Goal: Task Accomplishment & Management: Use online tool/utility

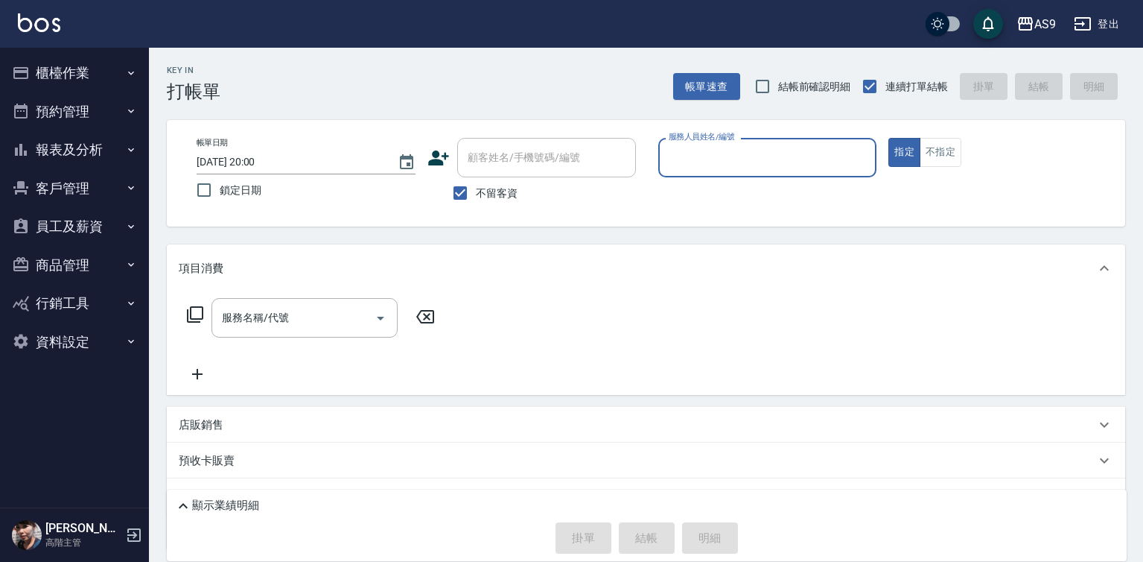
click at [713, 160] on input "服務人員姓名/編號" at bounding box center [768, 157] width 206 height 26
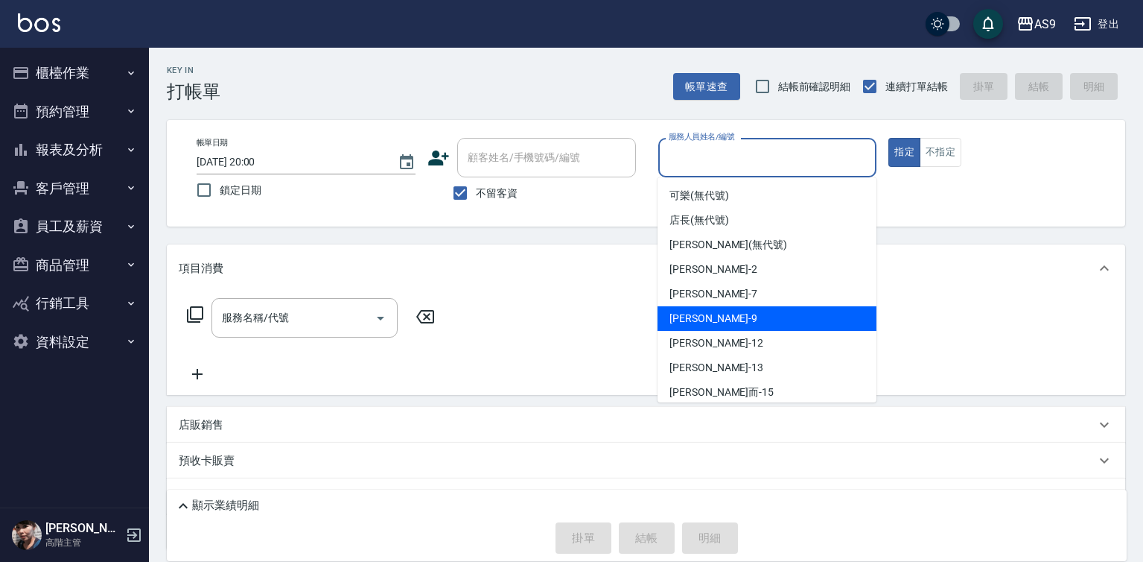
click at [710, 319] on div "[PERSON_NAME] -9" at bounding box center [767, 318] width 219 height 25
type input "[PERSON_NAME]-9"
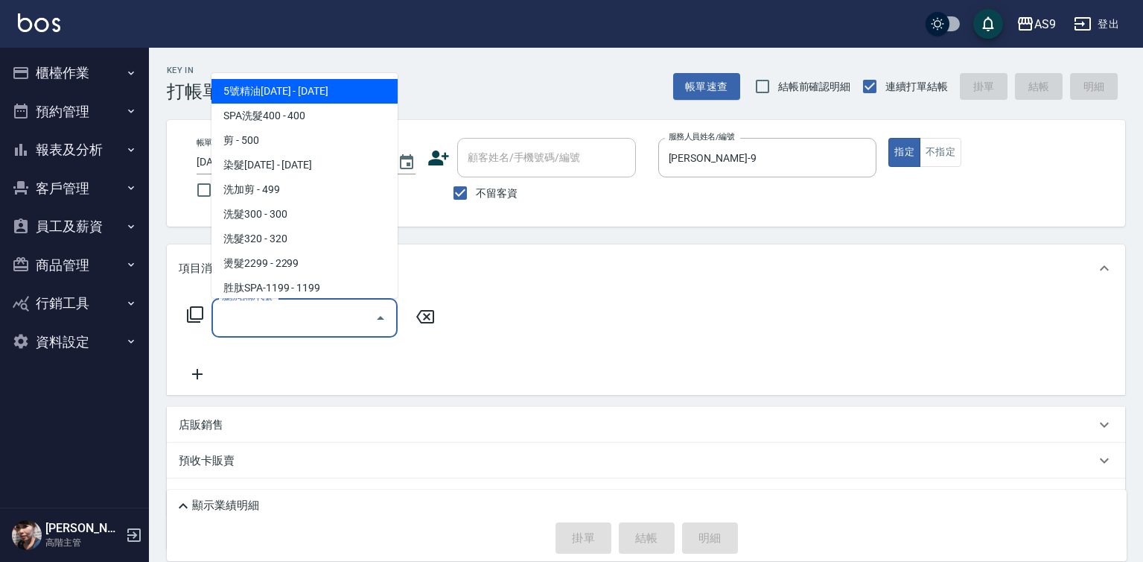
click at [278, 318] on div "服務名稱/代號 服務名稱/代號" at bounding box center [305, 317] width 186 height 39
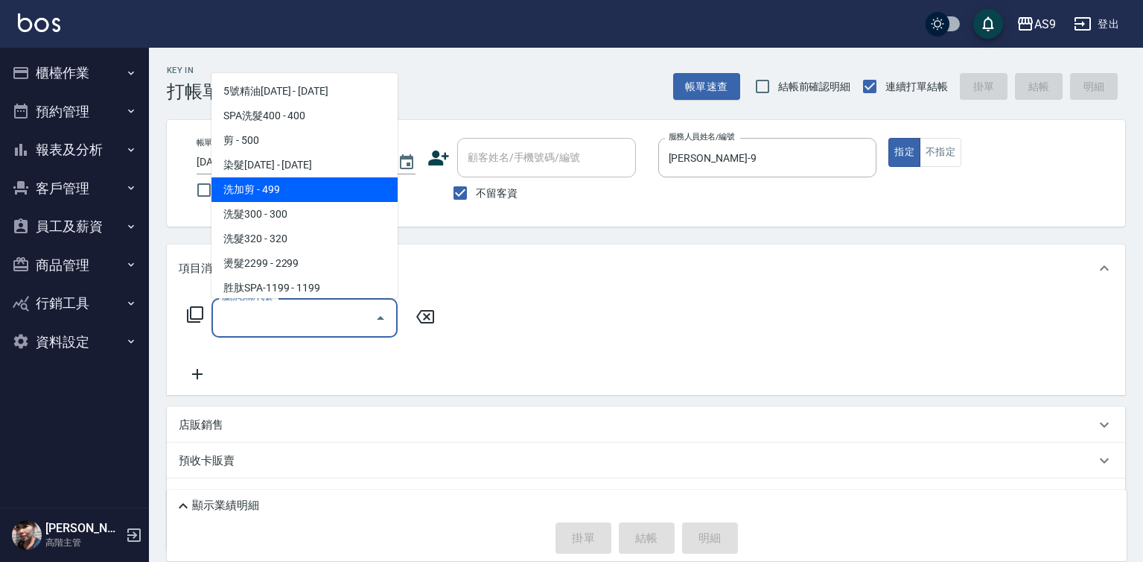
click at [278, 192] on span "洗加剪 - 499" at bounding box center [305, 189] width 186 height 25
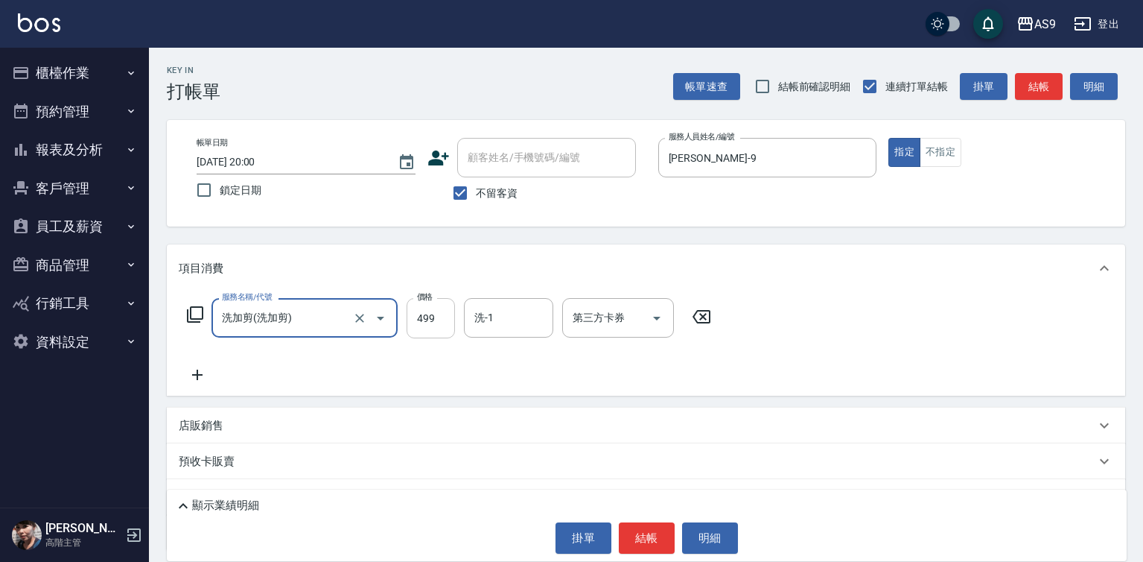
type input "洗加剪"
click at [420, 328] on input "499" at bounding box center [431, 318] width 48 height 40
type input "600"
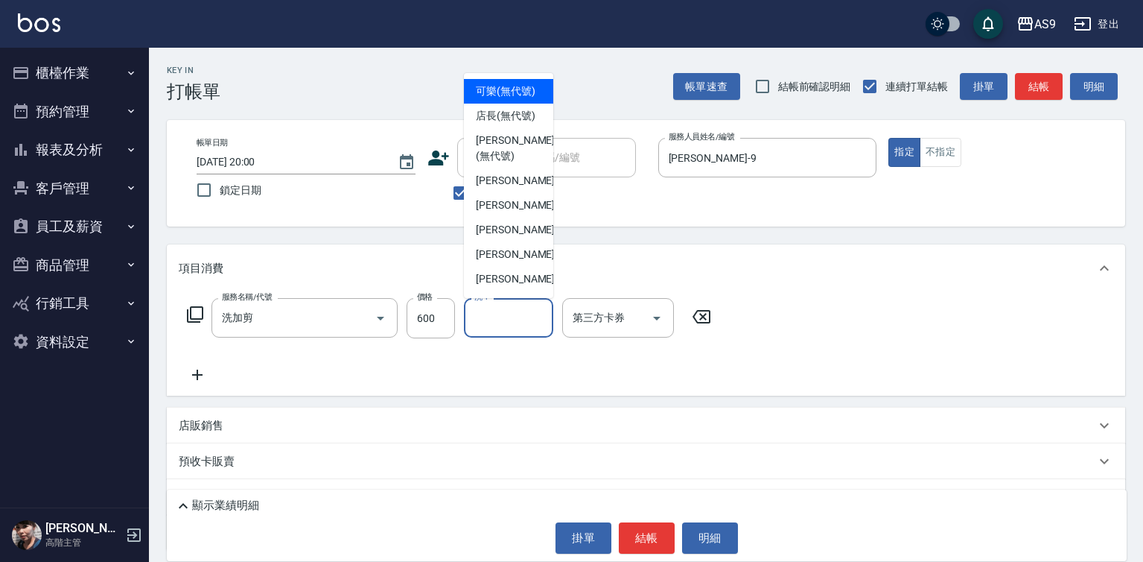
click at [484, 315] on input "洗-1" at bounding box center [509, 318] width 76 height 26
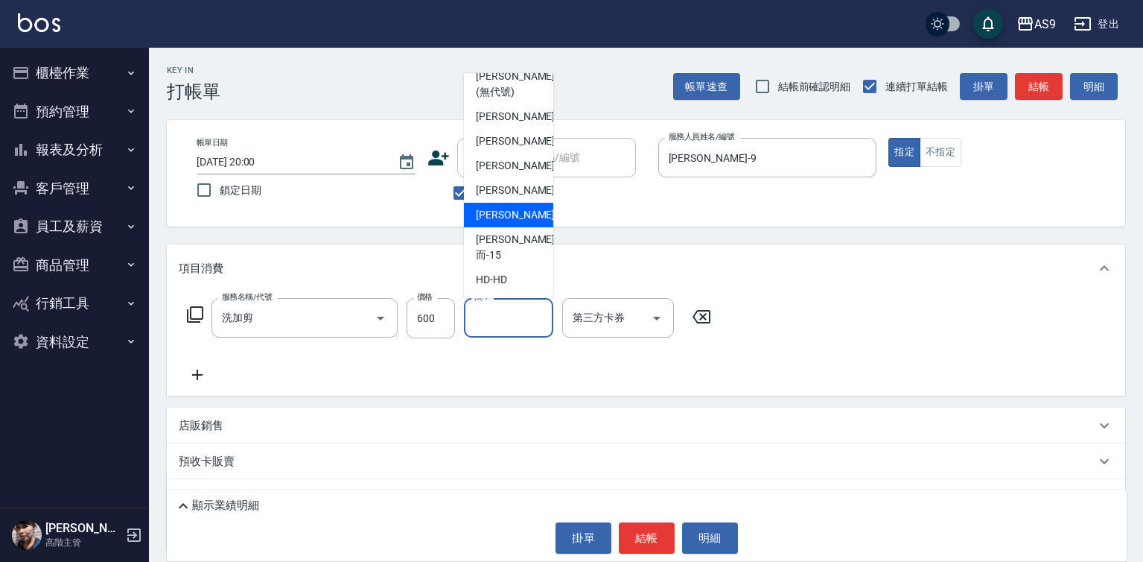
scroll to position [95, 0]
click at [501, 198] on span "[PERSON_NAME]-12" at bounding box center [523, 190] width 94 height 16
type input "[PERSON_NAME]-12"
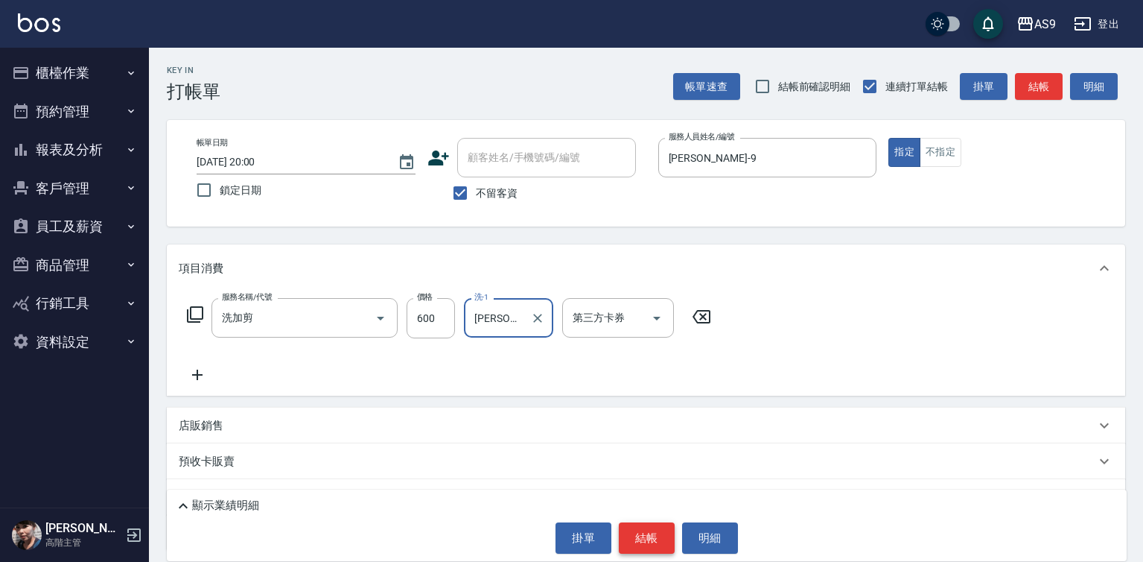
click at [647, 539] on button "結帳" at bounding box center [647, 537] width 56 height 31
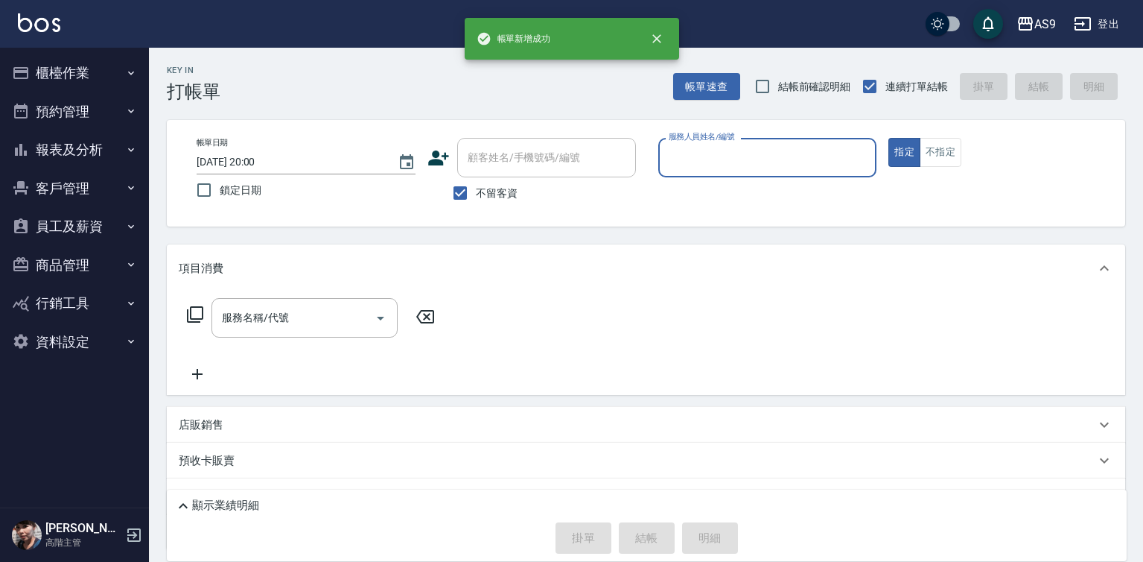
click at [713, 159] on input "服務人員姓名/編號" at bounding box center [768, 157] width 206 height 26
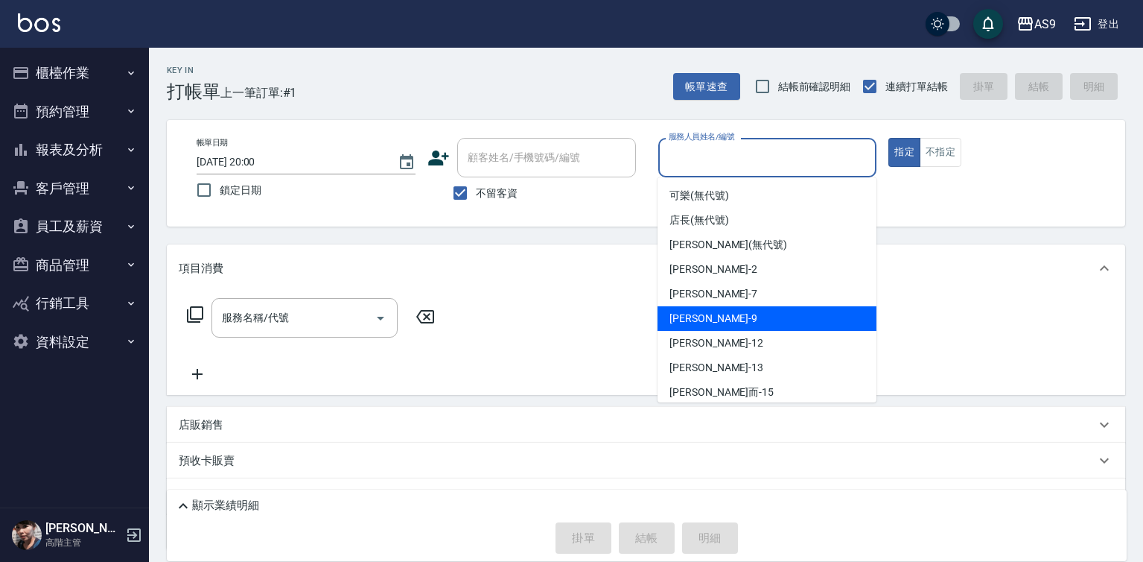
click at [698, 315] on span "[PERSON_NAME] -9" at bounding box center [714, 319] width 88 height 16
type input "[PERSON_NAME]-9"
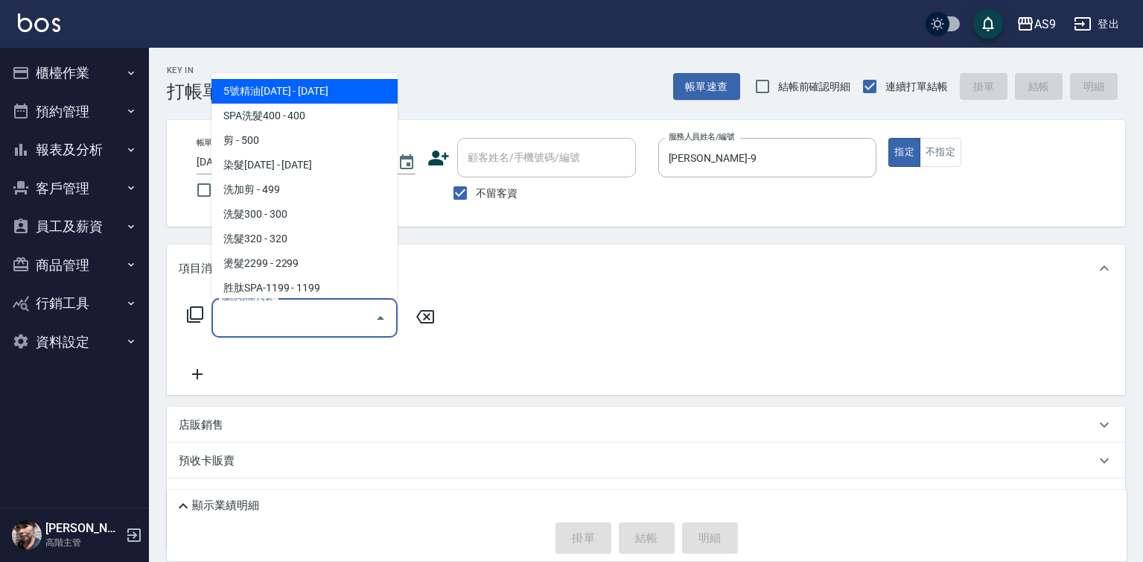
click at [331, 317] on input "服務名稱/代號" at bounding box center [293, 318] width 150 height 26
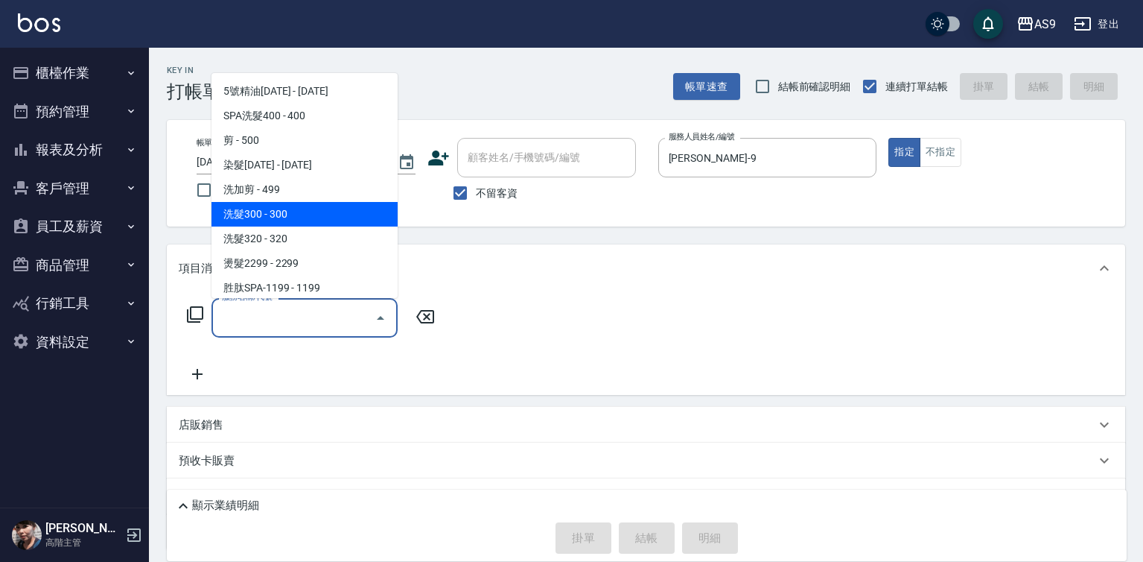
click at [285, 217] on span "洗髮300 - 300" at bounding box center [305, 214] width 186 height 25
type input "洗髮300(洗 髮300)"
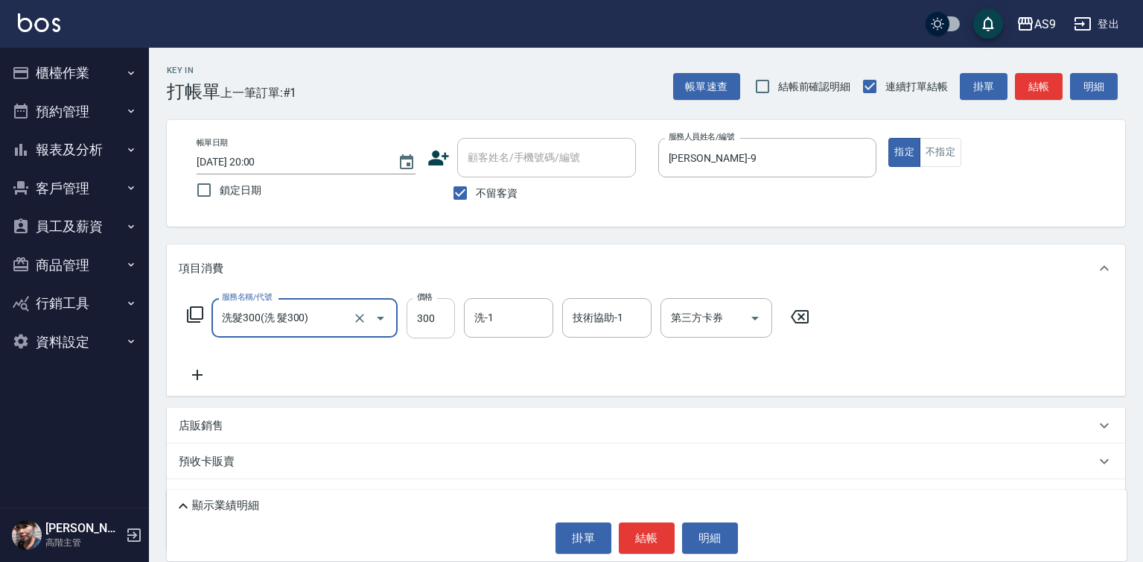
click at [424, 314] on input "300" at bounding box center [431, 318] width 48 height 40
click at [422, 311] on input "200" at bounding box center [431, 318] width 48 height 40
type input "250"
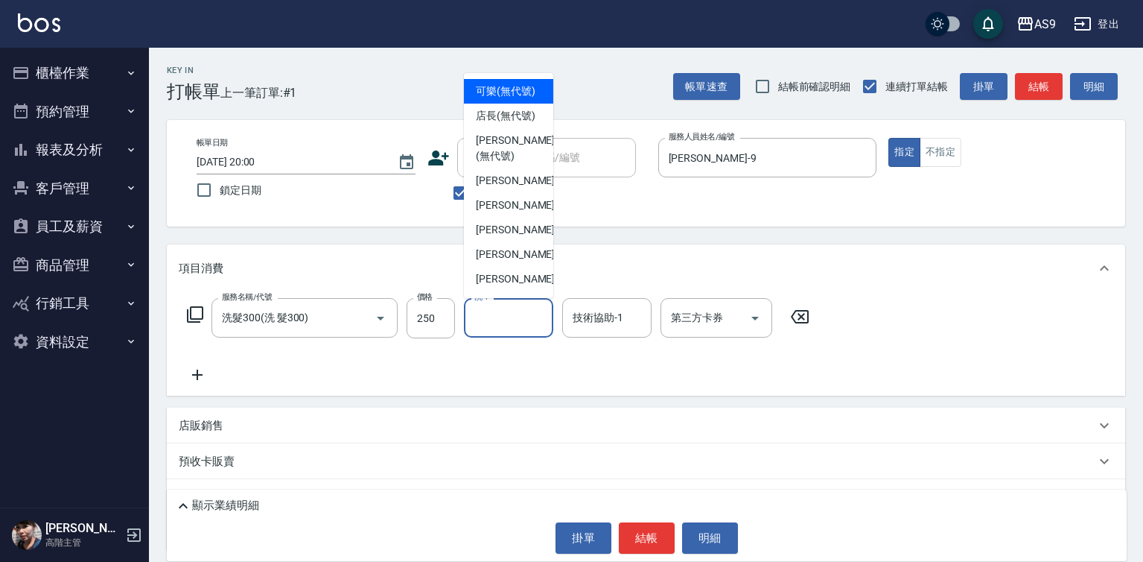
click at [500, 320] on input "洗-1" at bounding box center [509, 318] width 76 height 26
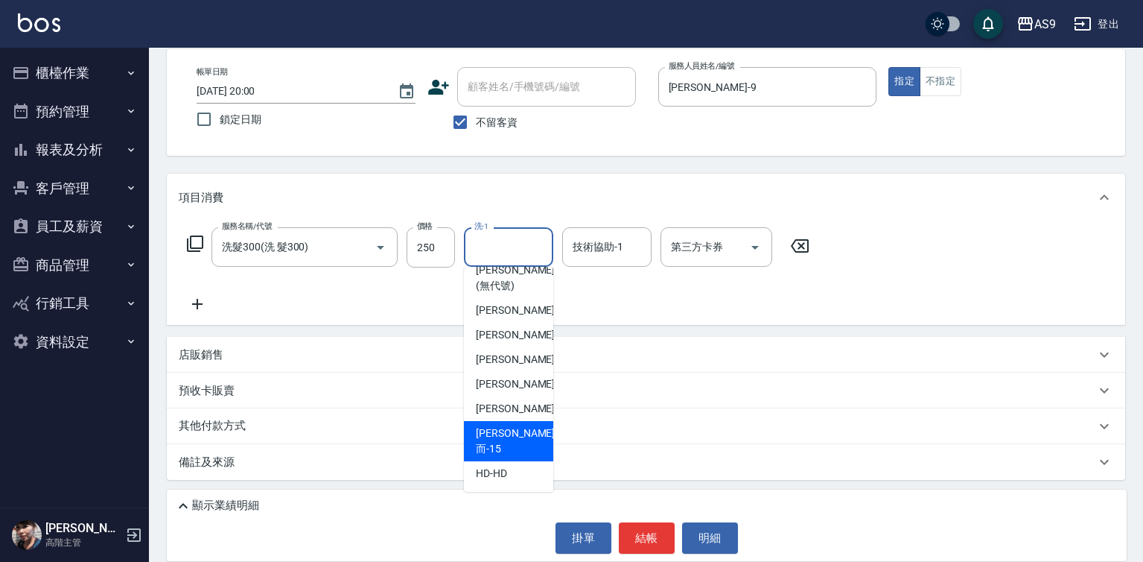
click at [512, 457] on div "[PERSON_NAME]而 -15" at bounding box center [508, 441] width 89 height 40
type input "[PERSON_NAME]而-15"
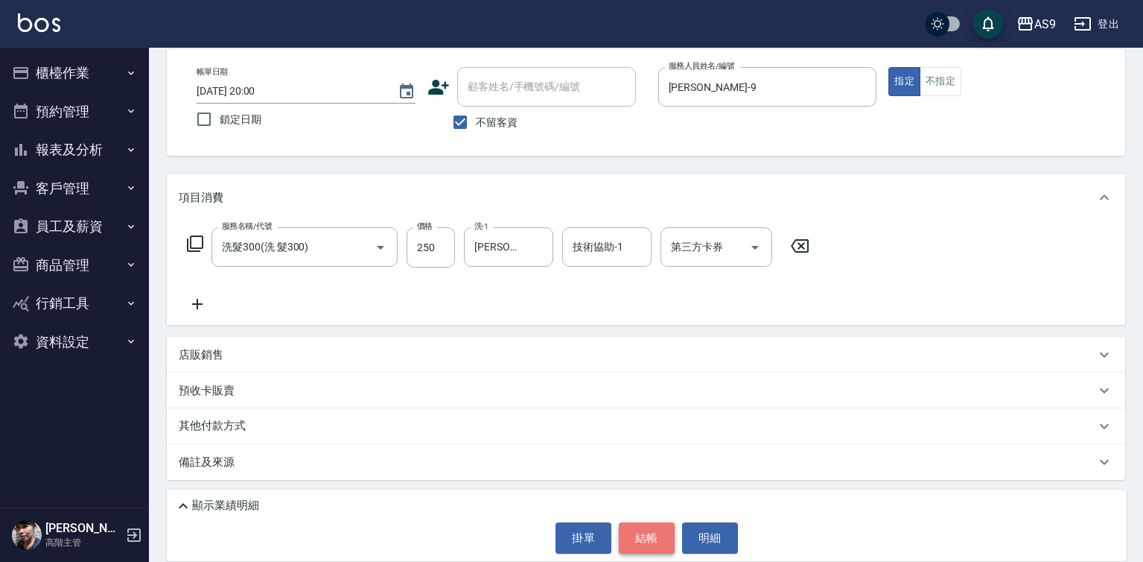
click at [638, 538] on button "結帳" at bounding box center [647, 537] width 56 height 31
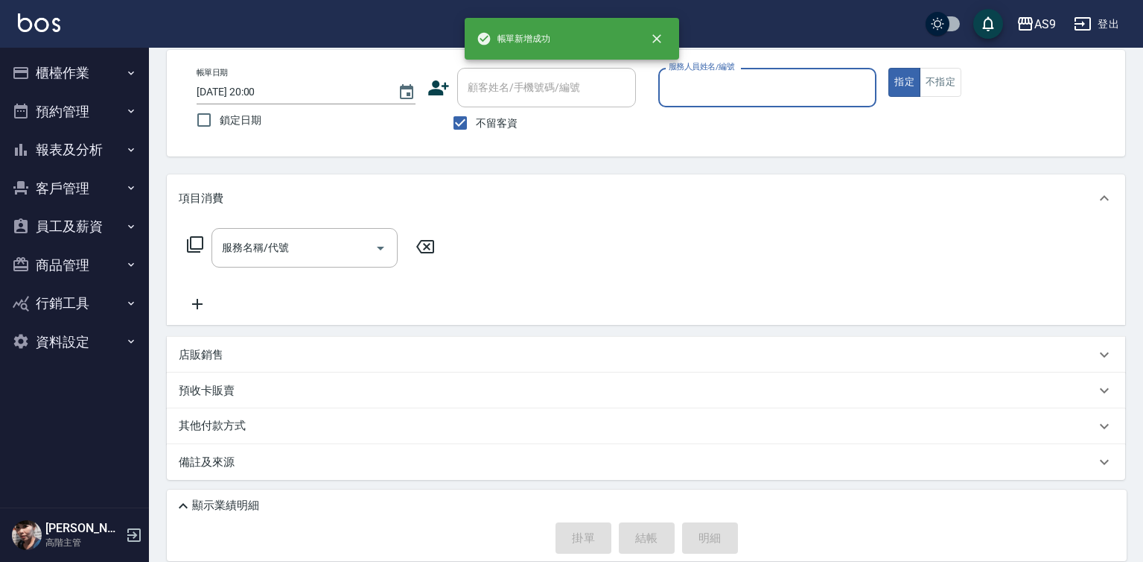
scroll to position [70, 0]
click at [707, 86] on input "服務人員姓名/編號" at bounding box center [768, 87] width 206 height 26
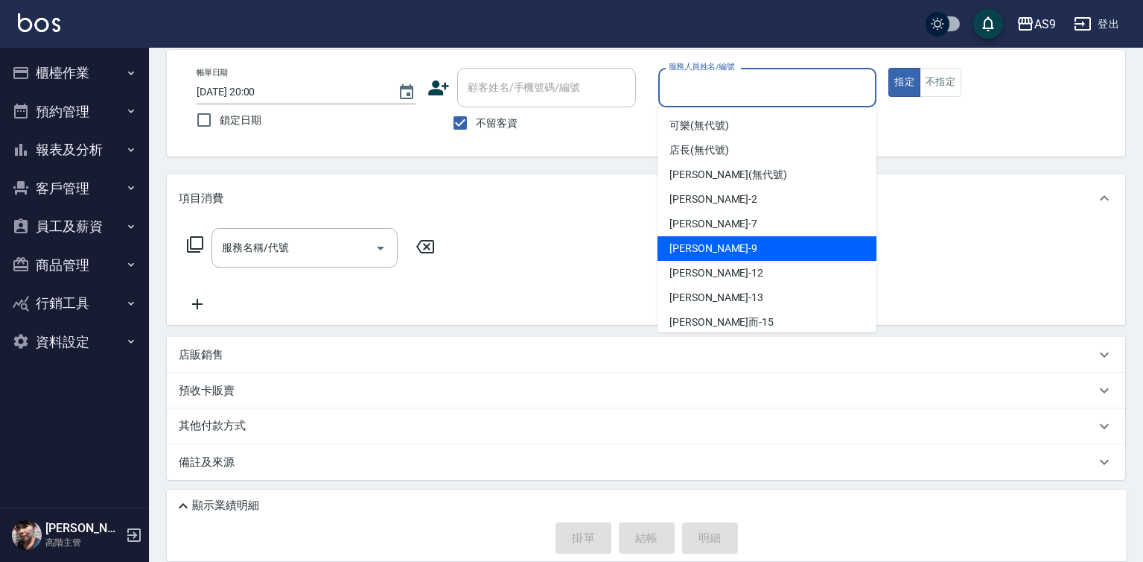
click at [702, 253] on span "[PERSON_NAME] -9" at bounding box center [714, 249] width 88 height 16
type input "[PERSON_NAME]-9"
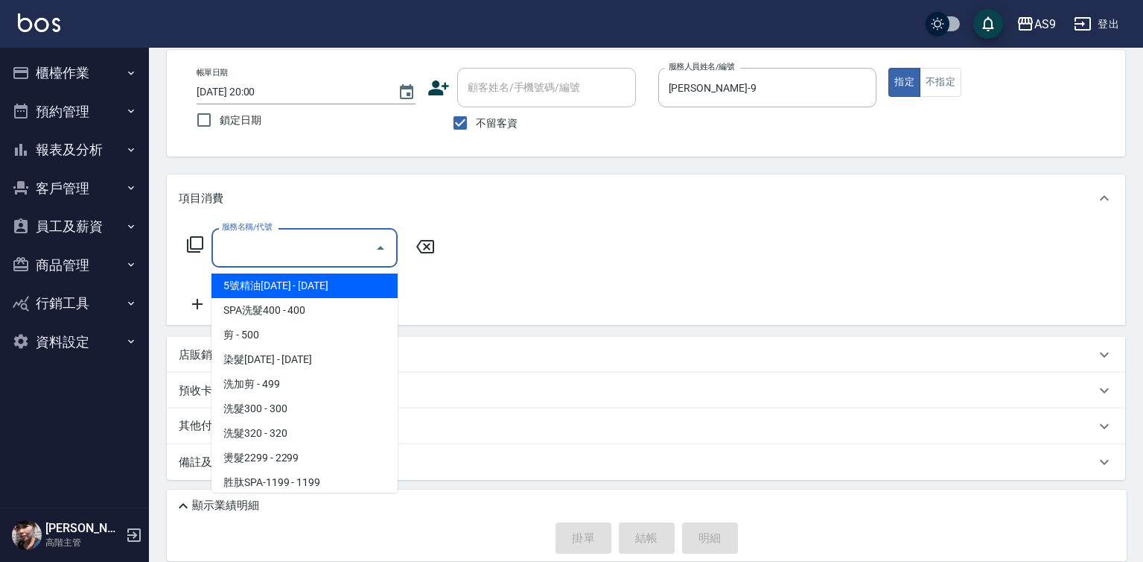
click at [349, 255] on input "服務名稱/代號" at bounding box center [293, 248] width 150 height 26
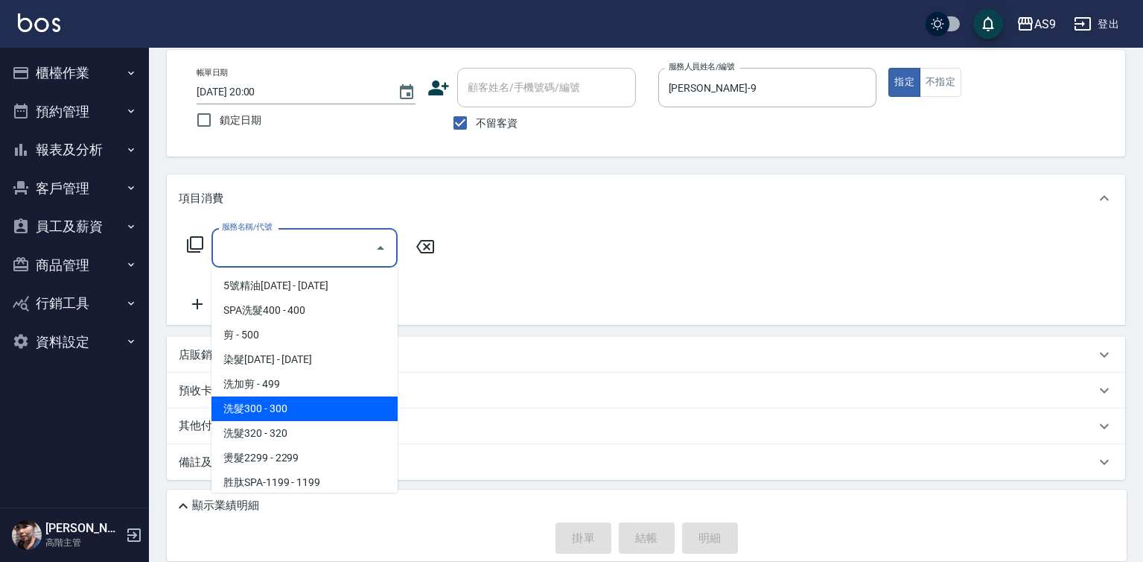
click at [305, 403] on span "洗髮300 - 300" at bounding box center [305, 408] width 186 height 25
type input "洗髮300(洗 髮300)"
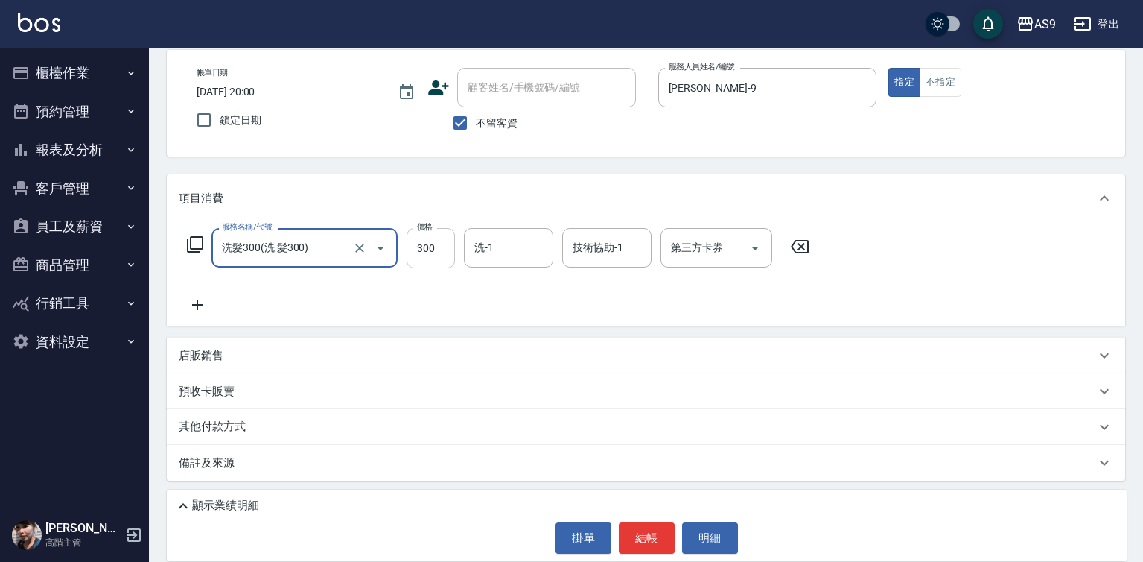
click at [445, 258] on input "300" at bounding box center [431, 248] width 48 height 40
type input "272"
click at [488, 247] on div "洗-1 洗-1" at bounding box center [508, 247] width 89 height 39
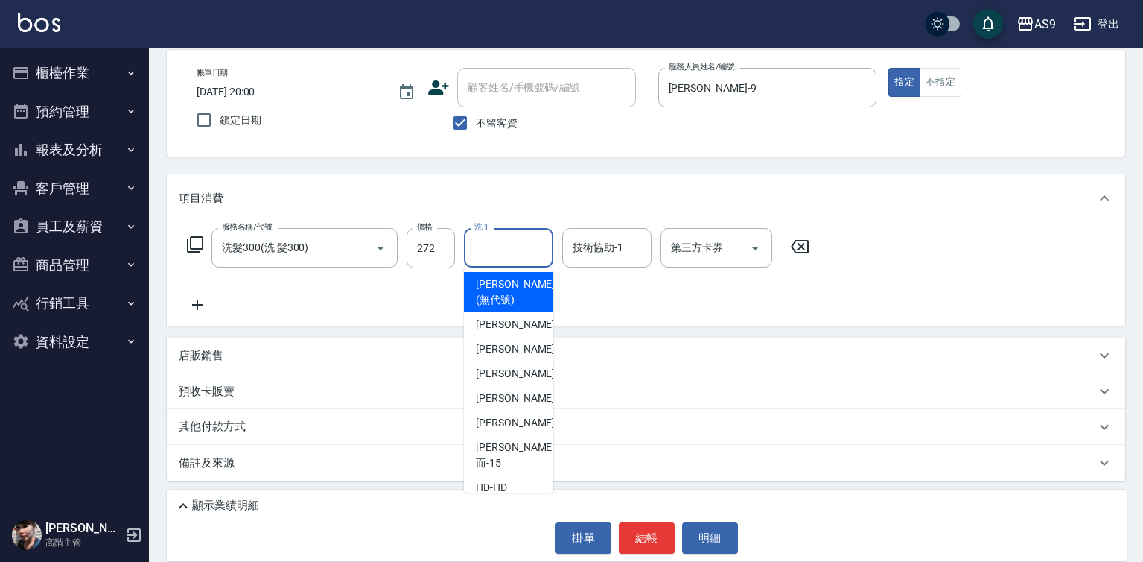
scroll to position [74, 0]
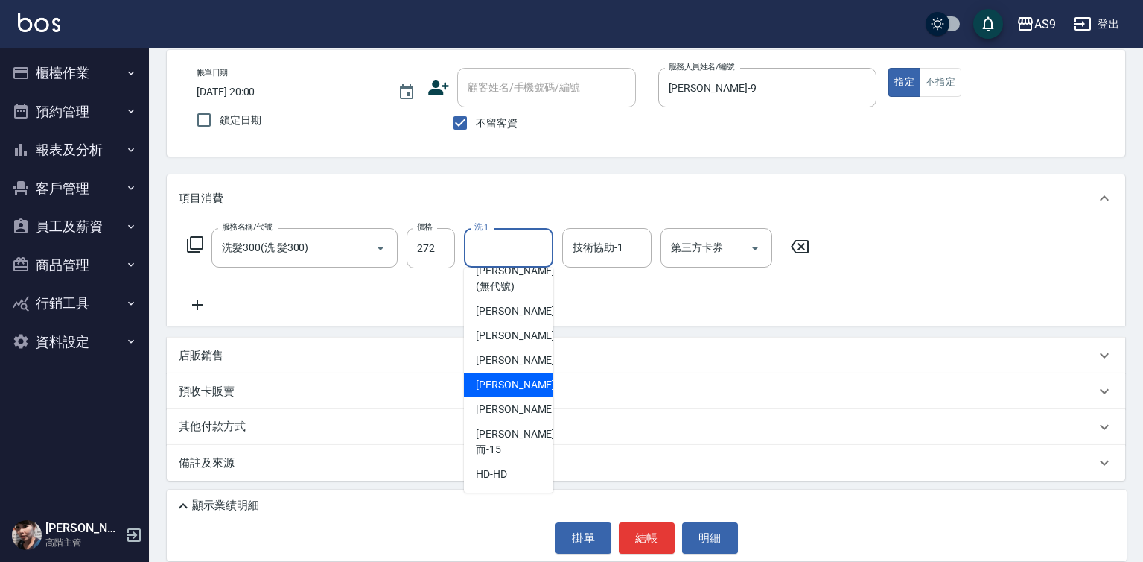
click at [508, 392] on span "[PERSON_NAME]-12" at bounding box center [523, 385] width 94 height 16
type input "[PERSON_NAME]-12"
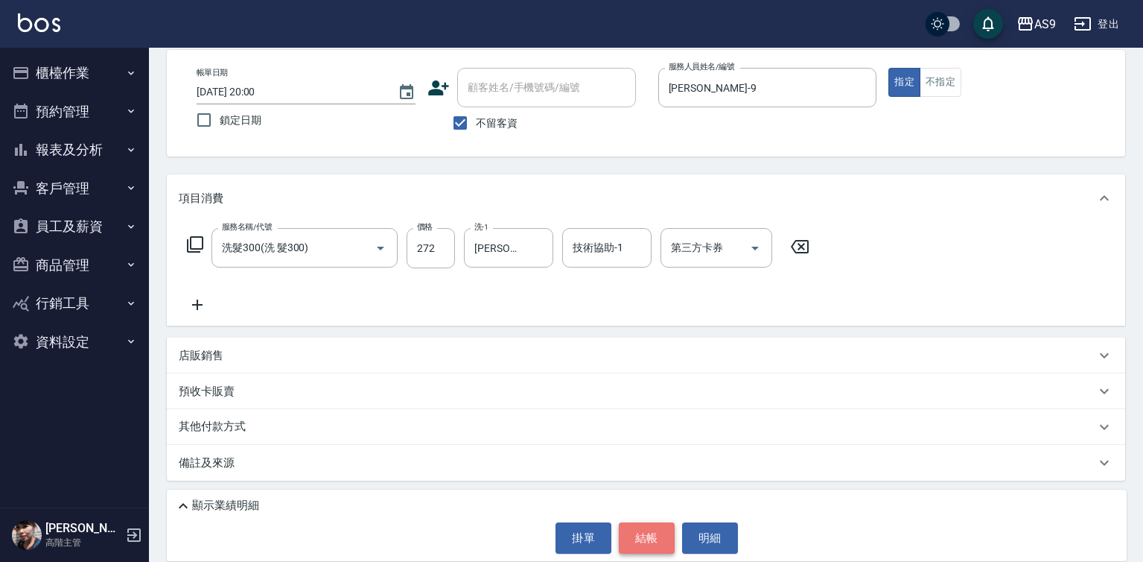
click at [655, 550] on button "結帳" at bounding box center [647, 537] width 56 height 31
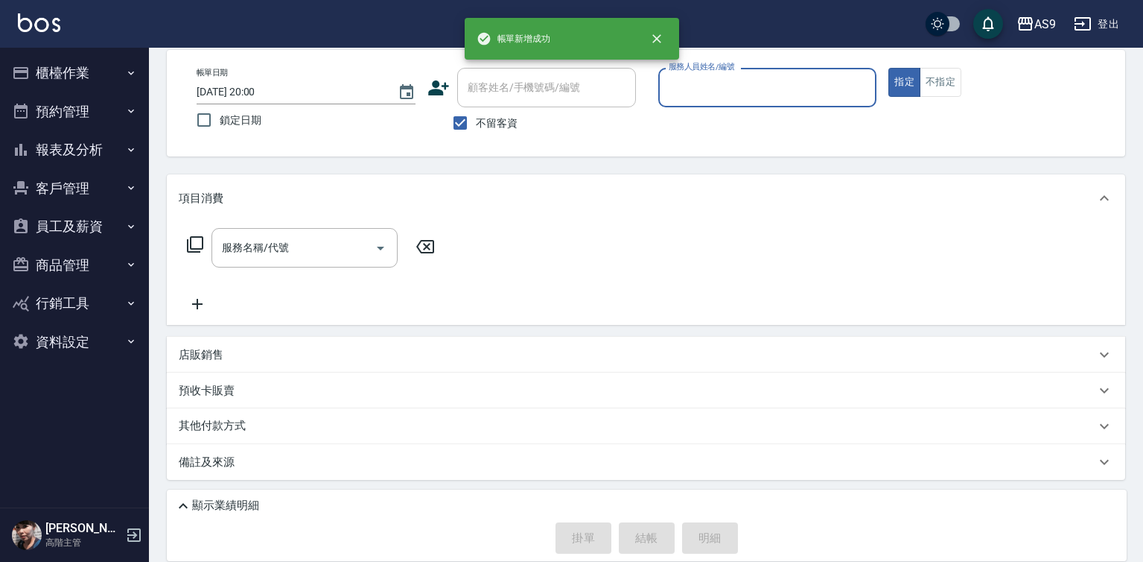
click at [704, 86] on input "服務人員姓名/編號" at bounding box center [768, 87] width 206 height 26
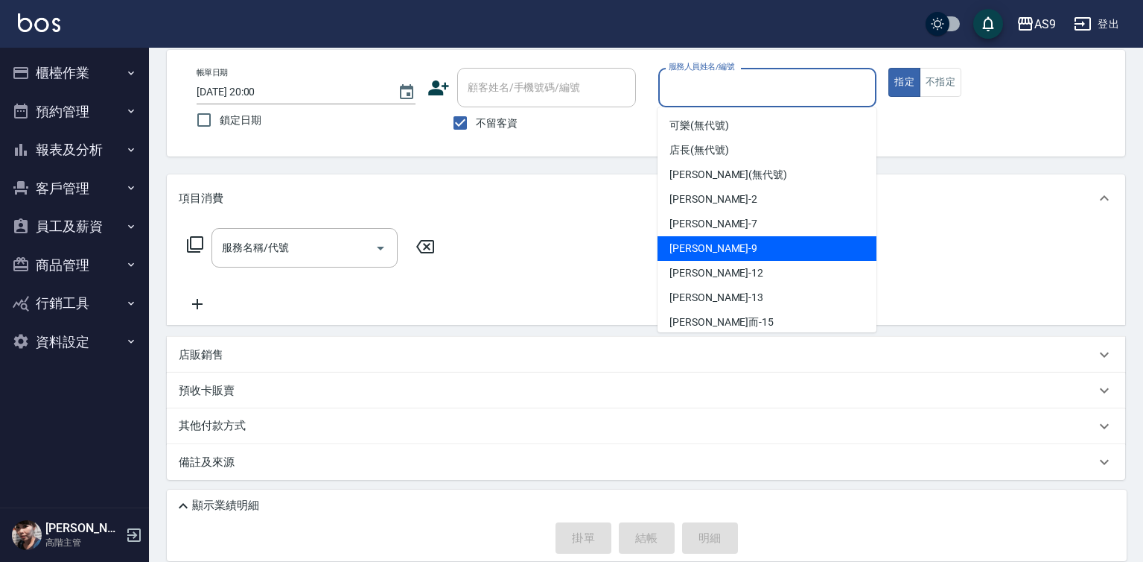
click at [702, 251] on span "[PERSON_NAME] -9" at bounding box center [714, 249] width 88 height 16
type input "[PERSON_NAME]-9"
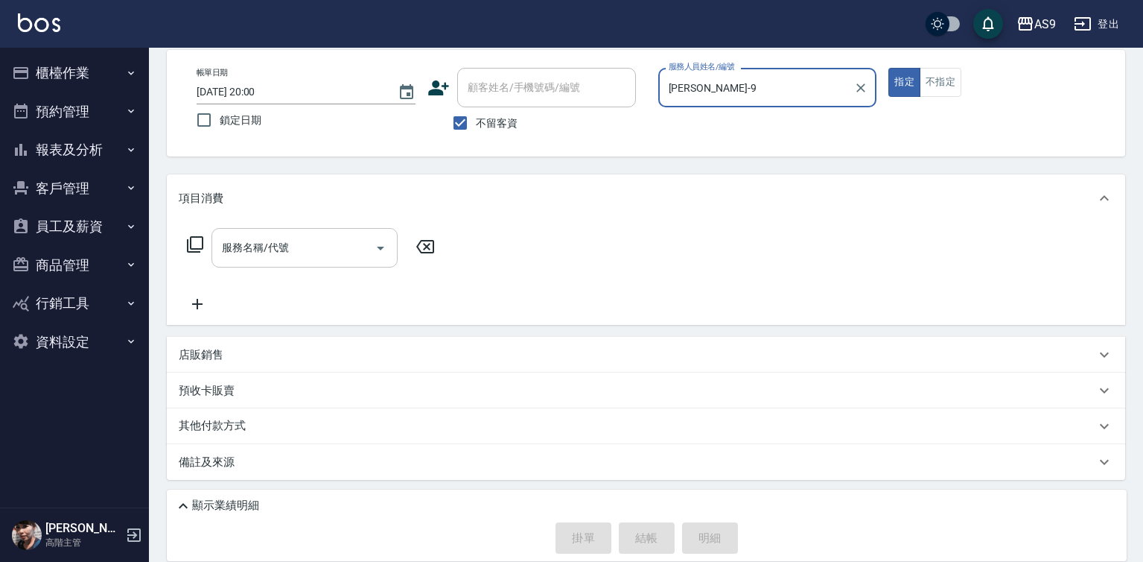
click at [347, 248] on input "服務名稱/代號" at bounding box center [293, 248] width 150 height 26
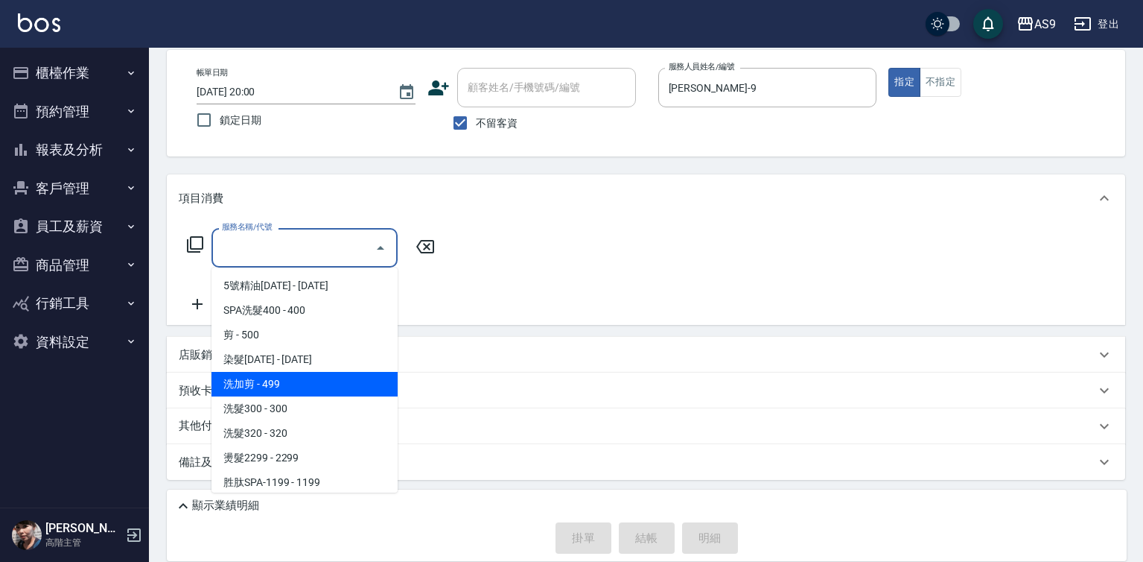
drag, startPoint x: 260, startPoint y: 384, endPoint x: 401, endPoint y: 276, distance: 177.4
click at [261, 384] on span "洗加剪 - 499" at bounding box center [305, 384] width 186 height 25
type input "洗加剪"
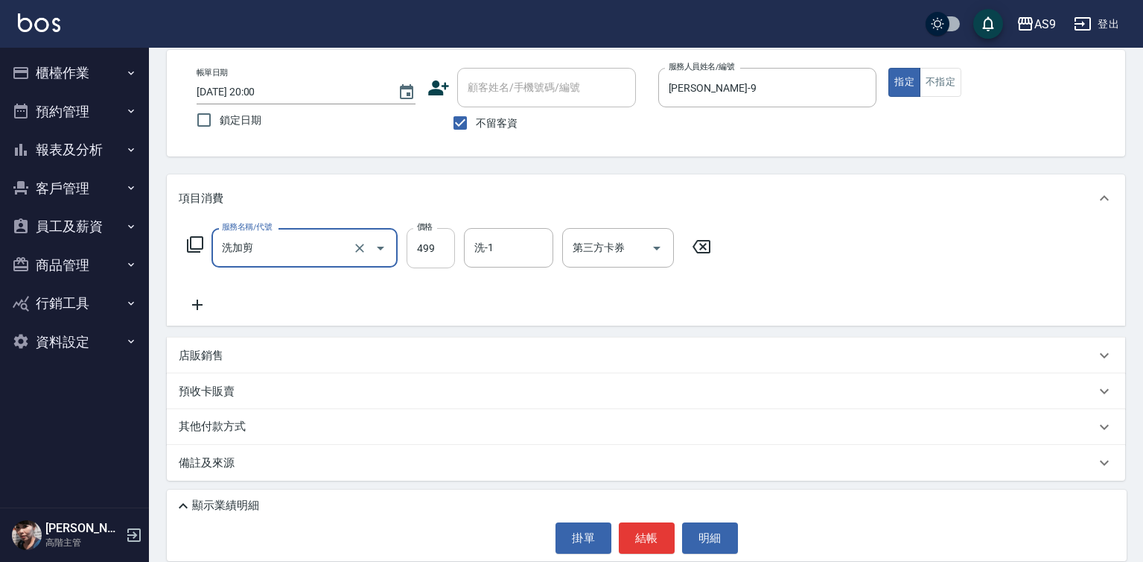
click at [419, 257] on input "499" at bounding box center [431, 248] width 48 height 40
type input "720"
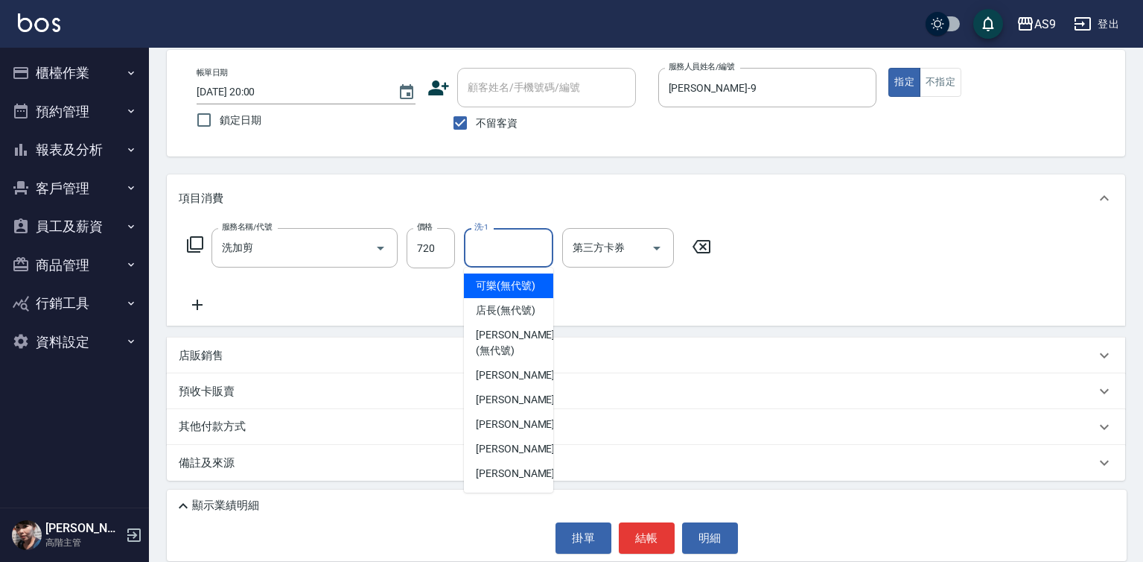
click at [492, 246] on input "洗-1" at bounding box center [509, 248] width 76 height 26
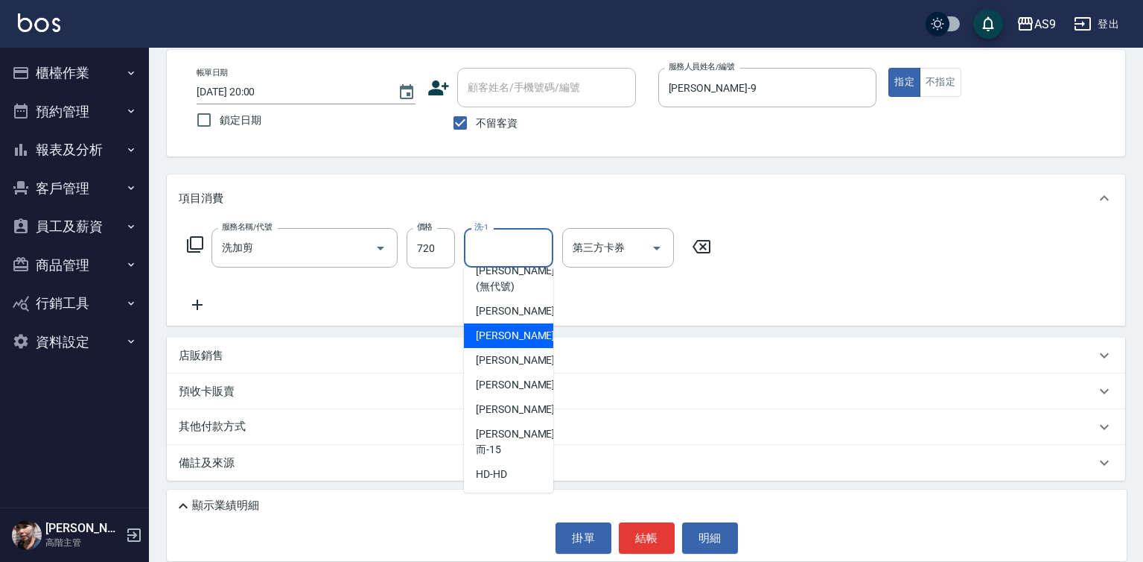
scroll to position [95, 0]
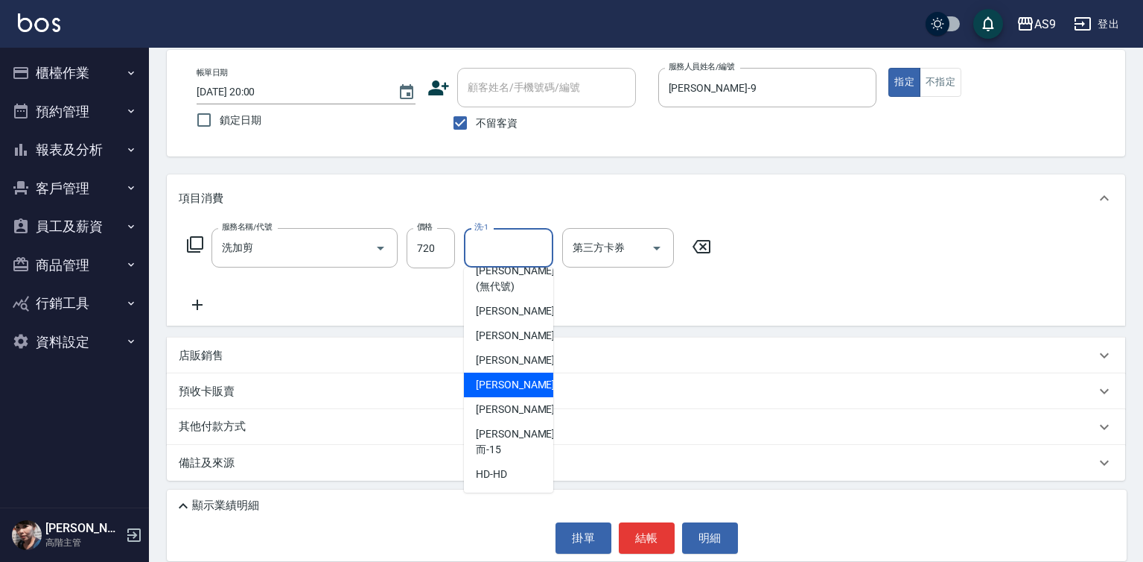
click at [524, 397] on div "[PERSON_NAME]-12" at bounding box center [508, 384] width 89 height 25
type input "[PERSON_NAME]-12"
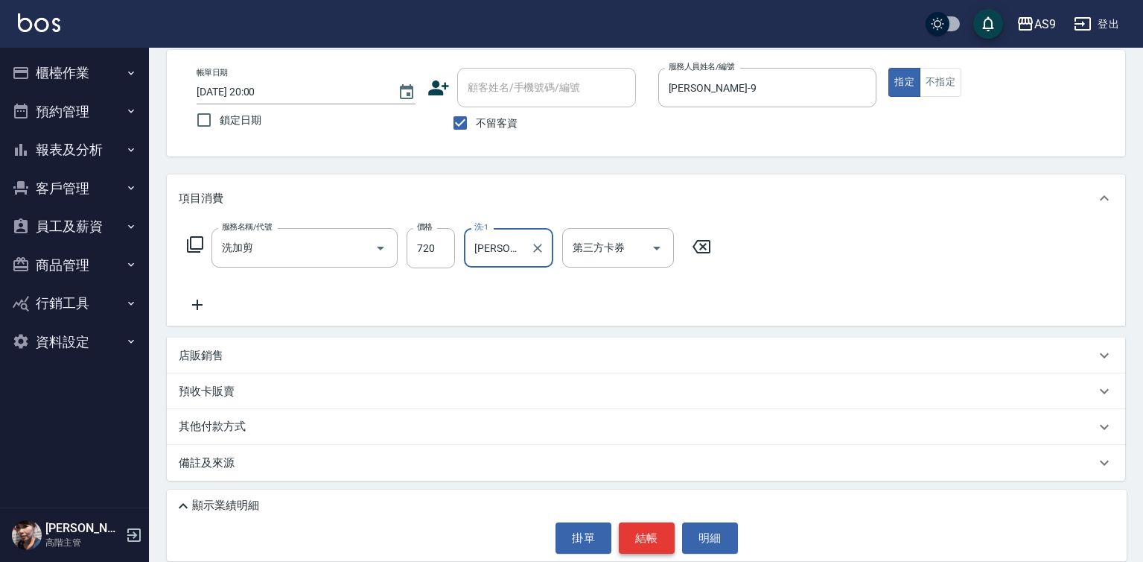
click at [635, 534] on button "結帳" at bounding box center [647, 537] width 56 height 31
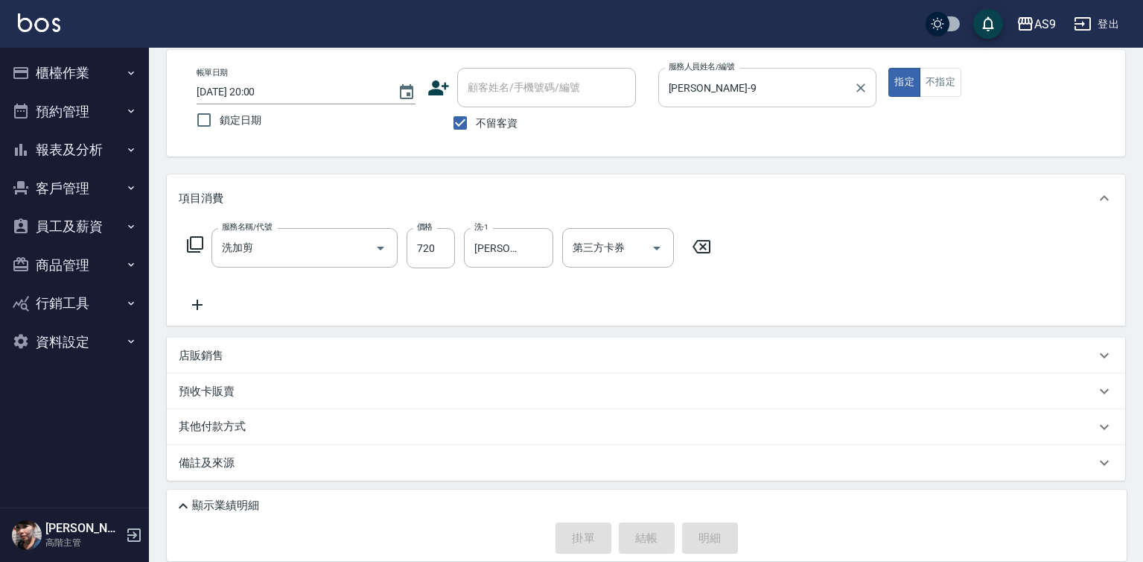
type input "[DATE] 20:01"
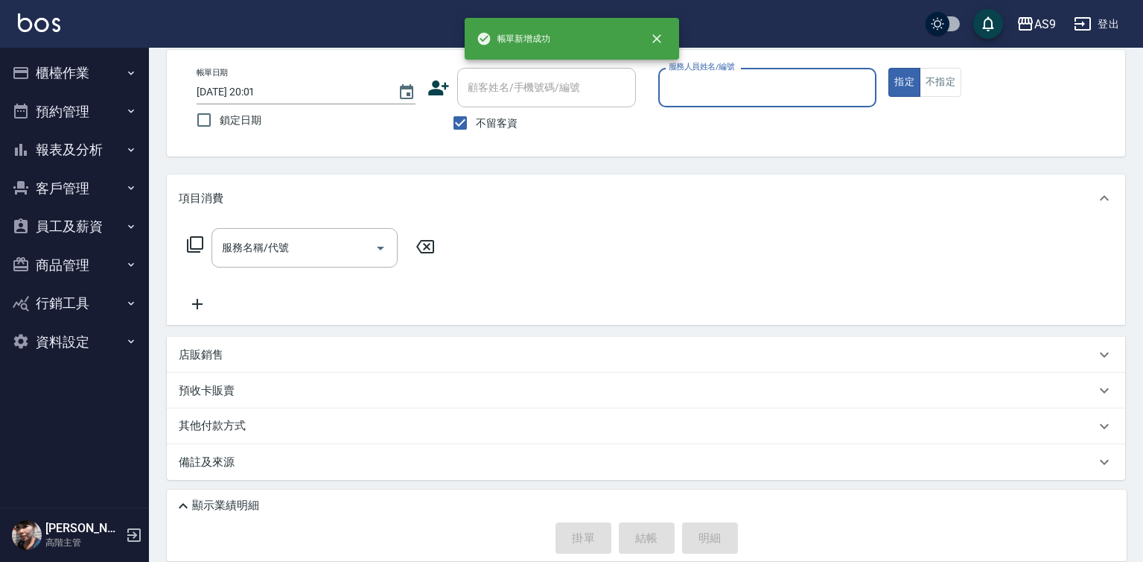
click at [685, 93] on input "服務人員姓名/編號" at bounding box center [768, 87] width 206 height 26
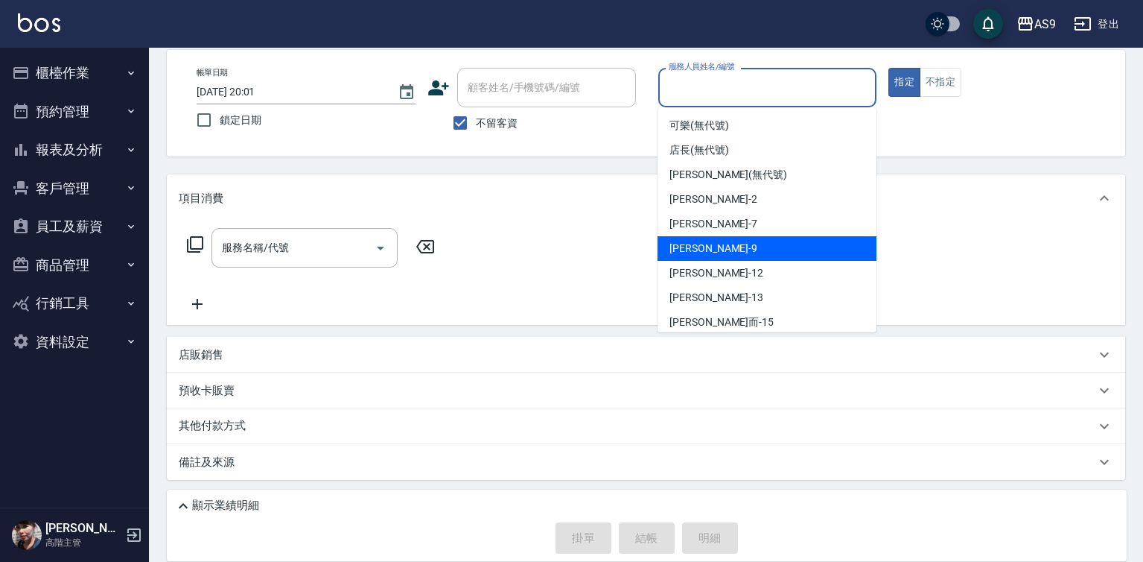
click at [693, 244] on span "[PERSON_NAME] -9" at bounding box center [714, 249] width 88 height 16
type input "[PERSON_NAME]-9"
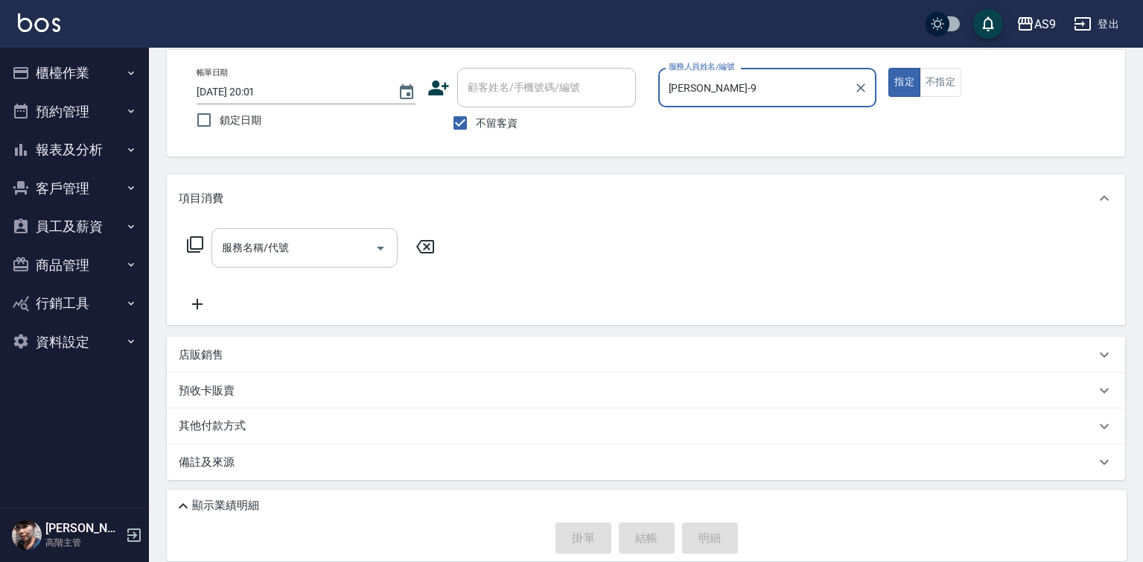
click at [347, 244] on input "服務名稱/代號" at bounding box center [293, 248] width 150 height 26
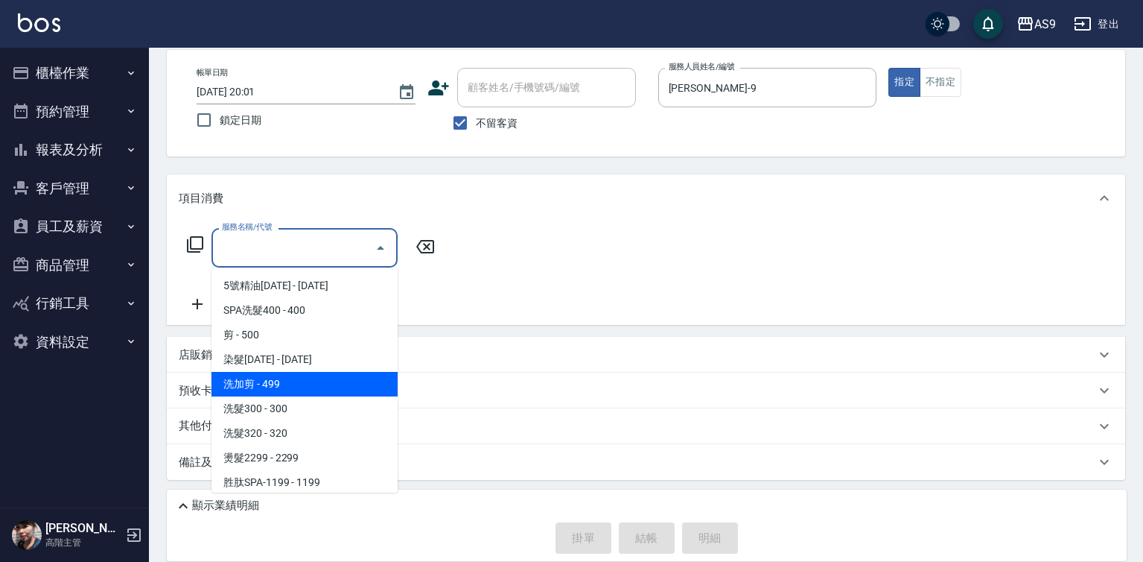
click at [290, 383] on span "洗加剪 - 499" at bounding box center [305, 384] width 186 height 25
type input "洗加剪"
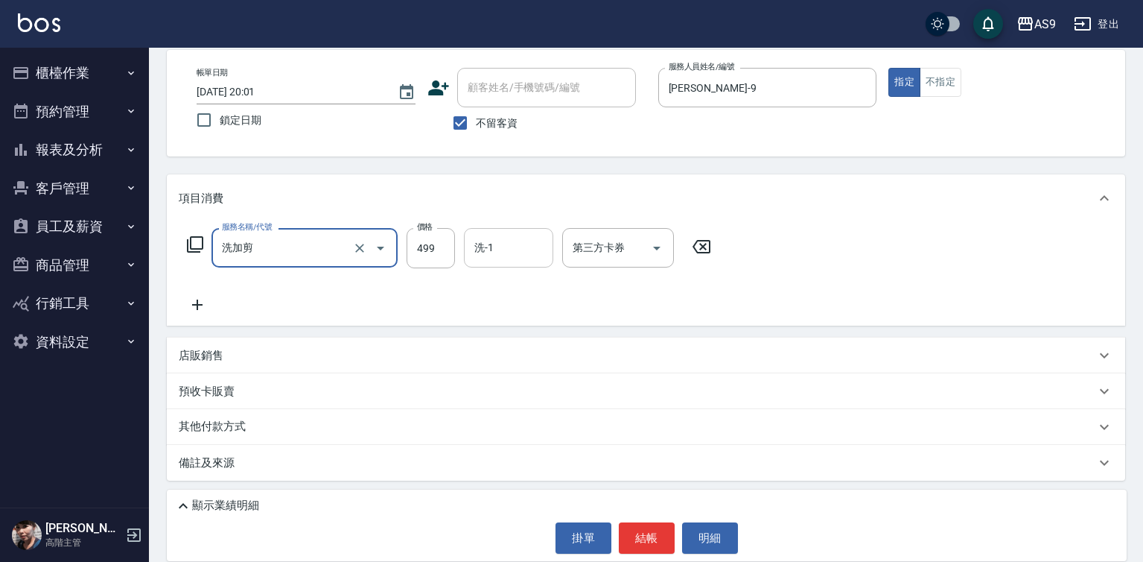
click at [489, 247] on div "洗-1 洗-1" at bounding box center [508, 247] width 89 height 39
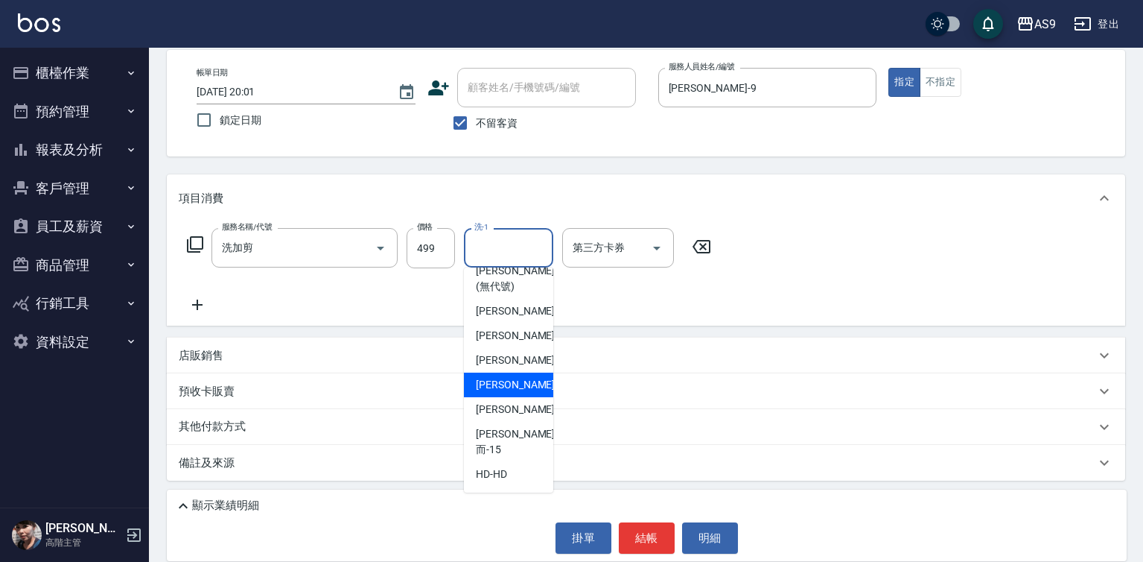
drag, startPoint x: 515, startPoint y: 398, endPoint x: 687, endPoint y: 286, distance: 205.5
click at [516, 392] on span "[PERSON_NAME]-12" at bounding box center [523, 385] width 94 height 16
type input "[PERSON_NAME]-12"
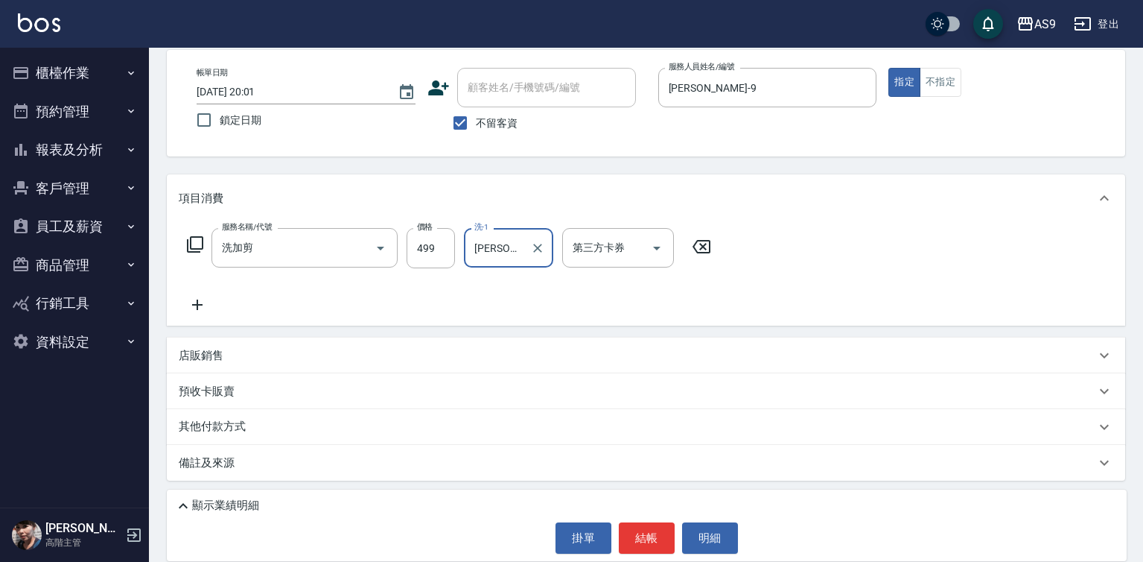
drag, startPoint x: 931, startPoint y: 81, endPoint x: 916, endPoint y: 109, distance: 31.3
click at [932, 83] on button "不指定" at bounding box center [941, 82] width 42 height 29
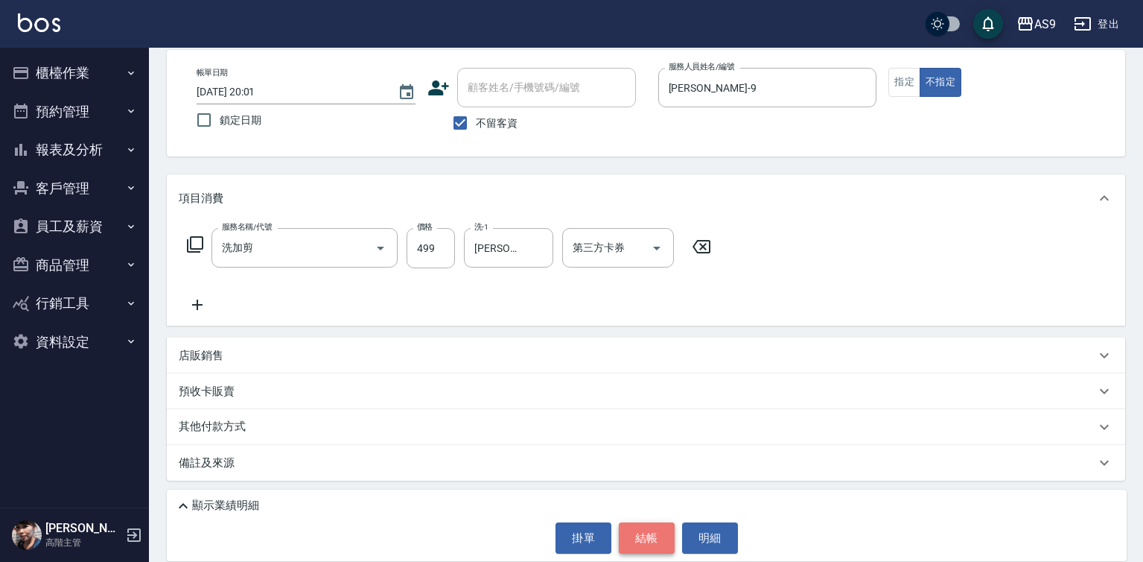
drag, startPoint x: 639, startPoint y: 542, endPoint x: 663, endPoint y: 477, distance: 69.0
click at [642, 543] on button "結帳" at bounding box center [647, 537] width 56 height 31
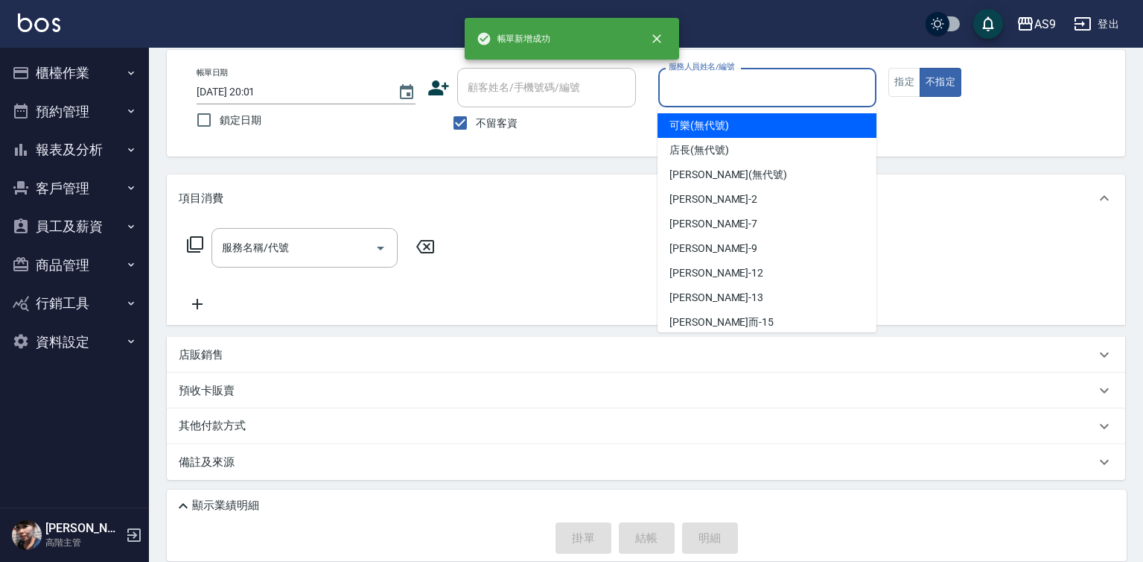
click at [710, 76] on input "服務人員姓名/編號" at bounding box center [768, 87] width 206 height 26
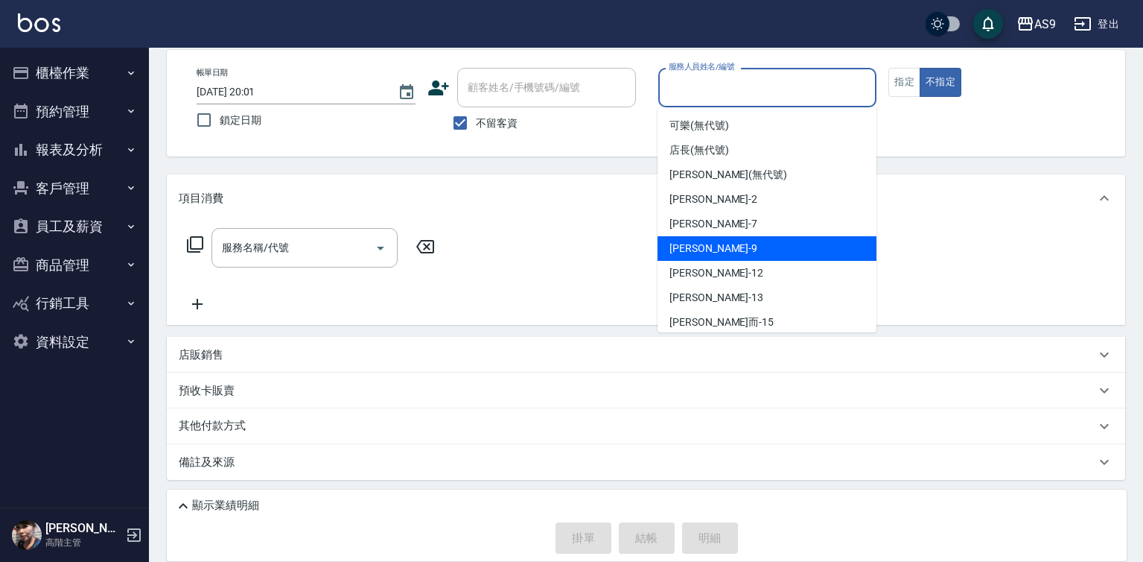
click at [692, 242] on span "[PERSON_NAME] -9" at bounding box center [714, 249] width 88 height 16
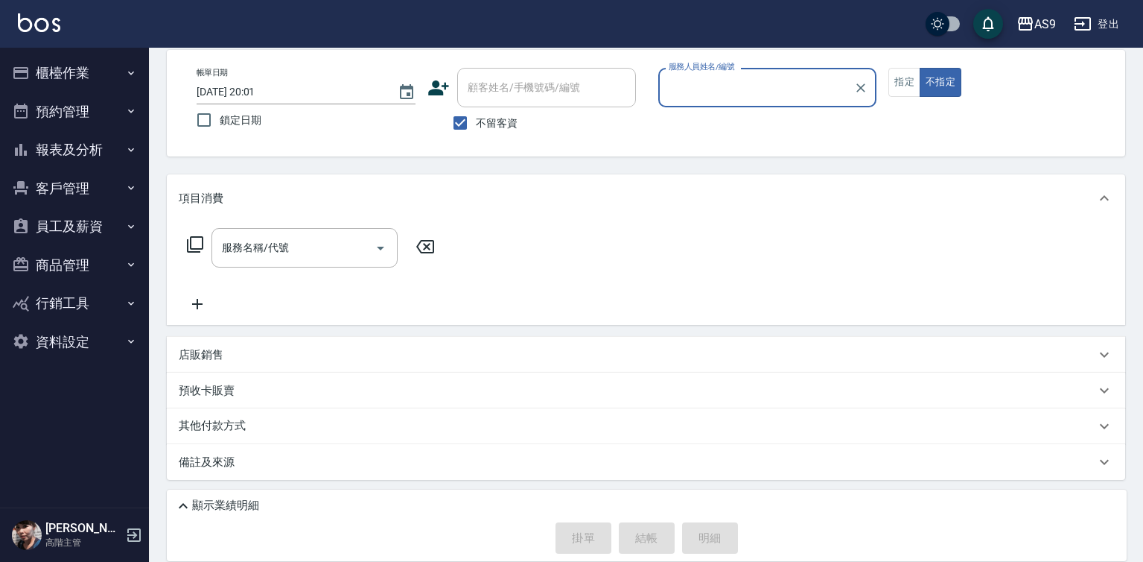
type input "[PERSON_NAME]-9"
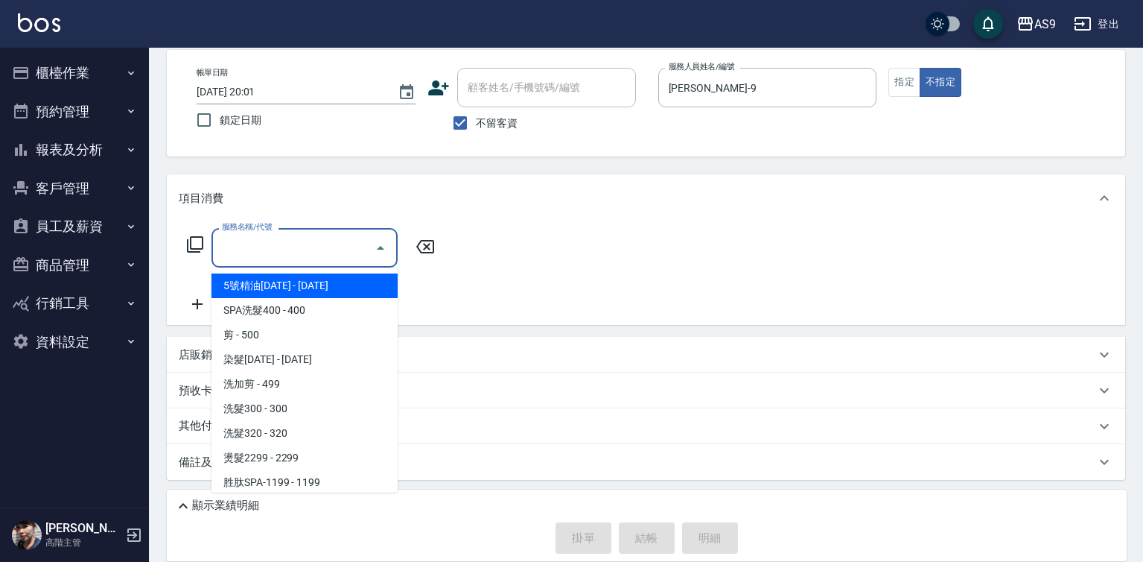
click at [321, 255] on input "服務名稱/代號" at bounding box center [293, 248] width 150 height 26
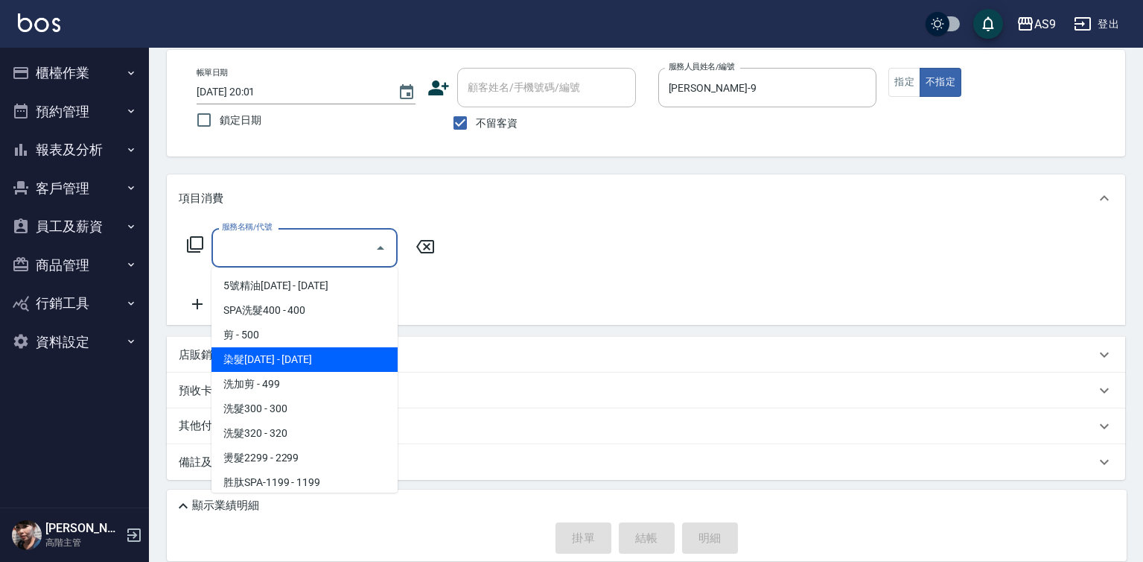
click at [303, 357] on span "染髮[DATE] - [DATE]" at bounding box center [305, 359] width 186 height 25
type input "染髮1500(染髮1500)"
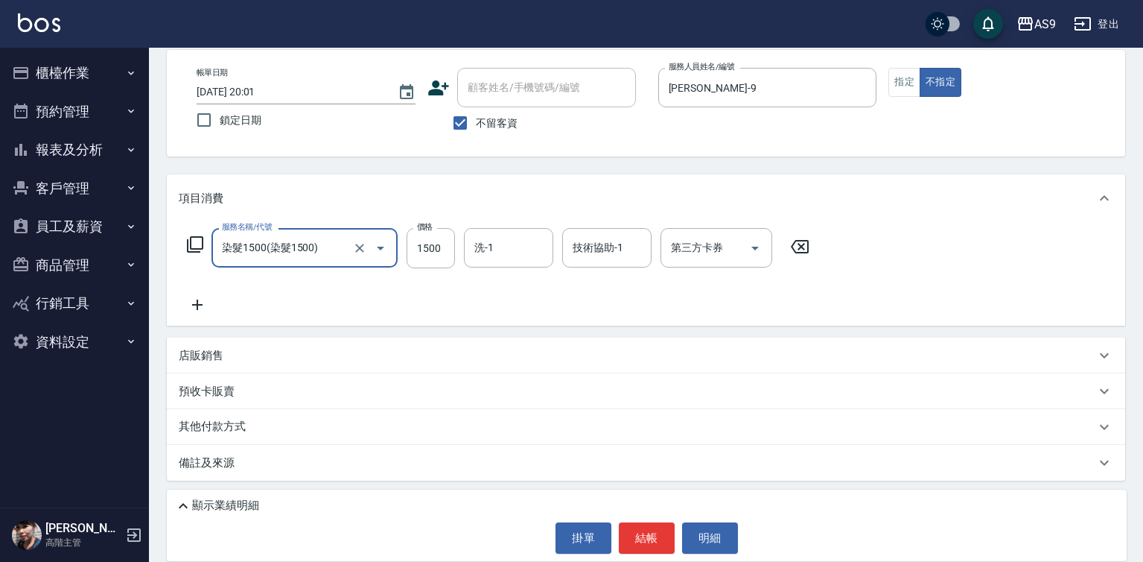
click at [212, 305] on icon at bounding box center [197, 305] width 37 height 18
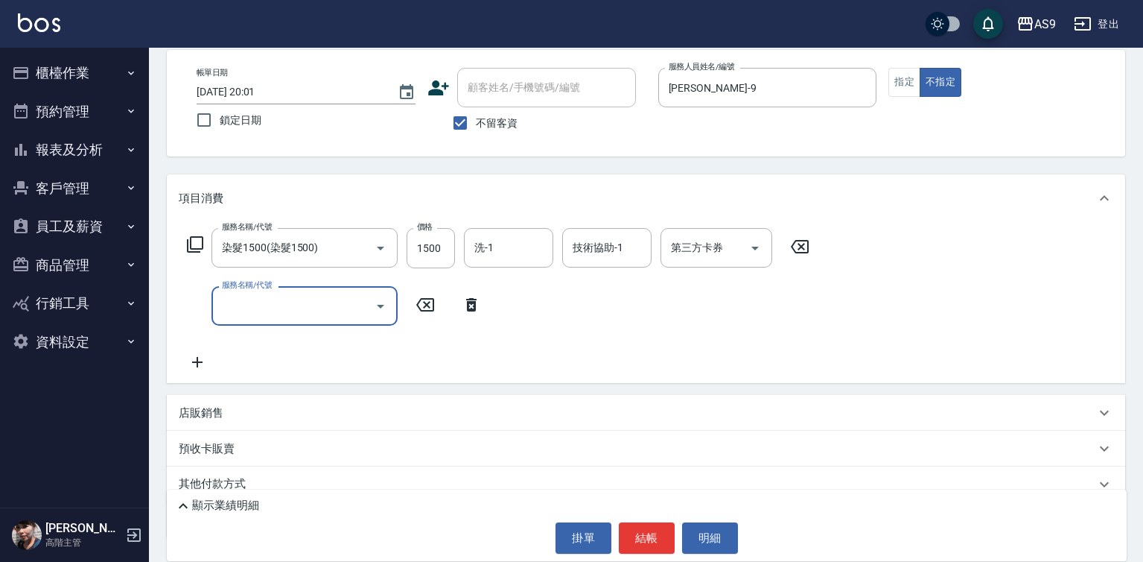
click at [184, 306] on div "服務名稱/代號 服務名稱/代號" at bounding box center [334, 305] width 311 height 39
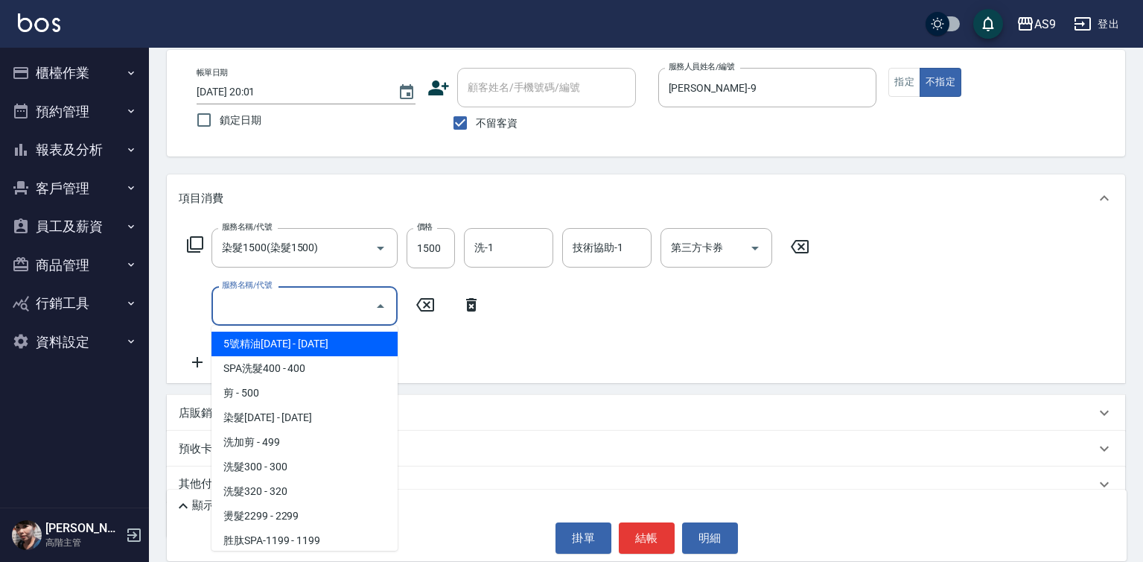
click at [252, 310] on input "服務名稱/代號" at bounding box center [293, 306] width 150 height 26
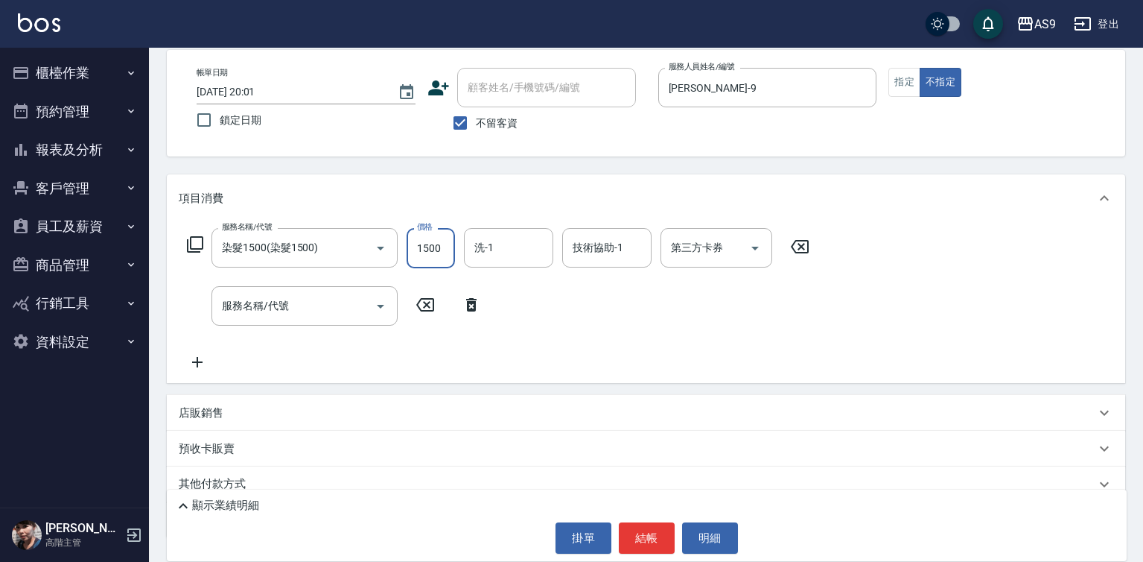
click at [423, 245] on input "1500" at bounding box center [431, 248] width 48 height 40
type input "2700"
click at [510, 247] on input "洗-1" at bounding box center [509, 248] width 76 height 26
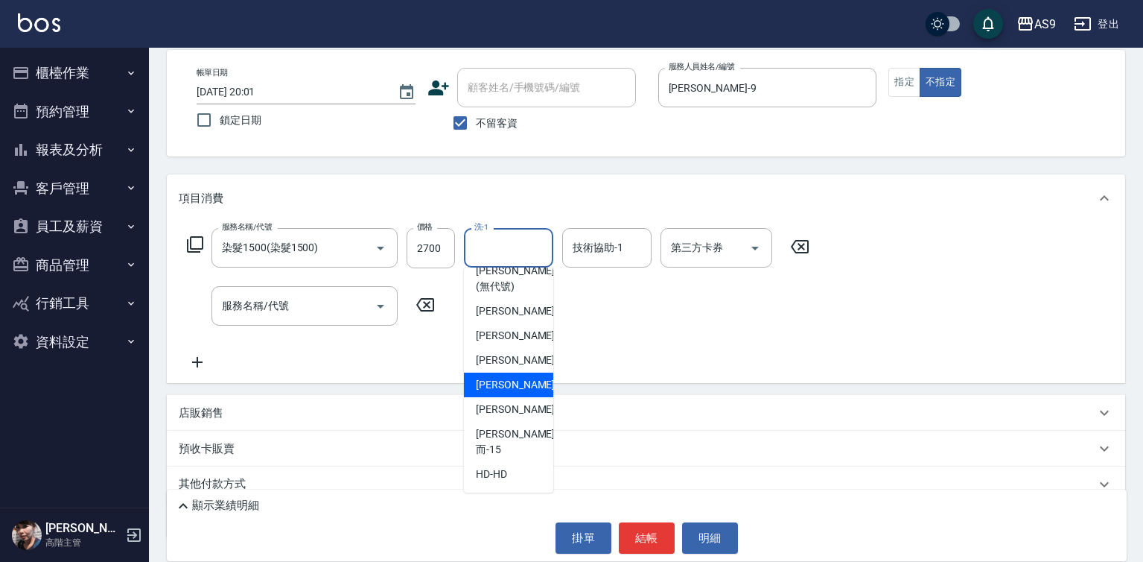
click at [516, 392] on span "[PERSON_NAME]-12" at bounding box center [523, 385] width 94 height 16
type input "[PERSON_NAME]-12"
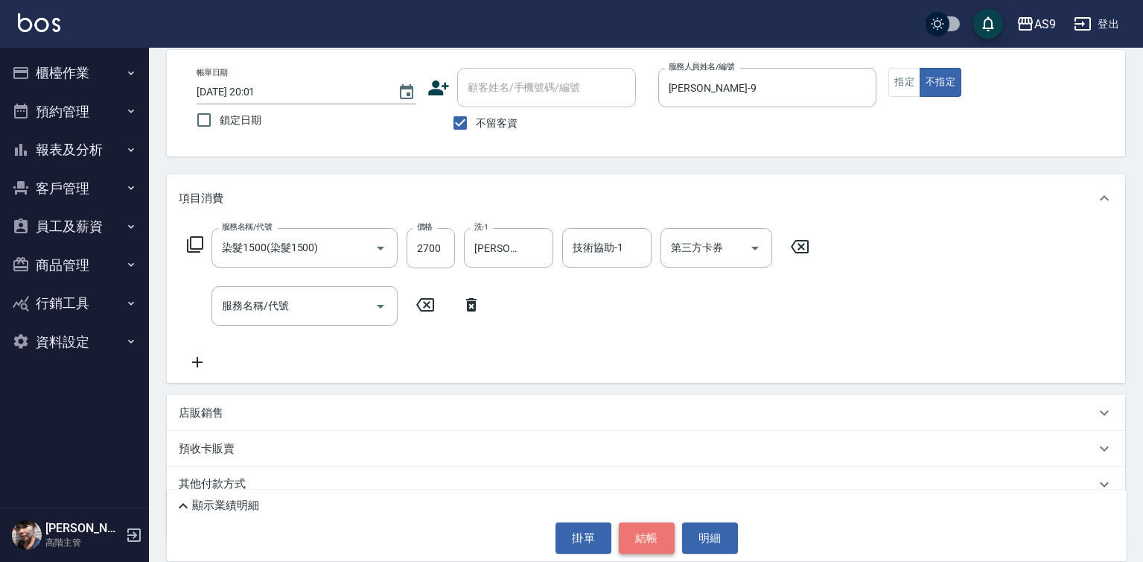
click at [635, 543] on button "結帳" at bounding box center [647, 537] width 56 height 31
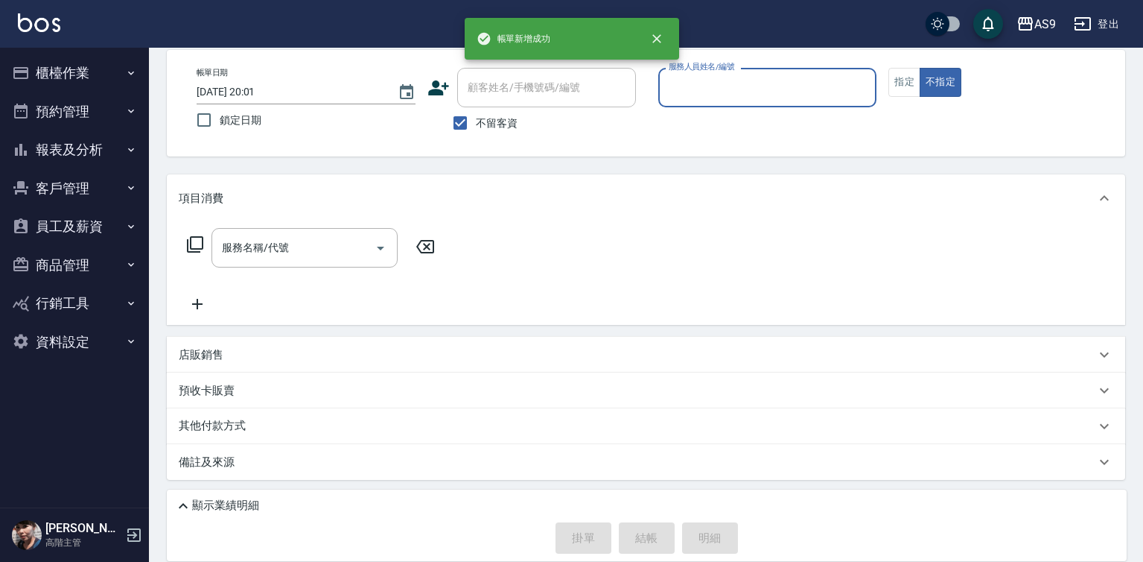
click at [724, 93] on input "服務人員姓名/編號" at bounding box center [768, 87] width 206 height 26
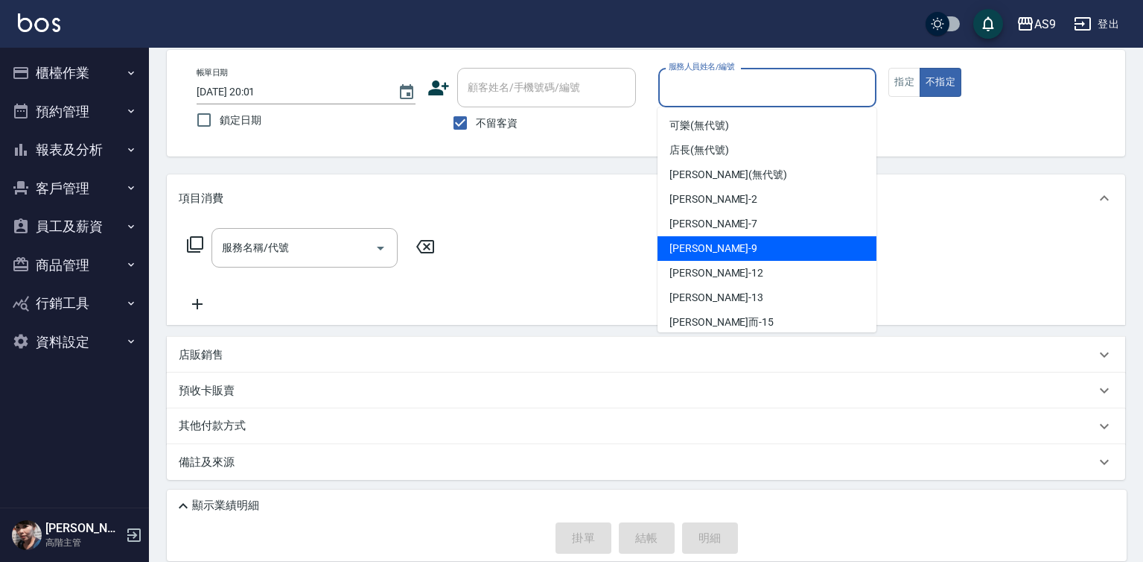
click at [709, 251] on span "[PERSON_NAME] -9" at bounding box center [714, 249] width 88 height 16
type input "[PERSON_NAME]-9"
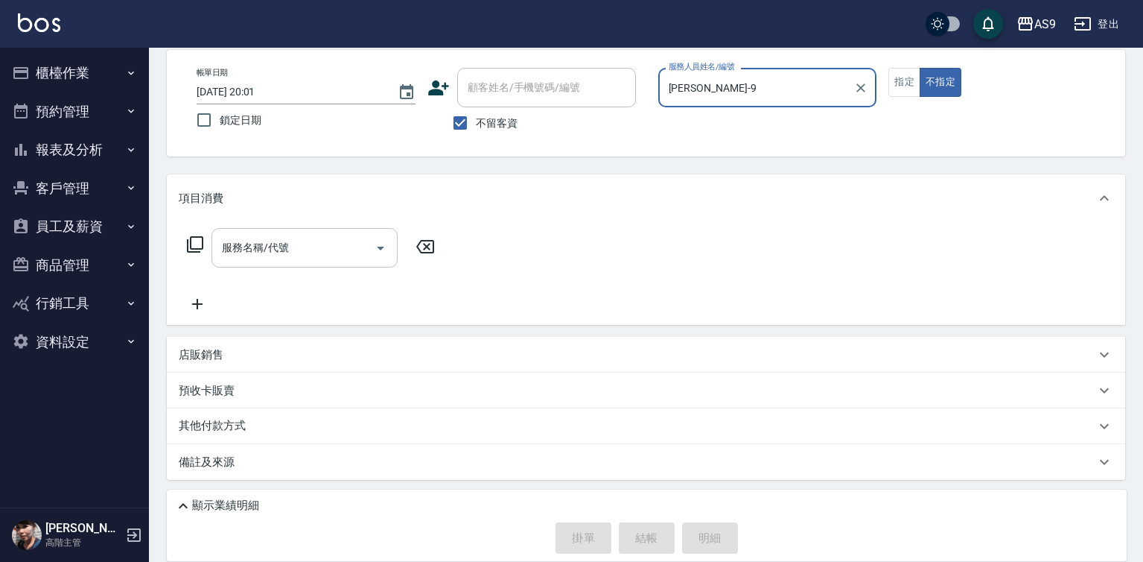
click at [332, 251] on input "服務名稱/代號" at bounding box center [293, 248] width 150 height 26
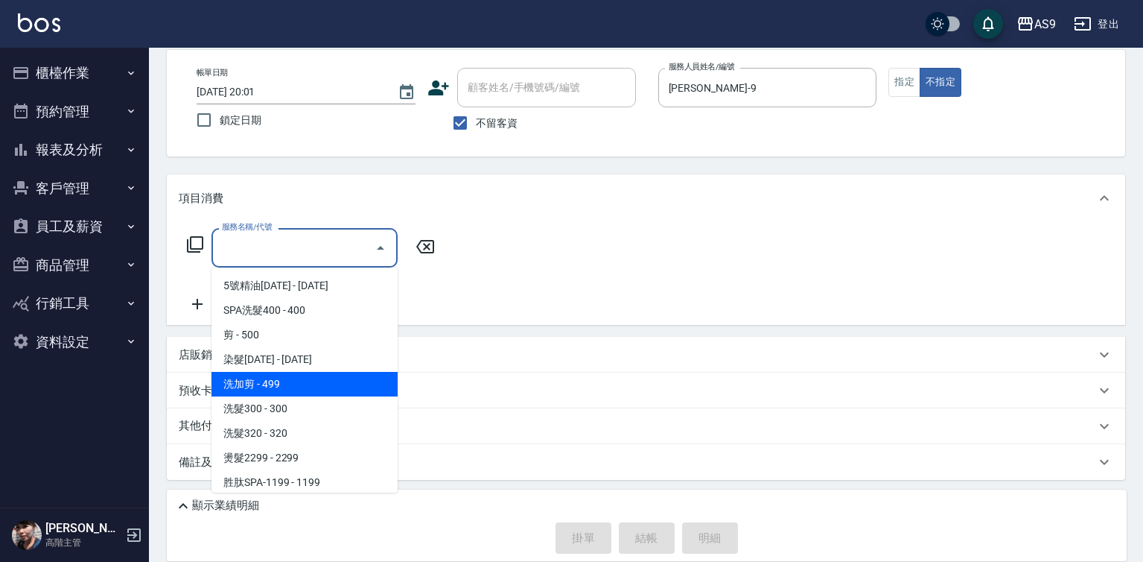
click at [279, 384] on span "洗加剪 - 499" at bounding box center [305, 384] width 186 height 25
type input "洗加剪"
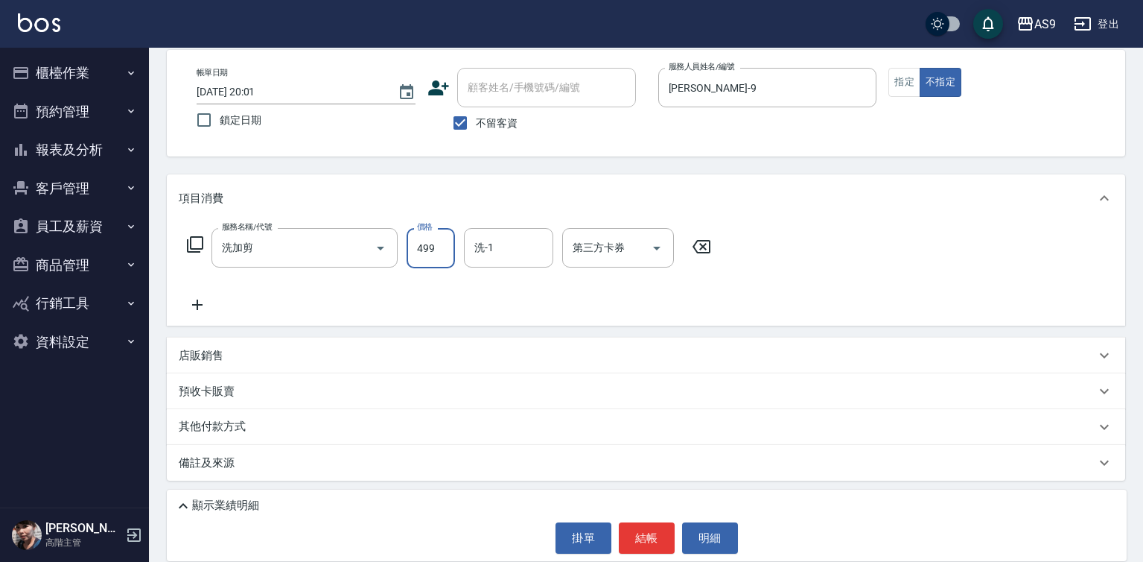
click at [424, 253] on input "499" at bounding box center [431, 248] width 48 height 40
type input "800"
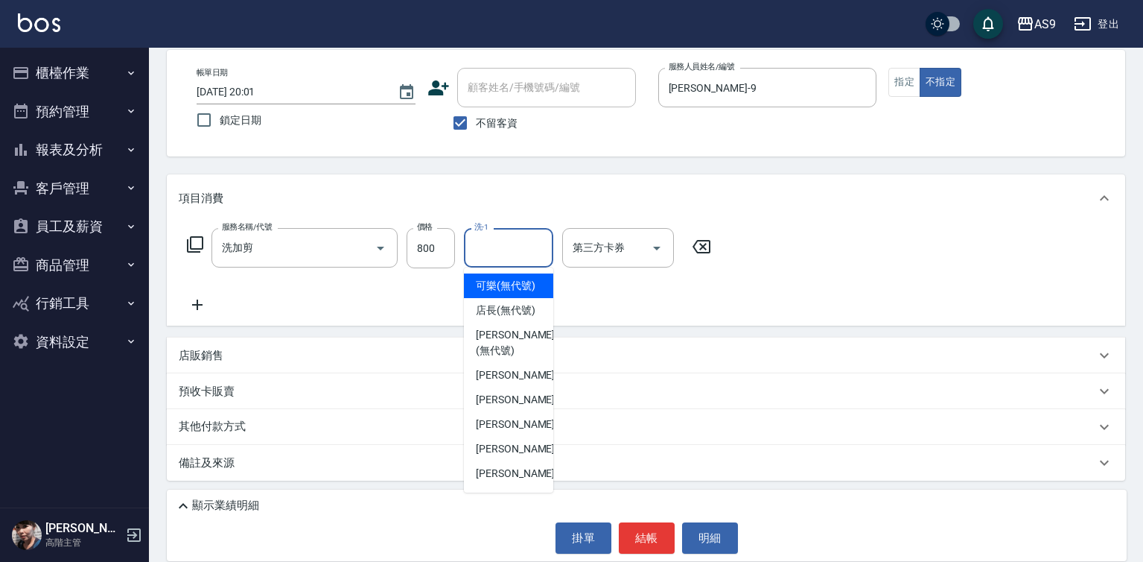
click at [483, 251] on input "洗-1" at bounding box center [509, 248] width 76 height 26
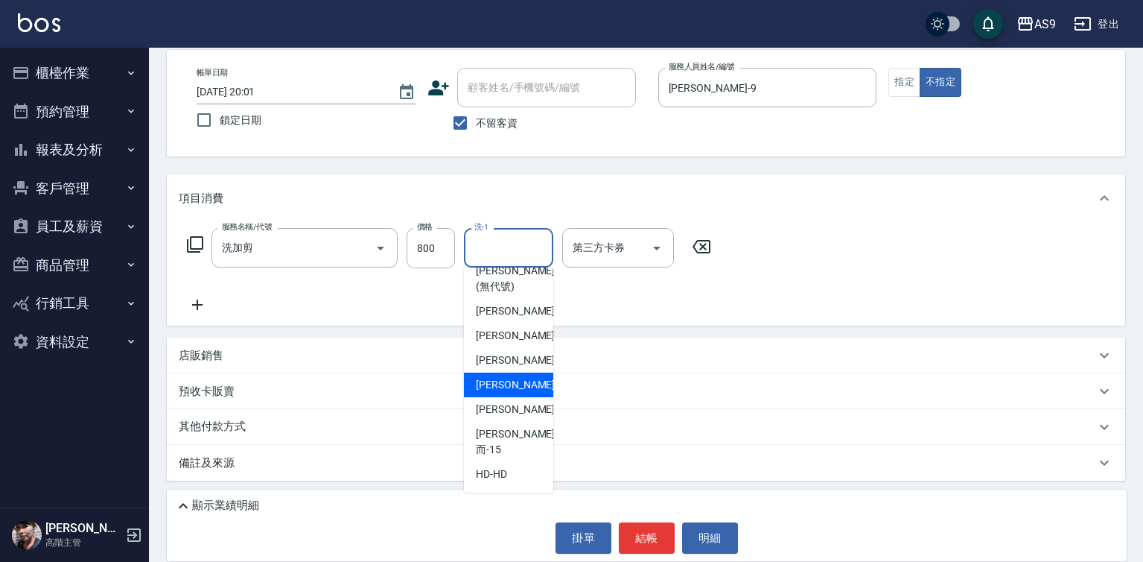
click at [512, 392] on span "[PERSON_NAME]-12" at bounding box center [523, 385] width 94 height 16
type input "[PERSON_NAME]-12"
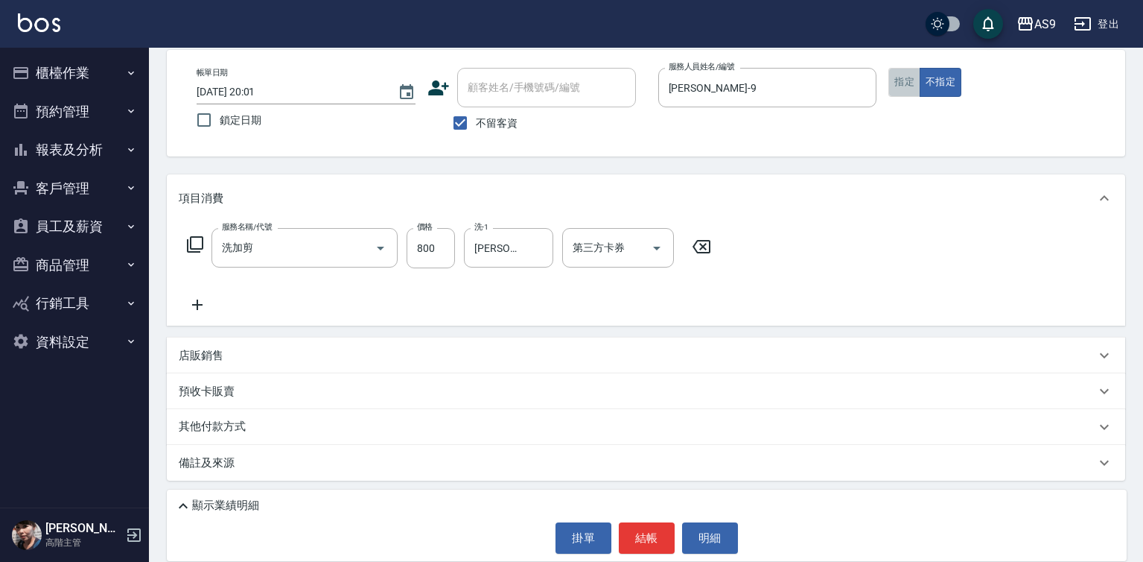
click at [903, 90] on button "指定" at bounding box center [905, 82] width 32 height 29
click at [652, 538] on button "結帳" at bounding box center [647, 537] width 56 height 31
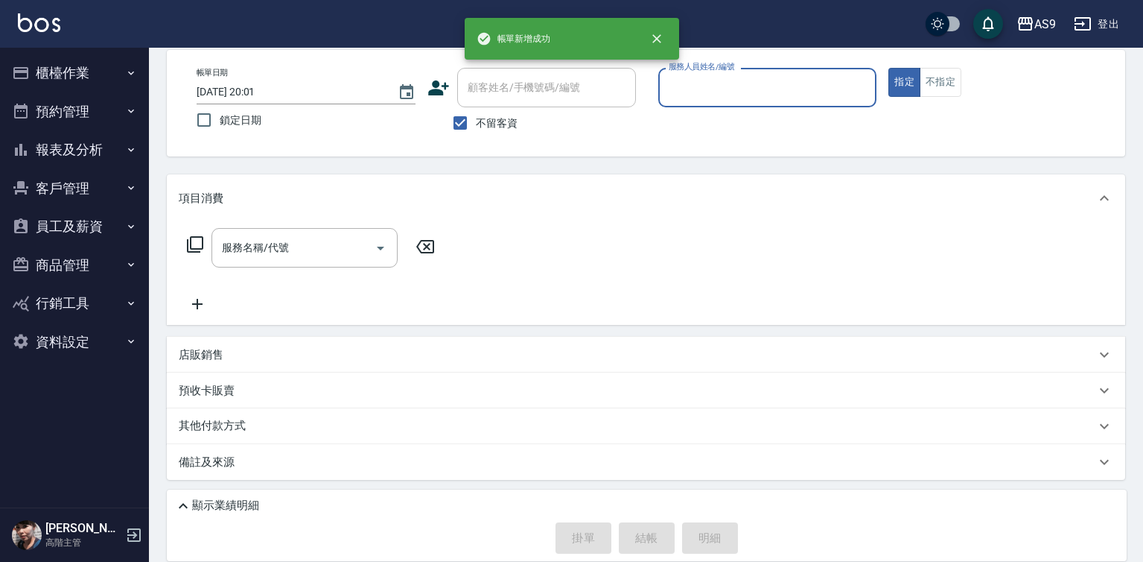
click at [711, 85] on input "服務人員姓名/編號" at bounding box center [768, 87] width 206 height 26
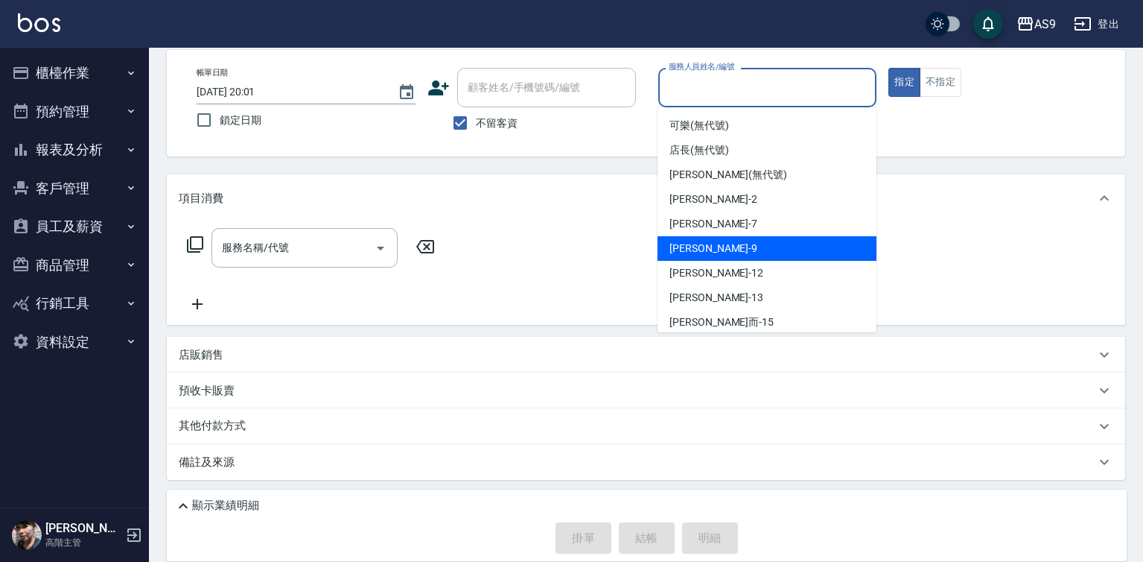
click at [707, 252] on span "[PERSON_NAME] -9" at bounding box center [714, 249] width 88 height 16
type input "[PERSON_NAME]-9"
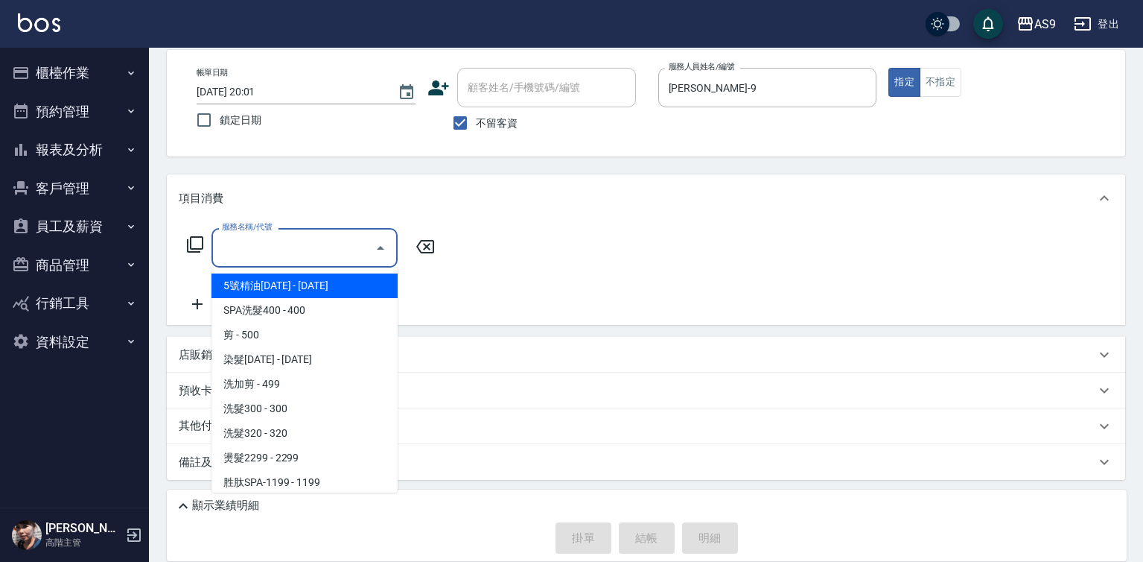
click at [343, 246] on input "服務名稱/代號" at bounding box center [293, 248] width 150 height 26
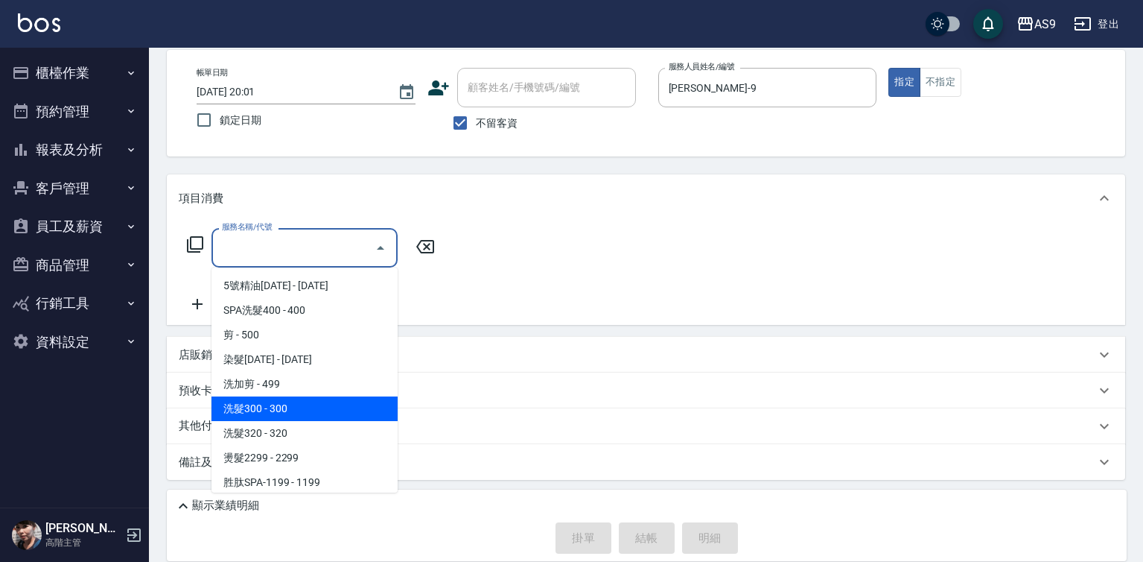
click at [287, 411] on span "洗髮300 - 300" at bounding box center [305, 408] width 186 height 25
type input "洗髮300(洗 髮300)"
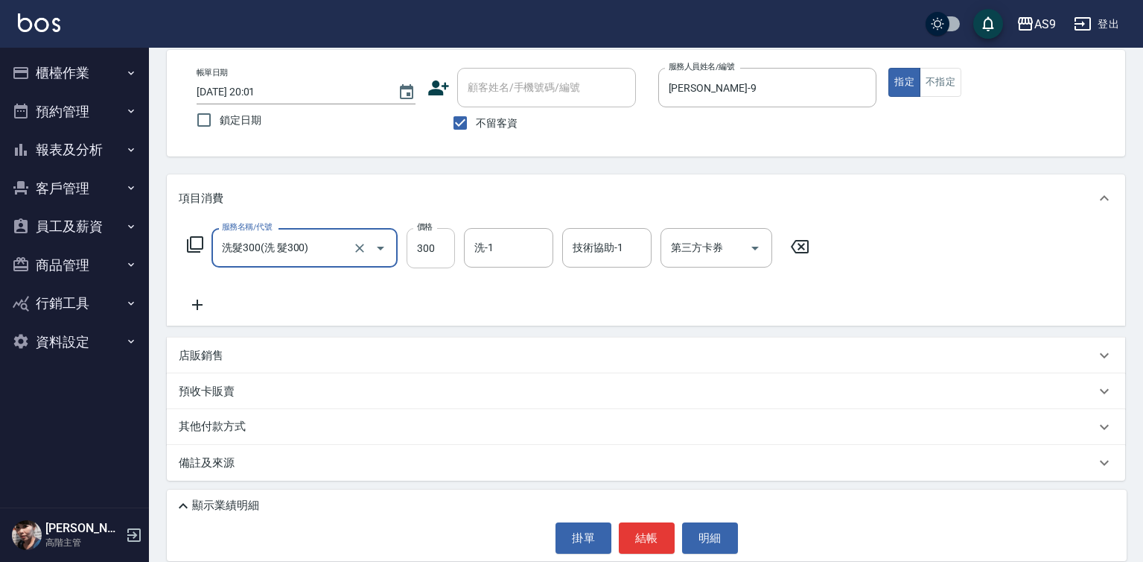
click at [428, 256] on input "300" at bounding box center [431, 248] width 48 height 40
type input "250"
click at [501, 242] on input "洗-1" at bounding box center [509, 248] width 76 height 26
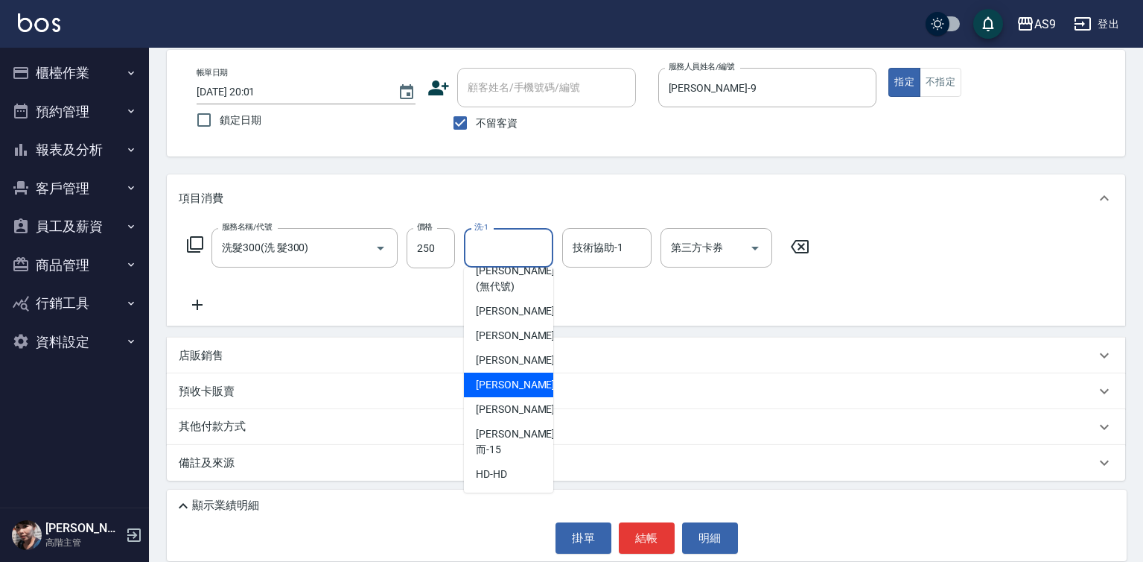
click at [521, 392] on span "[PERSON_NAME]-12" at bounding box center [523, 385] width 94 height 16
type input "[PERSON_NAME]-12"
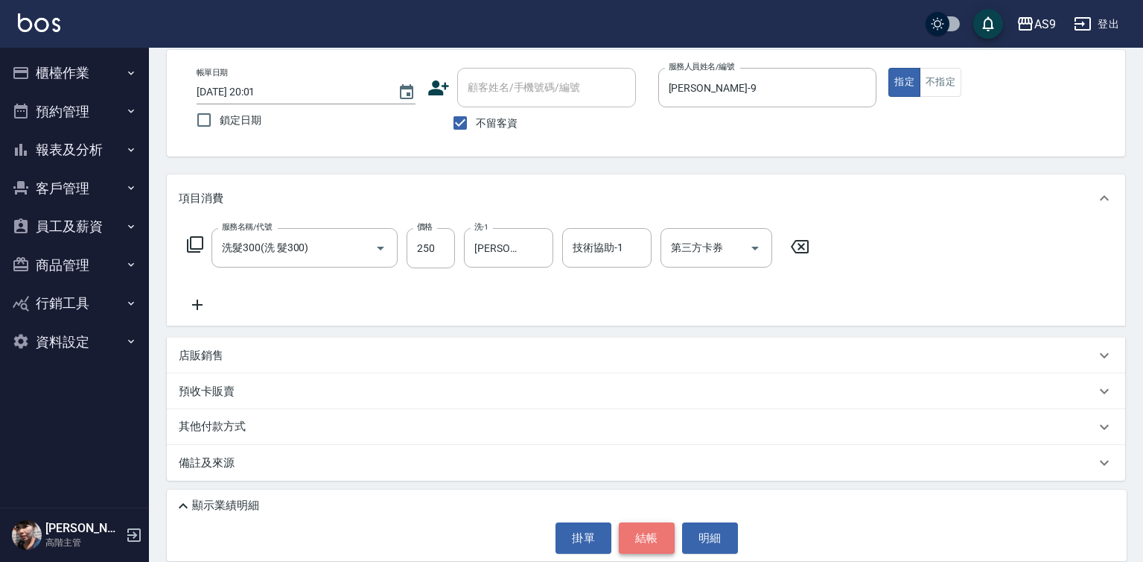
click at [624, 540] on button "結帳" at bounding box center [647, 537] width 56 height 31
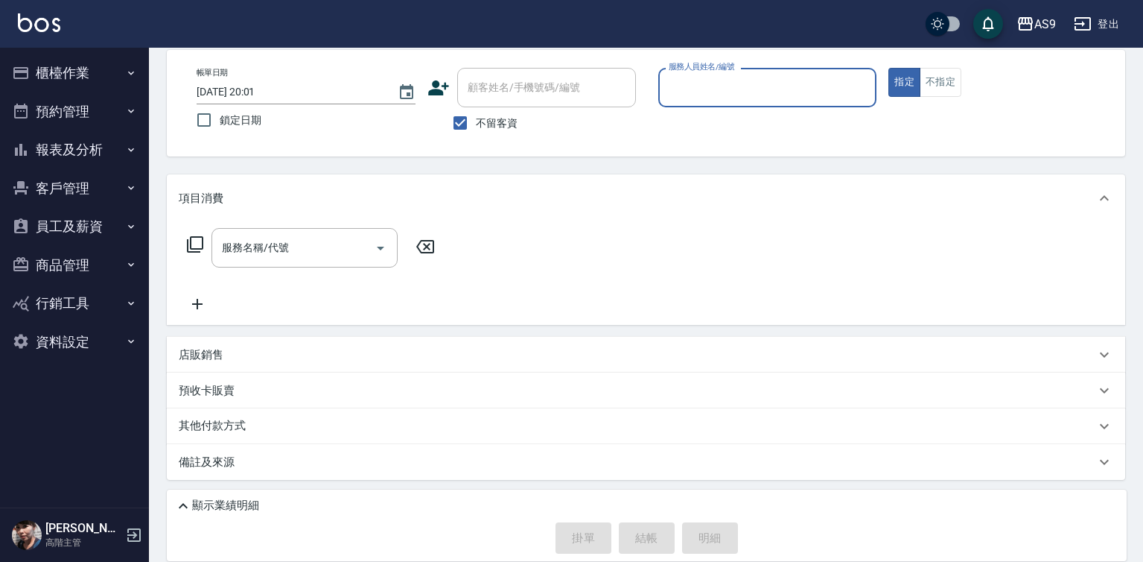
click at [689, 88] on input "服務人員姓名/編號" at bounding box center [768, 87] width 206 height 26
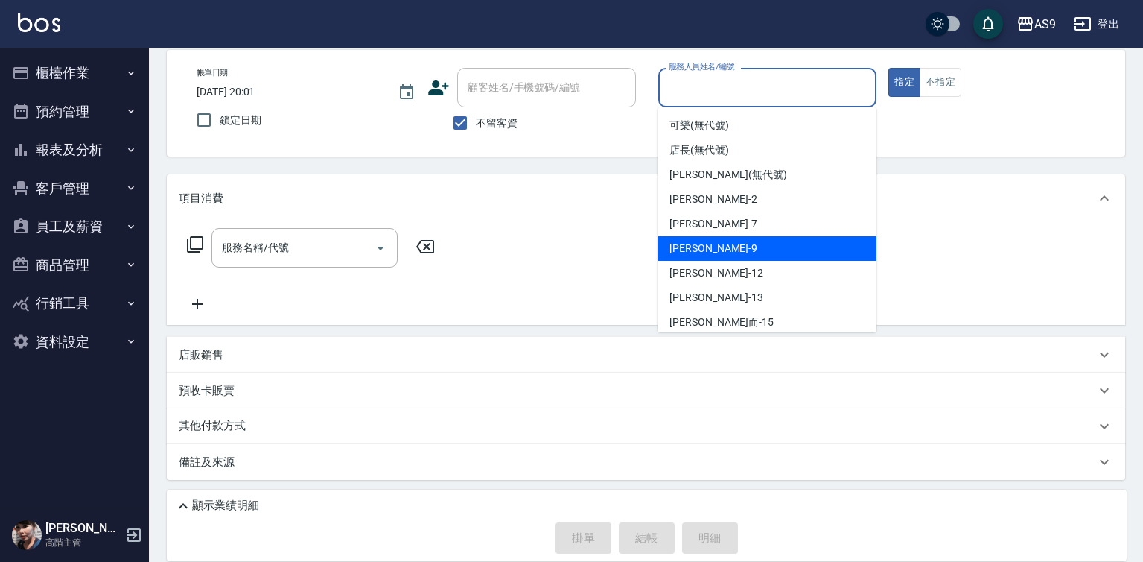
click at [733, 251] on div "[PERSON_NAME] -9" at bounding box center [767, 248] width 219 height 25
type input "[PERSON_NAME]-9"
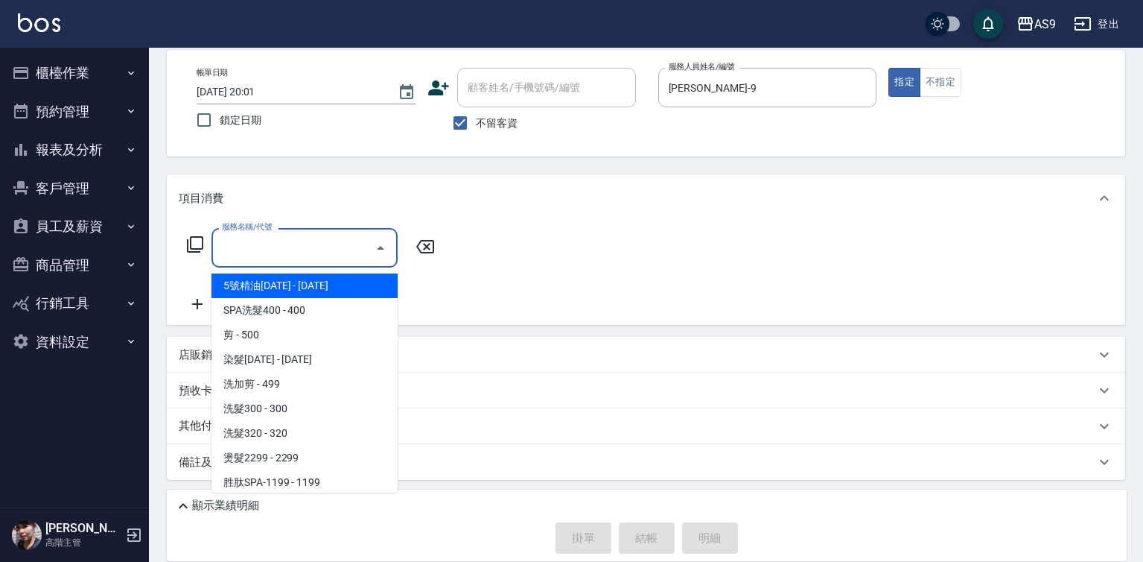
click at [337, 250] on input "服務名稱/代號" at bounding box center [293, 248] width 150 height 26
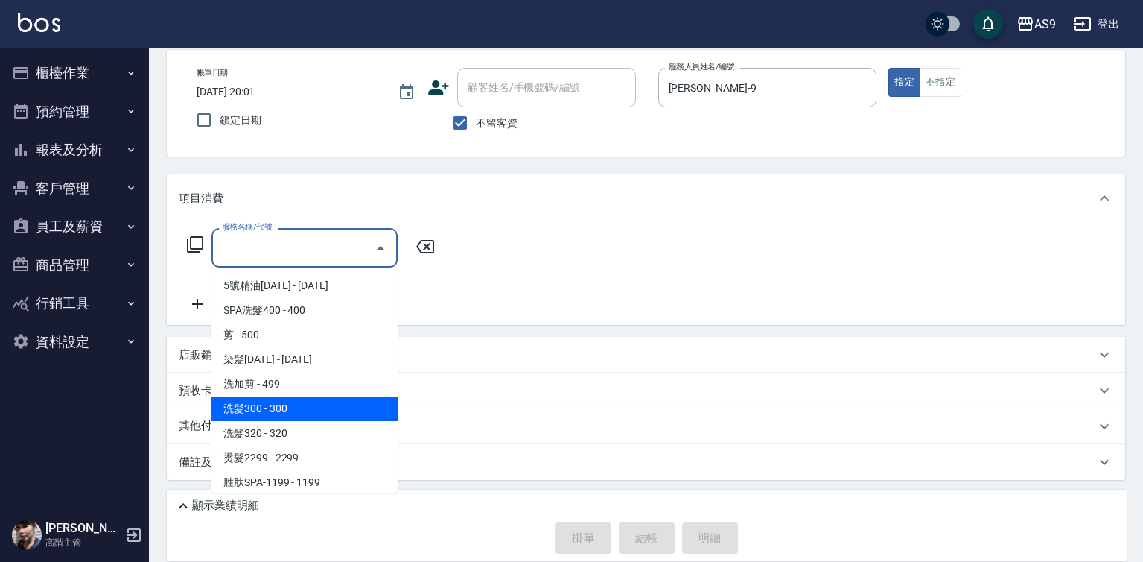
click at [302, 413] on span "洗髮300 - 300" at bounding box center [305, 408] width 186 height 25
type input "洗髮300(洗 髮300)"
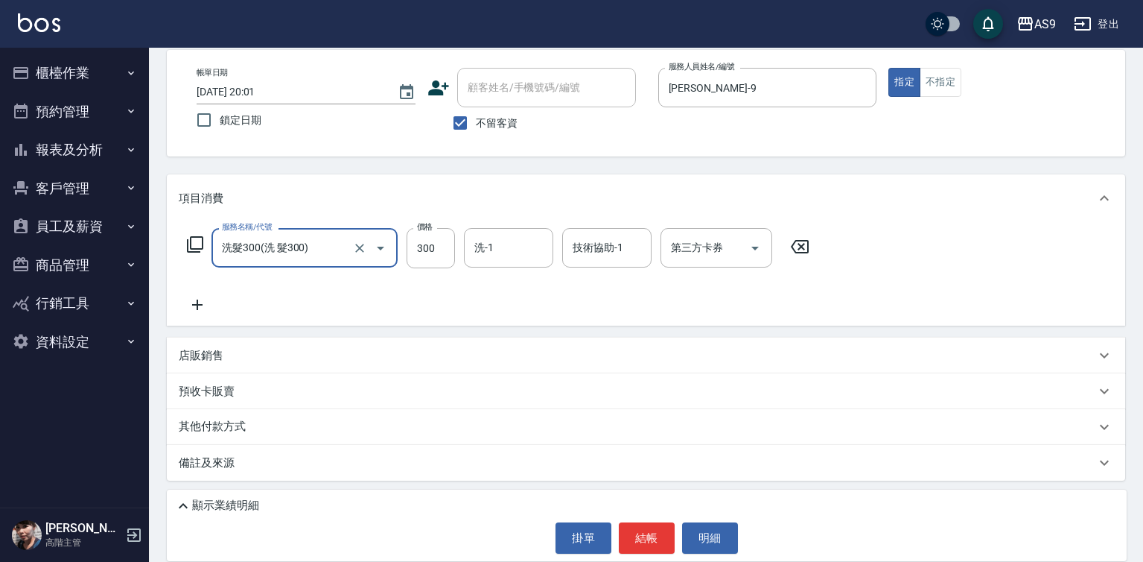
scroll to position [71, 0]
click at [197, 305] on icon at bounding box center [197, 304] width 10 height 10
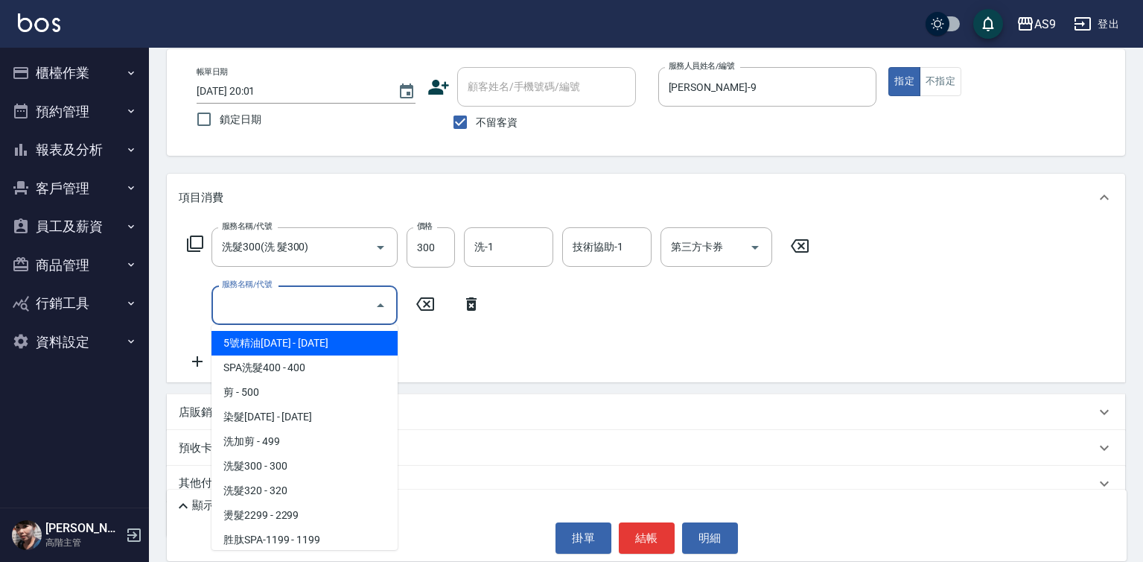
click at [257, 305] on input "服務名稱/代號" at bounding box center [293, 305] width 150 height 26
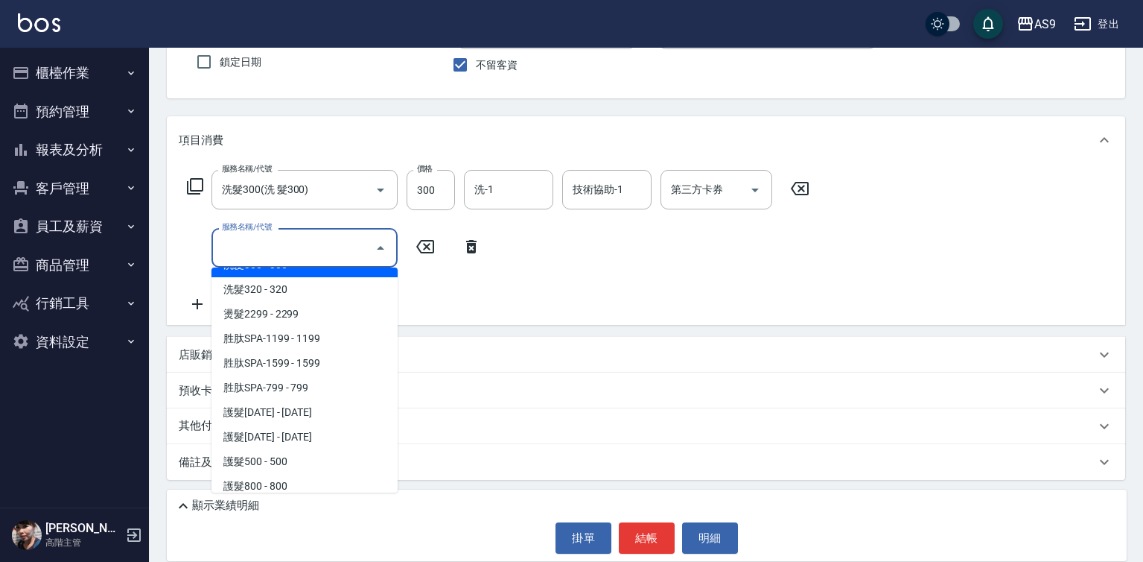
scroll to position [149, 0]
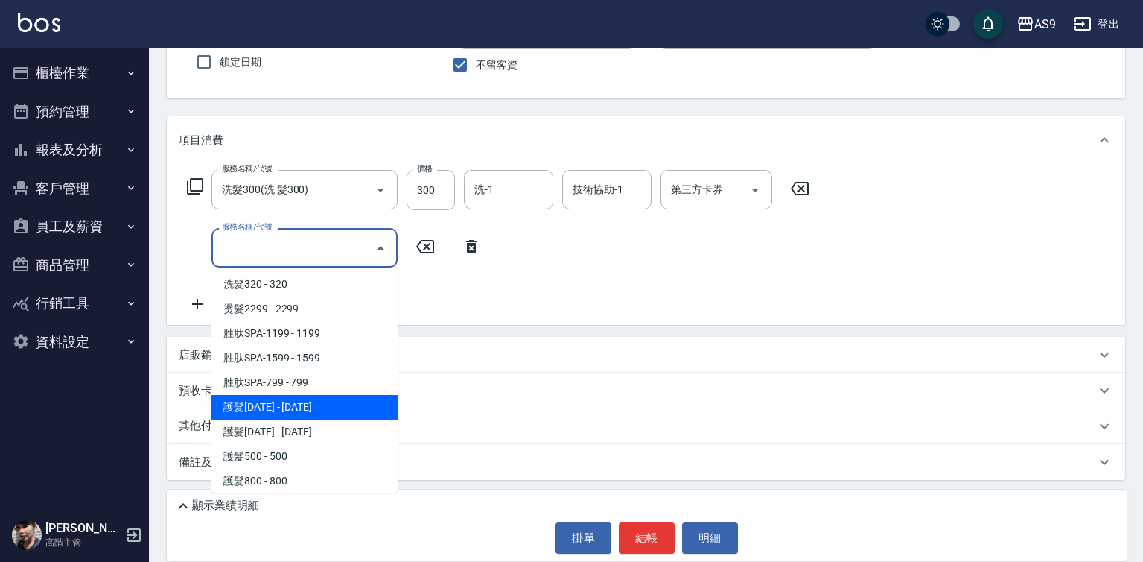
click at [305, 412] on span "護髮[DATE] - [DATE]" at bounding box center [305, 407] width 186 height 25
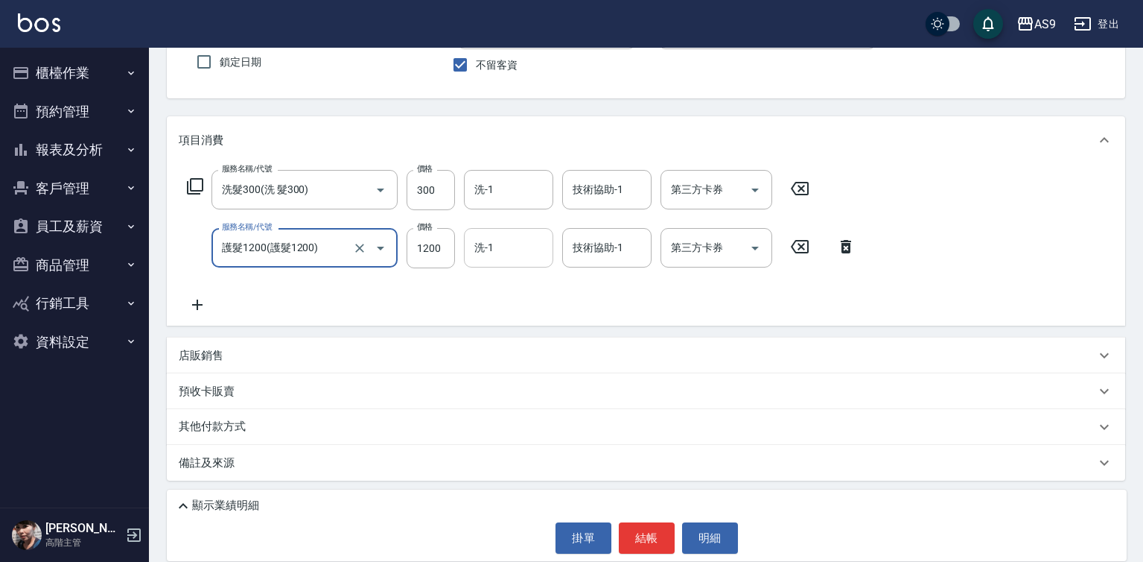
click at [488, 257] on input "洗-1" at bounding box center [509, 248] width 76 height 26
type input "護髮1200"
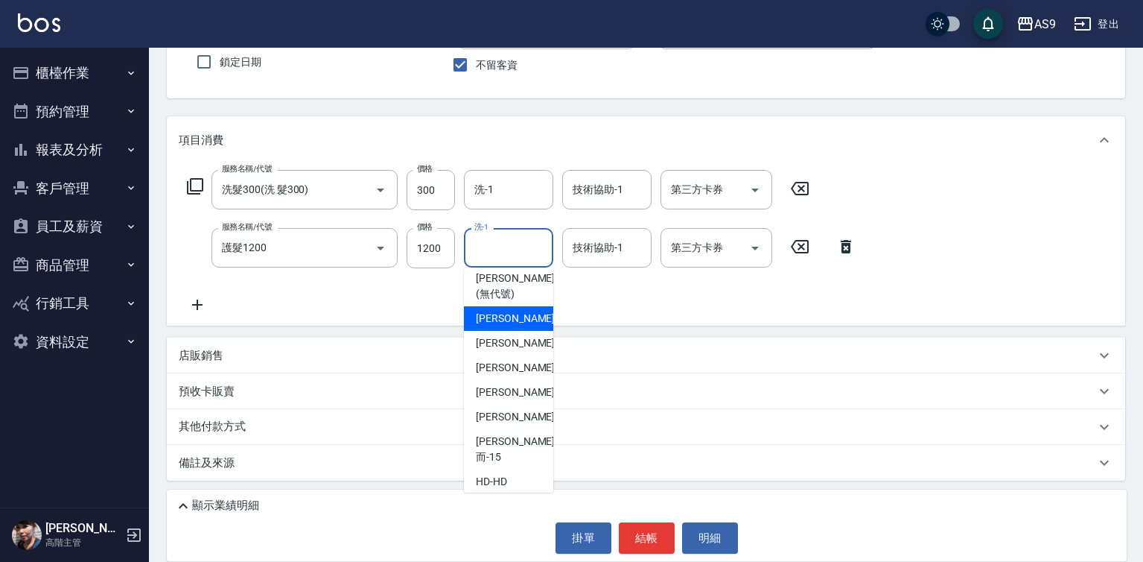
scroll to position [95, 0]
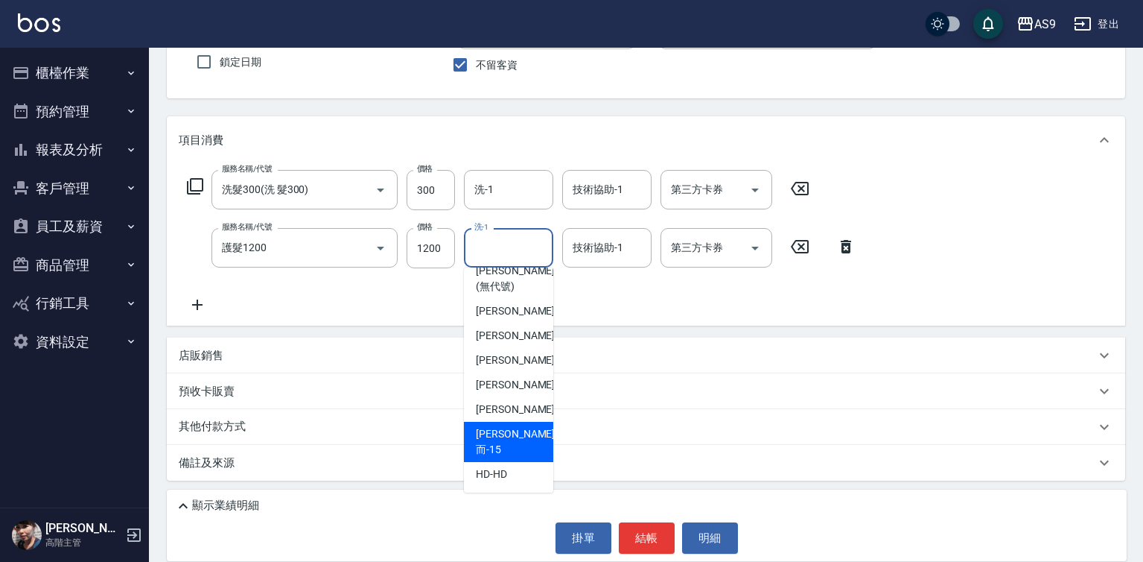
drag, startPoint x: 521, startPoint y: 445, endPoint x: 600, endPoint y: 307, distance: 159.4
click at [522, 446] on div "[PERSON_NAME]而 -15" at bounding box center [508, 442] width 89 height 40
type input "[PERSON_NAME]而-15"
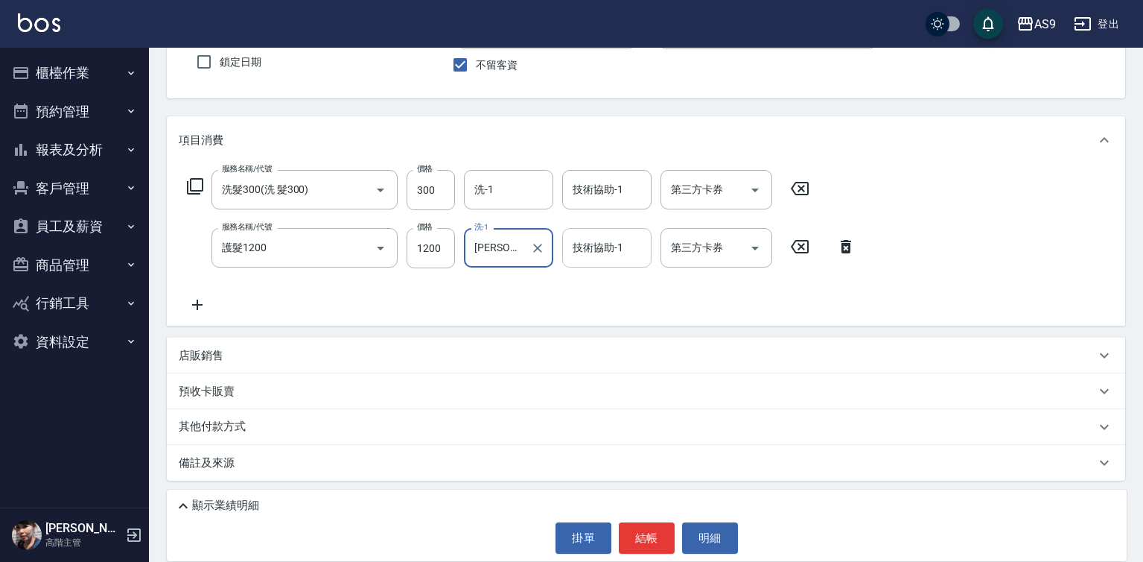
click at [589, 251] on div "技術協助-1 技術協助-1" at bounding box center [606, 247] width 89 height 39
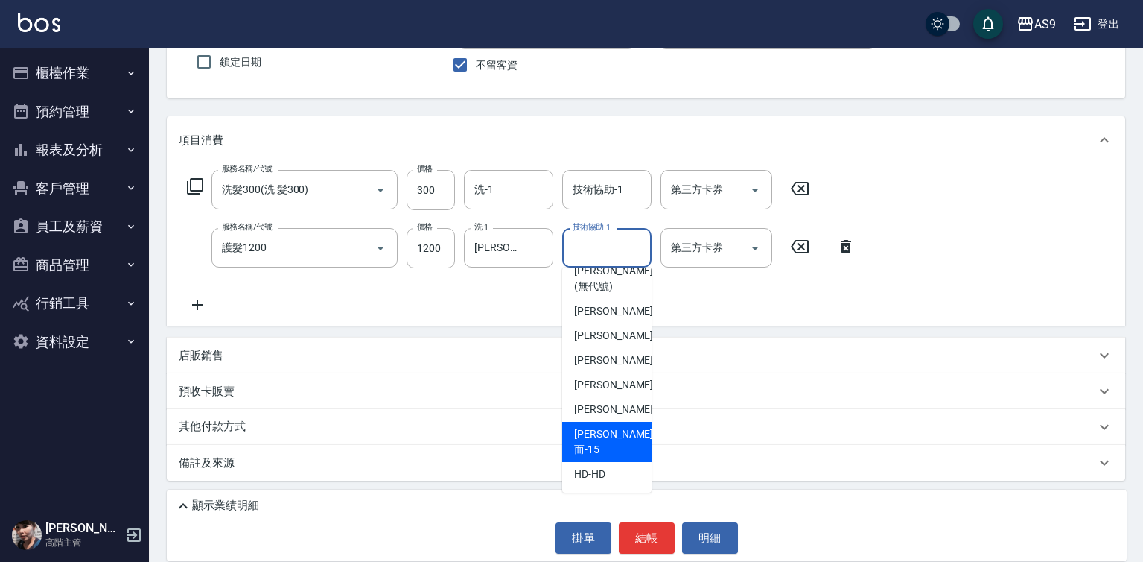
click at [623, 448] on div "[PERSON_NAME]而 -15" at bounding box center [606, 442] width 89 height 40
type input "[PERSON_NAME]而-15"
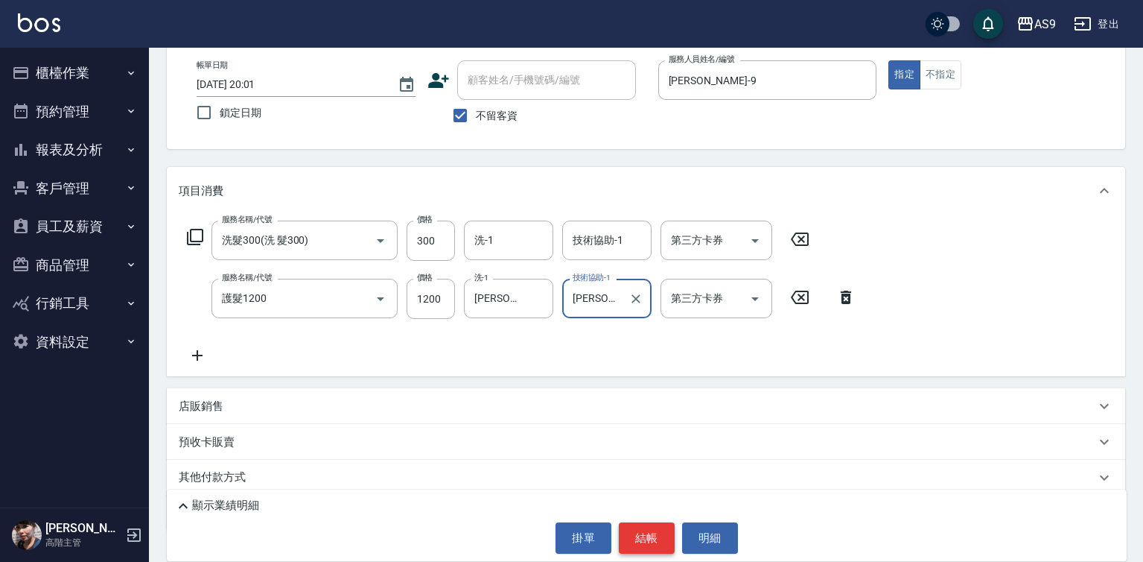
scroll to position [129, 0]
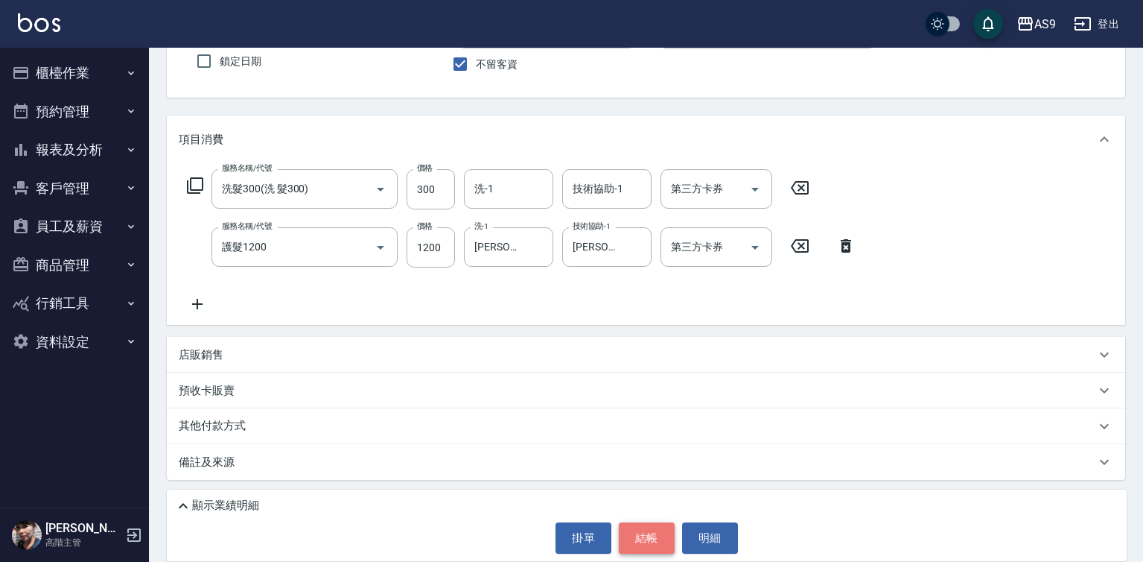
click at [652, 532] on button "結帳" at bounding box center [647, 537] width 56 height 31
type input "[DATE] 20:23"
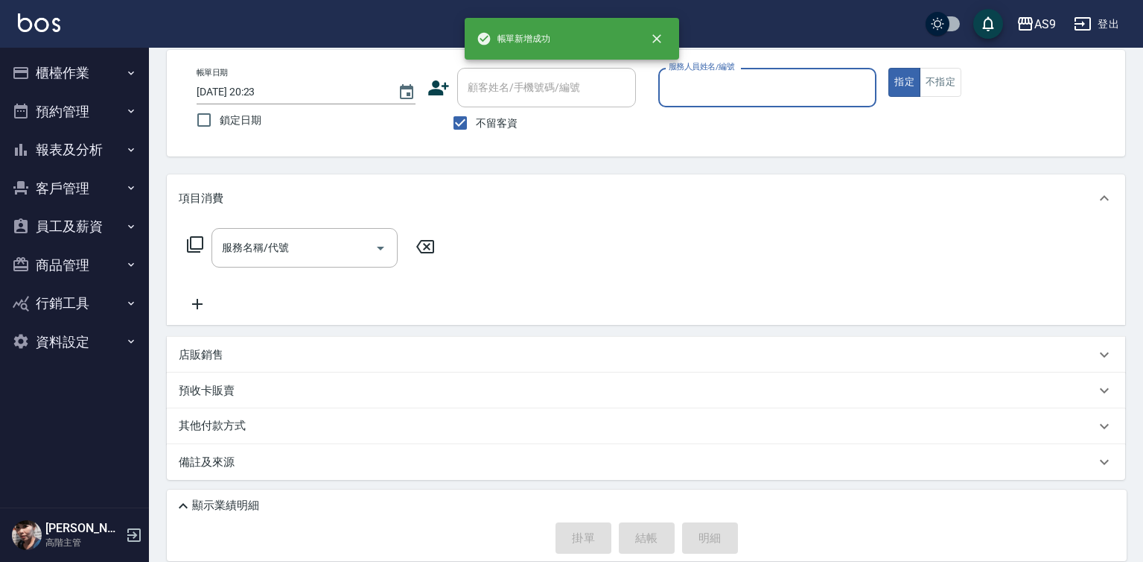
scroll to position [0, 0]
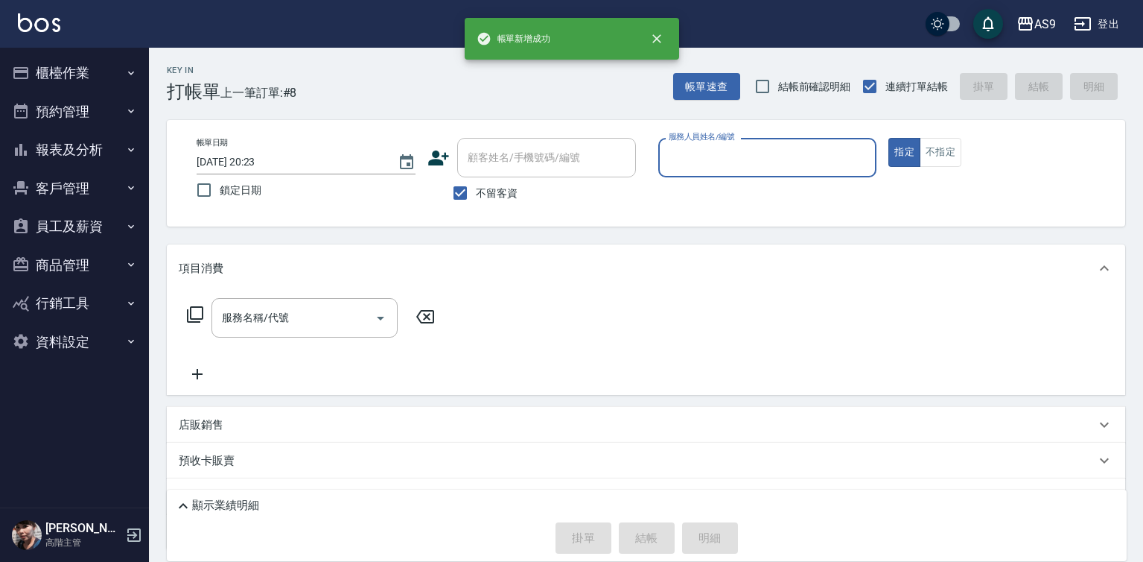
click at [699, 156] on input "服務人員姓名/編號" at bounding box center [768, 157] width 206 height 26
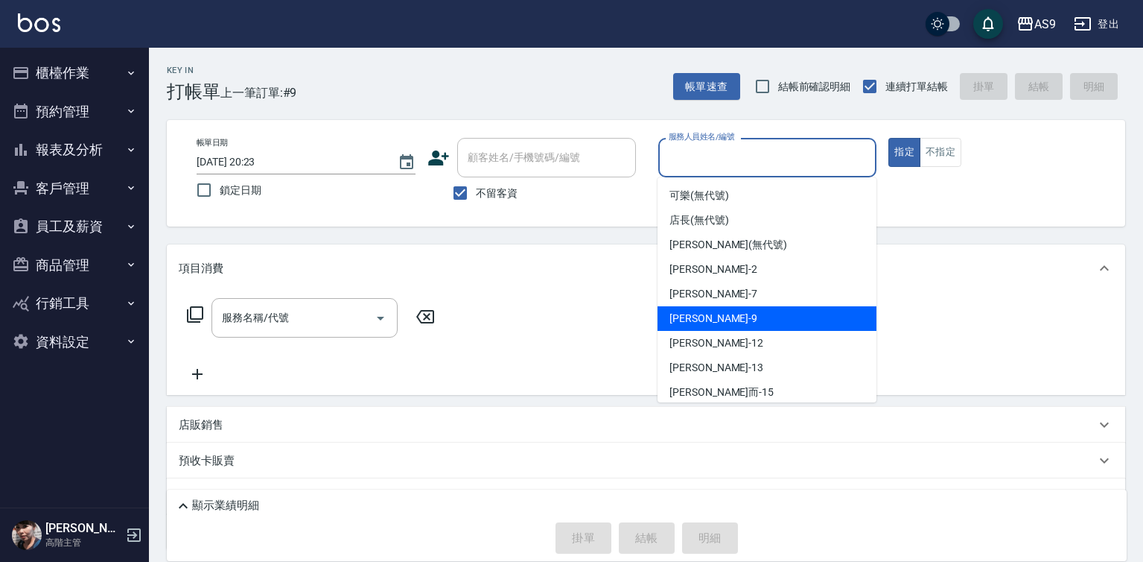
click at [716, 308] on div "[PERSON_NAME] -9" at bounding box center [767, 318] width 219 height 25
type input "[PERSON_NAME]-9"
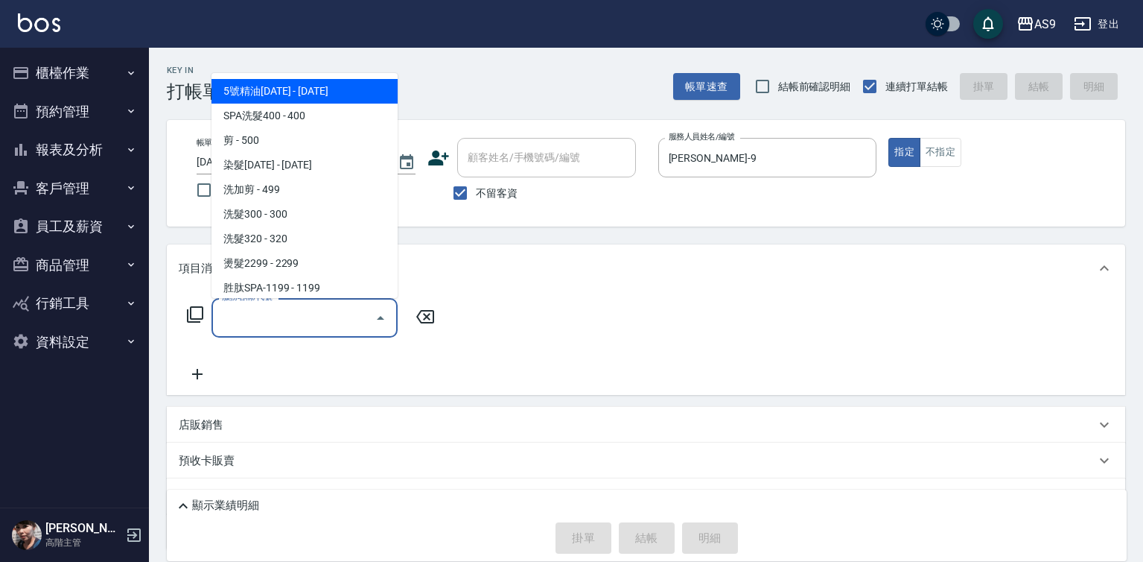
click at [316, 320] on input "服務名稱/代號" at bounding box center [293, 318] width 150 height 26
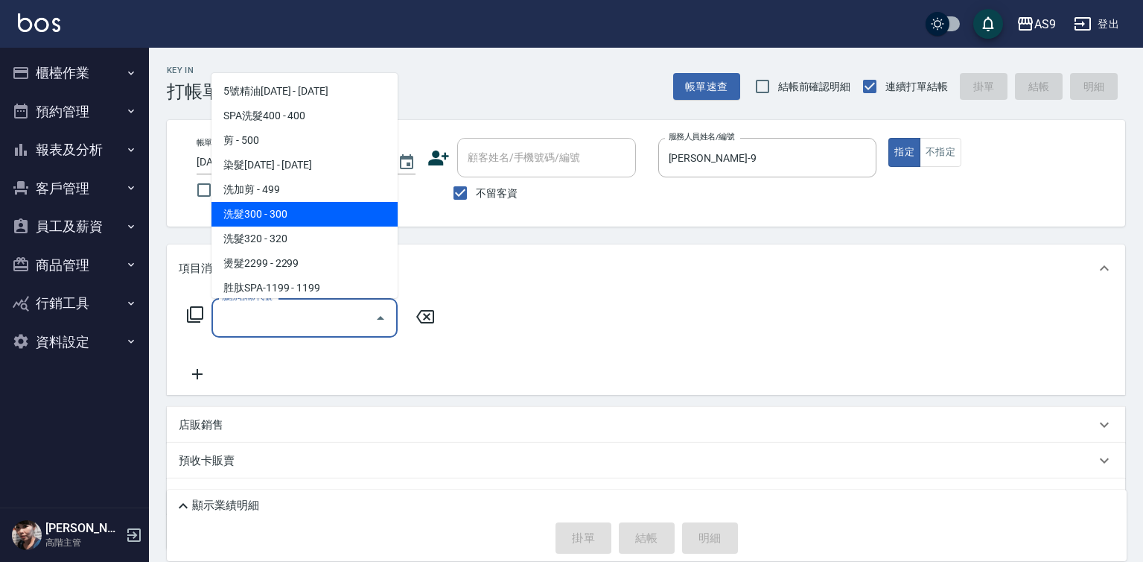
click at [272, 213] on span "洗髮300 - 300" at bounding box center [305, 214] width 186 height 25
type input "洗髮300(洗 髮300)"
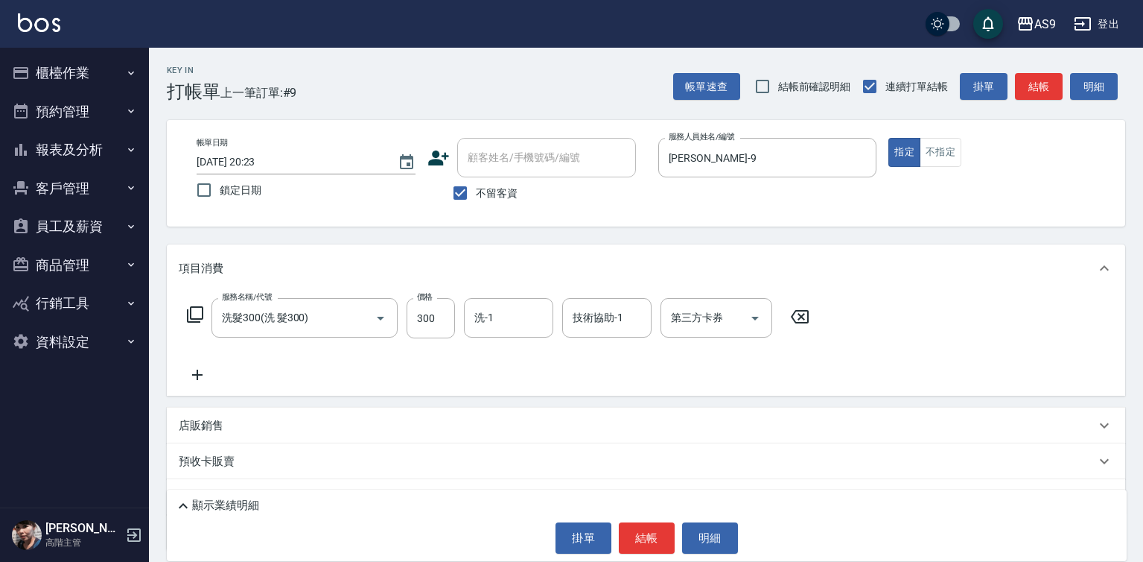
click at [197, 377] on icon at bounding box center [197, 374] width 10 height 10
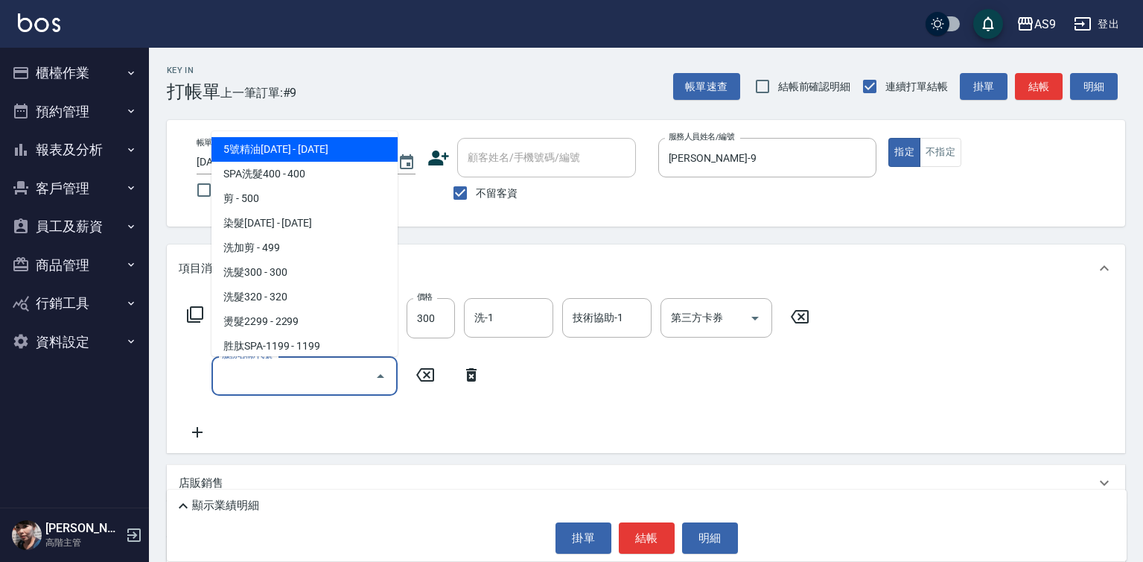
click at [262, 374] on input "服務名稱/代號" at bounding box center [293, 376] width 150 height 26
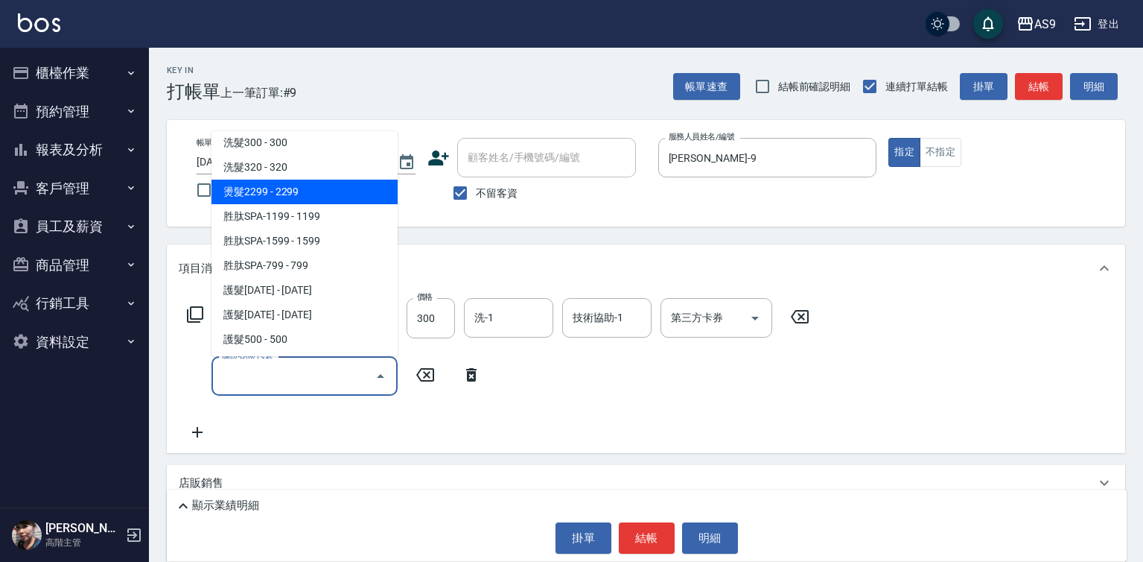
scroll to position [149, 0]
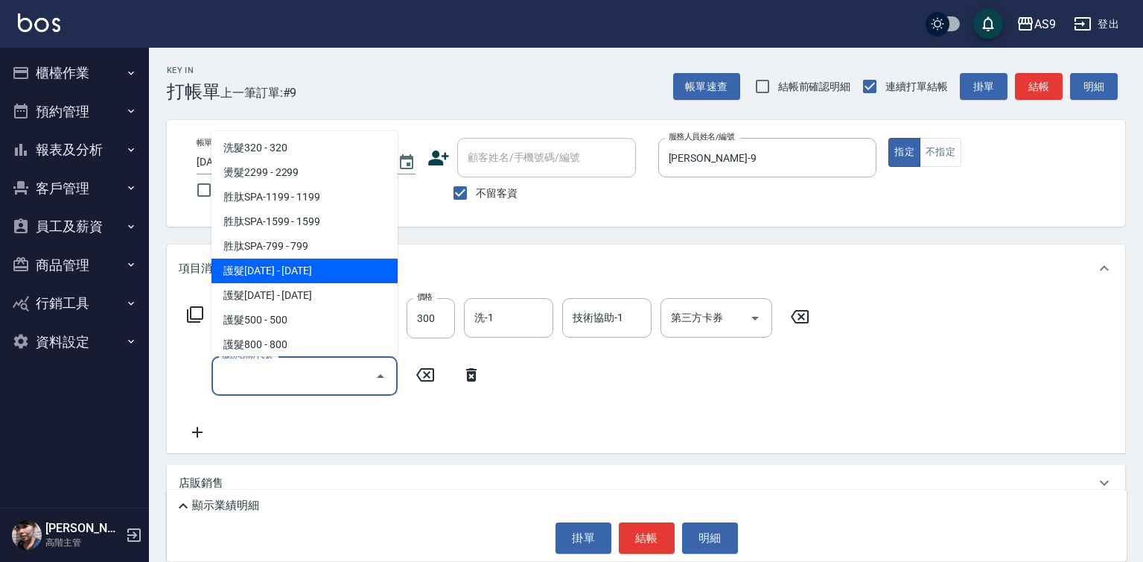
click at [290, 271] on span "護髮[DATE] - [DATE]" at bounding box center [305, 270] width 186 height 25
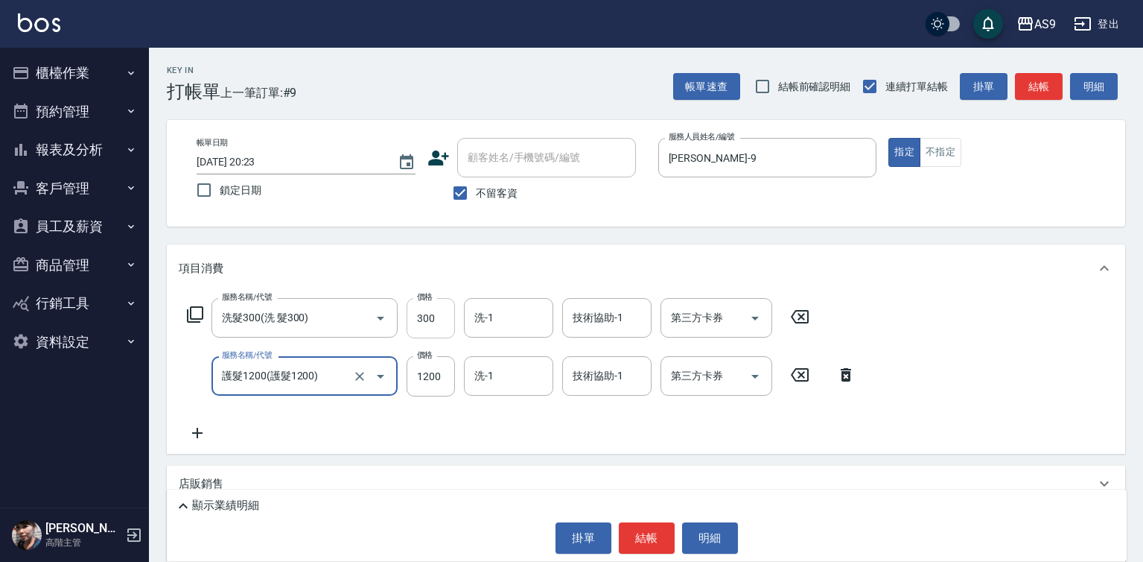
click at [426, 317] on input "300" at bounding box center [431, 318] width 48 height 40
type input "護髮1200"
click at [426, 317] on input "300" at bounding box center [431, 318] width 48 height 40
type input "290"
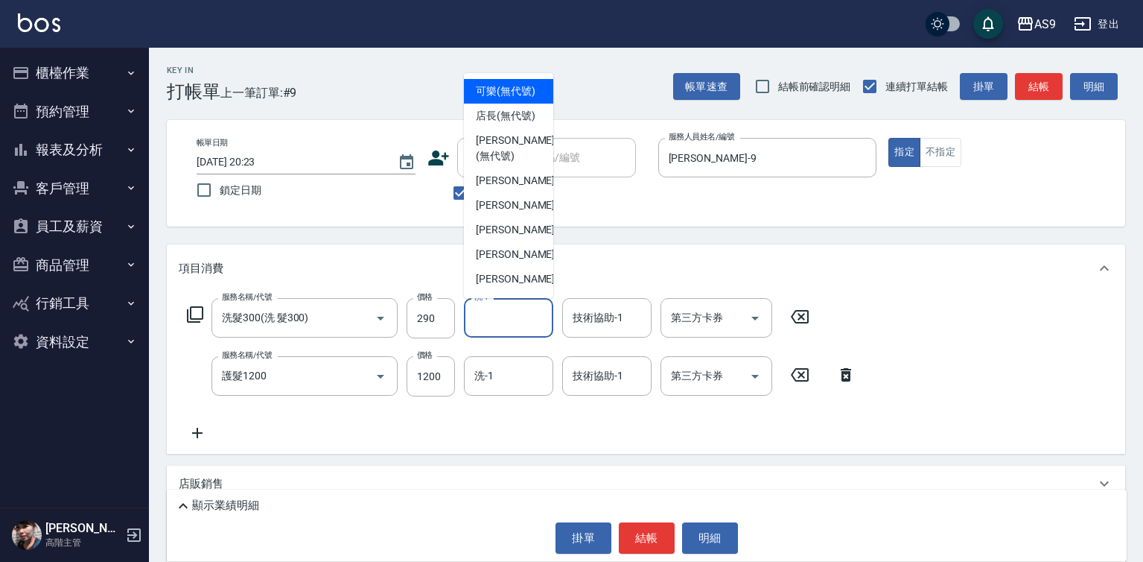
click at [483, 317] on input "洗-1" at bounding box center [509, 318] width 76 height 26
click at [494, 375] on input "洗-1" at bounding box center [509, 376] width 76 height 26
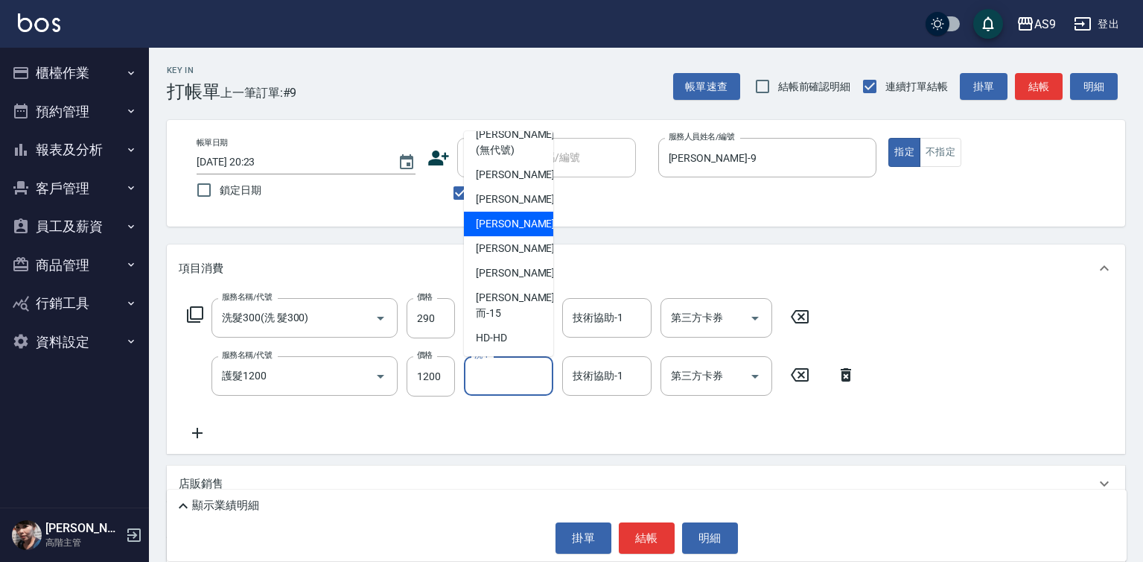
scroll to position [95, 0]
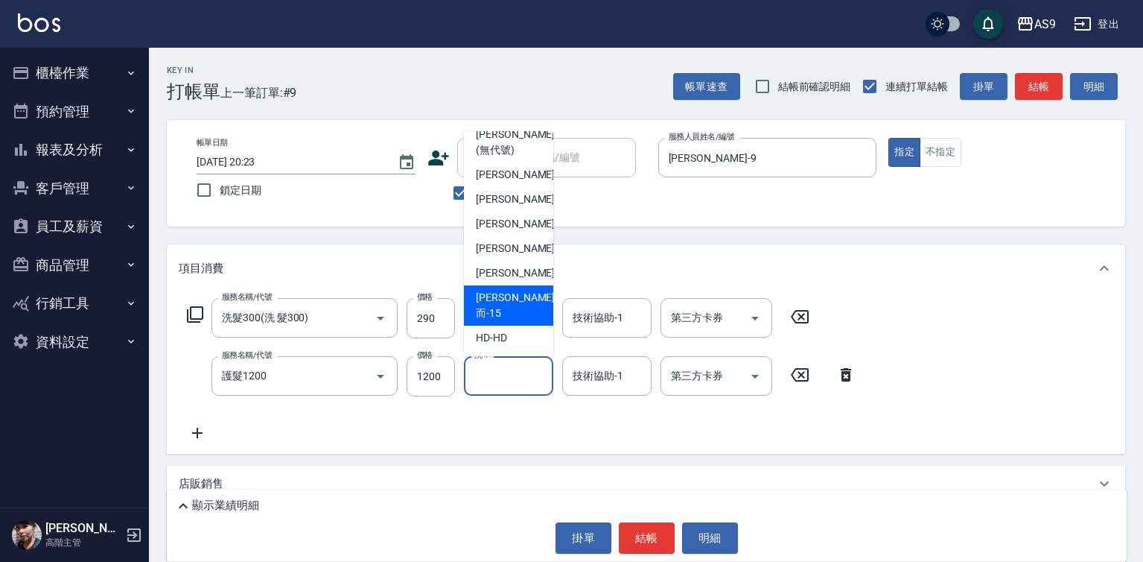
click at [517, 315] on span "[PERSON_NAME]而 -15" at bounding box center [515, 305] width 79 height 31
type input "[PERSON_NAME]而-15"
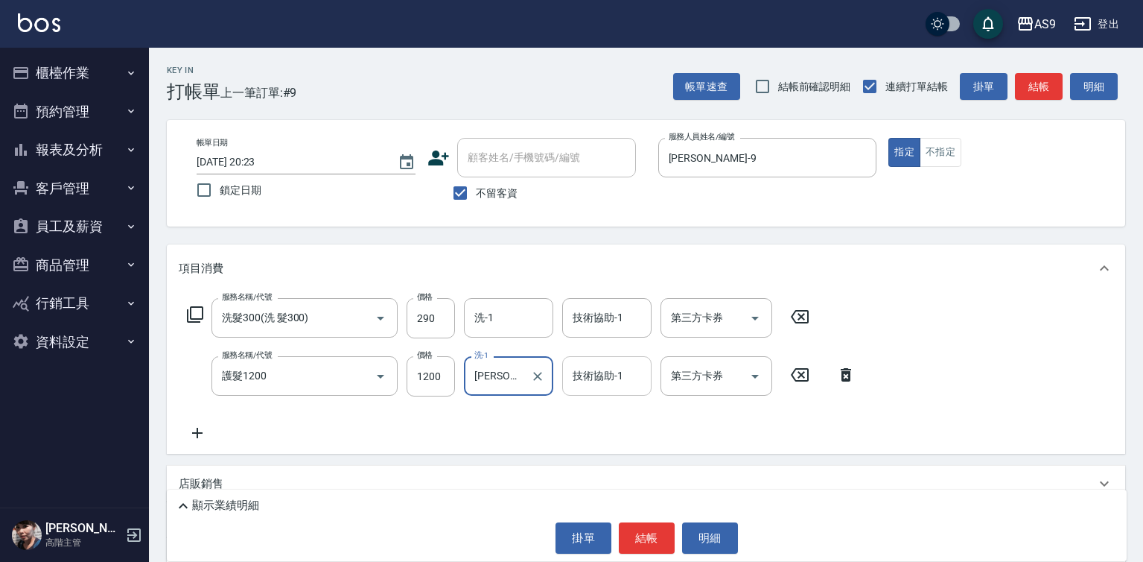
click at [582, 370] on div "技術協助-1 技術協助-1" at bounding box center [606, 375] width 89 height 39
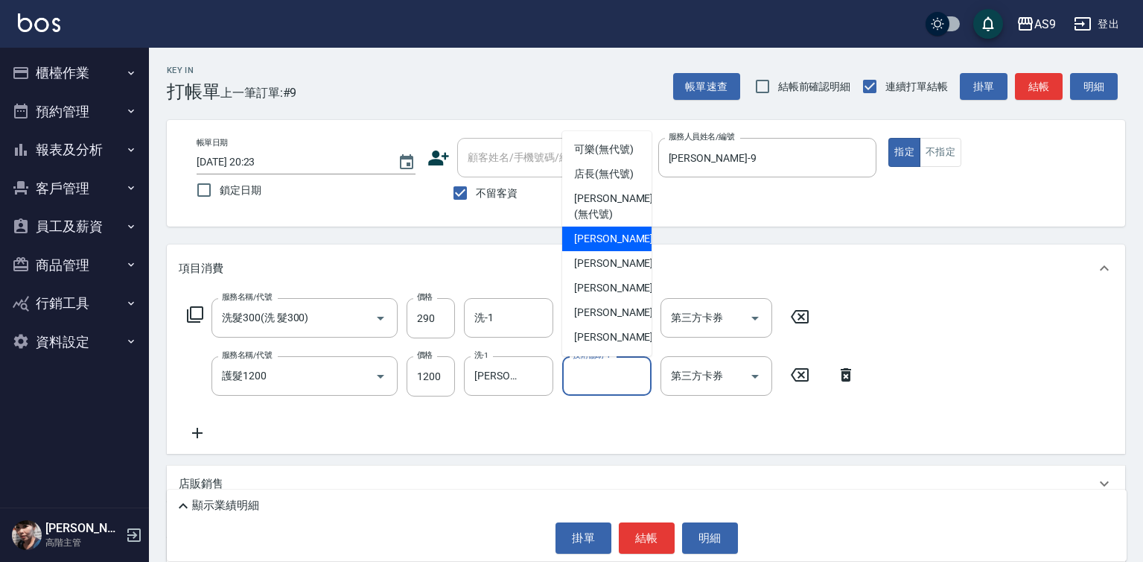
click at [591, 247] on span "[PERSON_NAME]蘭 -2" at bounding box center [618, 239] width 88 height 16
type input "[PERSON_NAME]蘭-2"
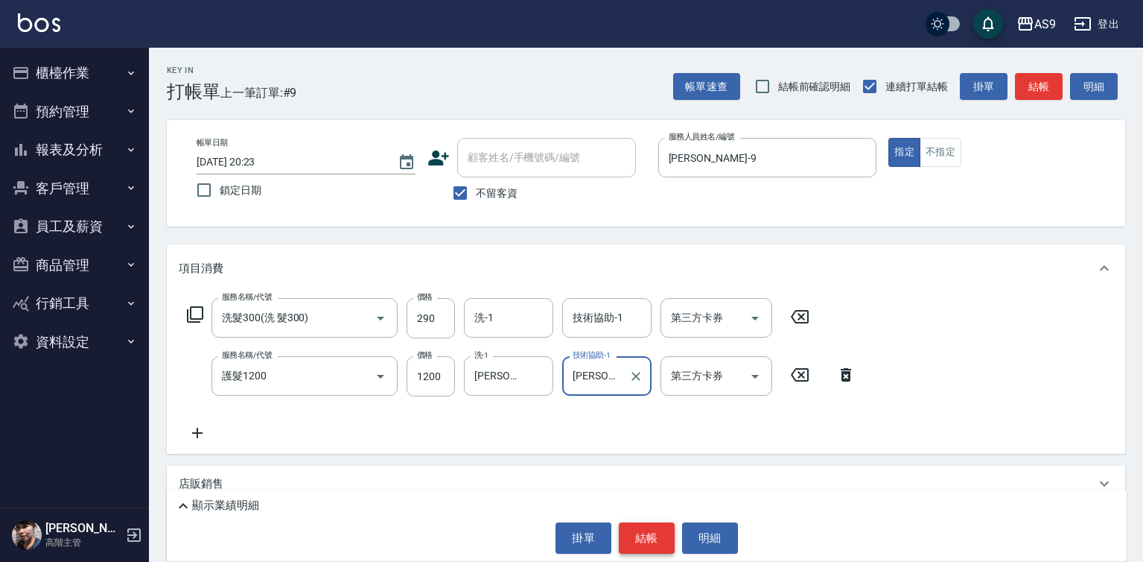
click at [654, 525] on button "結帳" at bounding box center [647, 537] width 56 height 31
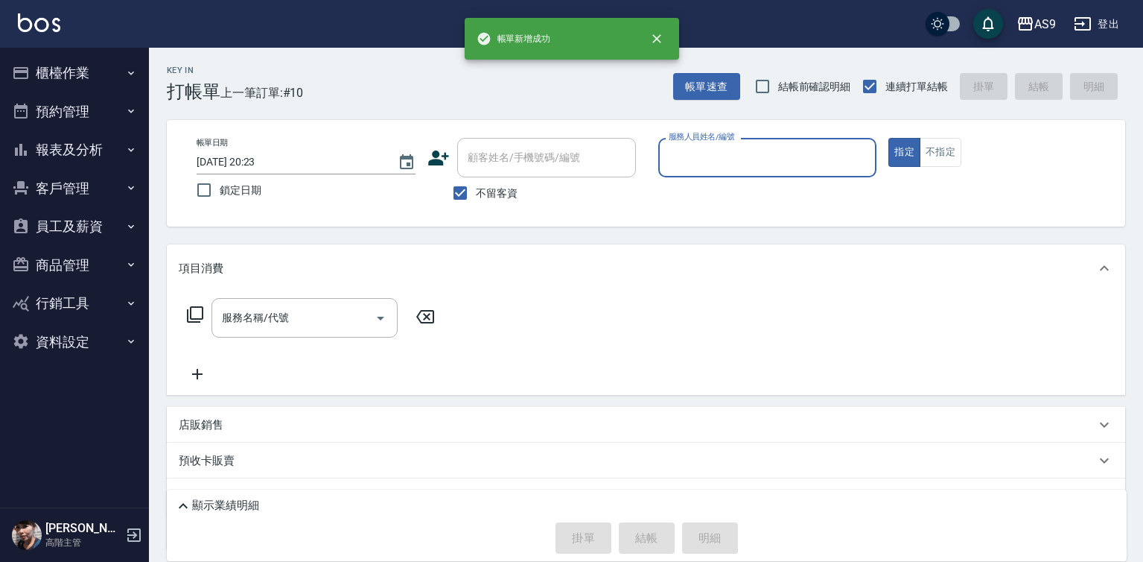
click at [706, 144] on input "服務人員姓名/編號" at bounding box center [768, 157] width 206 height 26
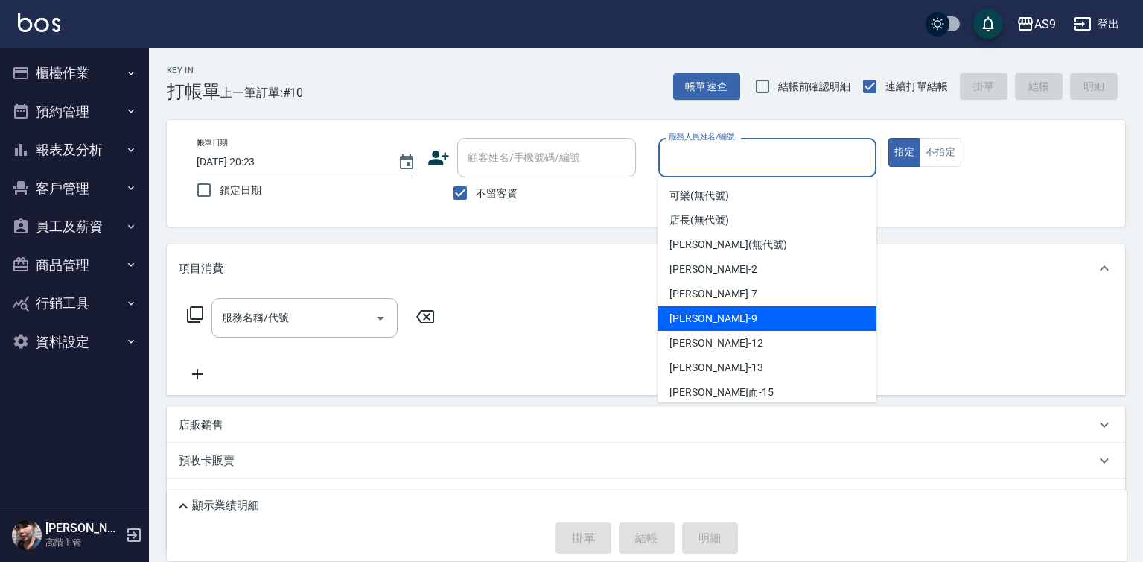
click at [693, 322] on span "[PERSON_NAME] -9" at bounding box center [714, 319] width 88 height 16
type input "[PERSON_NAME]-9"
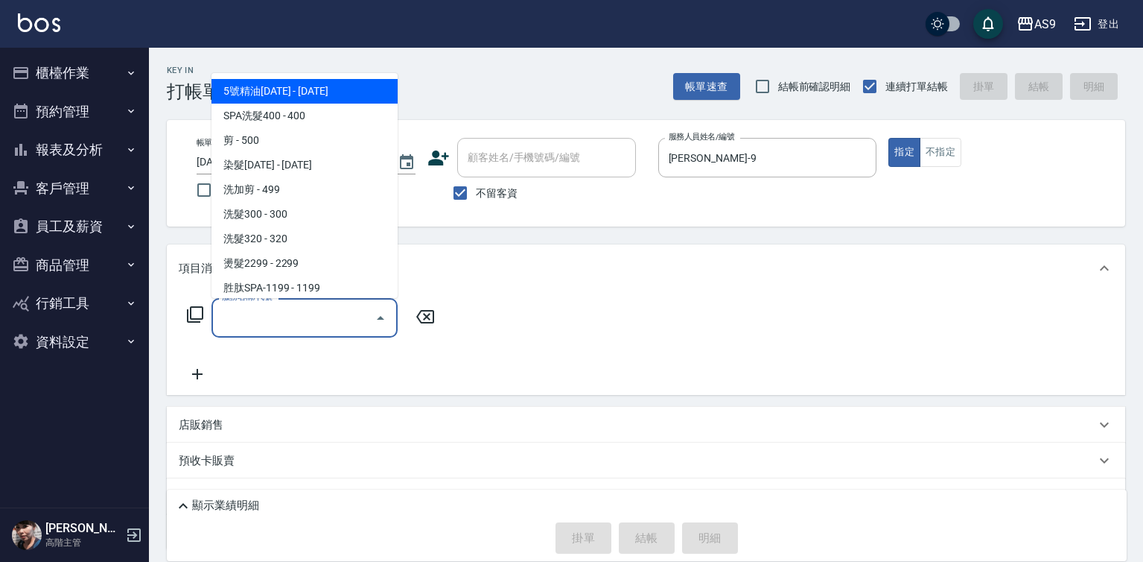
click at [299, 319] on input "服務名稱/代號" at bounding box center [293, 318] width 150 height 26
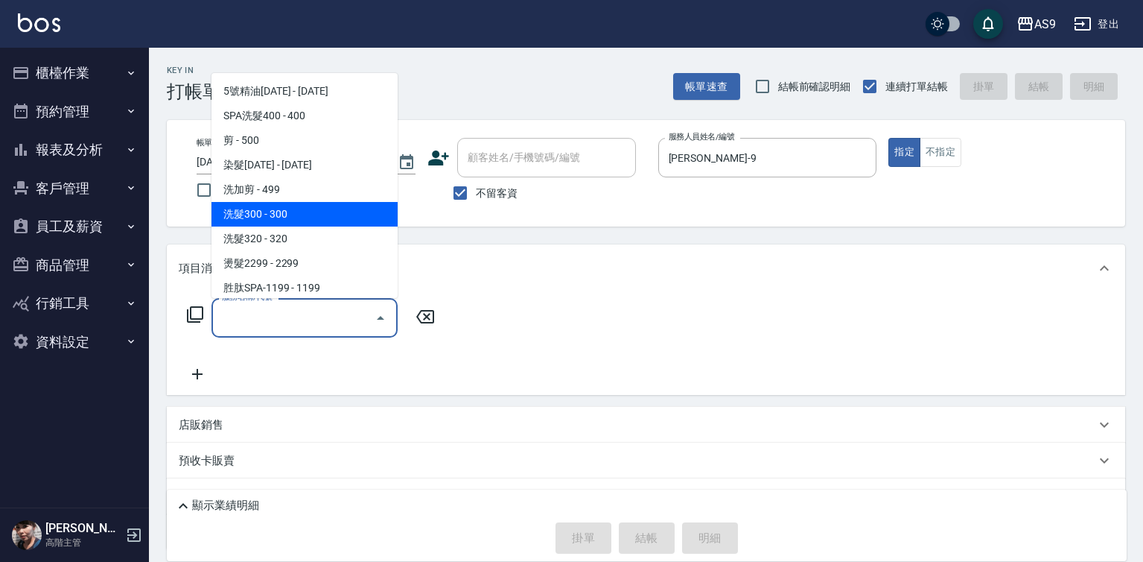
click at [282, 222] on span "洗髮300 - 300" at bounding box center [305, 214] width 186 height 25
type input "洗髮300(洗 髮300)"
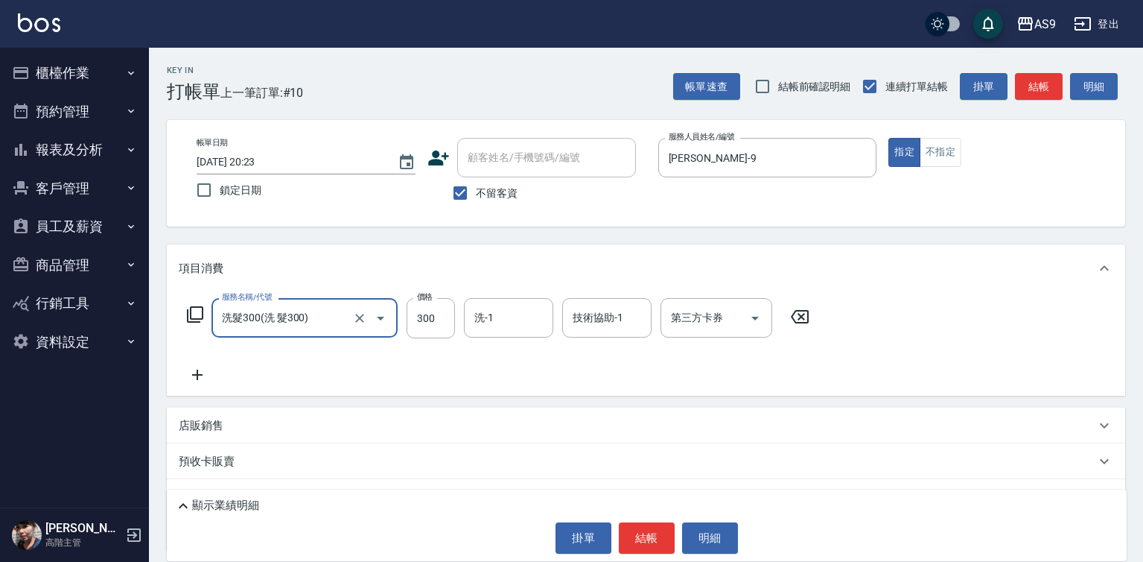
click at [197, 369] on icon at bounding box center [197, 375] width 37 height 18
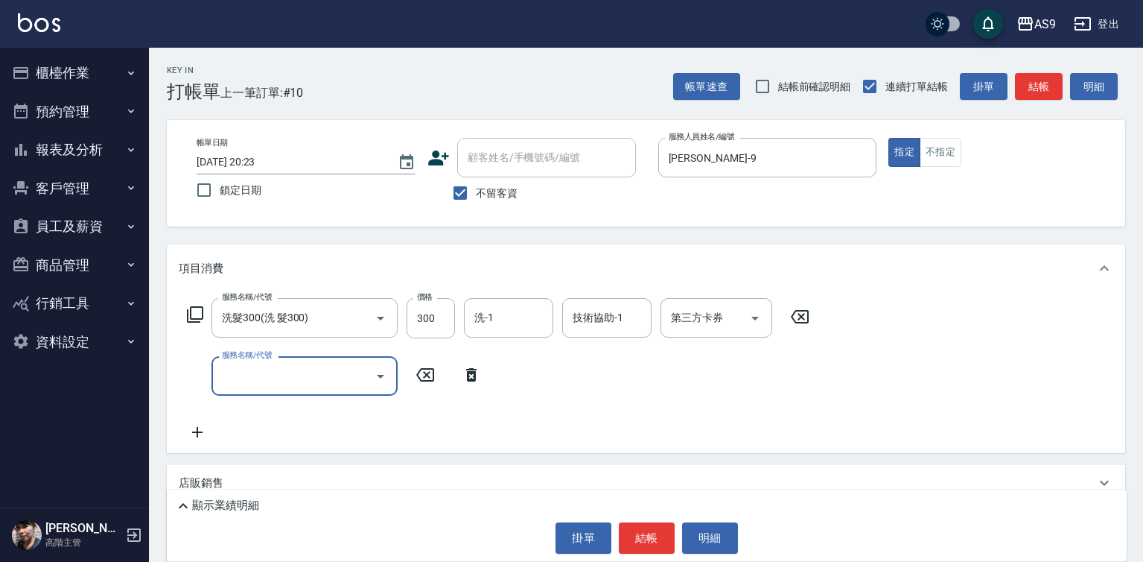
click at [241, 378] on input "服務名稱/代號" at bounding box center [293, 376] width 150 height 26
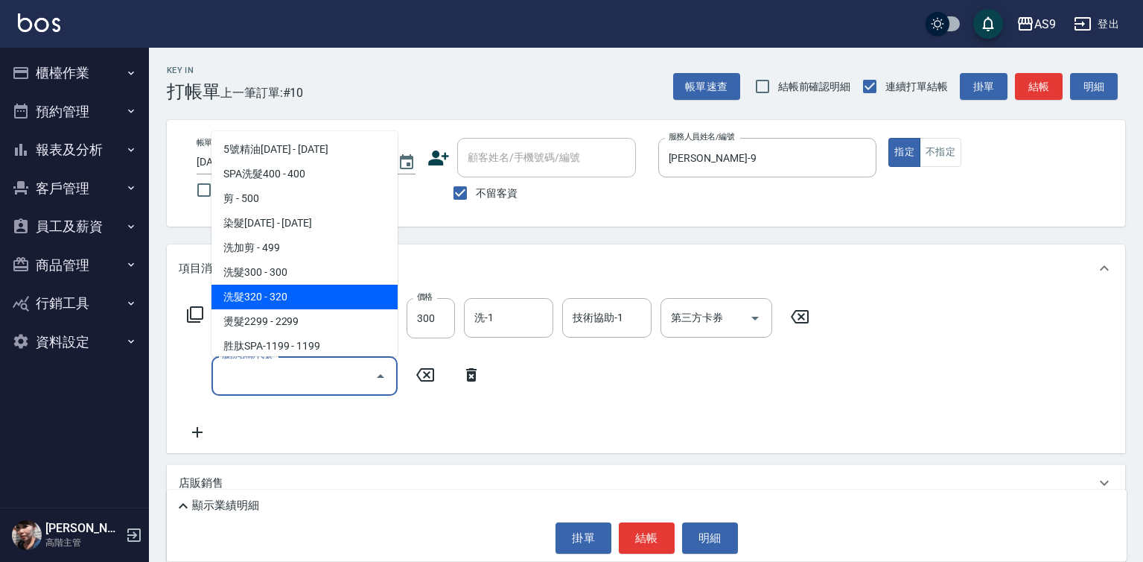
scroll to position [74, 0]
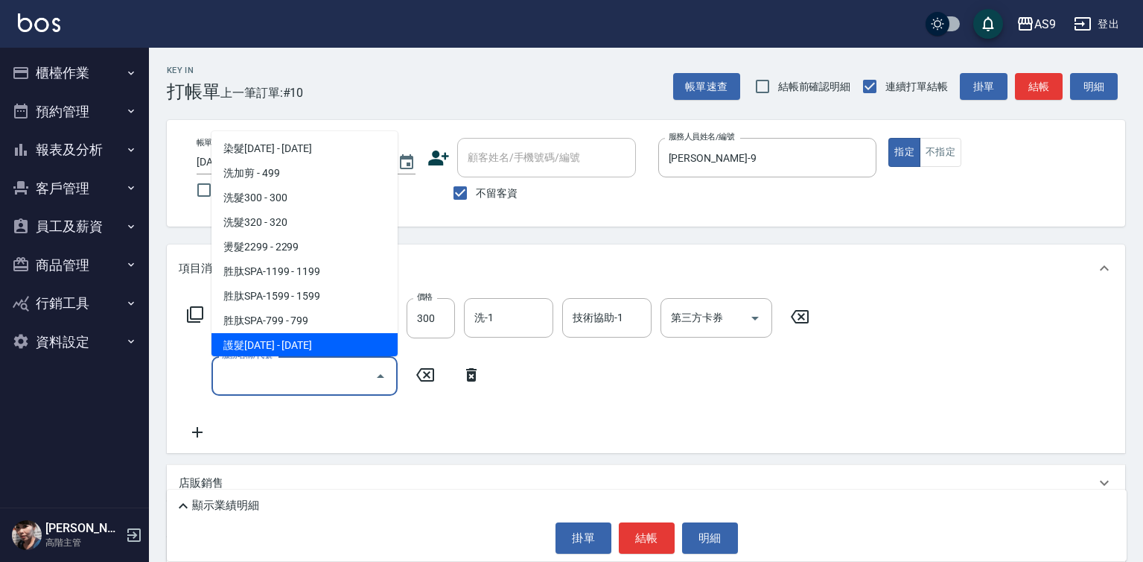
click at [299, 343] on span "護髮[DATE] - [DATE]" at bounding box center [305, 345] width 186 height 25
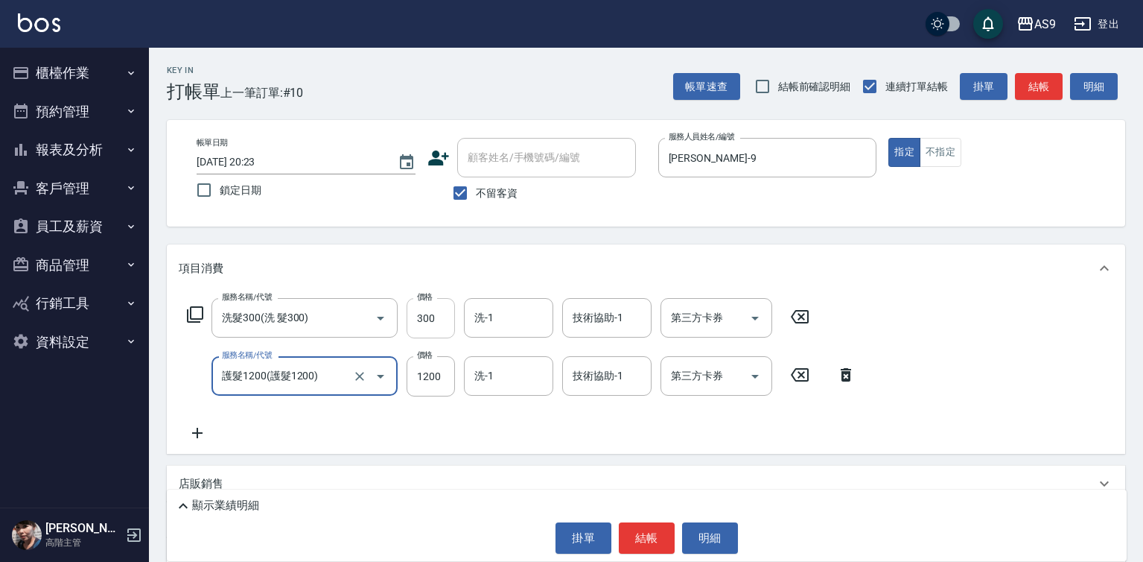
click at [436, 325] on input "300" at bounding box center [431, 318] width 48 height 40
type input "護髮1200"
click at [433, 325] on input "300" at bounding box center [431, 318] width 48 height 40
type input "290"
click at [505, 318] on input "洗-1" at bounding box center [509, 318] width 76 height 26
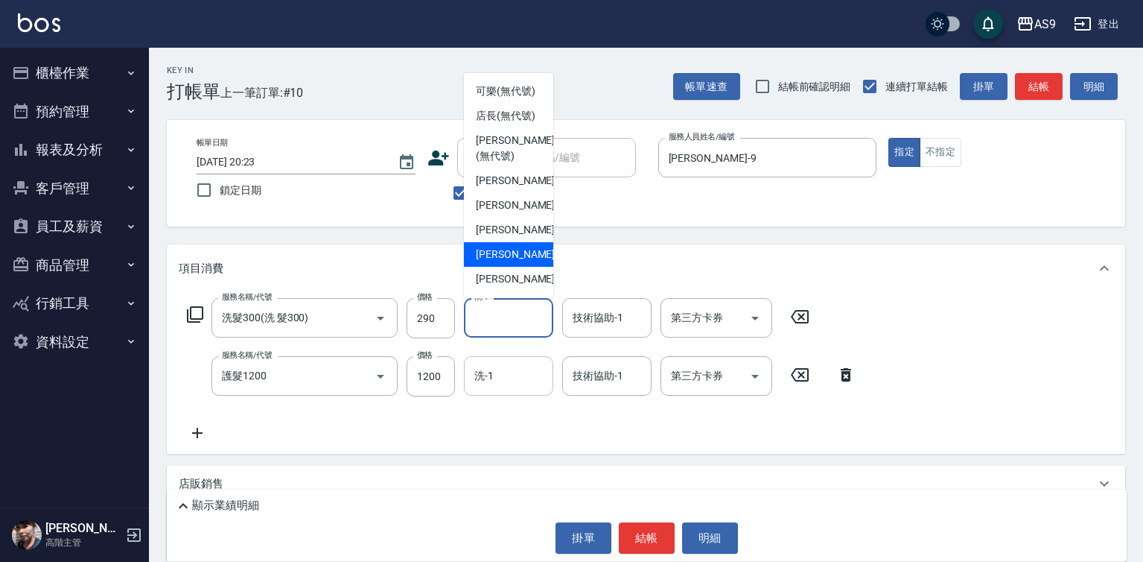
click at [502, 386] on input "洗-1" at bounding box center [509, 376] width 76 height 26
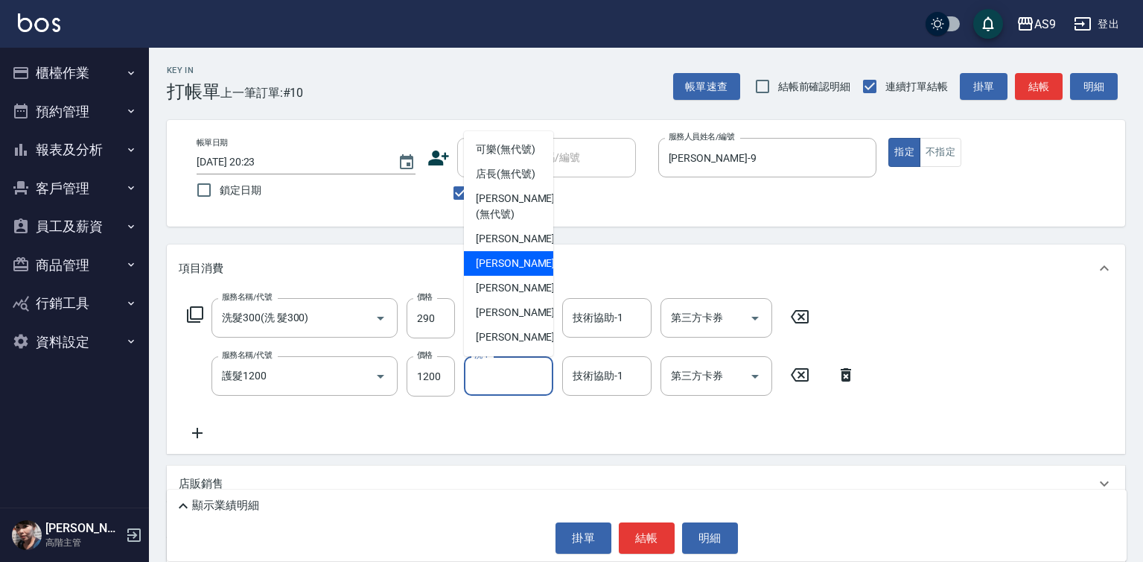
click at [517, 276] on div "Peggy -7" at bounding box center [508, 263] width 89 height 25
type input "Peggy-7"
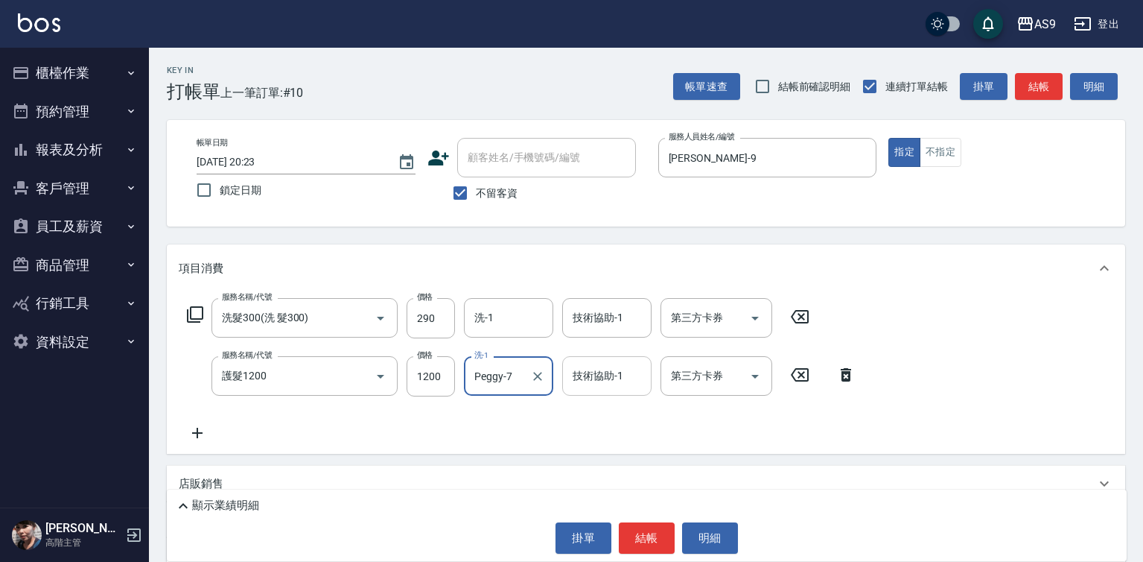
click at [579, 378] on div "技術協助-1 技術協助-1" at bounding box center [606, 375] width 89 height 39
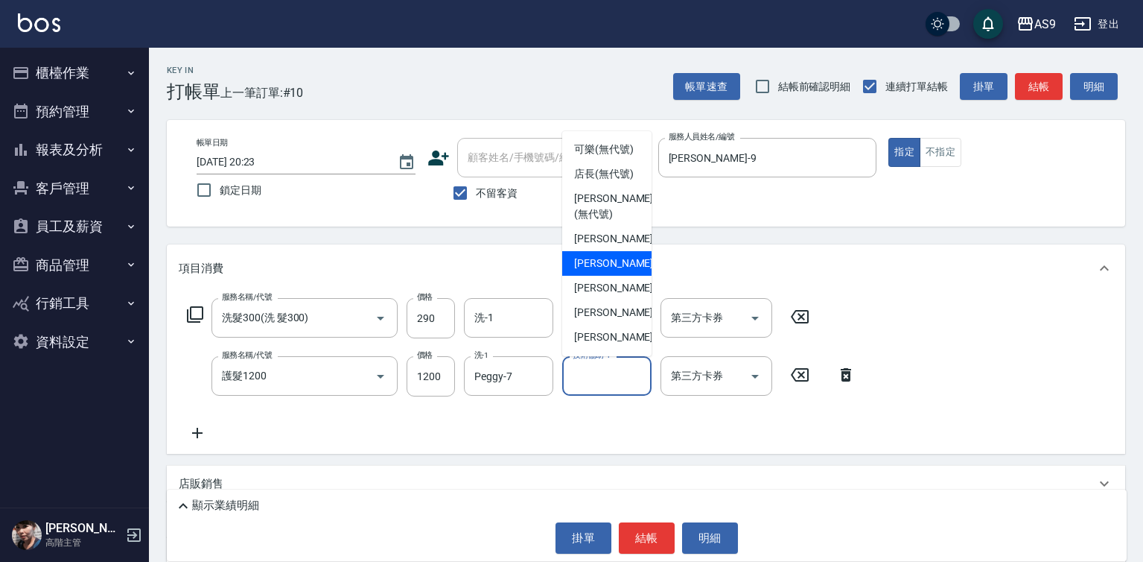
click at [599, 271] on span "Peggy -7" at bounding box center [618, 263] width 88 height 16
type input "Peggy-7"
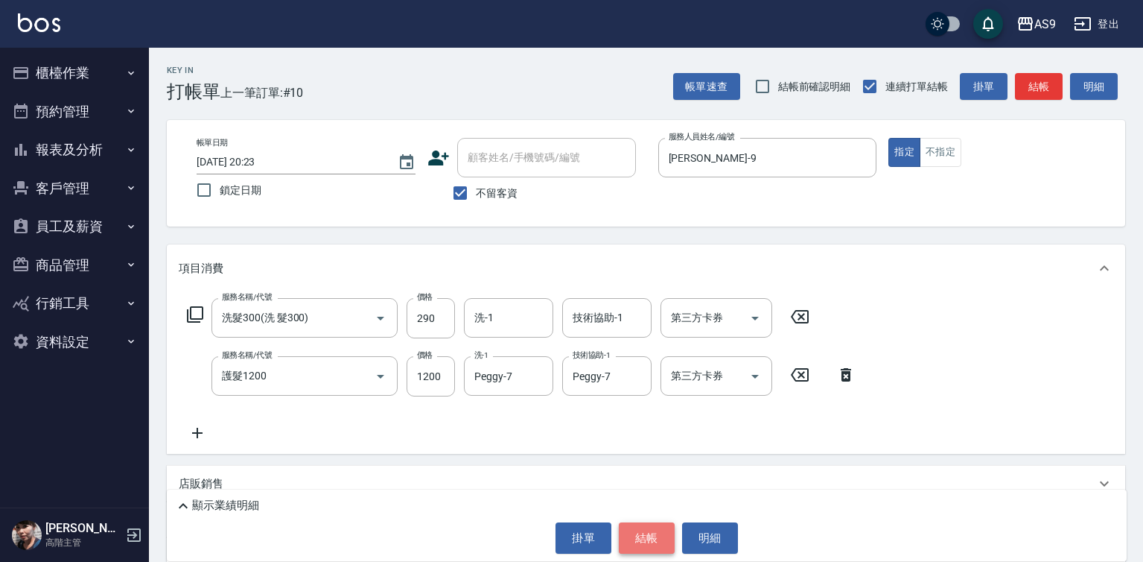
click at [664, 544] on button "結帳" at bounding box center [647, 537] width 56 height 31
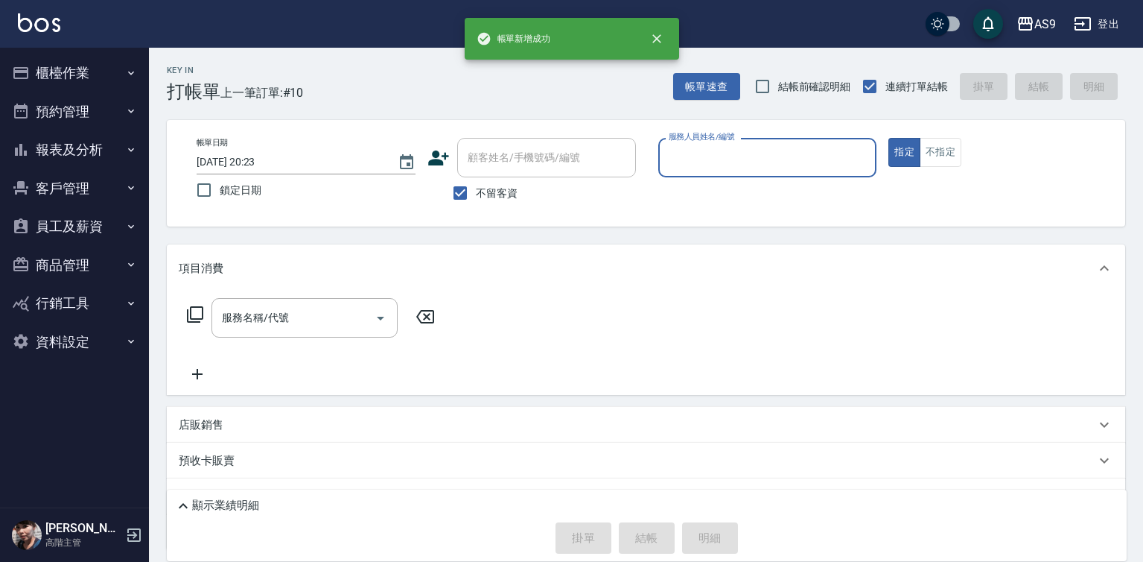
click at [697, 162] on input "服務人員姓名/編號" at bounding box center [768, 157] width 206 height 26
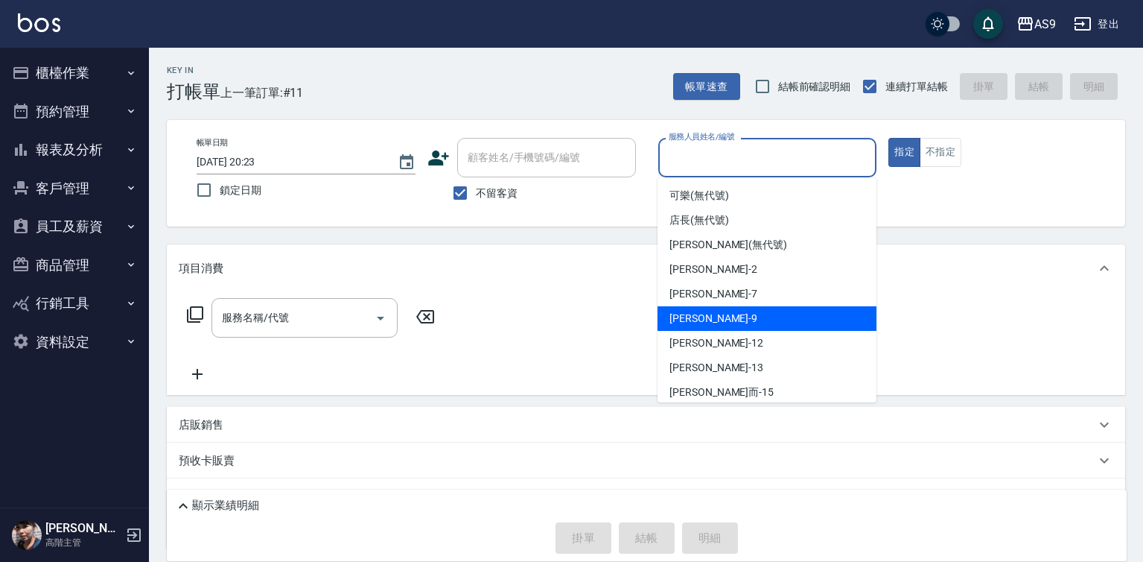
click at [708, 317] on span "[PERSON_NAME] -9" at bounding box center [714, 319] width 88 height 16
type input "[PERSON_NAME]-9"
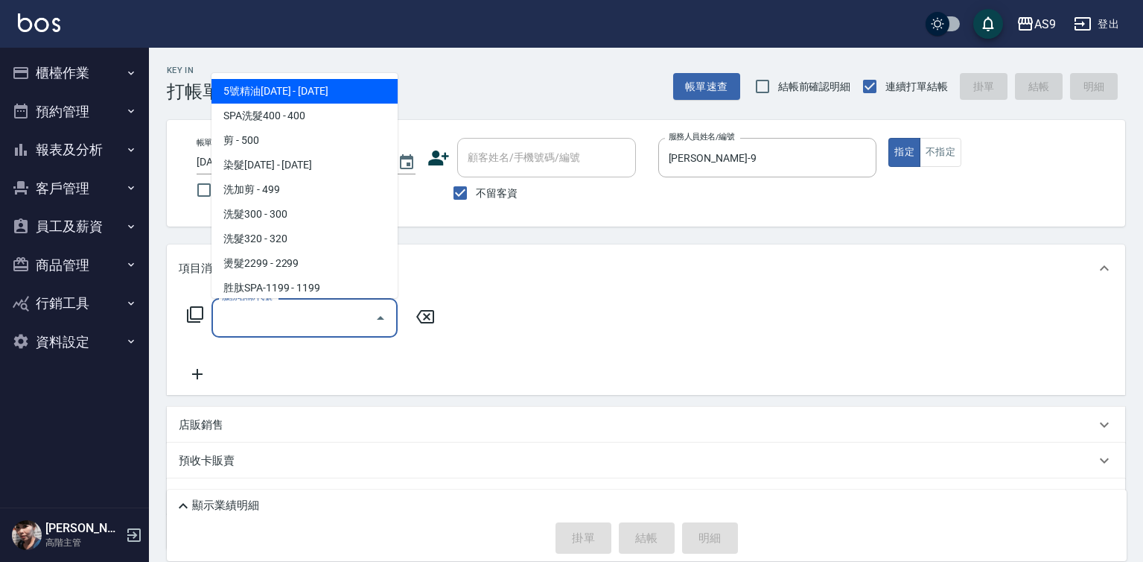
click at [337, 320] on input "服務名稱/代號" at bounding box center [293, 318] width 150 height 26
click at [309, 95] on span "5號精油[DATE] - [DATE]" at bounding box center [305, 91] width 186 height 25
type input "5號精油1399(5號精油1399)"
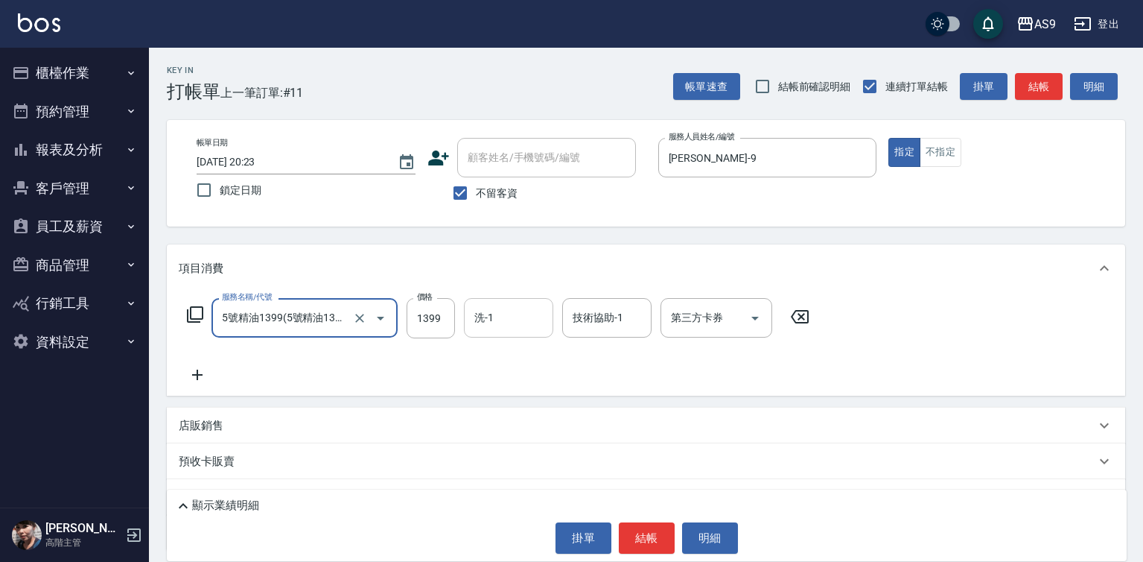
click at [487, 319] on div "洗-1 洗-1" at bounding box center [508, 317] width 89 height 39
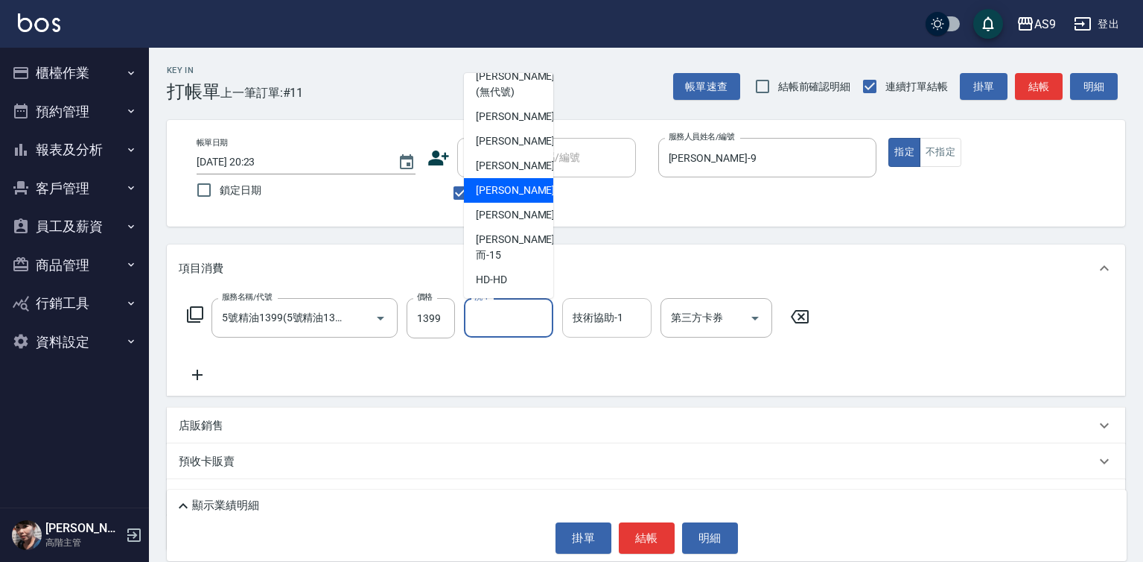
drag, startPoint x: 510, startPoint y: 225, endPoint x: 584, endPoint y: 310, distance: 112.5
click at [511, 198] on span "[PERSON_NAME]-12" at bounding box center [523, 190] width 94 height 16
type input "[PERSON_NAME]-12"
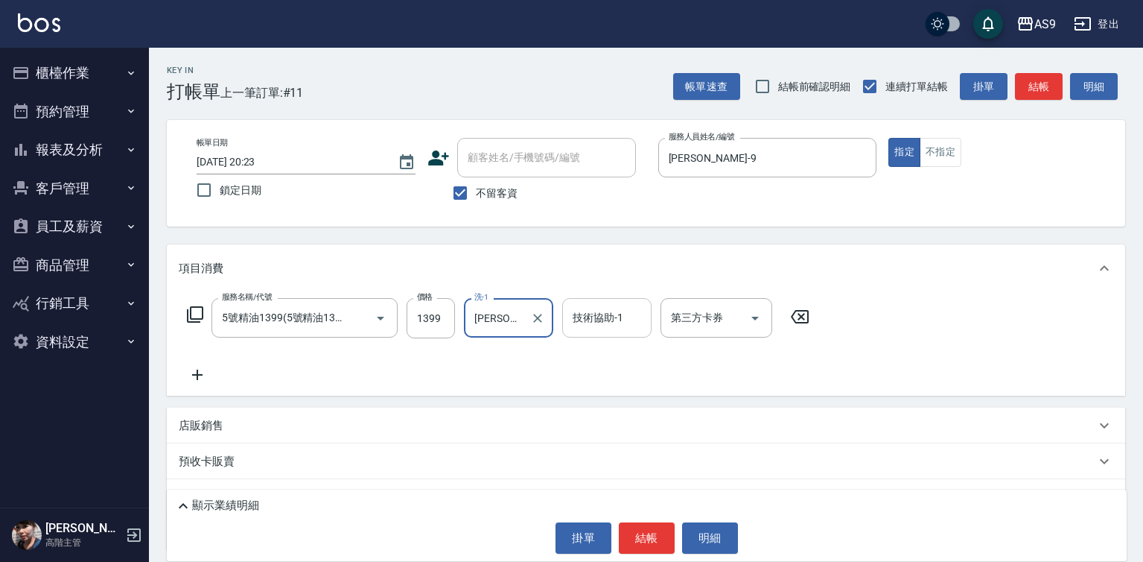
click at [603, 326] on input "技術協助-1" at bounding box center [607, 318] width 76 height 26
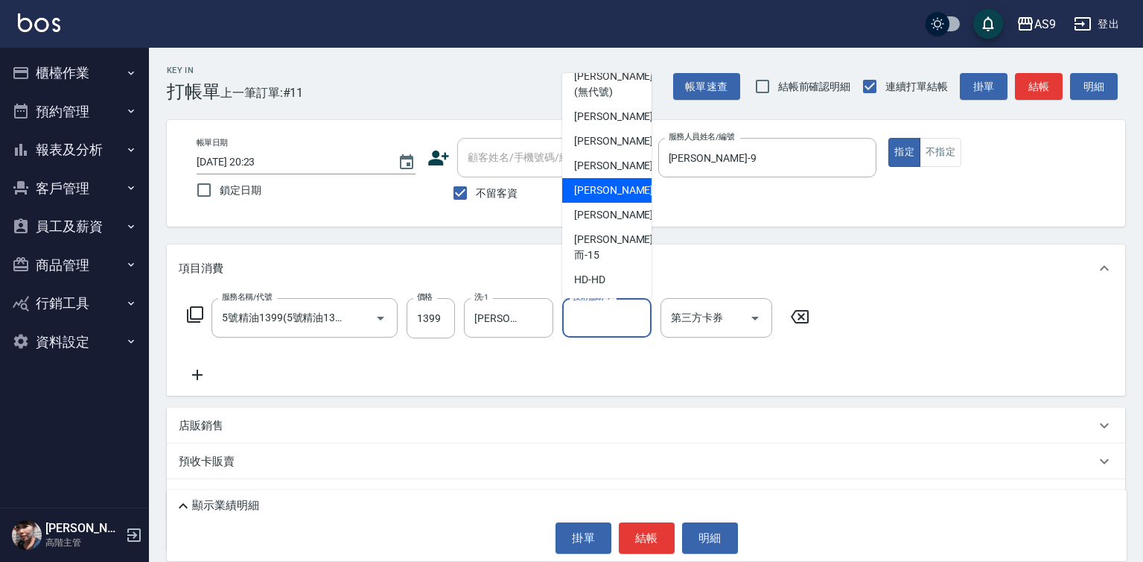
click at [609, 198] on span "[PERSON_NAME]-12" at bounding box center [621, 190] width 94 height 16
type input "[PERSON_NAME]-12"
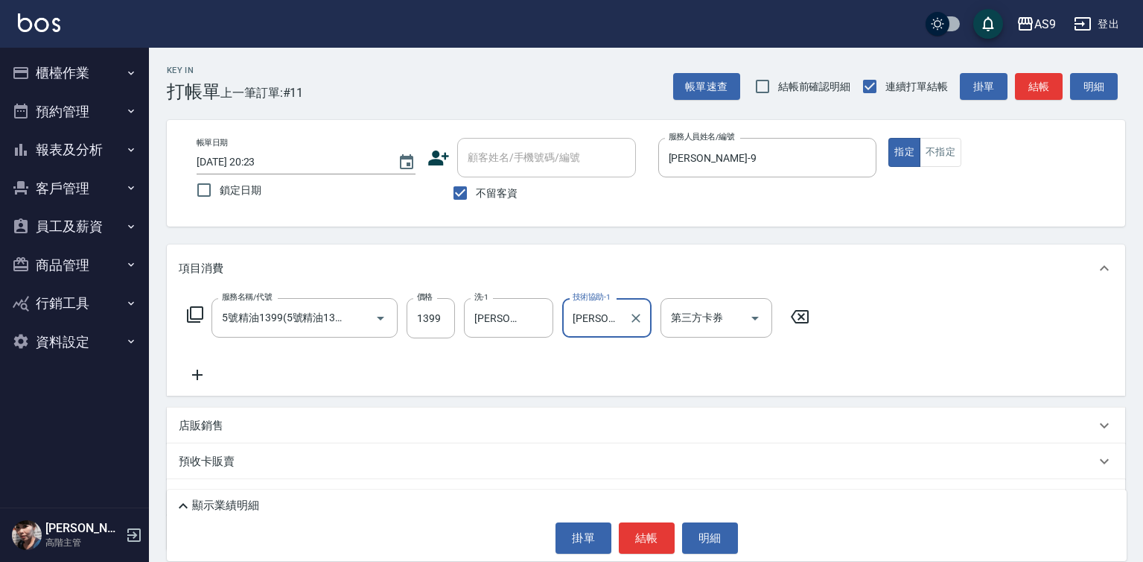
click at [643, 554] on div "顯示業績明細 掛單 結帳 明細" at bounding box center [647, 524] width 960 height 71
click at [643, 541] on button "結帳" at bounding box center [647, 537] width 56 height 31
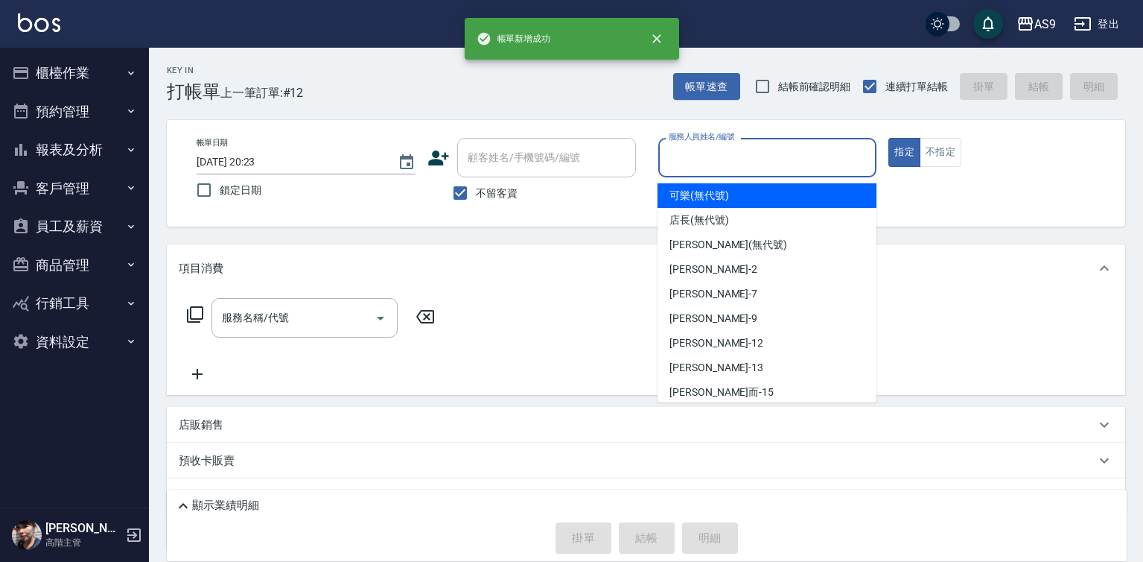
click at [696, 161] on input "服務人員姓名/編號" at bounding box center [768, 157] width 206 height 26
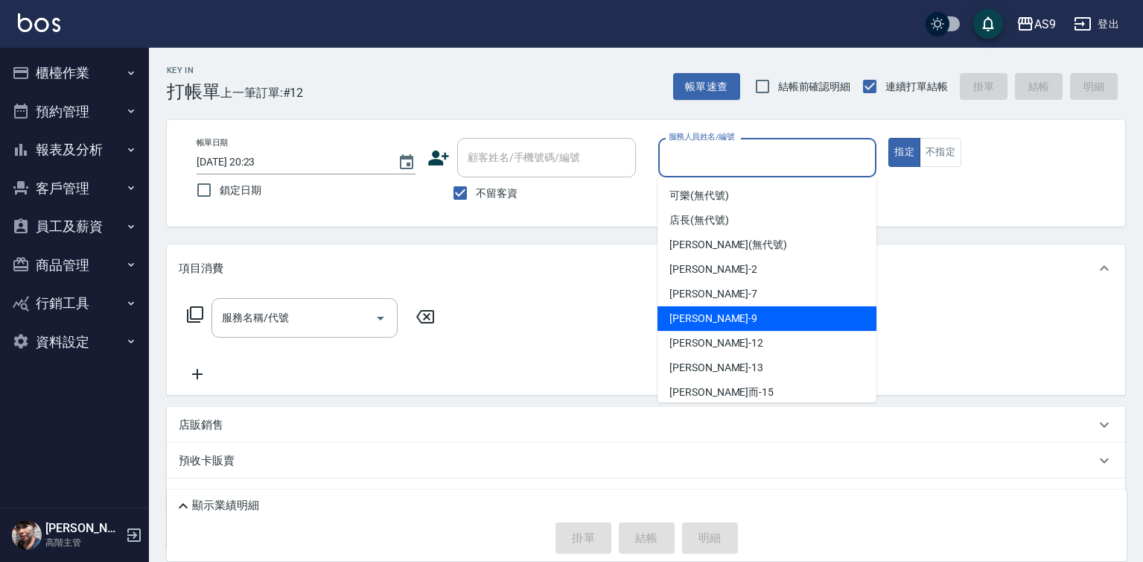
click at [742, 311] on div "[PERSON_NAME] -9" at bounding box center [767, 318] width 219 height 25
type input "[PERSON_NAME]-9"
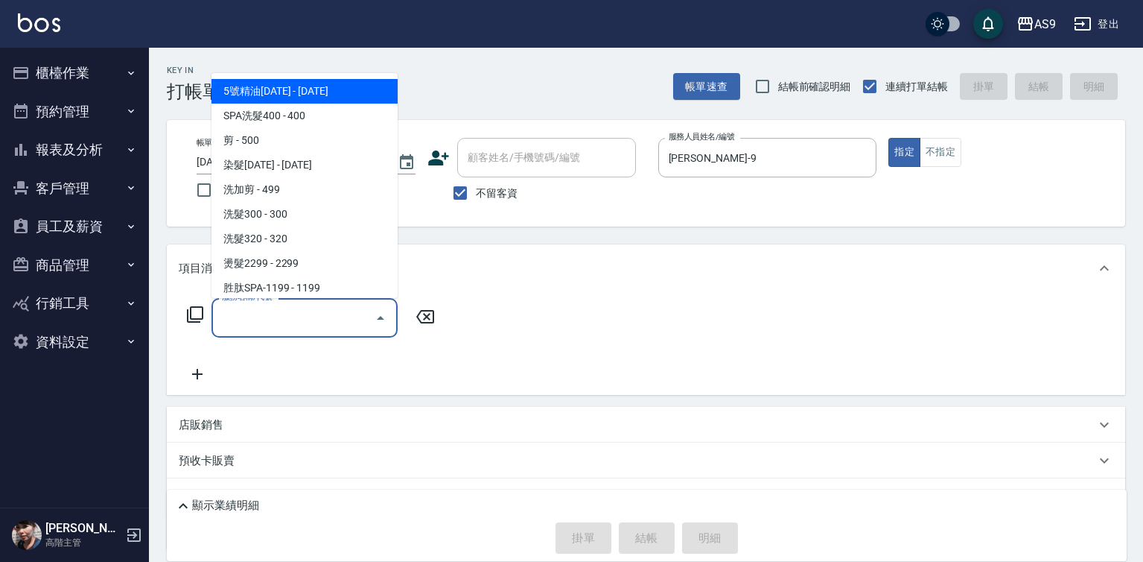
click at [309, 323] on input "服務名稱/代號" at bounding box center [293, 318] width 150 height 26
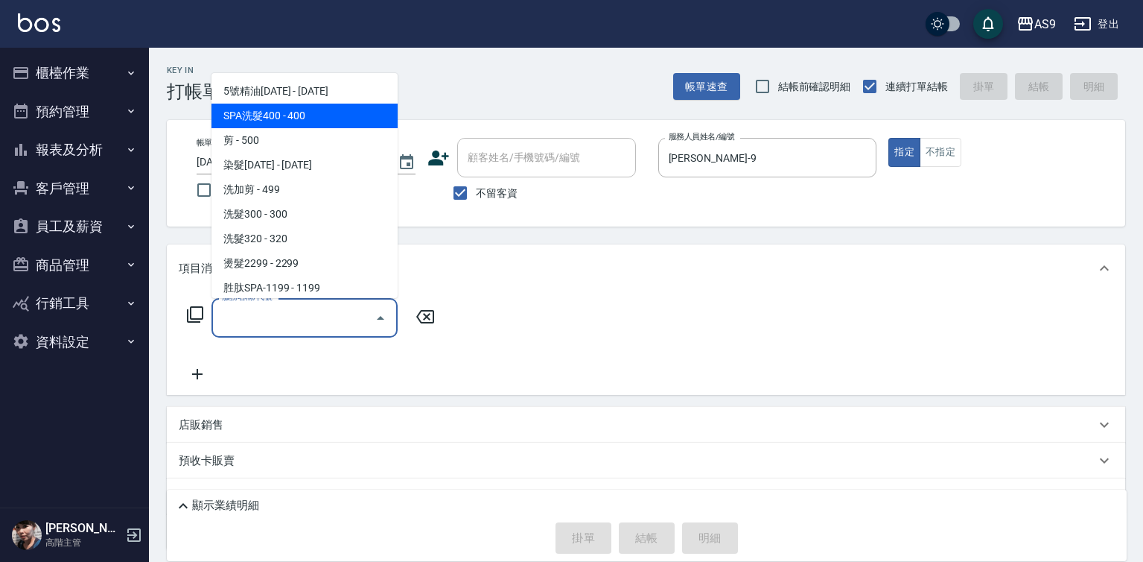
click at [311, 114] on span "SPA洗髮400 - 400" at bounding box center [305, 116] width 186 height 25
type input "SPA洗髮400(SPA洗髮400)"
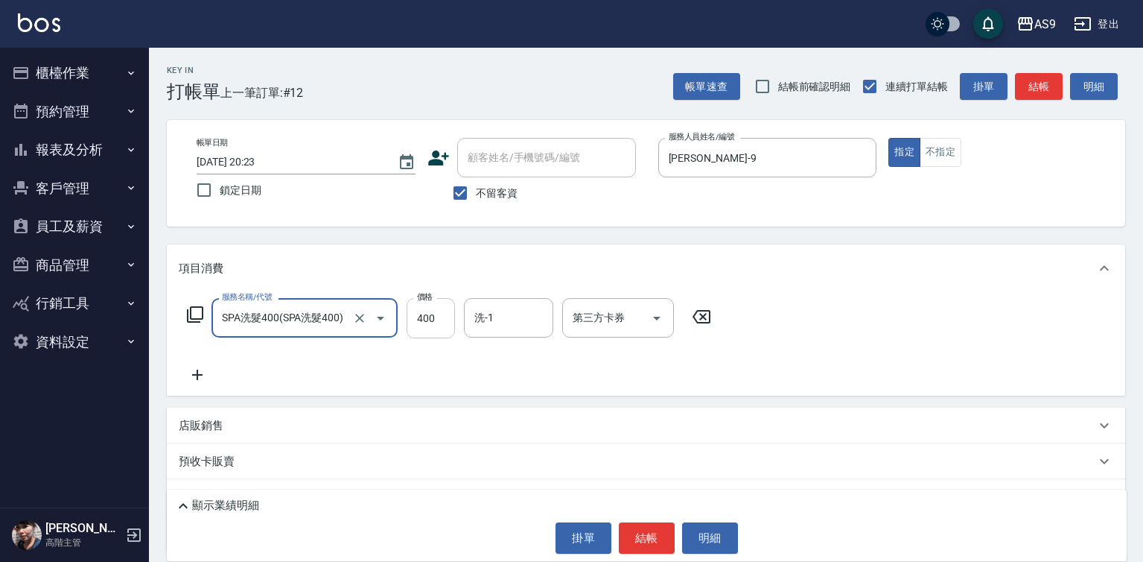
click at [430, 307] on input "400" at bounding box center [431, 318] width 48 height 40
click at [429, 307] on input "400" at bounding box center [431, 318] width 48 height 40
click at [430, 320] on input "3630" at bounding box center [431, 318] width 48 height 40
type input "363"
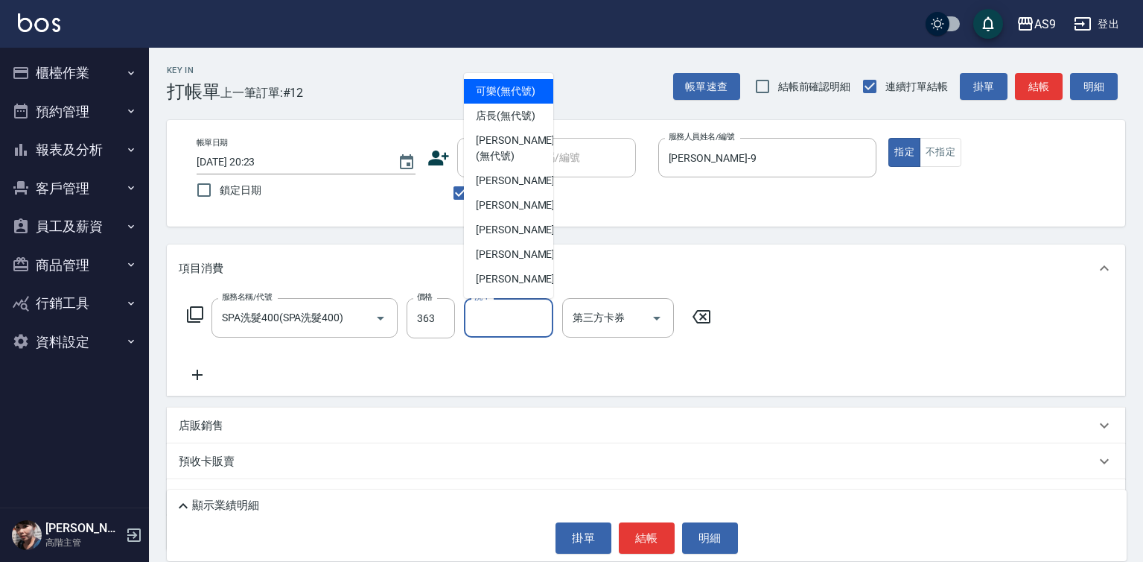
click at [499, 320] on input "洗-1" at bounding box center [509, 318] width 76 height 26
click at [500, 124] on span "店長 (無代號)" at bounding box center [506, 116] width 60 height 16
click at [497, 319] on input "店長(無代號)" at bounding box center [498, 318] width 54 height 26
click at [515, 91] on span "可樂 (無代號)" at bounding box center [506, 91] width 60 height 16
type input "可樂(無代號)"
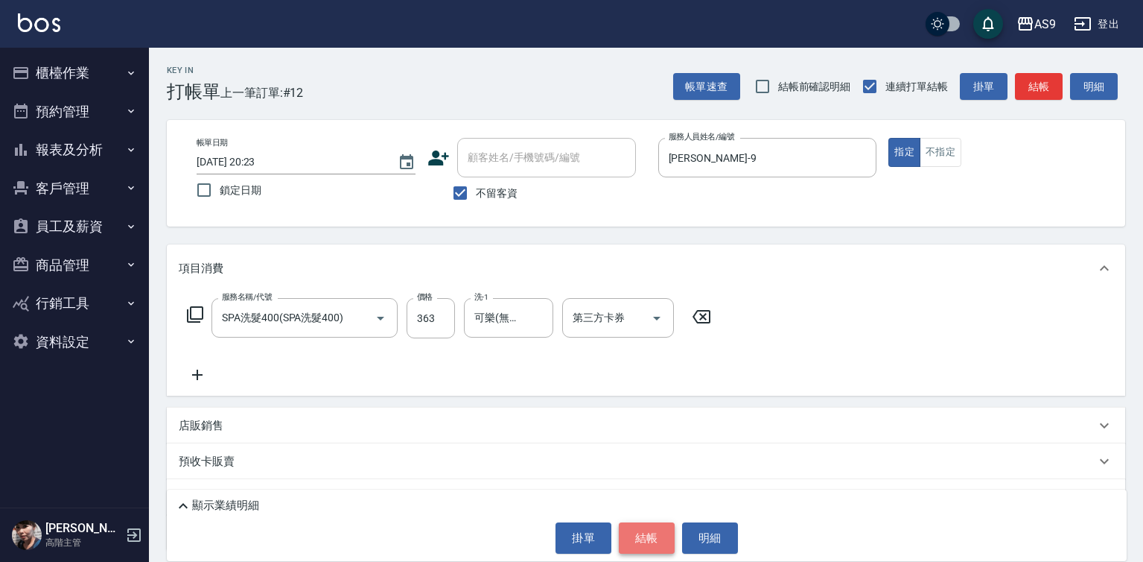
click at [639, 539] on button "結帳" at bounding box center [647, 537] width 56 height 31
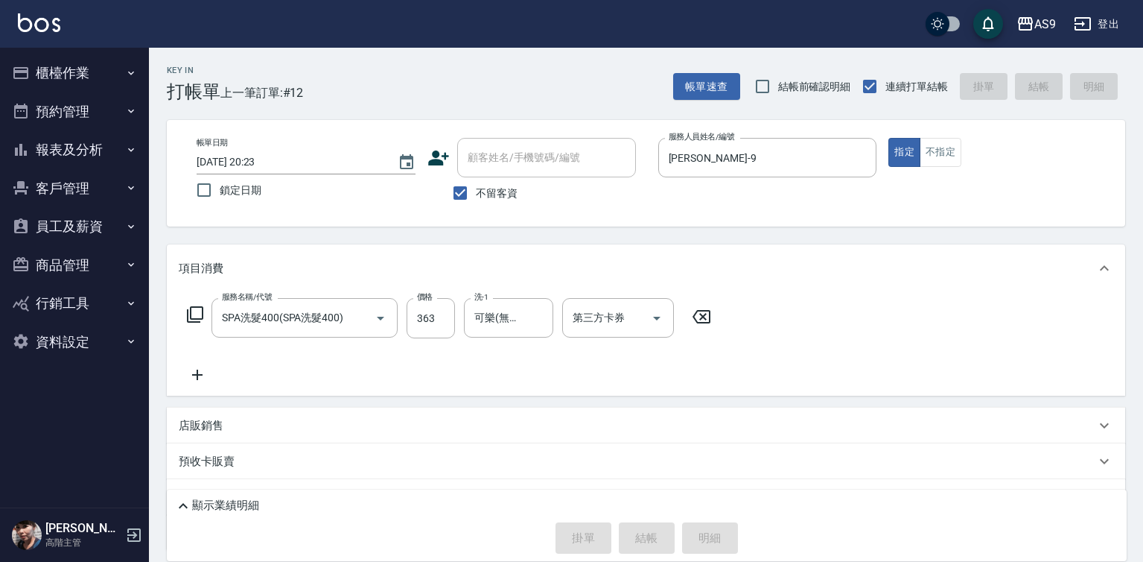
type input "[DATE] 20:24"
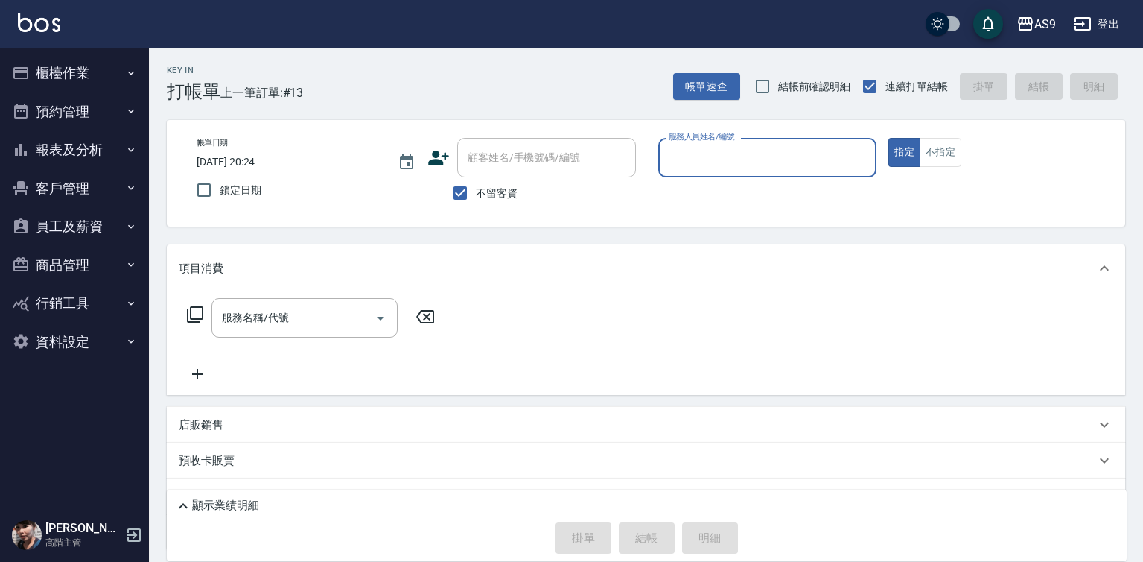
click at [714, 148] on input "服務人員姓名/編號" at bounding box center [768, 157] width 206 height 26
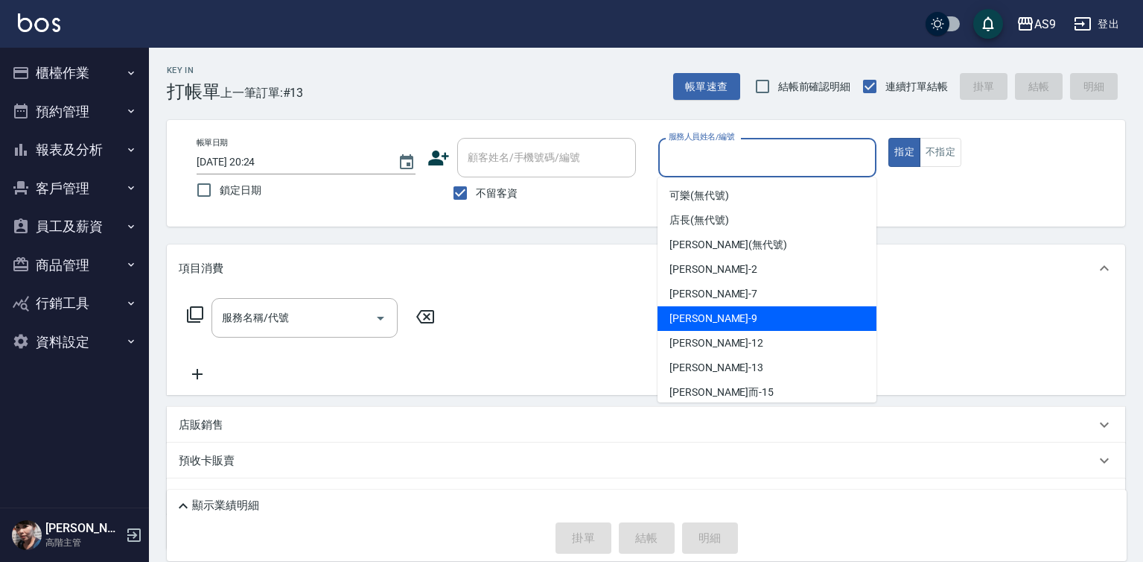
click at [718, 313] on div "[PERSON_NAME] -9" at bounding box center [767, 318] width 219 height 25
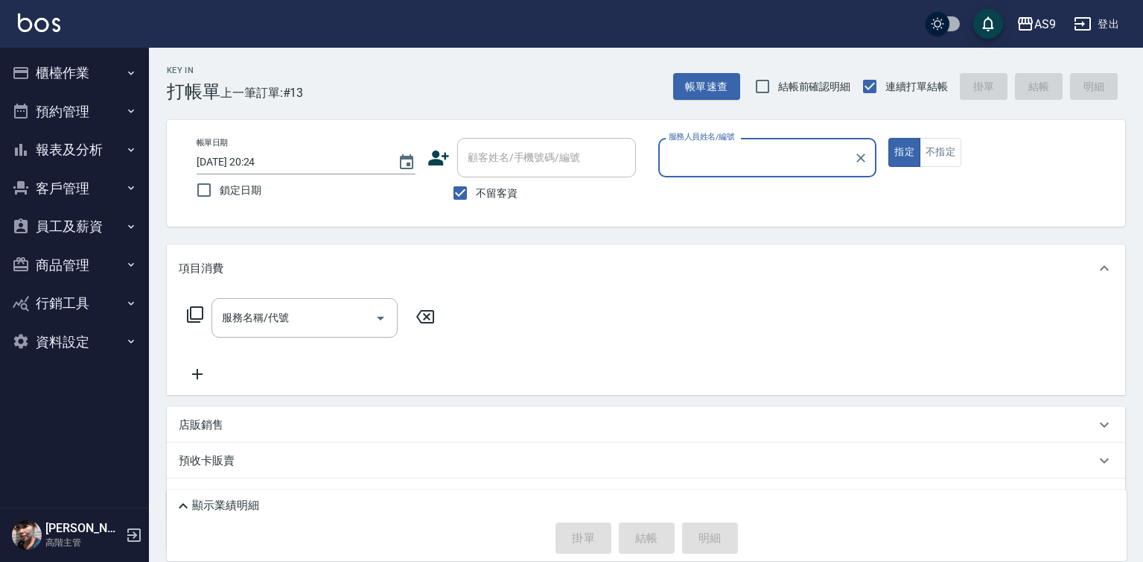
type input "[PERSON_NAME]-9"
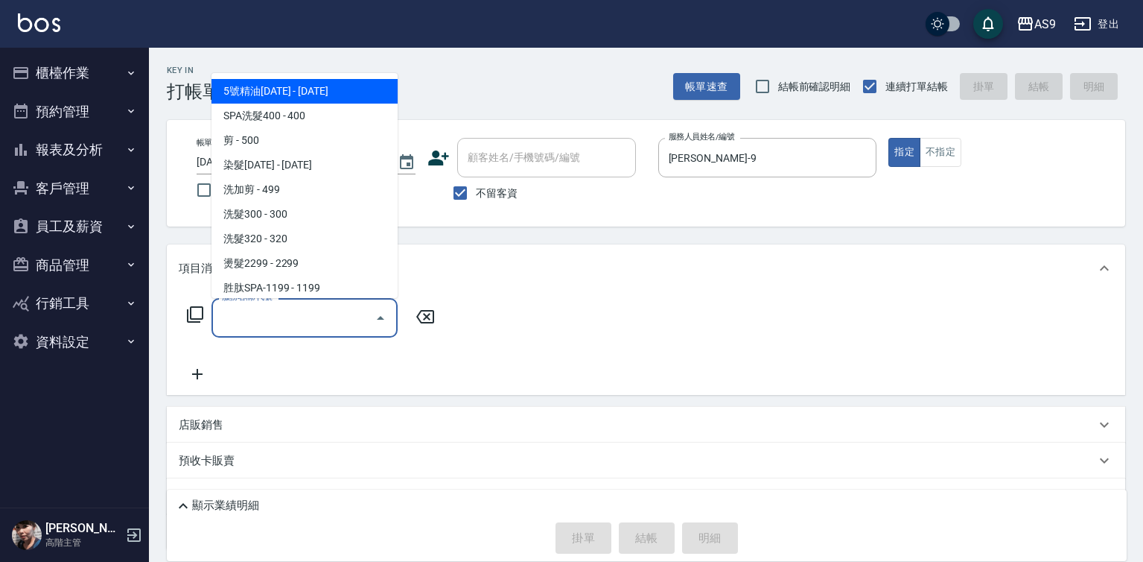
click at [310, 317] on input "服務名稱/代號" at bounding box center [293, 318] width 150 height 26
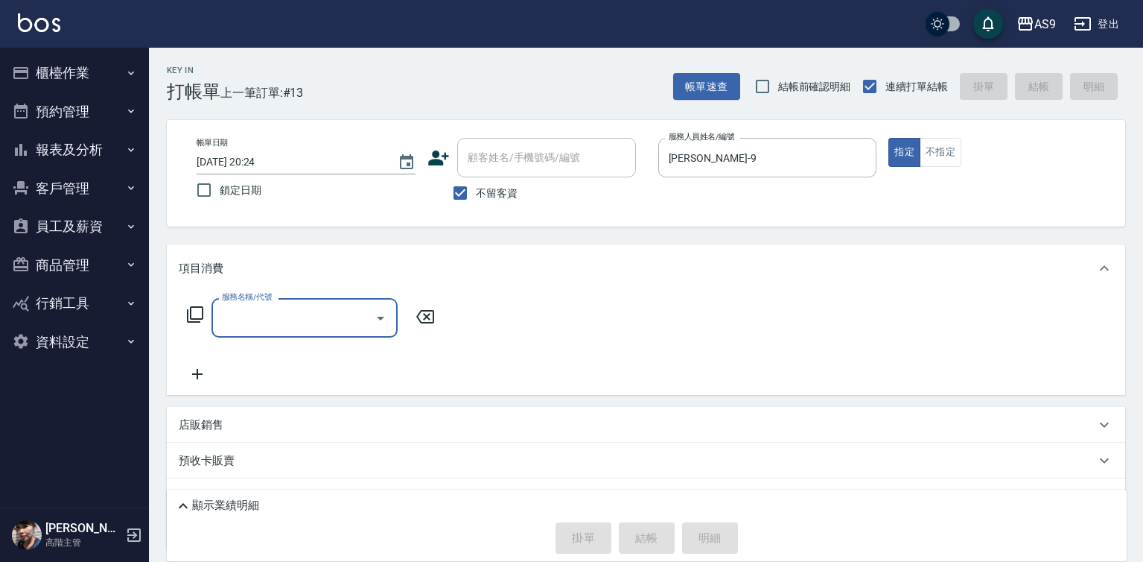
click at [310, 317] on input "服務名稱/代號" at bounding box center [293, 318] width 150 height 26
click at [261, 322] on input "服務名稱/代號" at bounding box center [293, 318] width 150 height 26
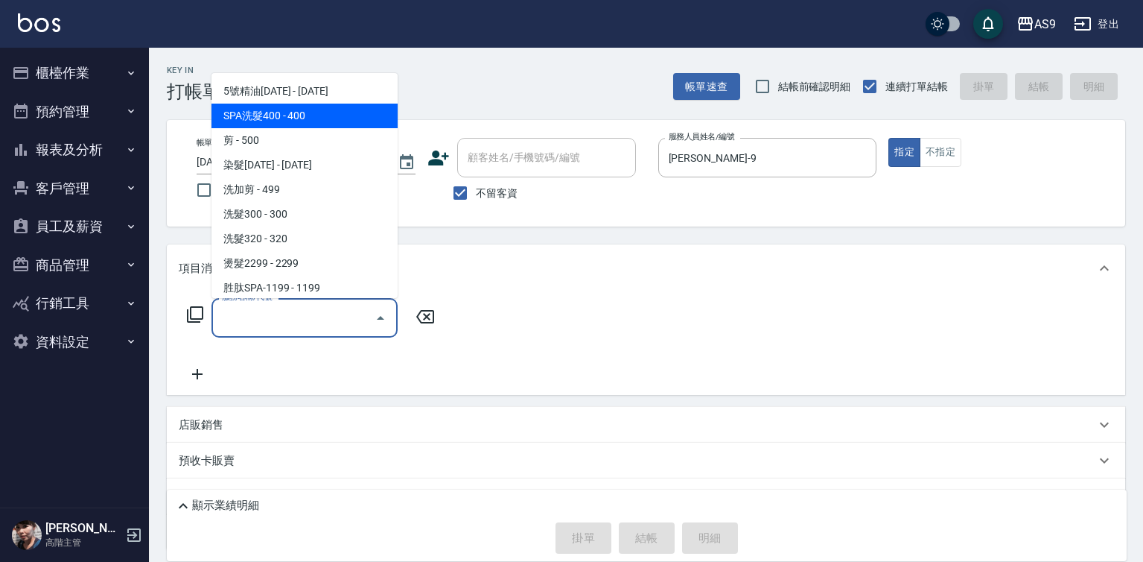
click at [275, 115] on span "SPA洗髮400 - 400" at bounding box center [305, 116] width 186 height 25
type input "SPA洗髮400(SPA洗髮400)"
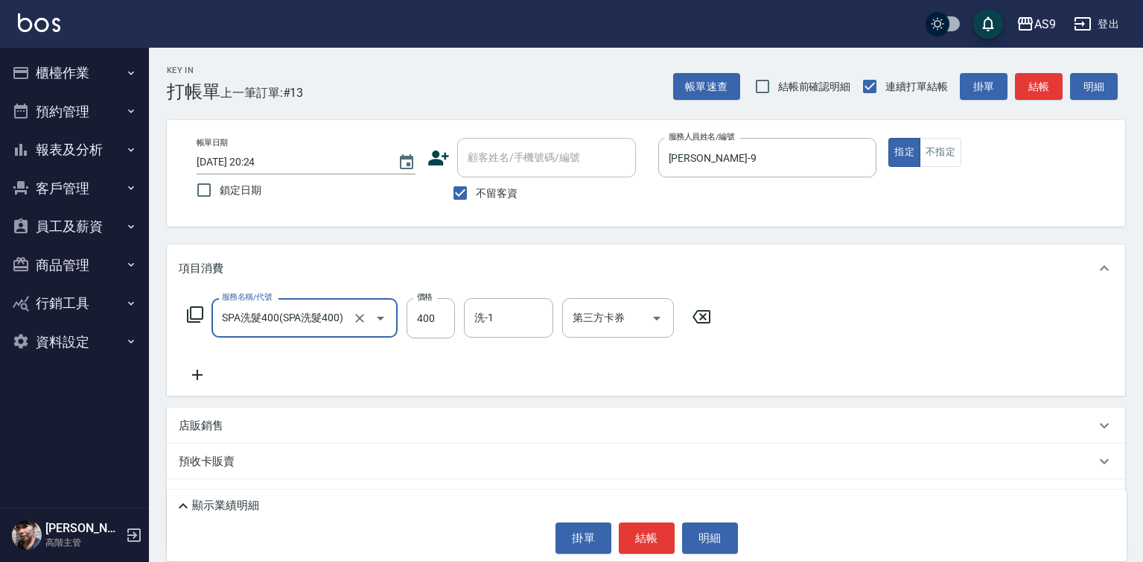
drag, startPoint x: 203, startPoint y: 376, endPoint x: 235, endPoint y: 355, distance: 39.2
click at [203, 376] on icon at bounding box center [197, 375] width 37 height 18
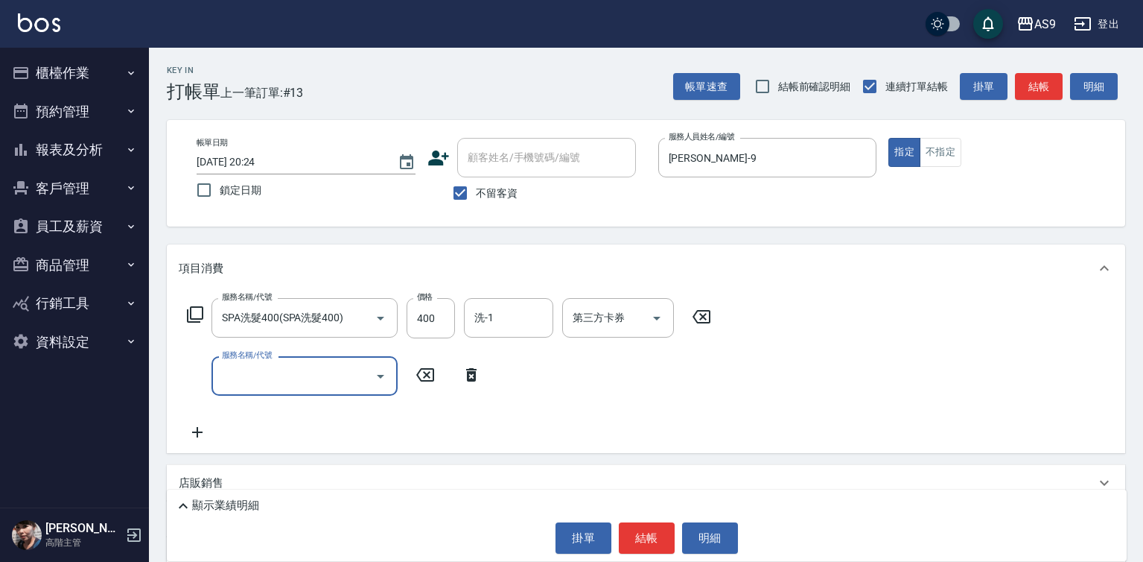
click at [238, 355] on label "服務名稱/代號" at bounding box center [247, 354] width 50 height 11
click at [238, 363] on input "服務名稱/代號" at bounding box center [293, 376] width 150 height 26
click at [265, 377] on input "服務名稱/代號" at bounding box center [293, 376] width 150 height 26
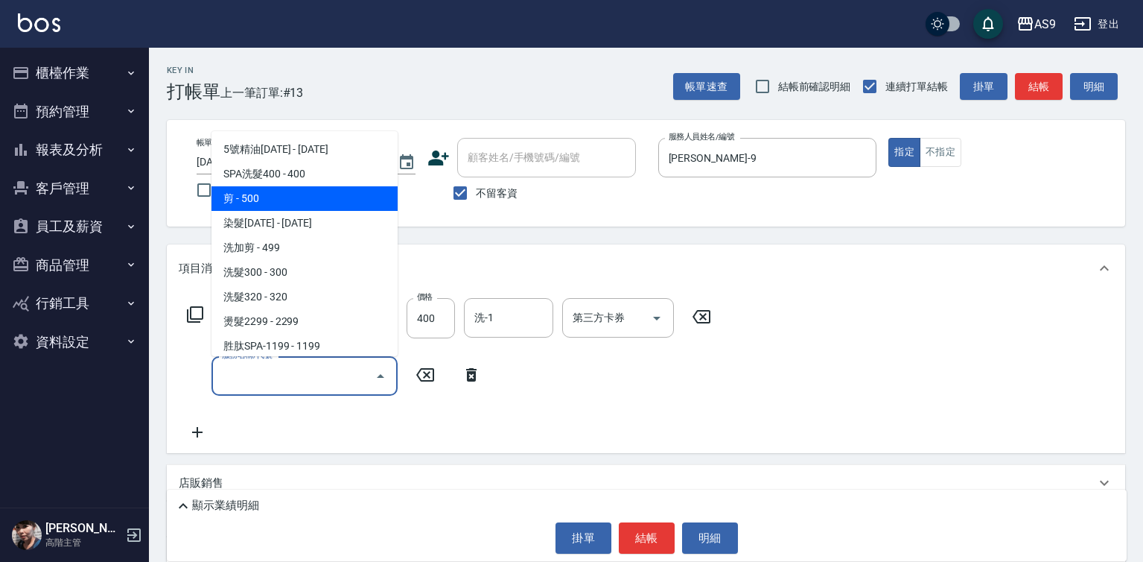
click at [274, 201] on span "剪 - 500" at bounding box center [305, 198] width 186 height 25
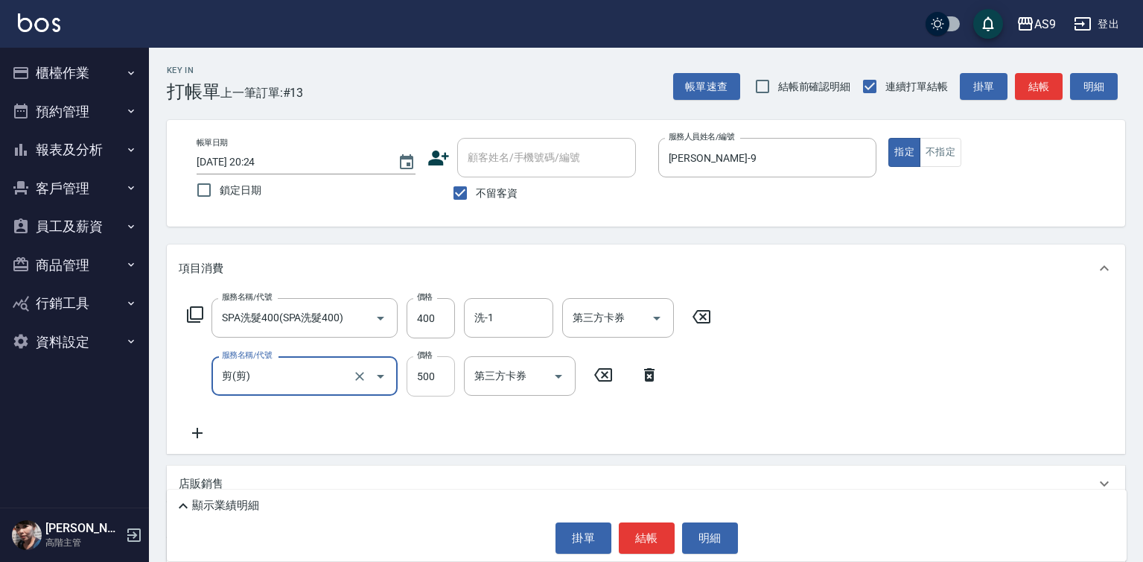
click at [424, 382] on input "500" at bounding box center [431, 376] width 48 height 40
type input "剪"
click at [424, 382] on input "500" at bounding box center [431, 376] width 48 height 40
click at [426, 372] on input "40000" at bounding box center [431, 376] width 48 height 40
click at [427, 372] on input "40000" at bounding box center [431, 376] width 48 height 40
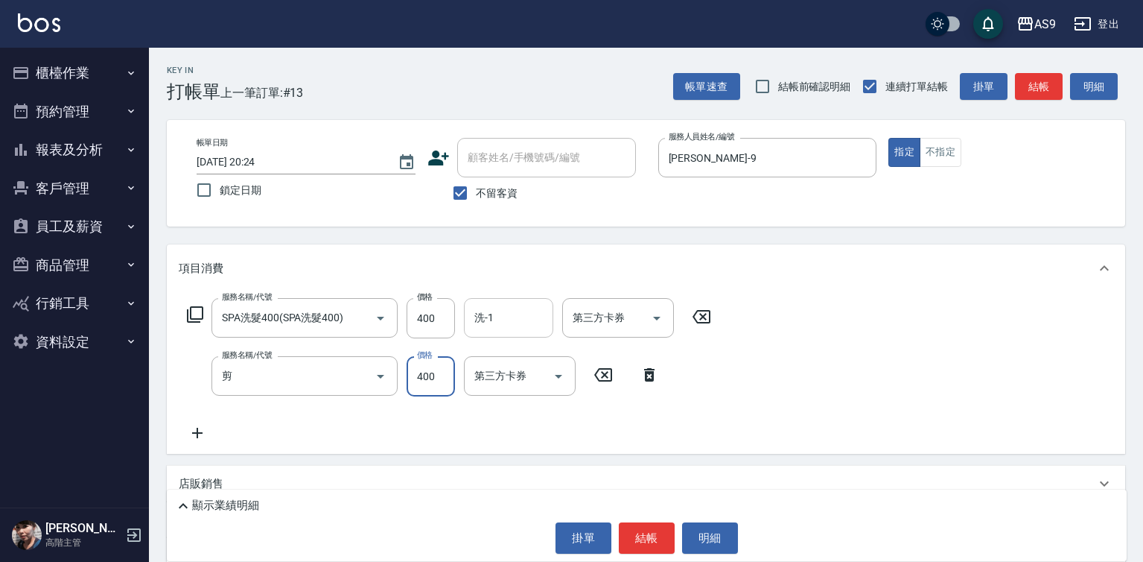
type input "400"
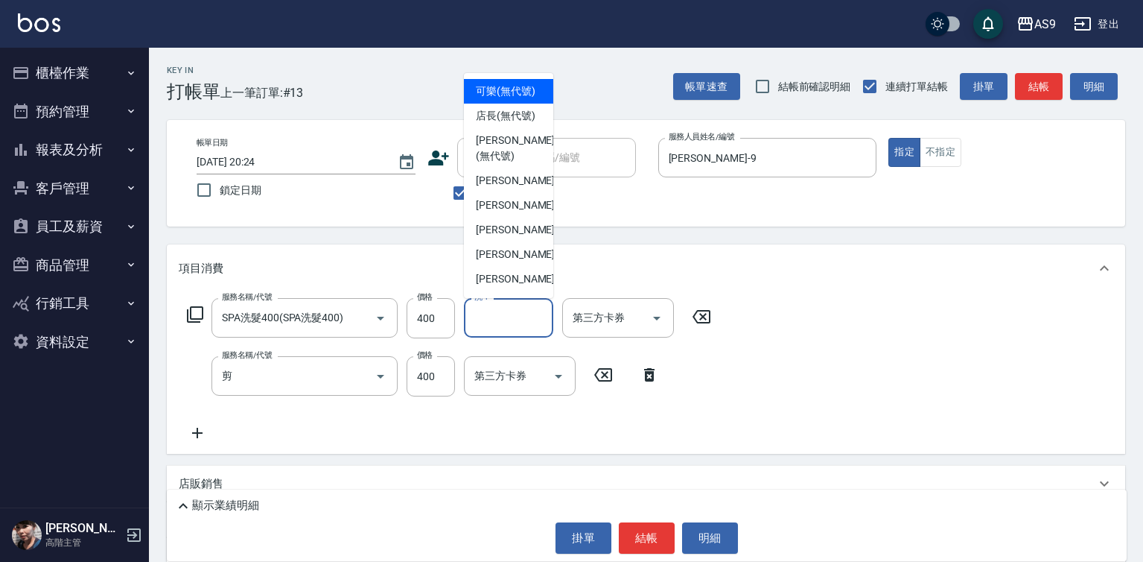
click at [491, 315] on div "洗-1 洗-1" at bounding box center [508, 317] width 89 height 39
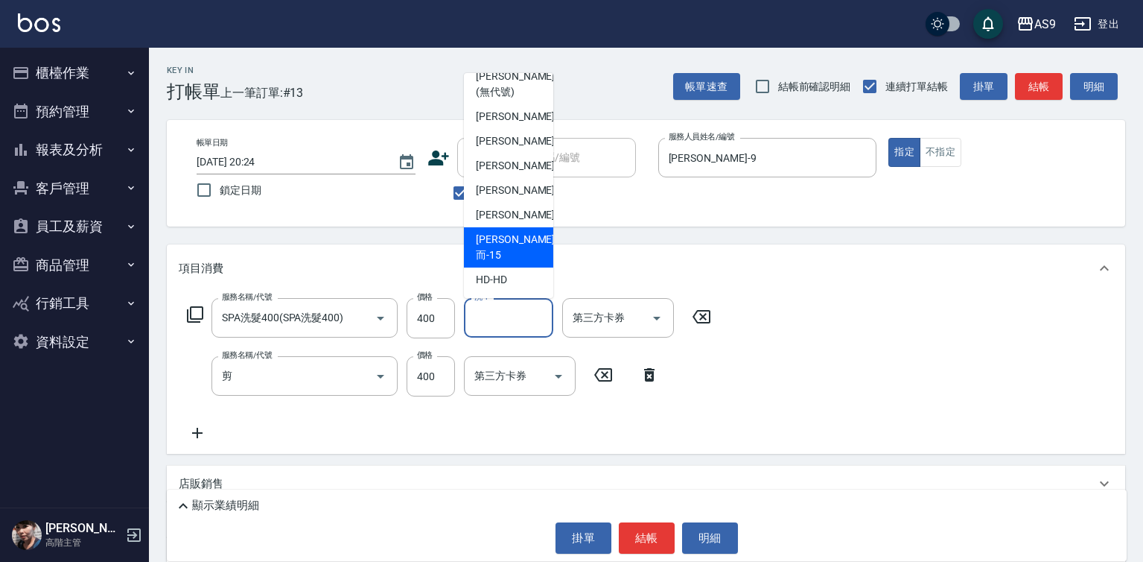
click at [512, 263] on span "[PERSON_NAME]而 -15" at bounding box center [515, 247] width 79 height 31
type input "[PERSON_NAME]而-15"
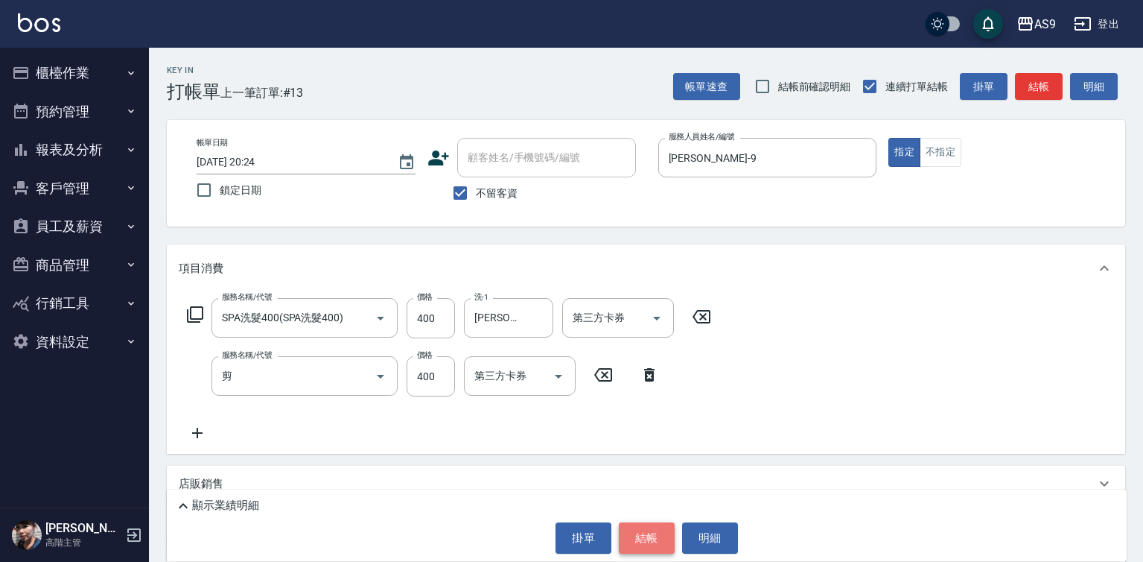
click at [646, 535] on button "結帳" at bounding box center [647, 537] width 56 height 31
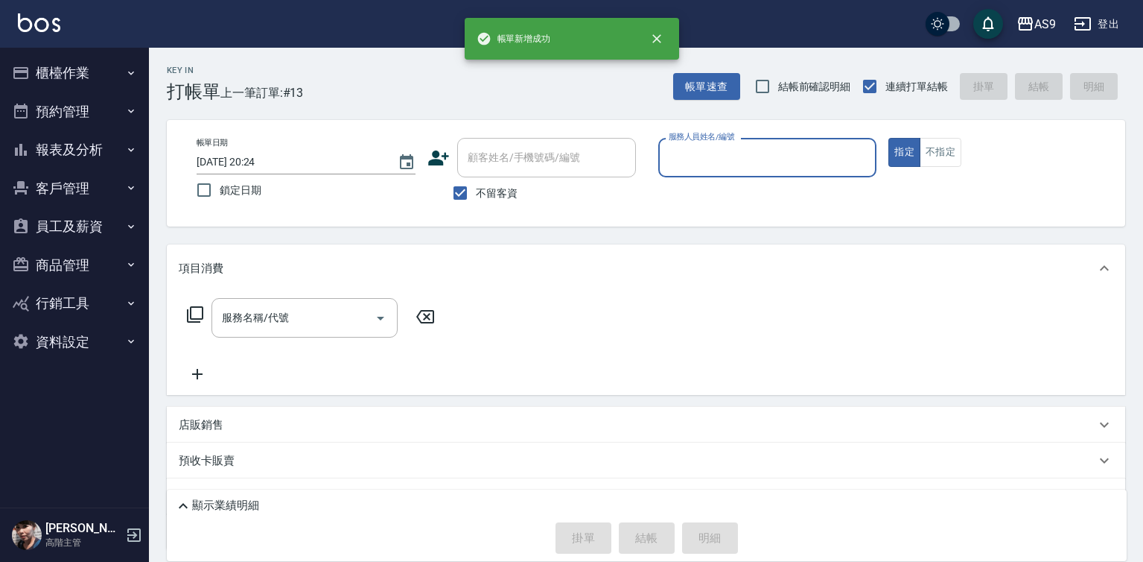
click at [698, 164] on input "服務人員姓名/編號" at bounding box center [768, 157] width 206 height 26
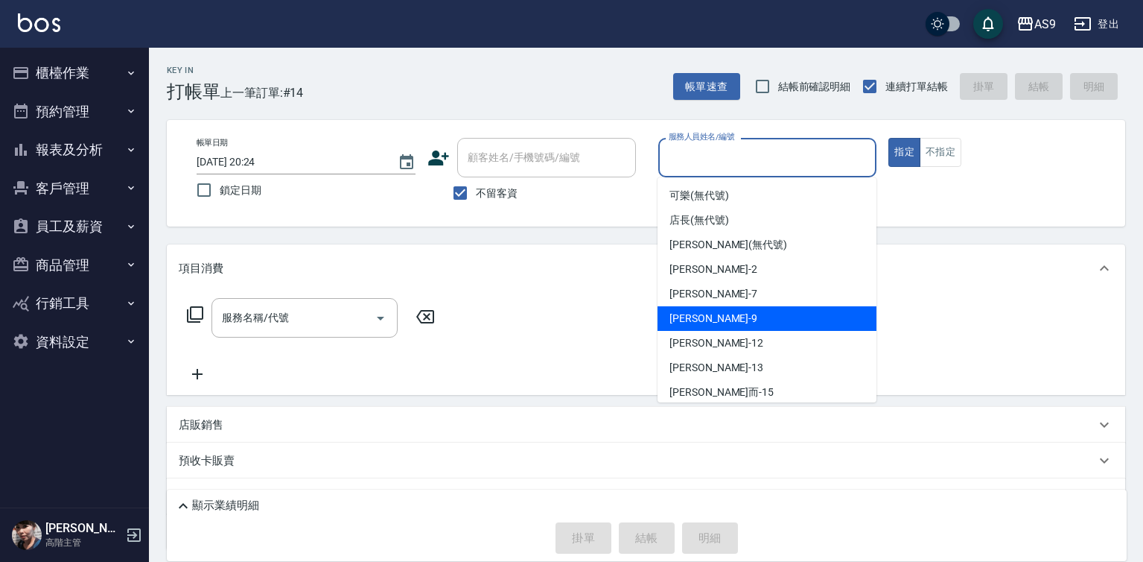
click at [699, 312] on span "[PERSON_NAME] -9" at bounding box center [714, 319] width 88 height 16
type input "[PERSON_NAME]-9"
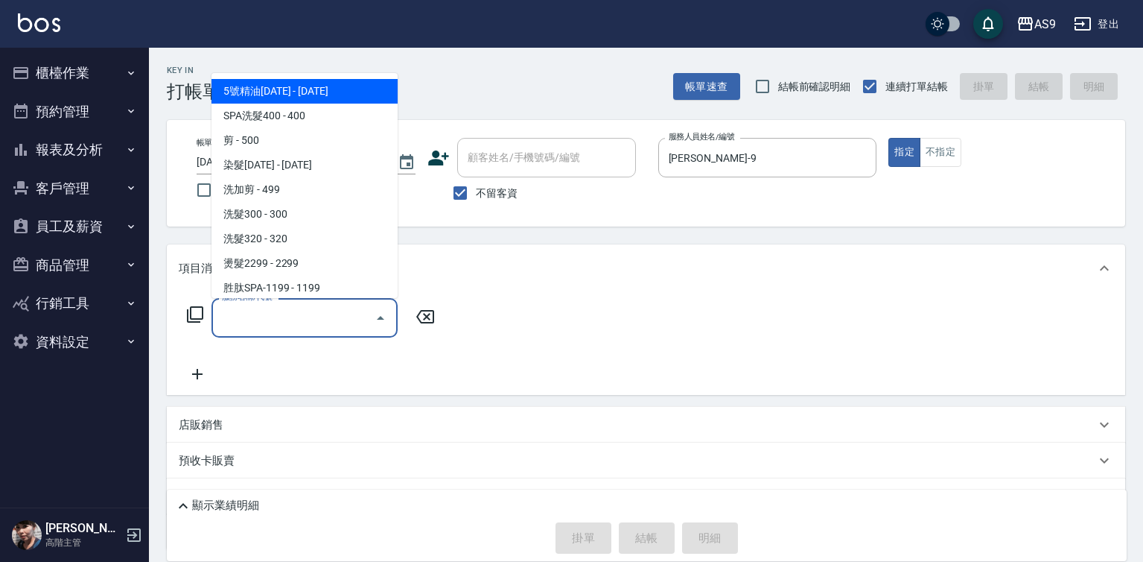
click at [308, 318] on input "服務名稱/代號" at bounding box center [293, 318] width 150 height 26
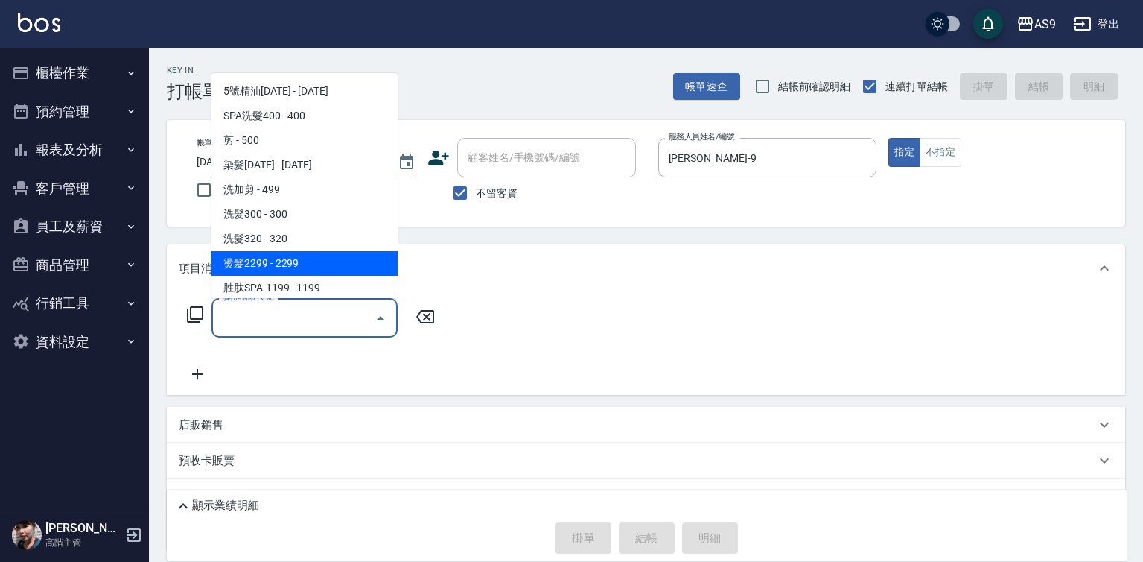
click at [283, 270] on span "燙髮2299 - 2299" at bounding box center [305, 263] width 186 height 25
type input "燙髮2299(燙2299)"
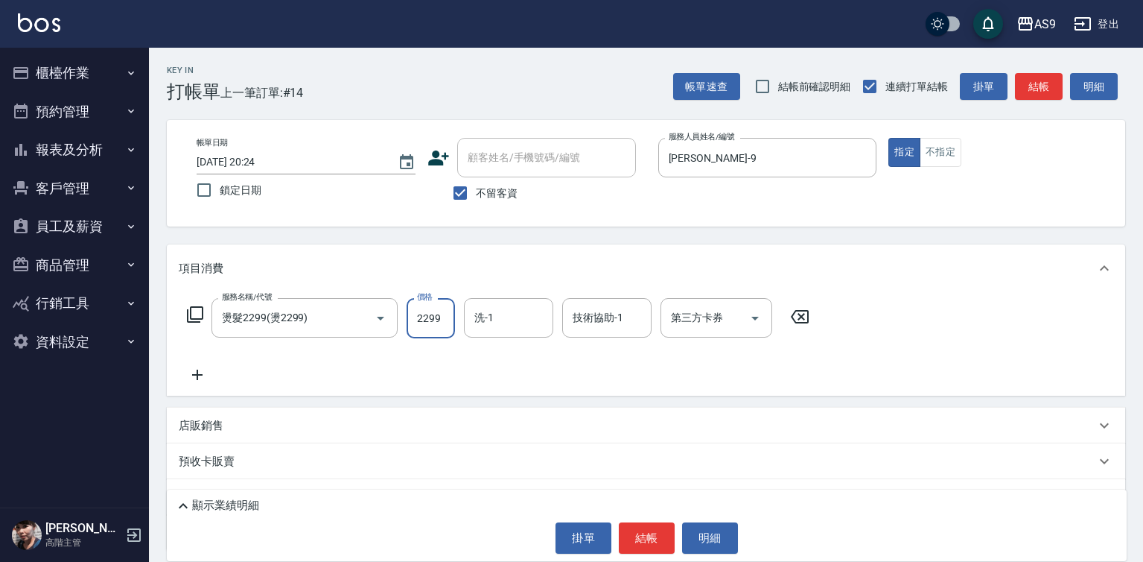
click at [423, 325] on input "2299" at bounding box center [431, 318] width 48 height 40
type input "3000"
click at [489, 320] on input "洗-1" at bounding box center [509, 318] width 76 height 26
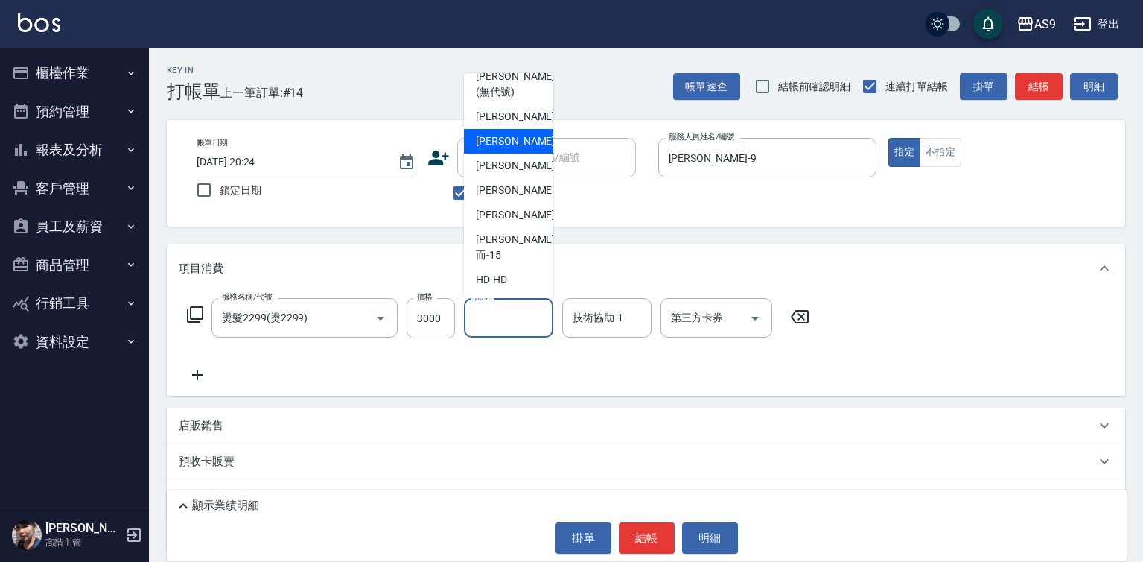
scroll to position [95, 0]
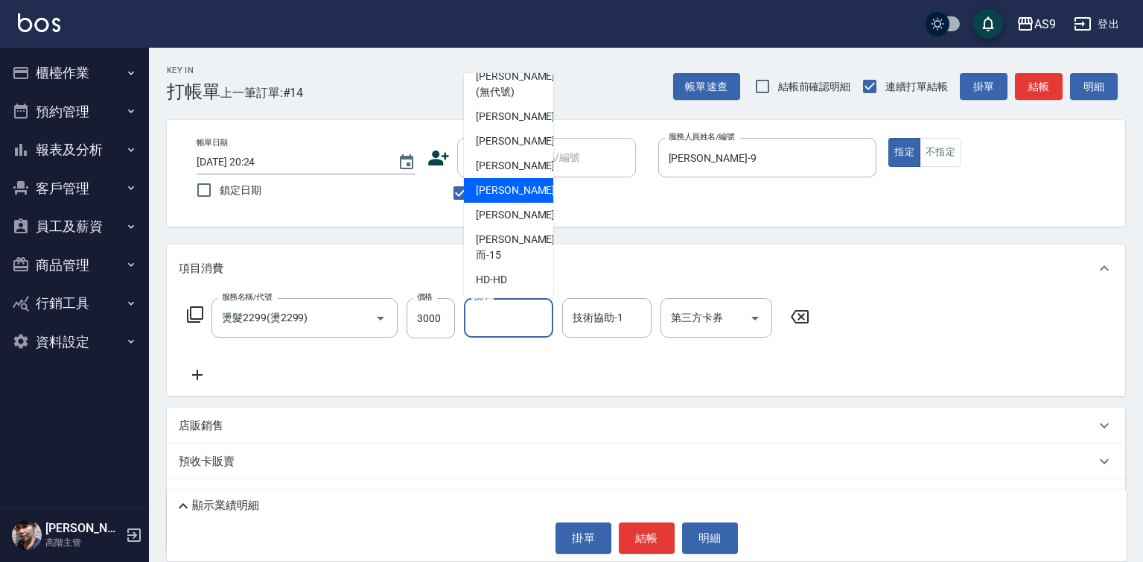
click at [526, 203] on div "[PERSON_NAME]-12" at bounding box center [508, 190] width 89 height 25
type input "[PERSON_NAME]-12"
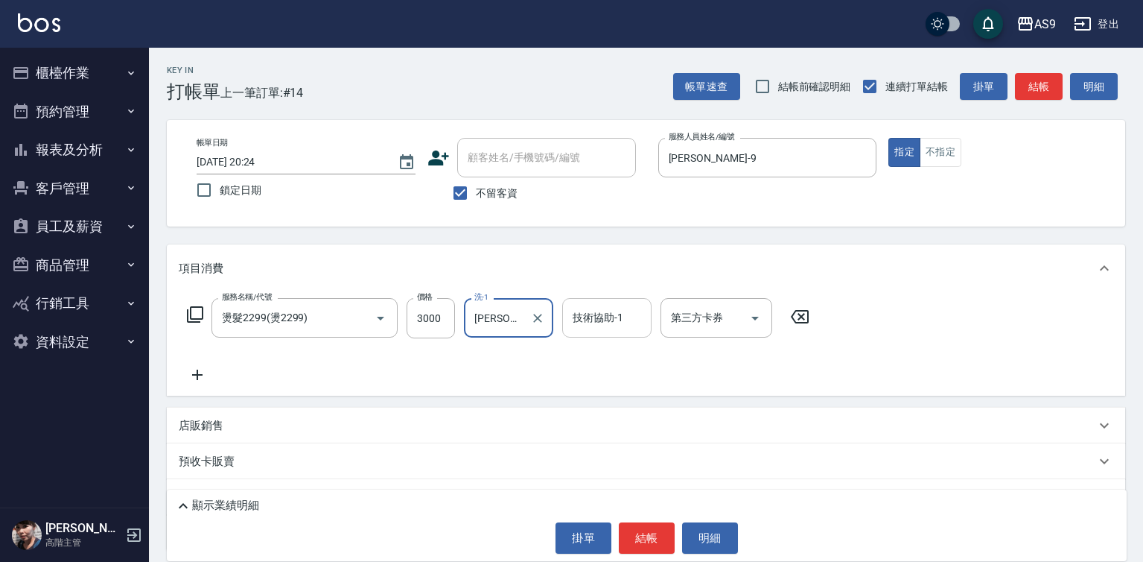
click at [620, 323] on div "技術協助-1 技術協助-1" at bounding box center [606, 317] width 89 height 39
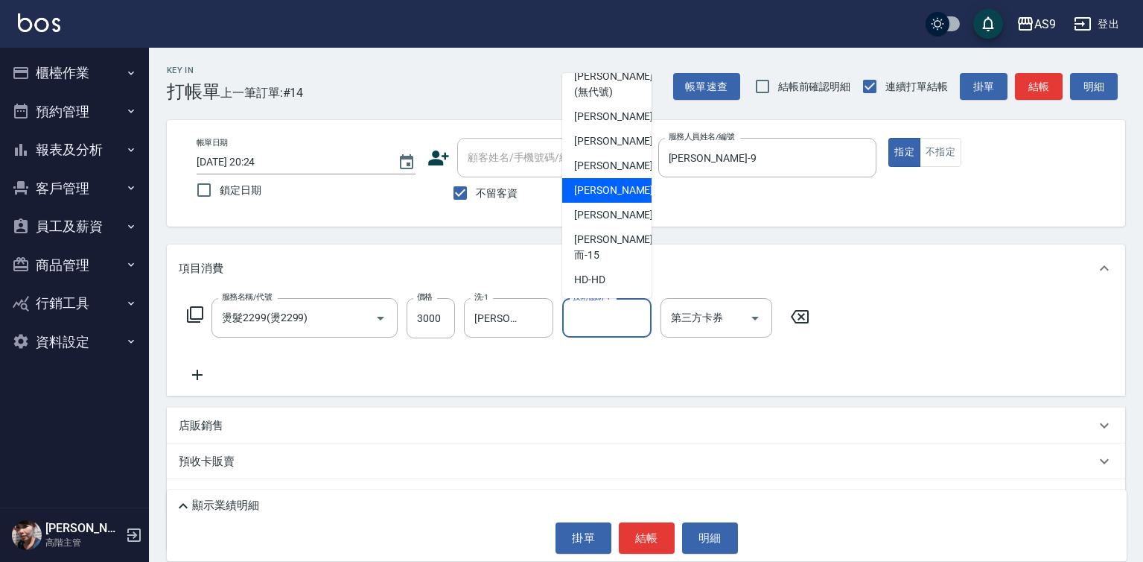
click at [607, 198] on span "[PERSON_NAME]-12" at bounding box center [621, 190] width 94 height 16
type input "[PERSON_NAME]-12"
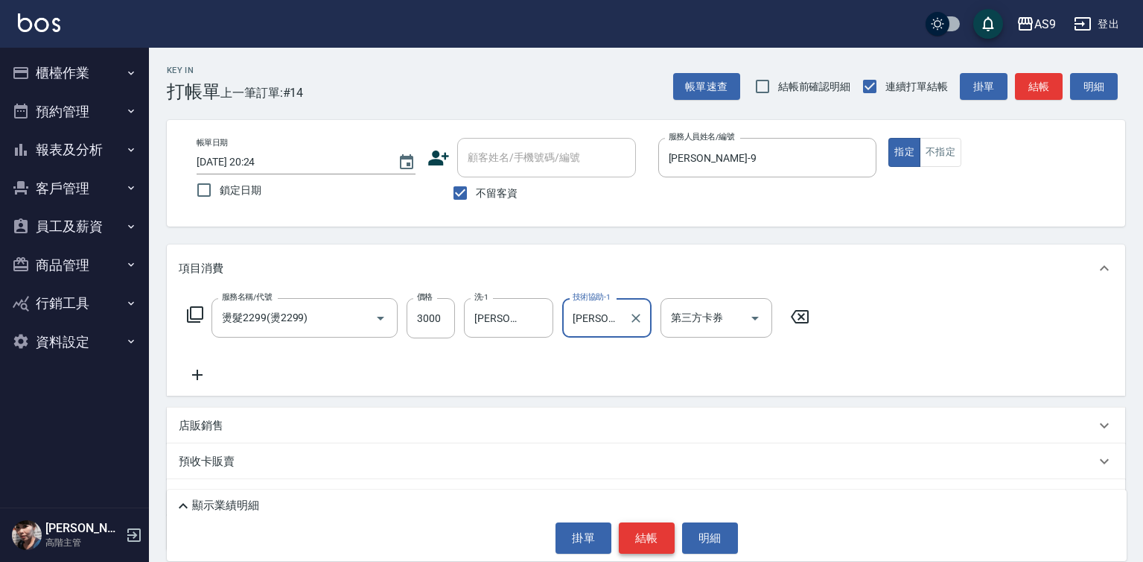
click at [647, 532] on button "結帳" at bounding box center [647, 537] width 56 height 31
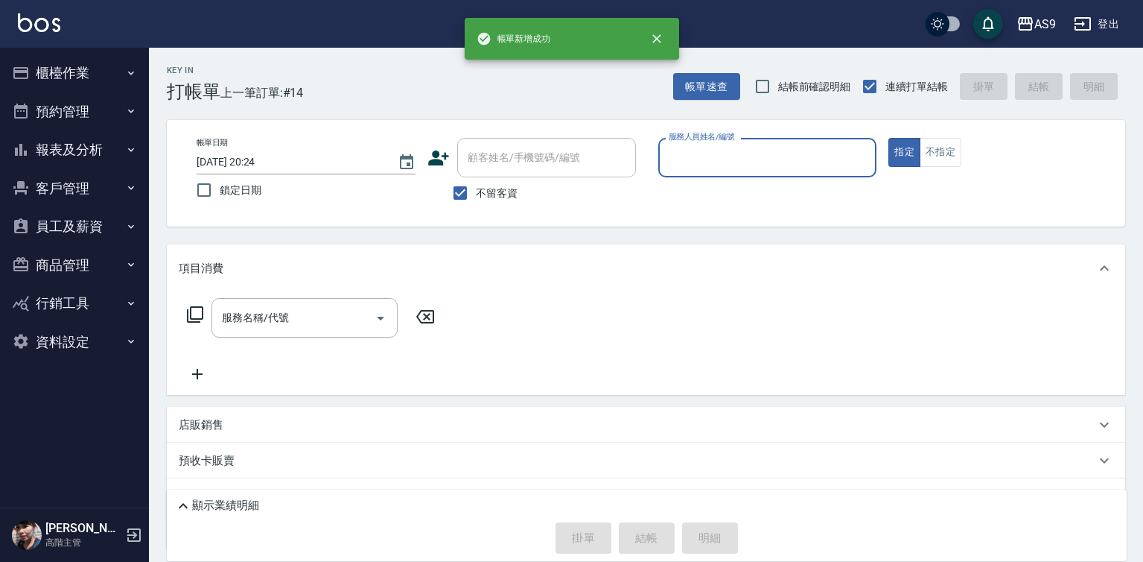
click at [704, 174] on div "服務人員姓名/編號" at bounding box center [767, 157] width 219 height 39
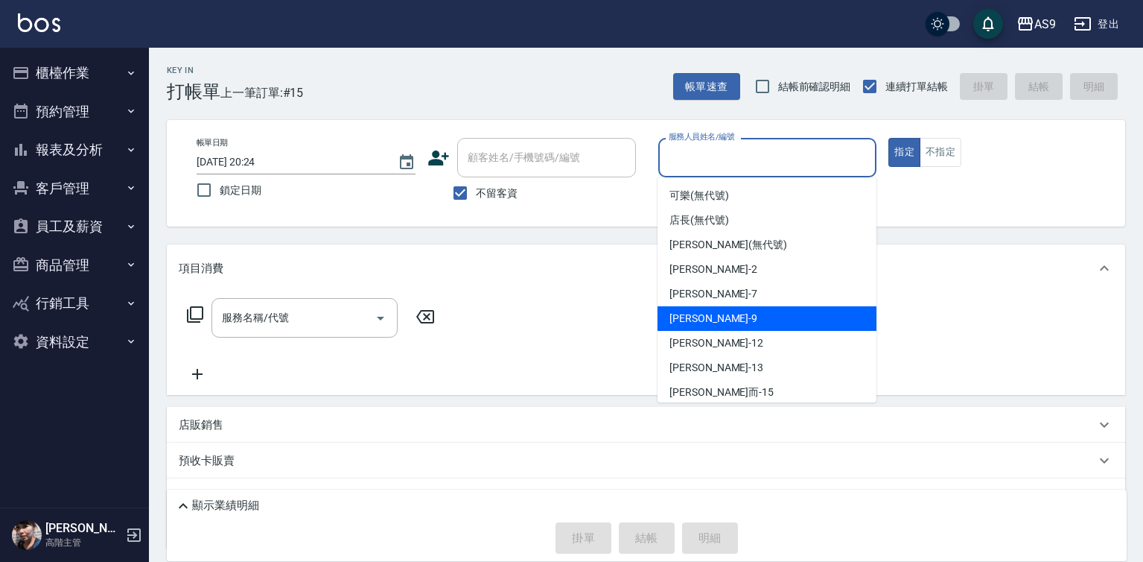
click at [719, 318] on div "[PERSON_NAME] -9" at bounding box center [767, 318] width 219 height 25
type input "[PERSON_NAME]-9"
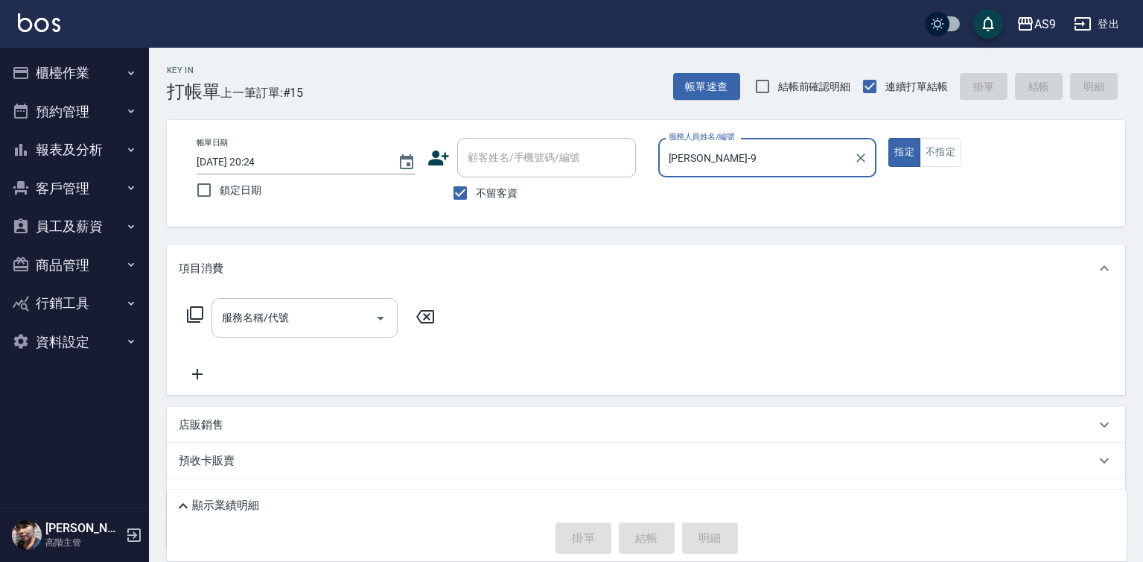
click at [340, 320] on input "服務名稱/代號" at bounding box center [293, 318] width 150 height 26
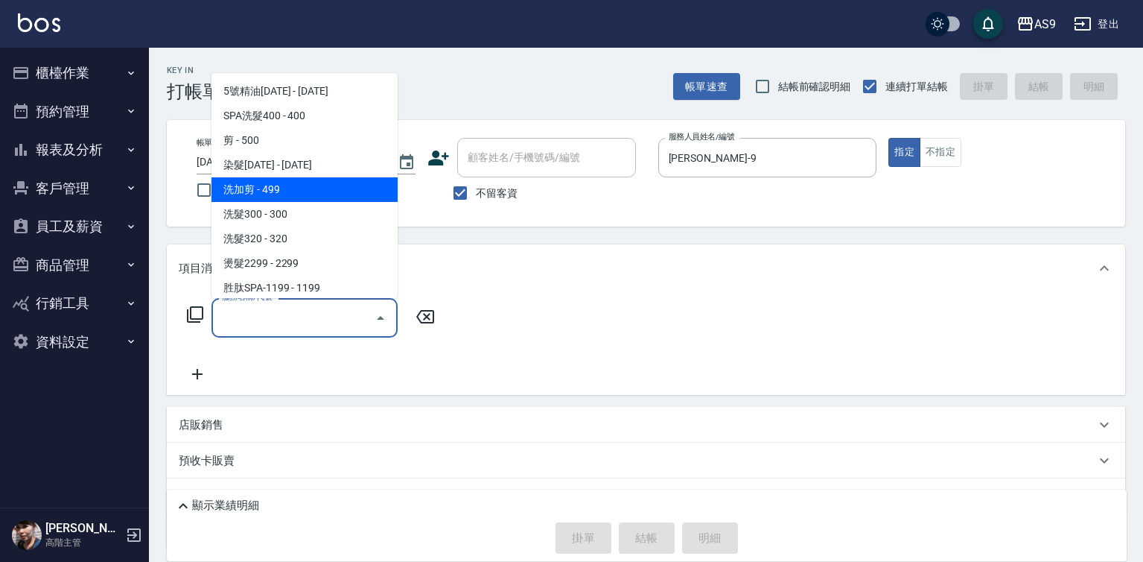
click at [302, 197] on span "洗加剪 - 499" at bounding box center [305, 189] width 186 height 25
type input "洗加剪"
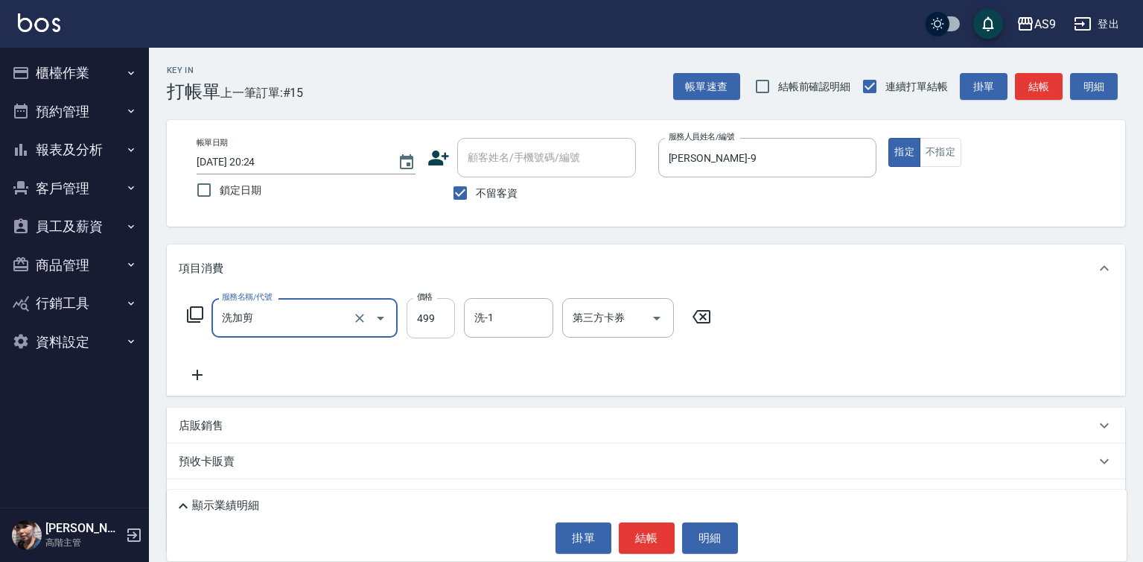
click at [419, 320] on input "499" at bounding box center [431, 318] width 48 height 40
type input "600"
click at [495, 317] on input "洗-1" at bounding box center [509, 318] width 76 height 26
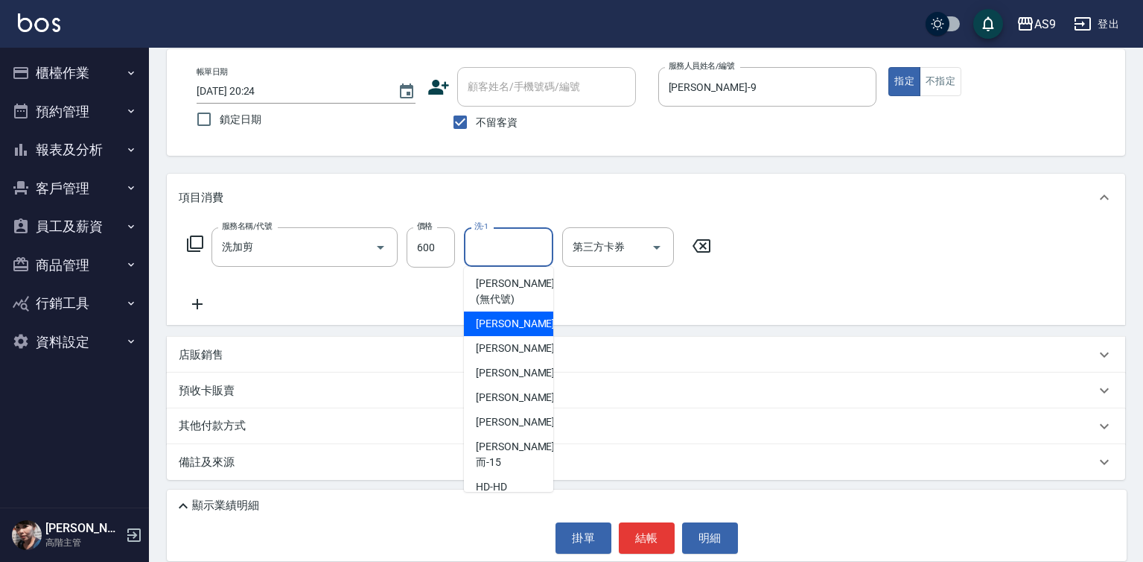
scroll to position [74, 0]
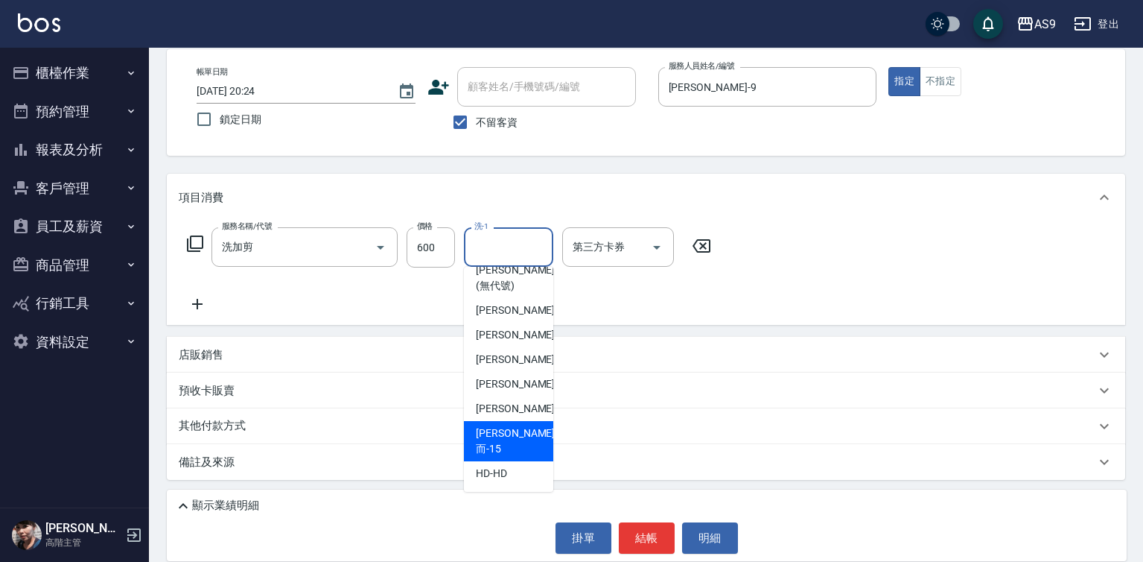
click at [514, 457] on span "[PERSON_NAME]而 -15" at bounding box center [515, 440] width 79 height 31
type input "[PERSON_NAME]而-15"
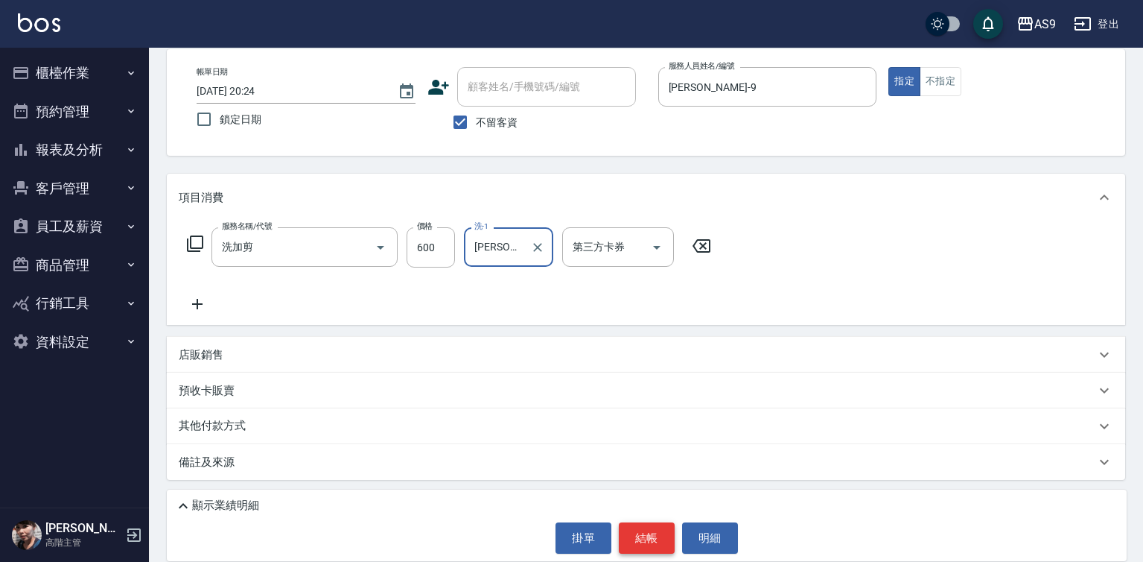
click at [626, 538] on button "結帳" at bounding box center [647, 537] width 56 height 31
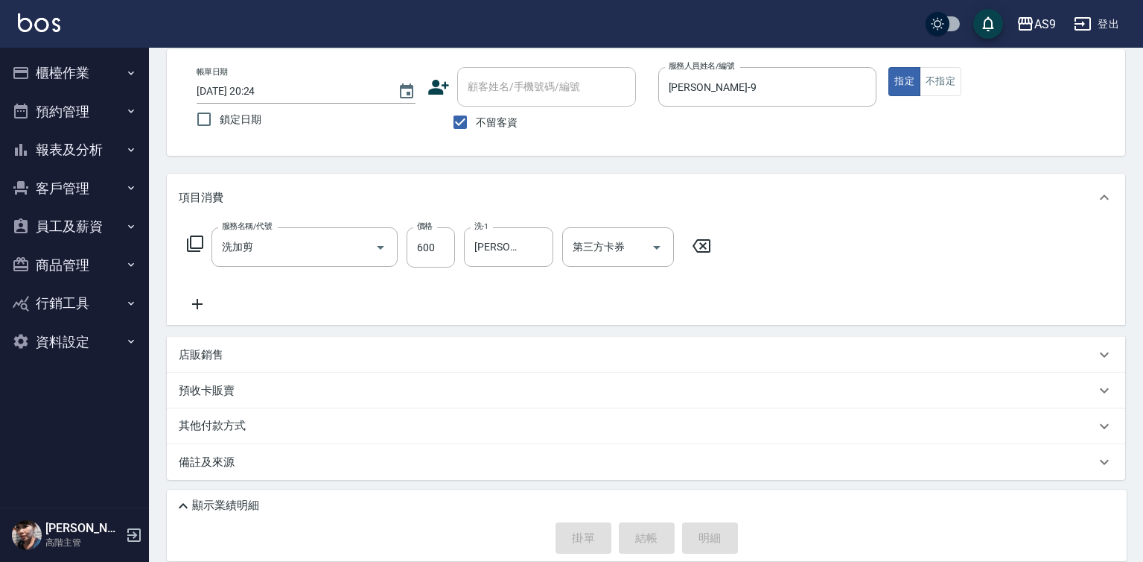
type input "[DATE] 20:25"
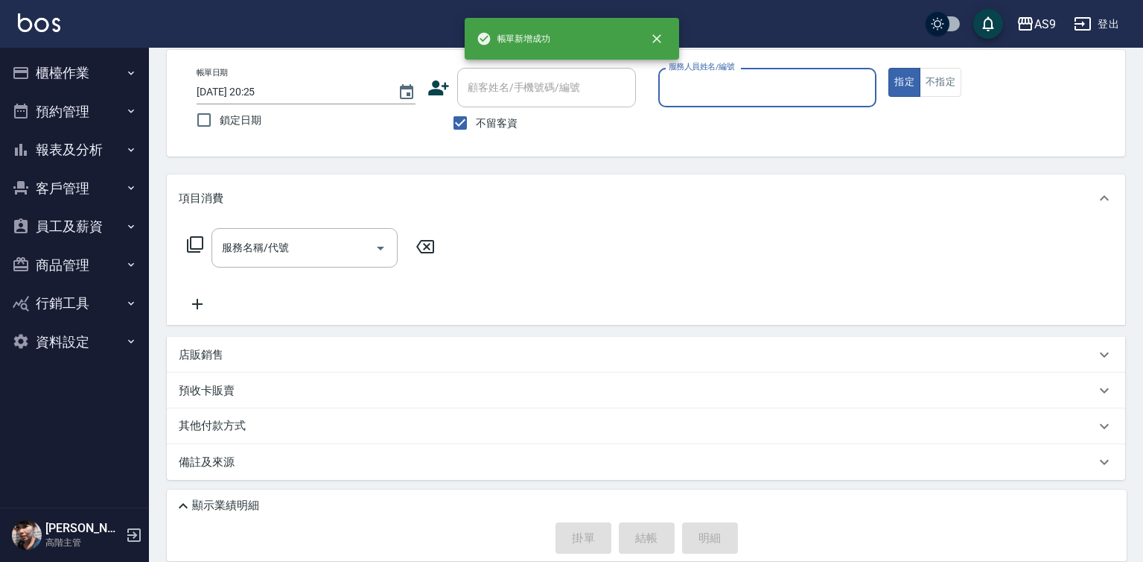
scroll to position [70, 0]
drag, startPoint x: 681, startPoint y: 80, endPoint x: 686, endPoint y: 93, distance: 14.4
click at [684, 89] on input "服務人員姓名/編號" at bounding box center [768, 87] width 206 height 26
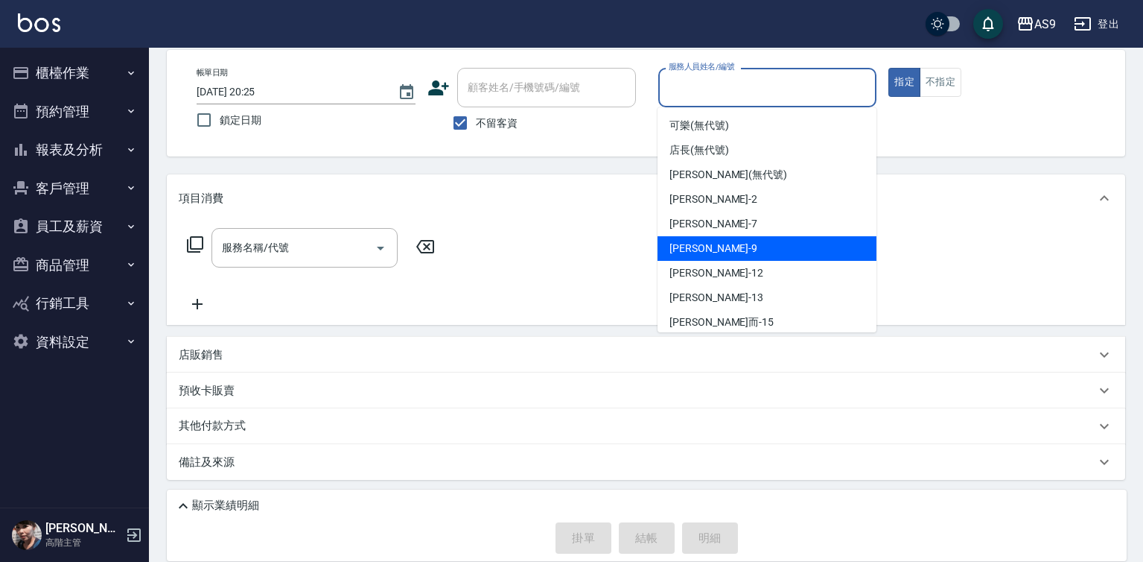
click at [714, 249] on div "[PERSON_NAME] -9" at bounding box center [767, 248] width 219 height 25
type input "[PERSON_NAME]-9"
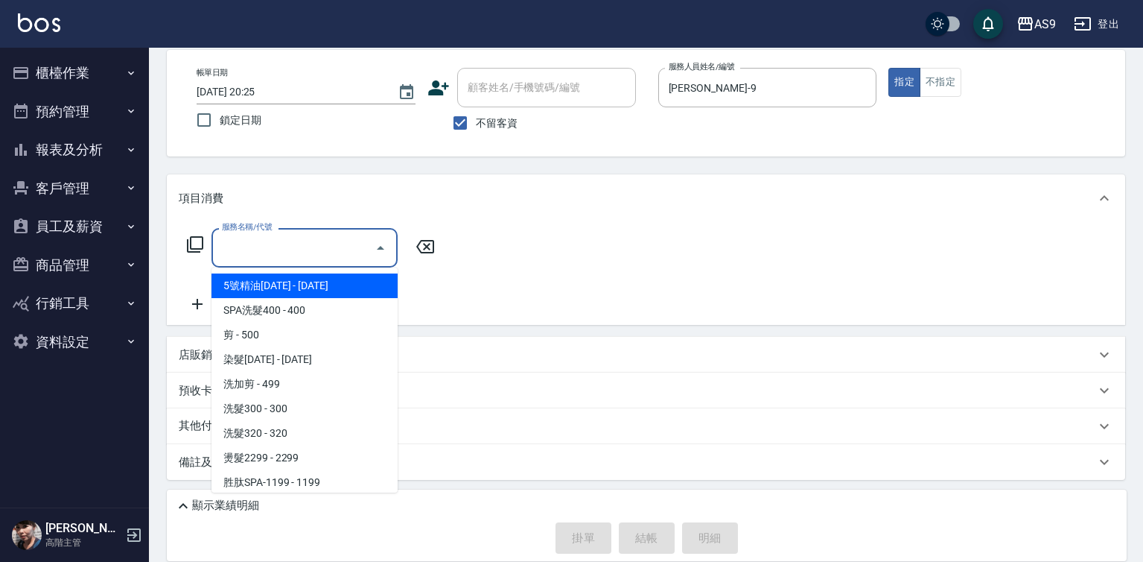
click at [322, 254] on input "服務名稱/代號" at bounding box center [293, 248] width 150 height 26
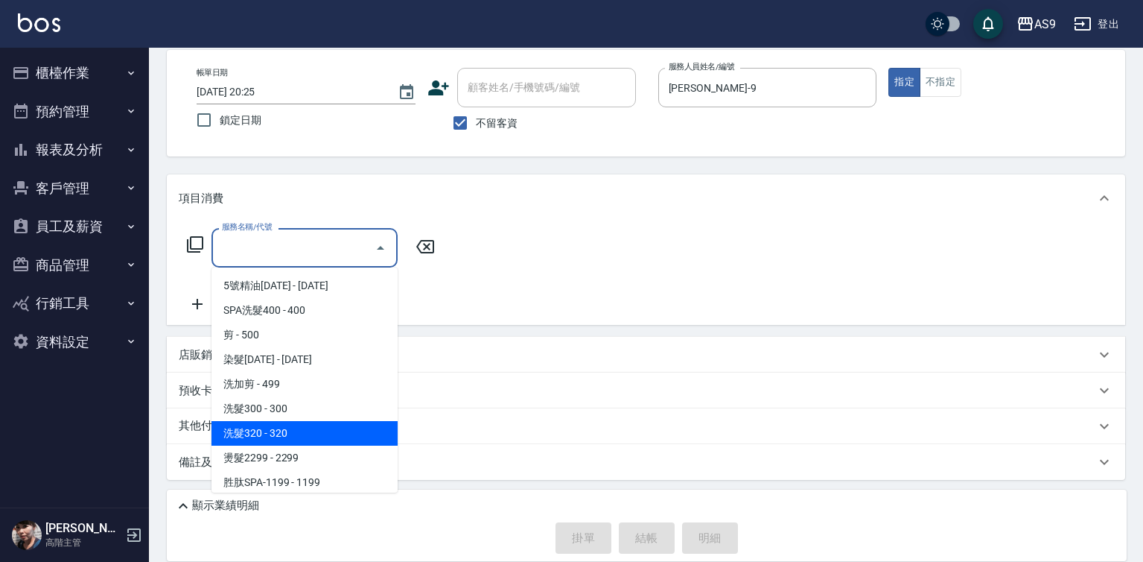
click at [295, 430] on span "洗髮320 - 320" at bounding box center [305, 433] width 186 height 25
type input "洗髮320(洗髮320)"
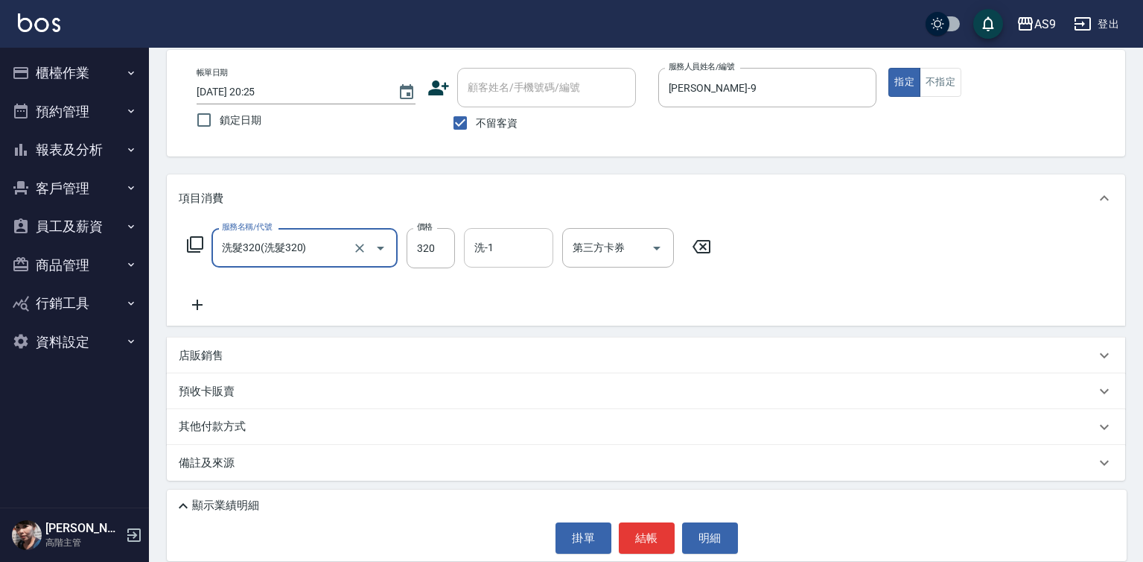
click at [498, 255] on input "洗-1" at bounding box center [509, 248] width 76 height 26
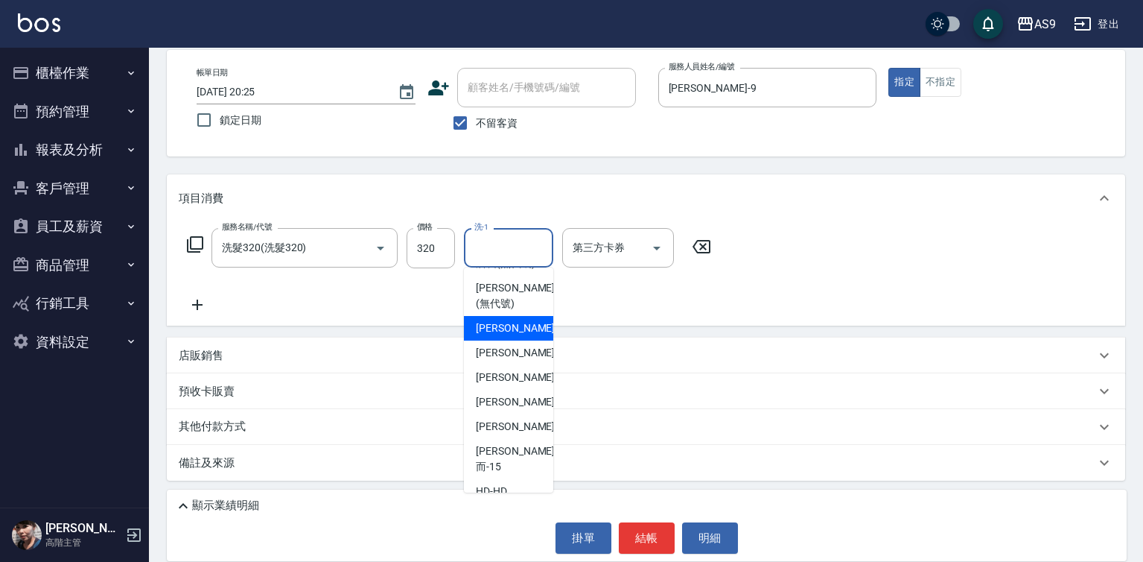
scroll to position [95, 0]
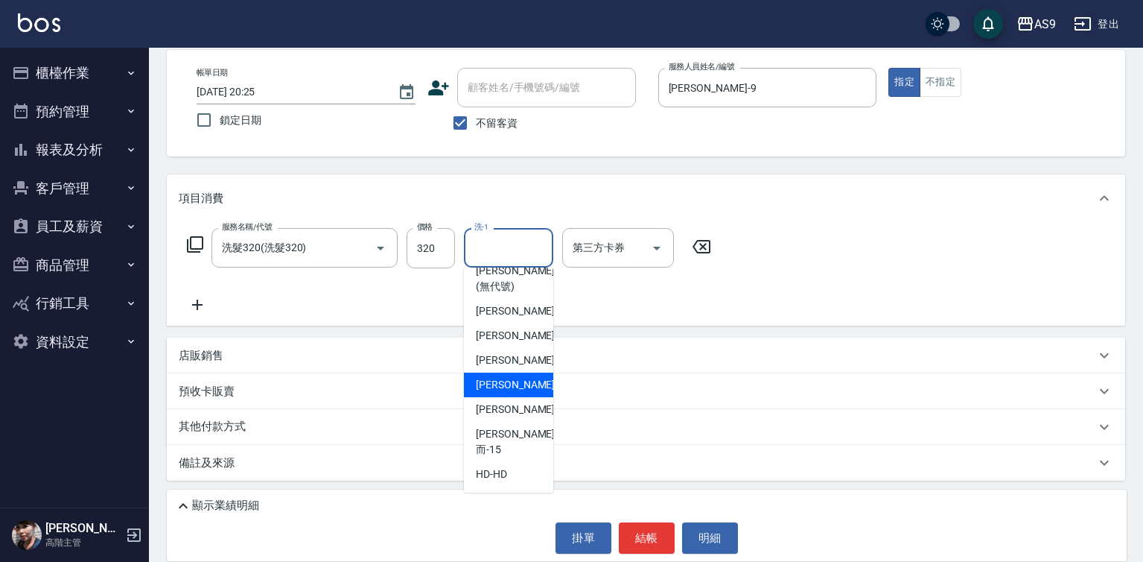
click at [518, 392] on div "[PERSON_NAME]-12" at bounding box center [508, 384] width 89 height 25
type input "[PERSON_NAME]-12"
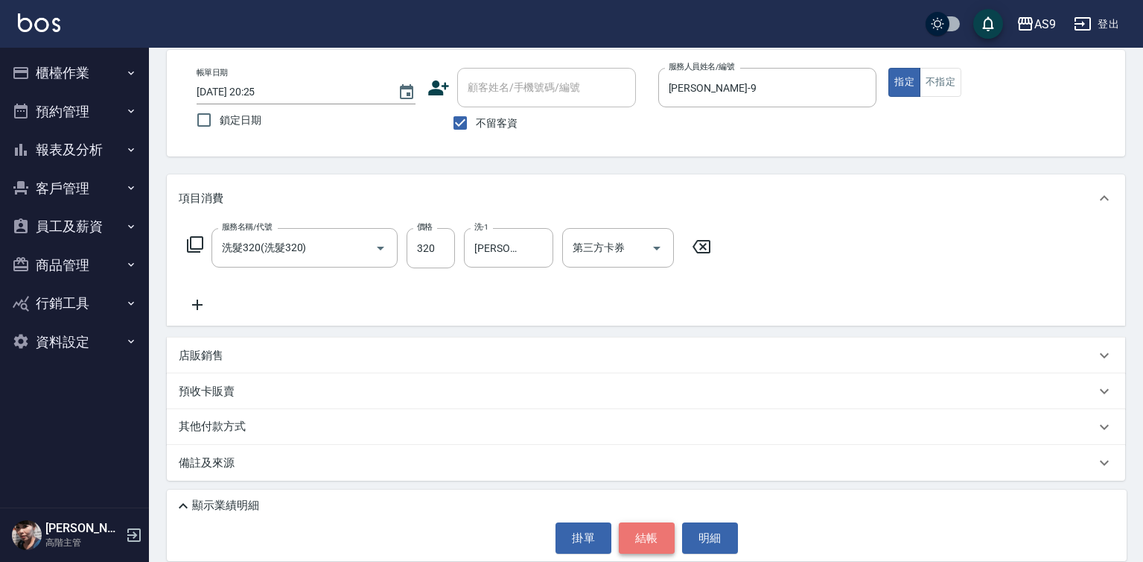
click at [657, 541] on button "結帳" at bounding box center [647, 537] width 56 height 31
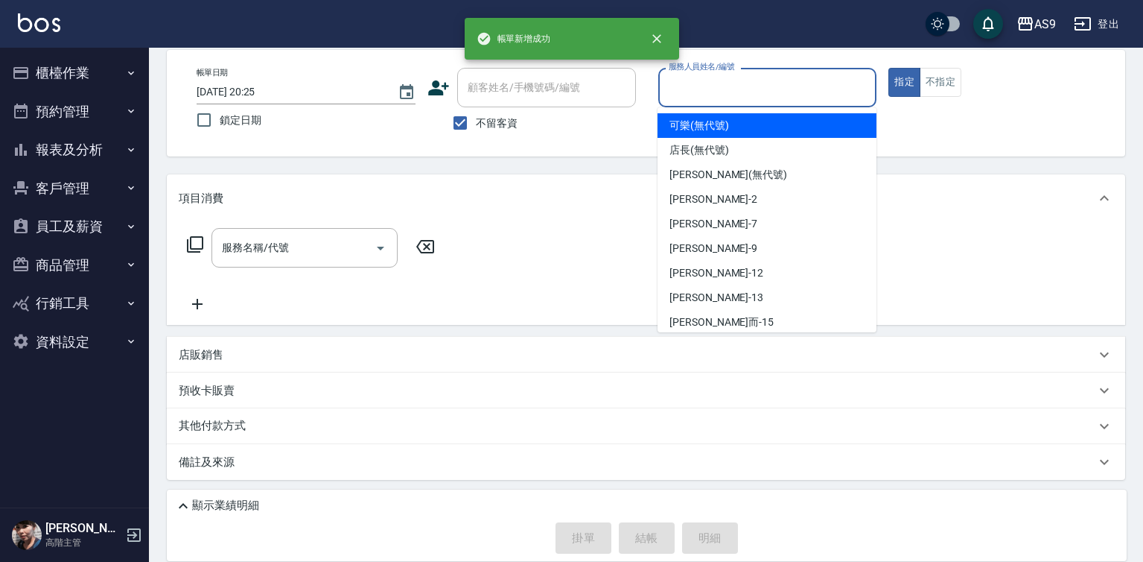
click at [711, 90] on input "服務人員姓名/編號" at bounding box center [768, 87] width 206 height 26
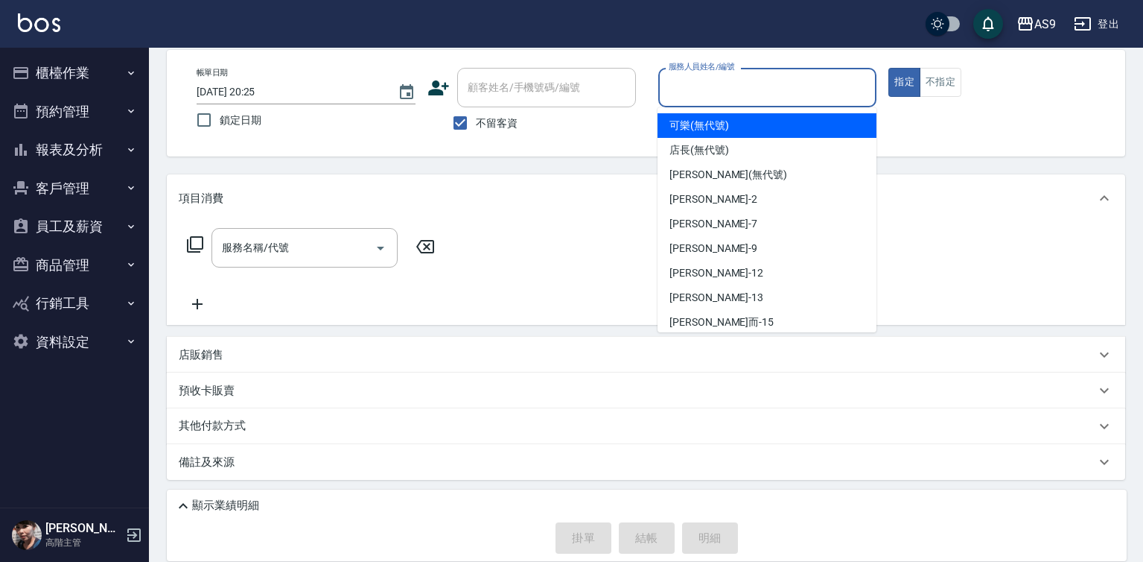
drag, startPoint x: 700, startPoint y: 125, endPoint x: 516, endPoint y: 206, distance: 201.1
click at [699, 124] on span "可樂 (無代號)" at bounding box center [700, 126] width 60 height 16
type input "可樂(無代號)"
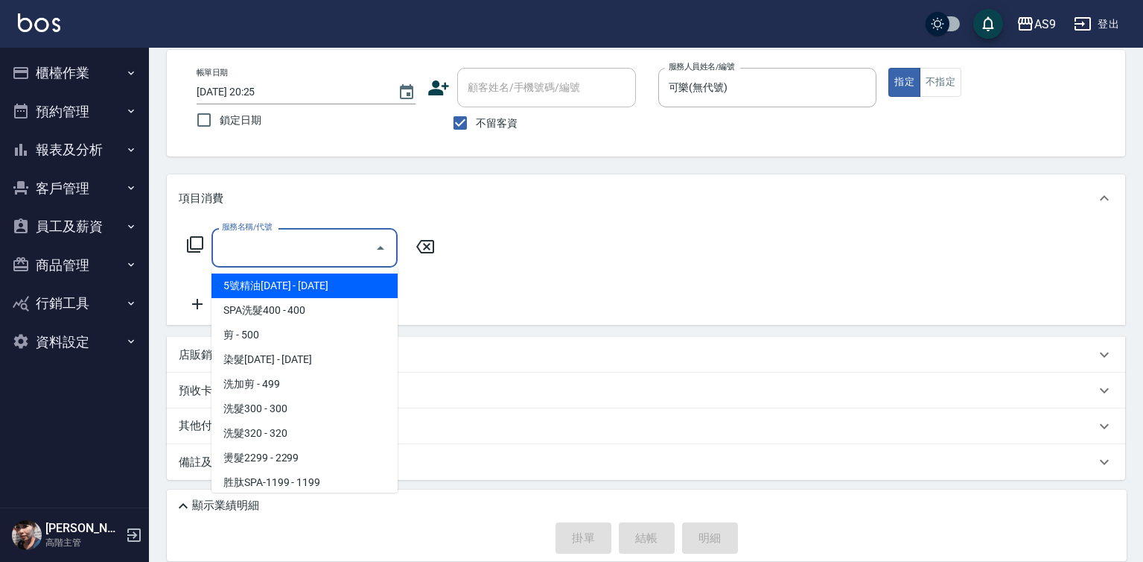
click at [346, 249] on input "服務名稱/代號" at bounding box center [293, 248] width 150 height 26
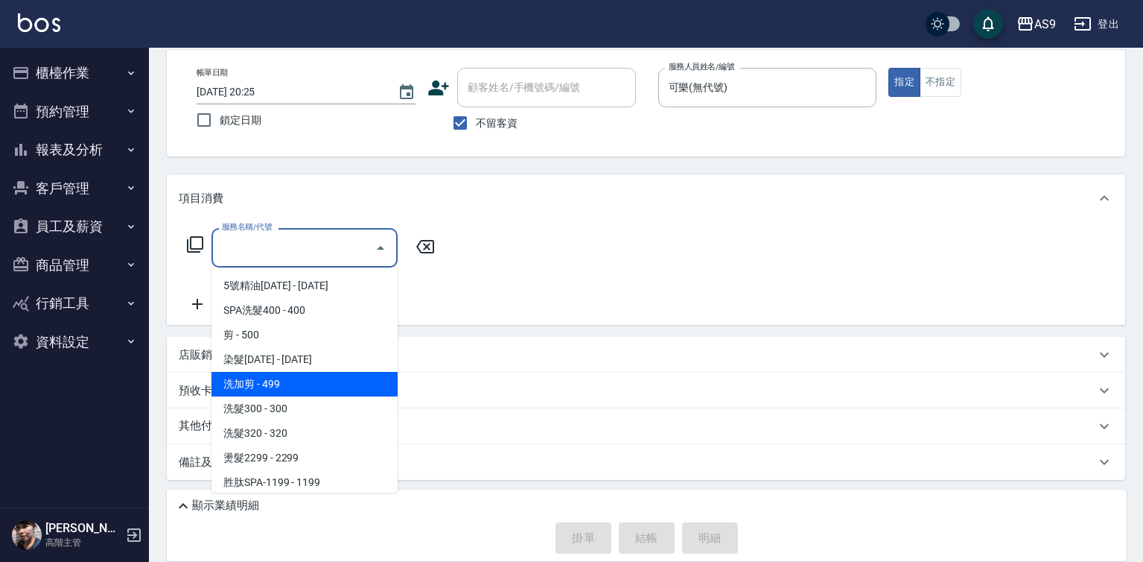
click at [299, 393] on span "洗加剪 - 499" at bounding box center [305, 384] width 186 height 25
type input "洗加剪"
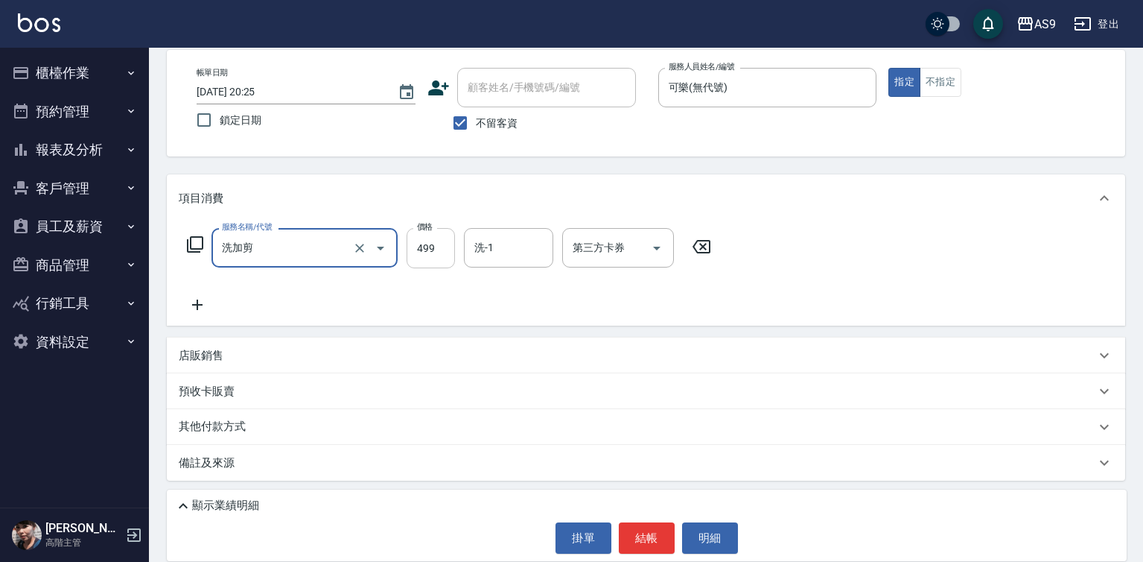
click at [436, 244] on input "499" at bounding box center [431, 248] width 48 height 40
type input "700"
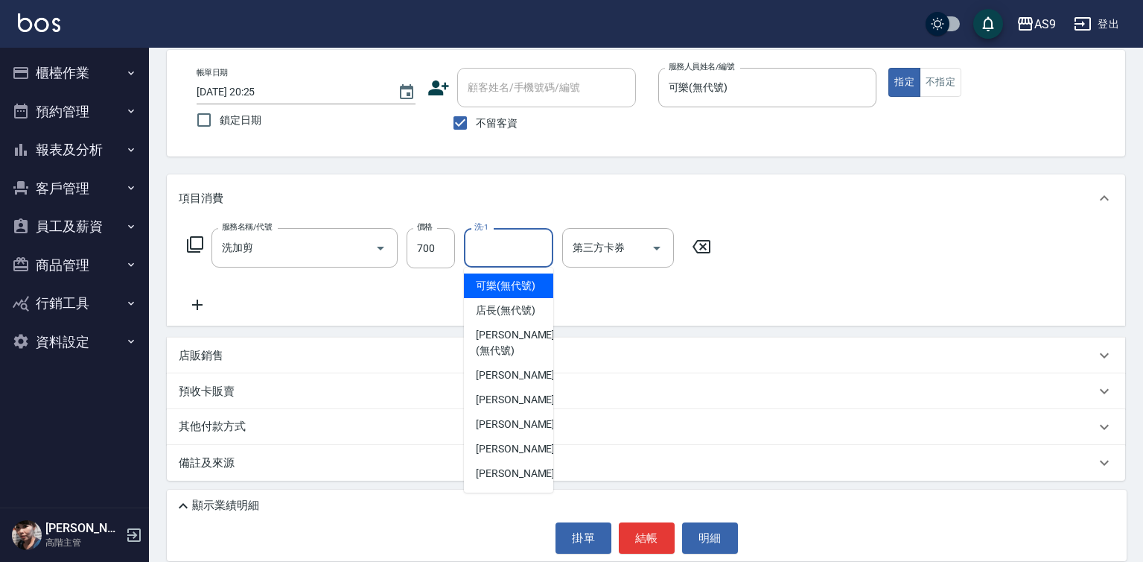
click at [485, 247] on div "洗-1 洗-1" at bounding box center [508, 247] width 89 height 39
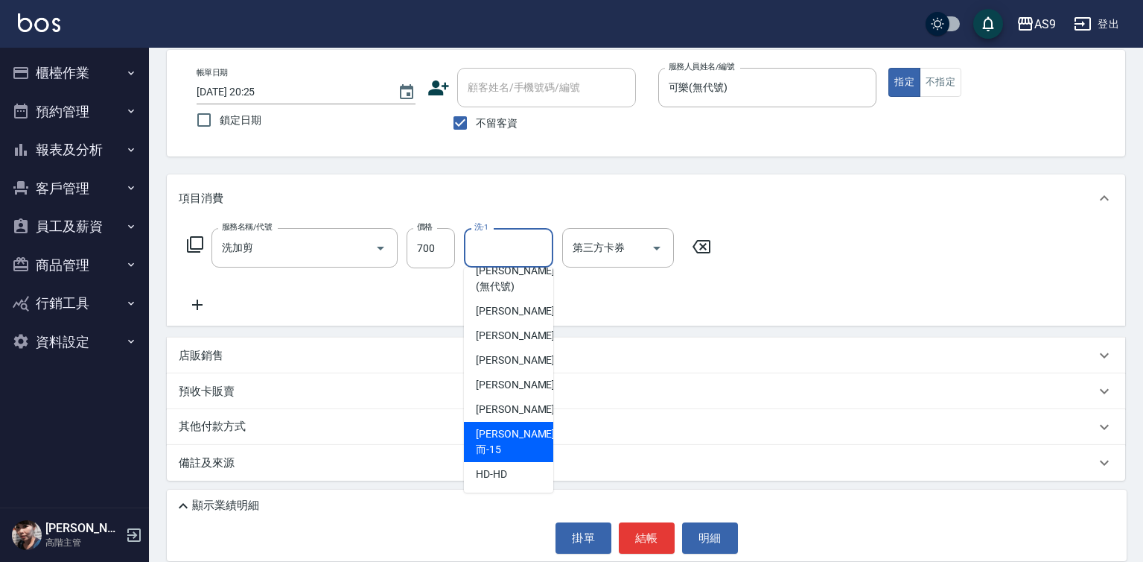
click at [524, 451] on div "[PERSON_NAME]而 -15" at bounding box center [508, 442] width 89 height 40
type input "[PERSON_NAME]而-15"
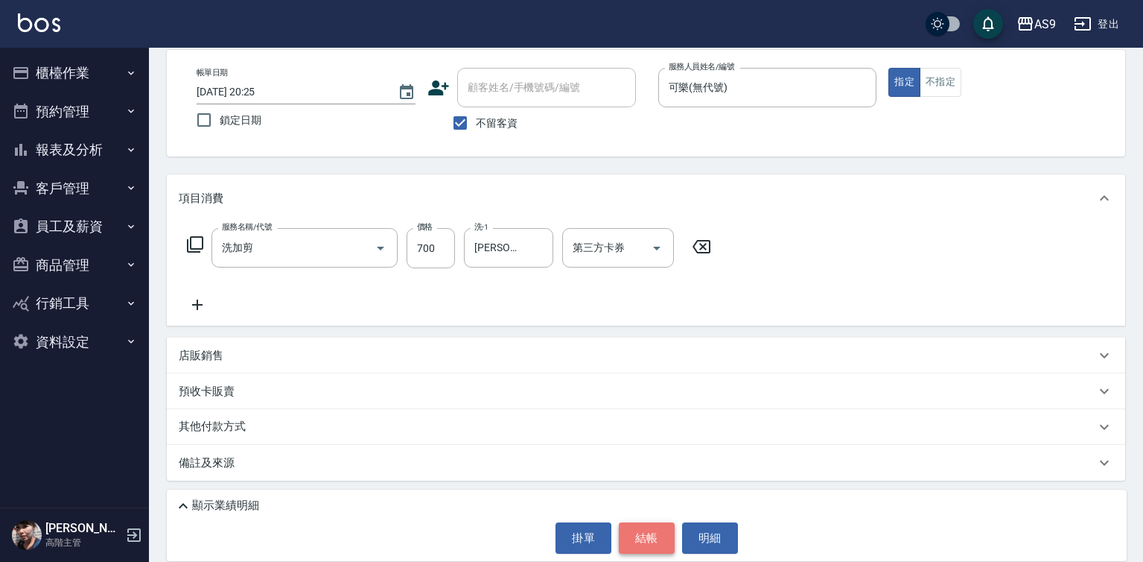
click at [641, 532] on button "結帳" at bounding box center [647, 537] width 56 height 31
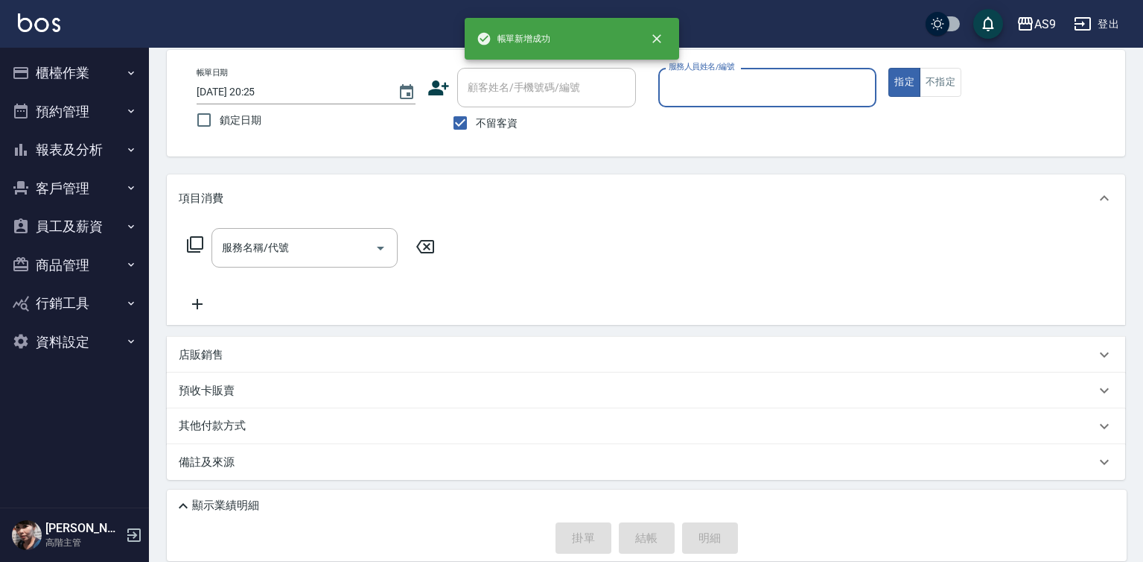
click at [689, 101] on div "服務人員姓名/編號" at bounding box center [767, 87] width 219 height 39
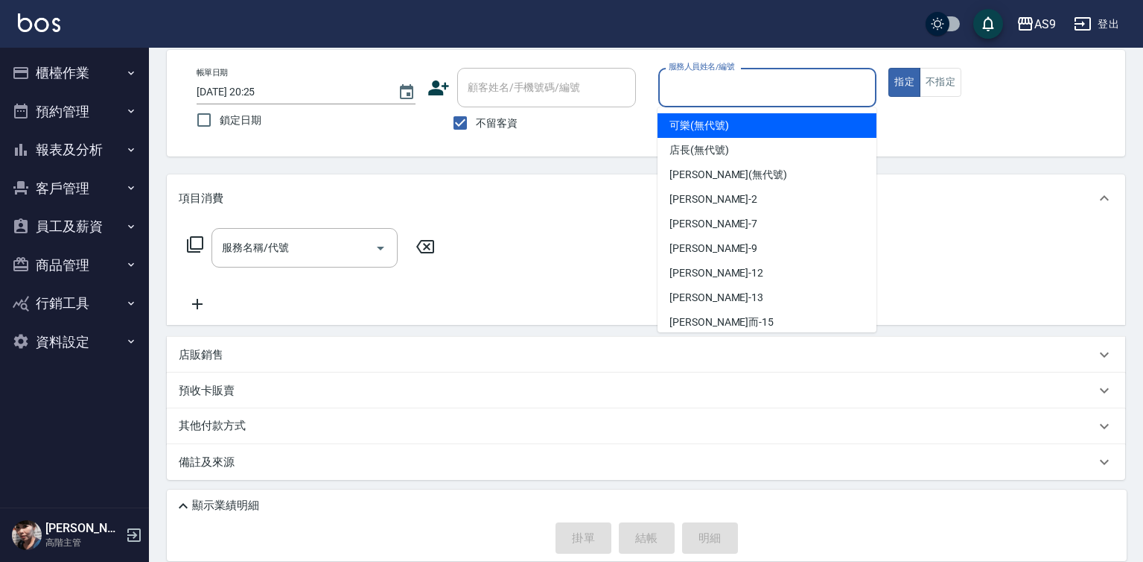
click at [693, 124] on span "可樂 (無代號)" at bounding box center [700, 126] width 60 height 16
type input "可樂(無代號)"
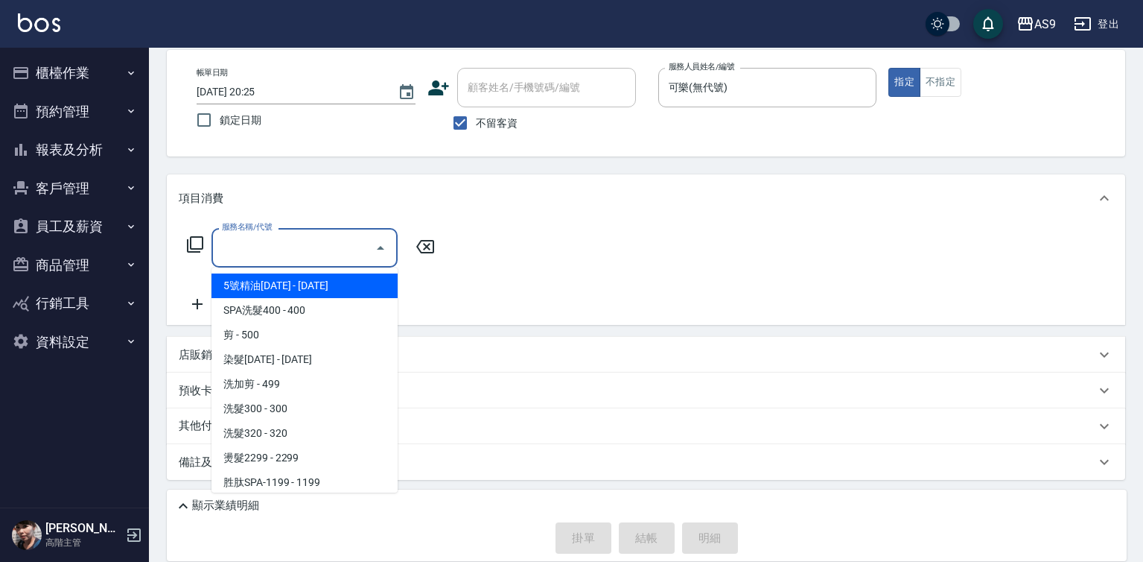
click at [322, 260] on input "服務名稱/代號" at bounding box center [293, 248] width 150 height 26
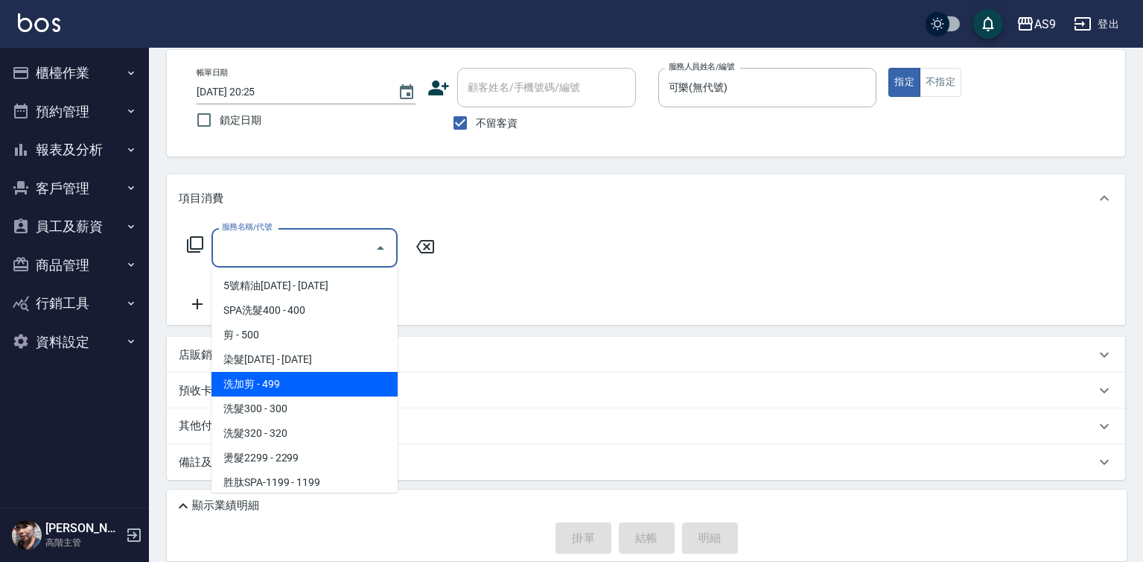
click at [306, 387] on span "洗加剪 - 499" at bounding box center [305, 384] width 186 height 25
type input "洗加剪"
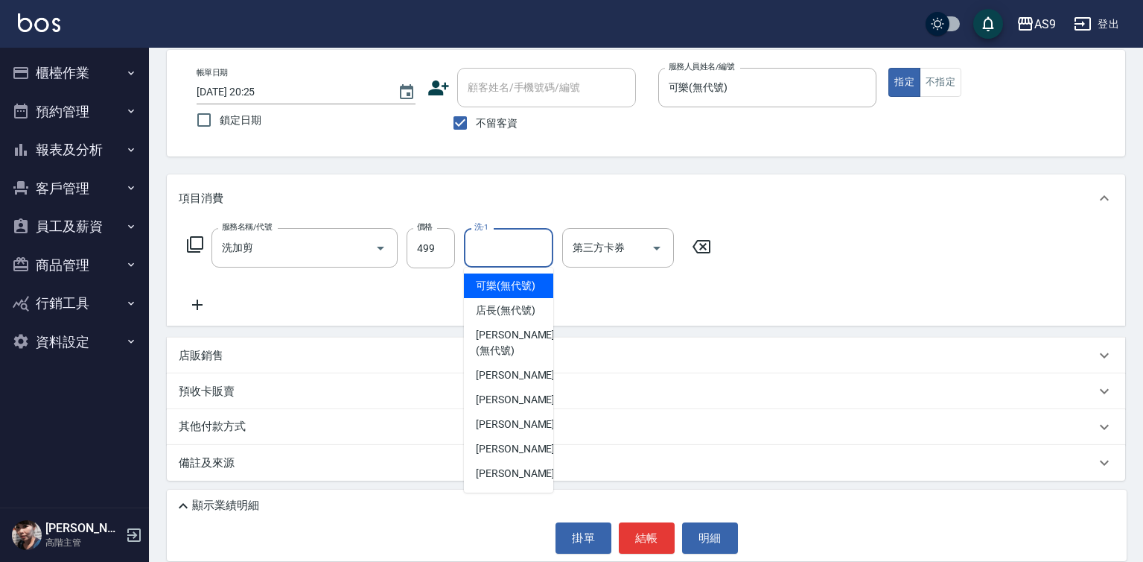
click at [480, 254] on input "洗-1" at bounding box center [509, 248] width 76 height 26
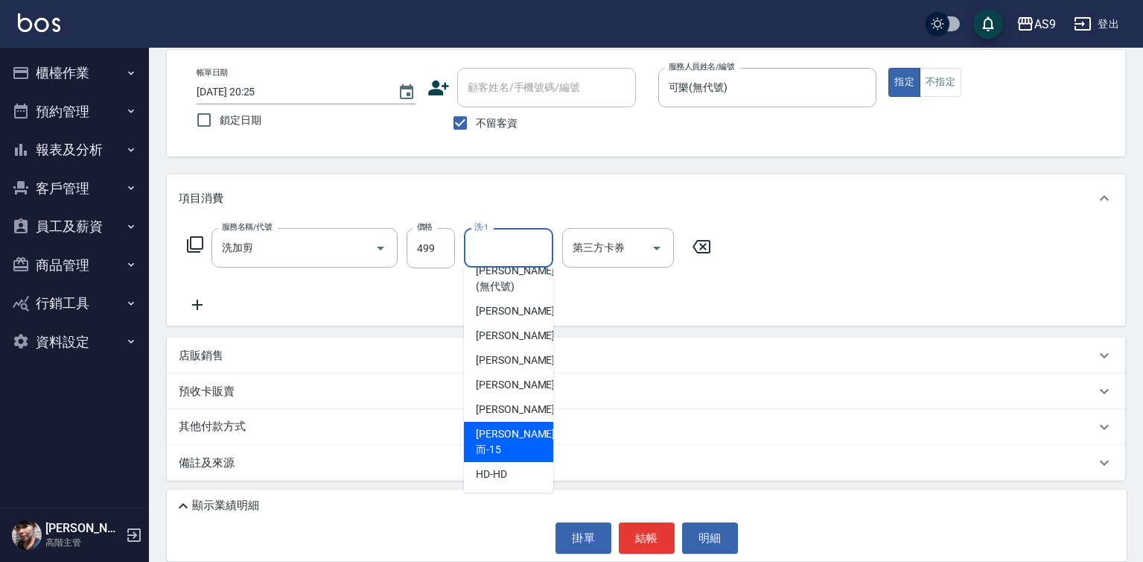
click at [523, 462] on div "[PERSON_NAME]而 -15" at bounding box center [508, 442] width 89 height 40
type input "[PERSON_NAME]而-15"
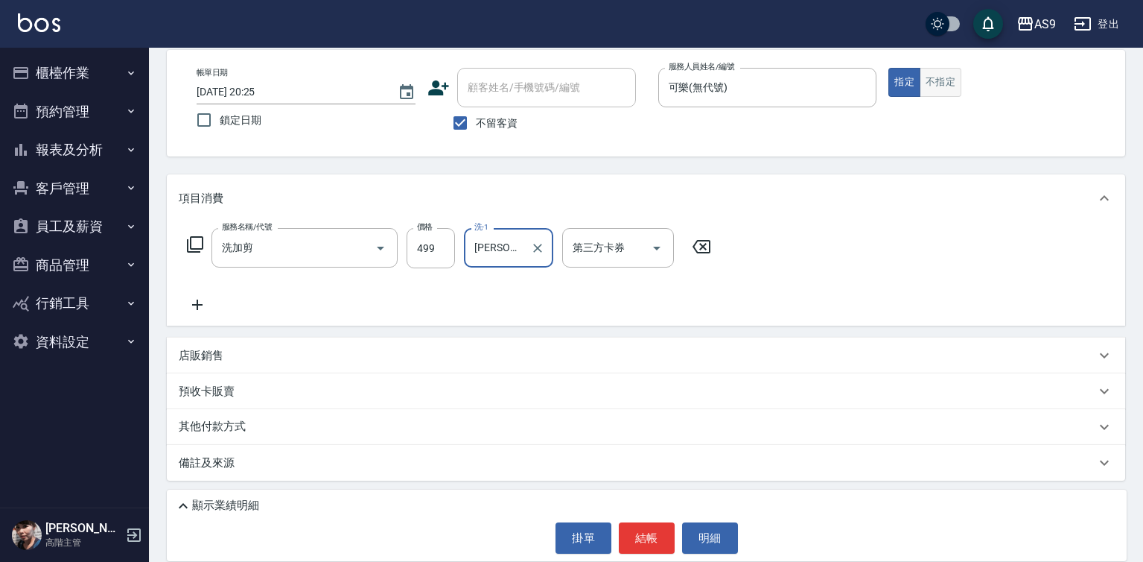
click at [938, 92] on button "不指定" at bounding box center [941, 82] width 42 height 29
click at [632, 531] on button "結帳" at bounding box center [647, 537] width 56 height 31
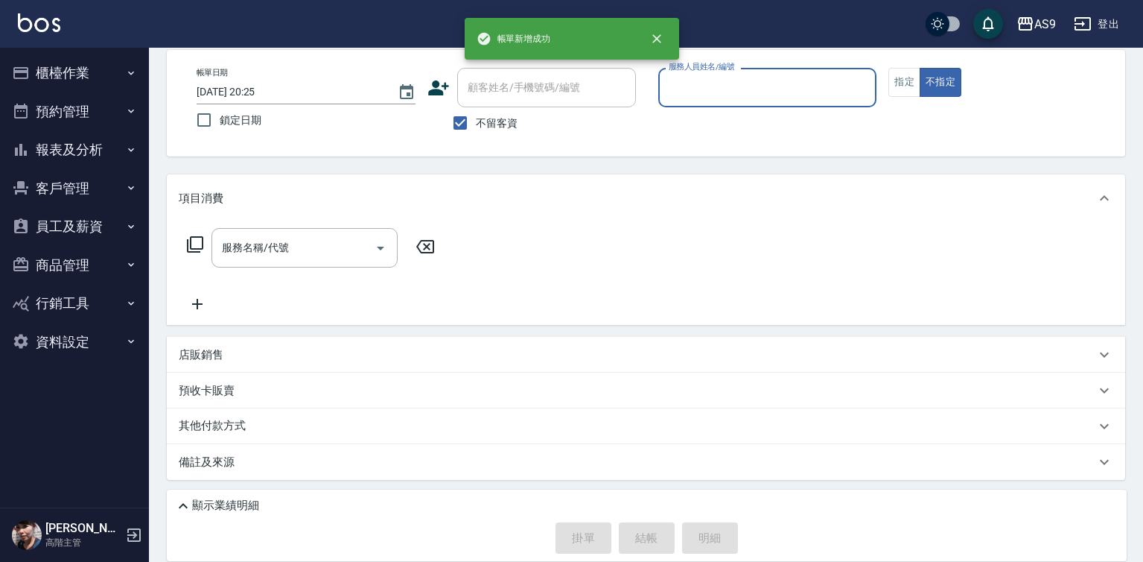
click at [695, 89] on input "服務人員姓名/編號" at bounding box center [768, 87] width 206 height 26
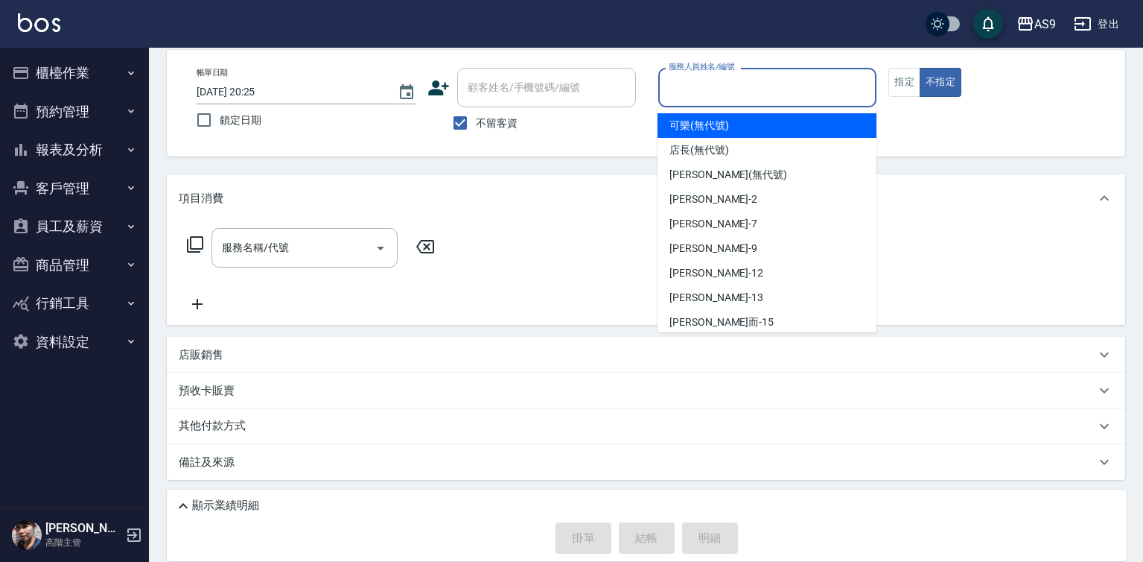
click at [697, 123] on span "可樂 (無代號)" at bounding box center [700, 126] width 60 height 16
type input "可樂(無代號)"
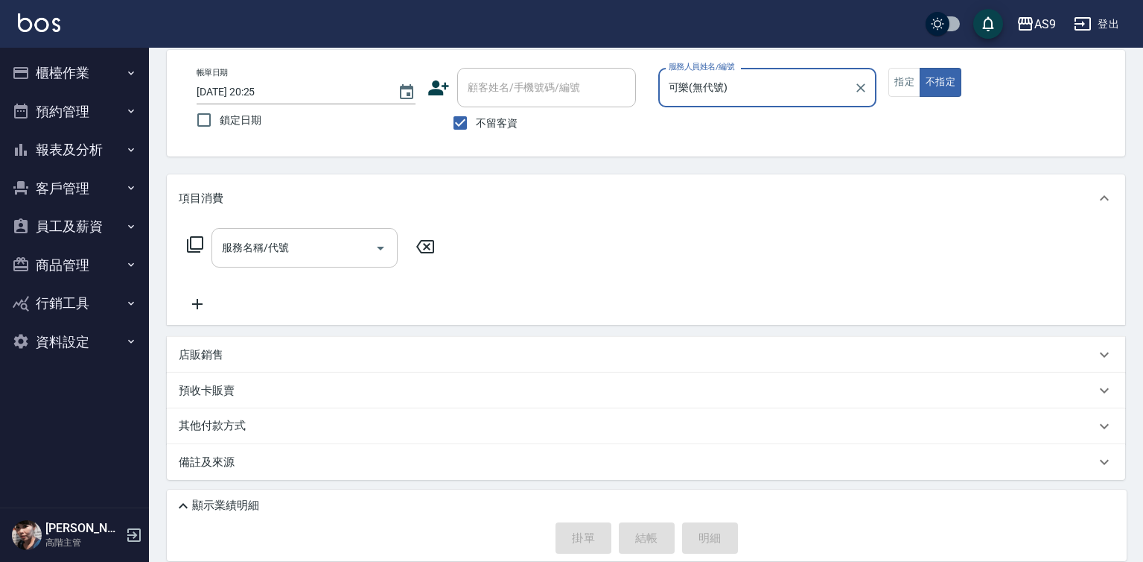
click at [299, 247] on input "服務名稱/代號" at bounding box center [293, 248] width 150 height 26
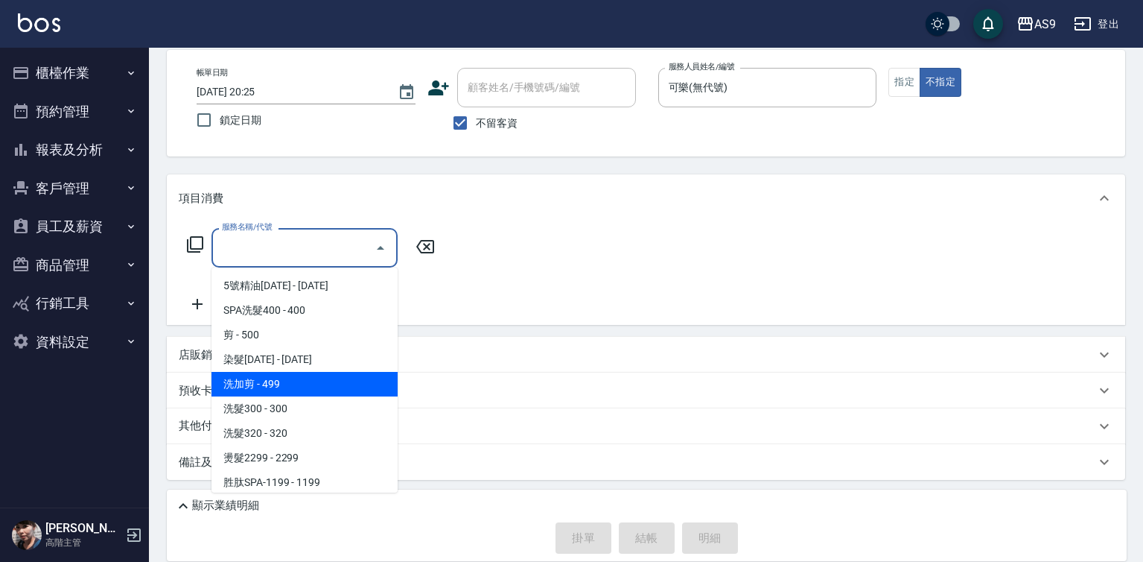
click at [317, 390] on span "洗加剪 - 499" at bounding box center [305, 384] width 186 height 25
type input "洗加剪"
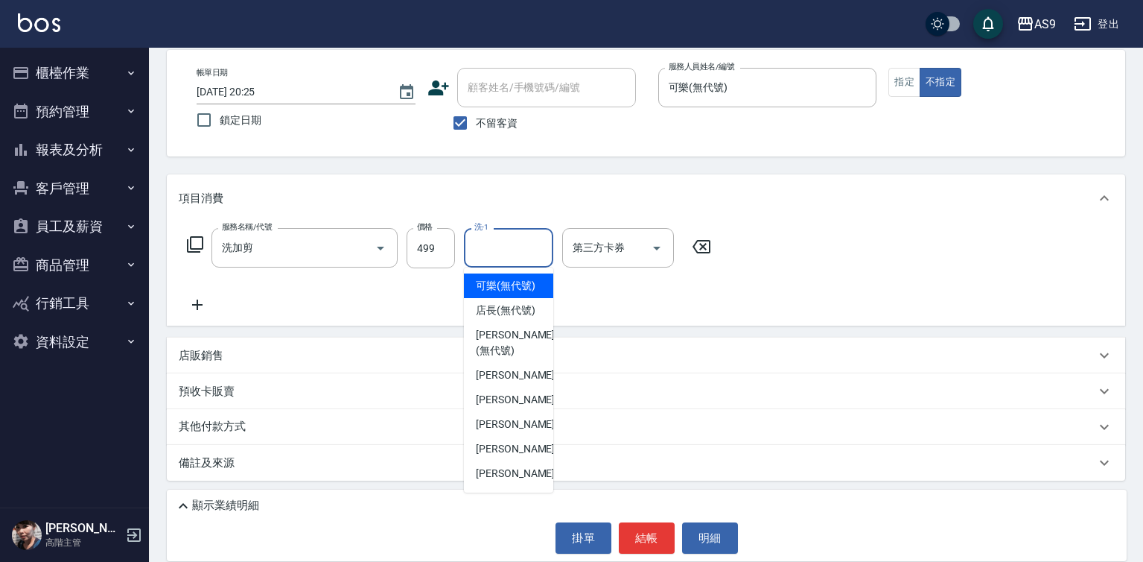
click at [497, 253] on input "洗-1" at bounding box center [509, 248] width 76 height 26
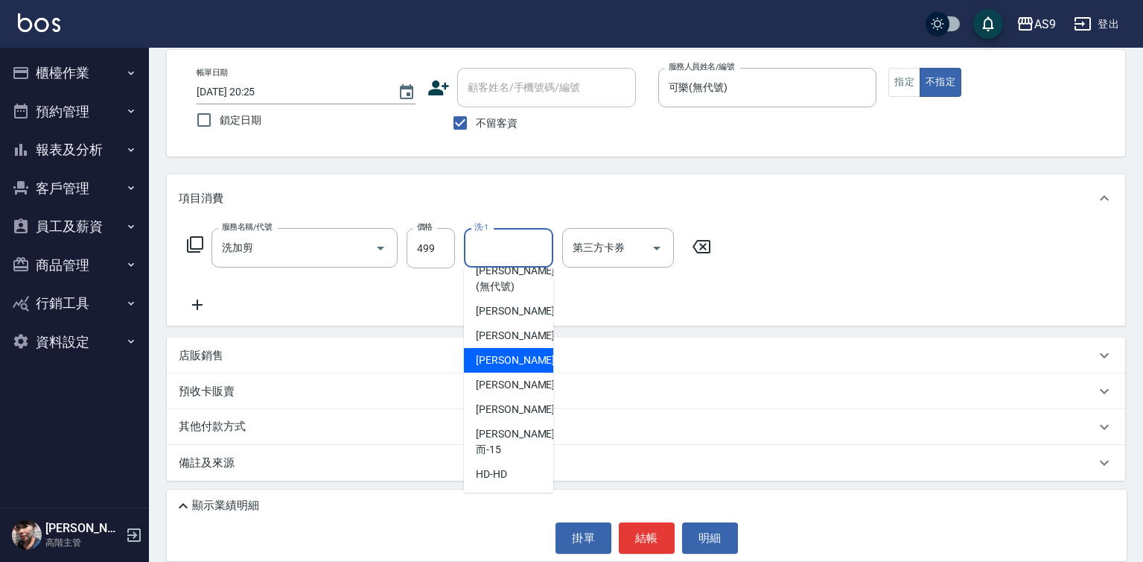
scroll to position [95, 0]
click at [514, 392] on span "[PERSON_NAME]-12" at bounding box center [523, 385] width 94 height 16
type input "[PERSON_NAME]-12"
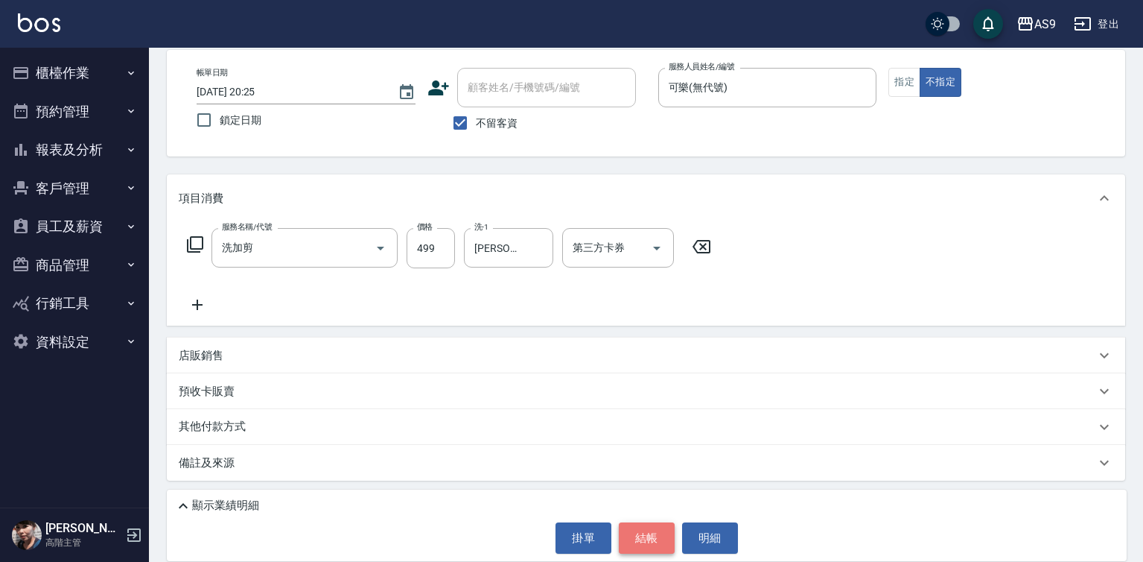
click at [655, 540] on button "結帳" at bounding box center [647, 537] width 56 height 31
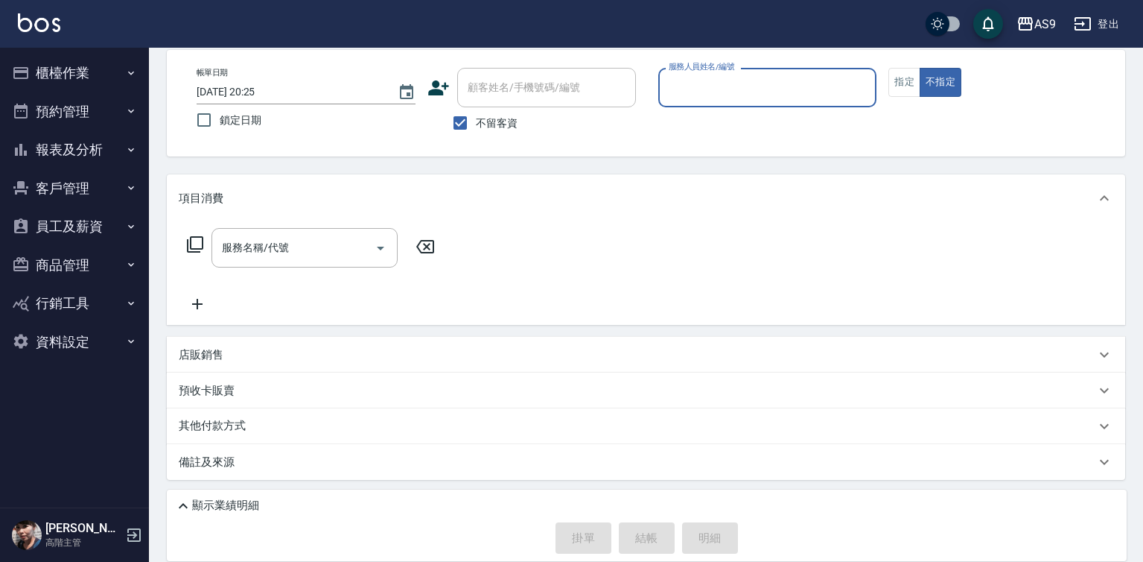
click at [710, 92] on input "服務人員姓名/編號" at bounding box center [768, 87] width 206 height 26
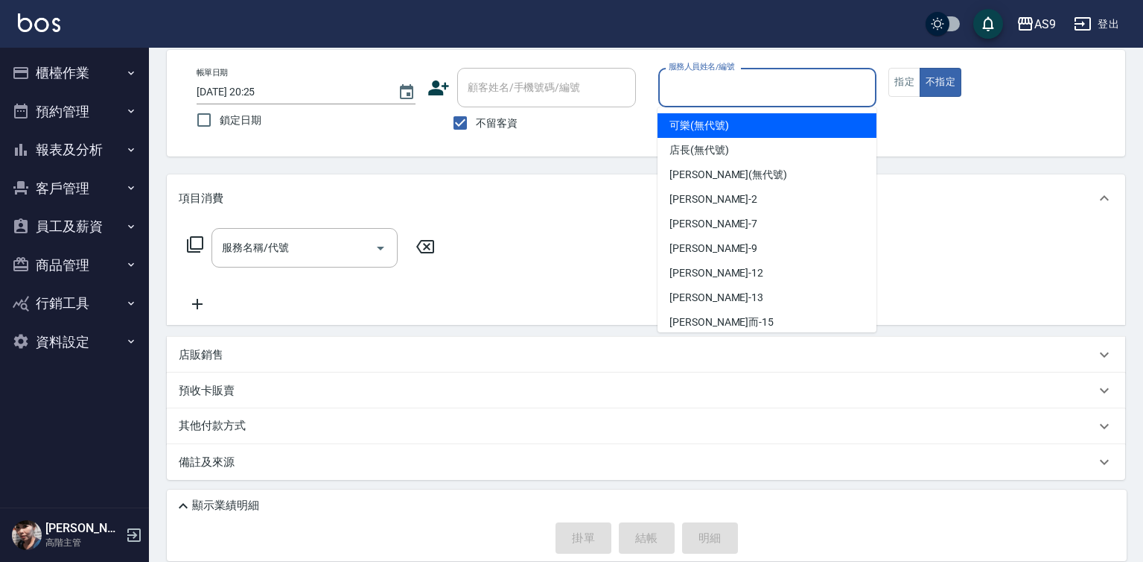
drag, startPoint x: 699, startPoint y: 128, endPoint x: 588, endPoint y: 167, distance: 116.8
click at [696, 128] on span "可樂 (無代號)" at bounding box center [700, 126] width 60 height 16
type input "可樂(無代號)"
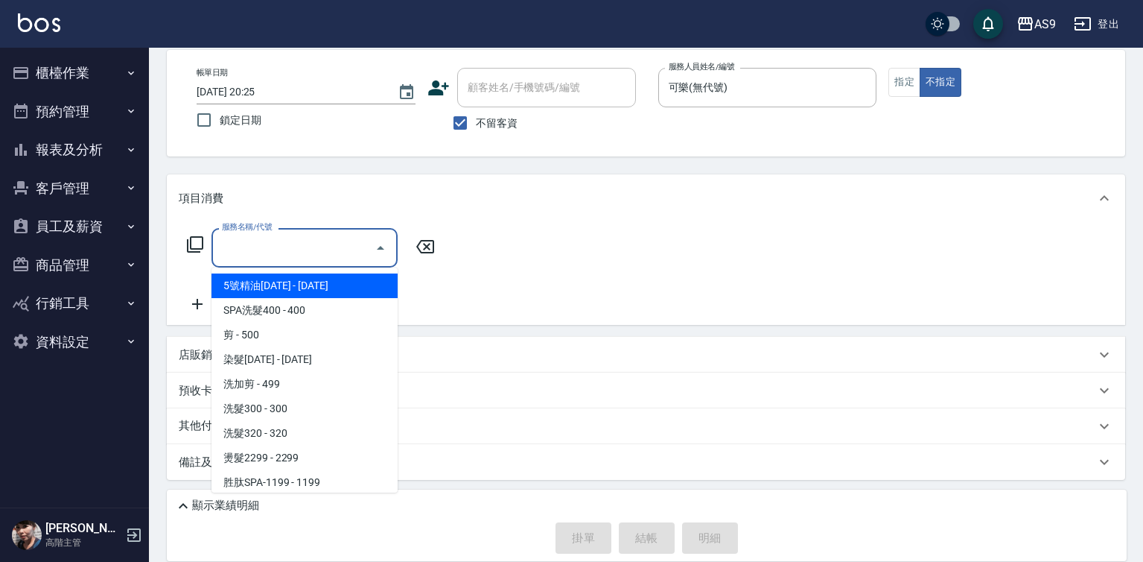
click at [349, 249] on input "服務名稱/代號" at bounding box center [293, 248] width 150 height 26
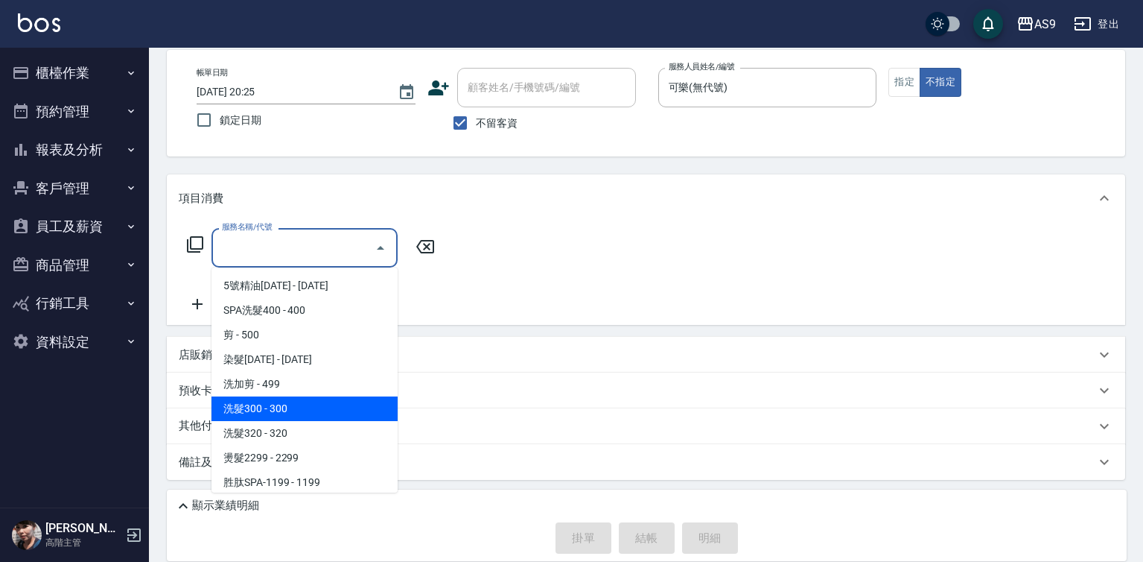
click at [289, 404] on span "洗髮300 - 300" at bounding box center [305, 408] width 186 height 25
type input "洗髮300(洗 髮300)"
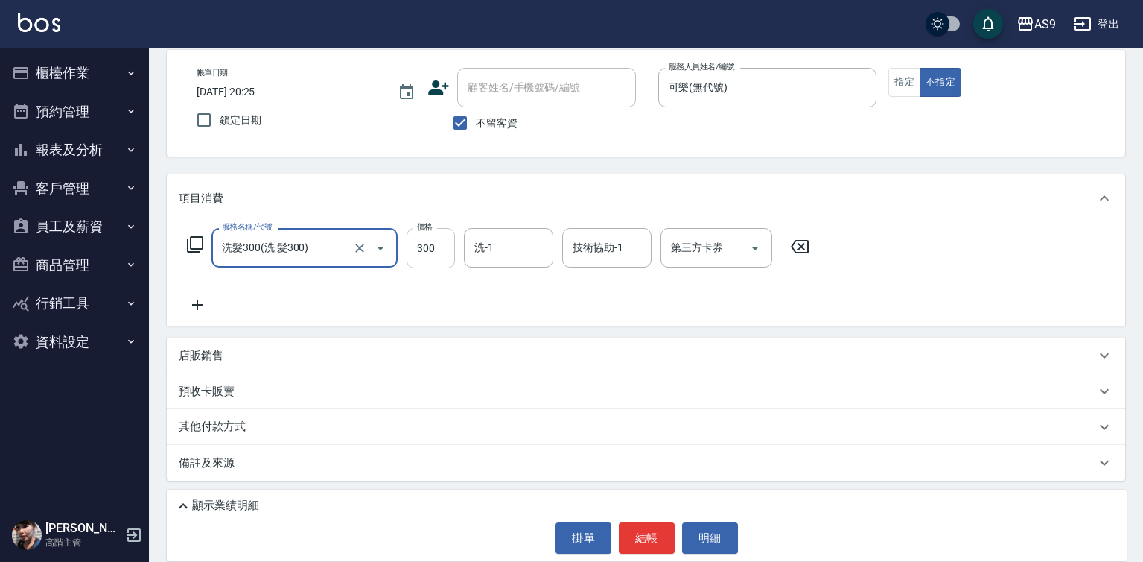
click at [433, 254] on input "300" at bounding box center [431, 248] width 48 height 40
type input "272"
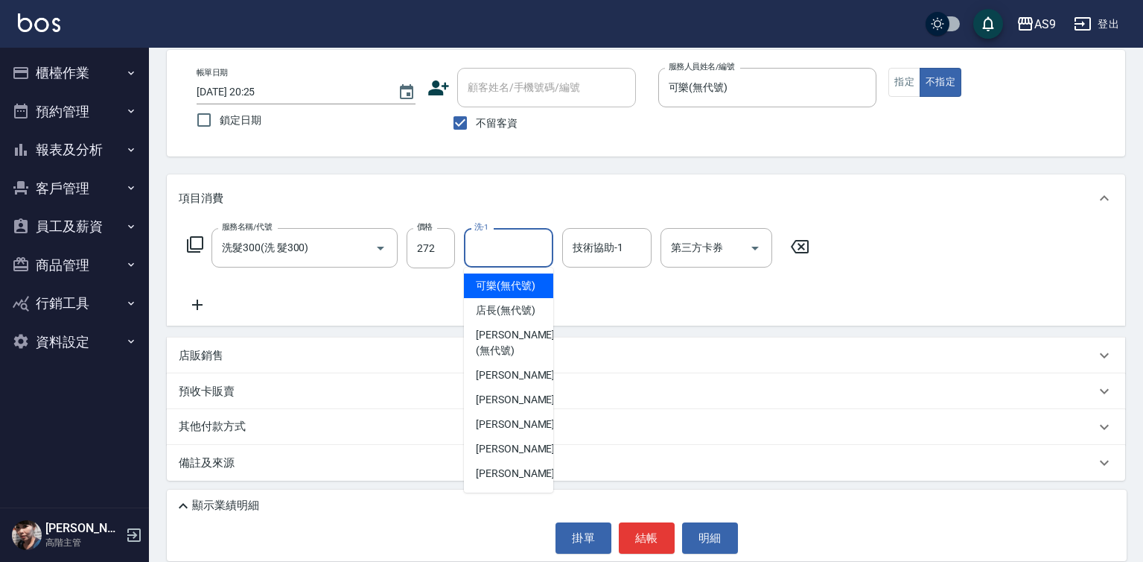
click at [511, 252] on input "洗-1" at bounding box center [509, 248] width 76 height 26
click at [518, 412] on div "Peggy -7" at bounding box center [508, 399] width 89 height 25
type input "Peggy-7"
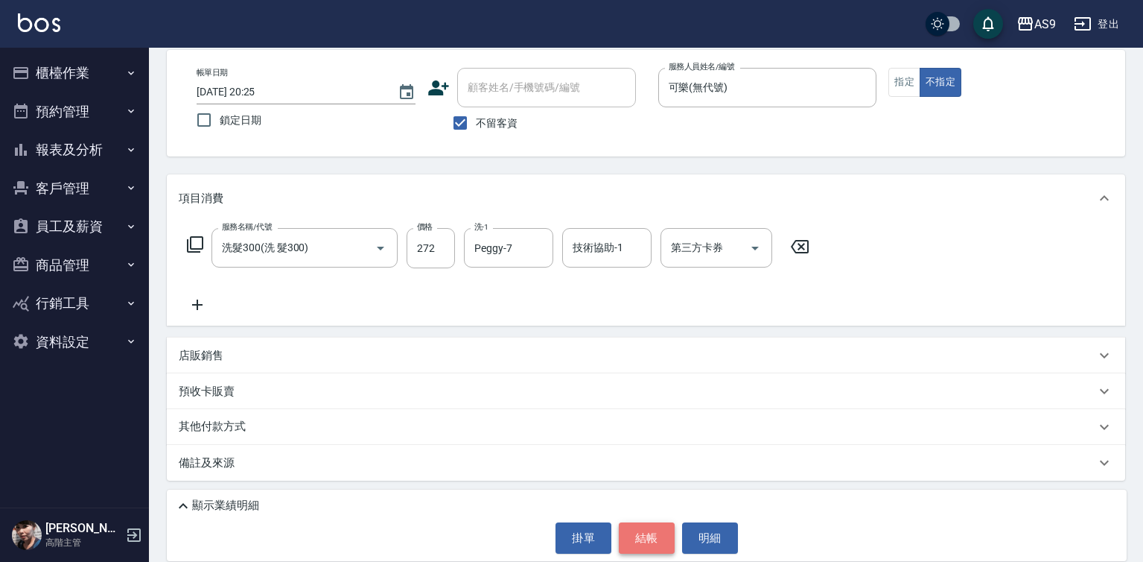
click at [650, 533] on button "結帳" at bounding box center [647, 537] width 56 height 31
type input "[DATE] 20:26"
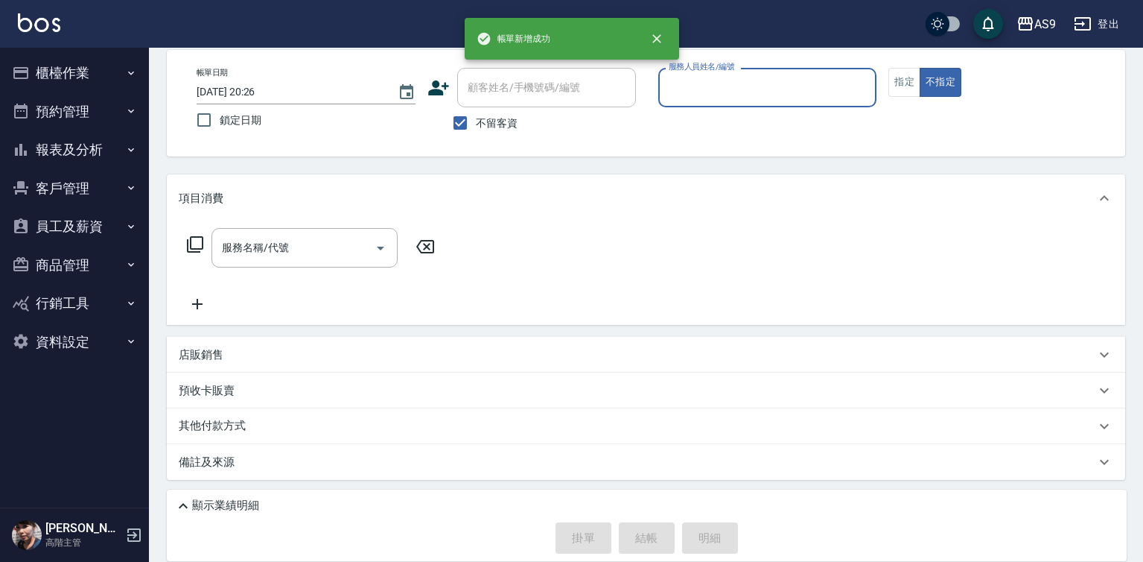
click at [716, 96] on input "服務人員姓名/編號" at bounding box center [768, 87] width 206 height 26
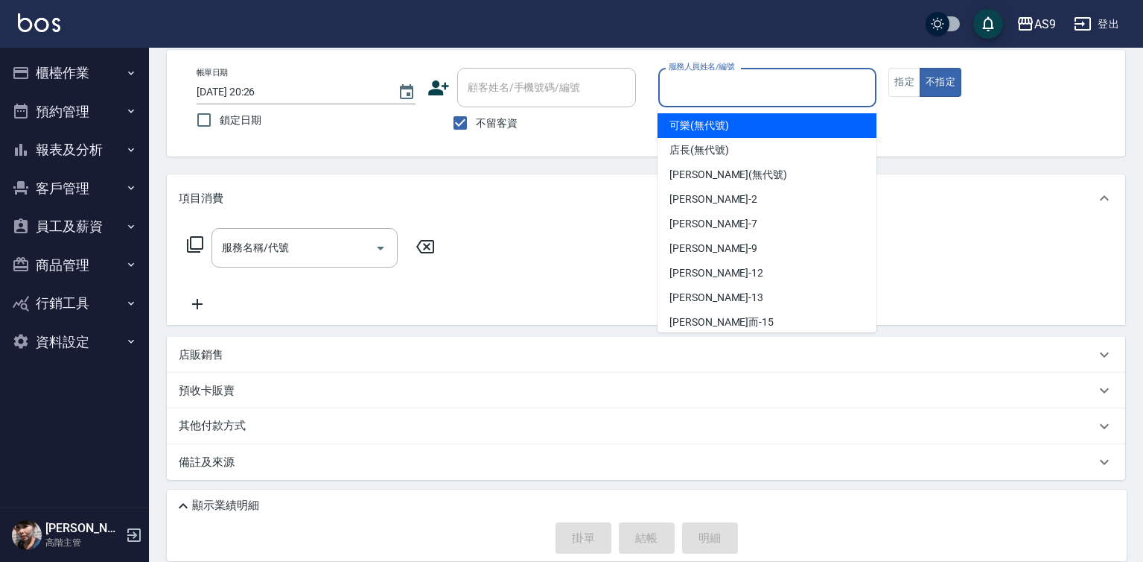
click at [703, 127] on span "可樂 (無代號)" at bounding box center [700, 126] width 60 height 16
type input "可樂(無代號)"
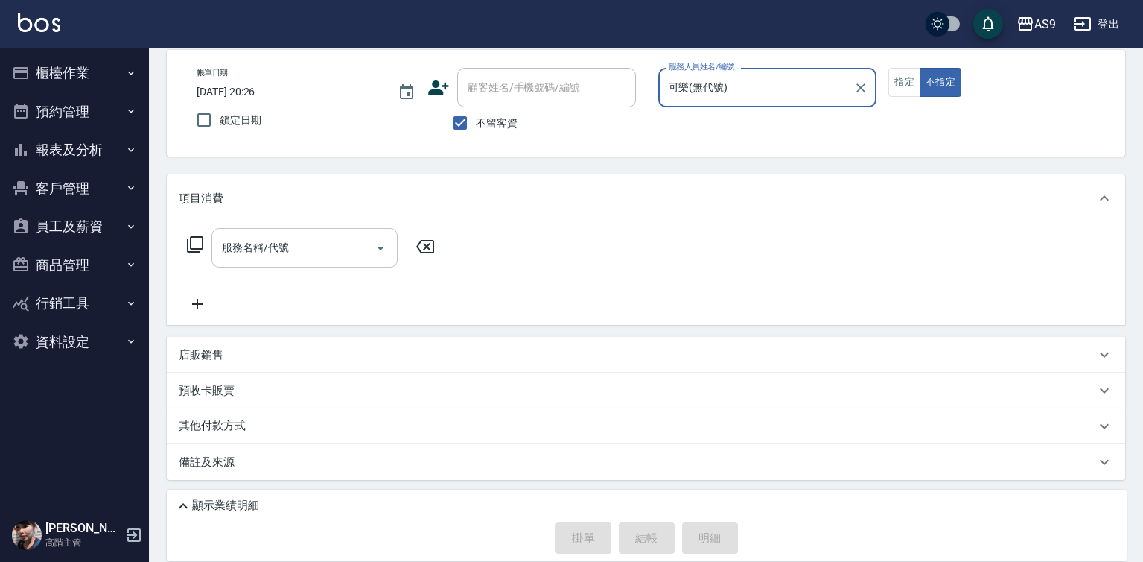
click at [308, 247] on input "服務名稱/代號" at bounding box center [293, 248] width 150 height 26
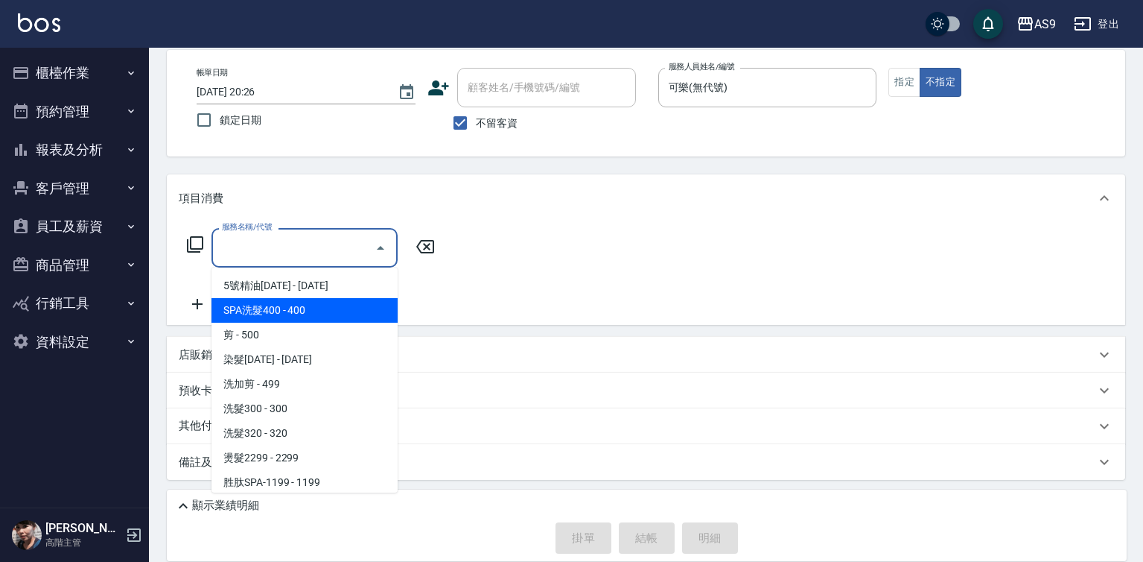
click at [299, 305] on span "SPA洗髮400 - 400" at bounding box center [305, 310] width 186 height 25
type input "SPA洗髮400(SPA洗髮400)"
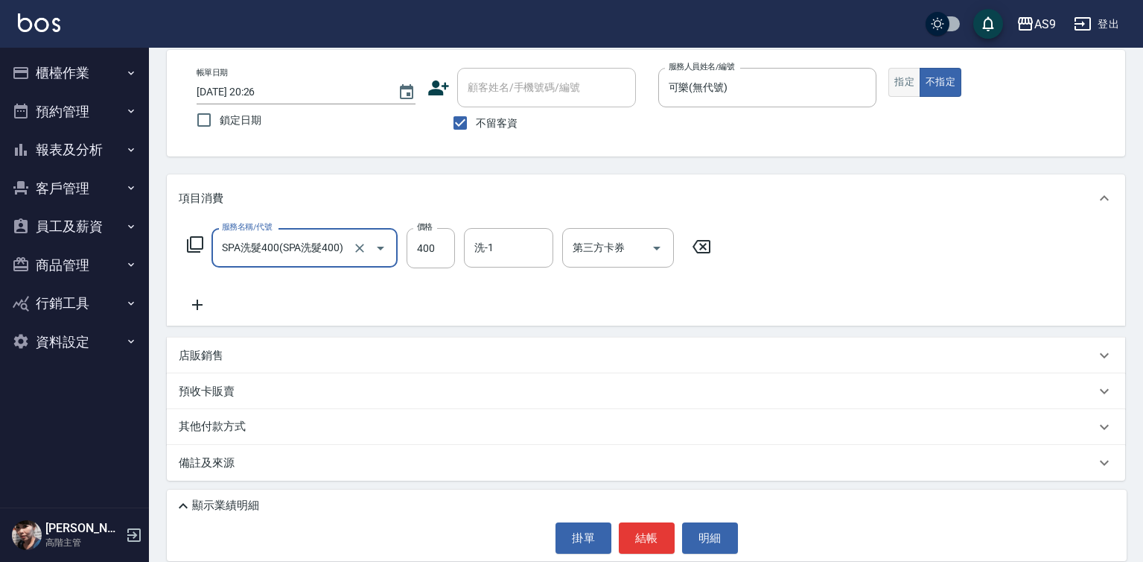
click at [900, 88] on button "指定" at bounding box center [905, 82] width 32 height 29
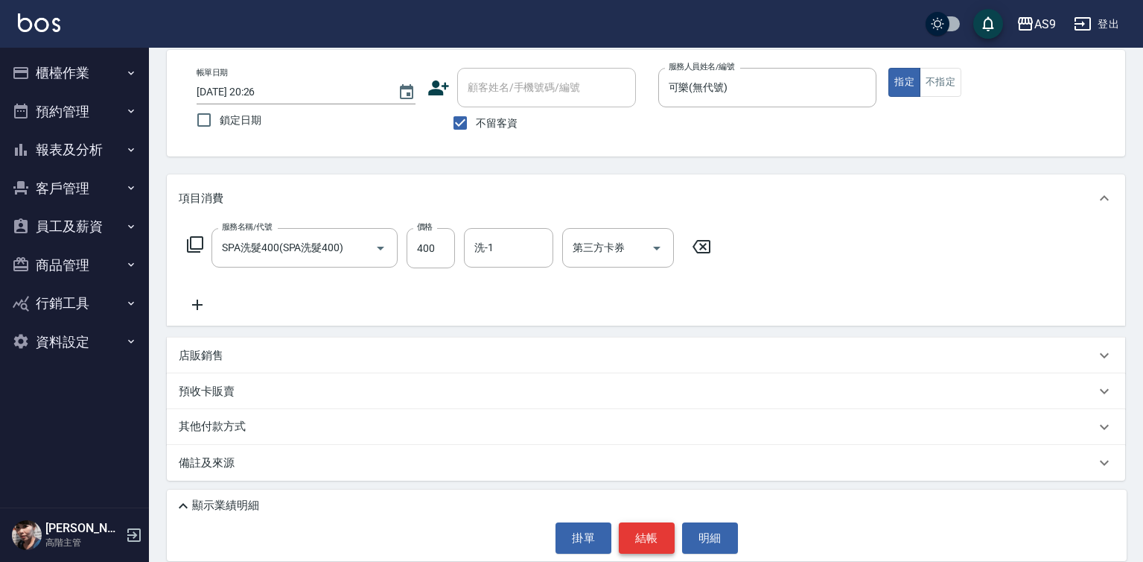
click at [658, 537] on button "結帳" at bounding box center [647, 537] width 56 height 31
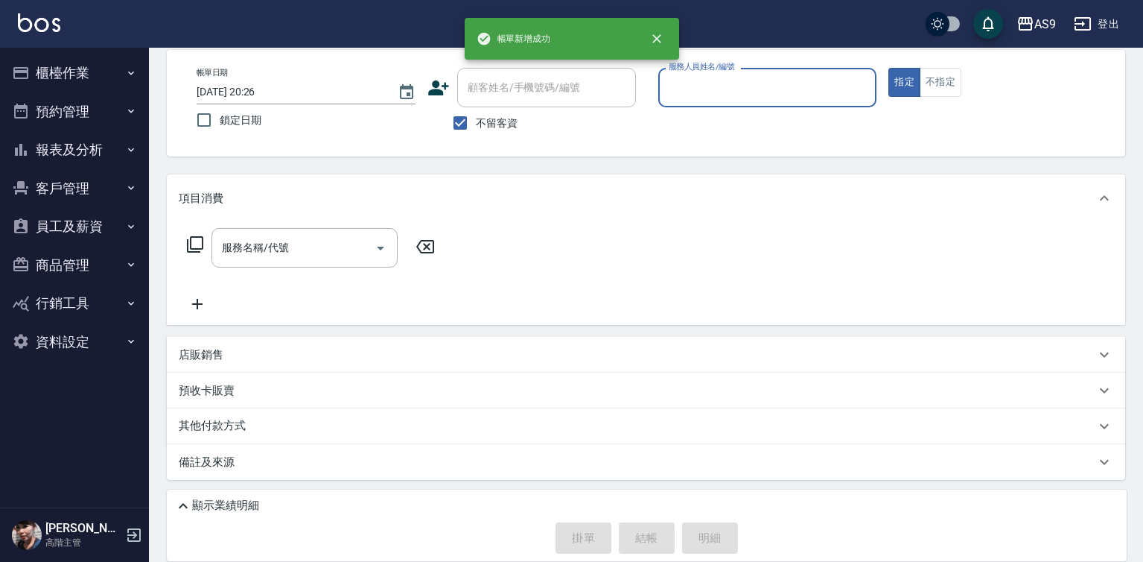
click at [703, 89] on input "服務人員姓名/編號" at bounding box center [768, 87] width 206 height 26
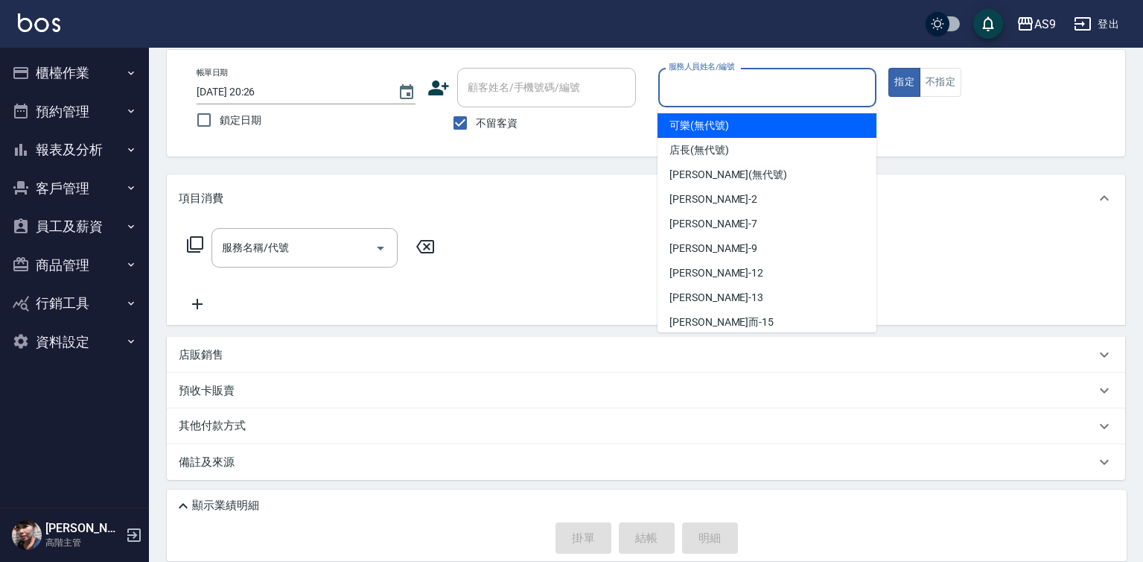
click at [701, 126] on span "可樂 (無代號)" at bounding box center [700, 126] width 60 height 16
type input "可樂(無代號)"
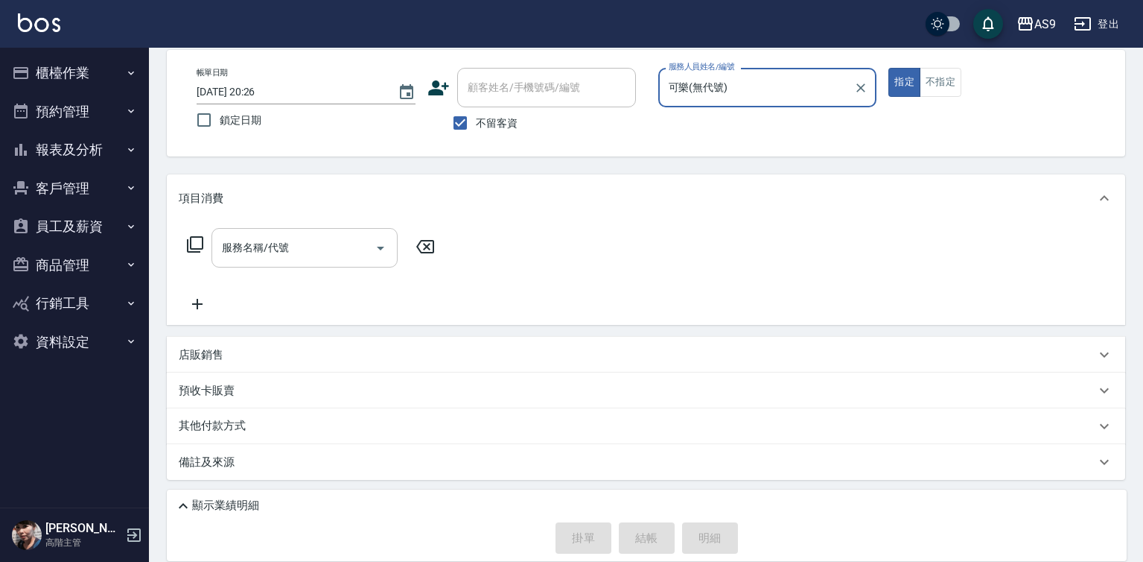
click at [362, 256] on input "服務名稱/代號" at bounding box center [293, 248] width 150 height 26
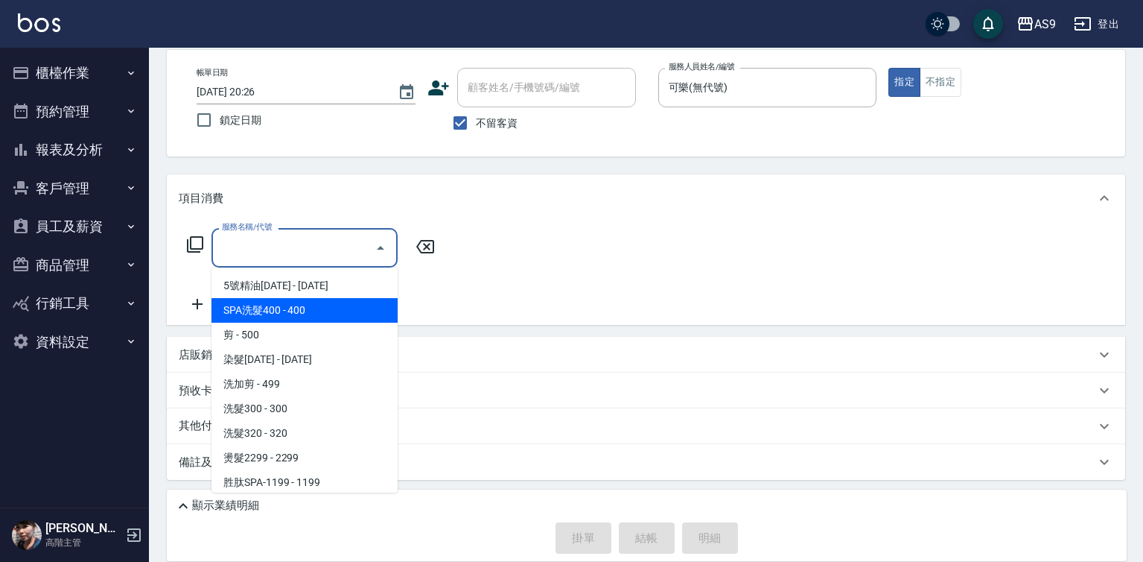
click at [331, 304] on span "SPA洗髮400 - 400" at bounding box center [305, 310] width 186 height 25
type input "SPA洗髮400(SPA洗髮400)"
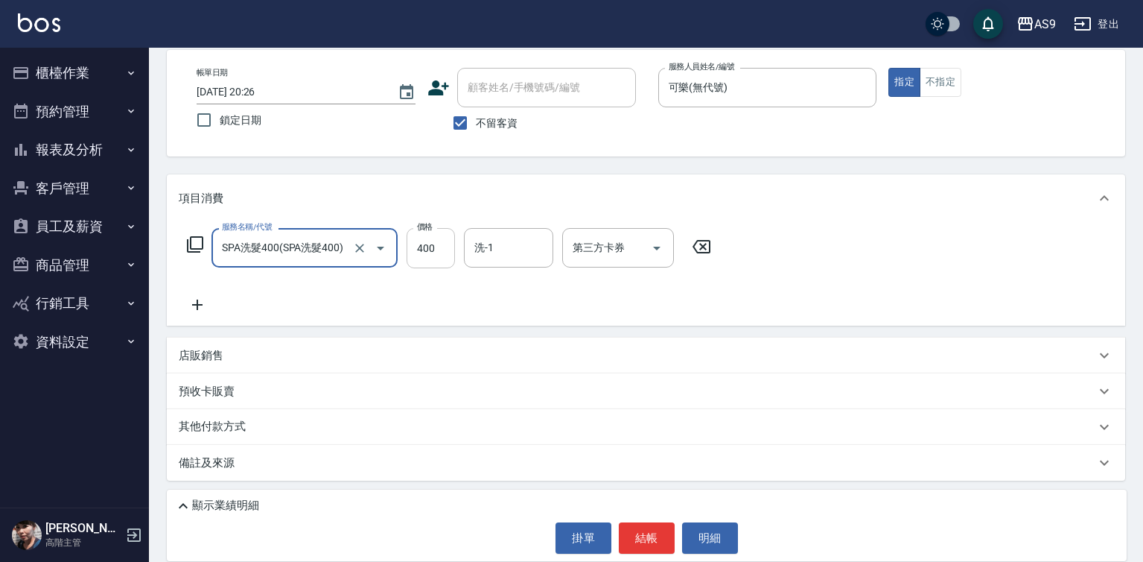
click at [443, 252] on input "400" at bounding box center [431, 248] width 48 height 40
click at [442, 252] on input "400" at bounding box center [431, 248] width 48 height 40
type input "363"
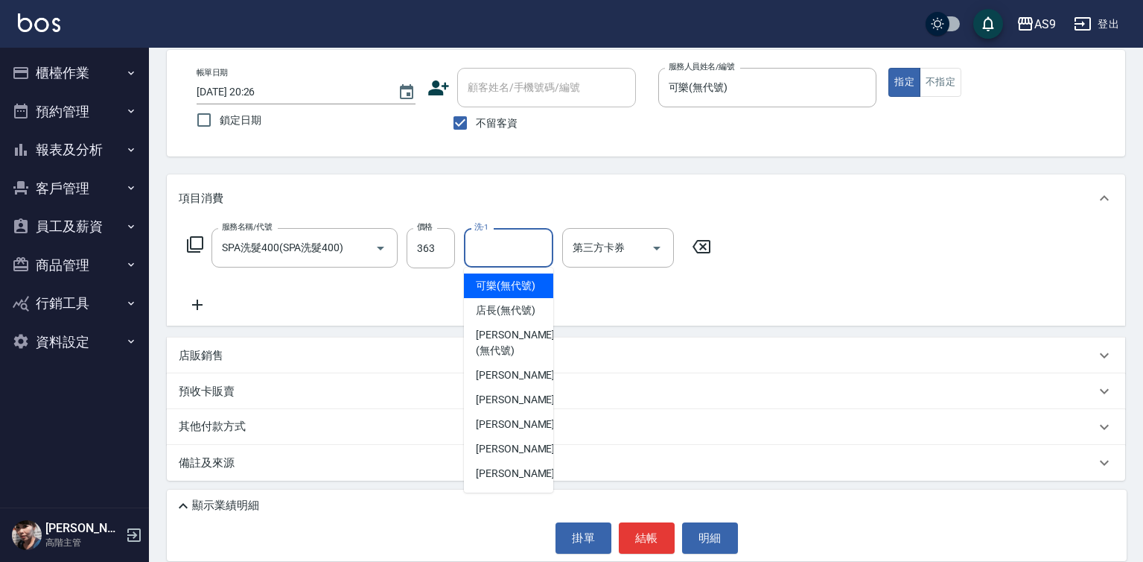
click at [498, 248] on input "洗-1" at bounding box center [509, 248] width 76 height 26
click at [518, 383] on span "[PERSON_NAME]蘭 -2" at bounding box center [520, 375] width 88 height 16
type input "[PERSON_NAME]蘭-2"
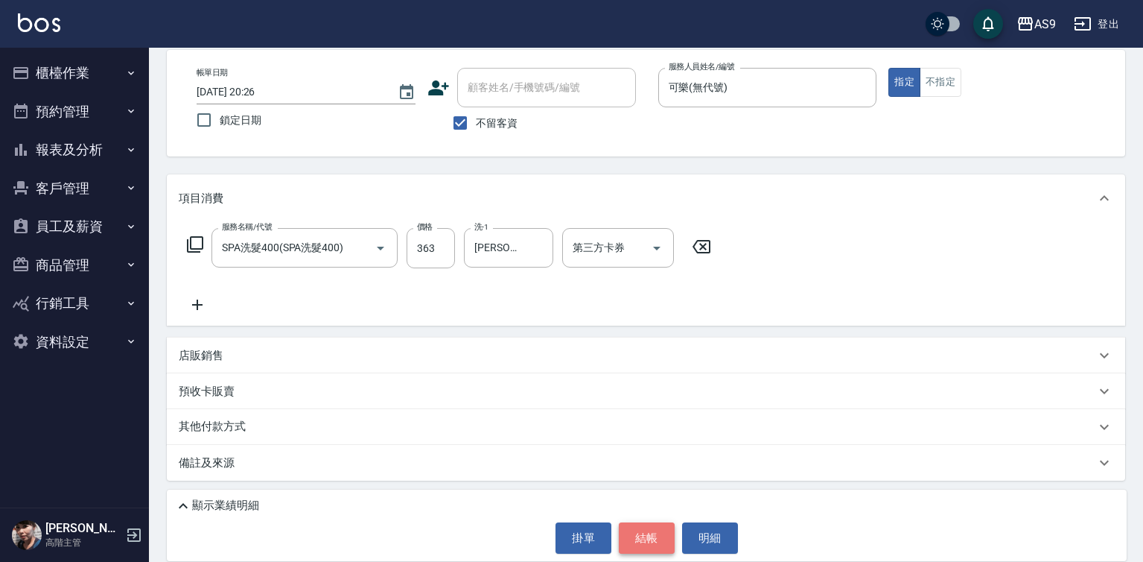
click at [658, 541] on button "結帳" at bounding box center [647, 537] width 56 height 31
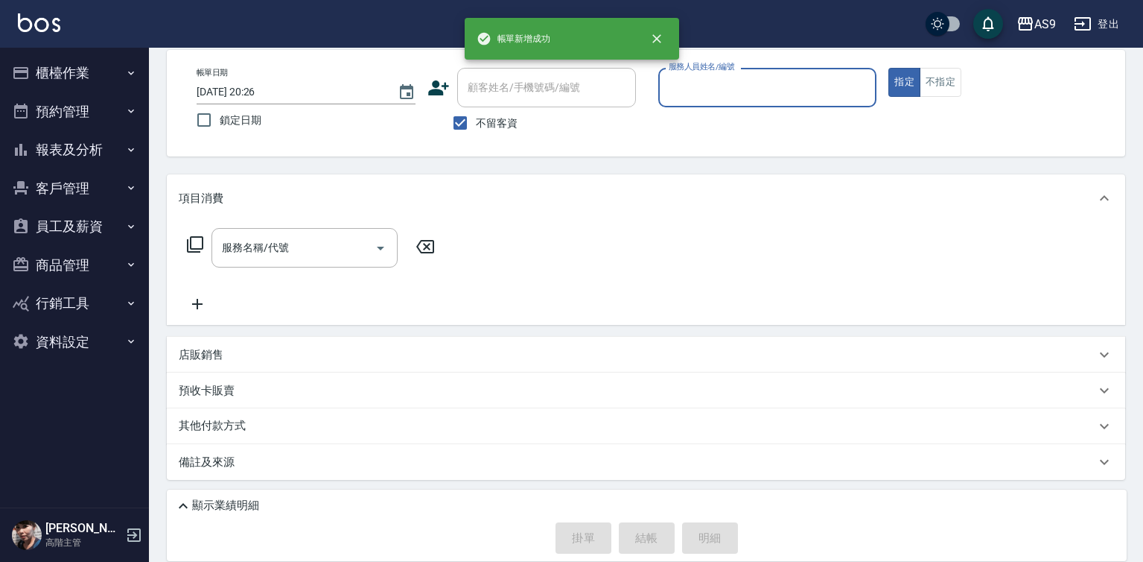
click at [707, 109] on p at bounding box center [767, 115] width 219 height 16
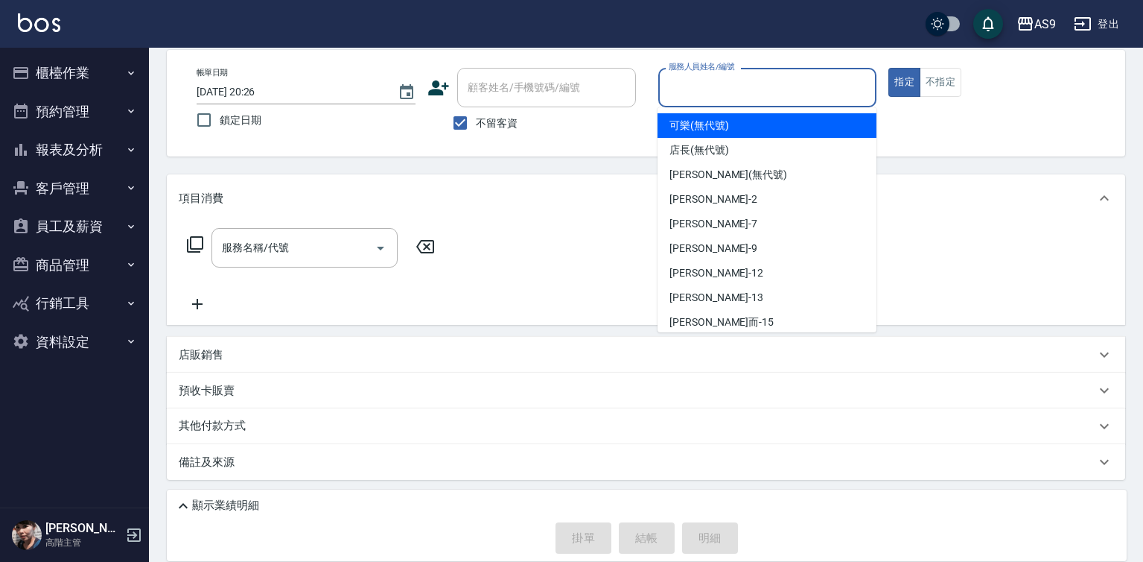
click at [702, 85] on div "服務人員姓名/編號 服務人員姓名/編號" at bounding box center [767, 87] width 219 height 39
click at [703, 128] on span "可樂 (無代號)" at bounding box center [700, 126] width 60 height 16
type input "可樂(無代號)"
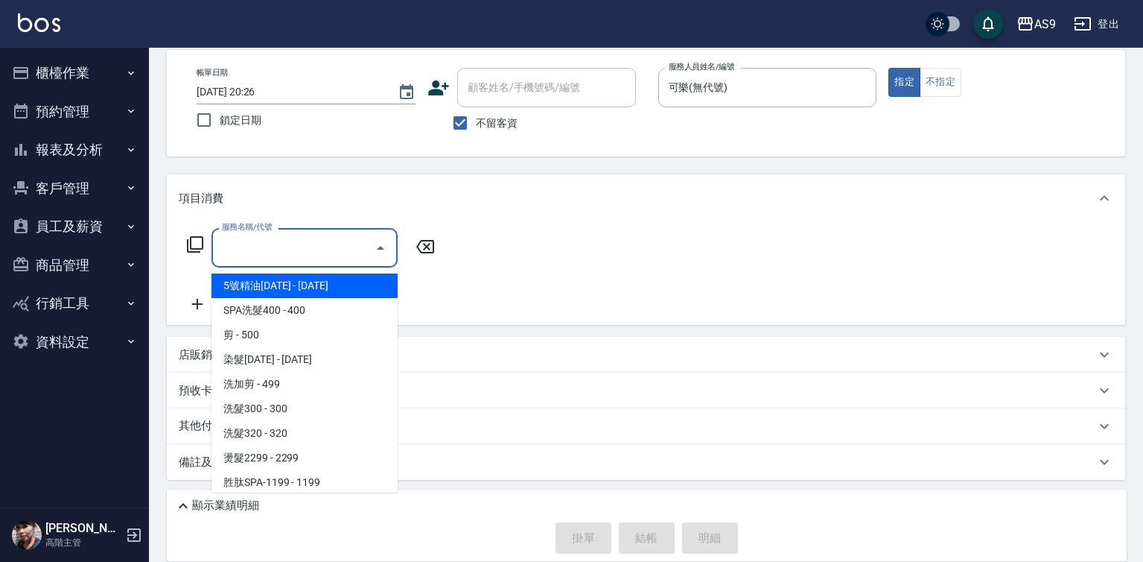
click at [344, 241] on input "服務名稱/代號" at bounding box center [293, 248] width 150 height 26
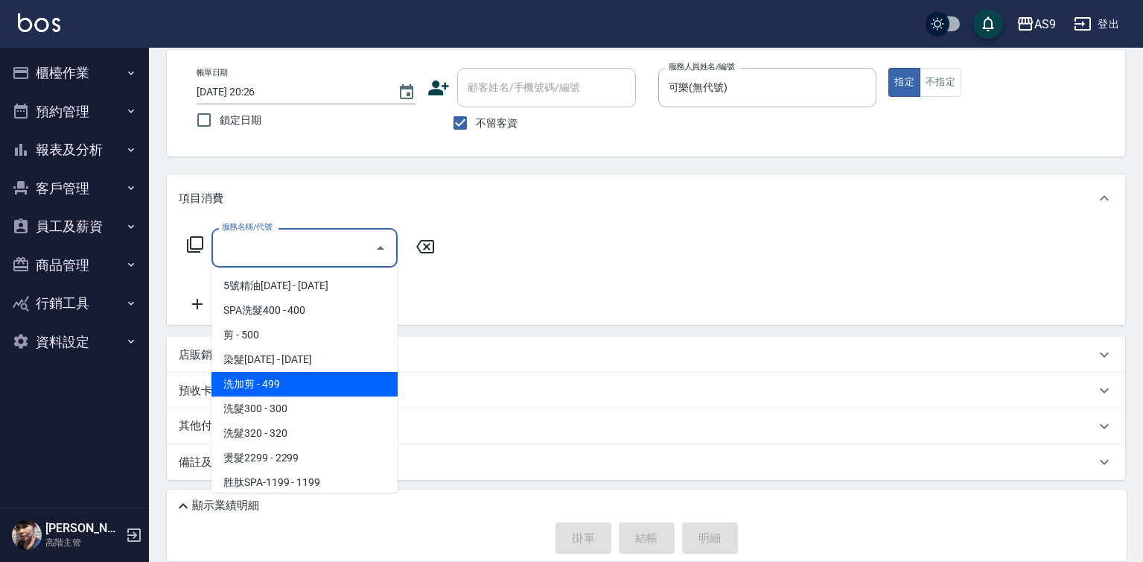
click at [314, 381] on span "洗加剪 - 499" at bounding box center [305, 384] width 186 height 25
type input "洗加剪"
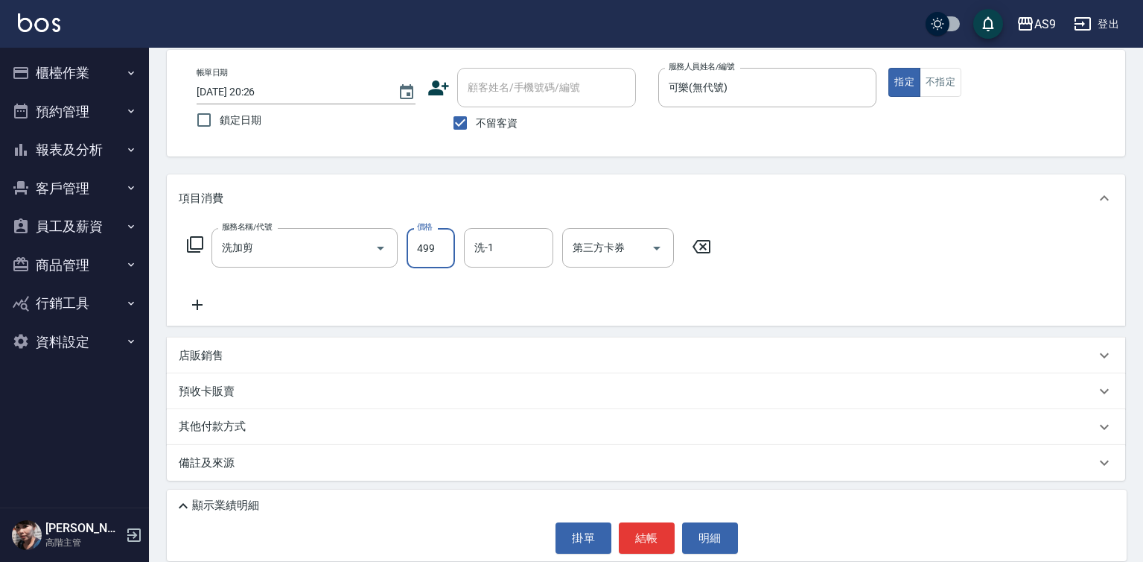
click at [428, 241] on input "499" at bounding box center [431, 248] width 48 height 40
type input "700"
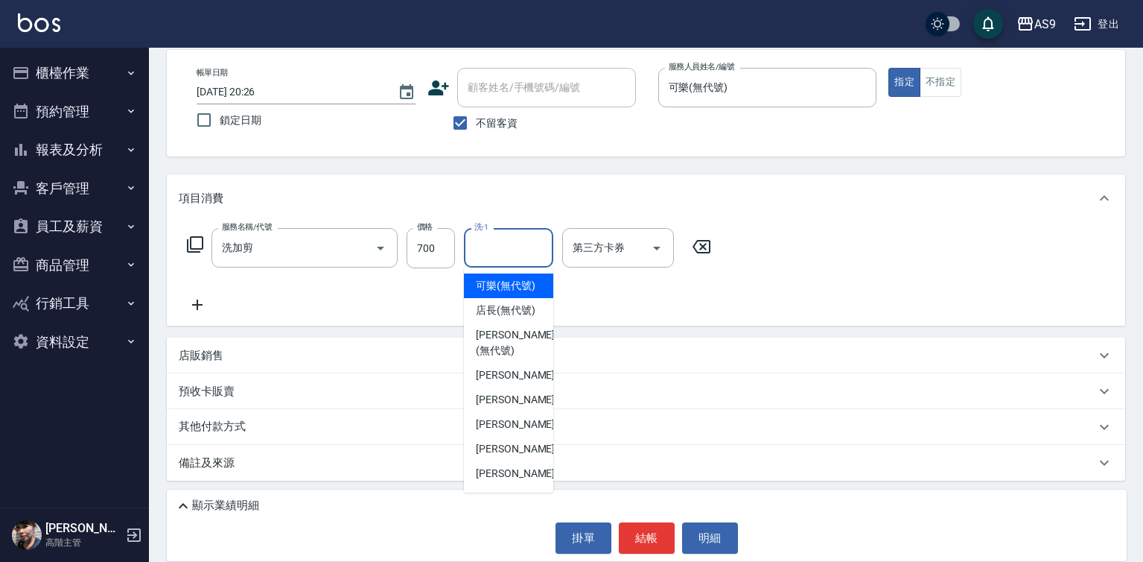
click at [506, 254] on input "洗-1" at bounding box center [509, 248] width 76 height 26
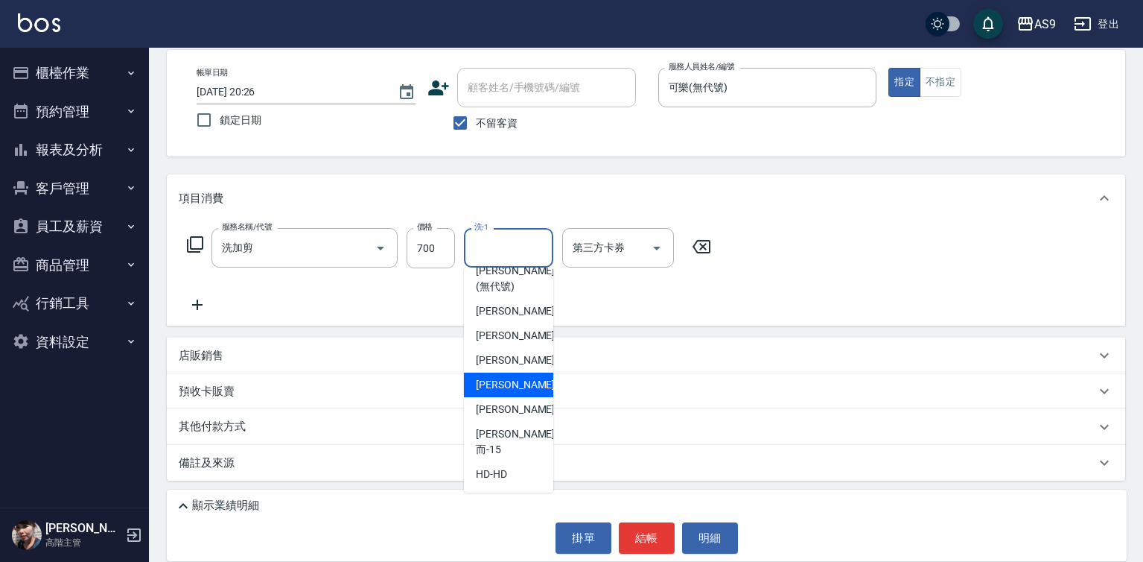
click at [520, 392] on span "[PERSON_NAME]-12" at bounding box center [523, 385] width 94 height 16
type input "[PERSON_NAME]-12"
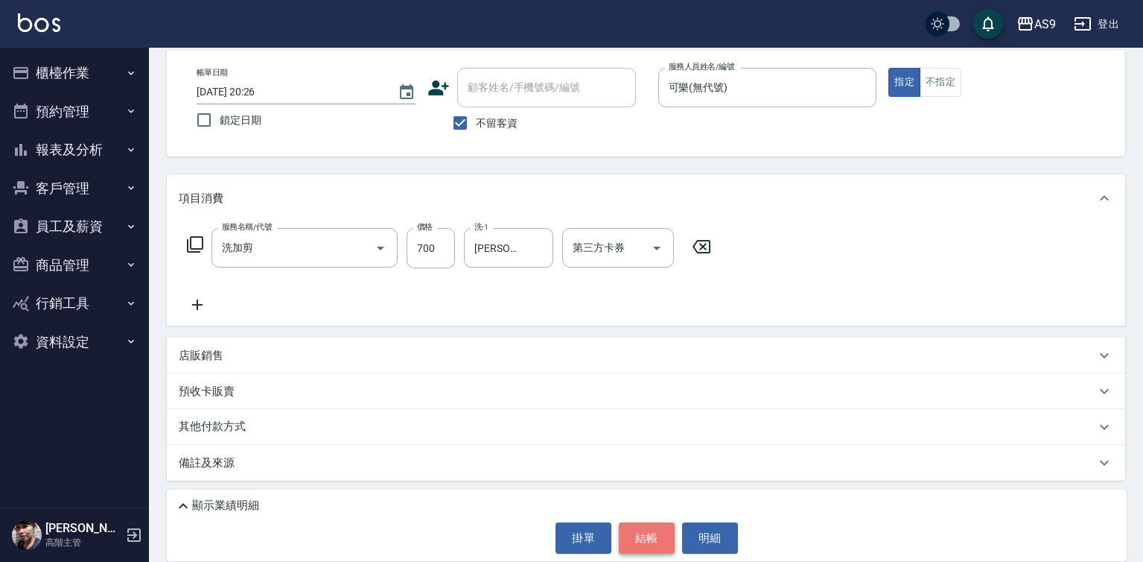
click at [645, 539] on button "結帳" at bounding box center [647, 537] width 56 height 31
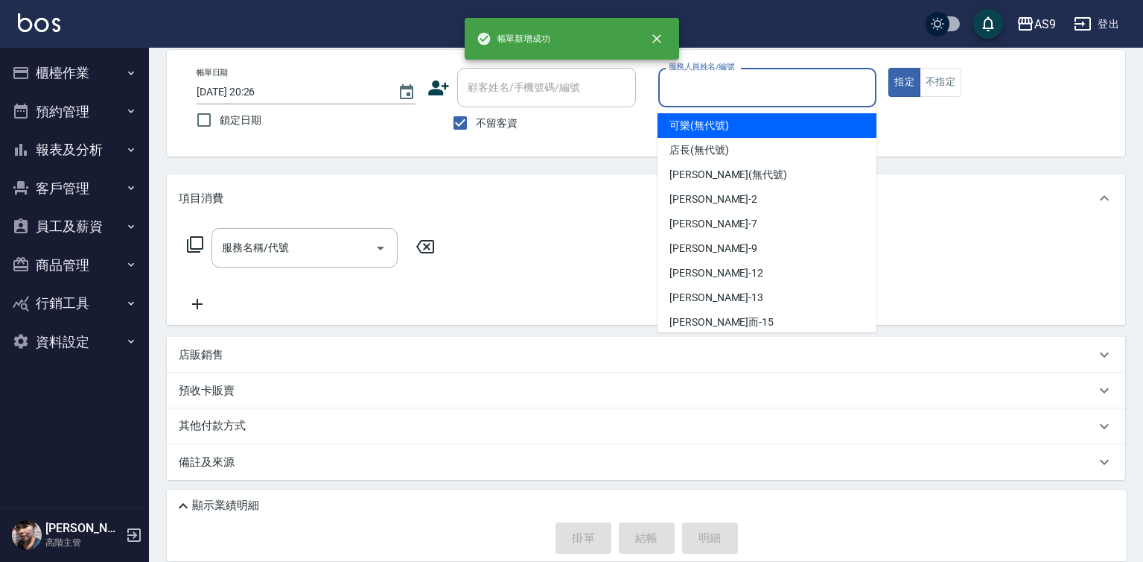
click at [708, 82] on input "服務人員姓名/編號" at bounding box center [768, 87] width 206 height 26
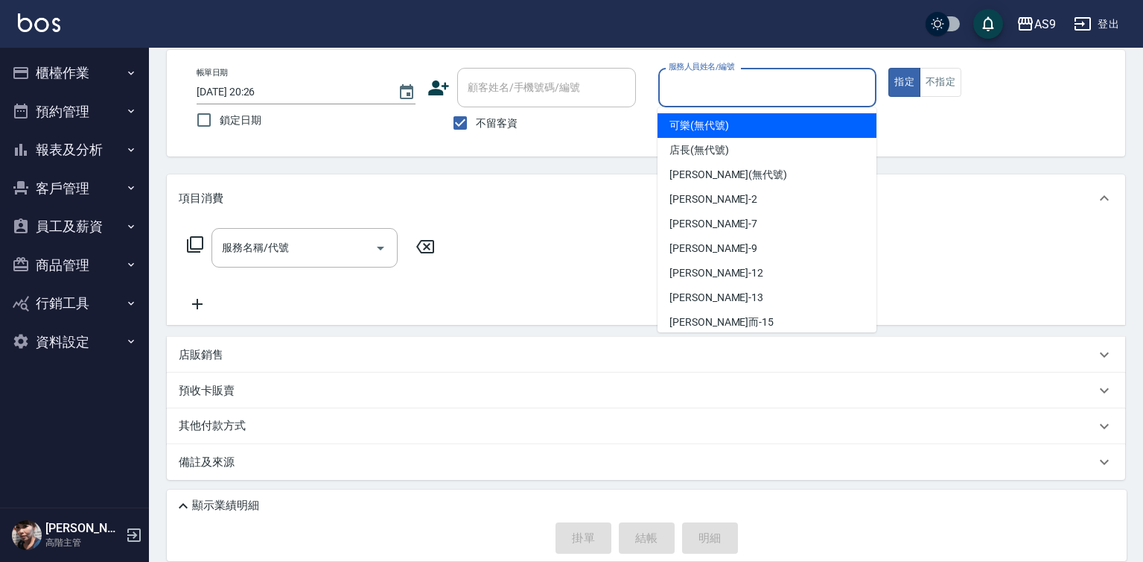
click at [702, 131] on span "可樂 (無代號)" at bounding box center [700, 126] width 60 height 16
type input "可樂(無代號)"
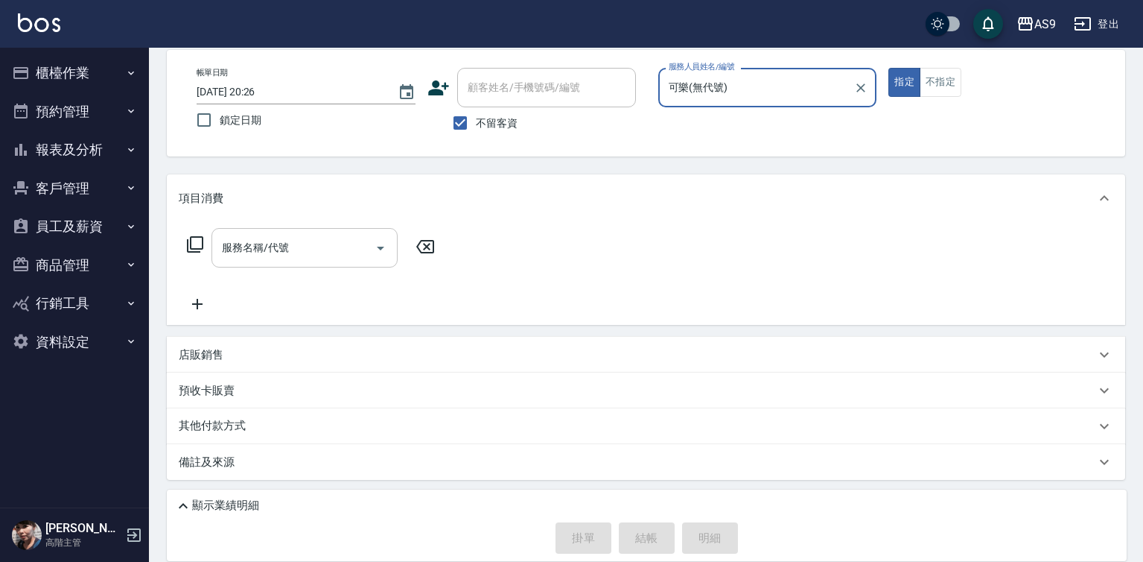
click at [292, 239] on input "服務名稱/代號" at bounding box center [293, 248] width 150 height 26
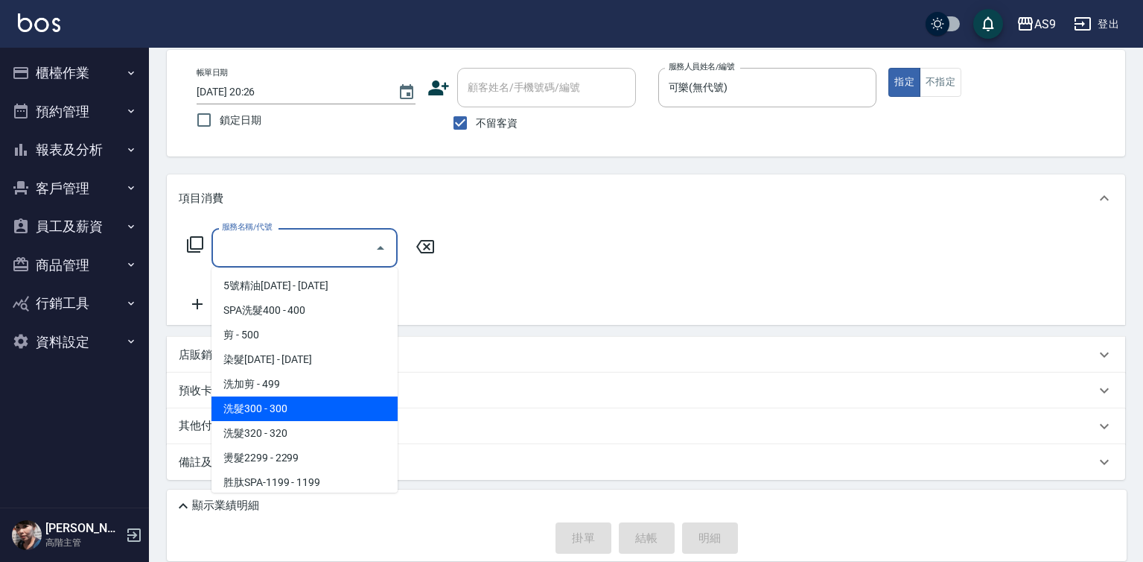
click at [303, 409] on span "洗髮300 - 300" at bounding box center [305, 408] width 186 height 25
type input "洗髮300(洗 髮300)"
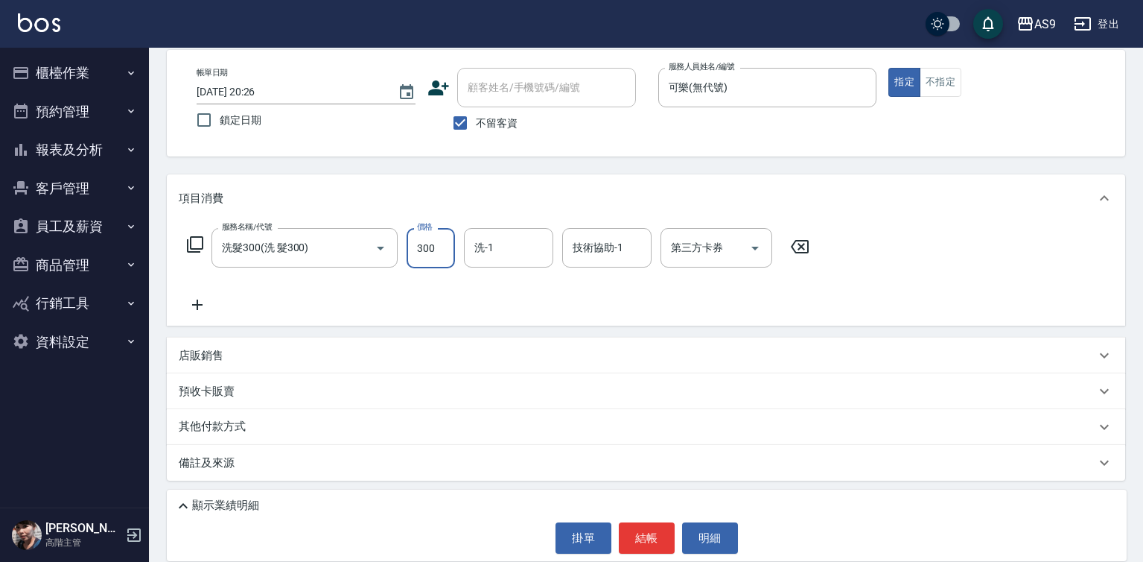
click at [427, 249] on input "300" at bounding box center [431, 248] width 48 height 40
click at [454, 250] on input "3180" at bounding box center [431, 248] width 48 height 40
type input "318"
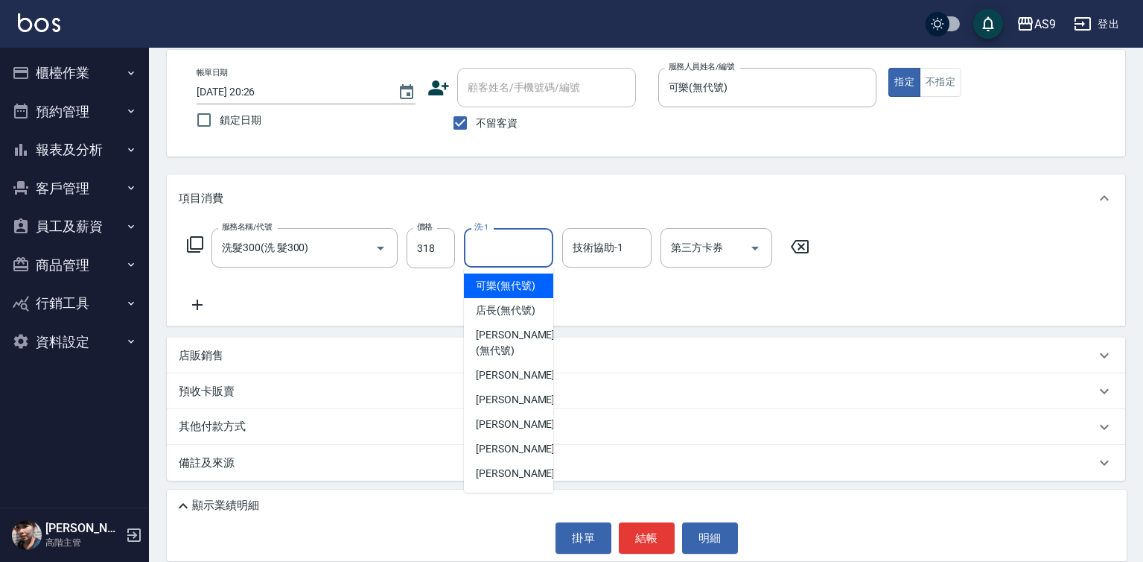
click at [492, 251] on input "洗-1" at bounding box center [509, 248] width 76 height 26
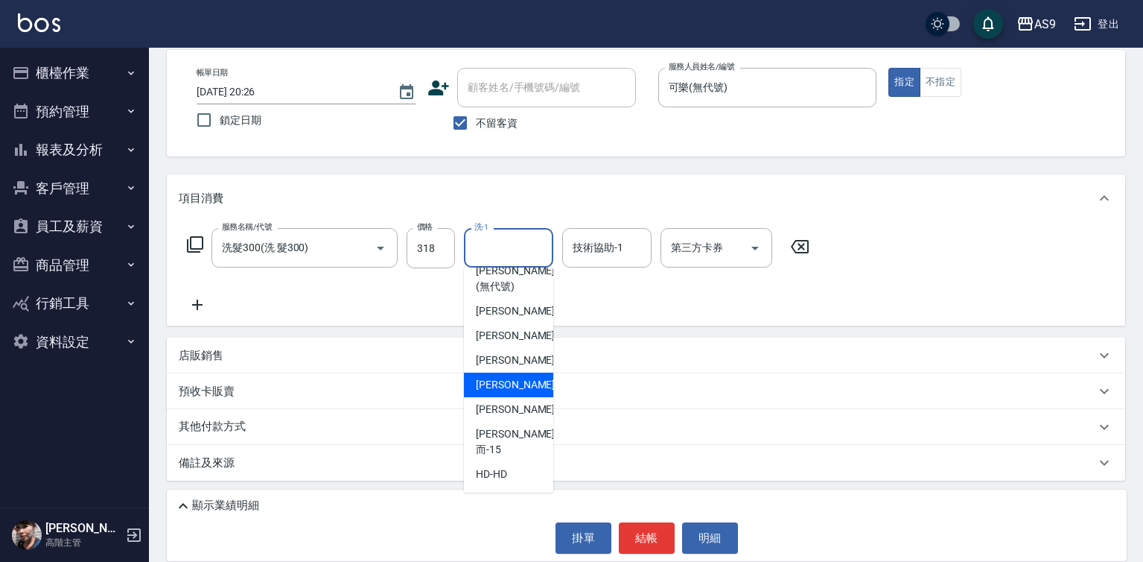
click at [510, 392] on span "[PERSON_NAME]-12" at bounding box center [523, 385] width 94 height 16
type input "[PERSON_NAME]-12"
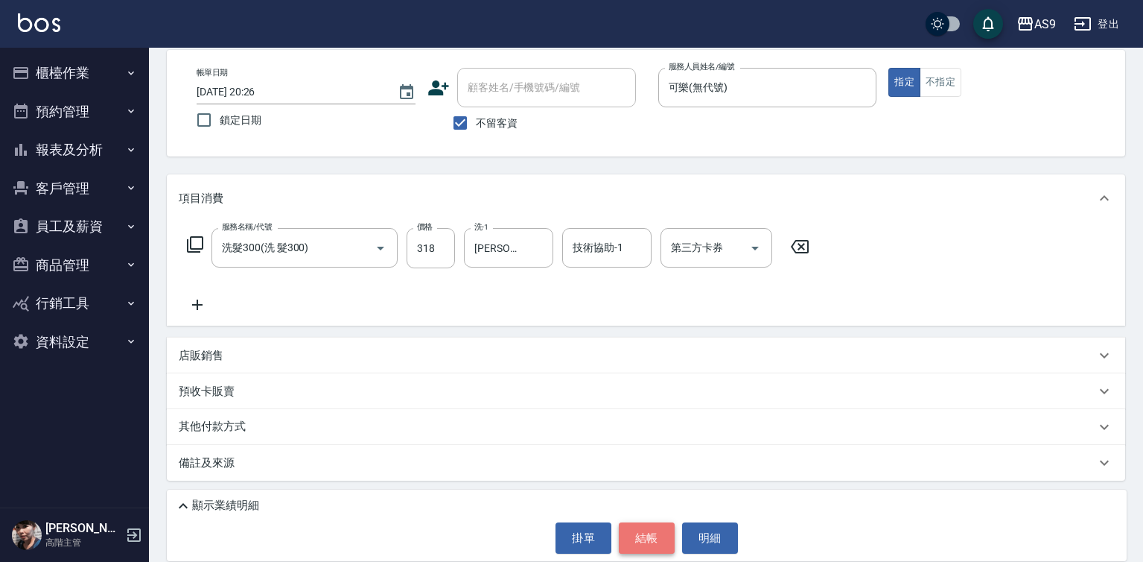
click at [638, 544] on button "結帳" at bounding box center [647, 537] width 56 height 31
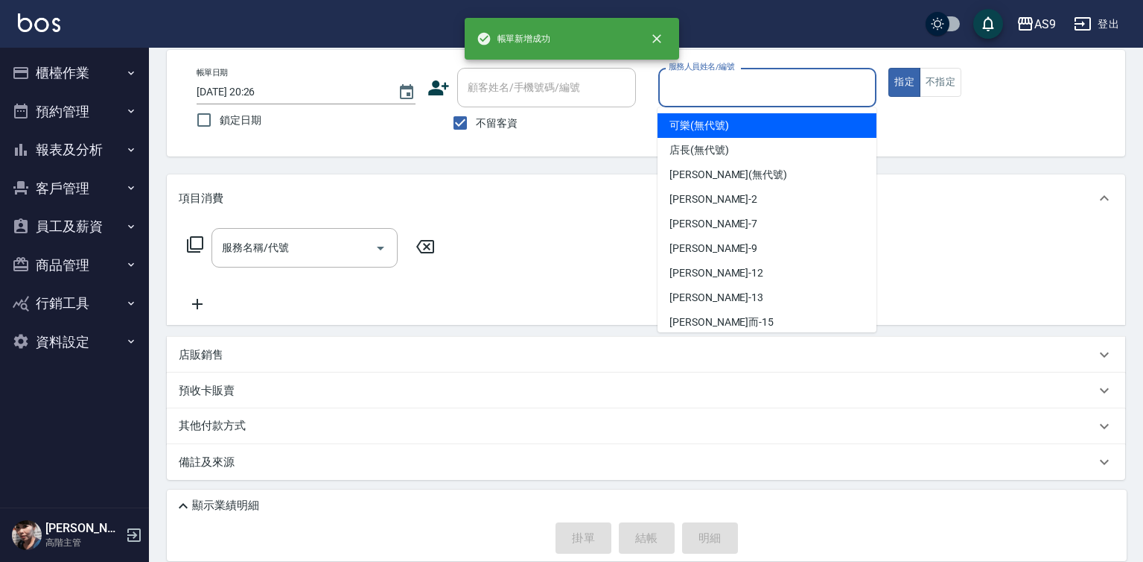
click at [708, 81] on input "服務人員姓名/編號" at bounding box center [768, 87] width 206 height 26
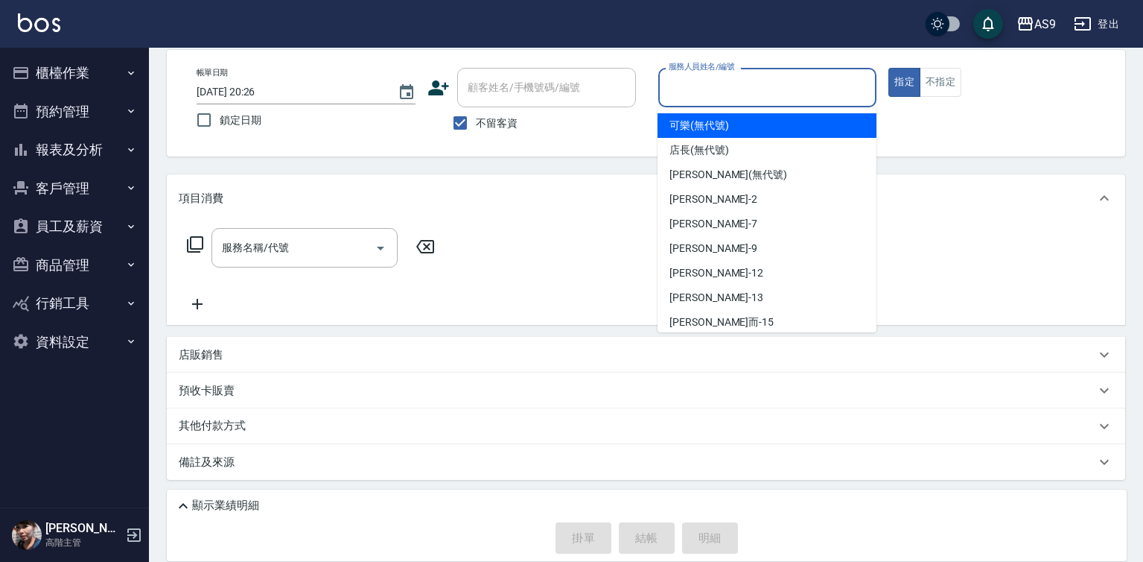
drag, startPoint x: 716, startPoint y: 133, endPoint x: 823, endPoint y: 114, distance: 108.2
click at [719, 133] on div "可樂 (無代號)" at bounding box center [767, 125] width 219 height 25
type input "可樂(無代號)"
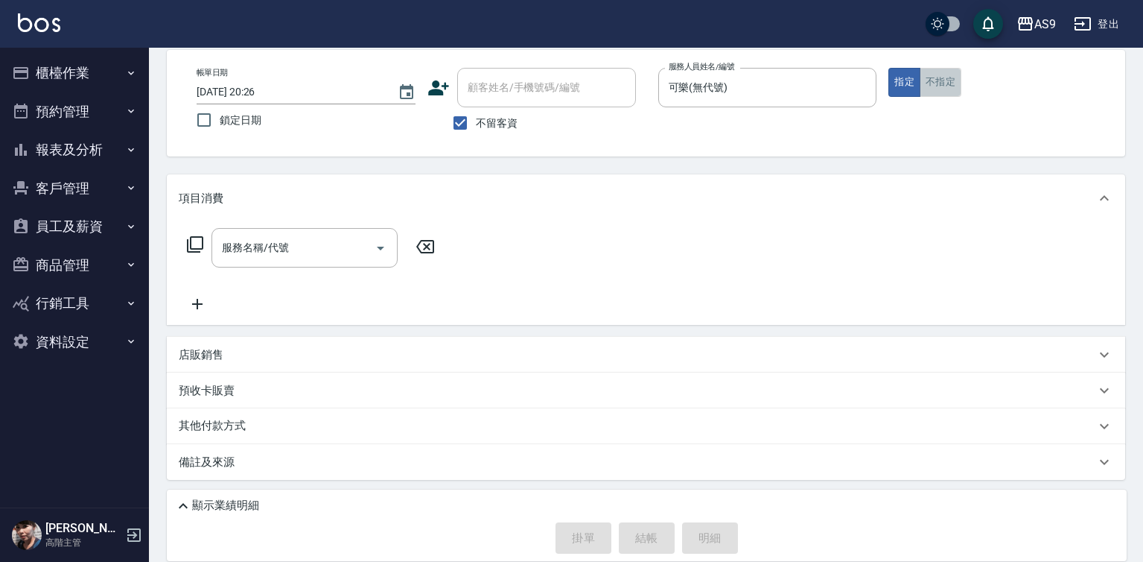
click at [950, 89] on button "不指定" at bounding box center [941, 82] width 42 height 29
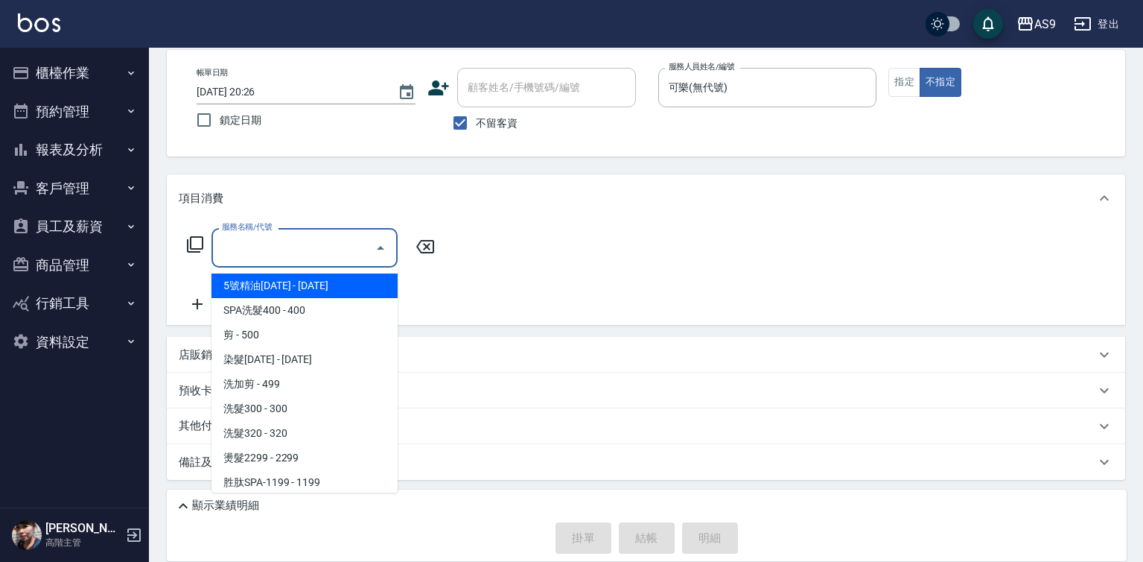
click at [336, 249] on input "服務名稱/代號" at bounding box center [293, 248] width 150 height 26
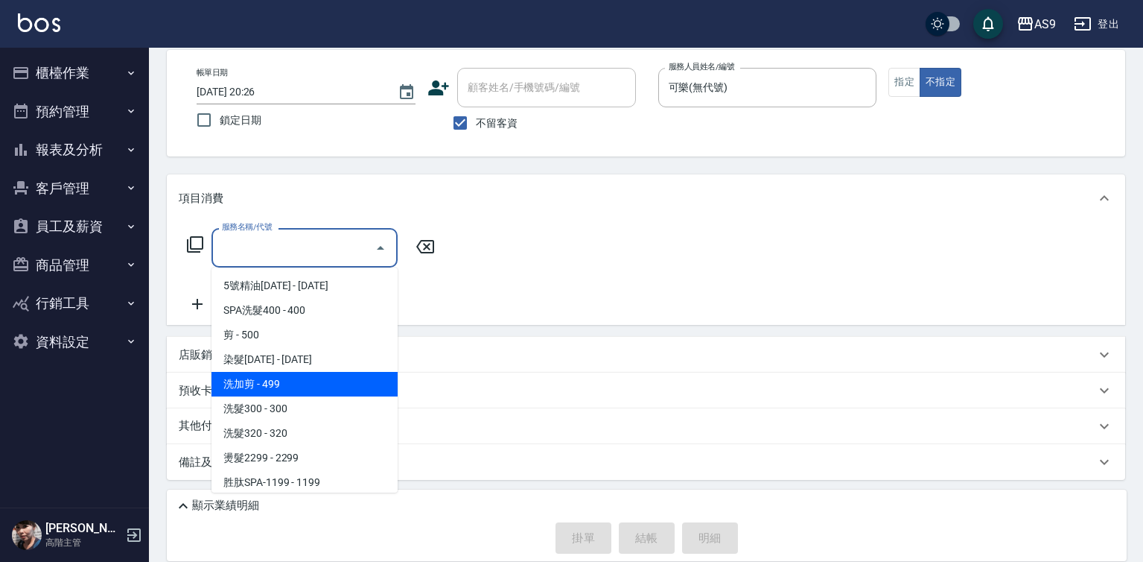
click at [305, 392] on span "洗加剪 - 499" at bounding box center [305, 384] width 186 height 25
type input "洗加剪"
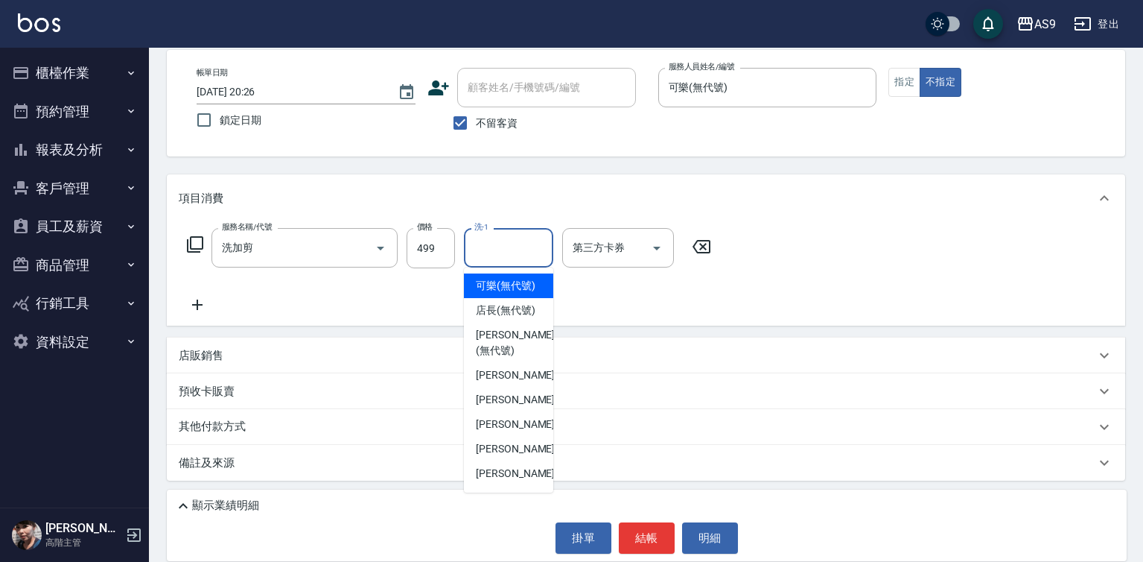
click at [507, 256] on input "洗-1" at bounding box center [509, 248] width 76 height 26
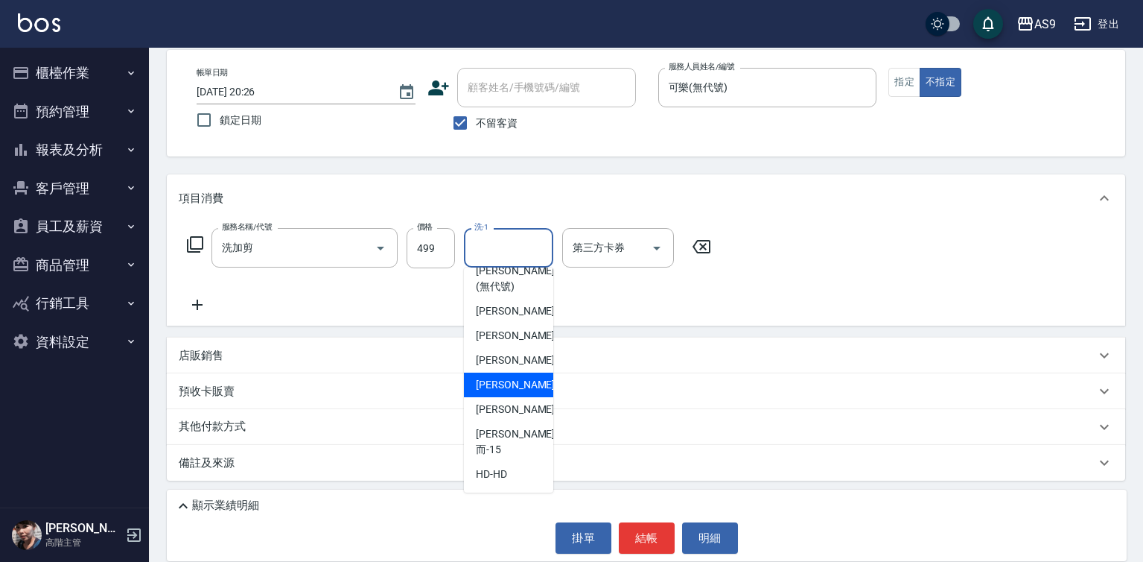
click at [515, 392] on span "[PERSON_NAME]-12" at bounding box center [523, 385] width 94 height 16
type input "[PERSON_NAME]-12"
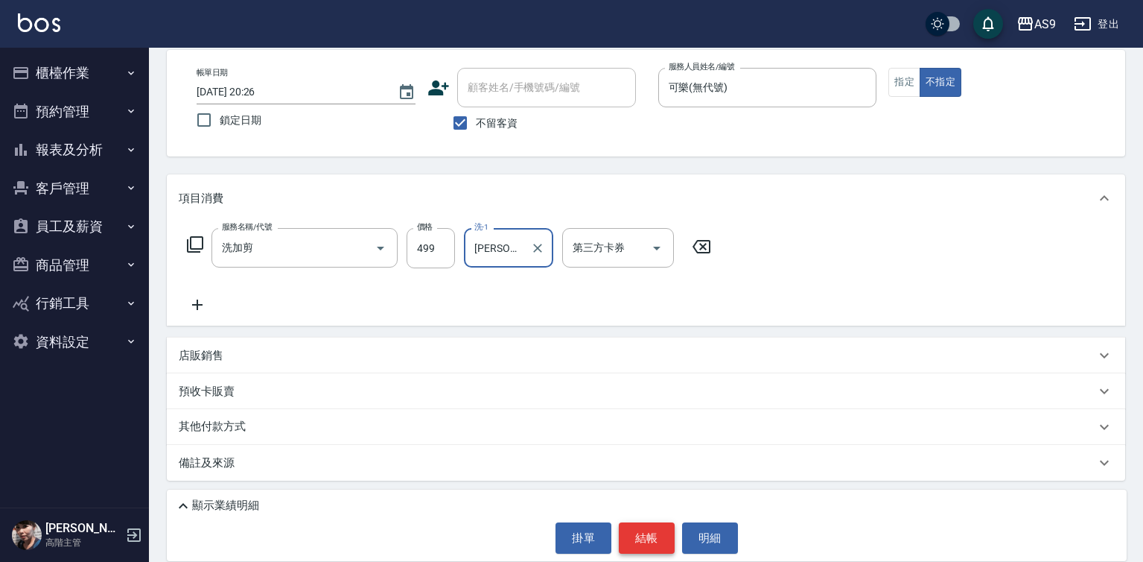
click at [643, 535] on button "結帳" at bounding box center [647, 537] width 56 height 31
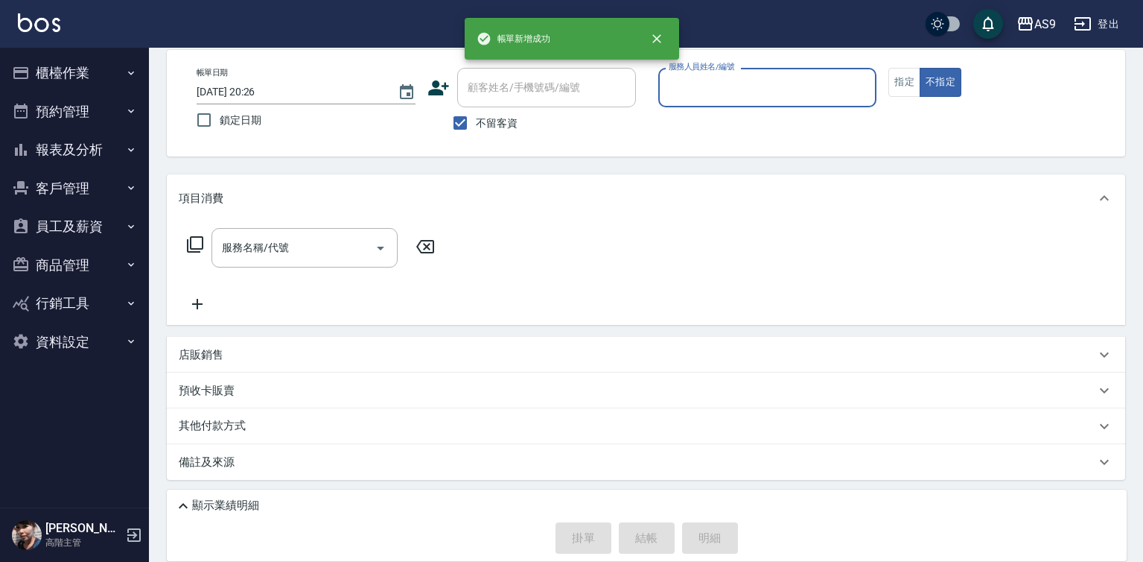
click at [702, 94] on input "服務人員姓名/編號" at bounding box center [768, 87] width 206 height 26
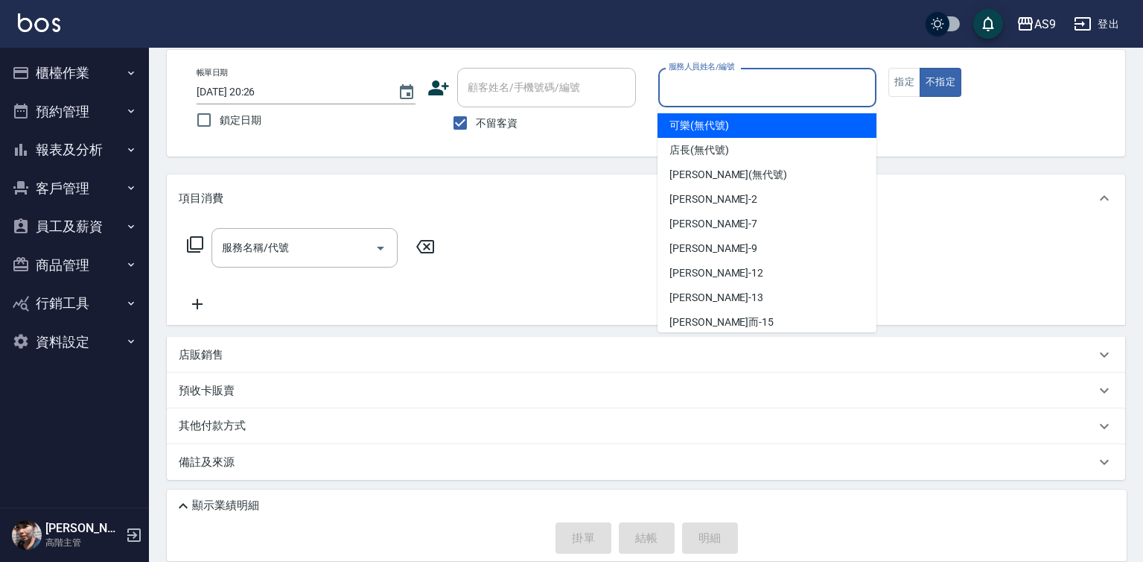
drag, startPoint x: 700, startPoint y: 127, endPoint x: 466, endPoint y: 183, distance: 240.6
click at [699, 127] on span "可樂 (無代號)" at bounding box center [700, 126] width 60 height 16
type input "可樂(無代號)"
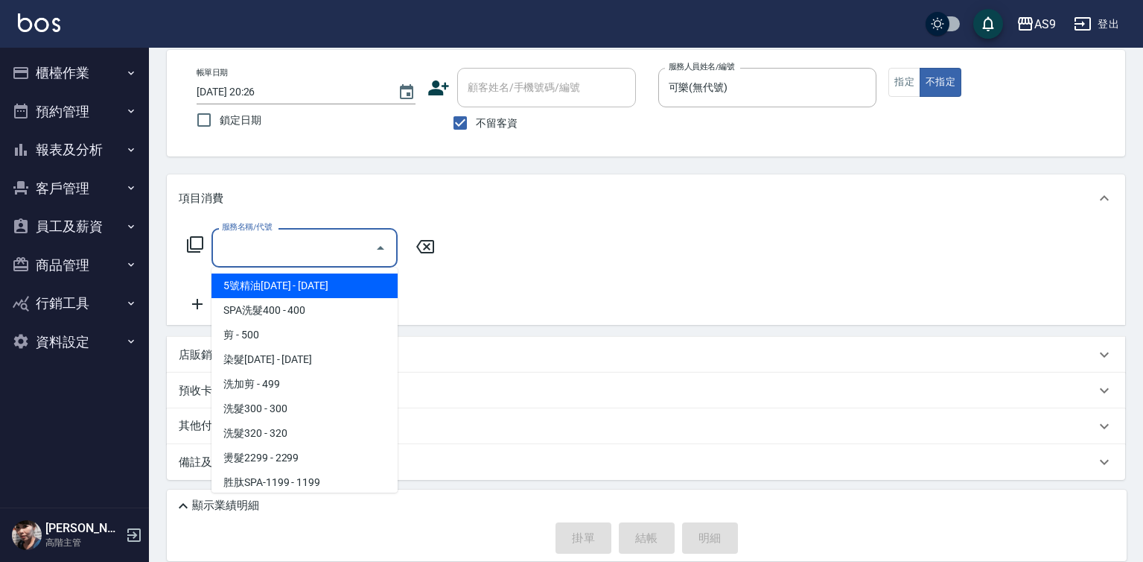
click at [332, 247] on input "服務名稱/代號" at bounding box center [293, 248] width 150 height 26
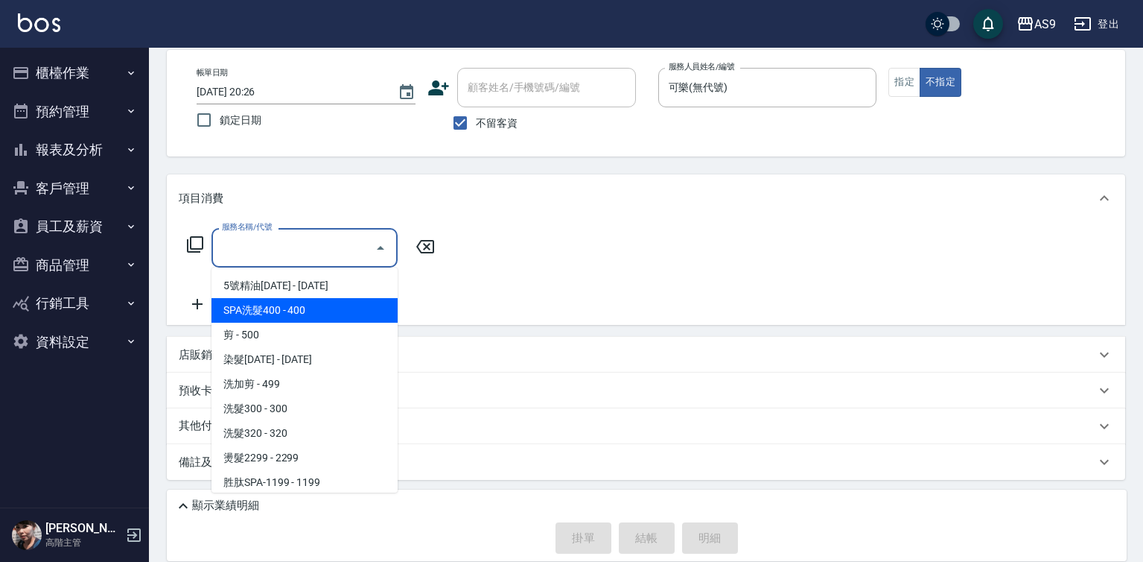
click at [296, 305] on span "SPA洗髮400 - 400" at bounding box center [305, 310] width 186 height 25
type input "SPA洗髮400(SPA洗髮400)"
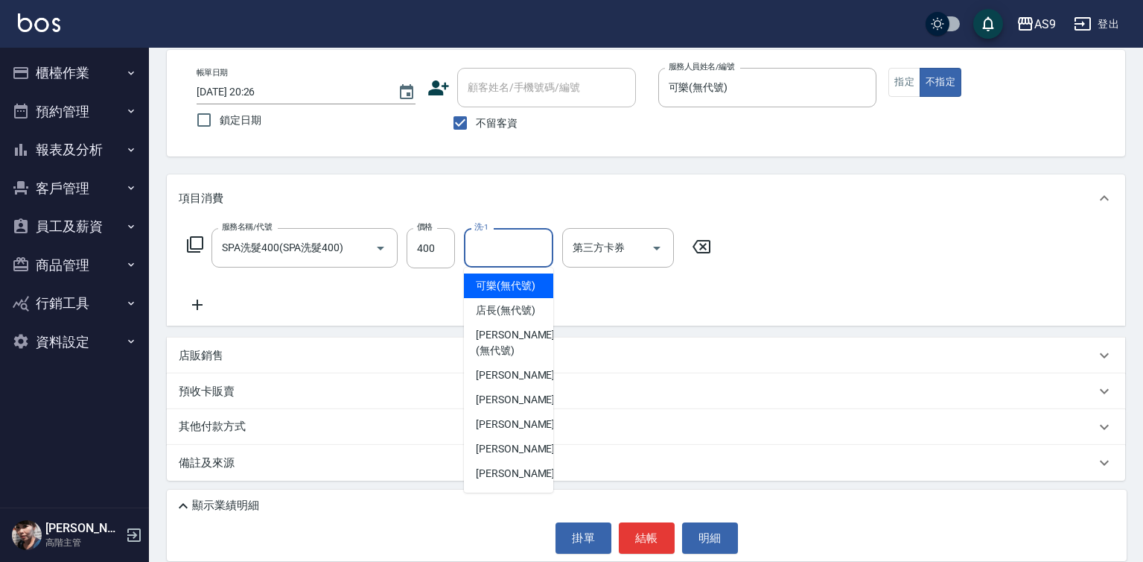
click at [494, 242] on input "洗-1" at bounding box center [509, 248] width 76 height 26
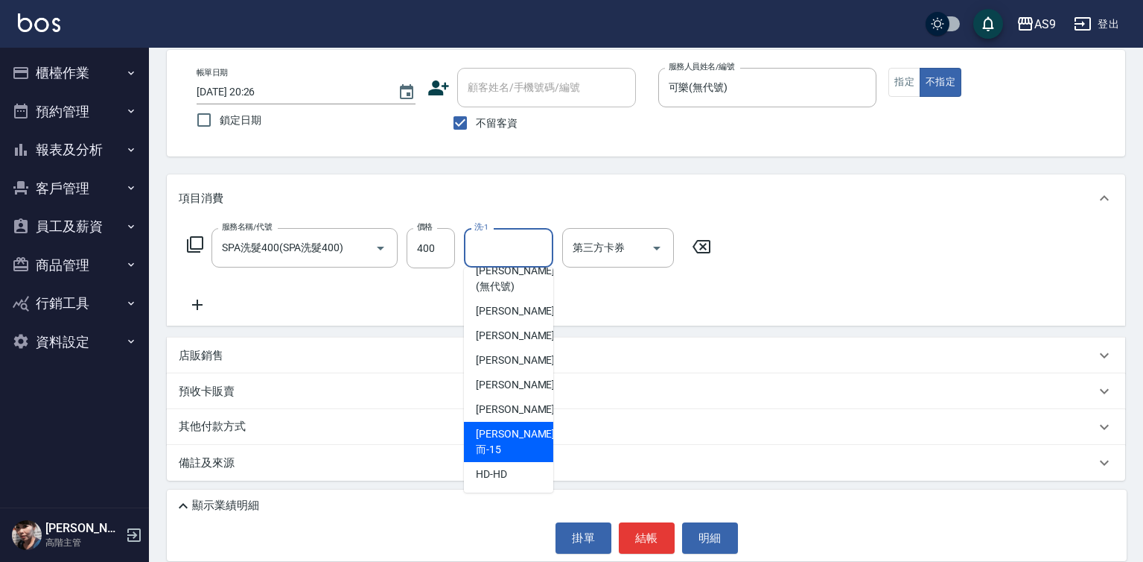
click at [525, 448] on div "[PERSON_NAME]而 -15" at bounding box center [508, 442] width 89 height 40
type input "[PERSON_NAME]而-15"
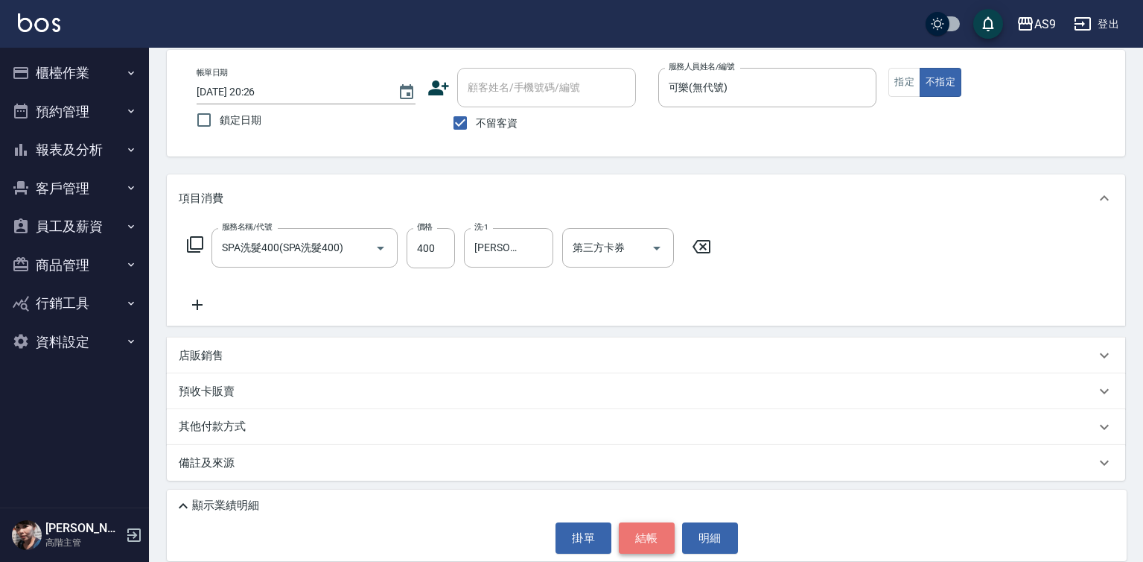
click at [652, 541] on button "結帳" at bounding box center [647, 537] width 56 height 31
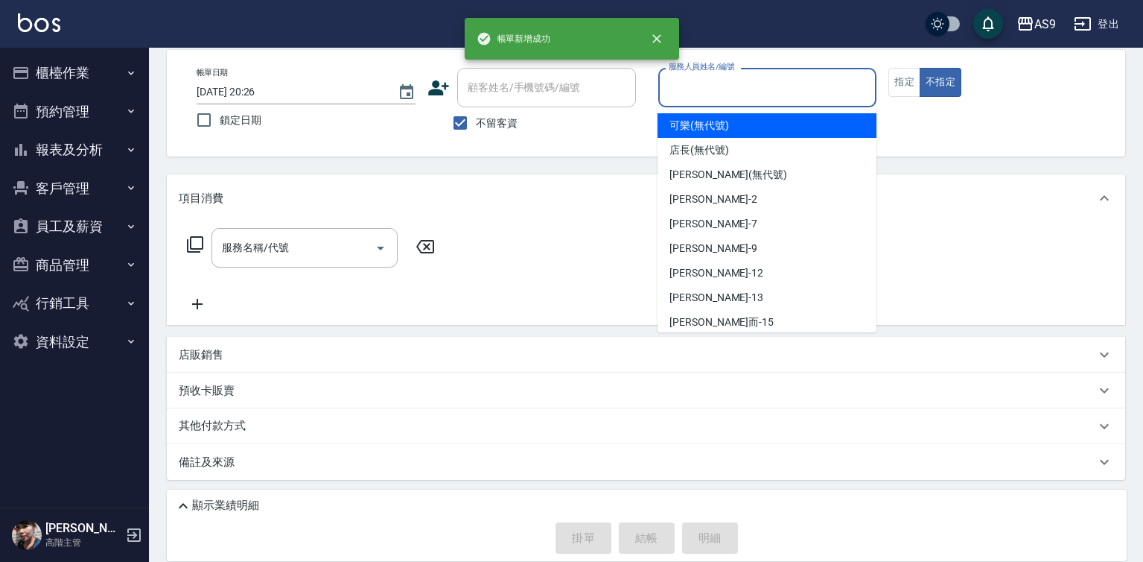
click at [687, 95] on input "服務人員姓名/編號" at bounding box center [768, 87] width 206 height 26
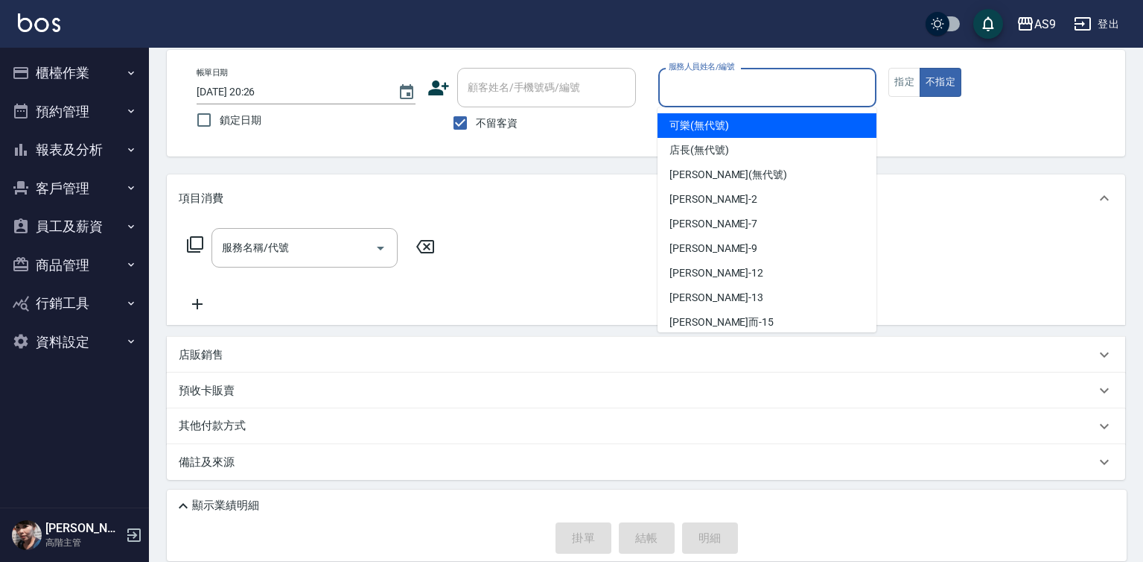
click at [682, 123] on span "可樂 (無代號)" at bounding box center [700, 126] width 60 height 16
type input "可樂(無代號)"
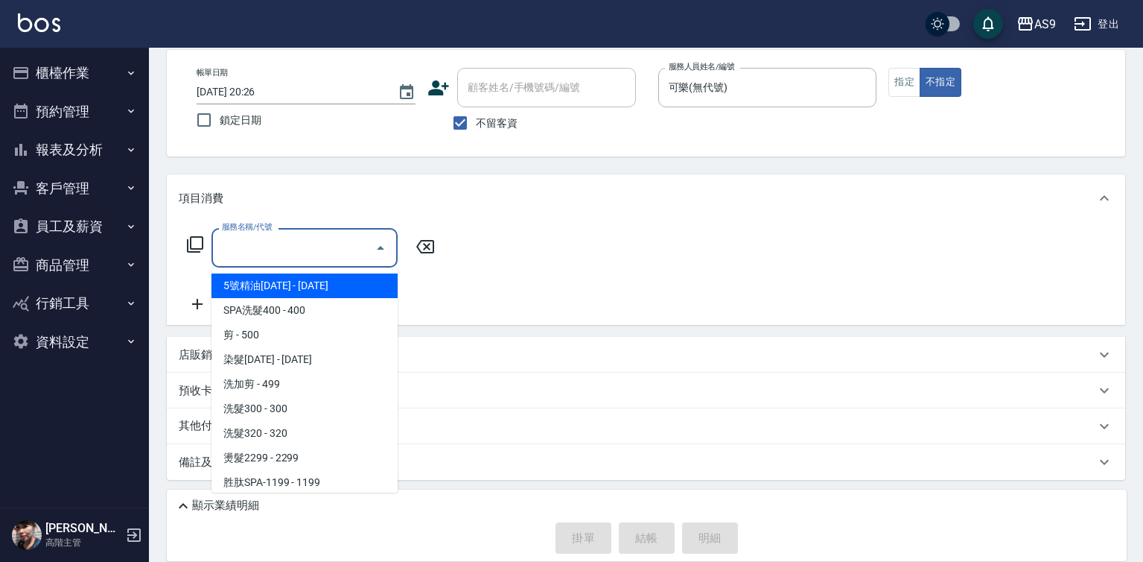
click at [259, 244] on input "服務名稱/代號" at bounding box center [293, 248] width 150 height 26
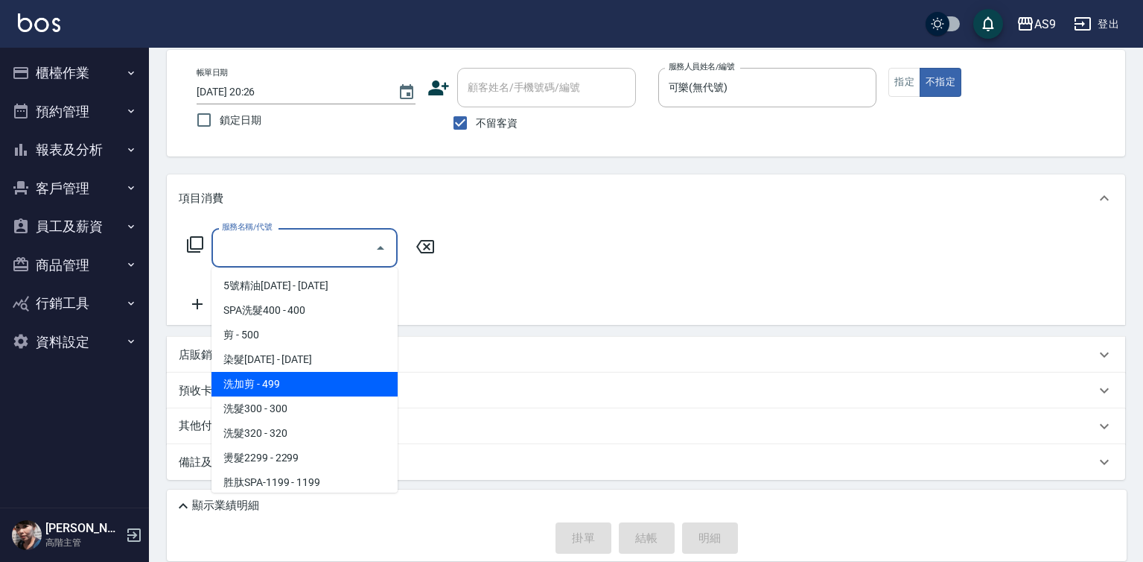
click at [291, 383] on span "洗加剪 - 499" at bounding box center [305, 384] width 186 height 25
type input "洗加剪"
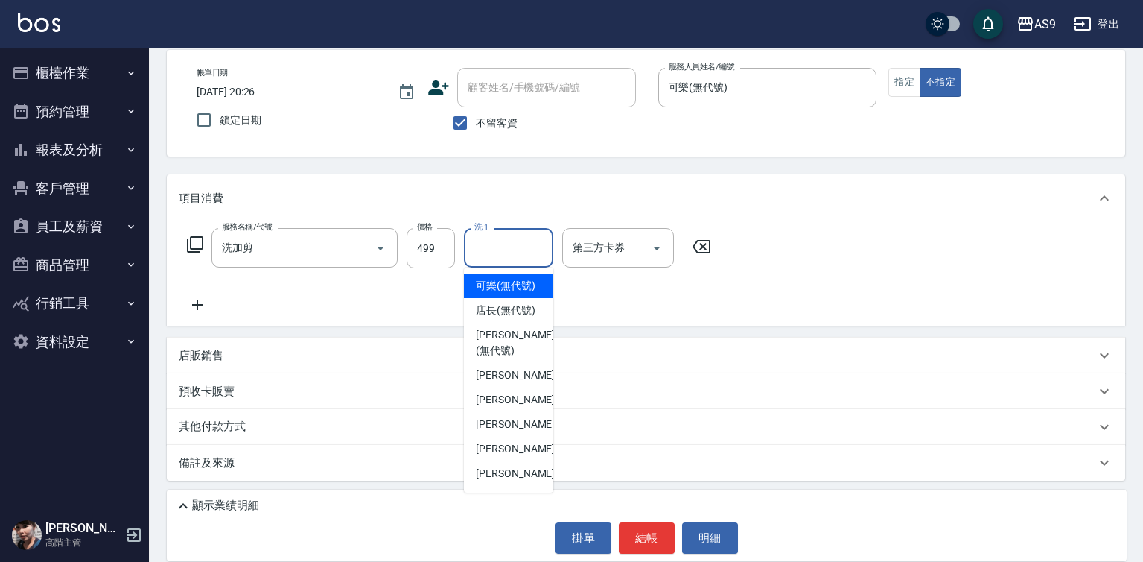
click at [503, 255] on input "洗-1" at bounding box center [509, 248] width 76 height 26
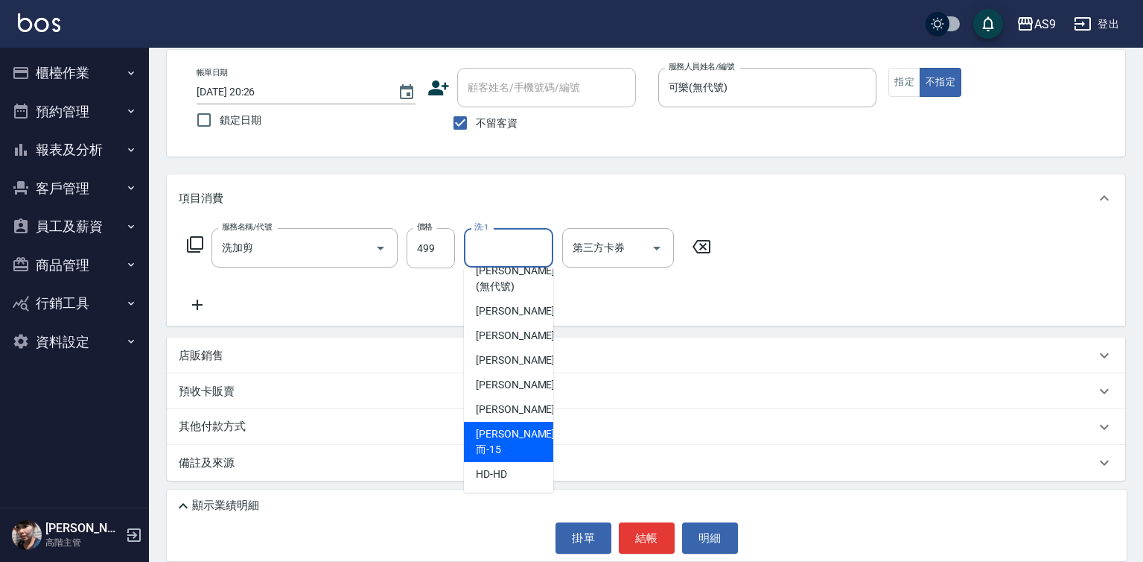
click at [516, 448] on span "[PERSON_NAME]而 -15" at bounding box center [515, 441] width 79 height 31
type input "[PERSON_NAME]而-15"
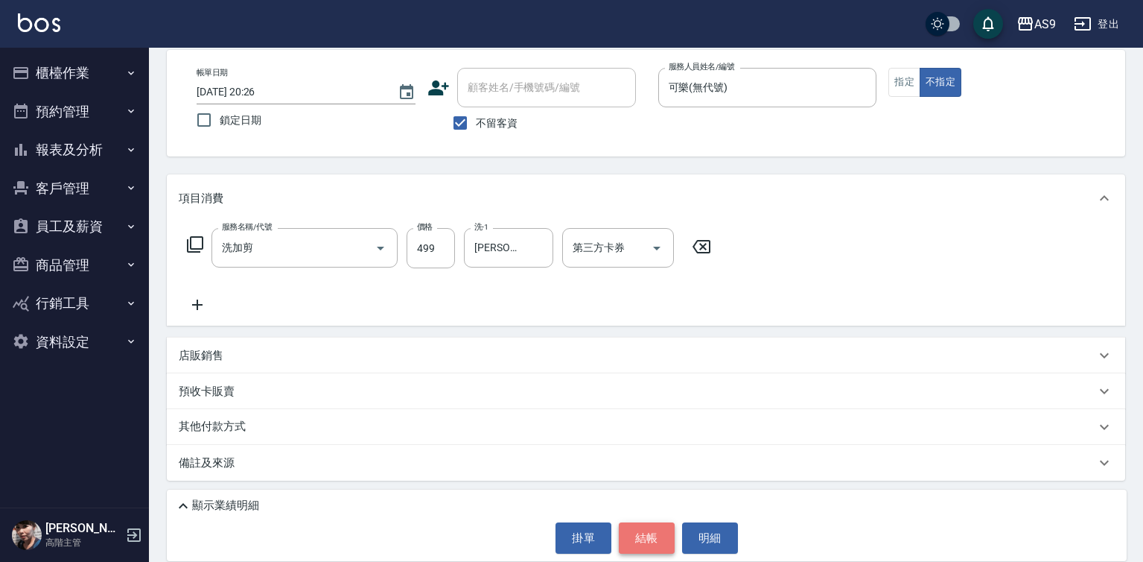
click at [626, 538] on button "結帳" at bounding box center [647, 537] width 56 height 31
type input "[DATE] 20:27"
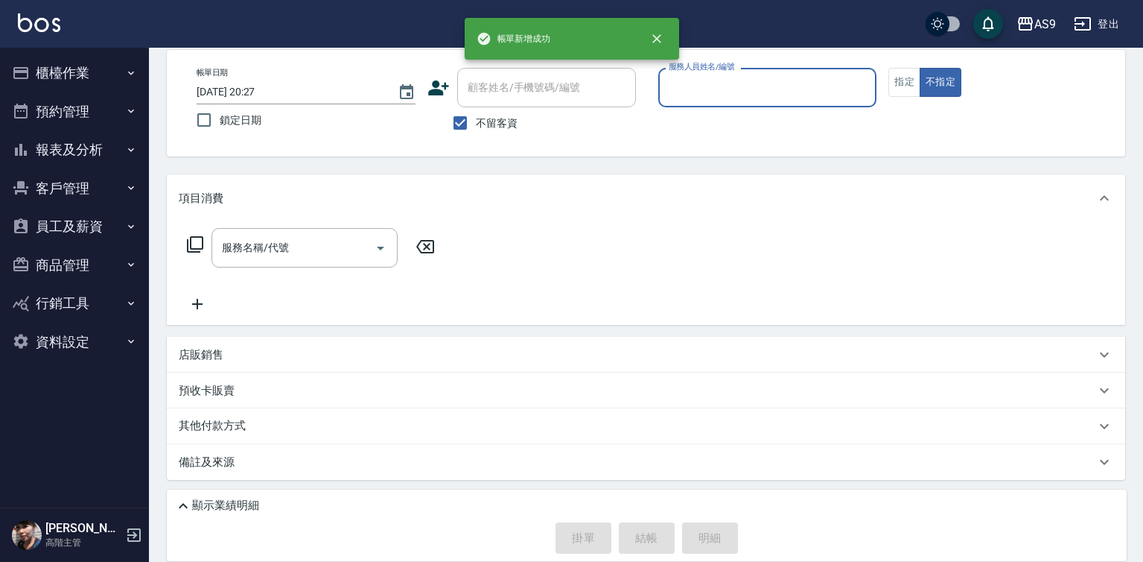
click at [691, 86] on input "服務人員姓名/編號" at bounding box center [768, 87] width 206 height 26
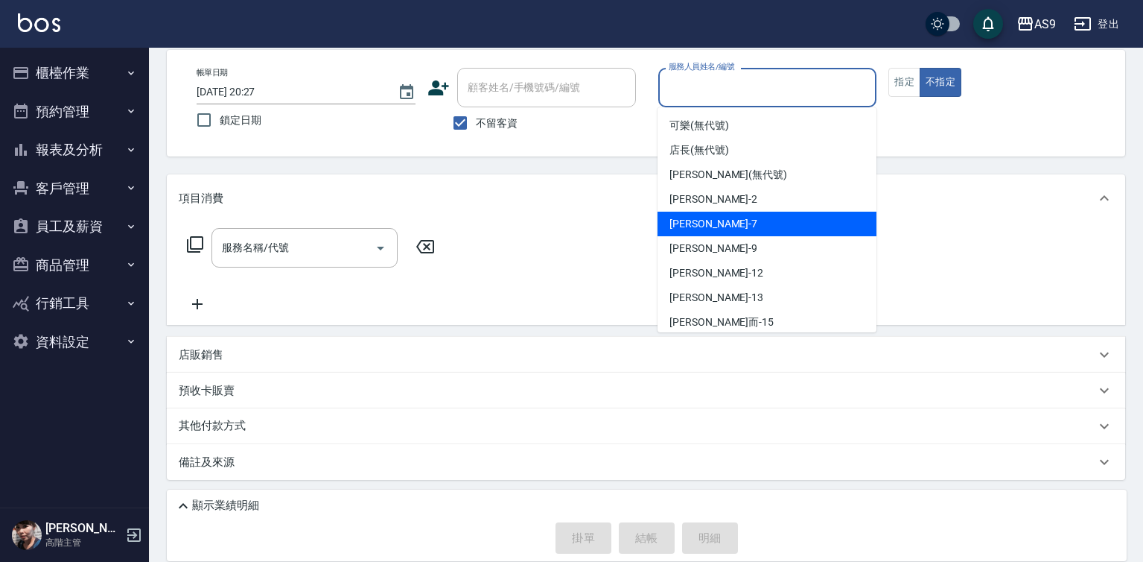
click at [693, 223] on span "Peggy -7" at bounding box center [714, 224] width 88 height 16
type input "Peggy-7"
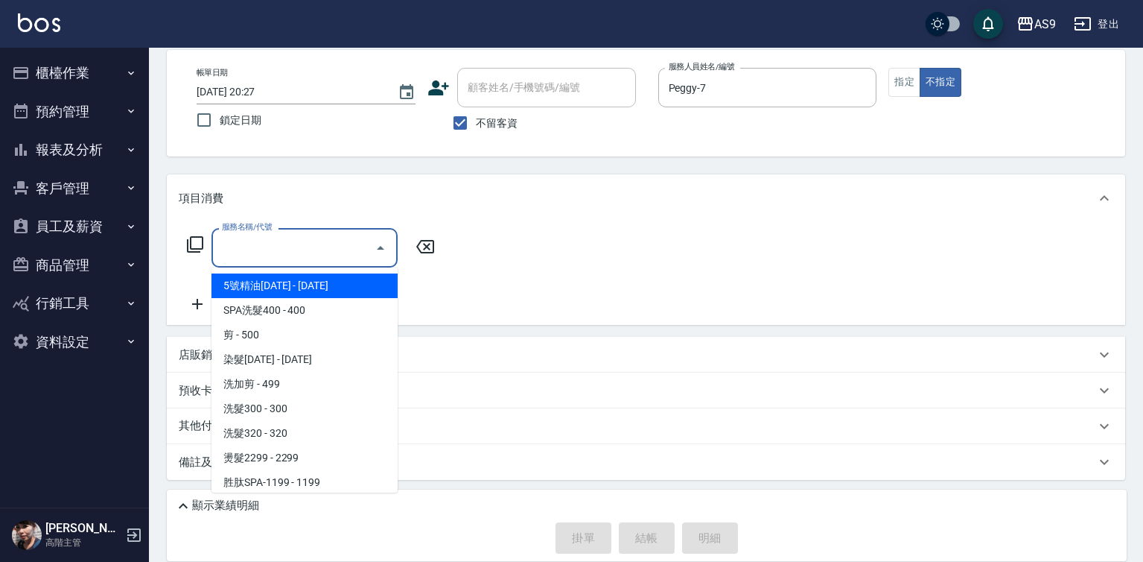
click at [328, 253] on input "服務名稱/代號" at bounding box center [293, 248] width 150 height 26
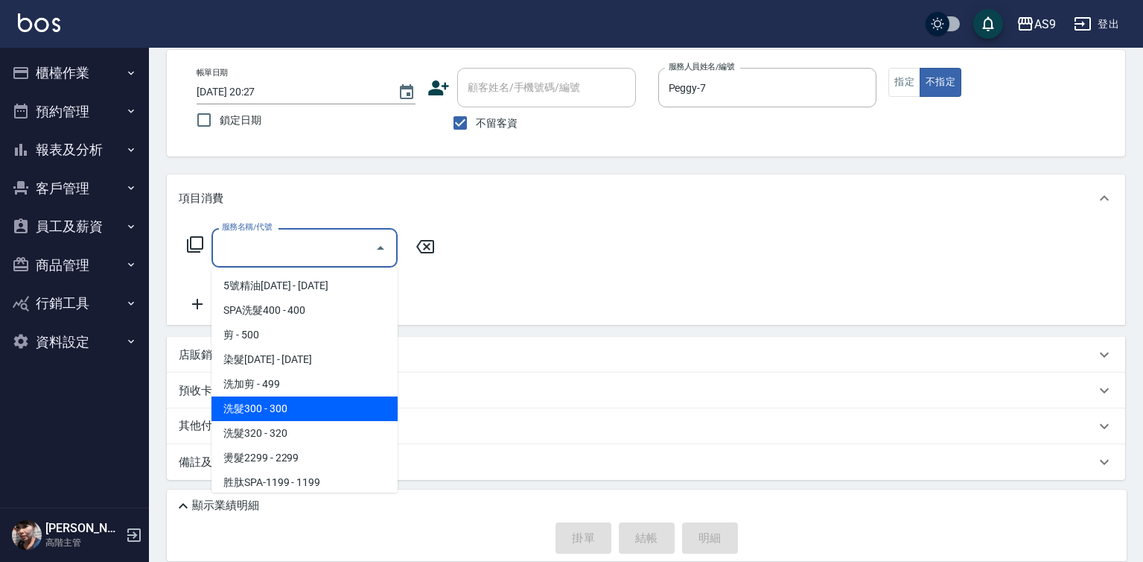
click at [284, 413] on span "洗髮300 - 300" at bounding box center [305, 408] width 186 height 25
type input "洗髮300(洗 髮300)"
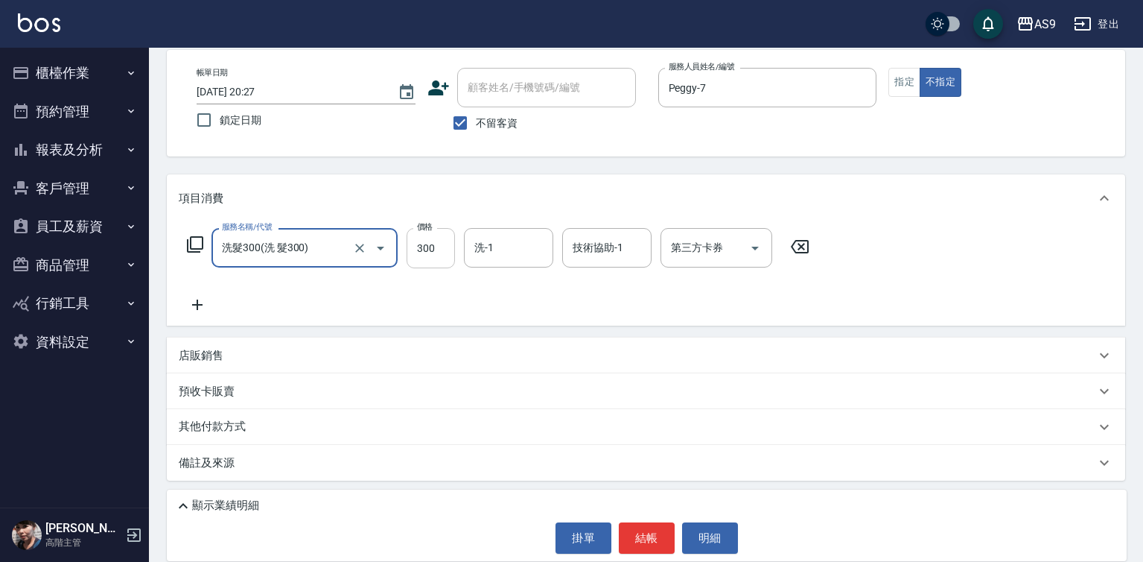
click at [425, 252] on input "300" at bounding box center [431, 248] width 48 height 40
type input "420"
click at [641, 535] on button "結帳" at bounding box center [647, 537] width 56 height 31
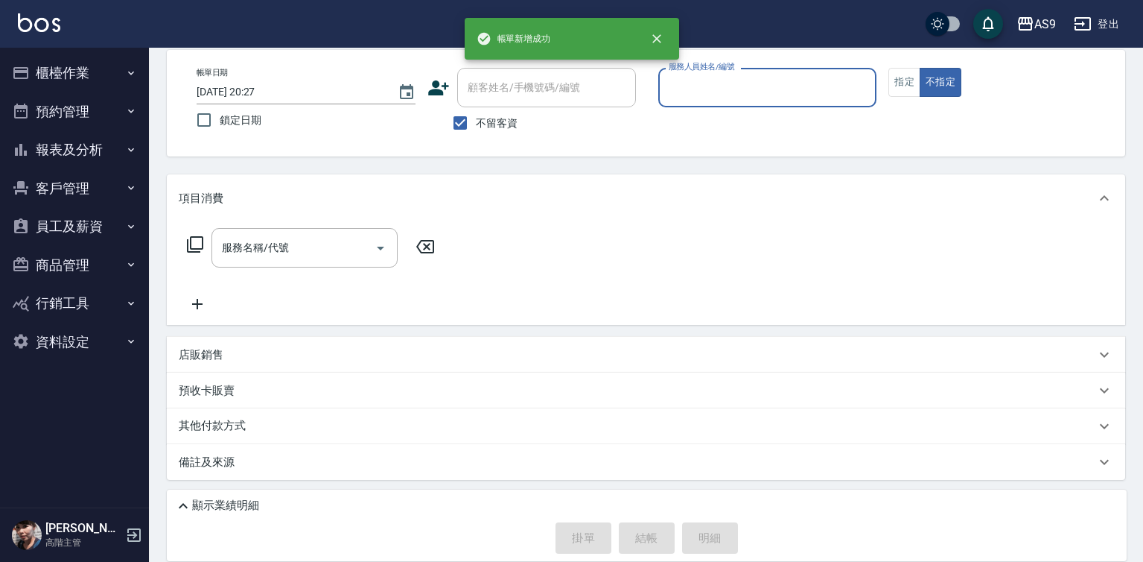
drag, startPoint x: 678, startPoint y: 71, endPoint x: 706, endPoint y: 187, distance: 118.7
click at [678, 77] on div "服務人員姓名/編號 服務人員姓名/編號" at bounding box center [767, 87] width 219 height 39
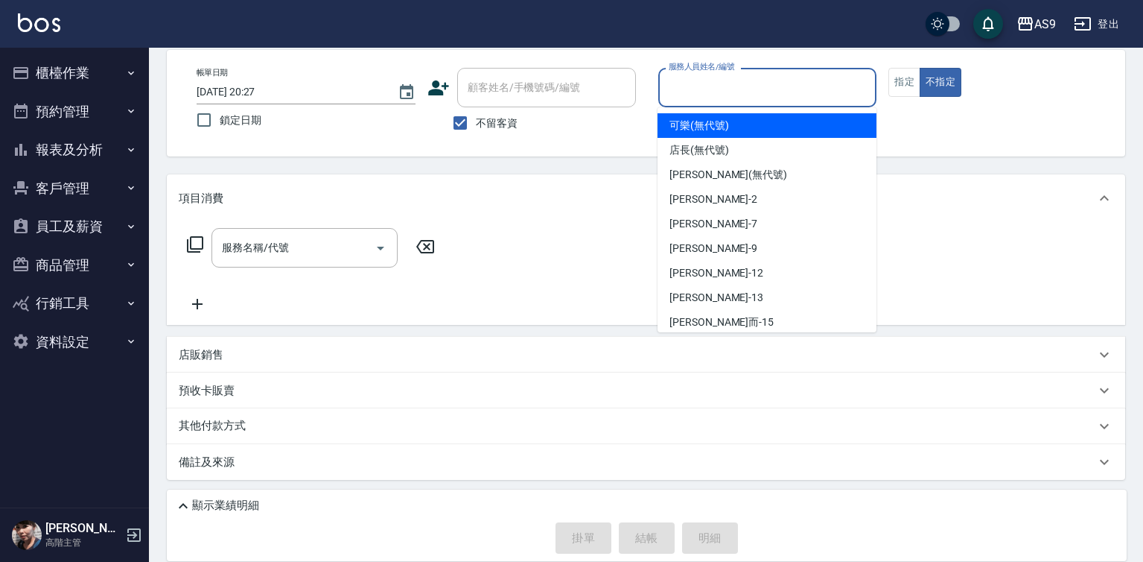
drag, startPoint x: 704, startPoint y: 89, endPoint x: 704, endPoint y: 104, distance: 14.9
click at [704, 93] on input "服務人員姓名/編號" at bounding box center [768, 87] width 206 height 26
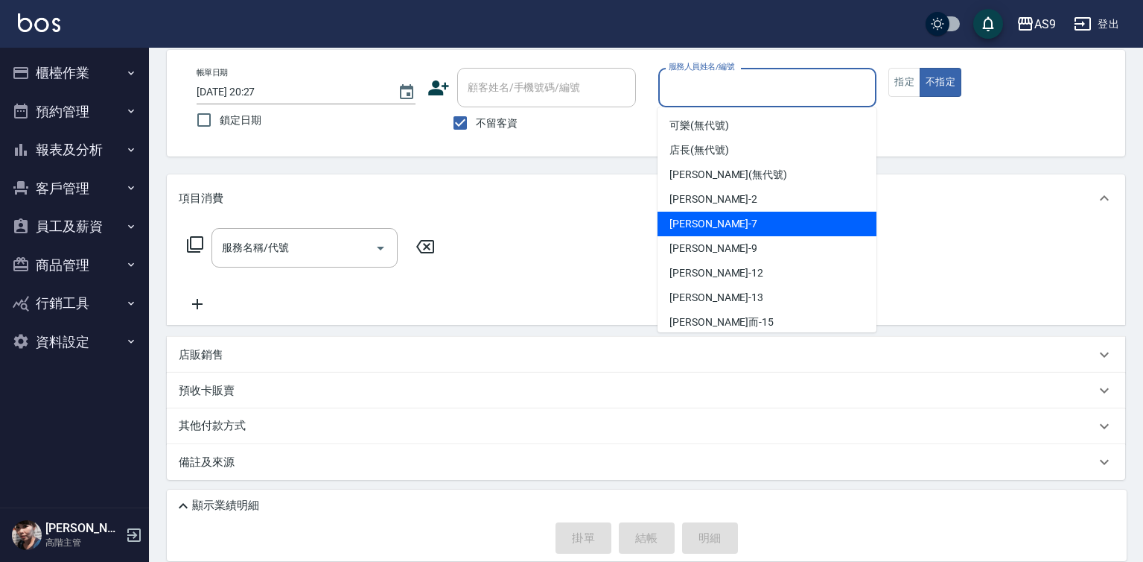
click at [711, 219] on div "Peggy -7" at bounding box center [767, 224] width 219 height 25
type input "Peggy-7"
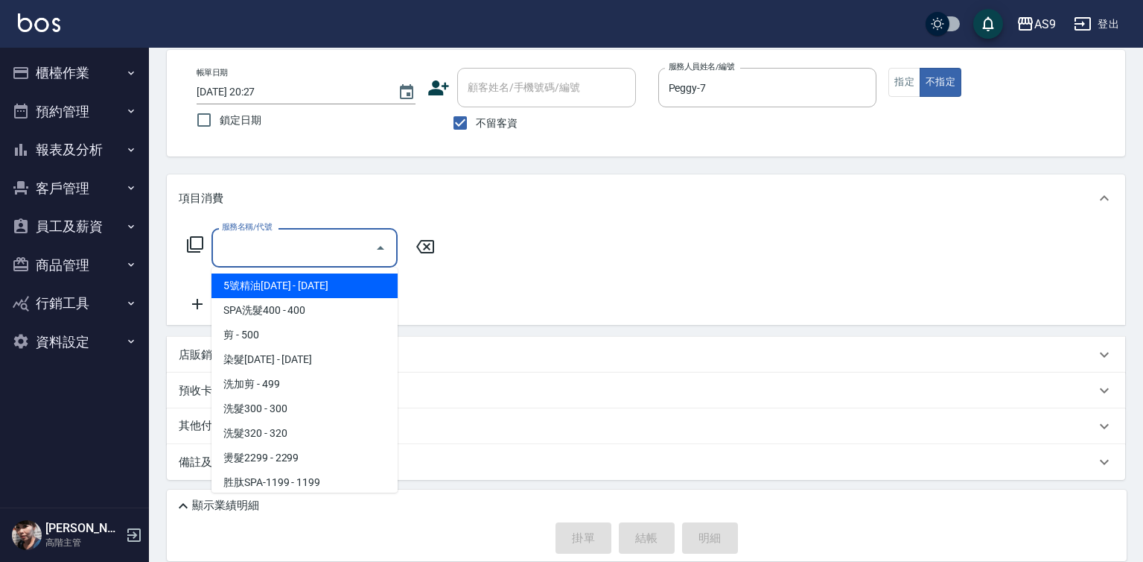
click at [335, 246] on input "服務名稱/代號" at bounding box center [293, 248] width 150 height 26
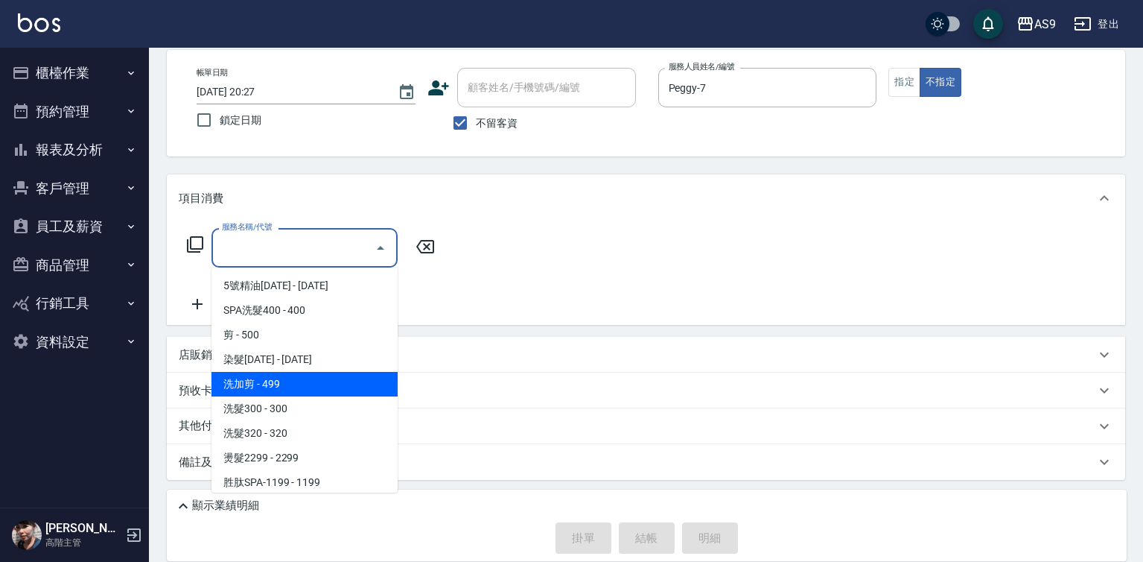
click at [308, 394] on span "洗加剪 - 499" at bounding box center [305, 384] width 186 height 25
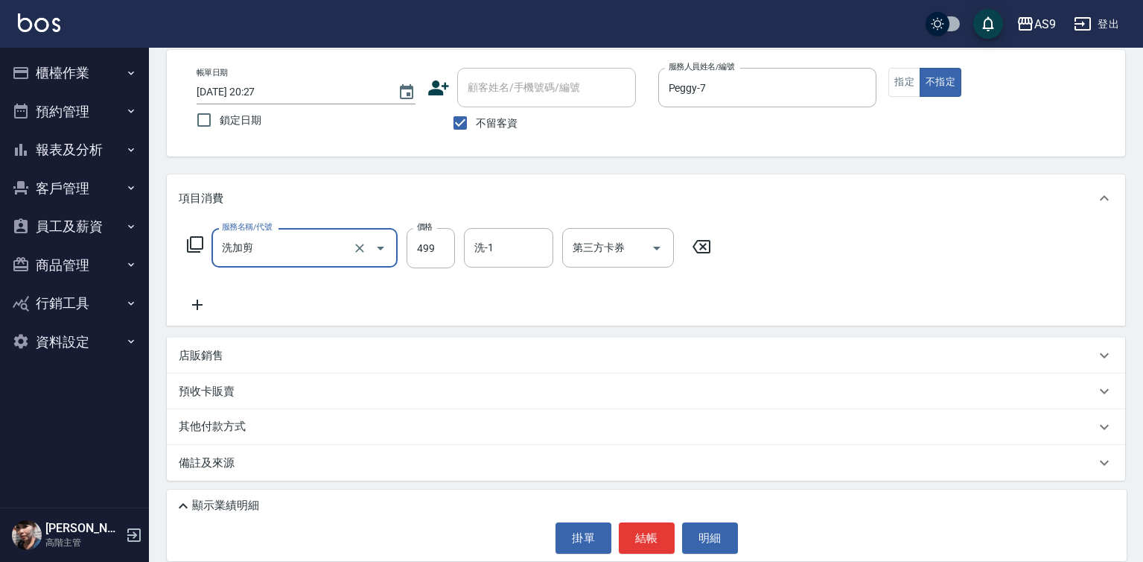
drag, startPoint x: 291, startPoint y: 234, endPoint x: 298, endPoint y: 244, distance: 12.4
click at [294, 236] on div "洗加剪 服務名稱/代號" at bounding box center [305, 247] width 186 height 39
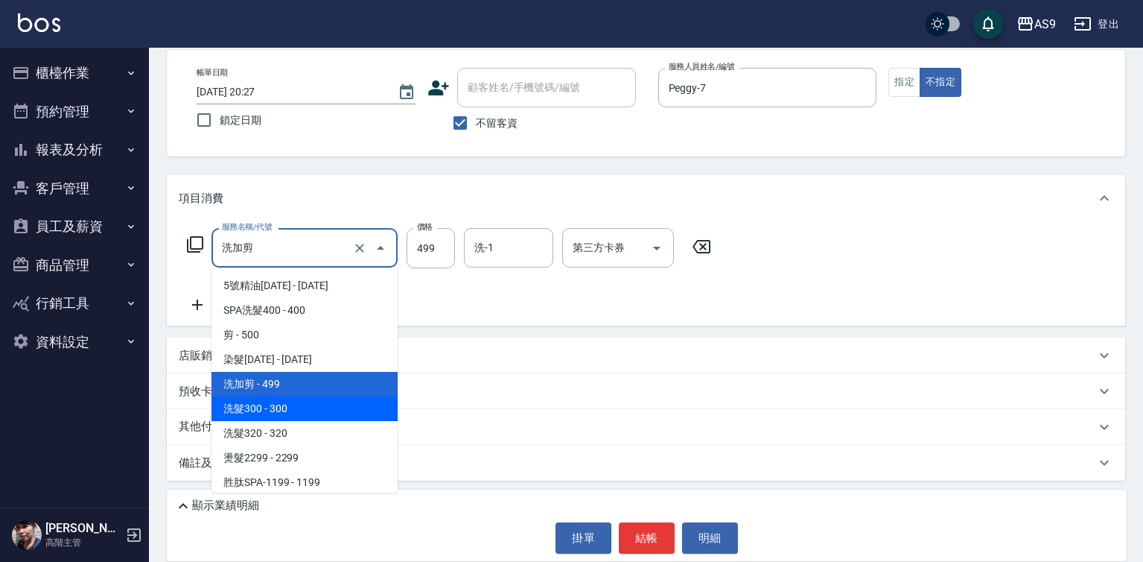
drag, startPoint x: 259, startPoint y: 416, endPoint x: 321, endPoint y: 368, distance: 78.5
click at [260, 416] on span "洗髮300 - 300" at bounding box center [305, 408] width 186 height 25
type input "洗髮300(洗 髮300)"
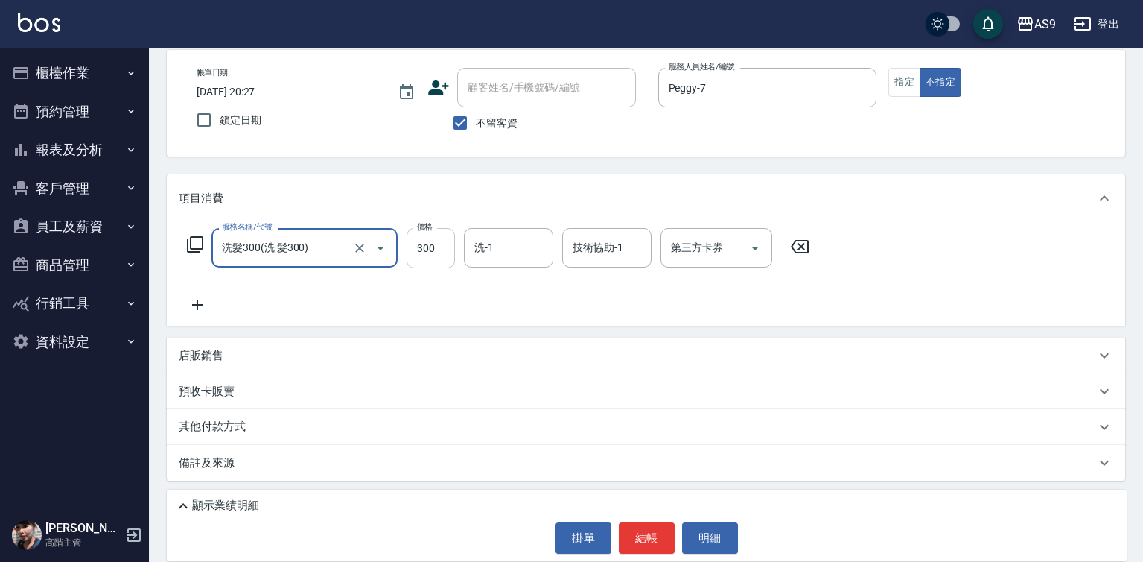
click at [424, 257] on input "300" at bounding box center [431, 248] width 48 height 40
click at [420, 256] on input "300" at bounding box center [431, 248] width 48 height 40
type input "290"
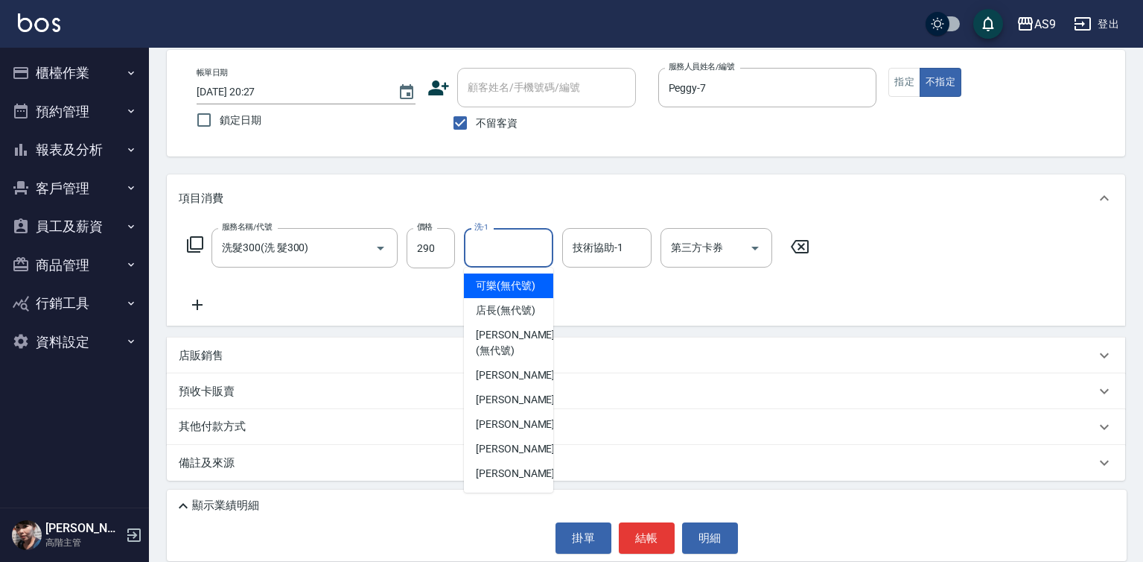
click at [503, 252] on input "洗-1" at bounding box center [509, 248] width 76 height 26
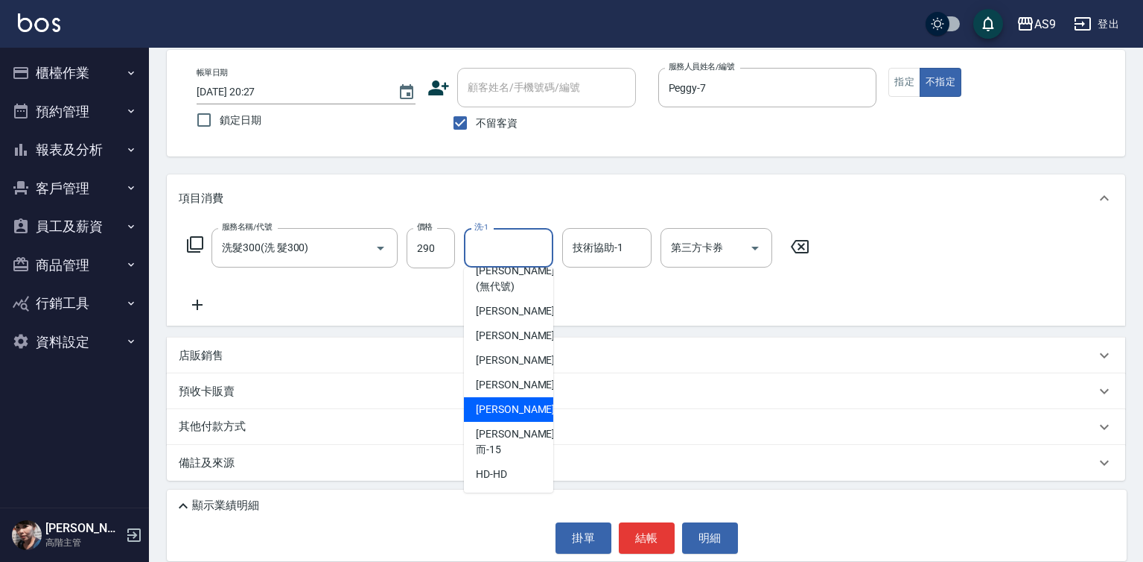
click at [512, 422] on div "[PERSON_NAME] -13" at bounding box center [508, 409] width 89 height 25
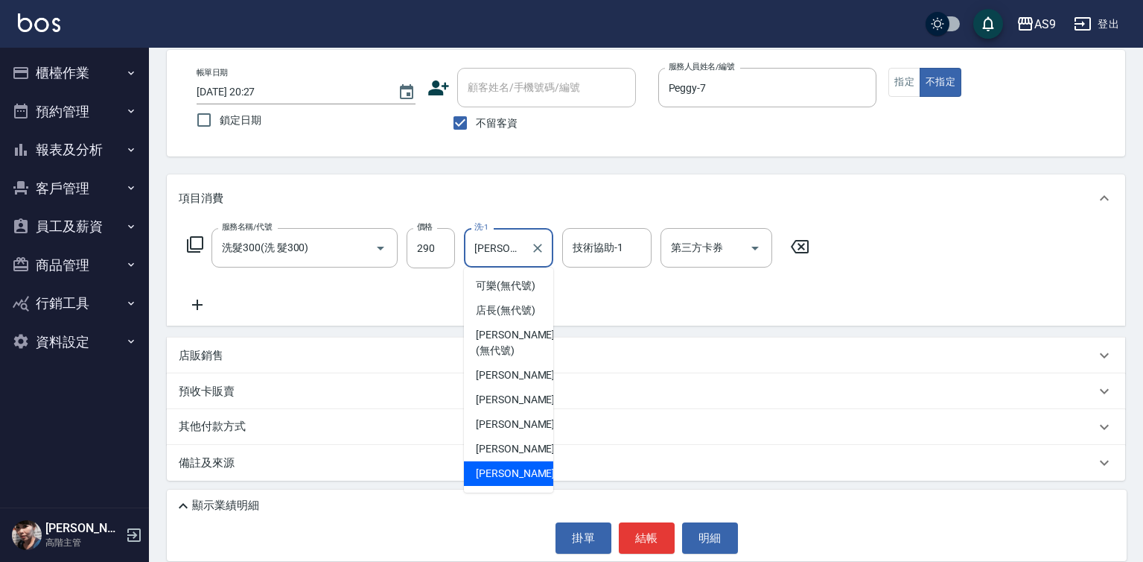
click at [489, 250] on input "[PERSON_NAME]-13" at bounding box center [498, 248] width 54 height 26
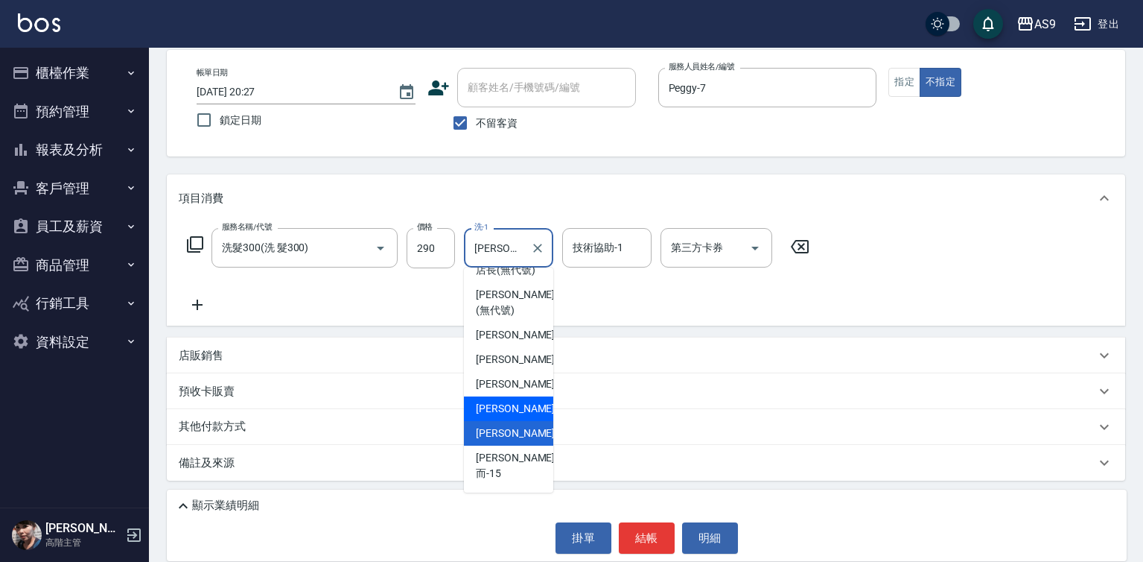
click at [506, 416] on span "[PERSON_NAME]-12" at bounding box center [523, 409] width 94 height 16
type input "[PERSON_NAME]-12"
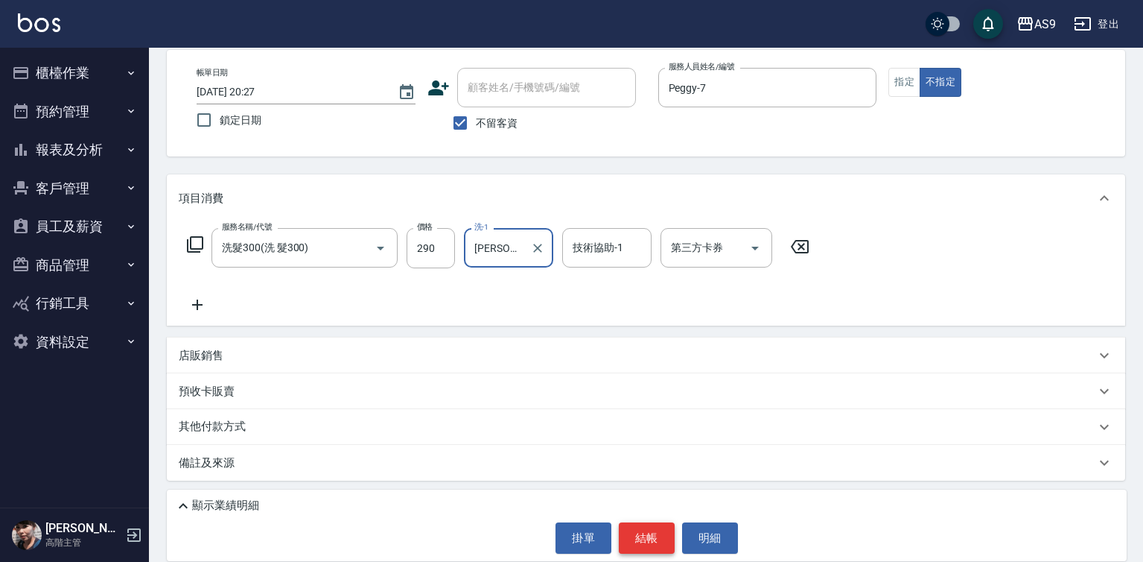
click at [644, 540] on button "結帳" at bounding box center [647, 537] width 56 height 31
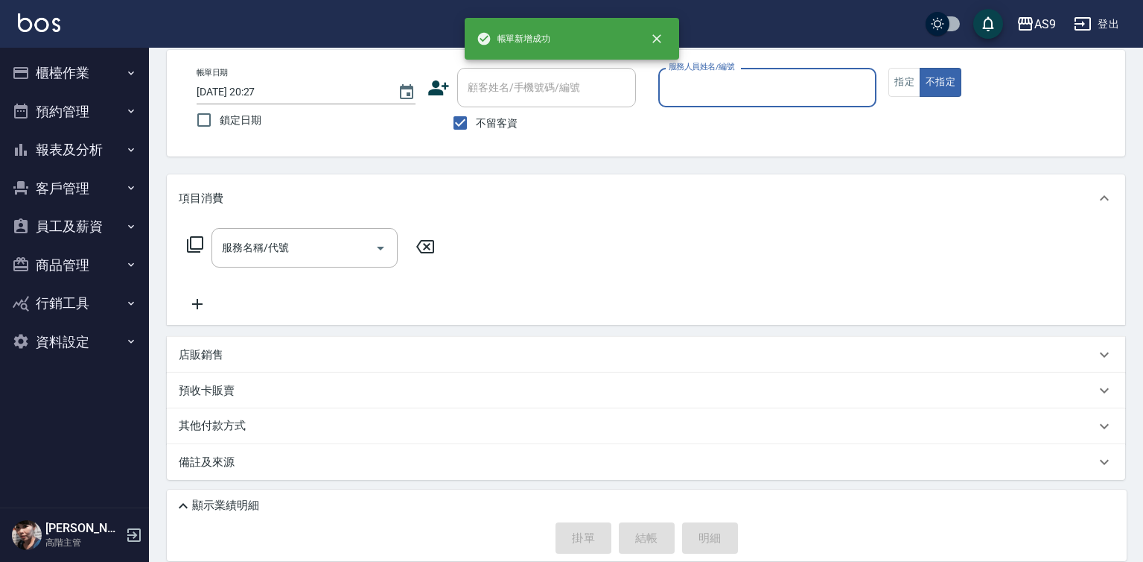
click at [713, 99] on input "服務人員姓名/編號" at bounding box center [768, 87] width 206 height 26
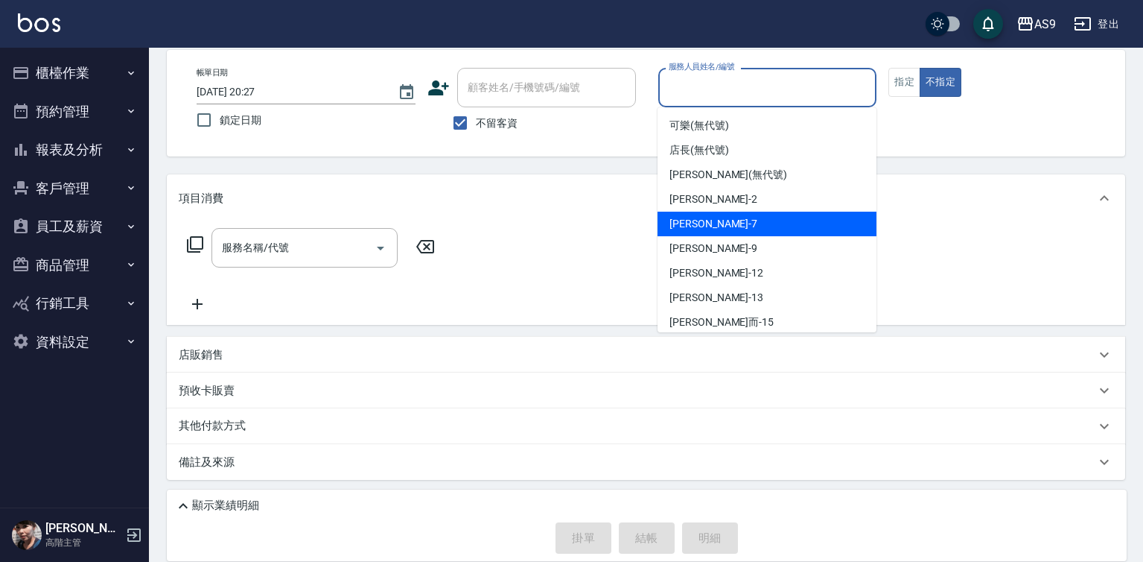
click at [716, 228] on div "Peggy -7" at bounding box center [767, 224] width 219 height 25
type input "Peggy-7"
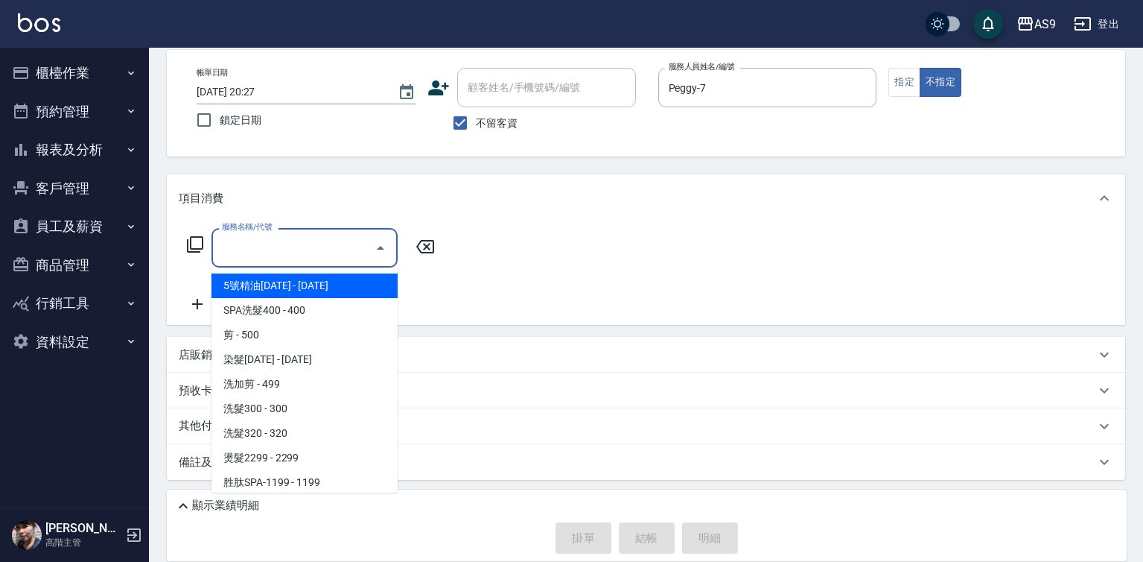
click at [301, 247] on input "服務名稱/代號" at bounding box center [293, 248] width 150 height 26
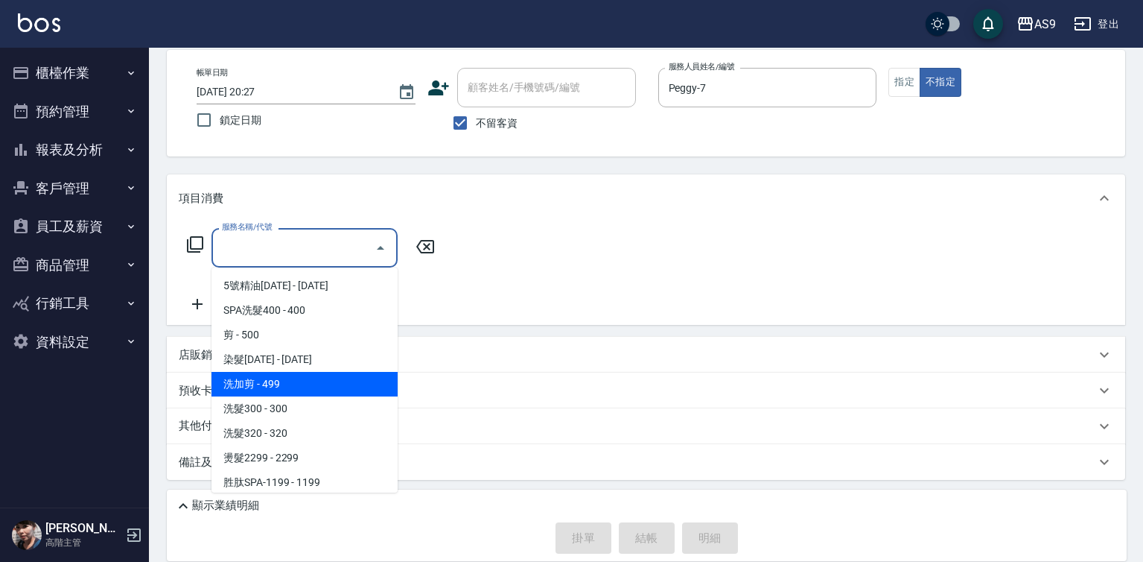
click at [293, 392] on span "洗加剪 - 499" at bounding box center [305, 384] width 186 height 25
type input "洗加剪"
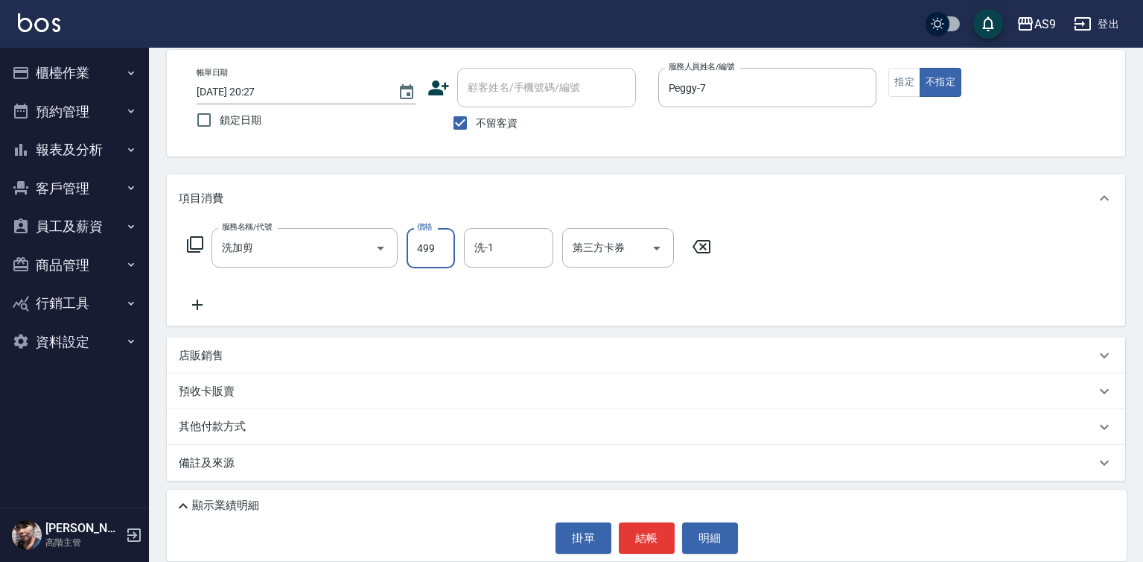
click at [428, 253] on input "499" at bounding box center [431, 248] width 48 height 40
type input "519"
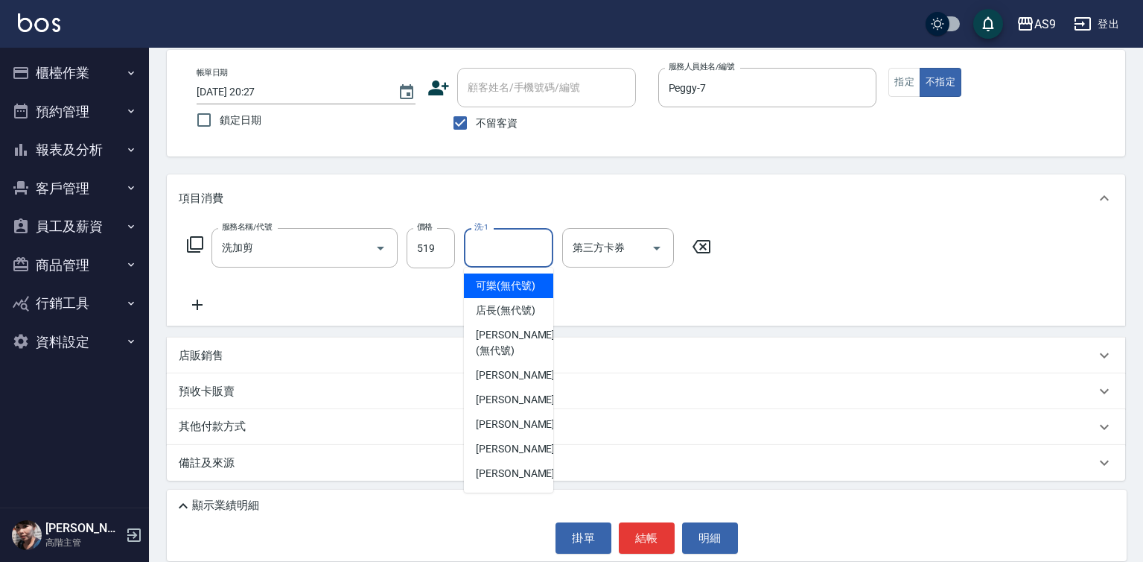
click at [486, 246] on input "洗-1" at bounding box center [509, 248] width 76 height 26
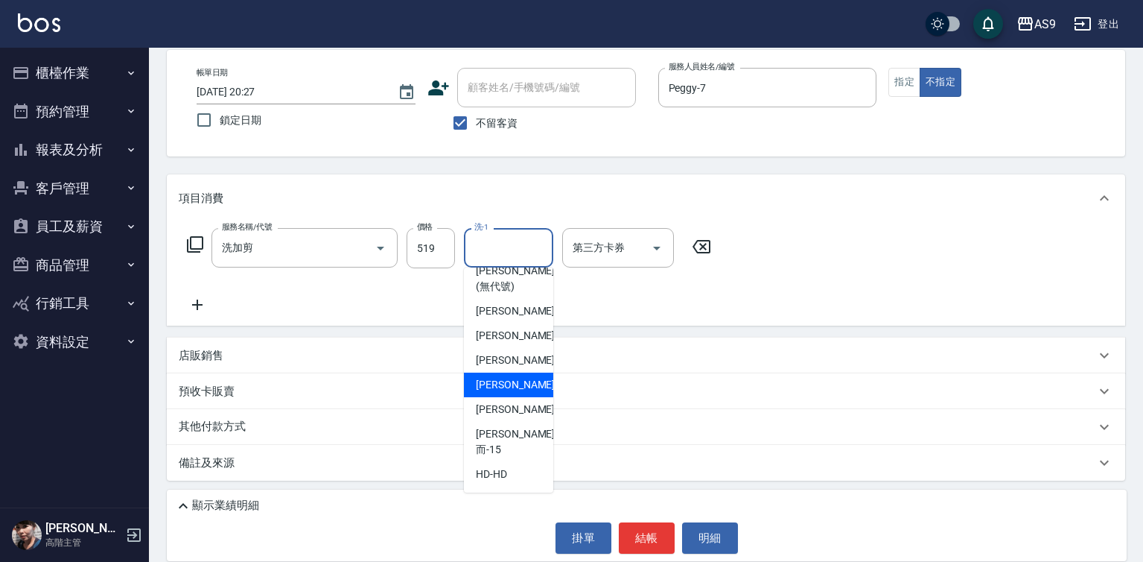
scroll to position [95, 0]
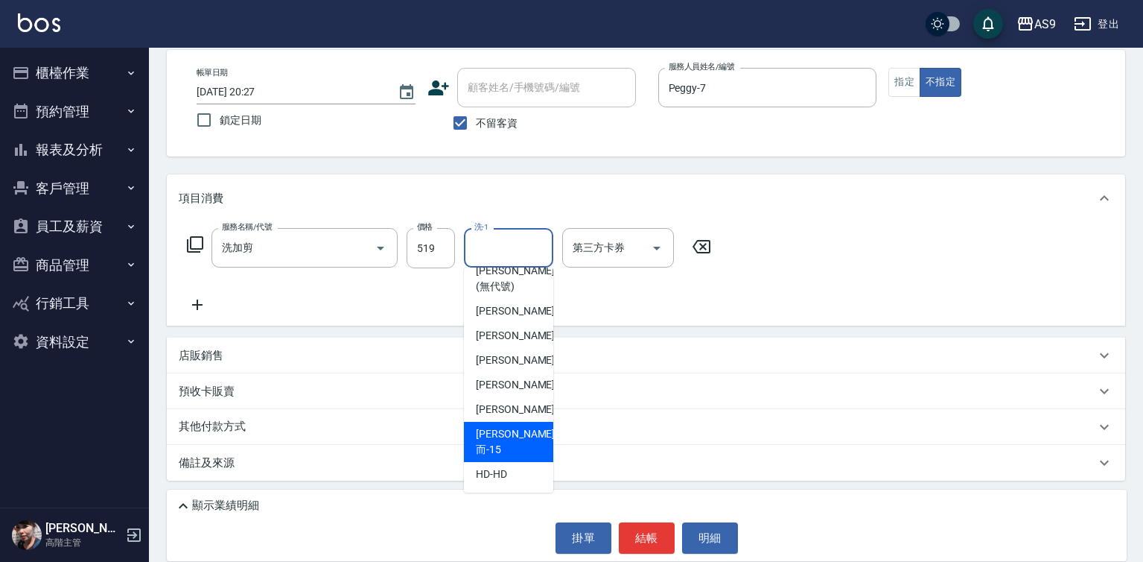
click at [521, 450] on span "[PERSON_NAME]而 -15" at bounding box center [515, 441] width 79 height 31
type input "[PERSON_NAME]而-15"
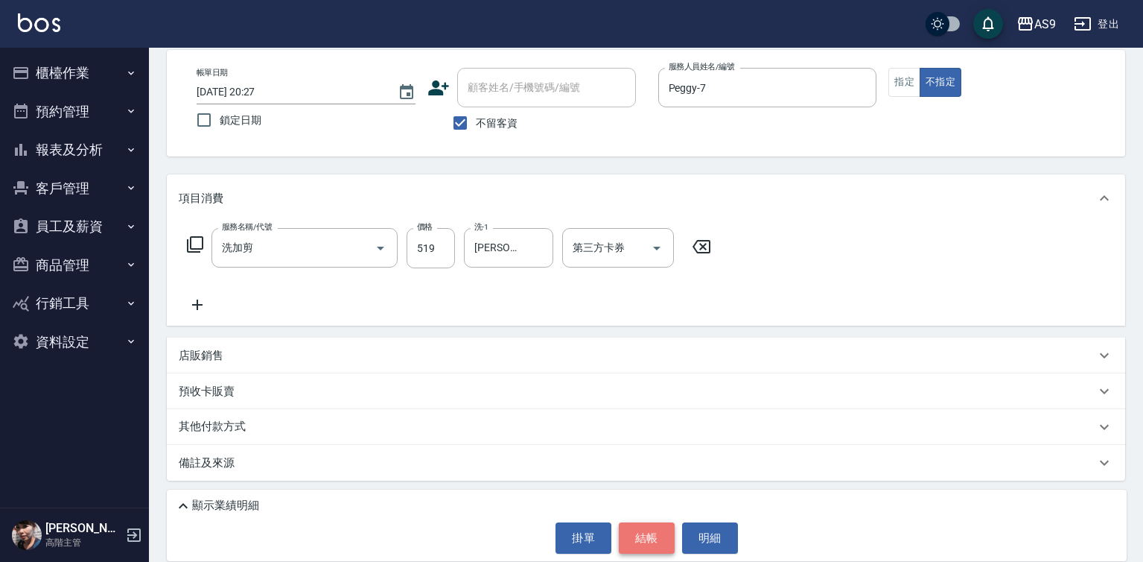
click at [633, 533] on button "結帳" at bounding box center [647, 537] width 56 height 31
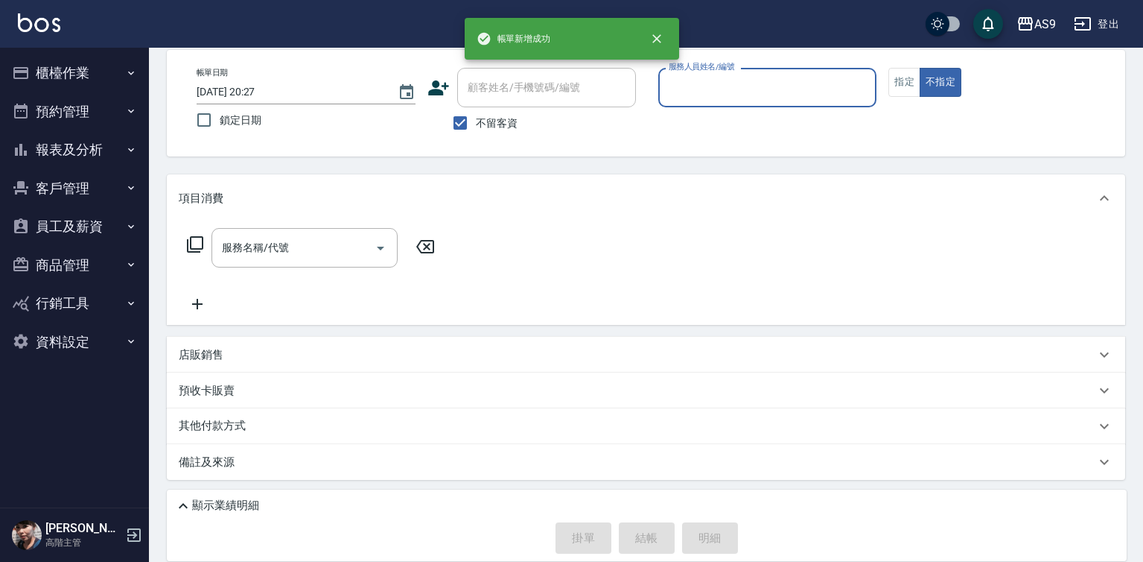
click at [717, 89] on input "服務人員姓名/編號" at bounding box center [768, 87] width 206 height 26
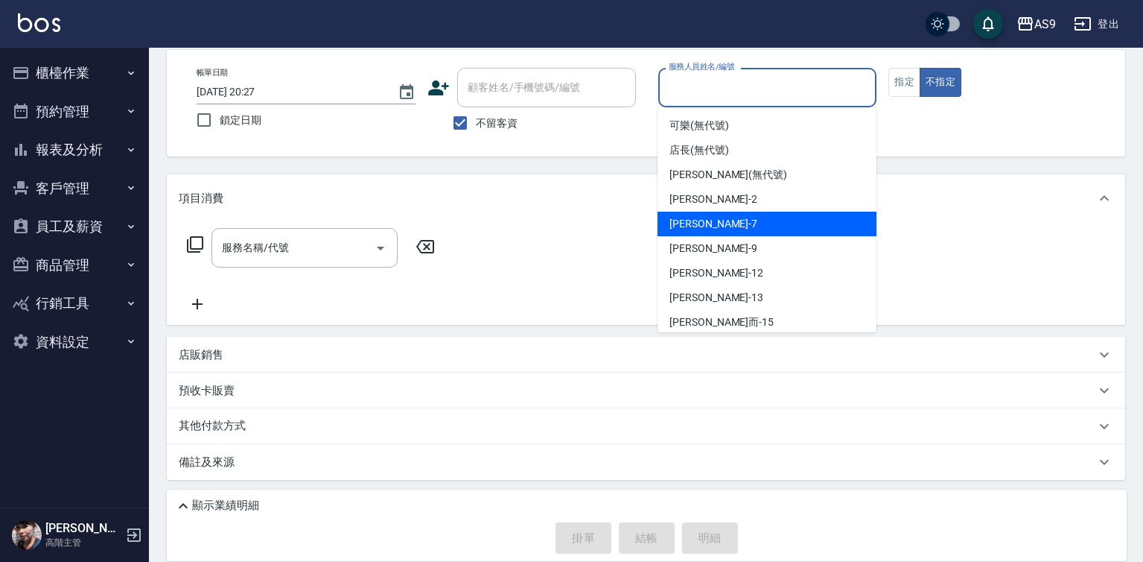
click at [713, 221] on div "Peggy -7" at bounding box center [767, 224] width 219 height 25
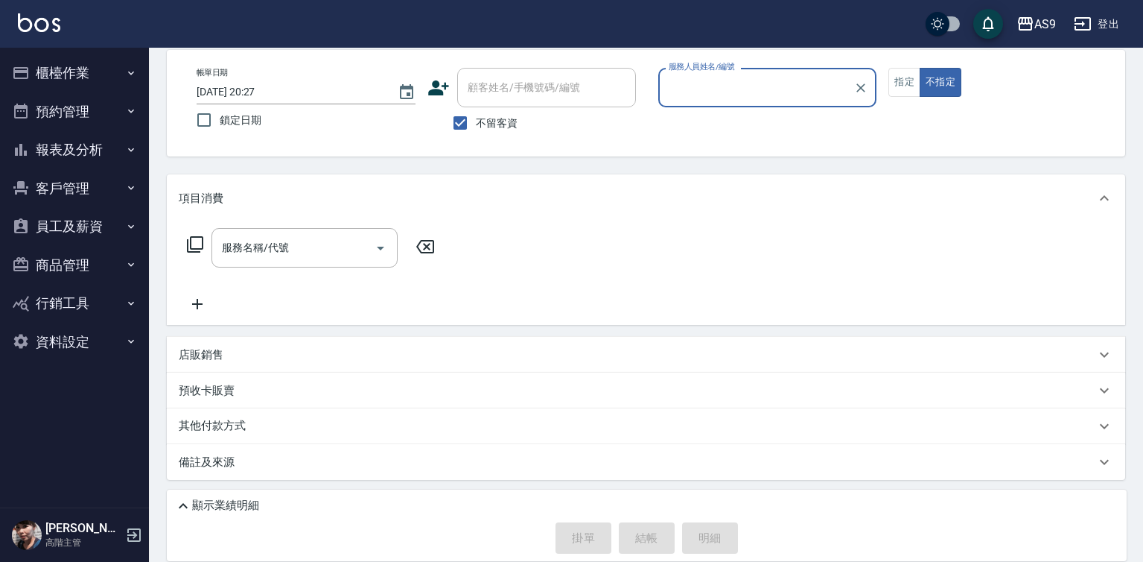
type input "Peggy-7"
click at [293, 252] on input "服務名稱/代號" at bounding box center [293, 248] width 150 height 26
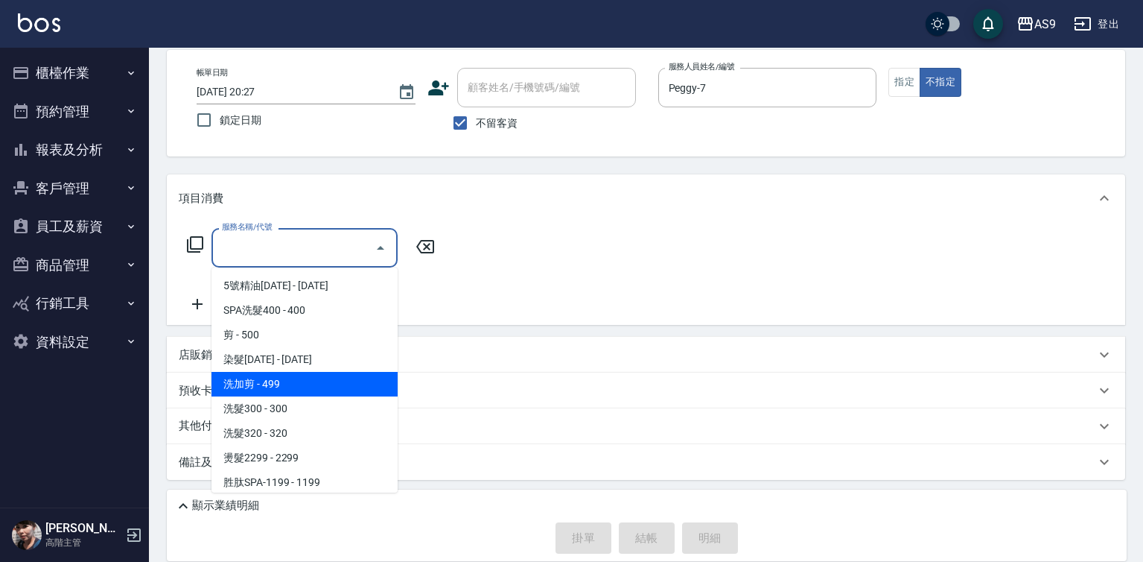
click at [314, 382] on span "洗加剪 - 499" at bounding box center [305, 384] width 186 height 25
type input "洗加剪"
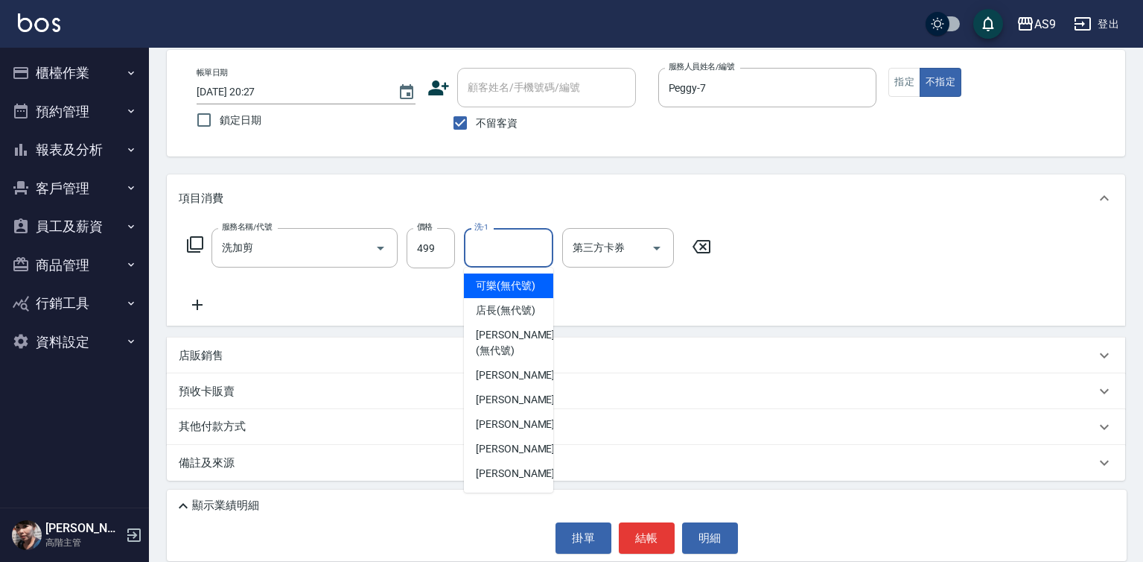
click at [518, 246] on input "洗-1" at bounding box center [509, 248] width 76 height 26
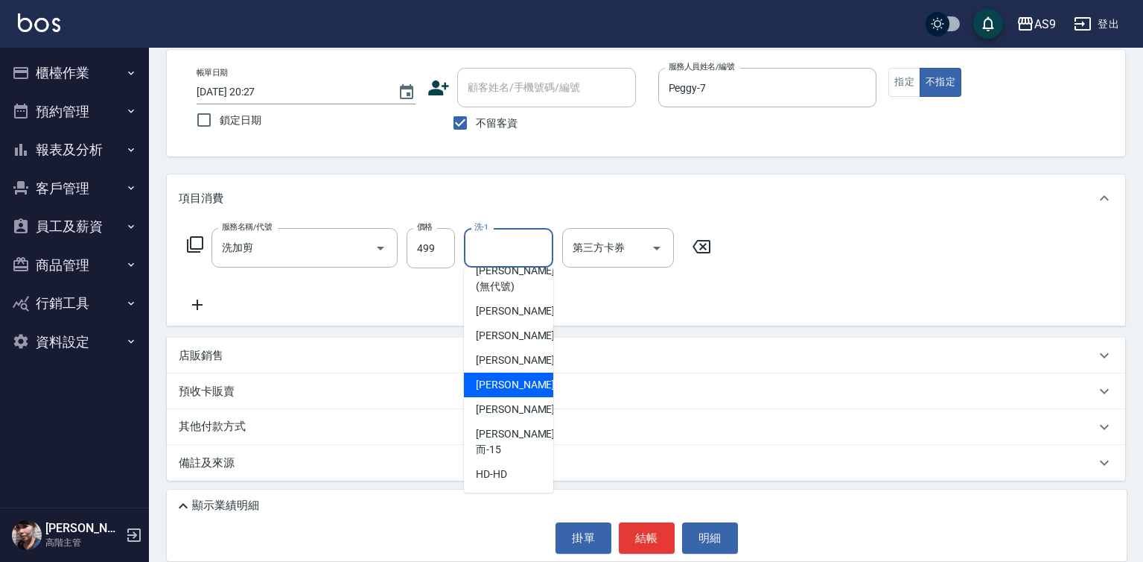
click at [512, 392] on span "[PERSON_NAME]-12" at bounding box center [523, 385] width 94 height 16
type input "[PERSON_NAME]-12"
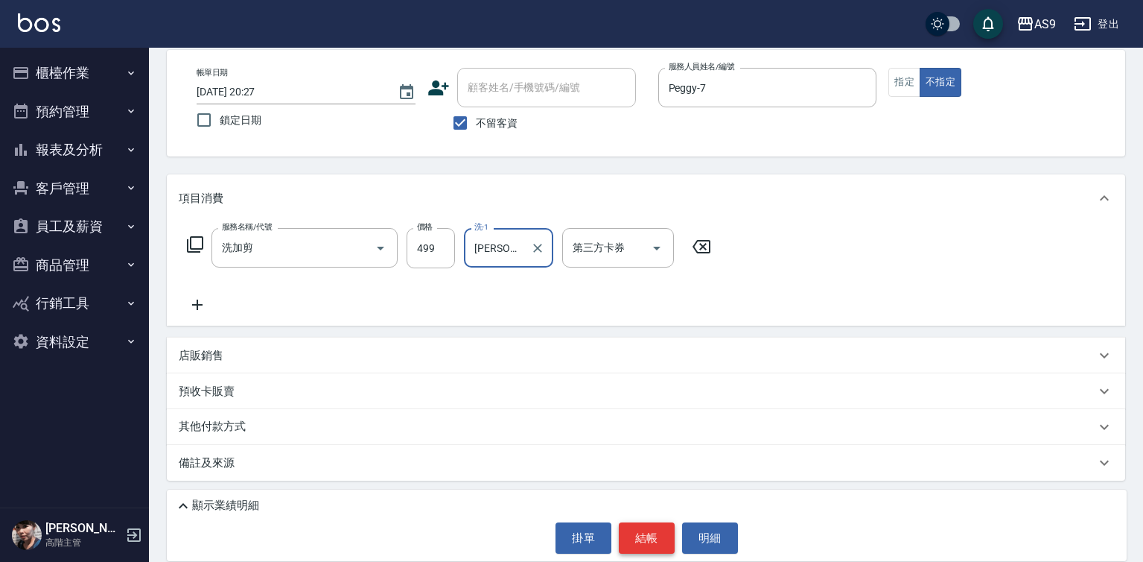
click at [641, 539] on button "結帳" at bounding box center [647, 537] width 56 height 31
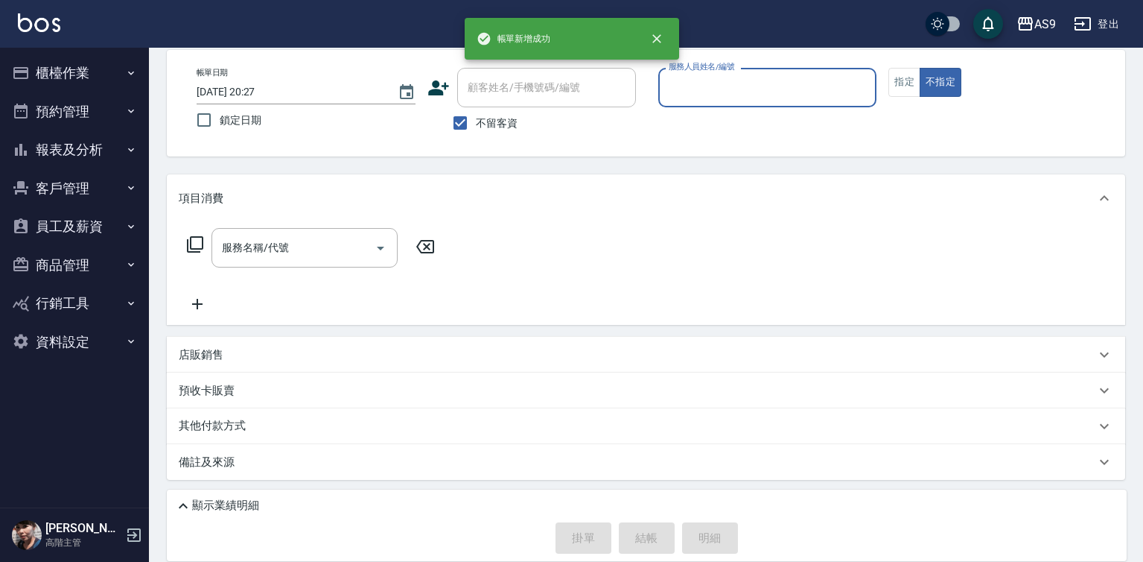
click at [699, 96] on input "服務人員姓名/編號" at bounding box center [768, 87] width 206 height 26
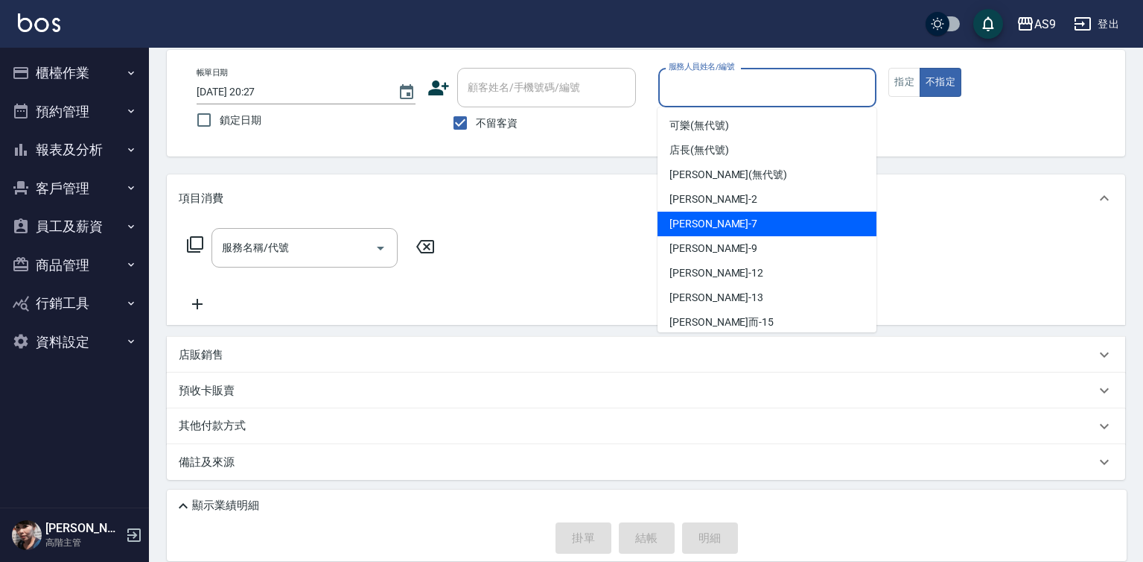
click at [708, 224] on div "Peggy -7" at bounding box center [767, 224] width 219 height 25
type input "Peggy-7"
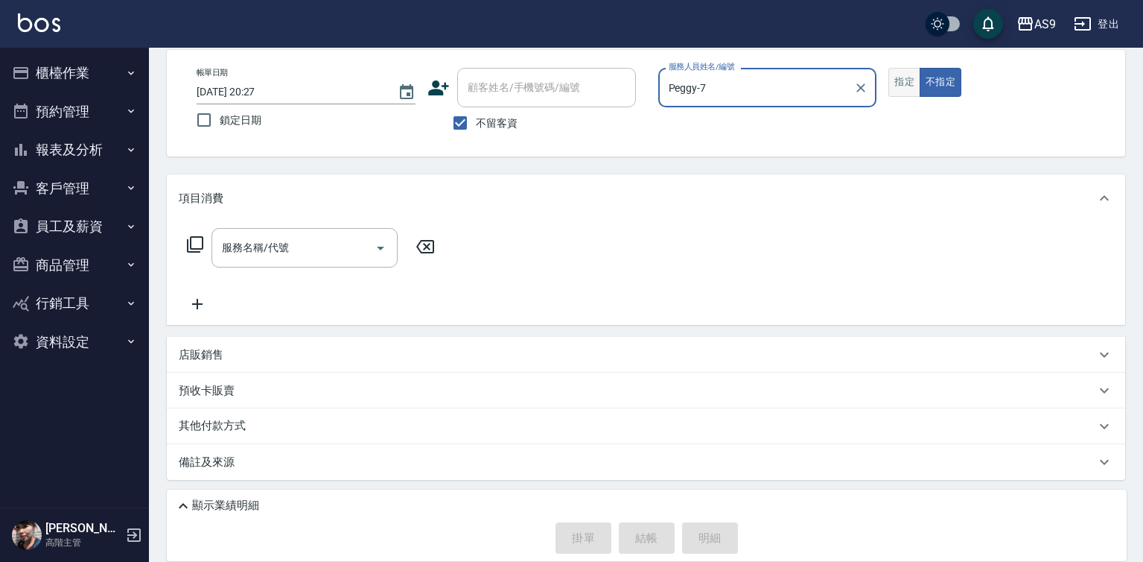
drag, startPoint x: 905, startPoint y: 82, endPoint x: 892, endPoint y: 88, distance: 14.0
click at [905, 84] on button "指定" at bounding box center [905, 82] width 32 height 29
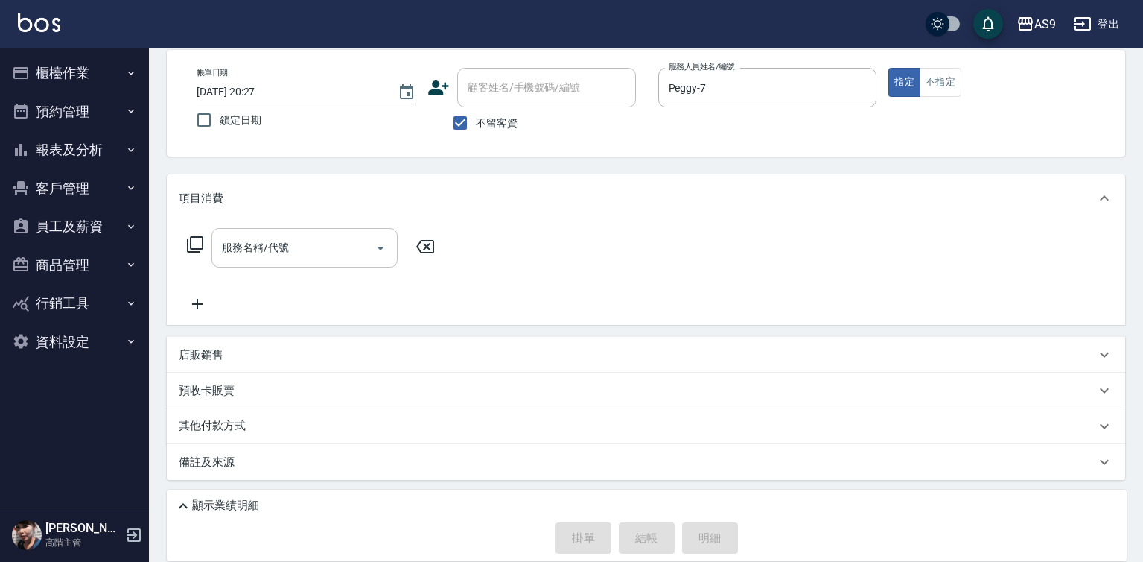
click at [275, 250] on input "服務名稱/代號" at bounding box center [293, 248] width 150 height 26
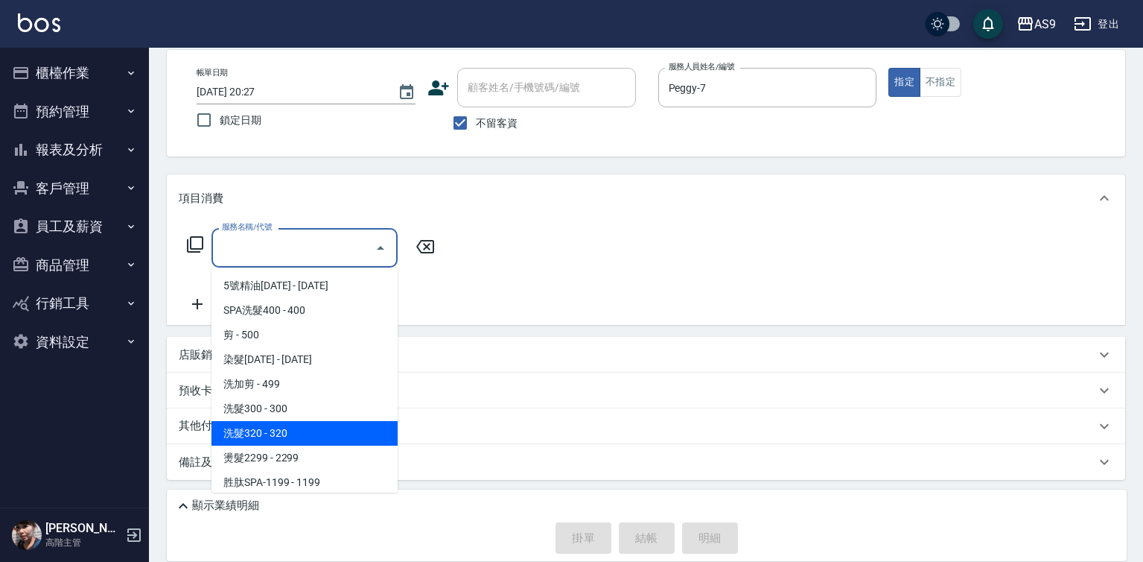
click at [319, 423] on span "洗髮320 - 320" at bounding box center [305, 433] width 186 height 25
type input "洗髮320(洗髮320)"
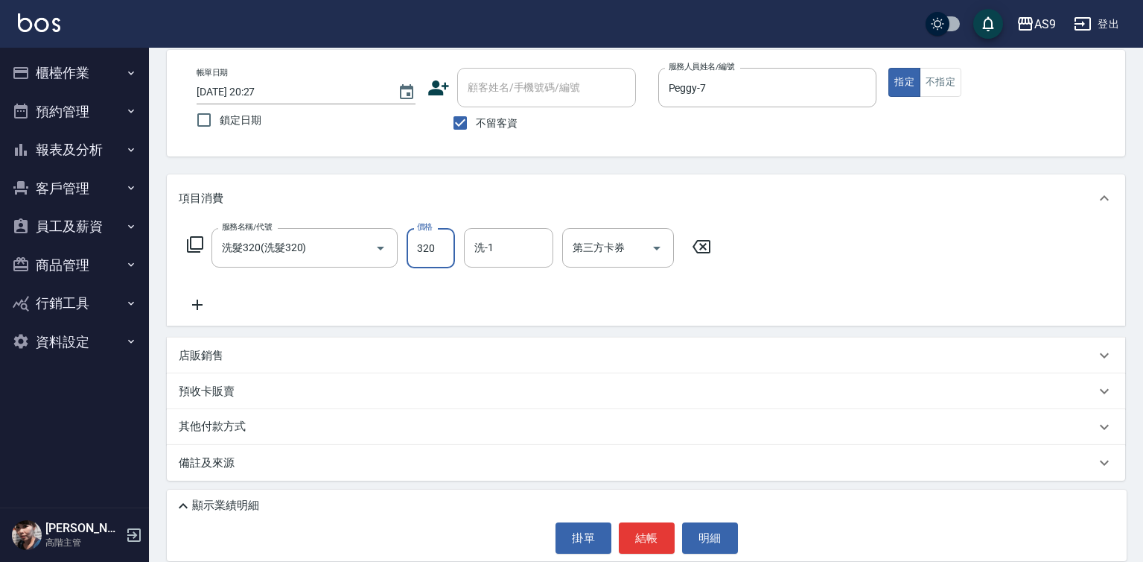
click at [422, 244] on input "320" at bounding box center [431, 248] width 48 height 40
type input "290"
click at [638, 533] on button "結帳" at bounding box center [647, 537] width 56 height 31
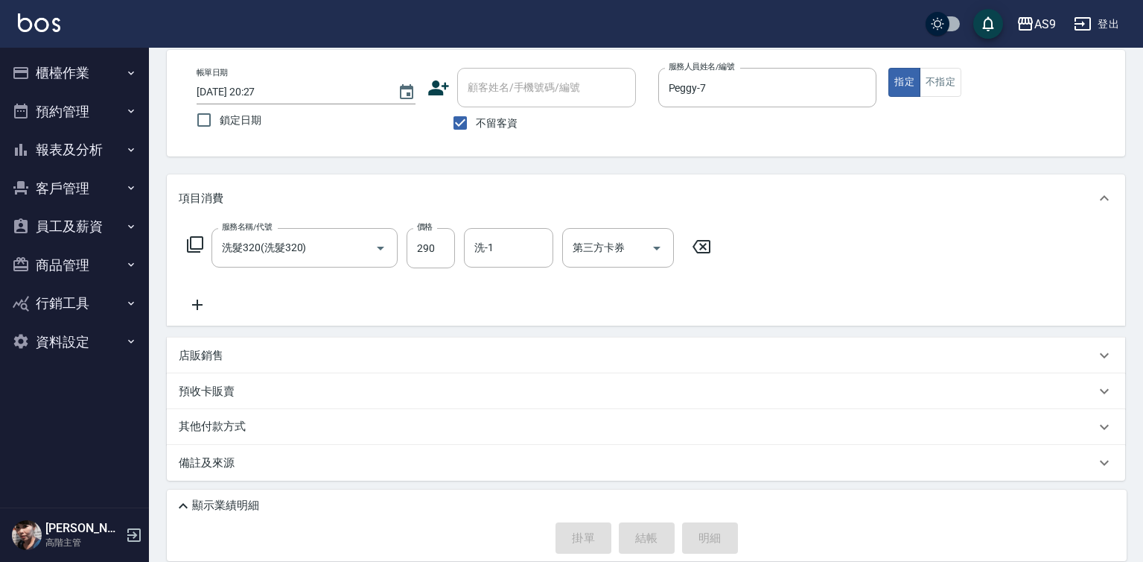
type input "[DATE] 20:28"
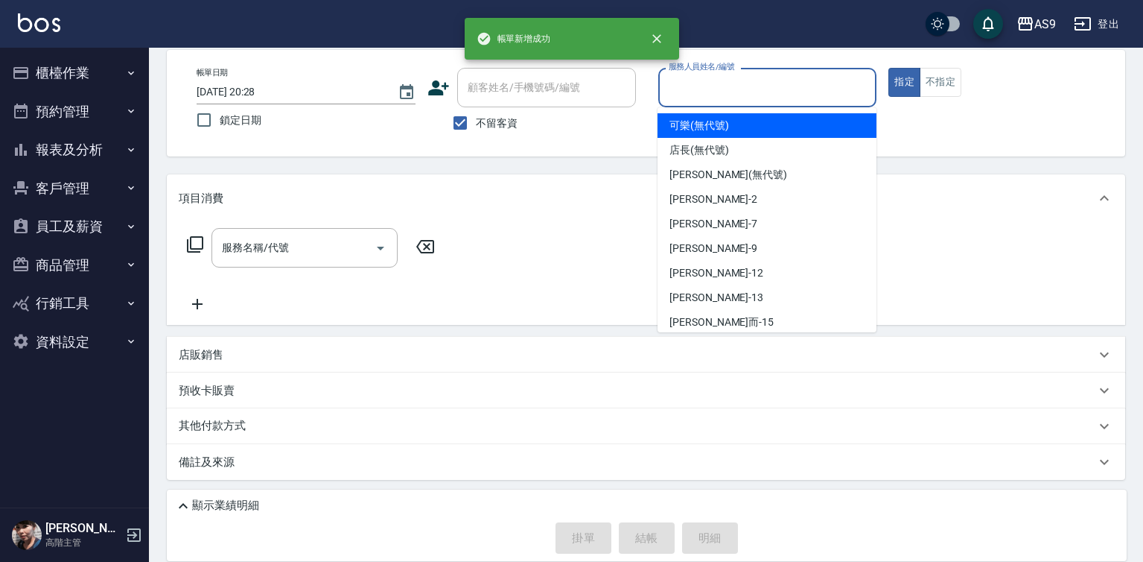
drag, startPoint x: 710, startPoint y: 96, endPoint x: 725, endPoint y: 226, distance: 130.4
click at [710, 103] on div "服務人員姓名/編號" at bounding box center [767, 87] width 219 height 39
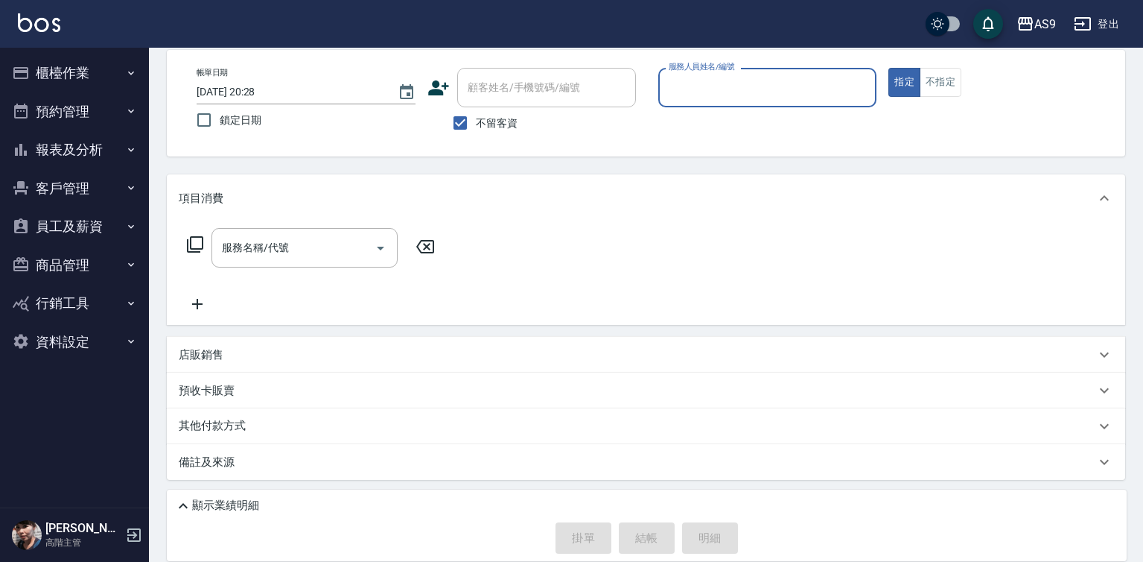
click at [705, 115] on p at bounding box center [767, 115] width 219 height 16
click at [700, 98] on input "服務人員姓名/編號" at bounding box center [768, 87] width 206 height 26
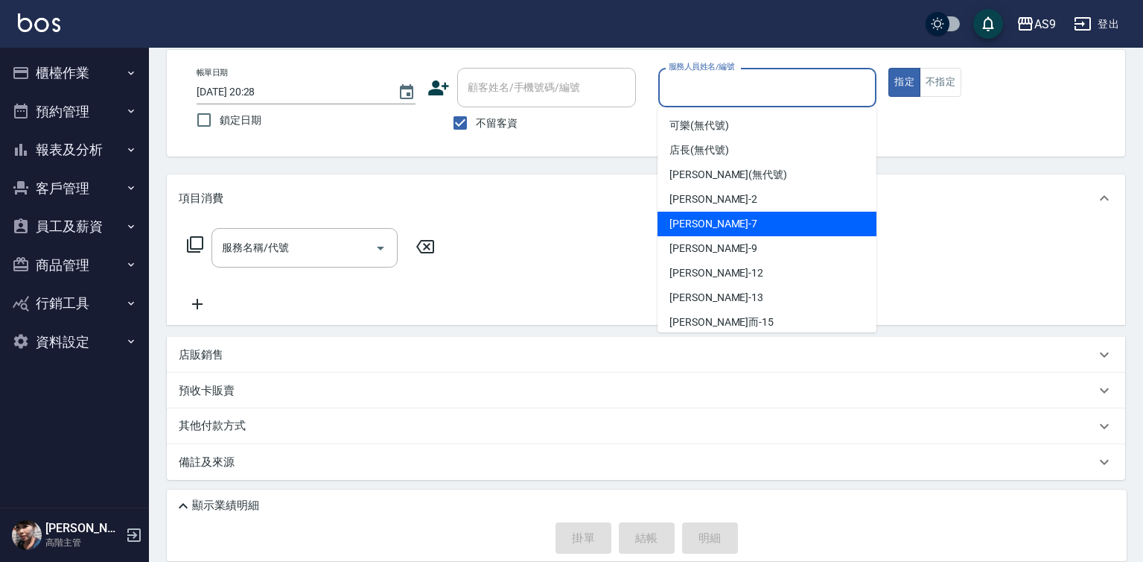
click at [719, 230] on div "Peggy -7" at bounding box center [767, 224] width 219 height 25
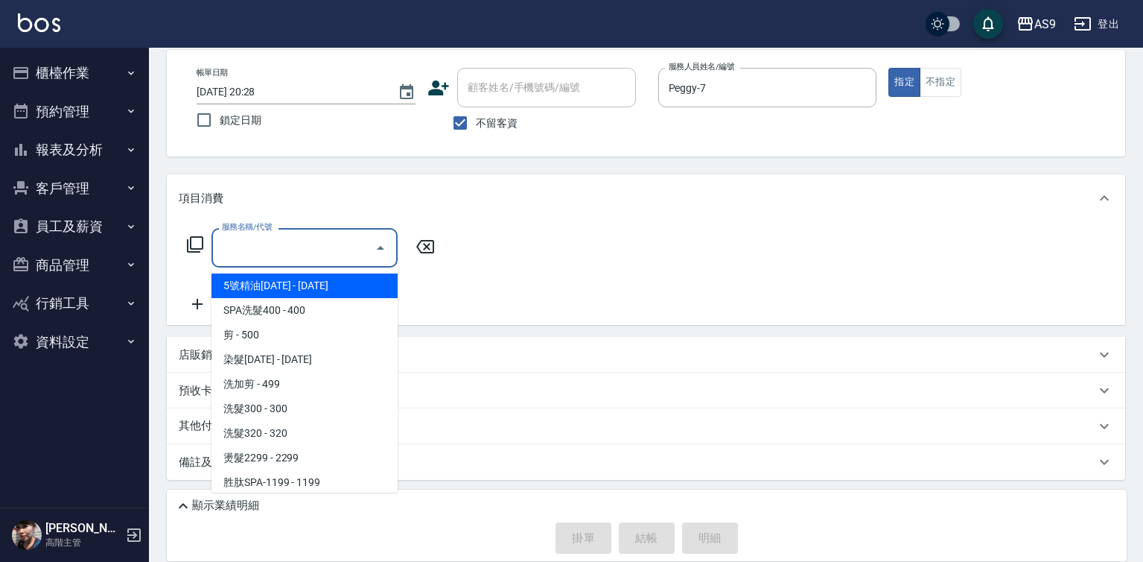
click at [336, 247] on input "服務名稱/代號" at bounding box center [293, 248] width 150 height 26
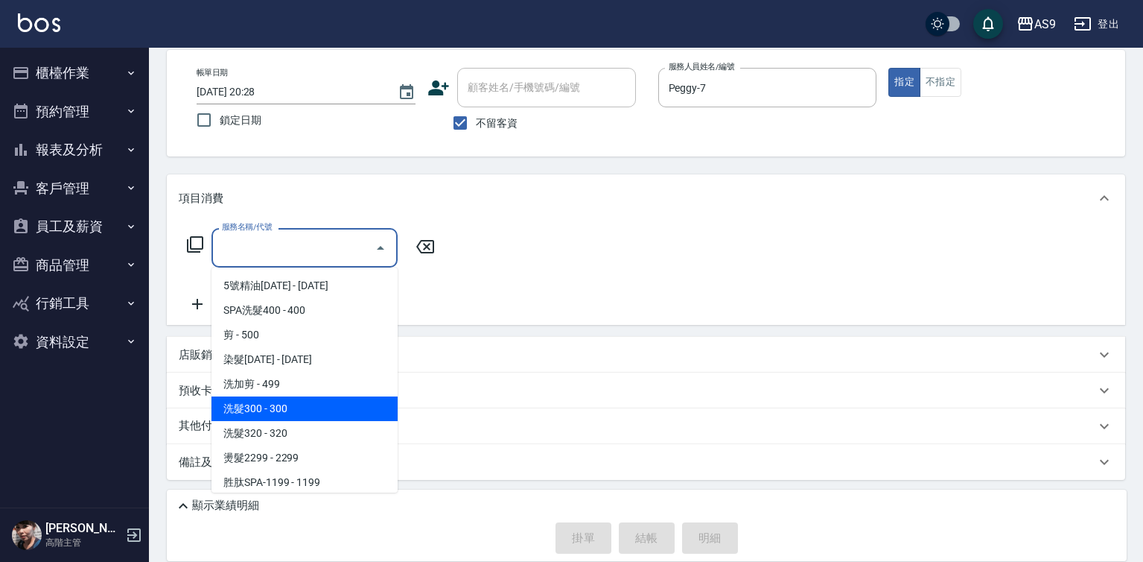
click at [312, 412] on span "洗髮300 - 300" at bounding box center [305, 408] width 186 height 25
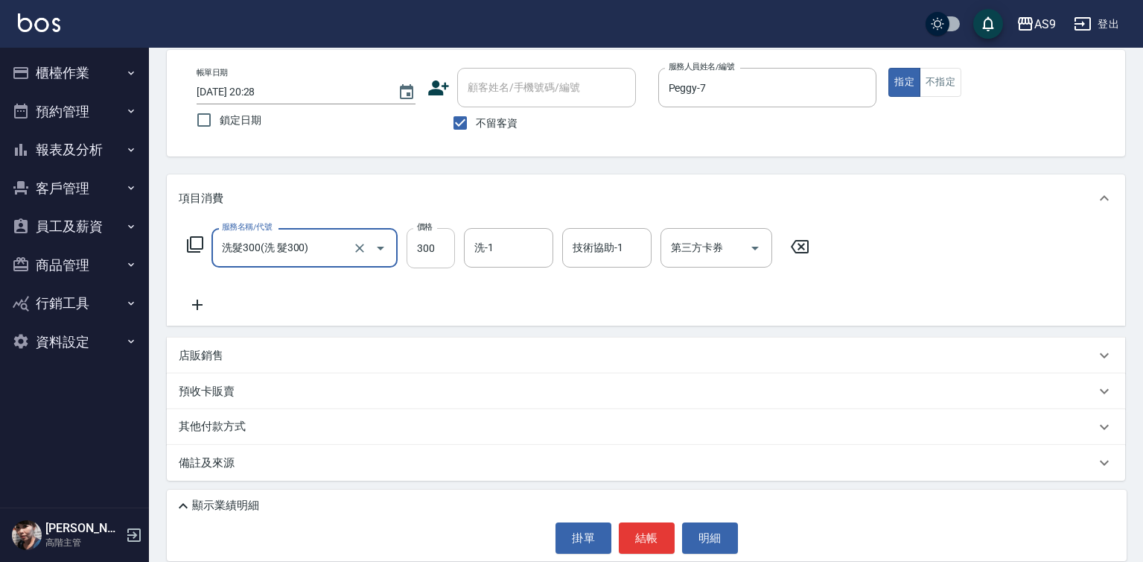
click at [432, 247] on input "300" at bounding box center [431, 248] width 48 height 40
click at [433, 247] on input "300" at bounding box center [431, 248] width 48 height 40
click at [643, 540] on button "結帳" at bounding box center [647, 537] width 56 height 31
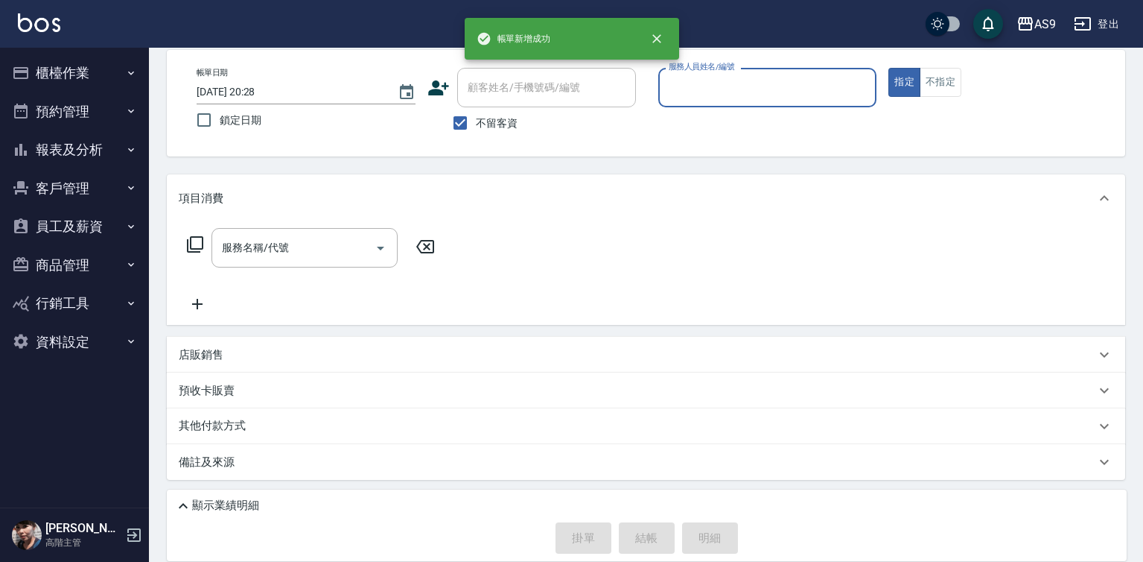
click at [718, 89] on input "服務人員姓名/編號" at bounding box center [768, 87] width 206 height 26
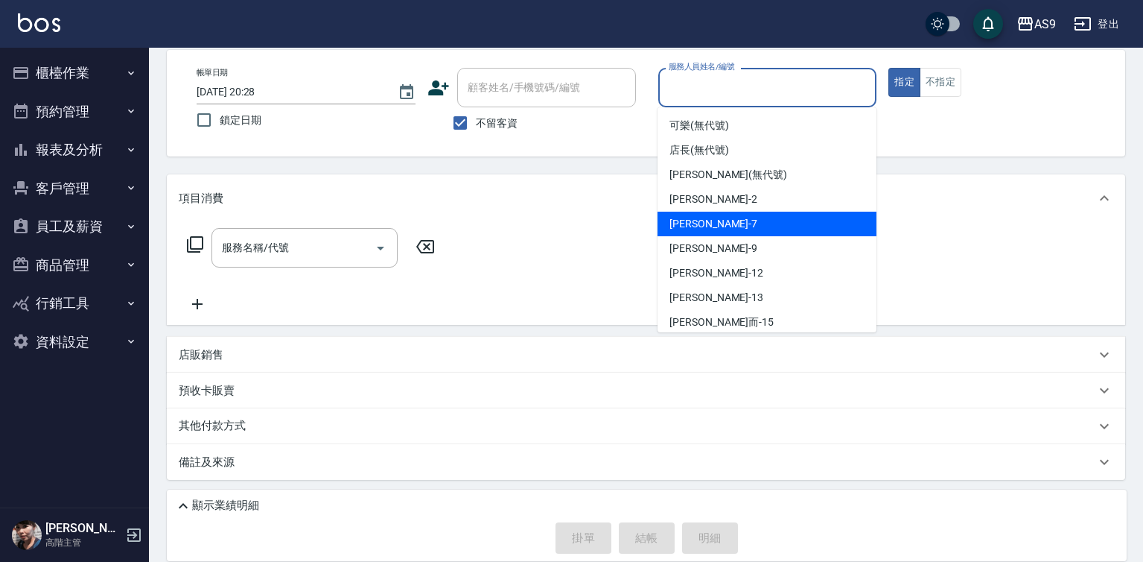
click at [718, 229] on div "Peggy -7" at bounding box center [767, 224] width 219 height 25
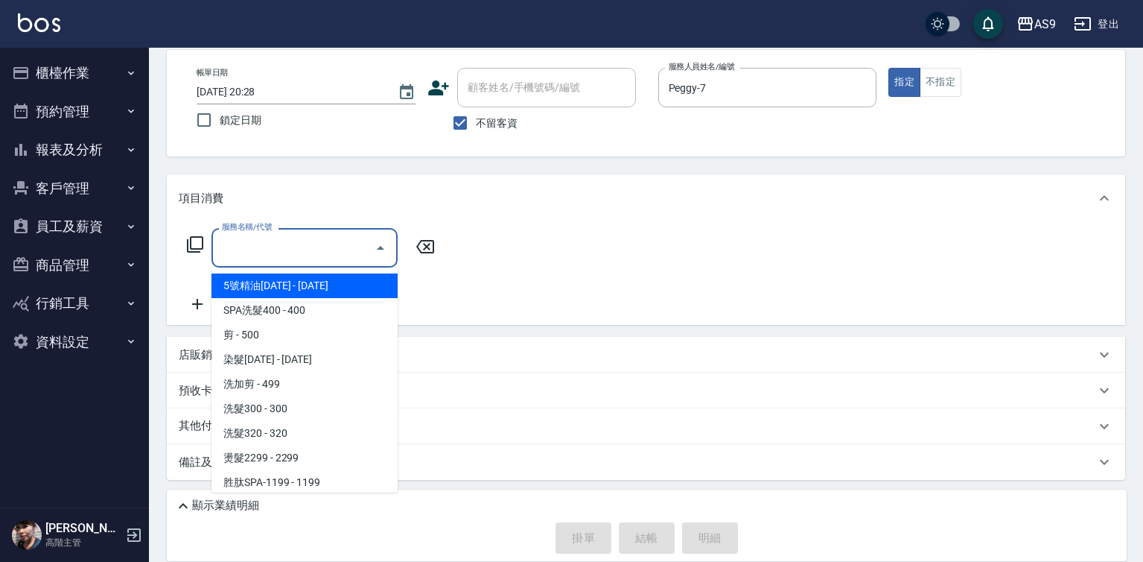
click at [332, 251] on input "服務名稱/代號" at bounding box center [293, 248] width 150 height 26
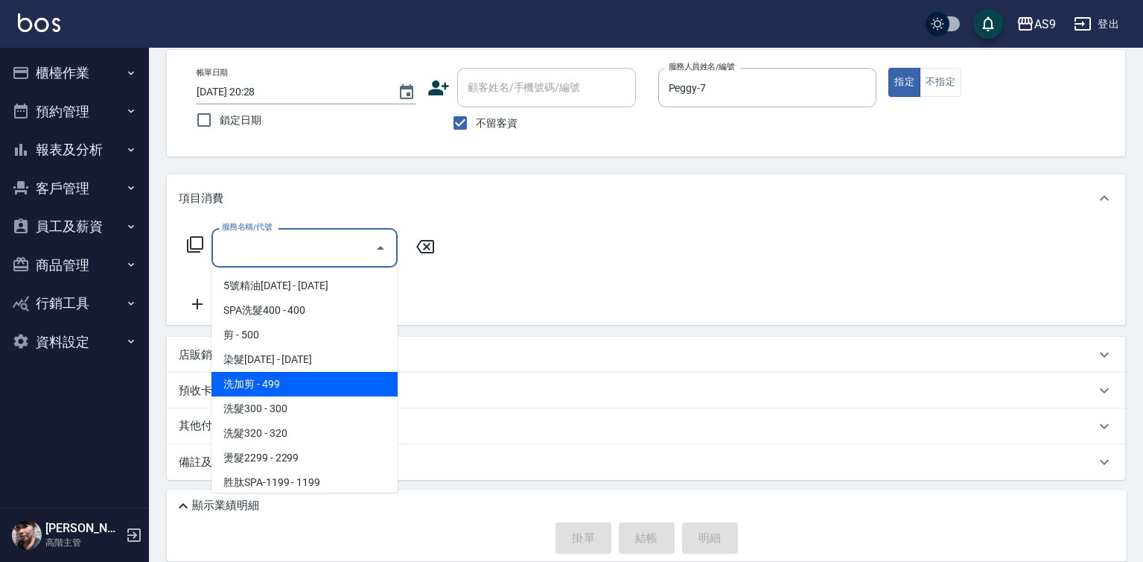
click at [302, 392] on span "洗加剪 - 499" at bounding box center [305, 384] width 186 height 25
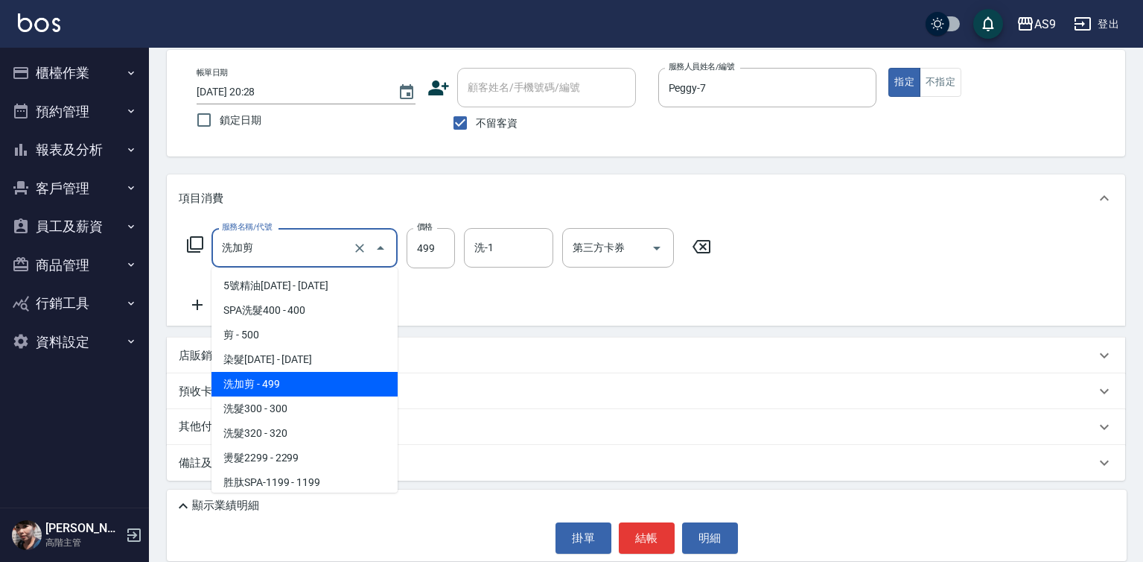
click at [306, 253] on input "洗加剪" at bounding box center [283, 248] width 131 height 26
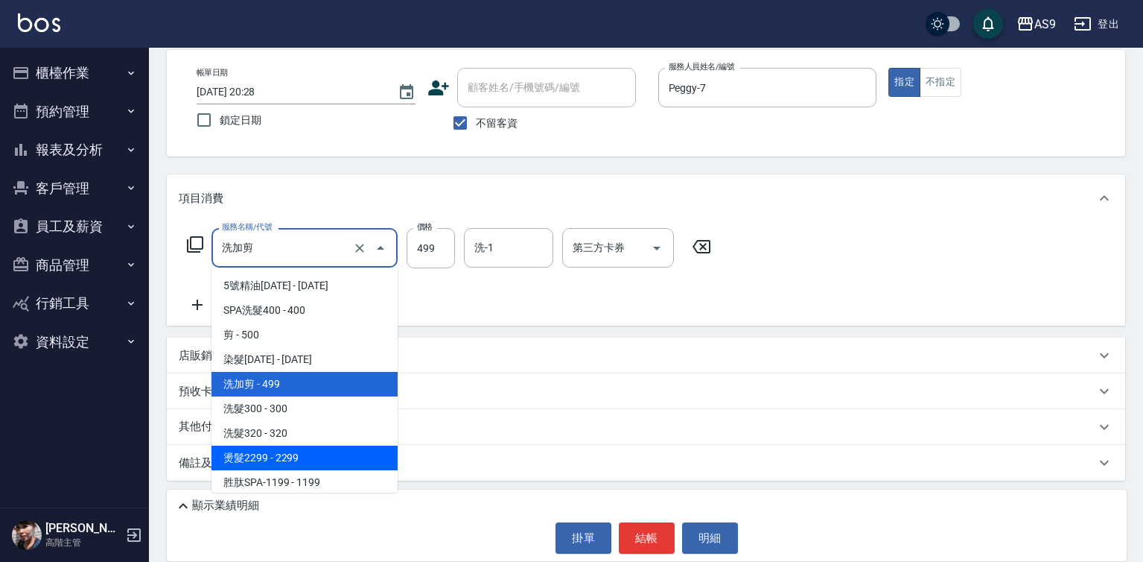
click at [312, 445] on span "燙髮2299 - 2299" at bounding box center [305, 457] width 186 height 25
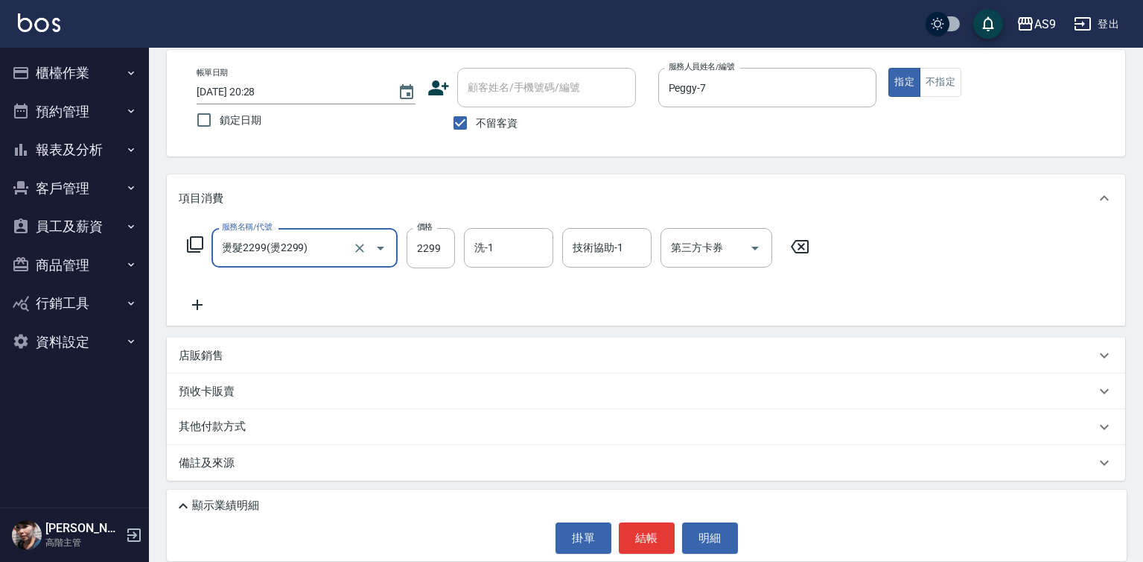
click at [322, 258] on input "燙髮2299(燙2299)" at bounding box center [283, 248] width 131 height 26
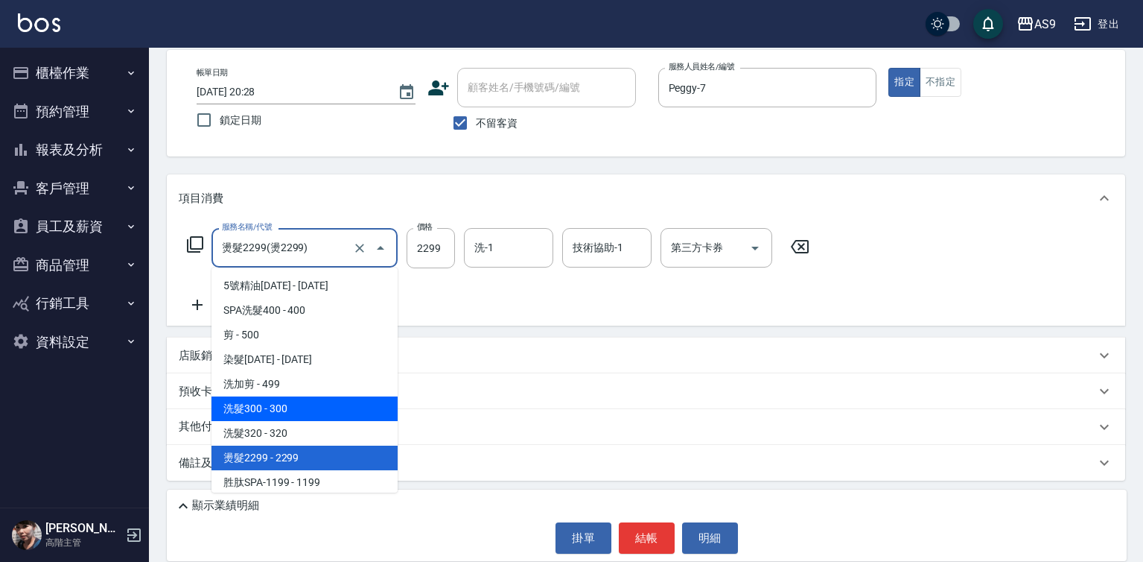
click at [314, 417] on span "洗髮300 - 300" at bounding box center [305, 408] width 186 height 25
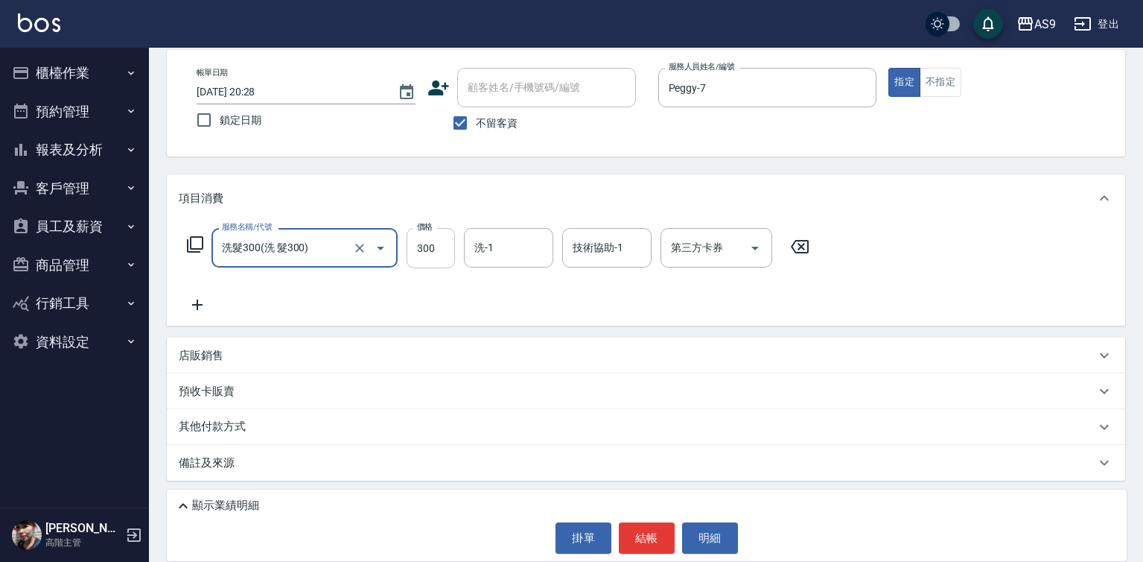
click at [444, 251] on input "300" at bounding box center [431, 248] width 48 height 40
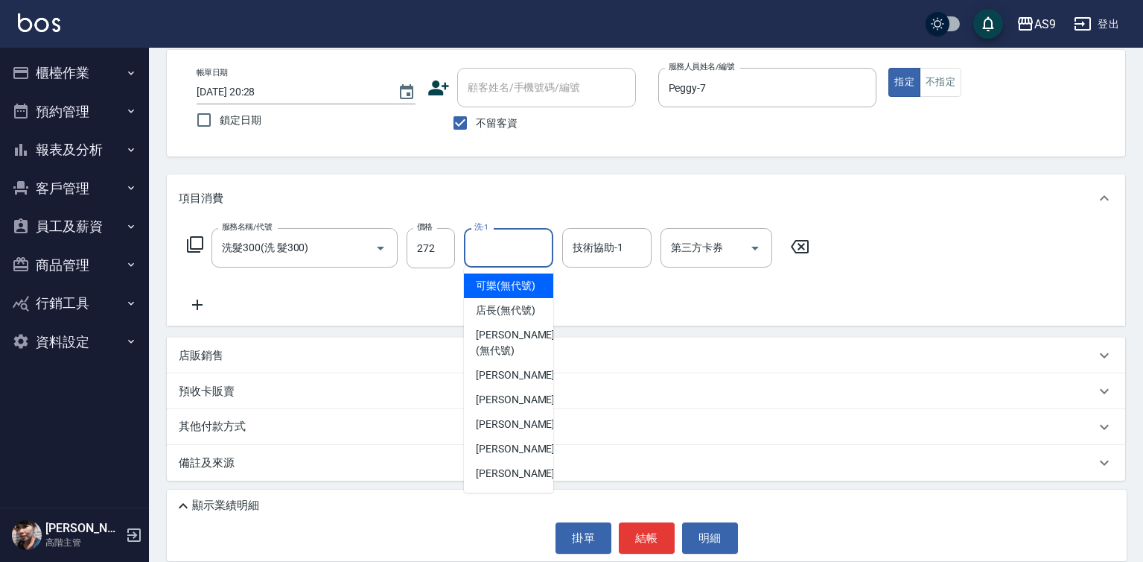
drag, startPoint x: 472, startPoint y: 247, endPoint x: 485, endPoint y: 270, distance: 25.7
click at [474, 247] on input "洗-1" at bounding box center [509, 248] width 76 height 26
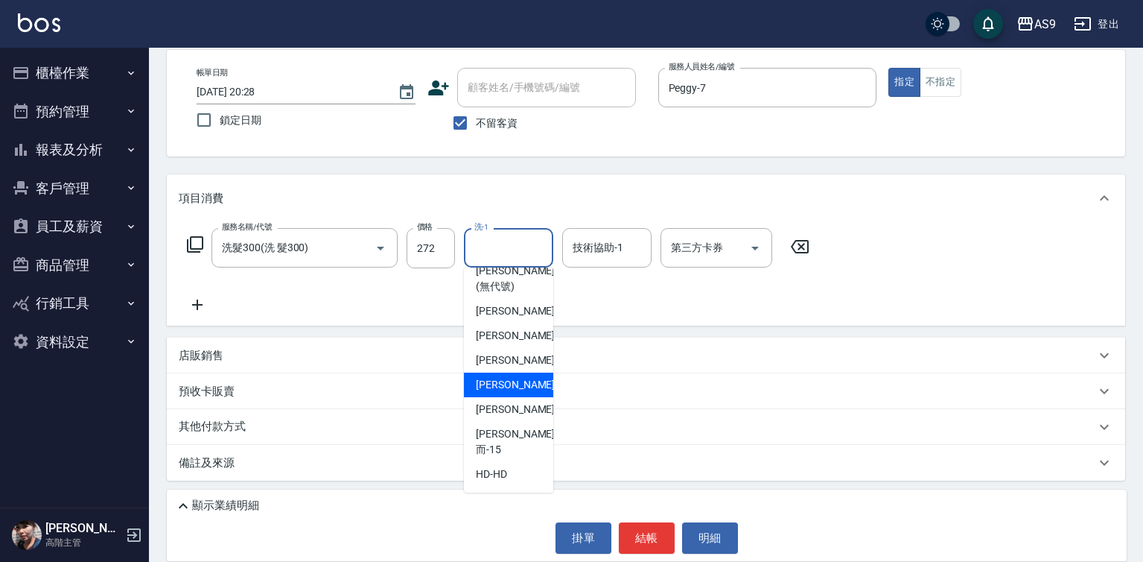
click at [508, 392] on span "[PERSON_NAME]-12" at bounding box center [523, 385] width 94 height 16
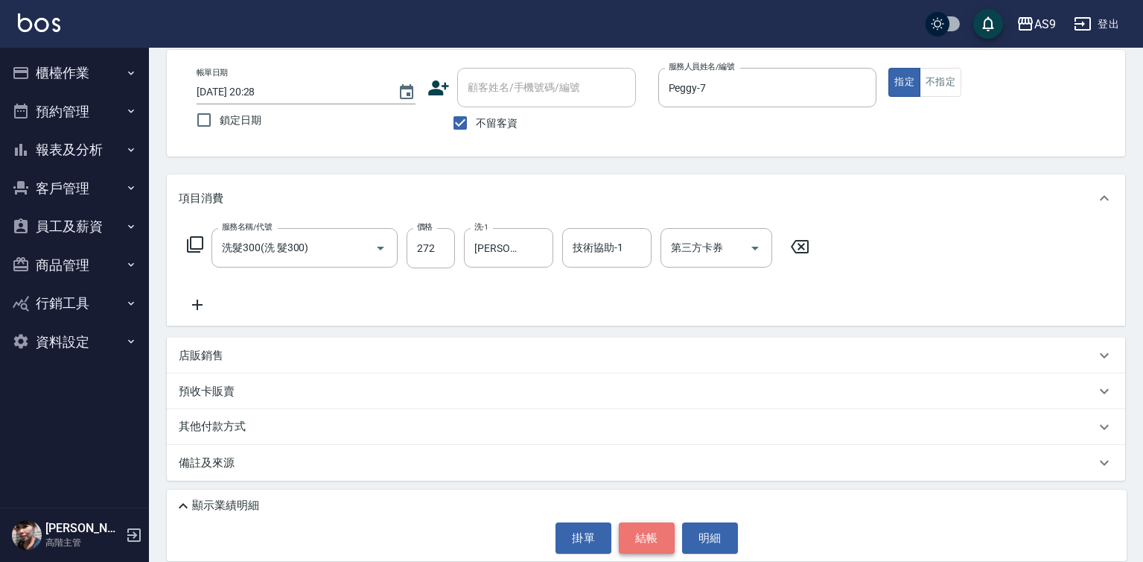
click at [655, 529] on button "結帳" at bounding box center [647, 537] width 56 height 31
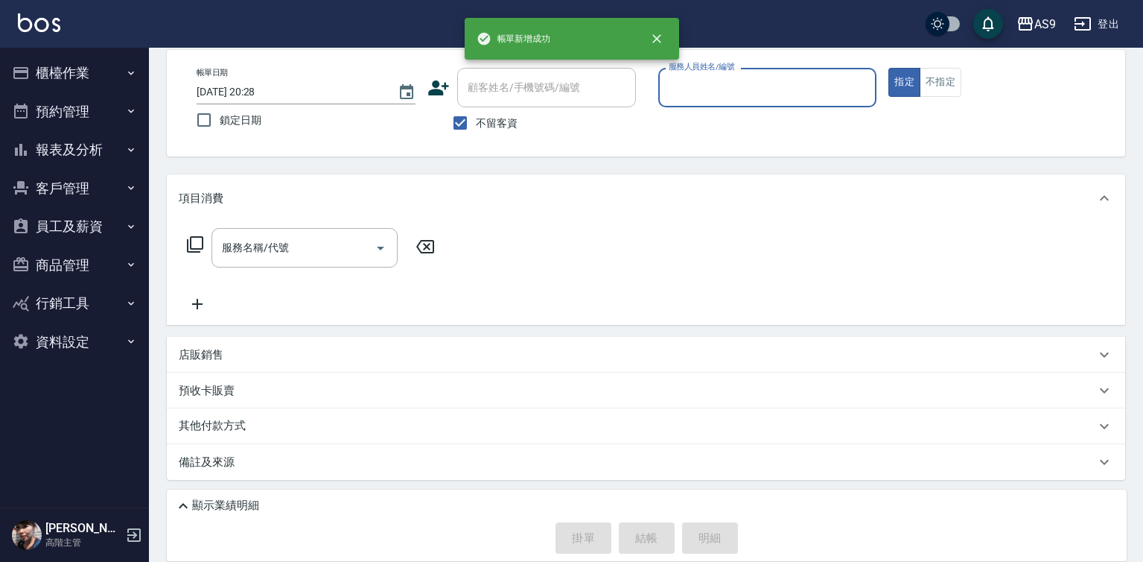
click at [728, 93] on input "服務人員姓名/編號" at bounding box center [768, 87] width 206 height 26
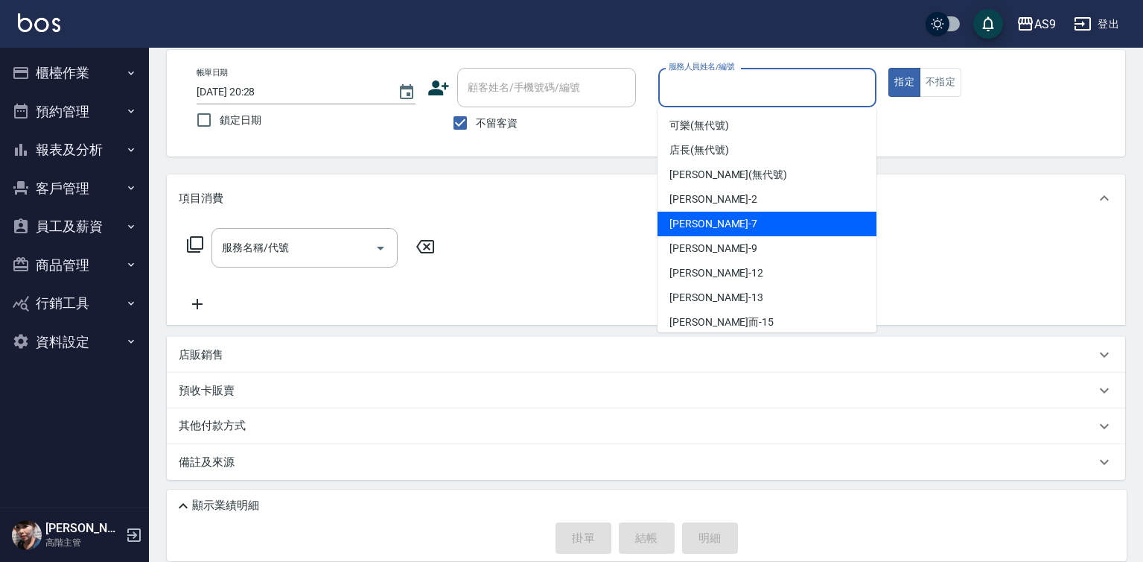
click at [718, 226] on div "Peggy -7" at bounding box center [767, 224] width 219 height 25
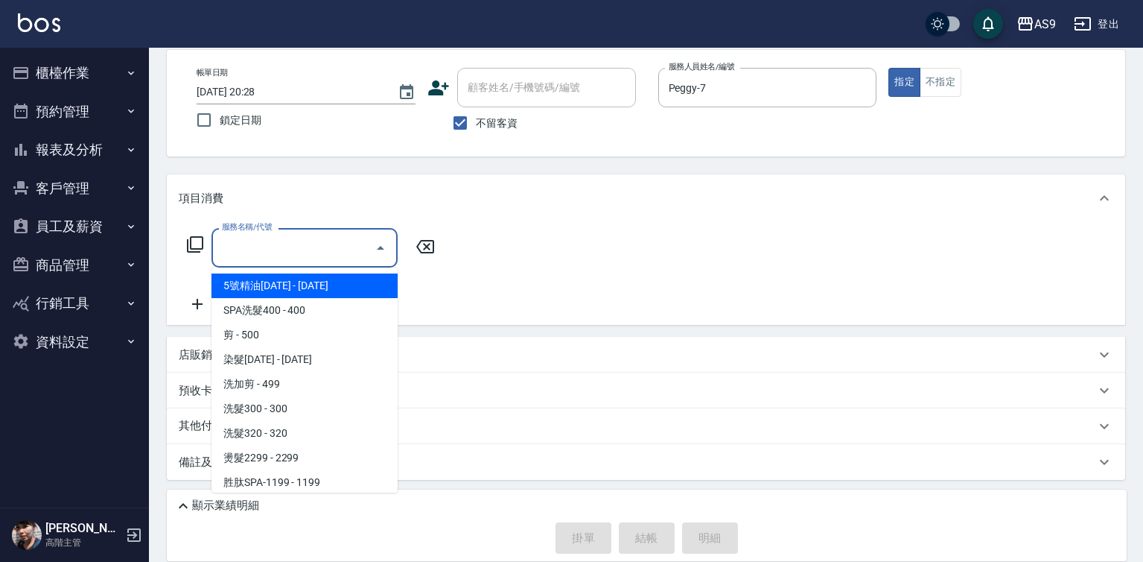
click at [334, 258] on input "服務名稱/代號" at bounding box center [293, 248] width 150 height 26
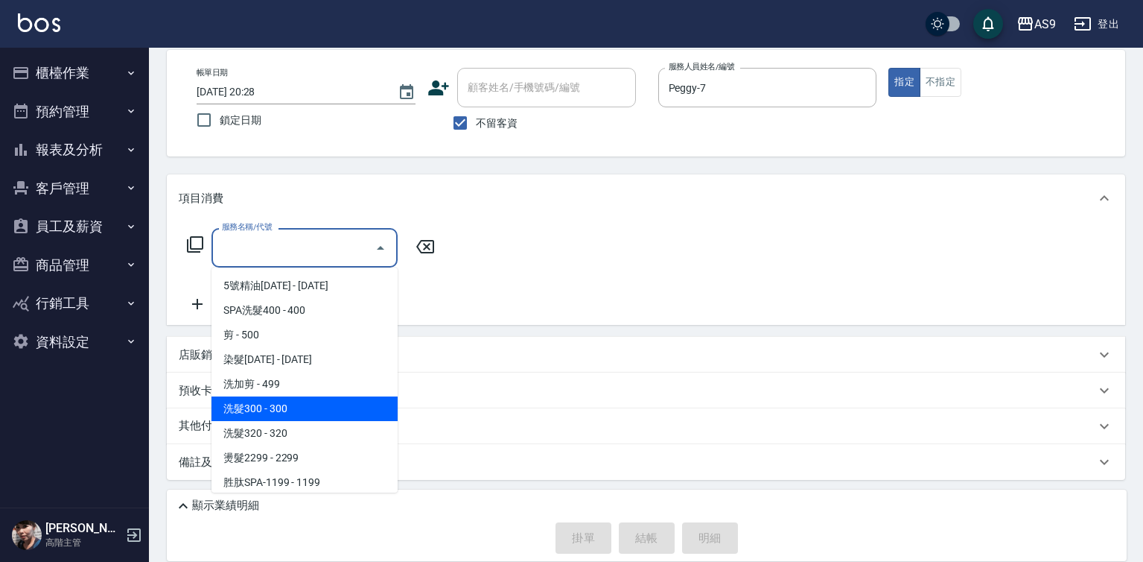
click at [291, 412] on span "洗髮300 - 300" at bounding box center [305, 408] width 186 height 25
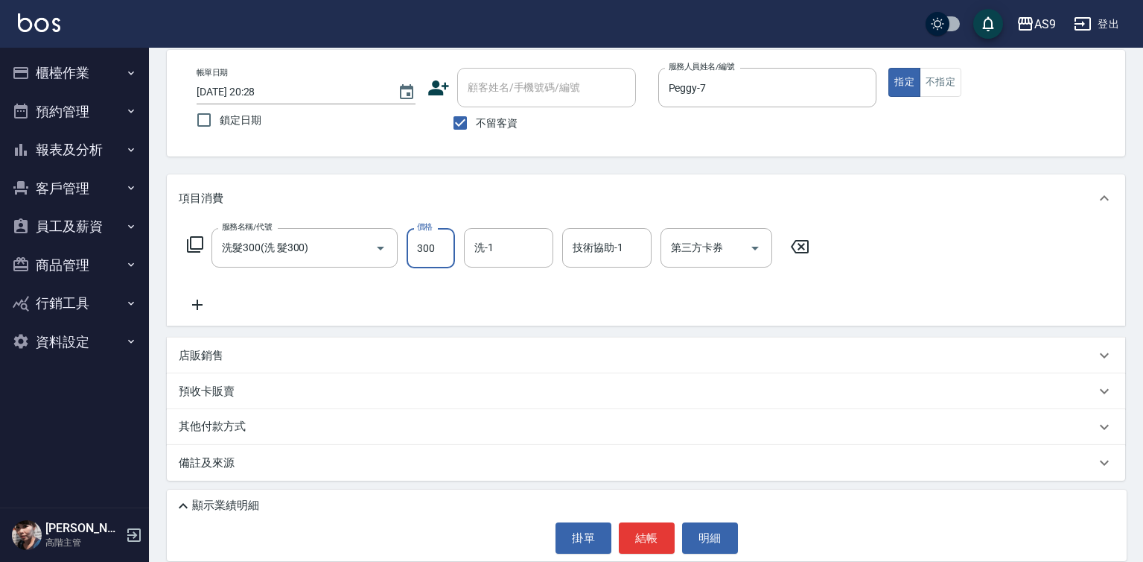
click at [432, 248] on input "300" at bounding box center [431, 248] width 48 height 40
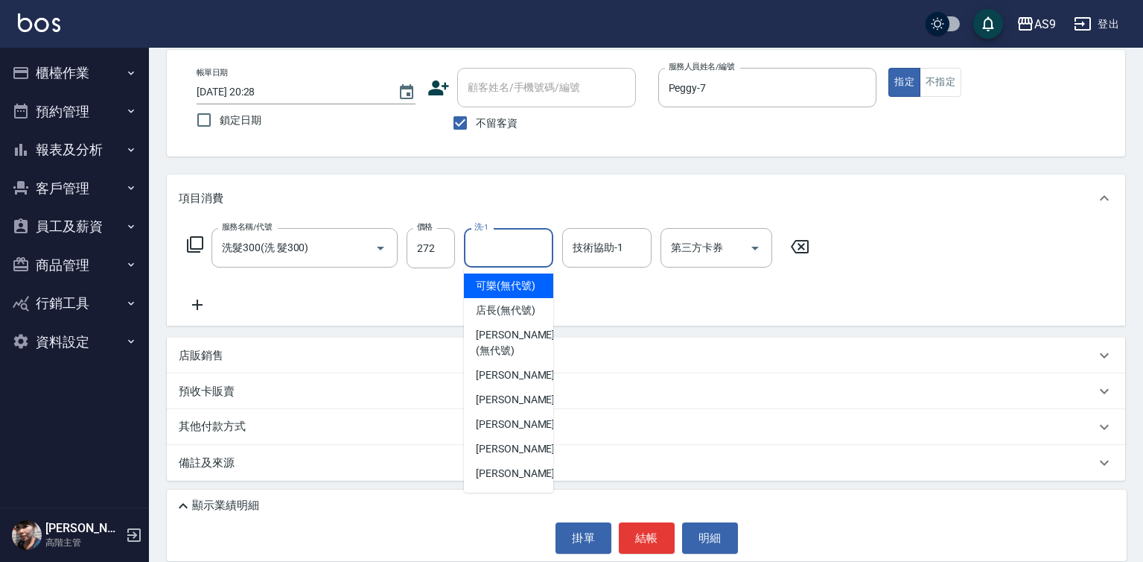
click at [499, 249] on input "洗-1" at bounding box center [509, 248] width 76 height 26
click at [506, 282] on span "可樂 (無代號)" at bounding box center [506, 286] width 60 height 16
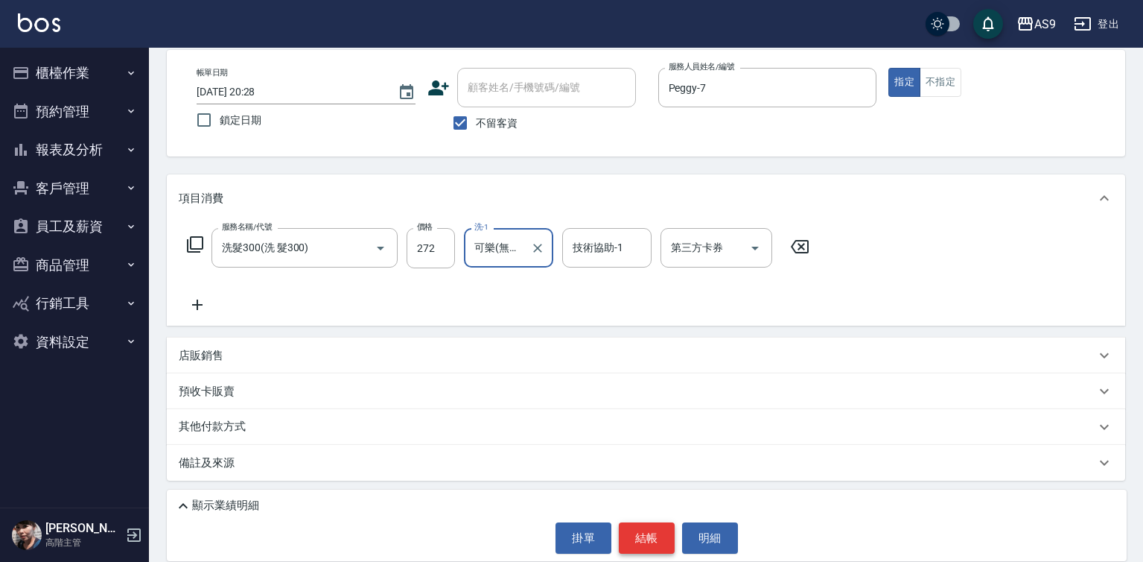
click at [641, 543] on button "結帳" at bounding box center [647, 537] width 56 height 31
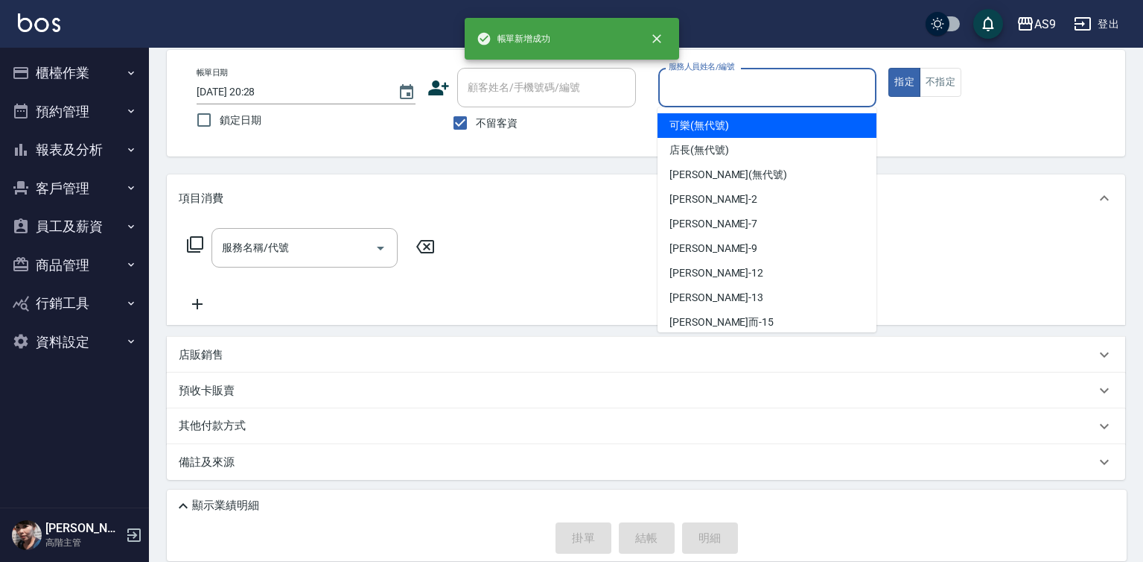
click at [687, 94] on input "服務人員姓名/編號" at bounding box center [768, 87] width 206 height 26
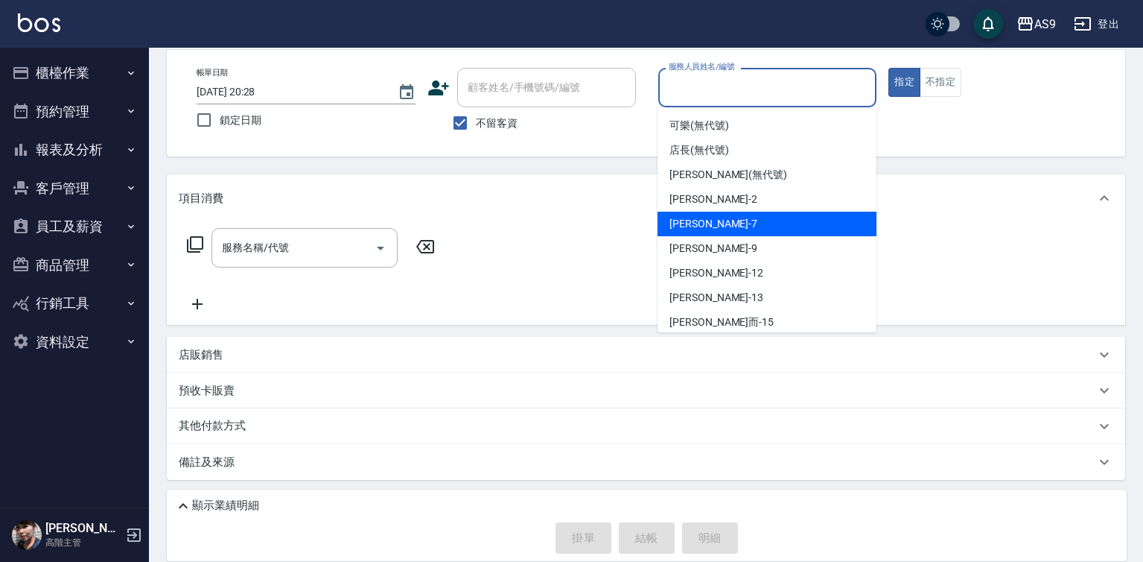
click at [708, 231] on div "Peggy -7" at bounding box center [767, 224] width 219 height 25
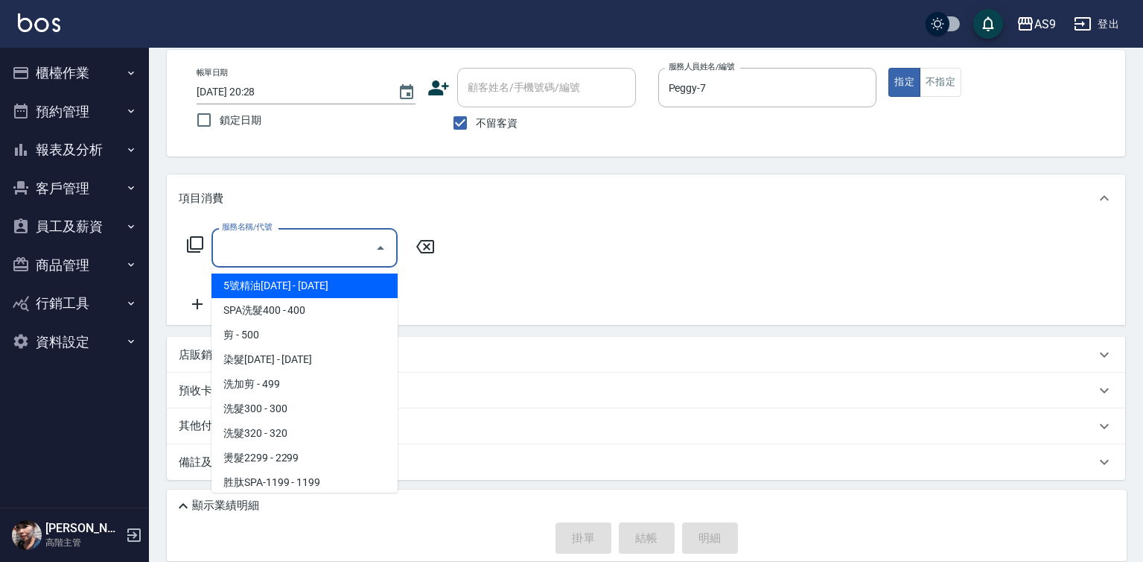
click at [365, 252] on input "服務名稱/代號" at bounding box center [293, 248] width 150 height 26
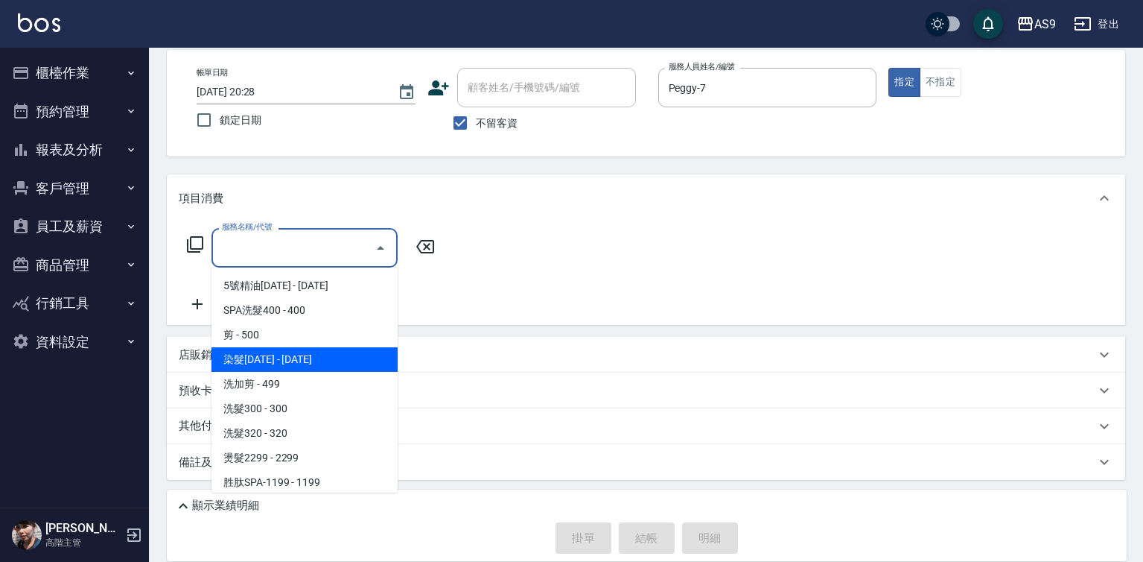
click at [296, 364] on span "染髮[DATE] - [DATE]" at bounding box center [305, 359] width 186 height 25
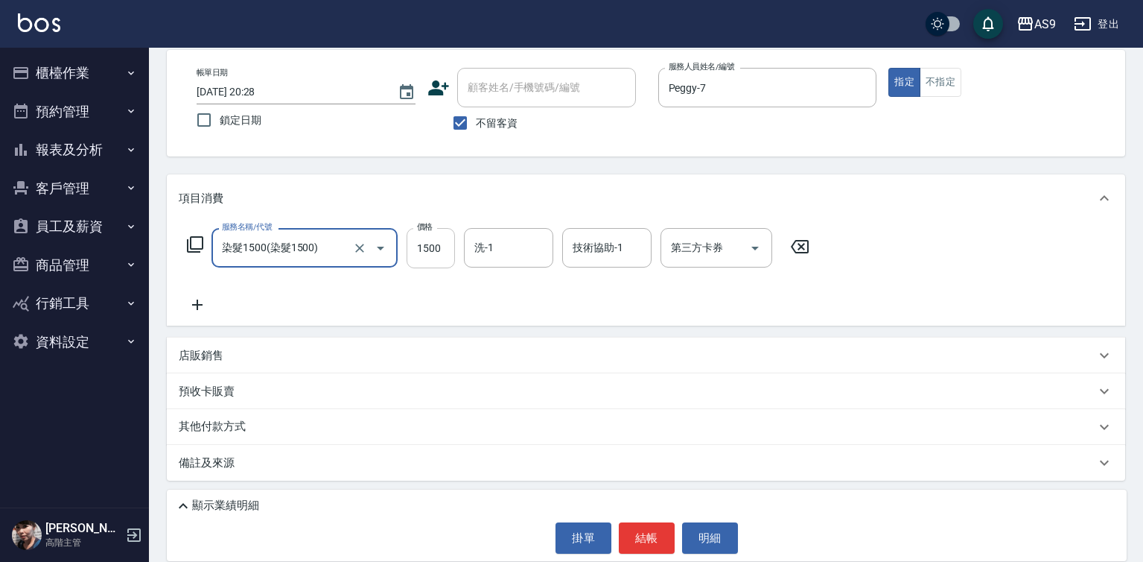
click at [435, 247] on input "1500" at bounding box center [431, 248] width 48 height 40
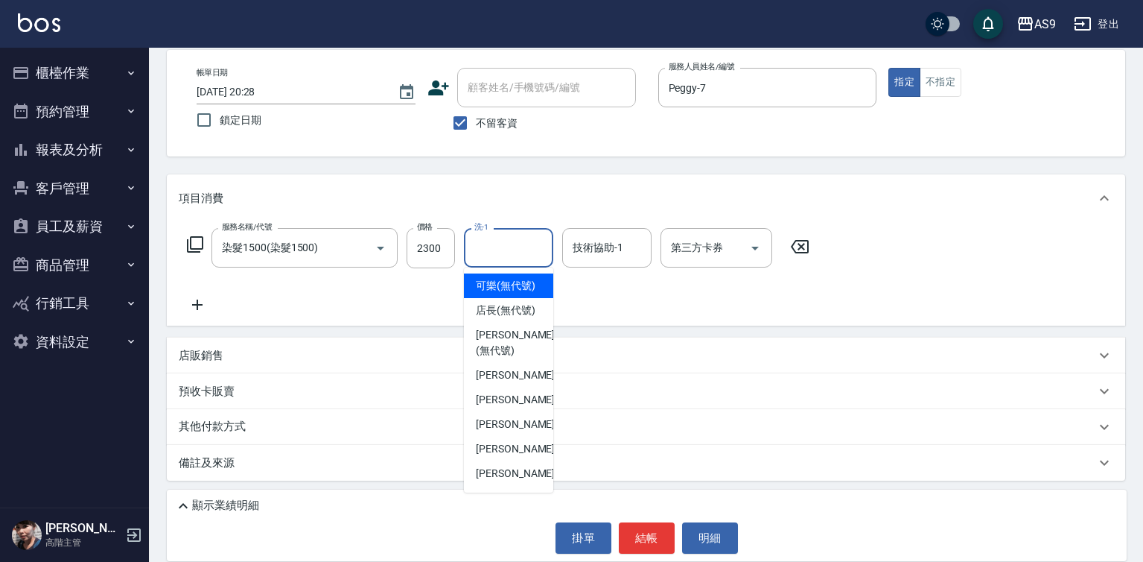
click at [483, 250] on input "洗-1" at bounding box center [509, 248] width 76 height 26
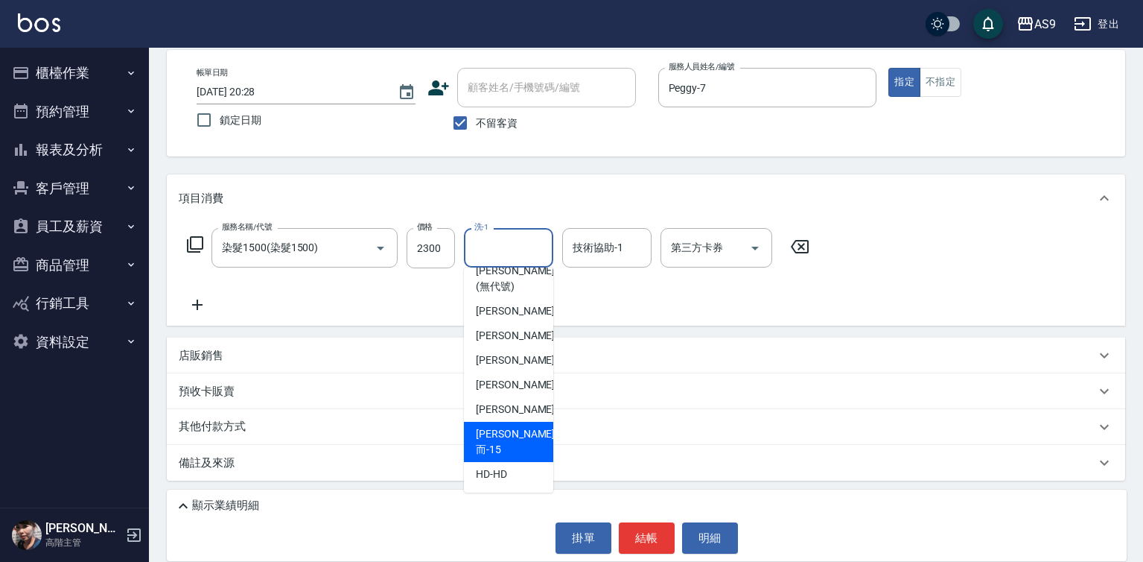
click at [509, 454] on span "[PERSON_NAME]而 -15" at bounding box center [515, 441] width 79 height 31
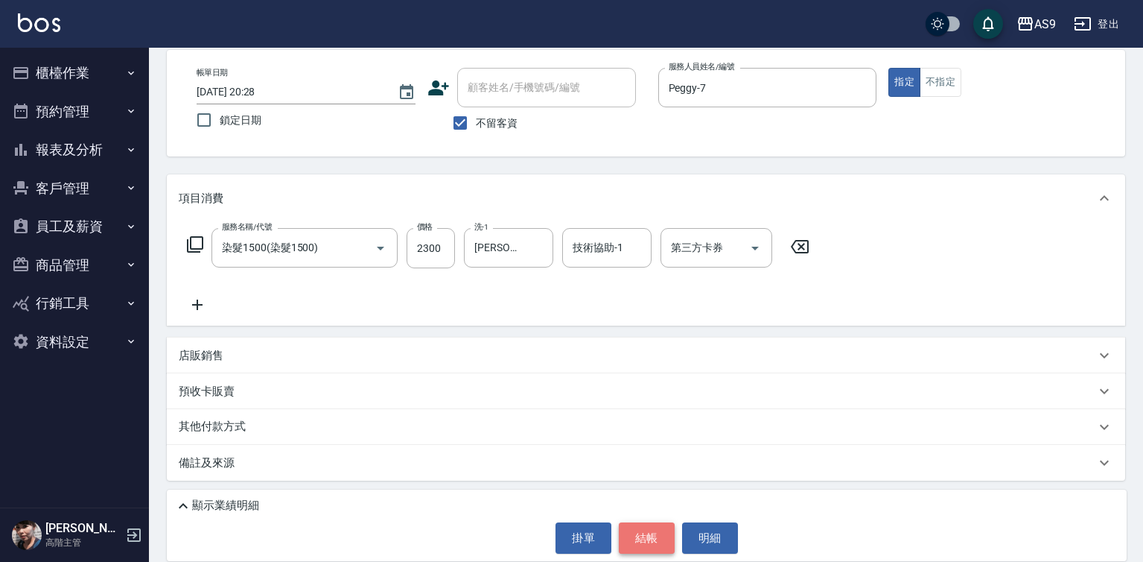
click at [626, 542] on button "結帳" at bounding box center [647, 537] width 56 height 31
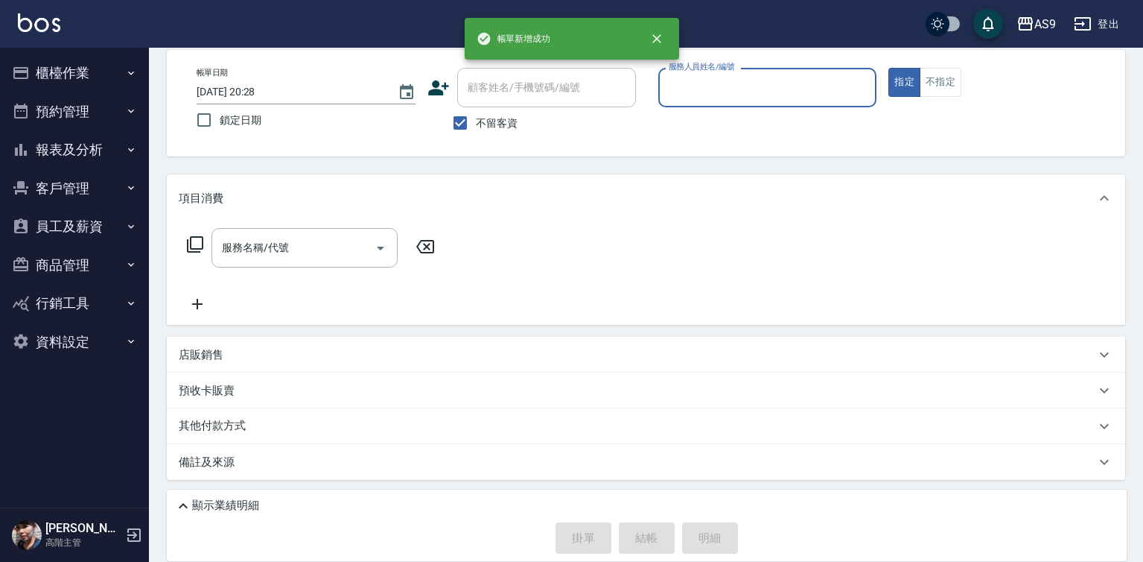
click at [740, 62] on div "帳單日期 [DATE] 20:28 鎖定日期 顧客姓名/手機號碼/編號 顧客姓名/手機號碼/編號 不留客資 服務人員姓名/編號 服務人員姓名/編號 指定 不指定" at bounding box center [646, 103] width 959 height 107
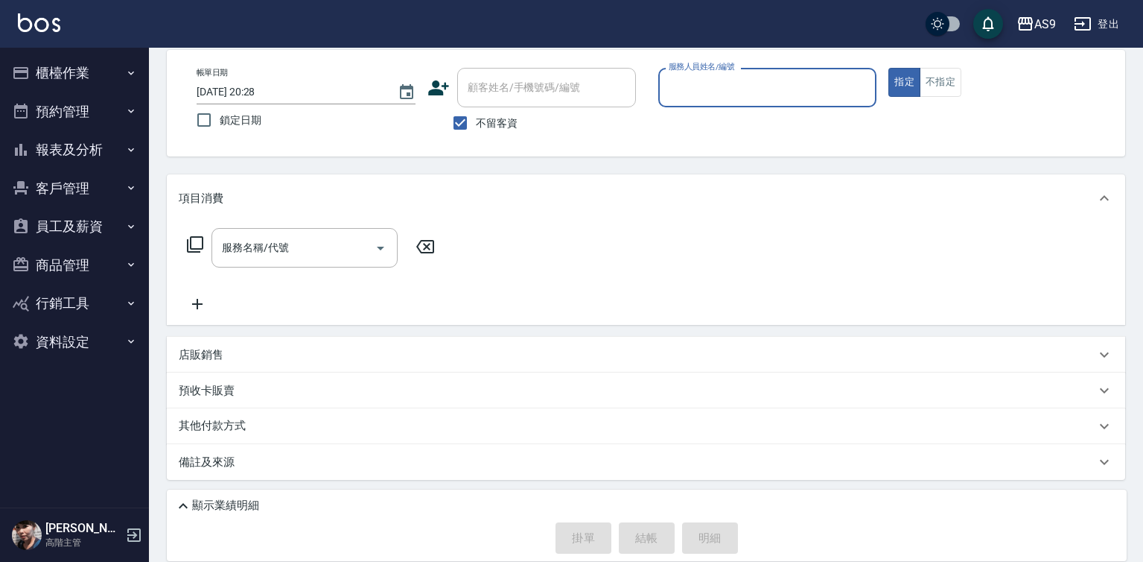
click at [732, 103] on div "服務人員姓名/編號" at bounding box center [767, 87] width 219 height 39
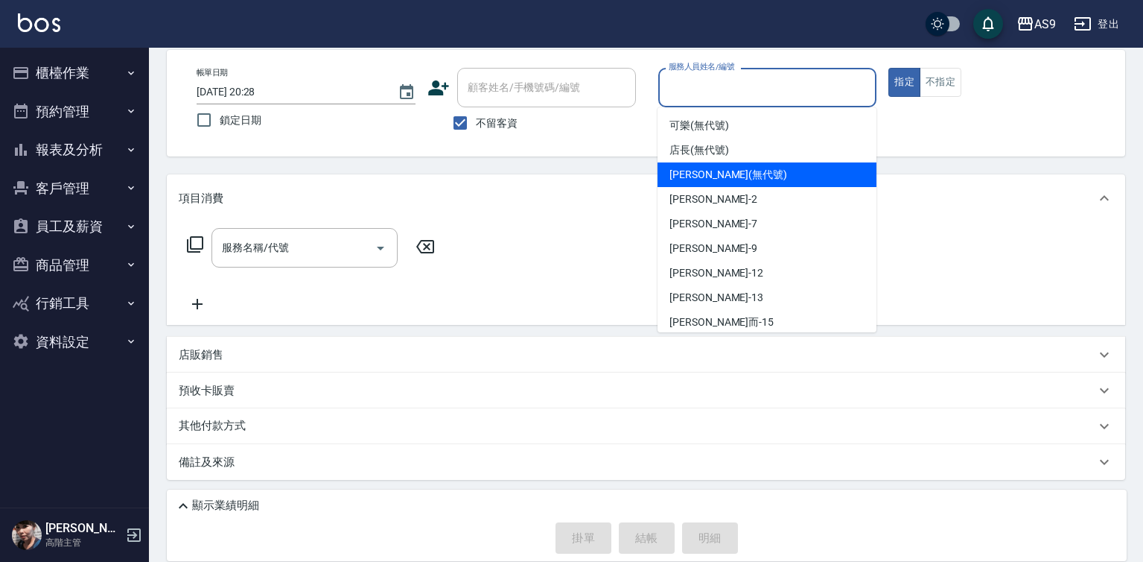
click at [699, 177] on span "[PERSON_NAME] (無代號)" at bounding box center [729, 175] width 118 height 16
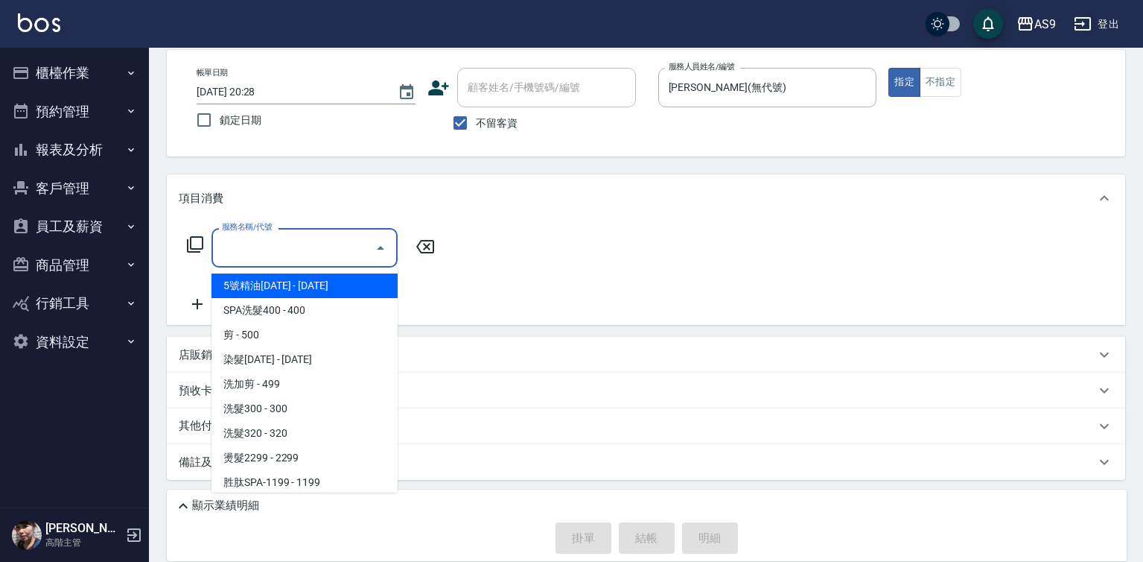
click at [320, 250] on input "服務名稱/代號" at bounding box center [293, 248] width 150 height 26
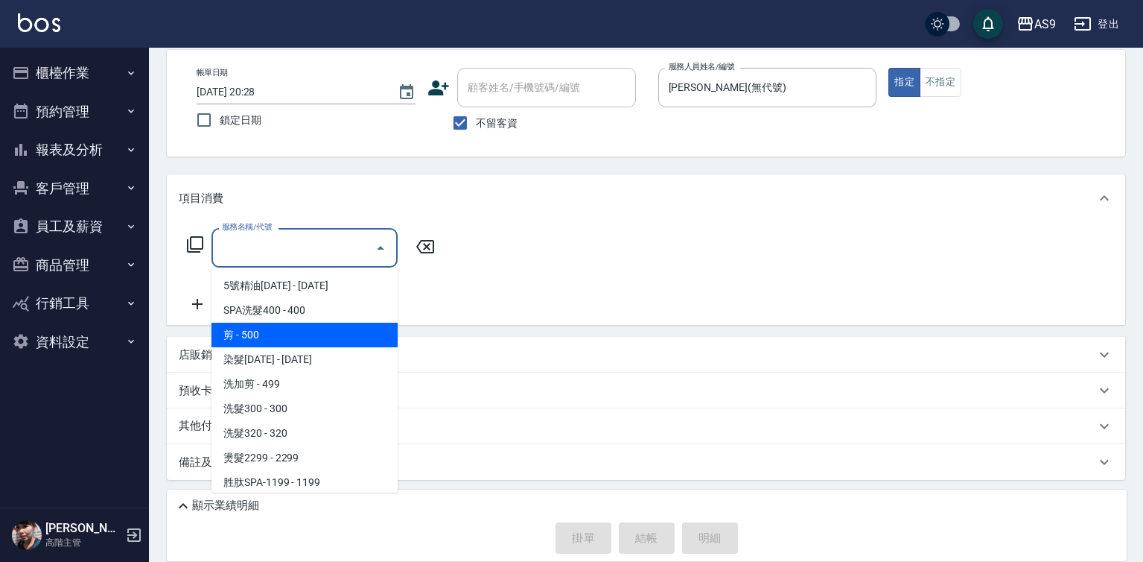
click at [299, 332] on span "剪 - 500" at bounding box center [305, 334] width 186 height 25
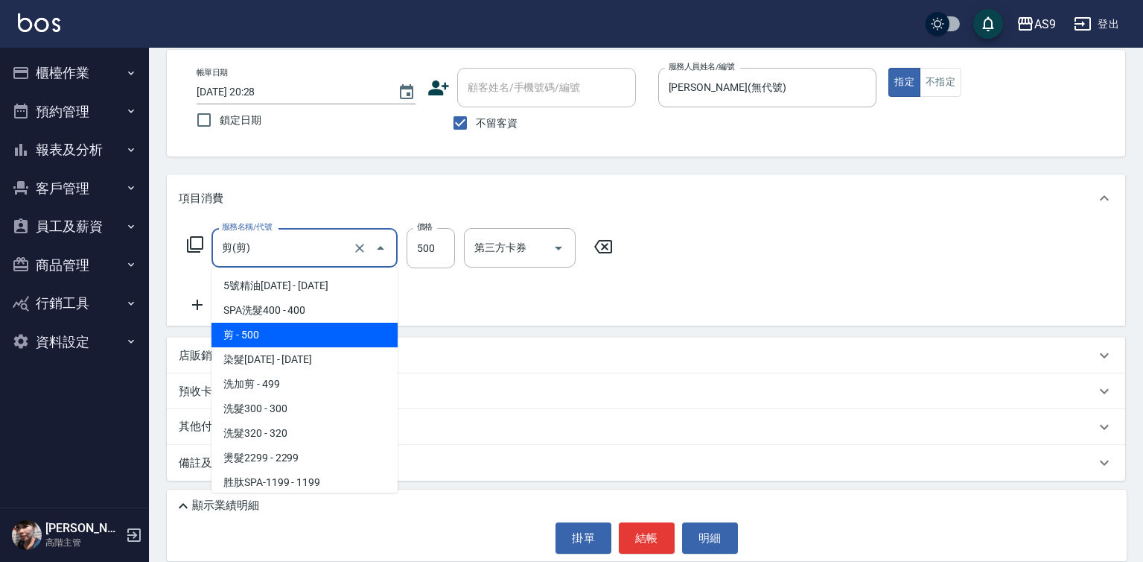
click at [287, 258] on input "剪(剪)" at bounding box center [283, 248] width 131 height 26
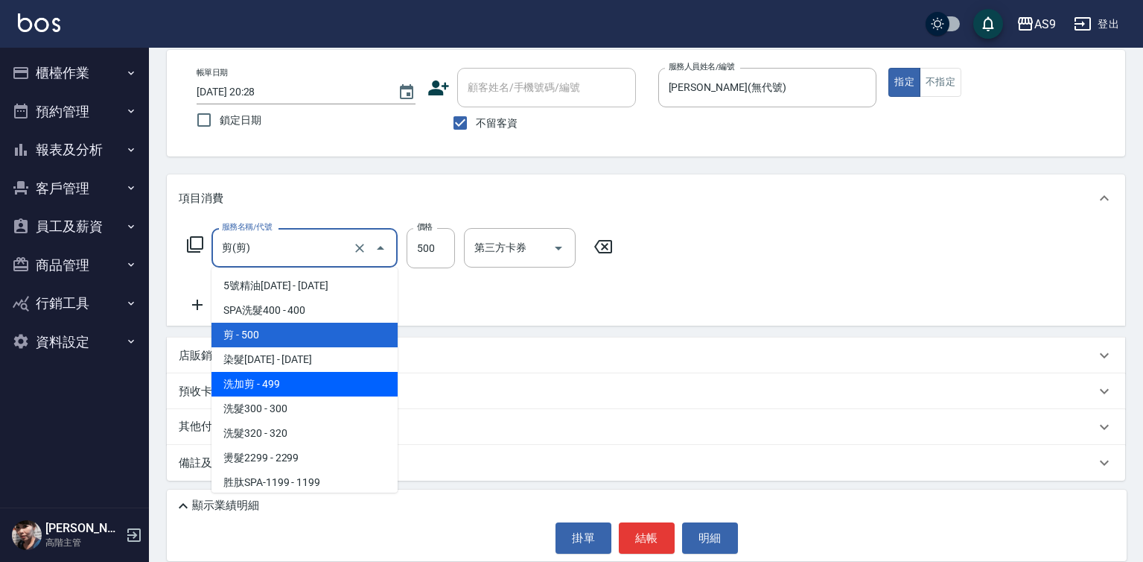
click at [283, 388] on span "洗加剪 - 499" at bounding box center [305, 384] width 186 height 25
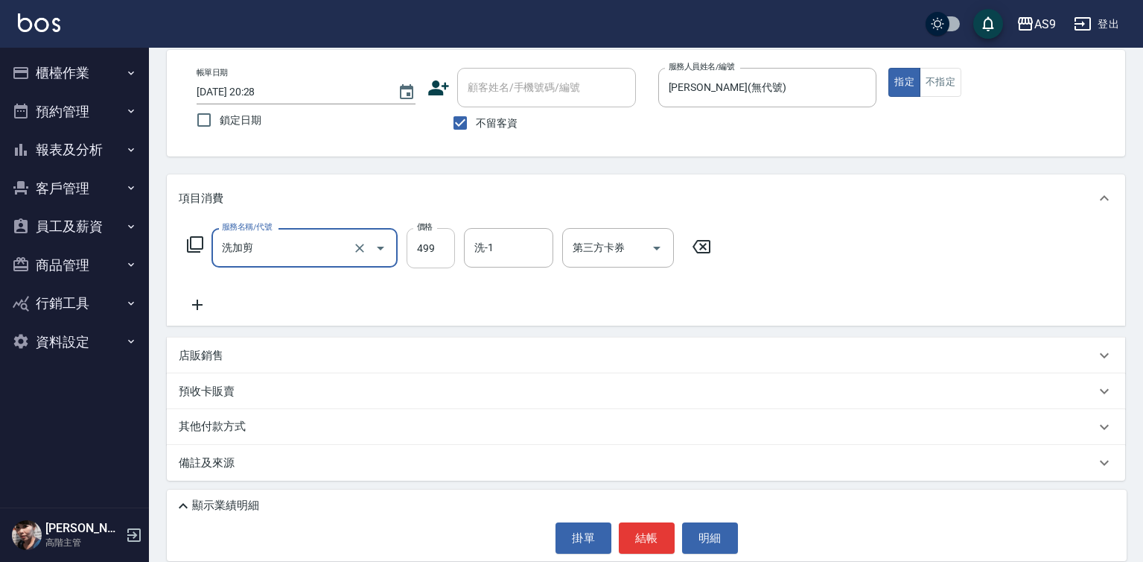
click at [427, 250] on input "499" at bounding box center [431, 248] width 48 height 40
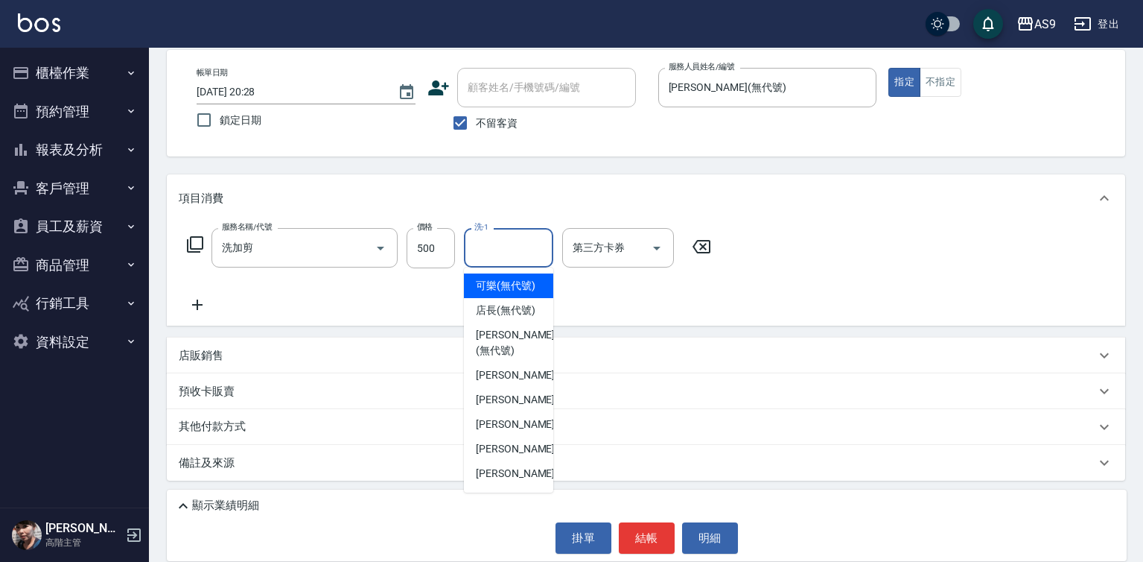
click at [486, 245] on input "洗-1" at bounding box center [509, 248] width 76 height 26
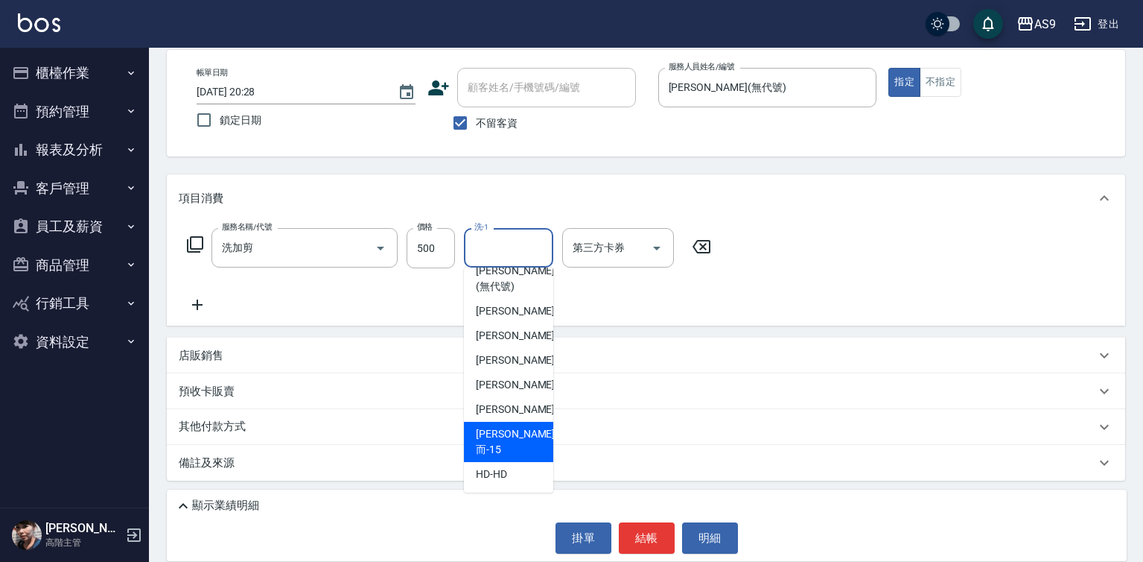
click at [521, 449] on span "[PERSON_NAME]而 -15" at bounding box center [515, 441] width 79 height 31
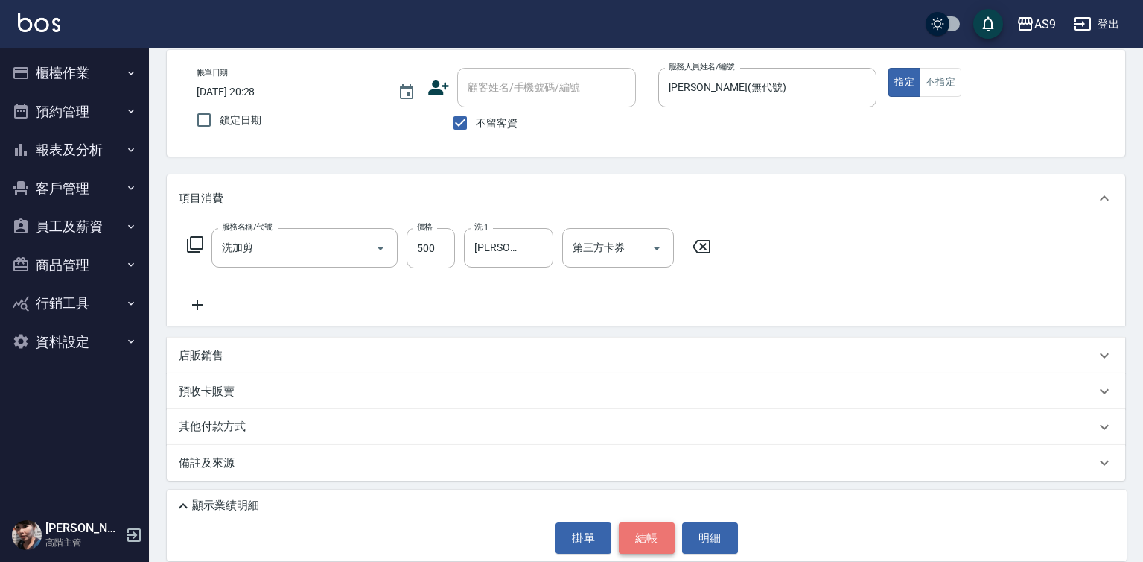
click at [657, 542] on button "結帳" at bounding box center [647, 537] width 56 height 31
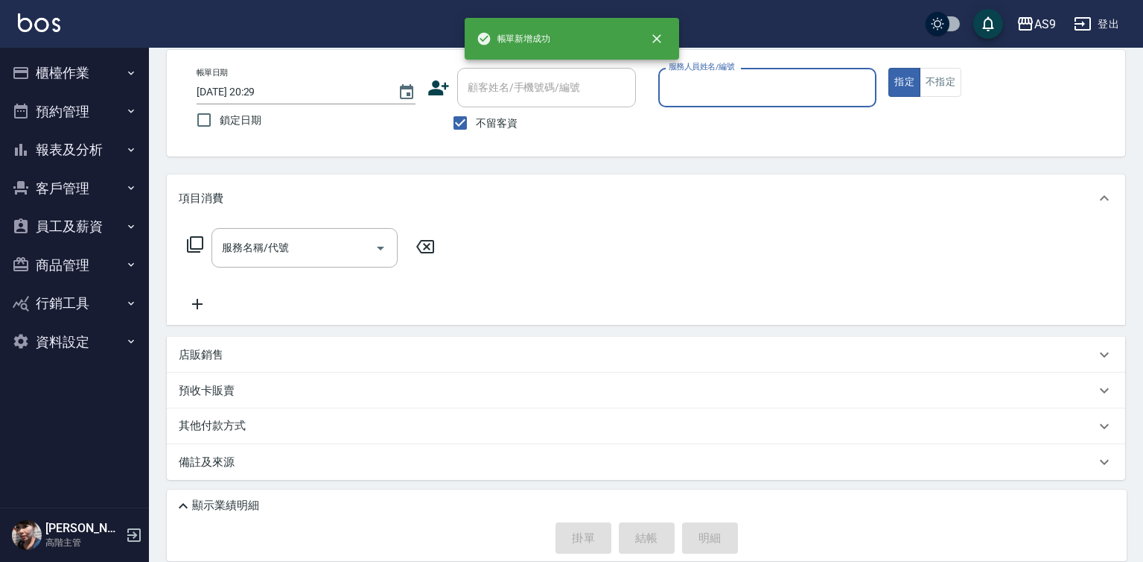
click at [689, 90] on input "服務人員姓名/編號" at bounding box center [768, 87] width 206 height 26
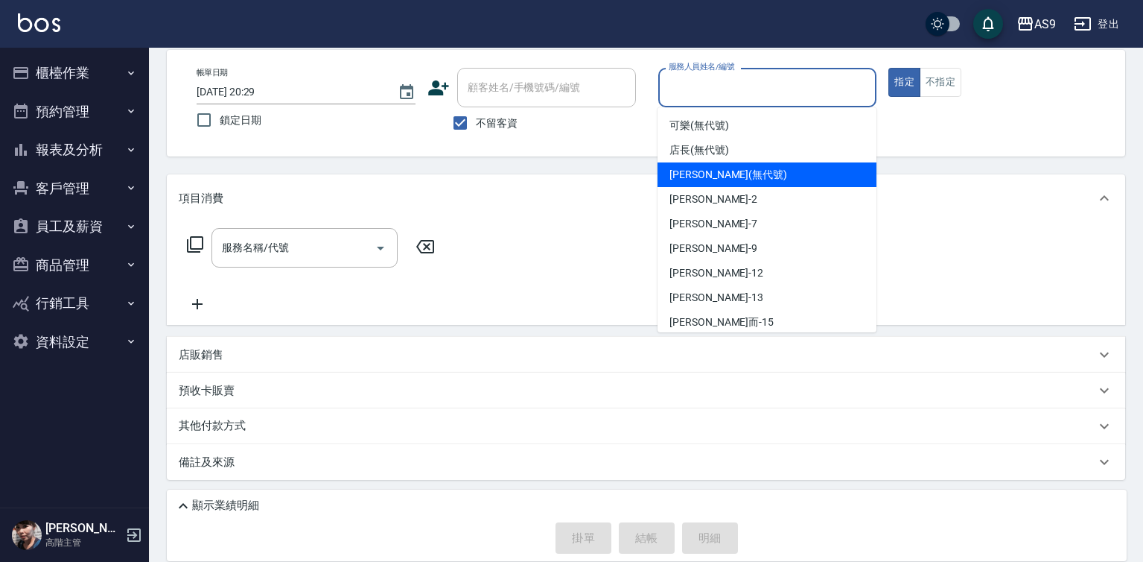
click at [701, 183] on div "[PERSON_NAME] (無代號)" at bounding box center [767, 174] width 219 height 25
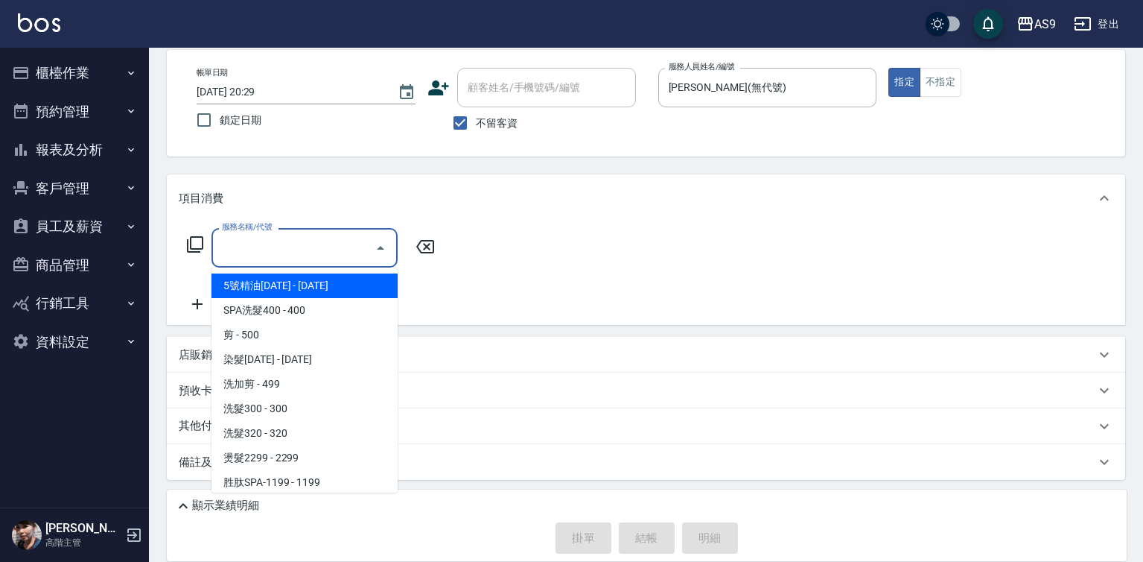
click at [279, 252] on input "服務名稱/代號" at bounding box center [293, 248] width 150 height 26
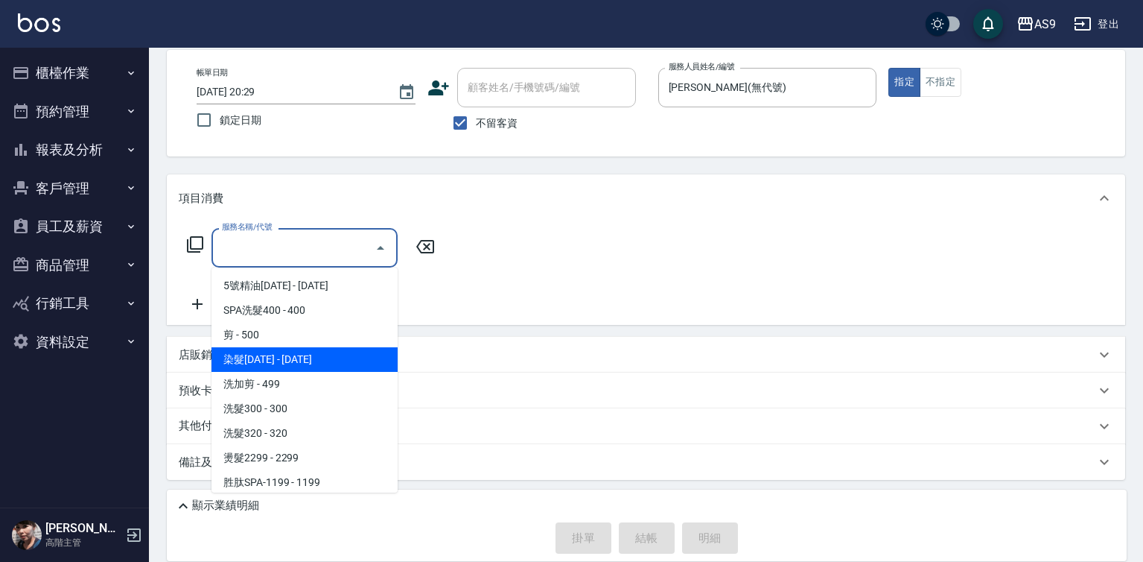
click at [304, 360] on span "染髮[DATE] - [DATE]" at bounding box center [305, 359] width 186 height 25
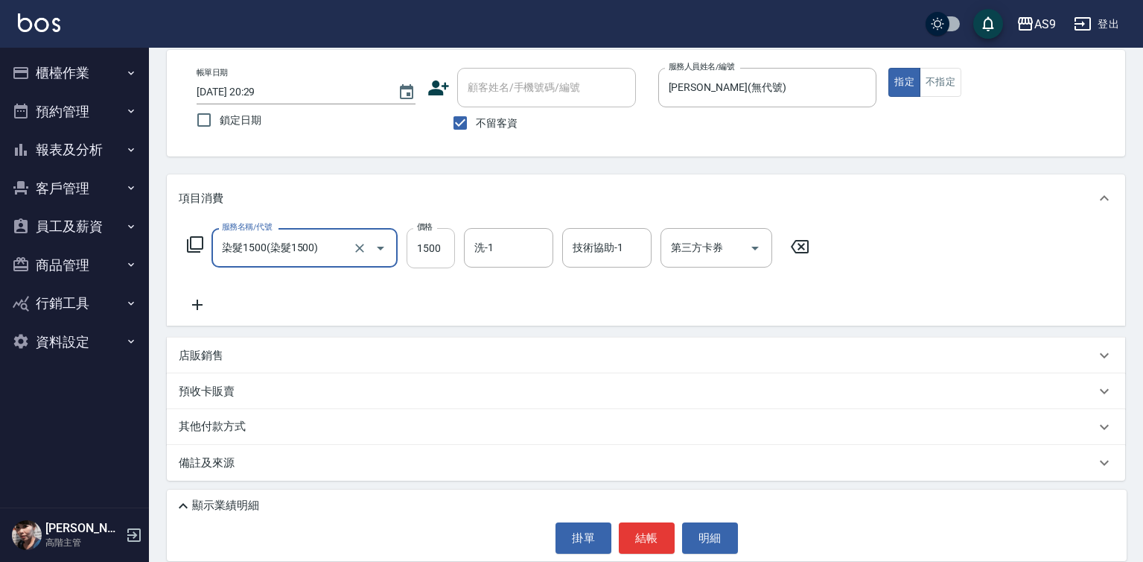
click at [407, 244] on input "1500" at bounding box center [431, 248] width 48 height 40
click at [634, 538] on button "結帳" at bounding box center [647, 537] width 56 height 31
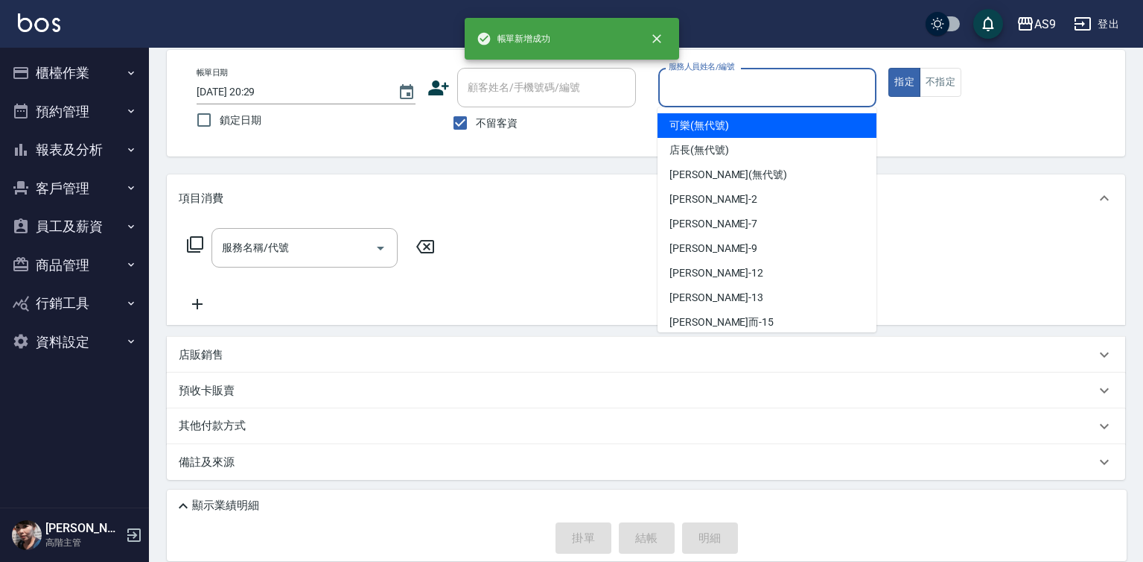
click at [687, 92] on input "服務人員姓名/編號" at bounding box center [768, 87] width 206 height 26
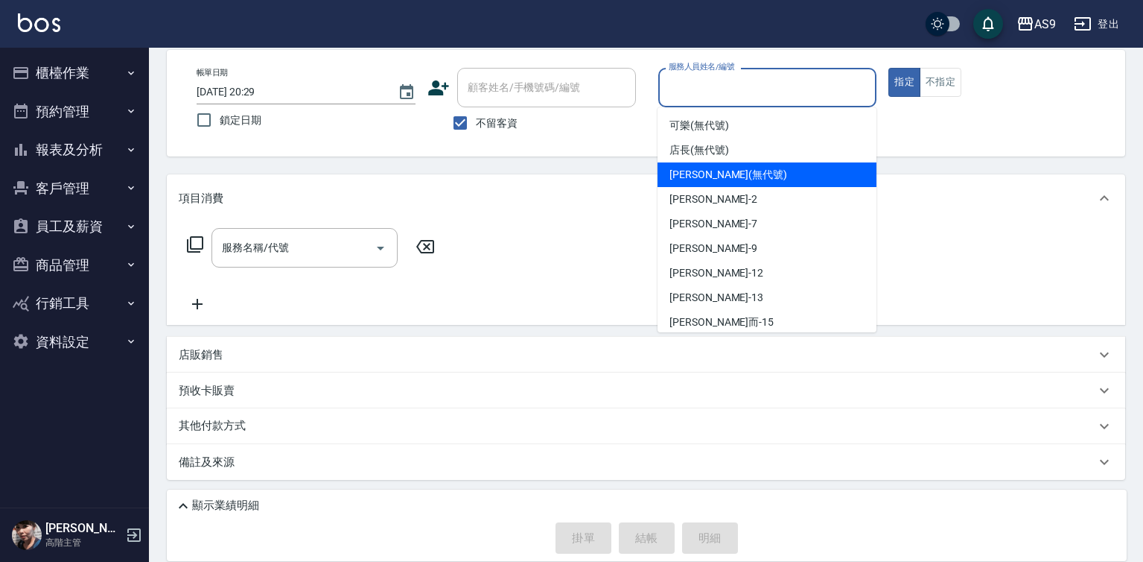
click at [687, 178] on span "[PERSON_NAME] (無代號)" at bounding box center [729, 175] width 118 height 16
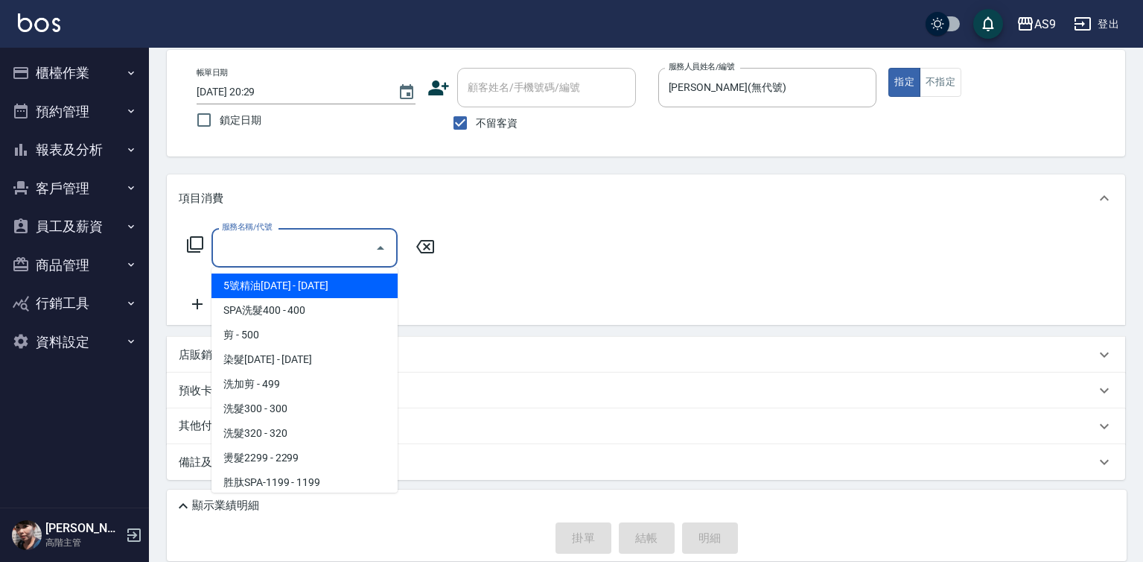
click at [349, 250] on input "服務名稱/代號" at bounding box center [293, 248] width 150 height 26
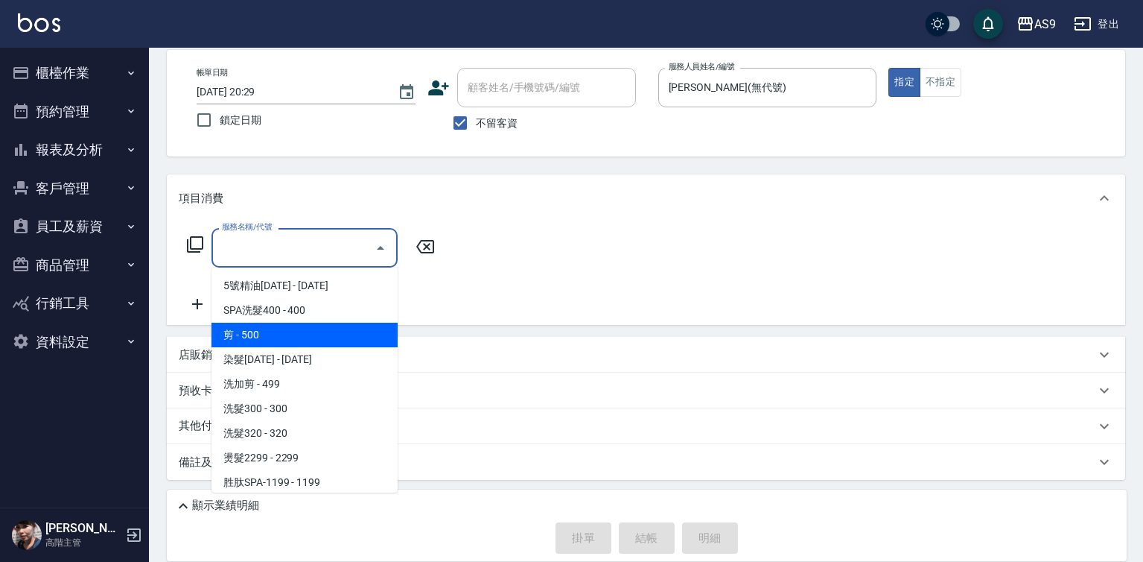
drag, startPoint x: 299, startPoint y: 340, endPoint x: 224, endPoint y: 308, distance: 81.8
click at [298, 340] on span "剪 - 500" at bounding box center [305, 334] width 186 height 25
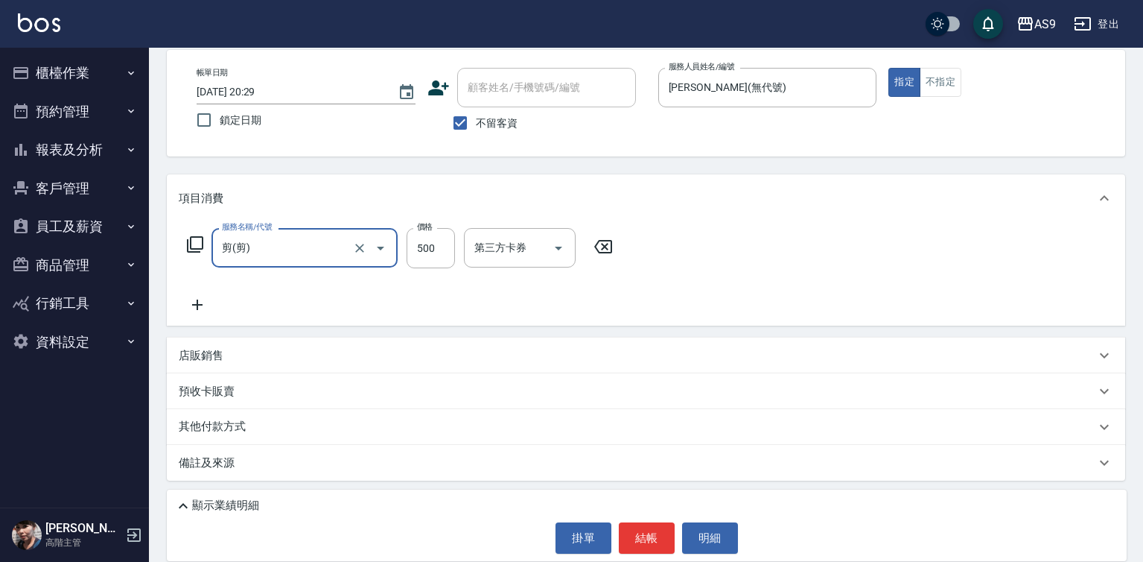
click at [201, 304] on icon at bounding box center [197, 305] width 37 height 18
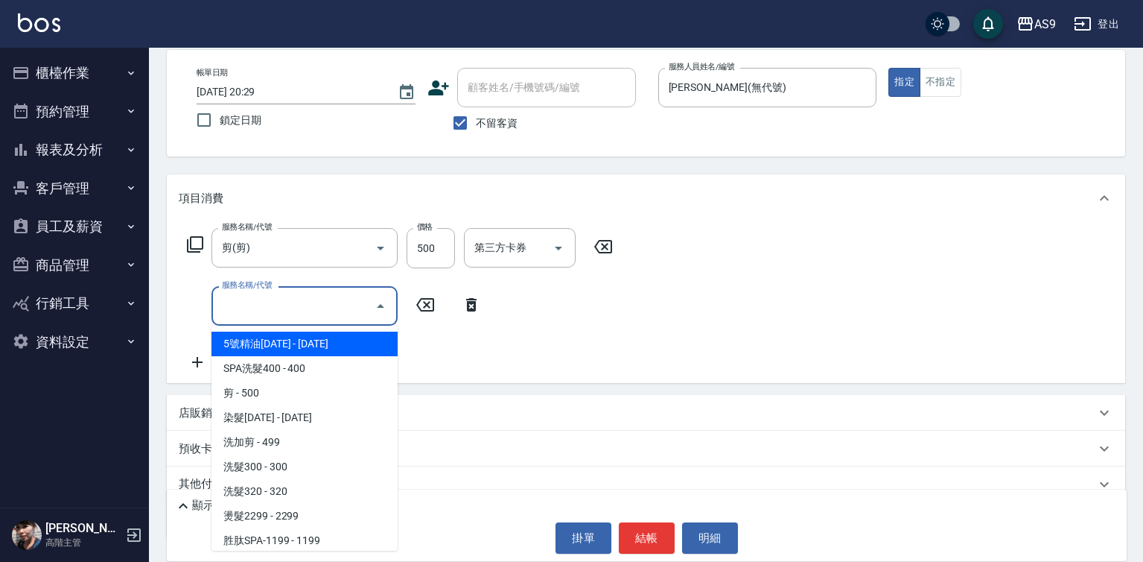
click at [241, 313] on input "服務名稱/代號" at bounding box center [293, 306] width 150 height 26
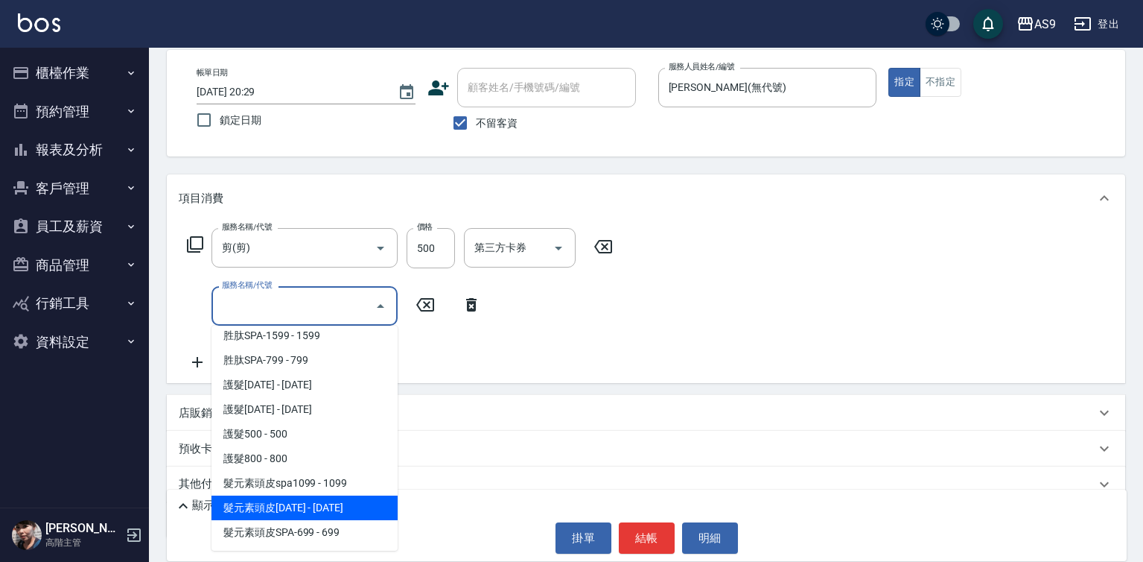
scroll to position [128, 0]
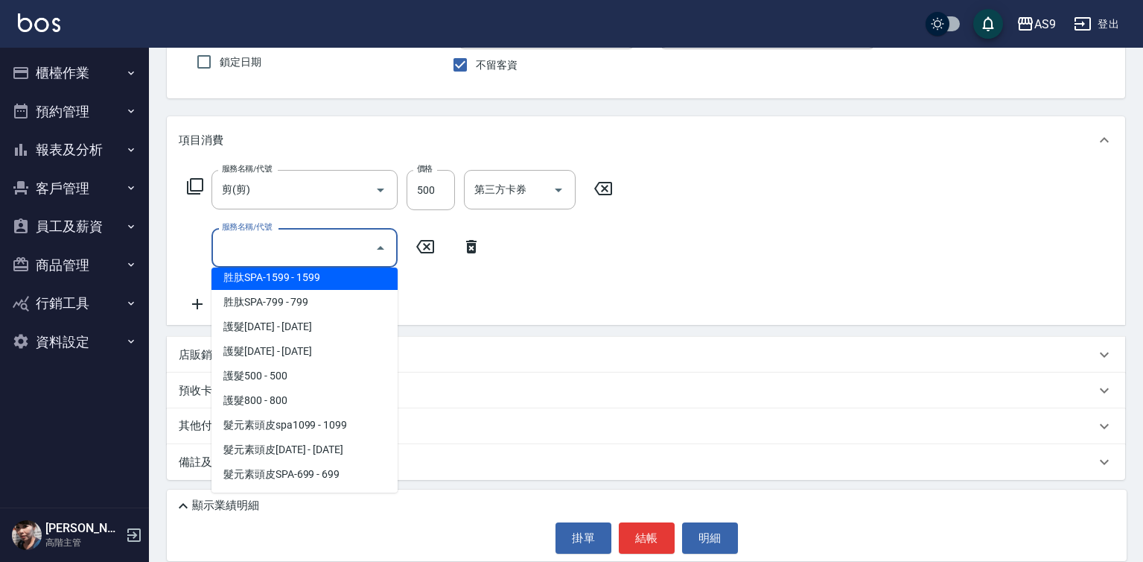
click at [288, 280] on span "胜肽SPA-1599 - 1599" at bounding box center [305, 277] width 186 height 25
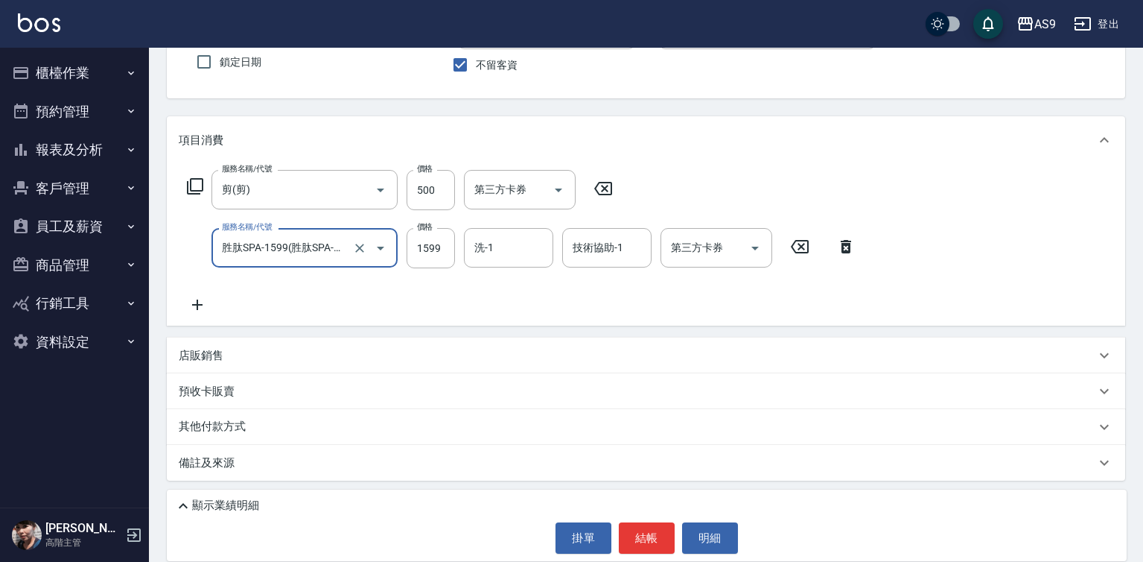
click at [582, 241] on div "技術協助-1 技術協助-1" at bounding box center [606, 247] width 89 height 39
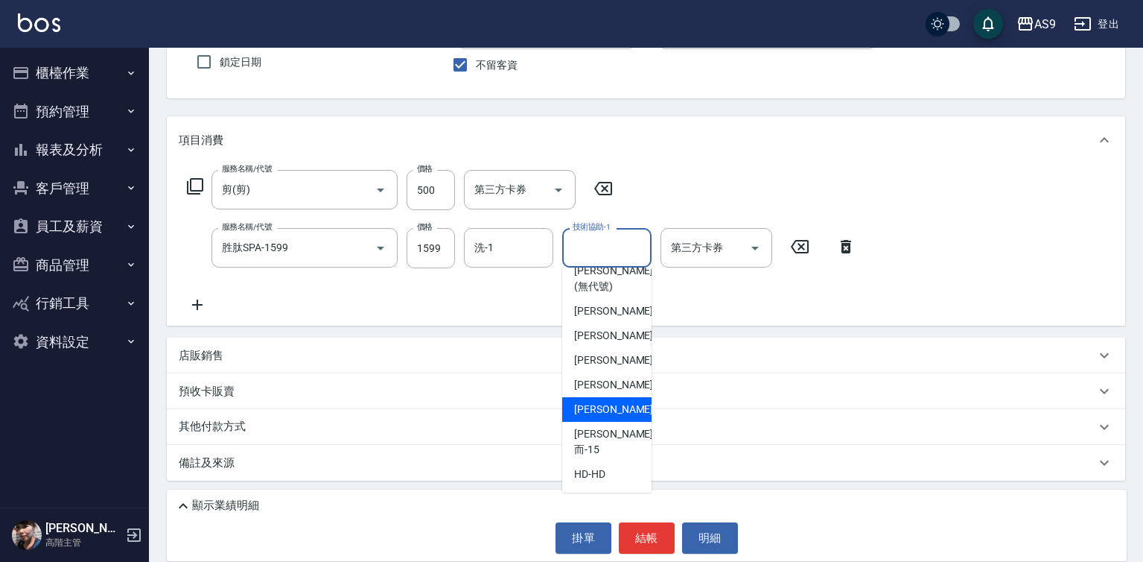
scroll to position [95, 0]
click at [626, 445] on div "[PERSON_NAME]而 -15" at bounding box center [606, 442] width 89 height 40
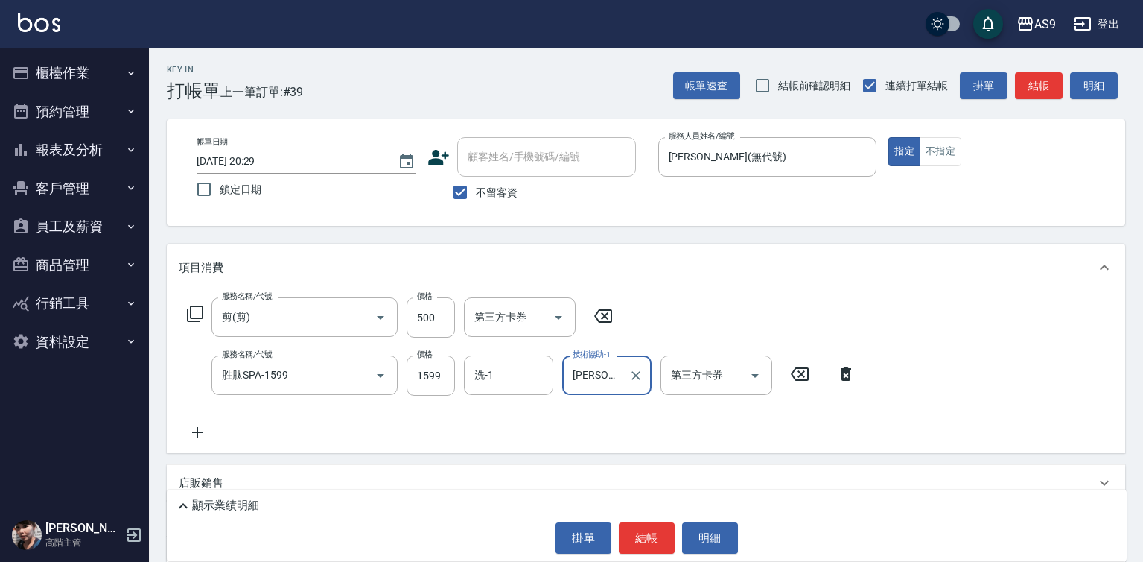
scroll to position [0, 0]
click at [633, 533] on button "結帳" at bounding box center [647, 537] width 56 height 31
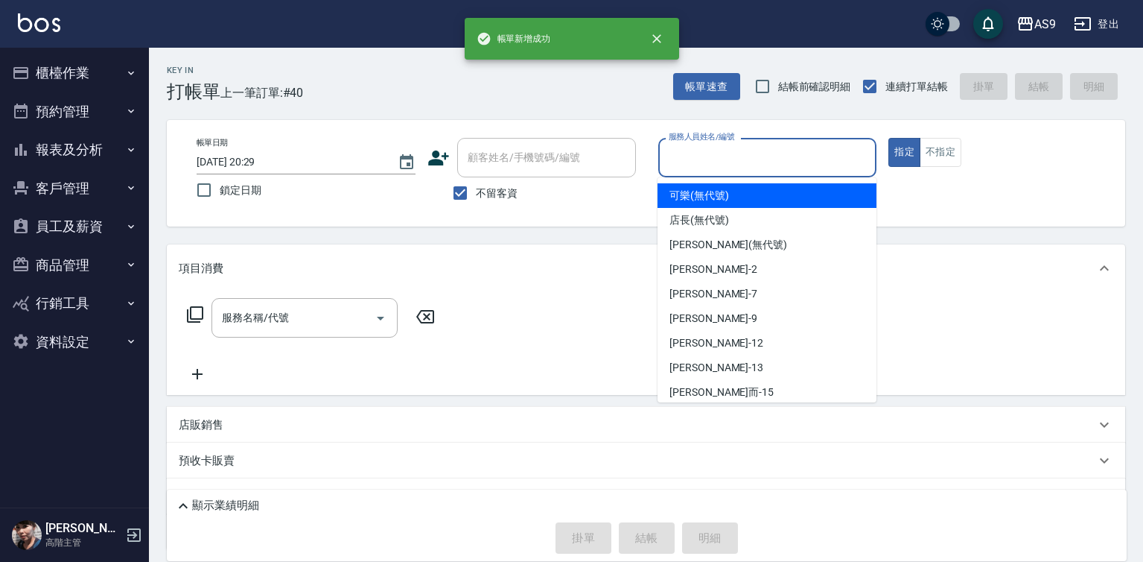
click at [713, 162] on input "服務人員姓名/編號" at bounding box center [768, 157] width 206 height 26
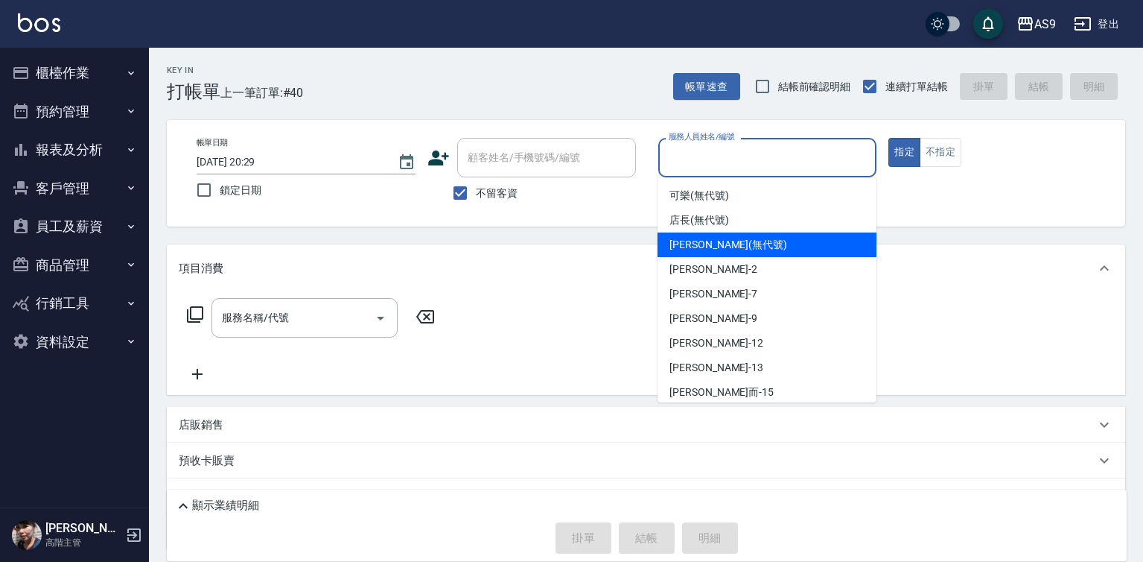
click at [704, 252] on span "[PERSON_NAME] (無代號)" at bounding box center [729, 245] width 118 height 16
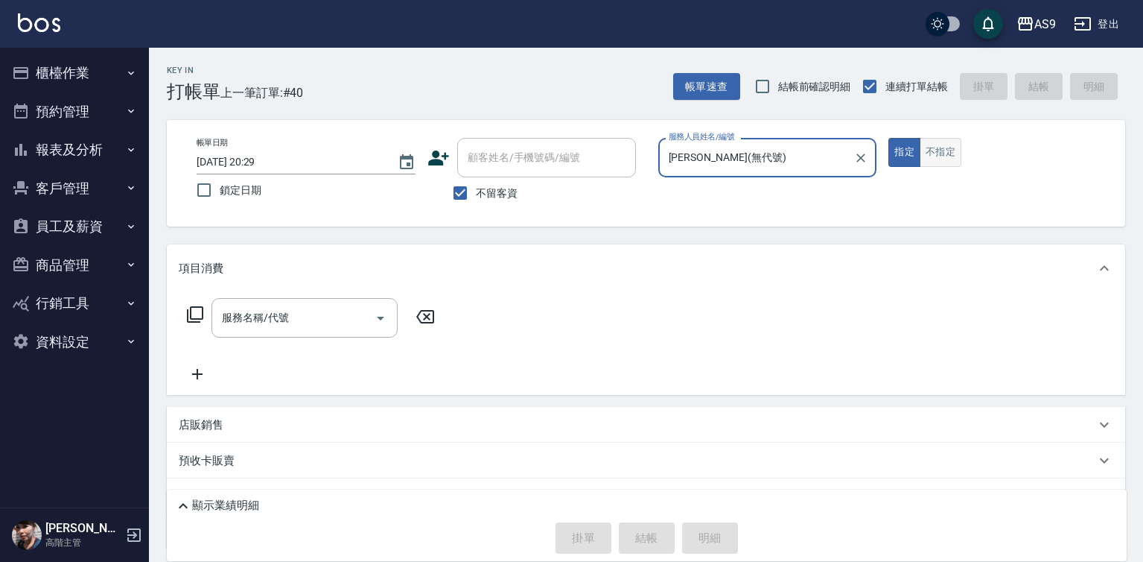
click at [947, 156] on button "不指定" at bounding box center [941, 152] width 42 height 29
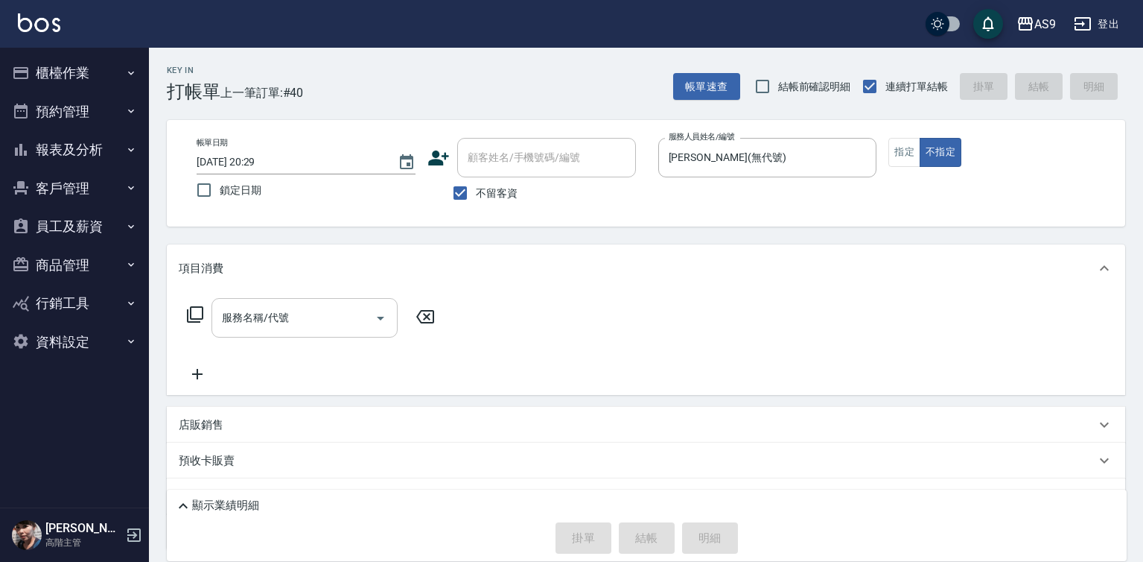
click at [300, 316] on input "服務名稱/代號" at bounding box center [293, 318] width 150 height 26
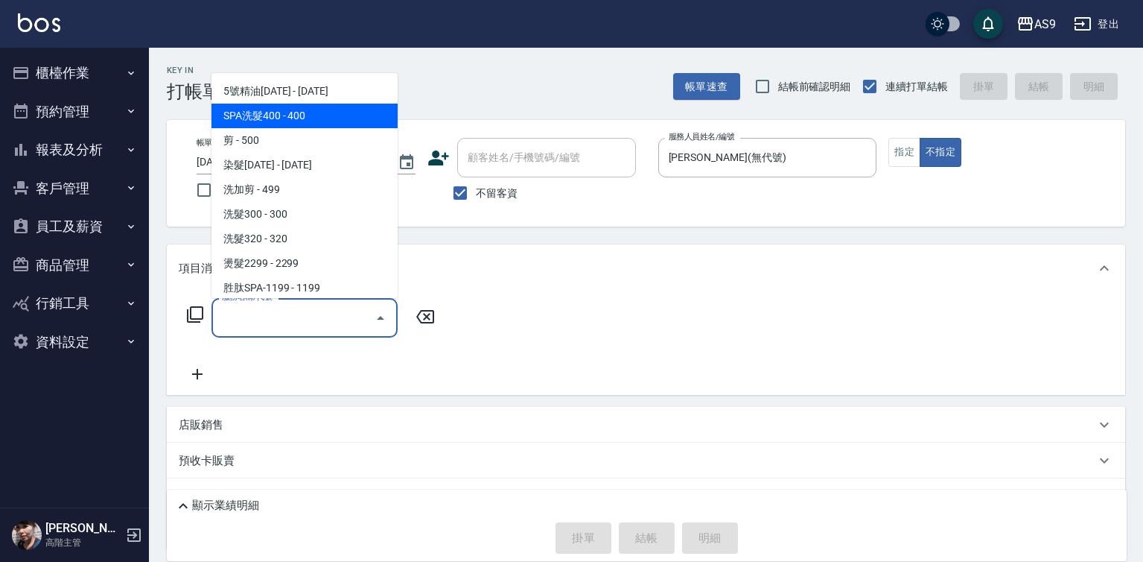
click at [296, 117] on span "SPA洗髮400 - 400" at bounding box center [305, 116] width 186 height 25
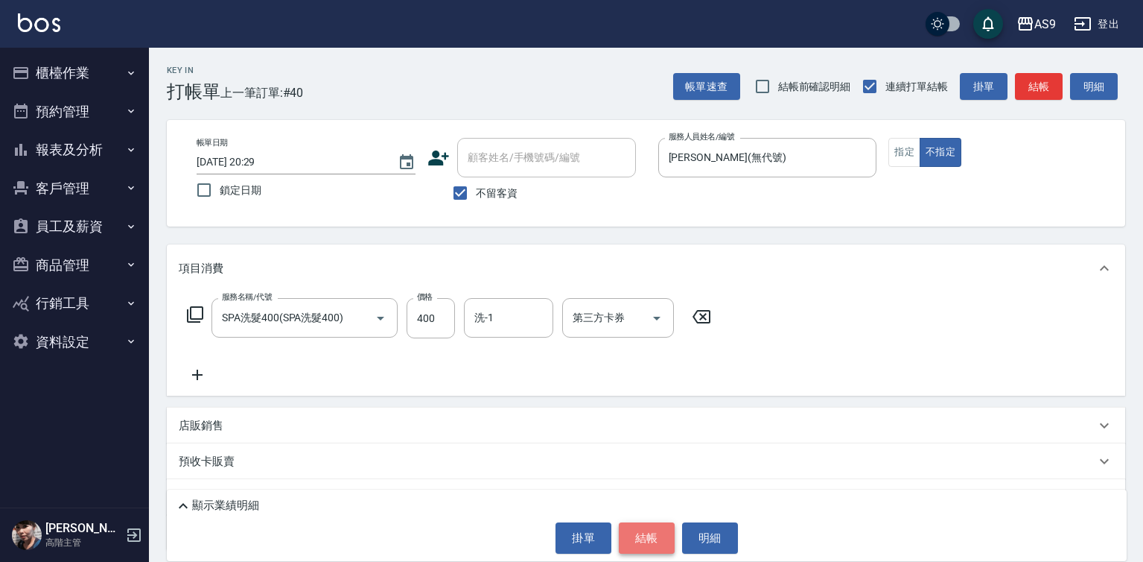
click at [644, 530] on button "結帳" at bounding box center [647, 537] width 56 height 31
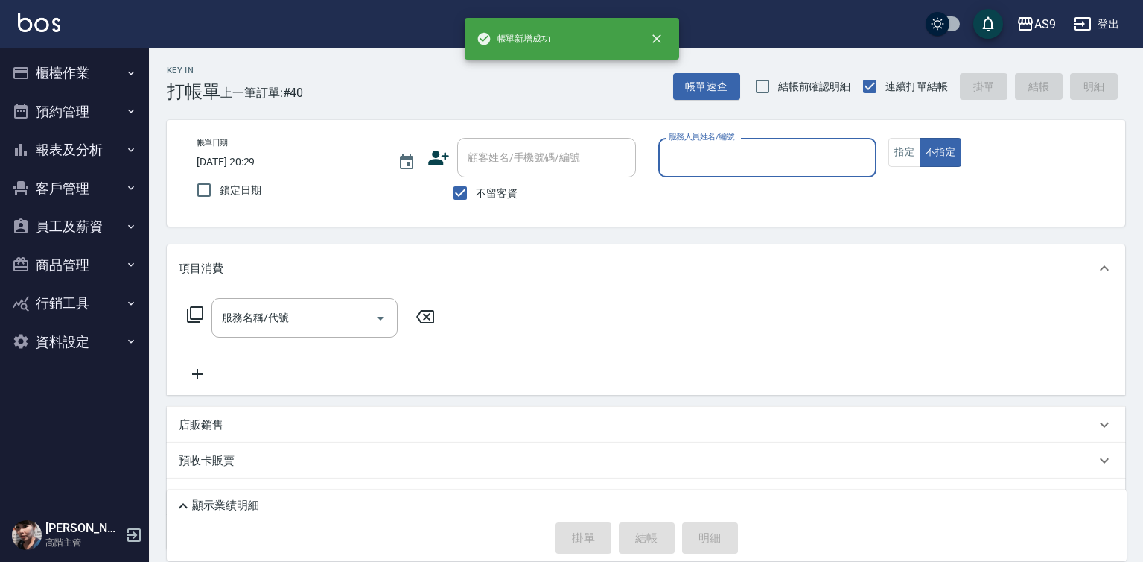
click at [696, 162] on input "服務人員姓名/編號" at bounding box center [768, 157] width 206 height 26
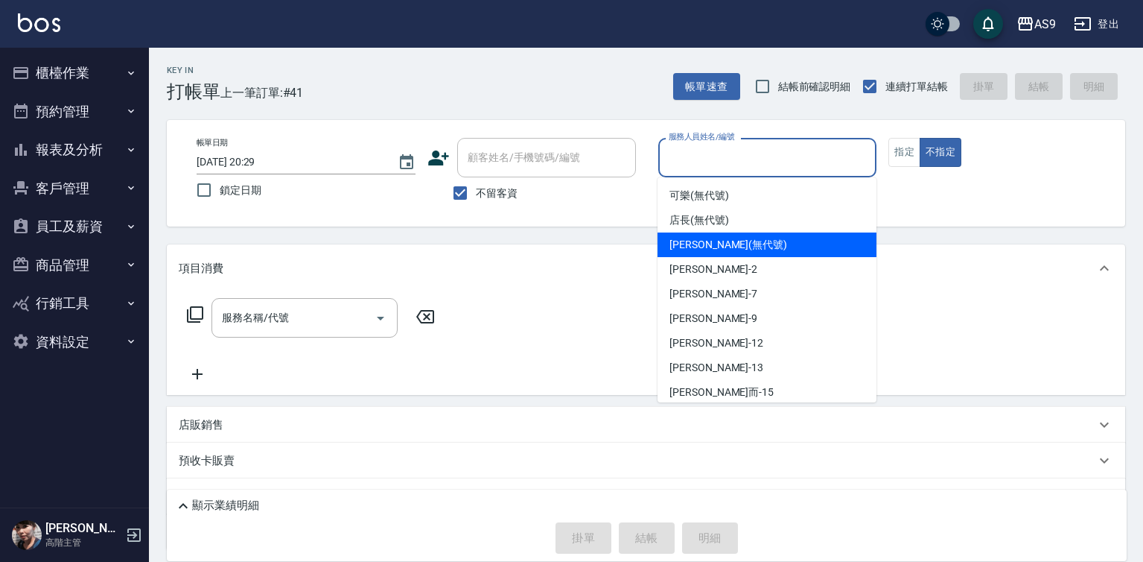
click at [702, 243] on span "[PERSON_NAME] (無代號)" at bounding box center [729, 245] width 118 height 16
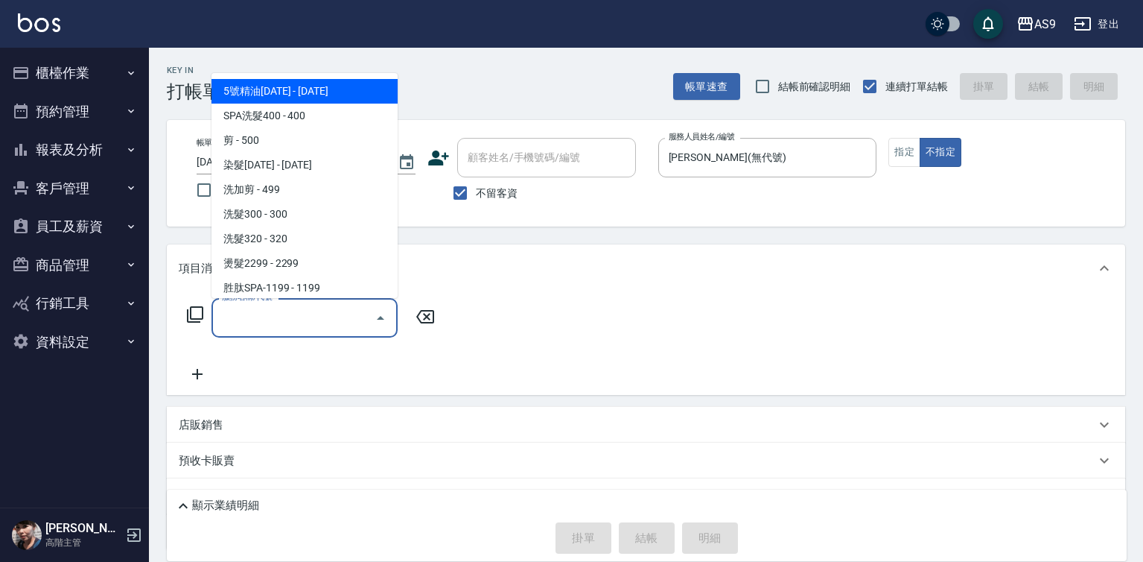
click at [319, 314] on input "服務名稱/代號" at bounding box center [293, 318] width 150 height 26
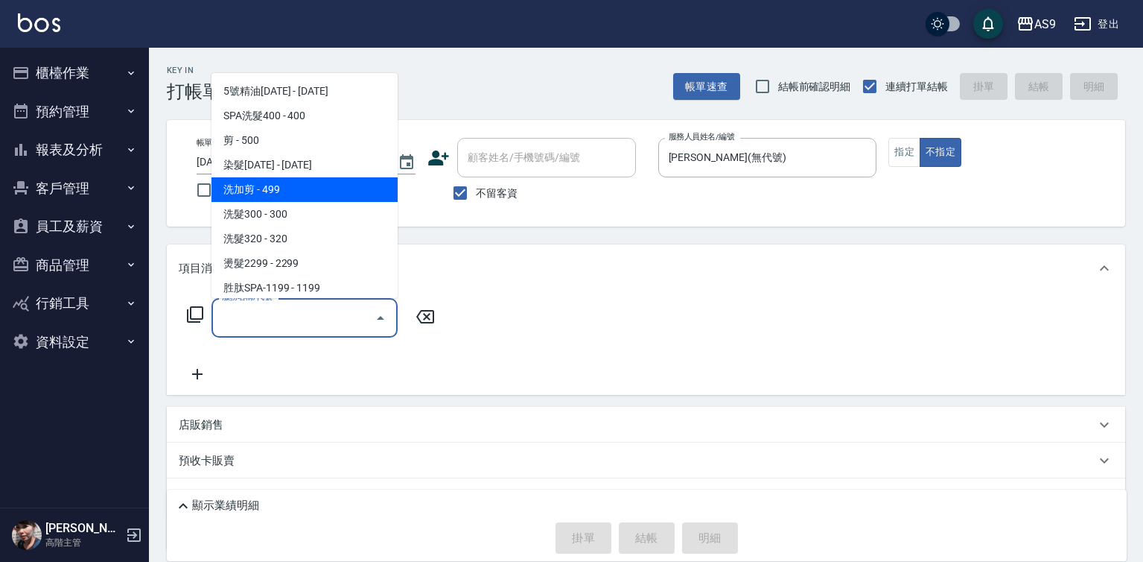
click at [278, 185] on span "洗加剪 - 499" at bounding box center [305, 189] width 186 height 25
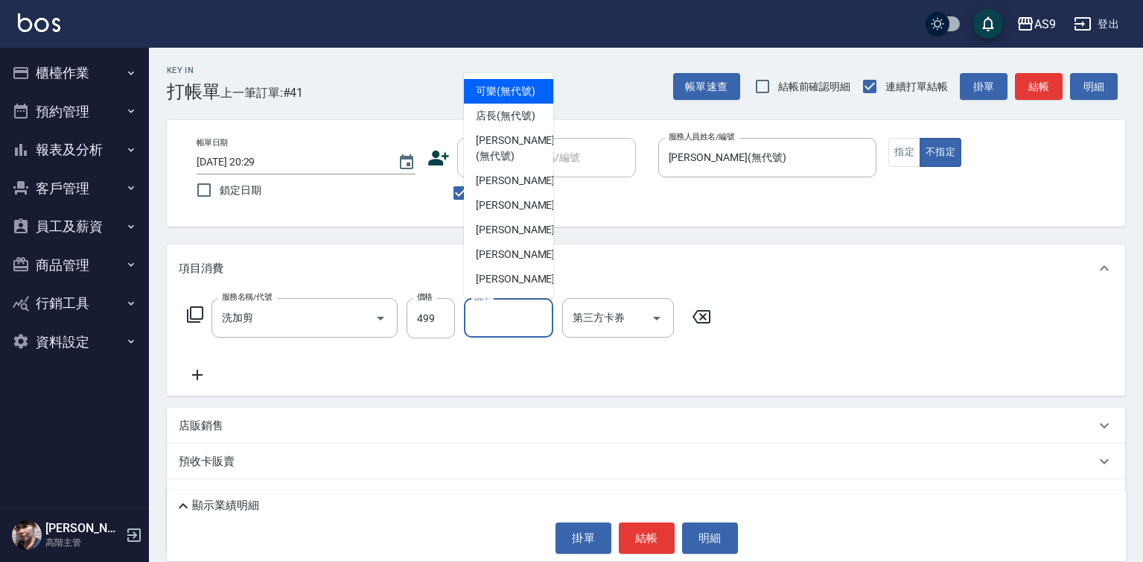
click at [486, 315] on div "洗-1 洗-1" at bounding box center [508, 317] width 89 height 39
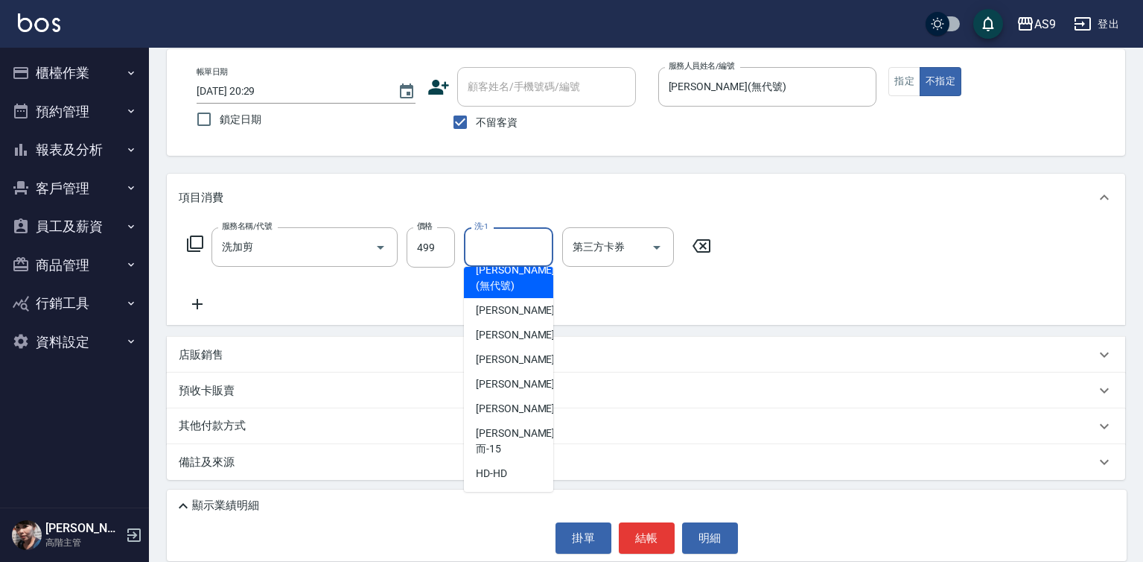
scroll to position [95, 0]
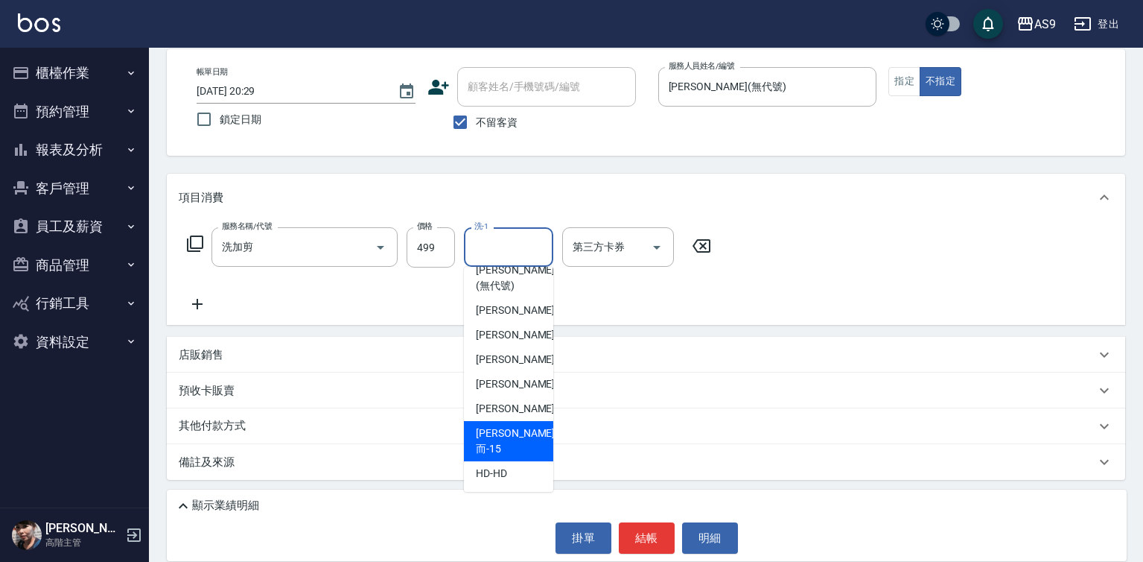
click at [519, 454] on span "[PERSON_NAME]而 -15" at bounding box center [515, 440] width 79 height 31
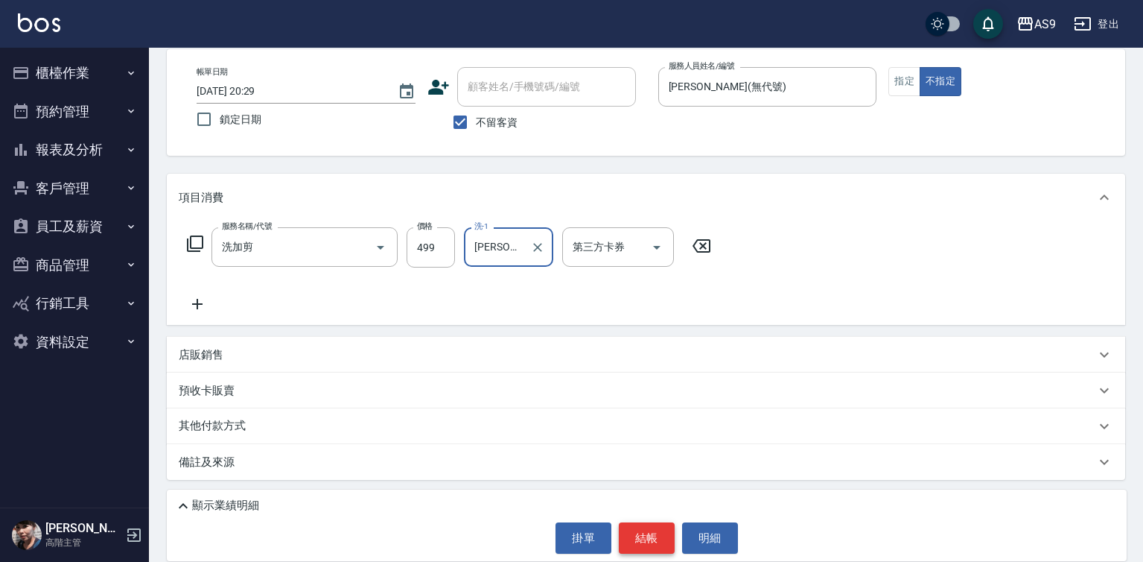
click at [634, 538] on button "結帳" at bounding box center [647, 537] width 56 height 31
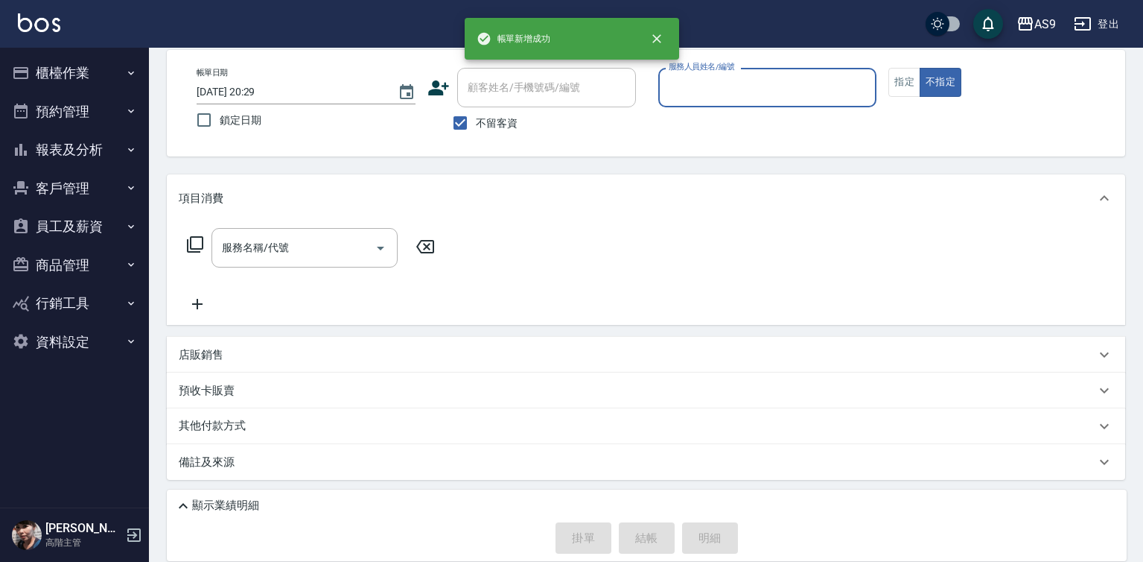
scroll to position [70, 0]
click at [698, 94] on input "服務人員姓名/編號" at bounding box center [768, 87] width 206 height 26
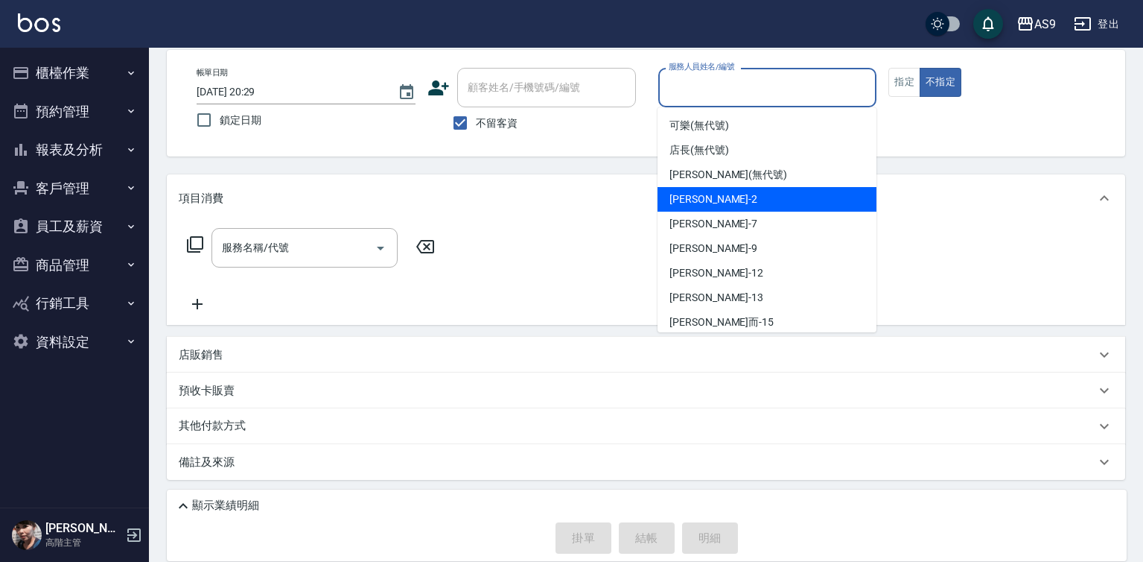
click at [696, 196] on span "[PERSON_NAME]蘭 -2" at bounding box center [714, 199] width 88 height 16
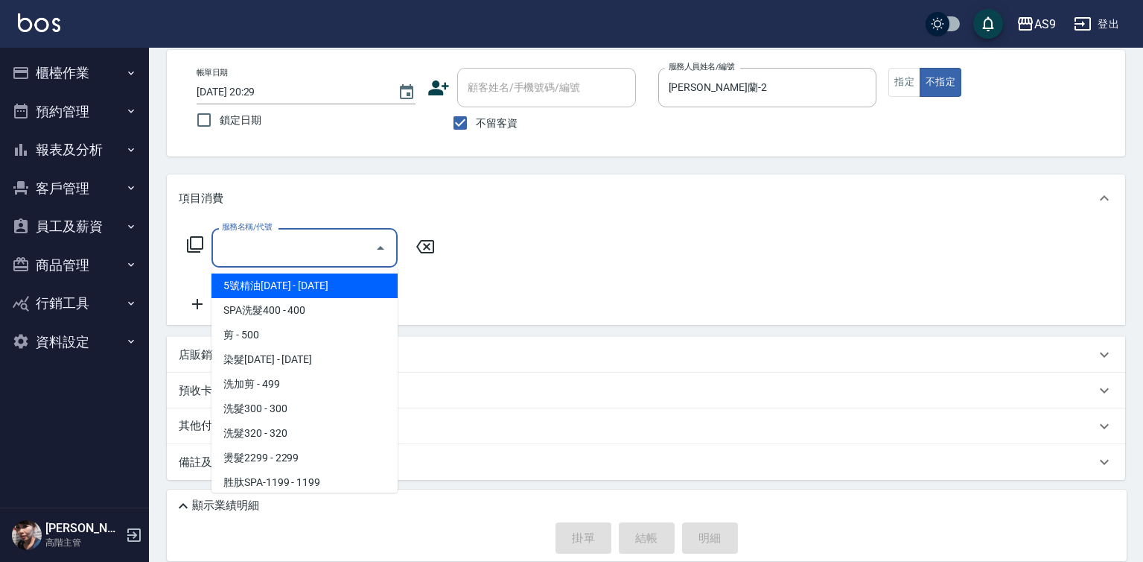
click at [319, 250] on input "服務名稱/代號" at bounding box center [293, 248] width 150 height 26
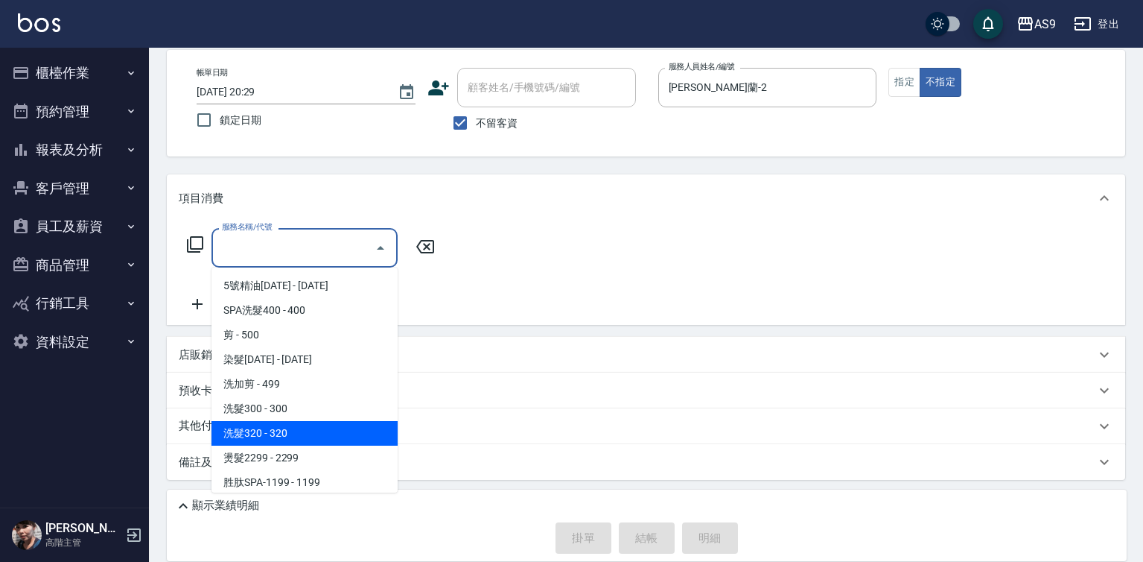
click at [293, 429] on span "洗髮320 - 320" at bounding box center [305, 433] width 186 height 25
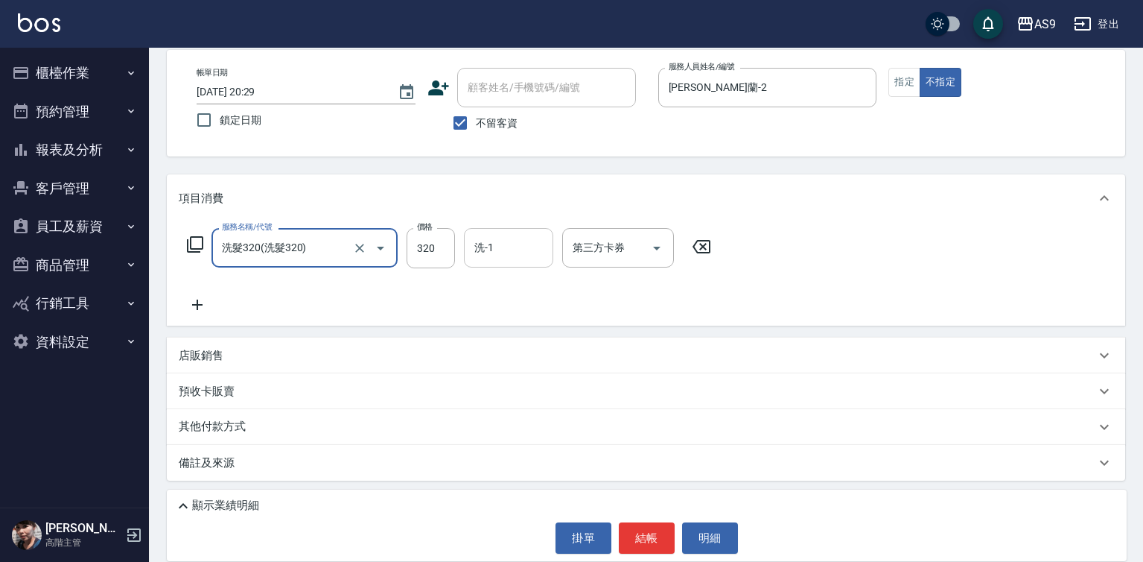
click at [490, 259] on input "洗-1" at bounding box center [509, 248] width 76 height 26
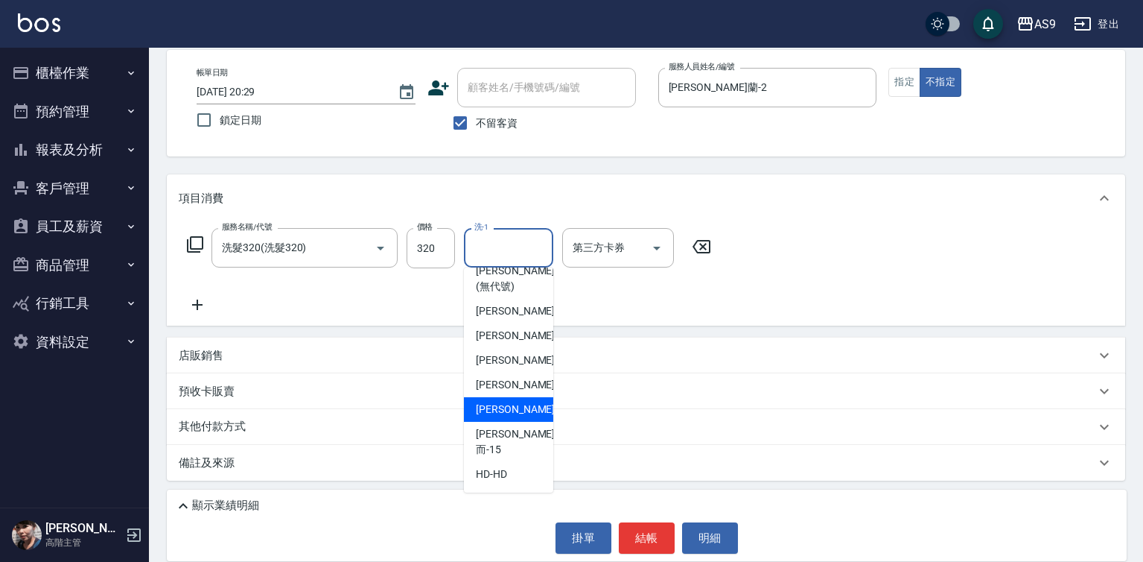
scroll to position [95, 0]
click at [521, 444] on span "[PERSON_NAME]而 -15" at bounding box center [515, 441] width 79 height 31
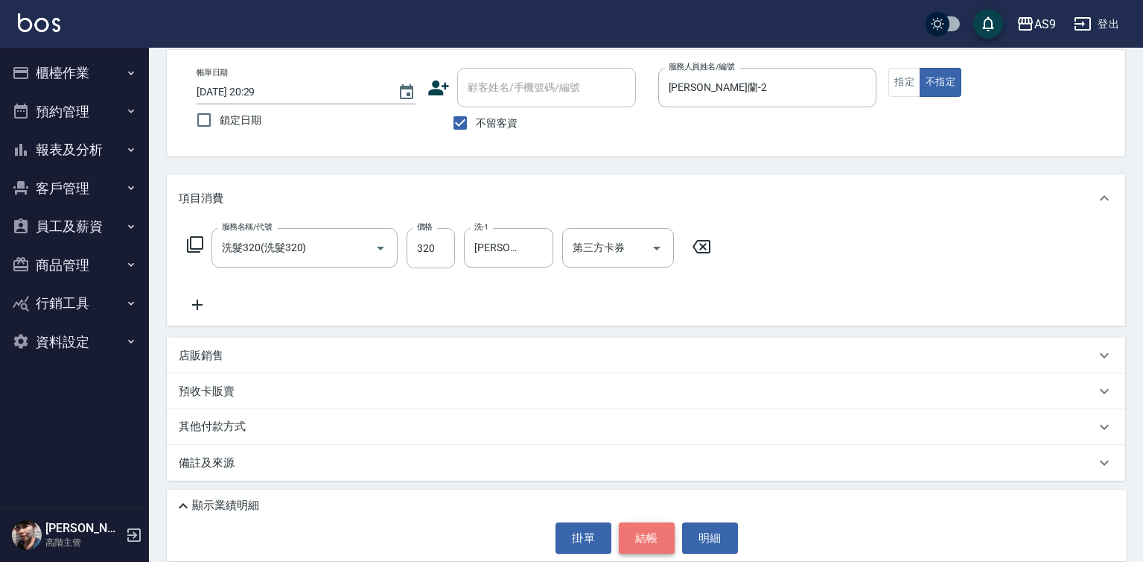
click at [658, 535] on button "結帳" at bounding box center [647, 537] width 56 height 31
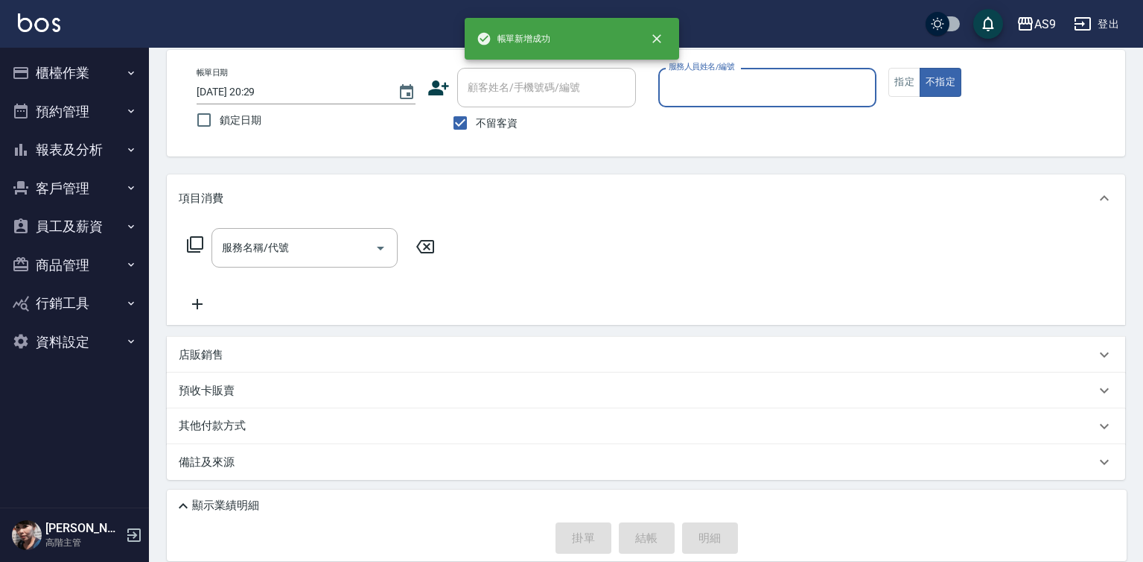
click at [696, 103] on div "服務人員姓名/編號" at bounding box center [767, 87] width 219 height 39
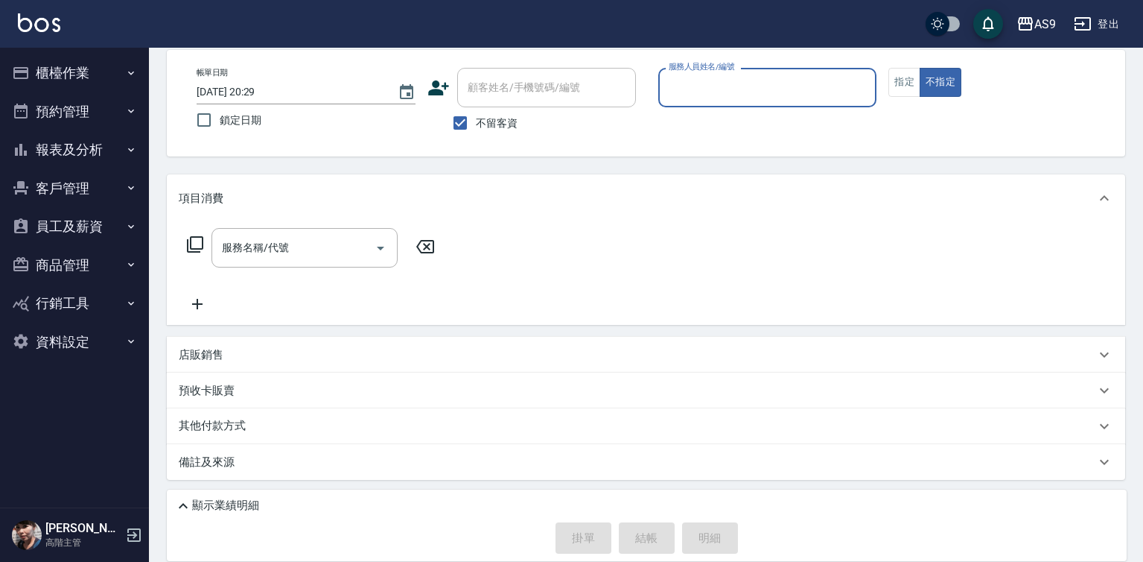
drag, startPoint x: 701, startPoint y: 77, endPoint x: 699, endPoint y: 86, distance: 9.9
click at [699, 86] on input "服務人員姓名/編號" at bounding box center [768, 87] width 206 height 26
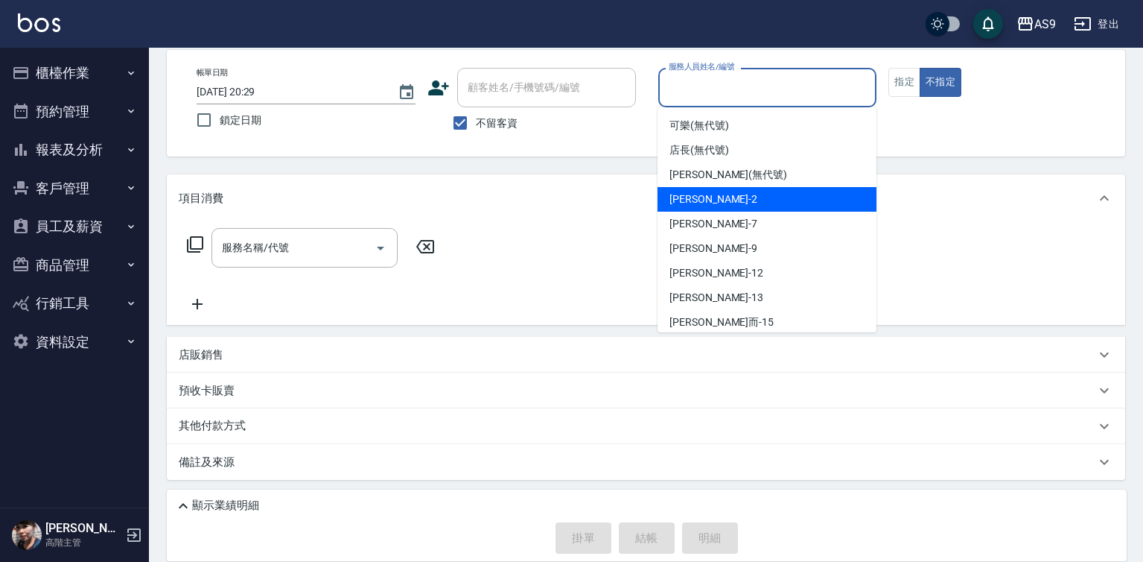
click at [698, 194] on span "[PERSON_NAME]蘭 -2" at bounding box center [714, 199] width 88 height 16
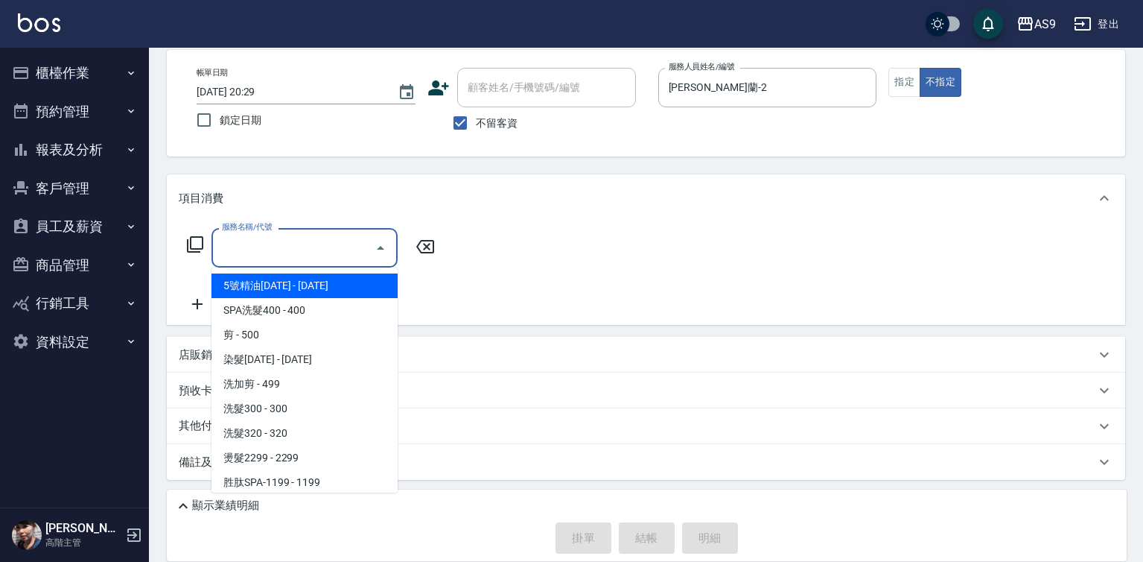
click at [359, 237] on input "服務名稱/代號" at bounding box center [293, 248] width 150 height 26
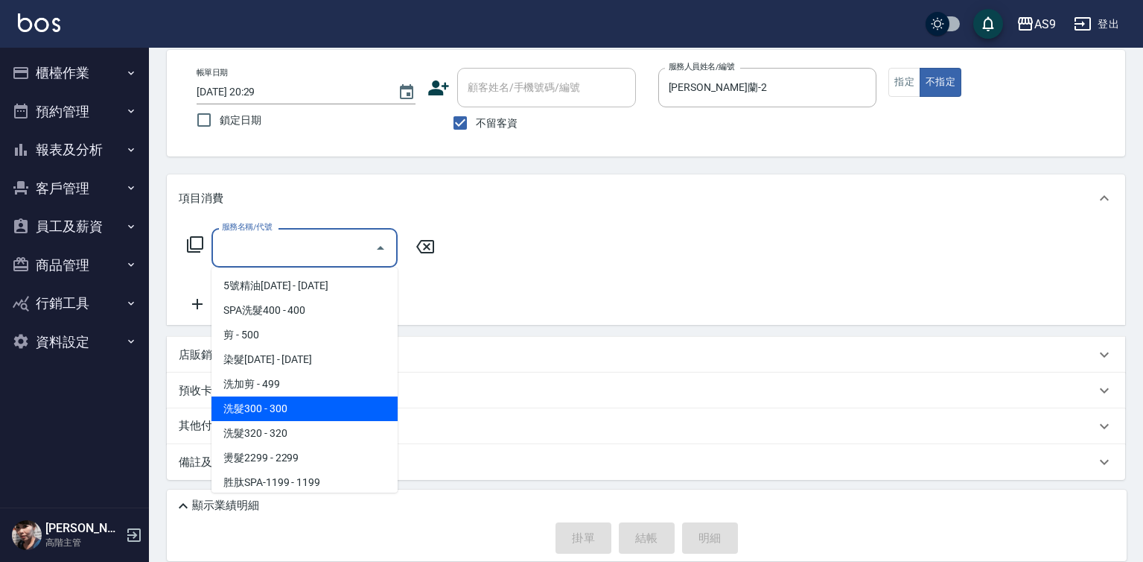
click at [286, 407] on span "洗髮300 - 300" at bounding box center [305, 408] width 186 height 25
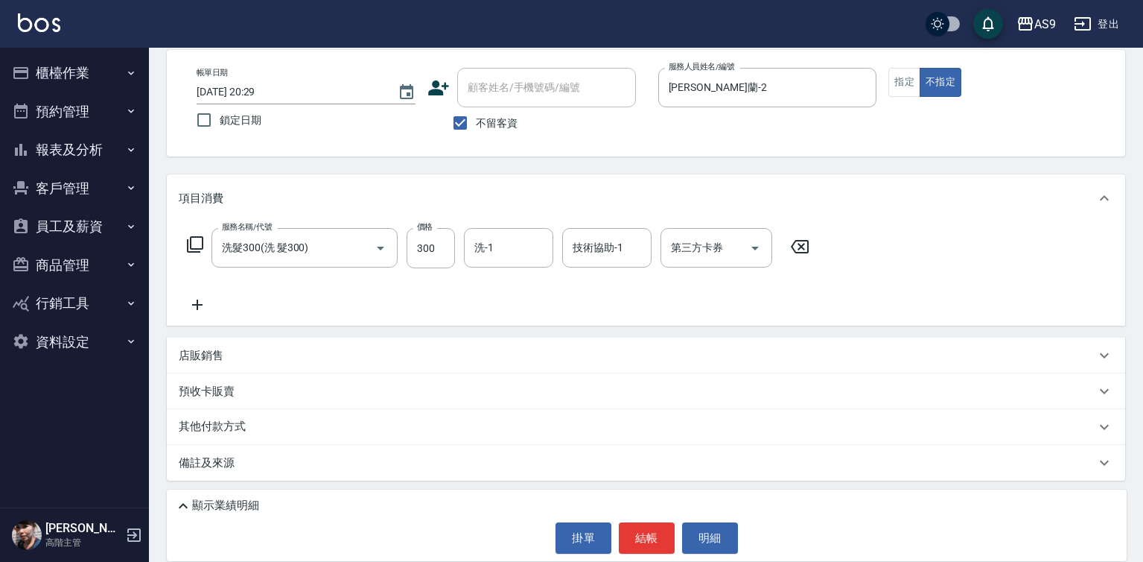
click at [197, 305] on icon at bounding box center [197, 304] width 10 height 10
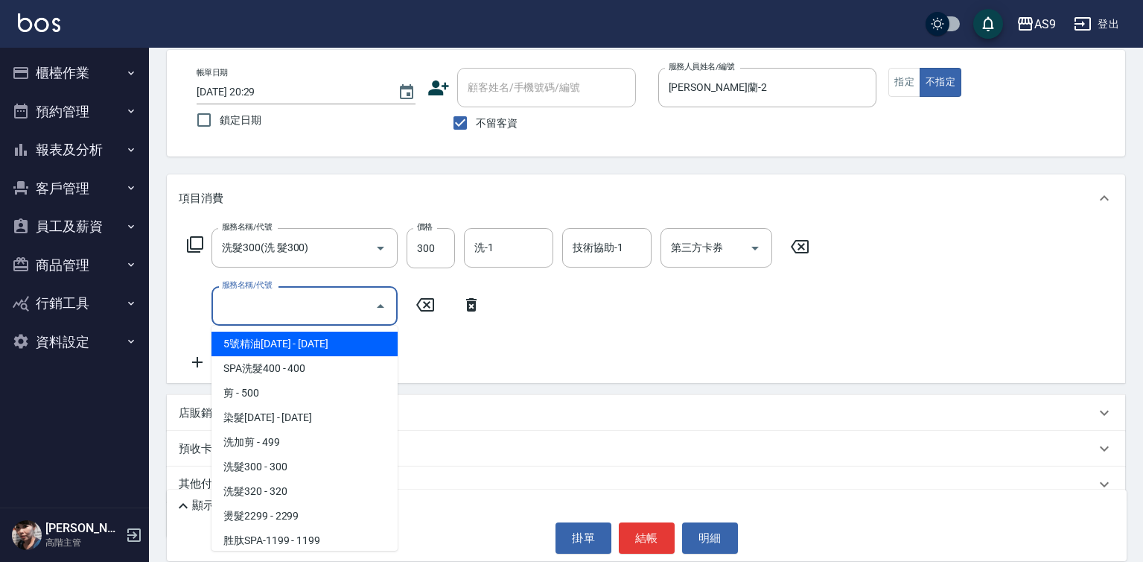
click at [246, 303] on input "服務名稱/代號" at bounding box center [293, 306] width 150 height 26
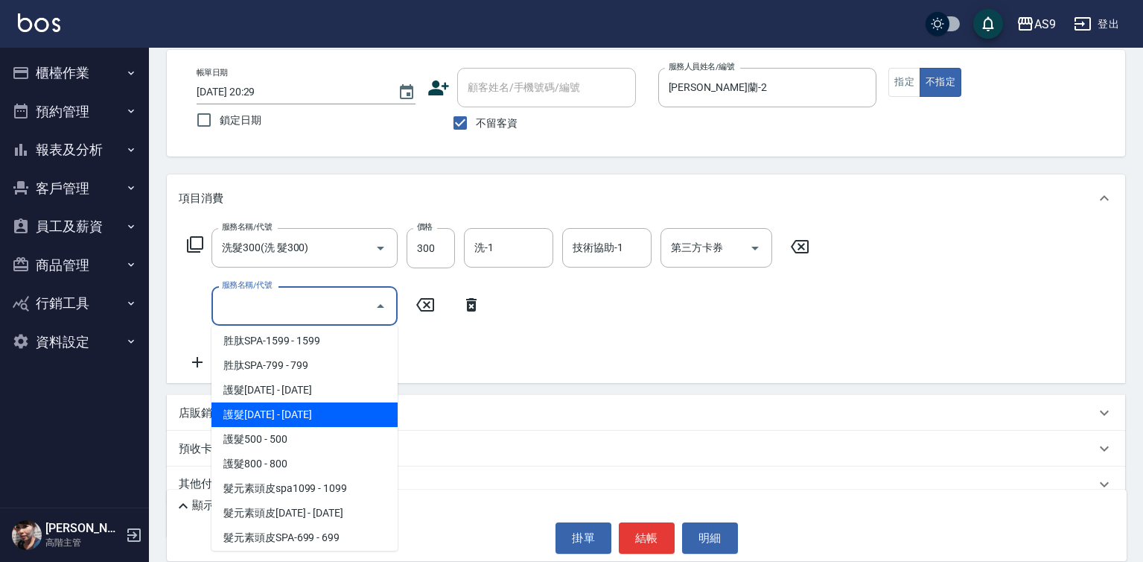
scroll to position [229, 0]
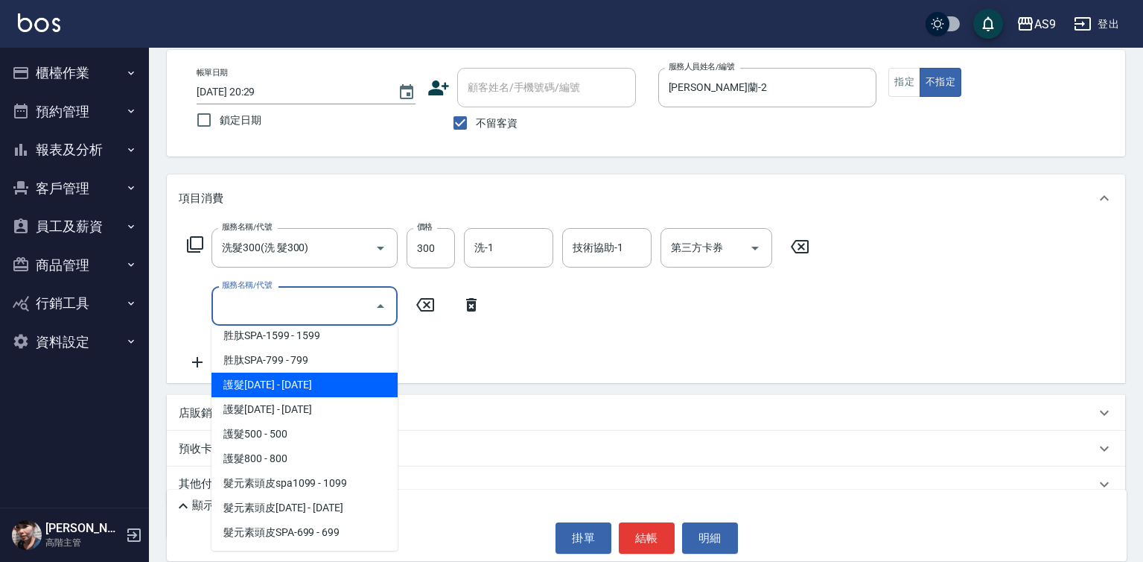
drag, startPoint x: 291, startPoint y: 389, endPoint x: 389, endPoint y: 322, distance: 118.4
click at [293, 390] on span "護髮[DATE] - [DATE]" at bounding box center [305, 384] width 186 height 25
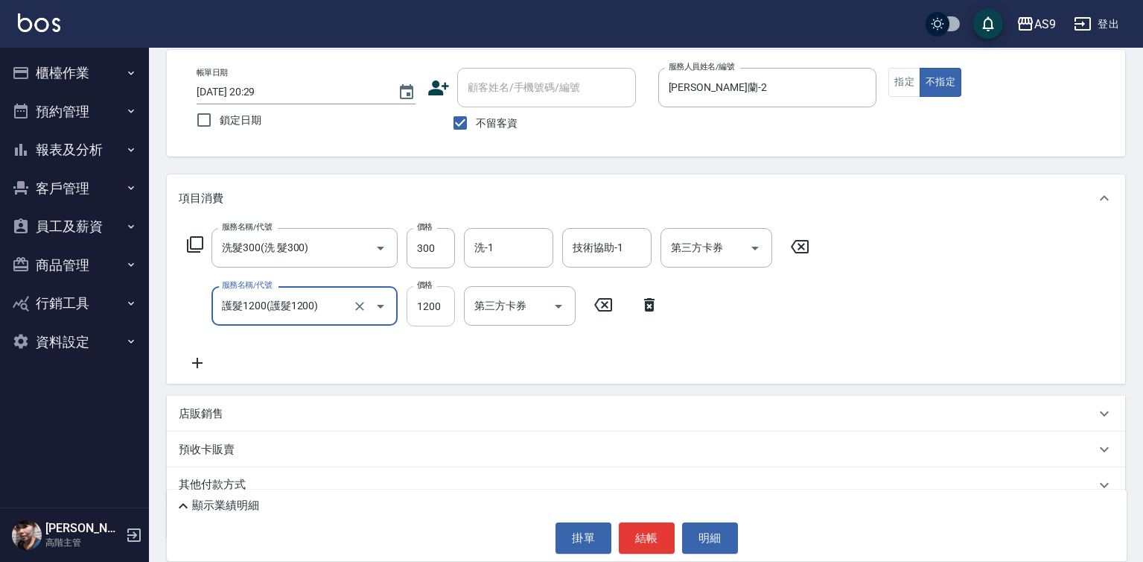
click at [422, 308] on input "1200" at bounding box center [431, 306] width 48 height 40
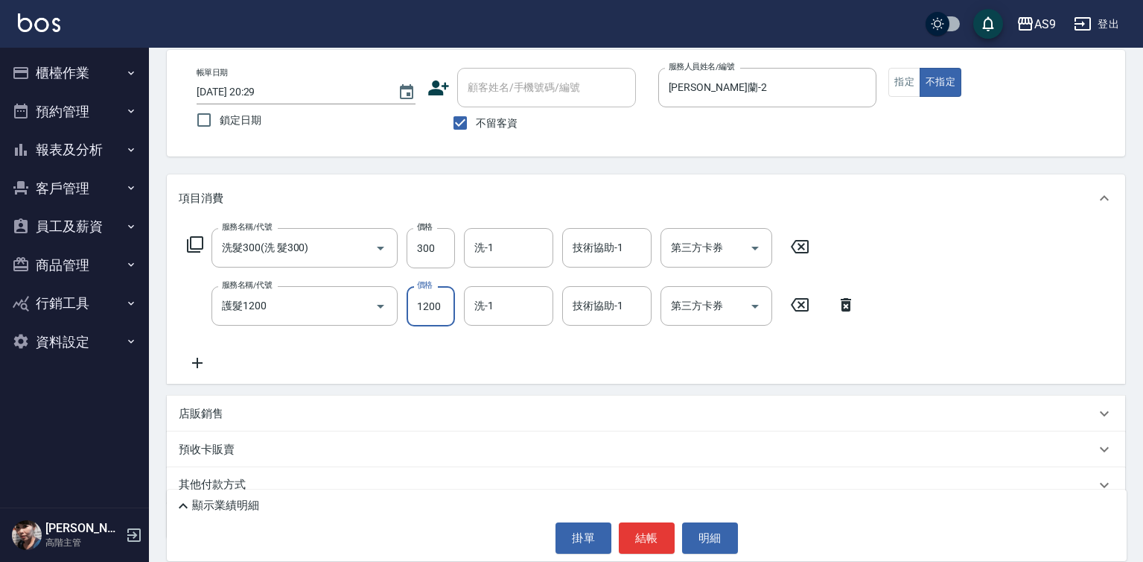
click at [419, 308] on input "1200" at bounding box center [431, 306] width 48 height 40
click at [427, 314] on input "9001200" at bounding box center [431, 306] width 48 height 40
click at [431, 247] on input "300" at bounding box center [431, 248] width 48 height 40
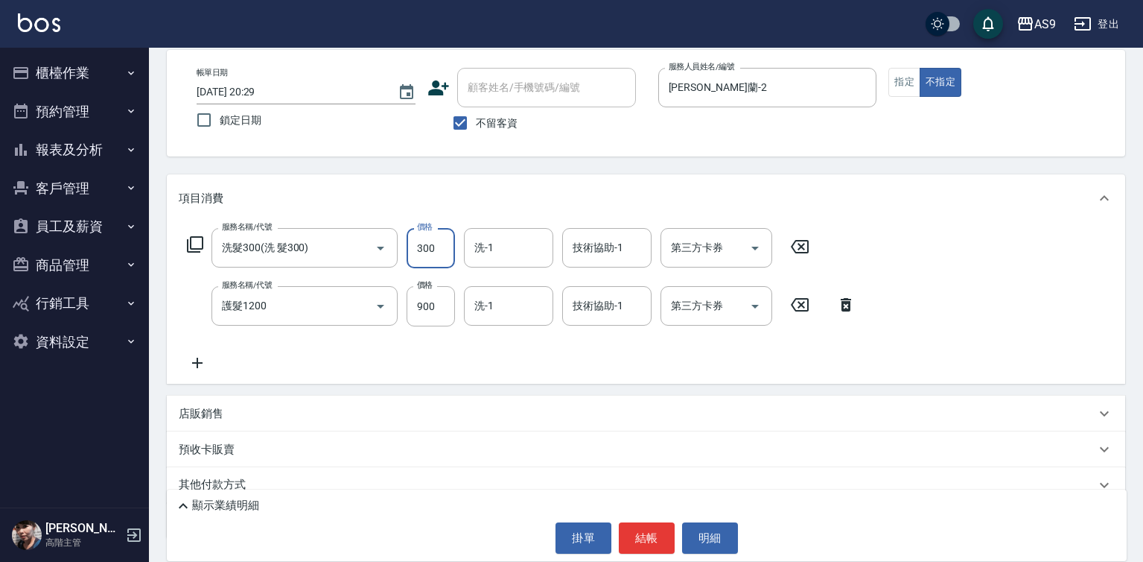
click at [431, 247] on input "300" at bounding box center [431, 248] width 48 height 40
click at [325, 374] on div "服務名稱/代號 洗髮300(洗 髮300) 服務名稱/代號 價格 400 價格 洗-1 洗-1 技術協助-1 技術協助-1 第三方卡券 第三方卡券 服務名稱/…" at bounding box center [646, 303] width 959 height 162
click at [655, 541] on button "結帳" at bounding box center [647, 537] width 56 height 31
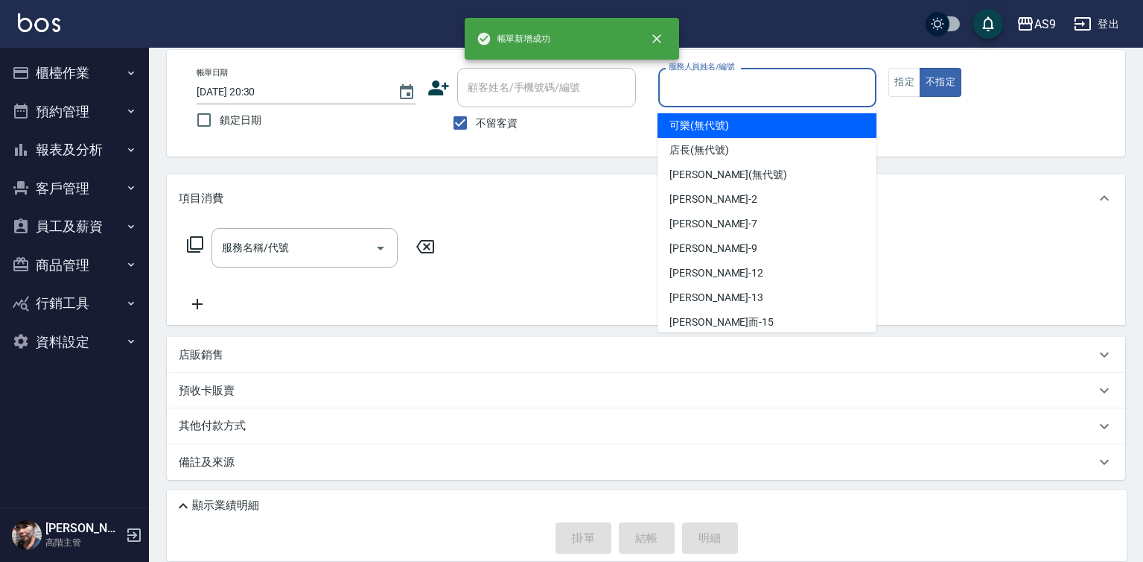
click at [695, 80] on input "服務人員姓名/編號" at bounding box center [768, 87] width 206 height 26
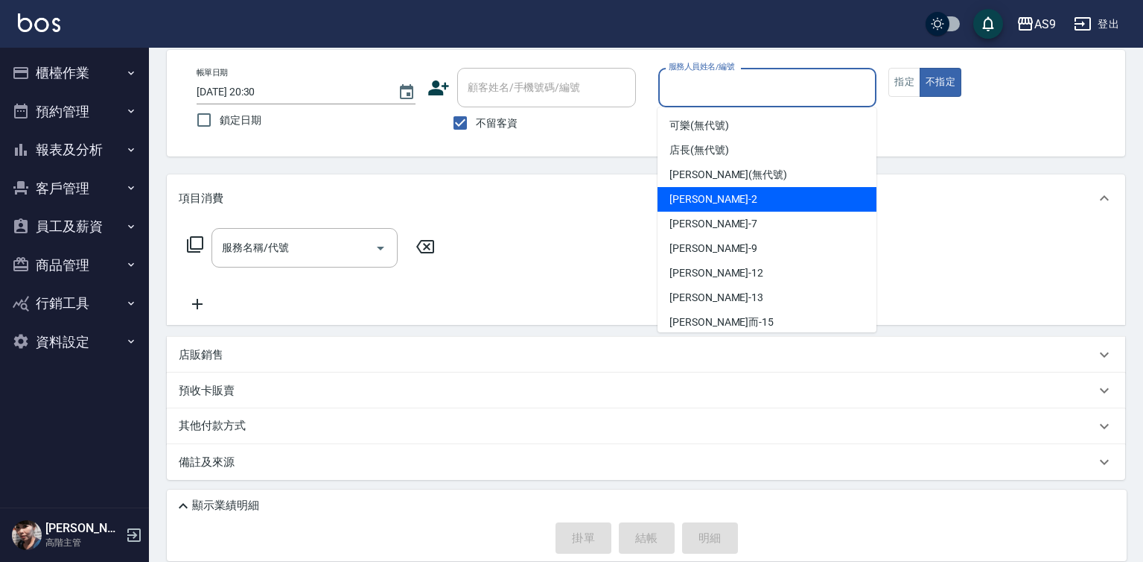
click at [703, 202] on span "[PERSON_NAME]蘭 -2" at bounding box center [714, 199] width 88 height 16
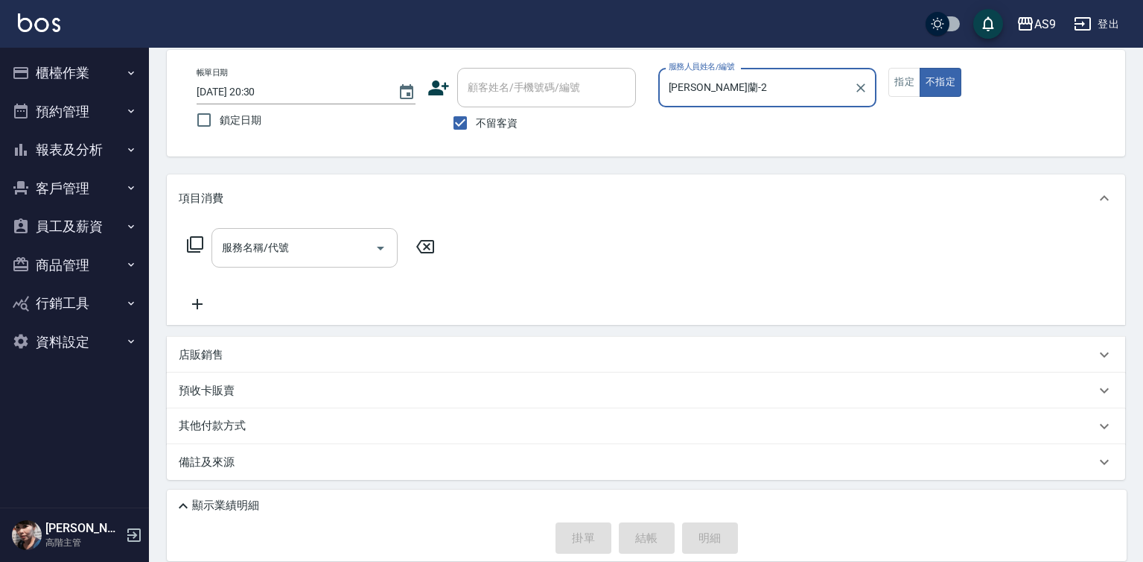
click at [276, 252] on input "服務名稱/代號" at bounding box center [293, 248] width 150 height 26
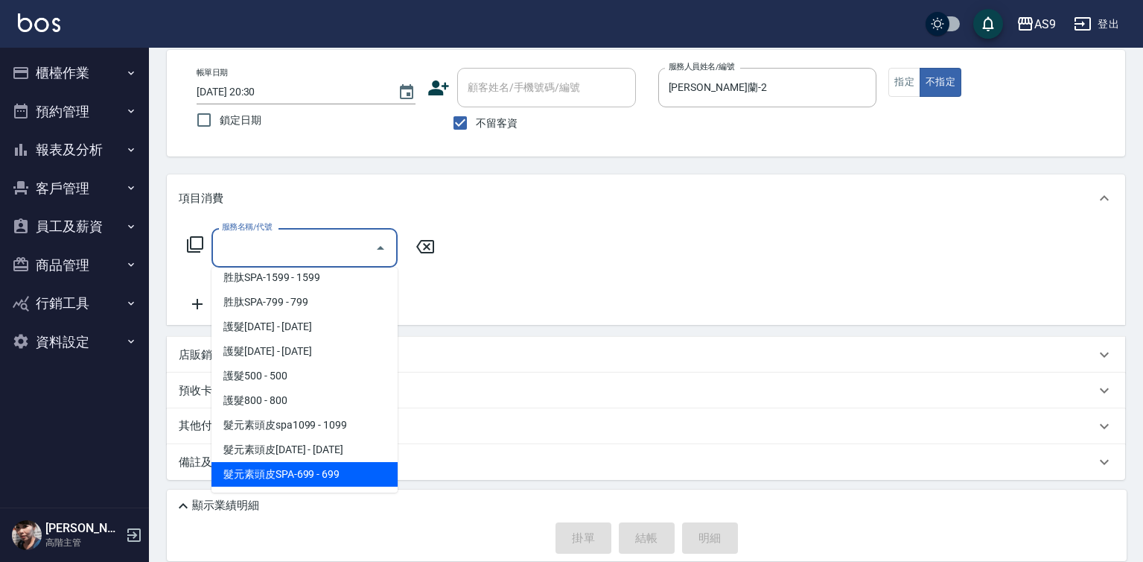
drag, startPoint x: 341, startPoint y: 477, endPoint x: 366, endPoint y: 360, distance: 118.9
click at [343, 475] on span "髮元素頭皮SPA-699 - 699" at bounding box center [305, 474] width 186 height 25
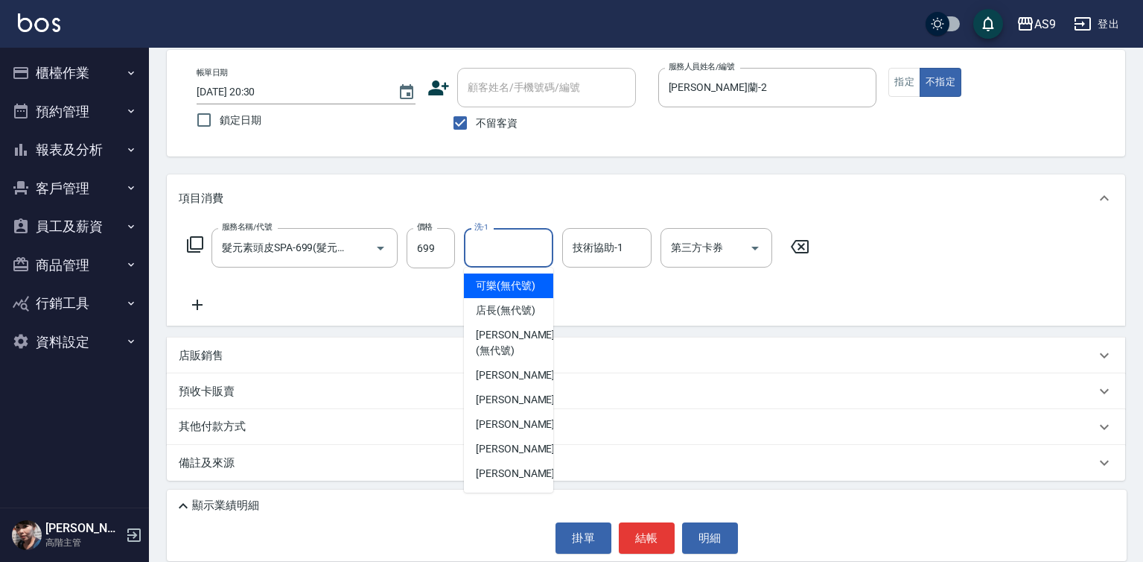
click at [512, 257] on input "洗-1" at bounding box center [509, 248] width 76 height 26
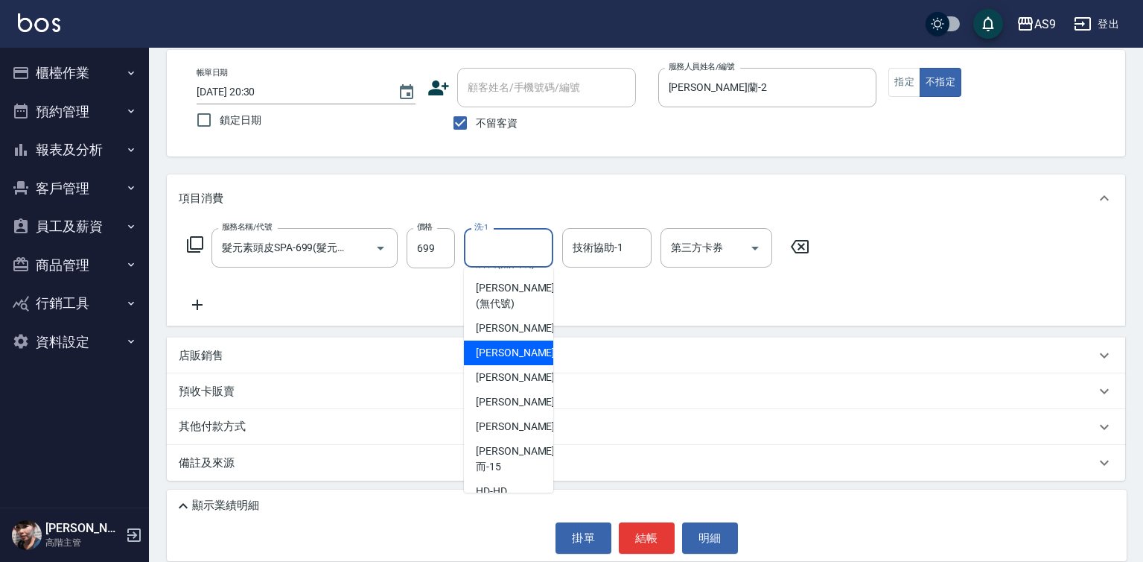
scroll to position [95, 0]
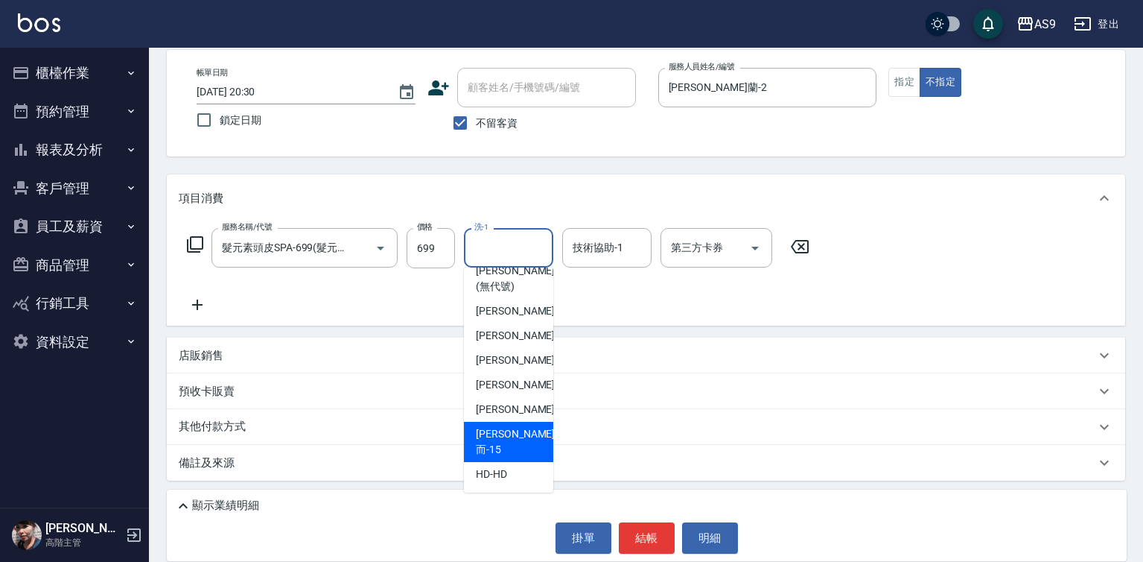
drag, startPoint x: 509, startPoint y: 451, endPoint x: 569, endPoint y: 341, distance: 125.0
click at [510, 448] on span "[PERSON_NAME]而 -15" at bounding box center [515, 441] width 79 height 31
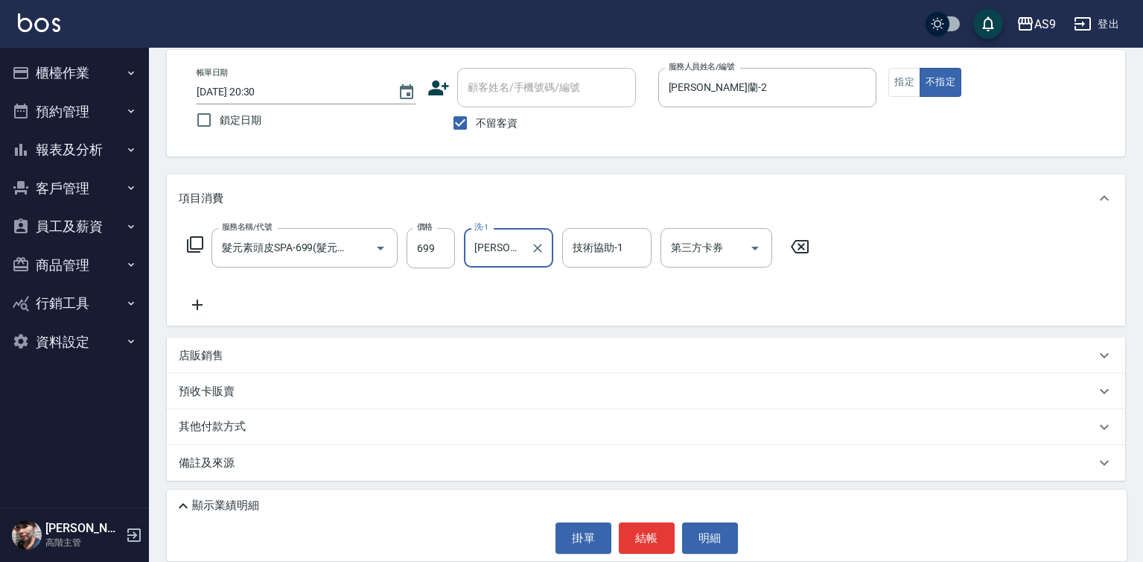
click at [599, 252] on div "技術協助-1 技術協助-1" at bounding box center [606, 247] width 89 height 39
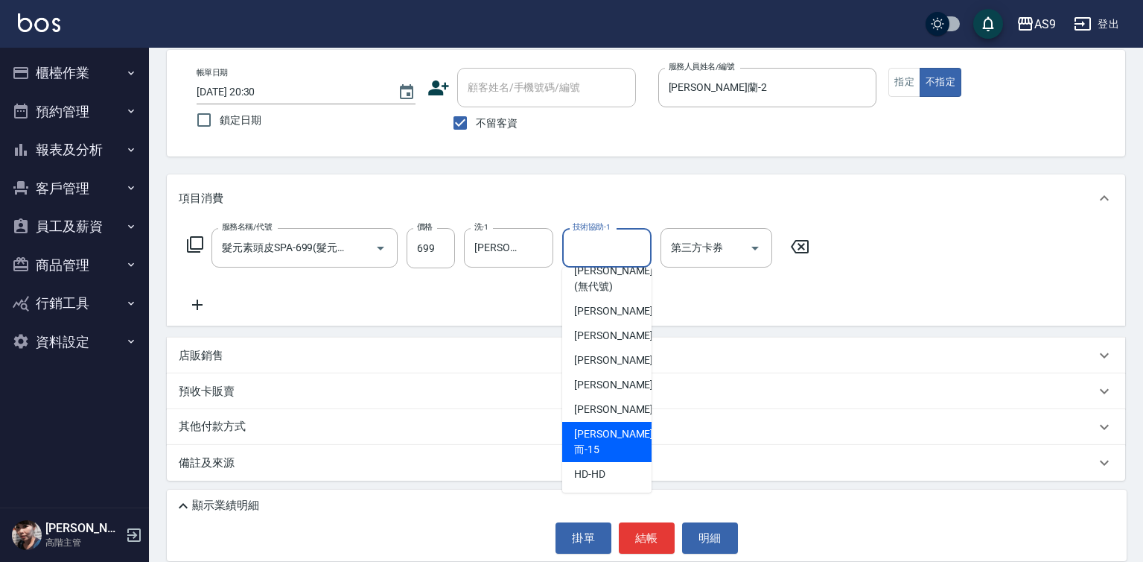
click at [617, 454] on span "[PERSON_NAME]而 -15" at bounding box center [613, 441] width 79 height 31
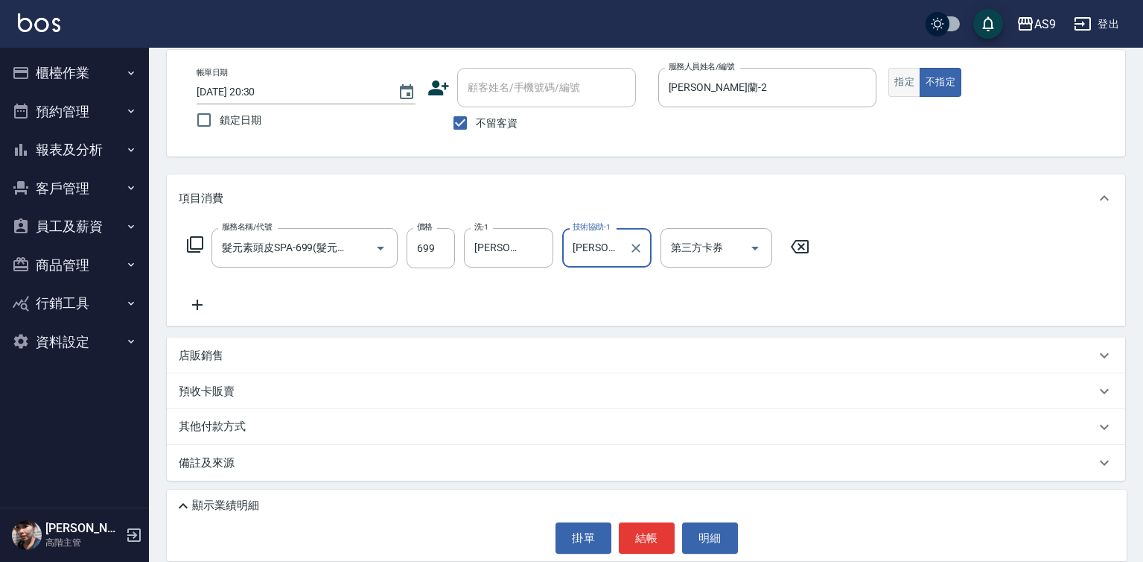
click at [904, 83] on button "指定" at bounding box center [905, 82] width 32 height 29
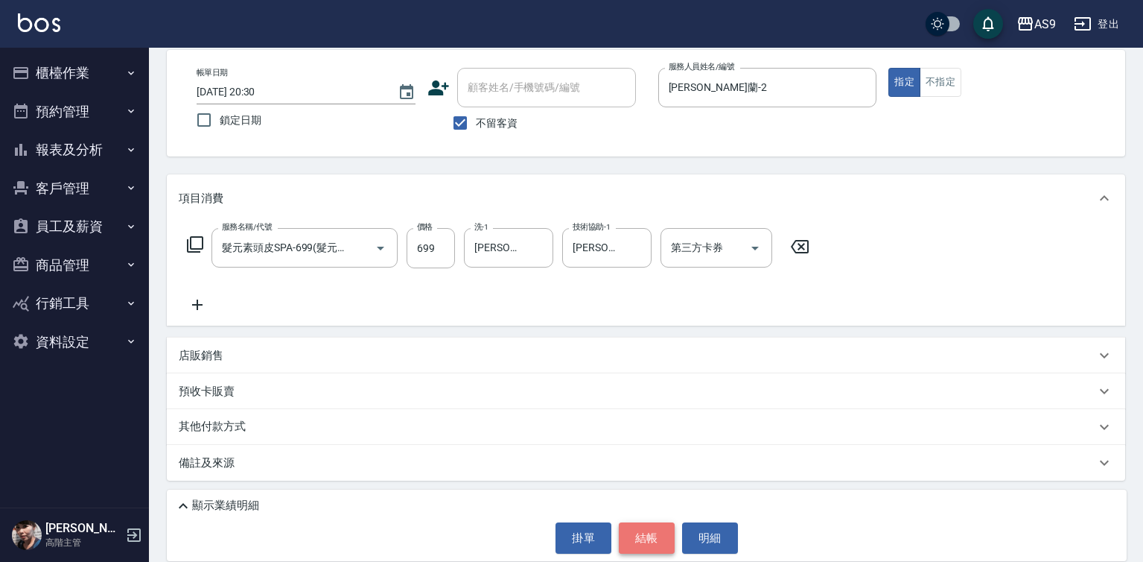
click at [653, 531] on button "結帳" at bounding box center [647, 537] width 56 height 31
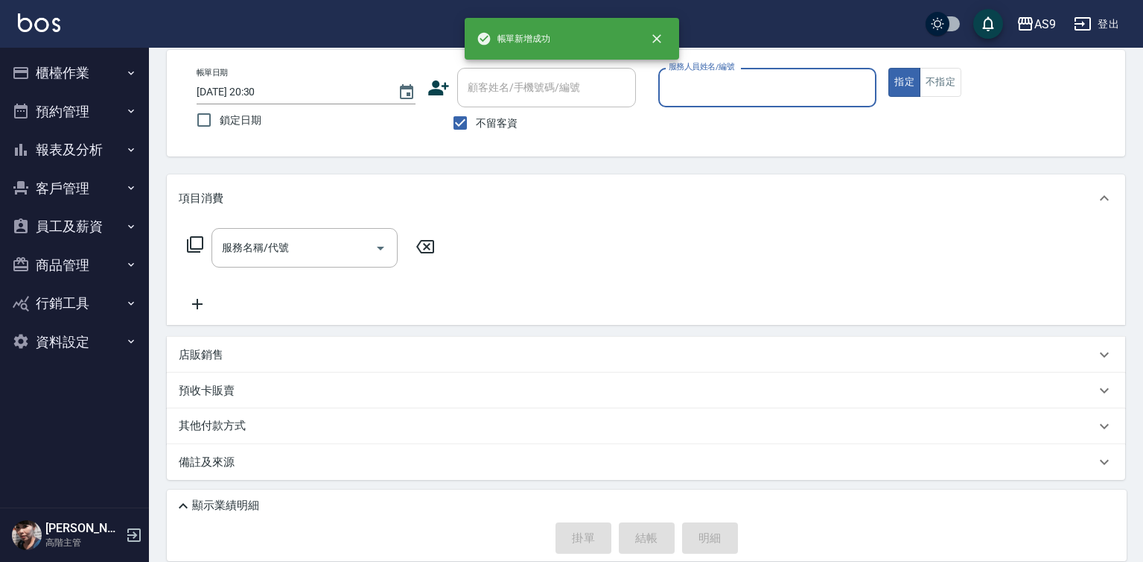
click at [713, 83] on input "服務人員姓名/編號" at bounding box center [768, 87] width 206 height 26
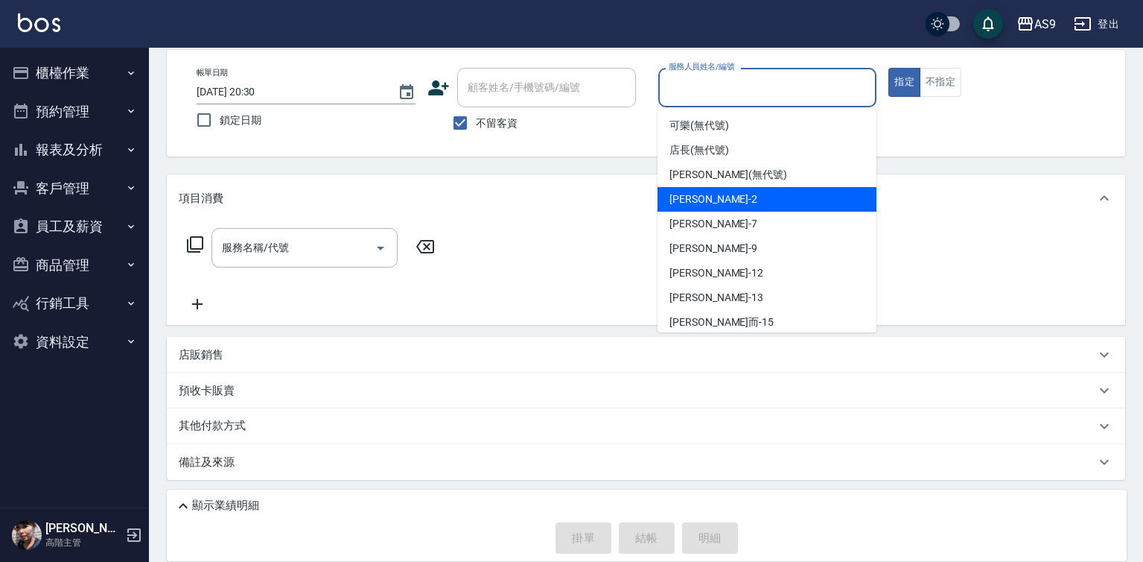
click at [716, 200] on span "[PERSON_NAME]蘭 -2" at bounding box center [714, 199] width 88 height 16
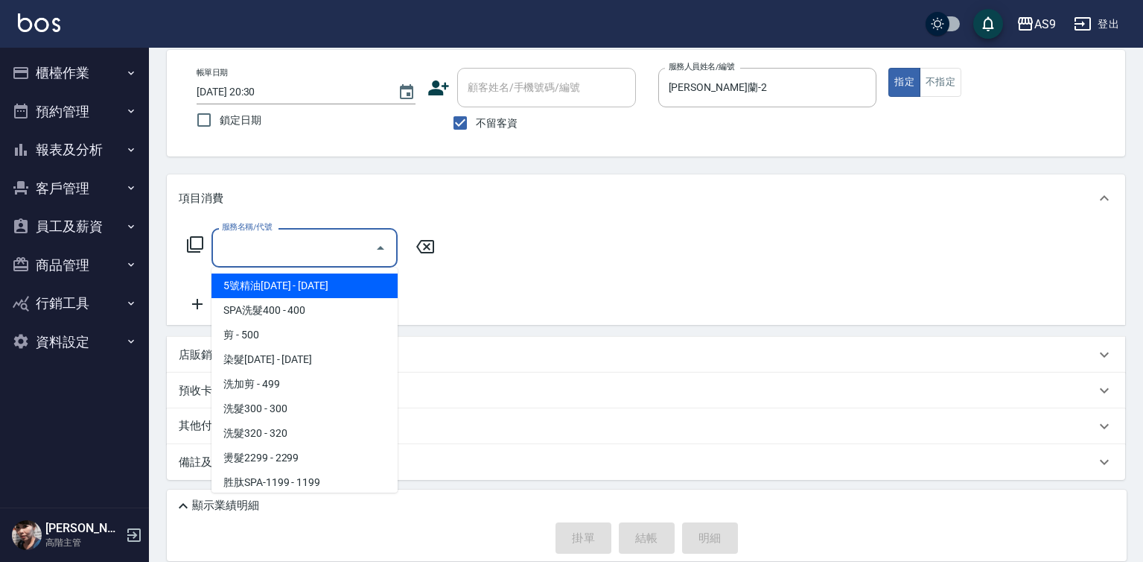
click at [351, 246] on input "服務名稱/代號" at bounding box center [293, 248] width 150 height 26
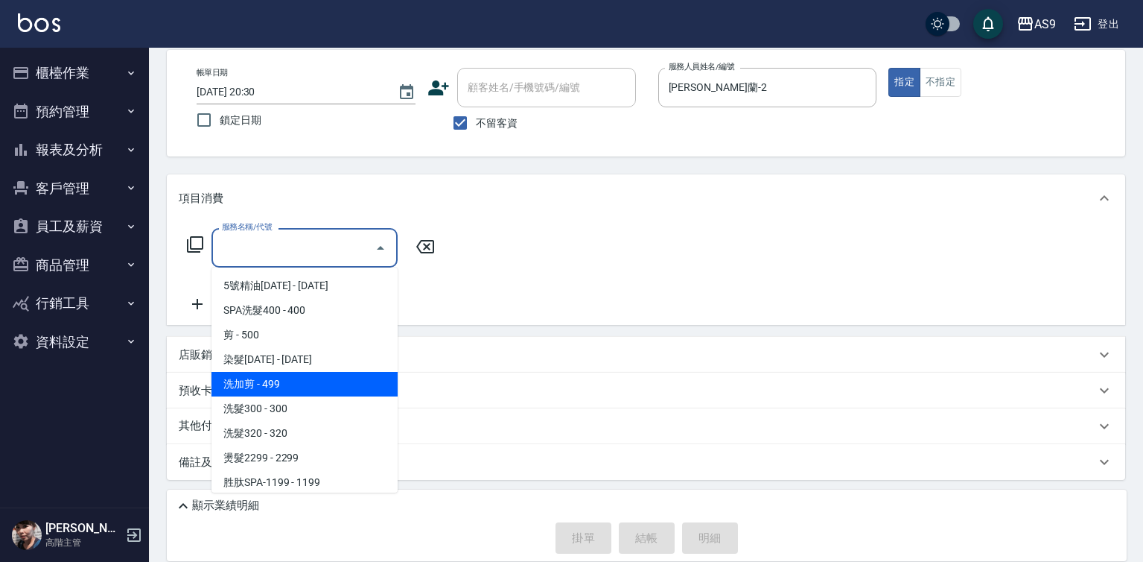
click at [274, 379] on span "洗加剪 - 499" at bounding box center [305, 384] width 186 height 25
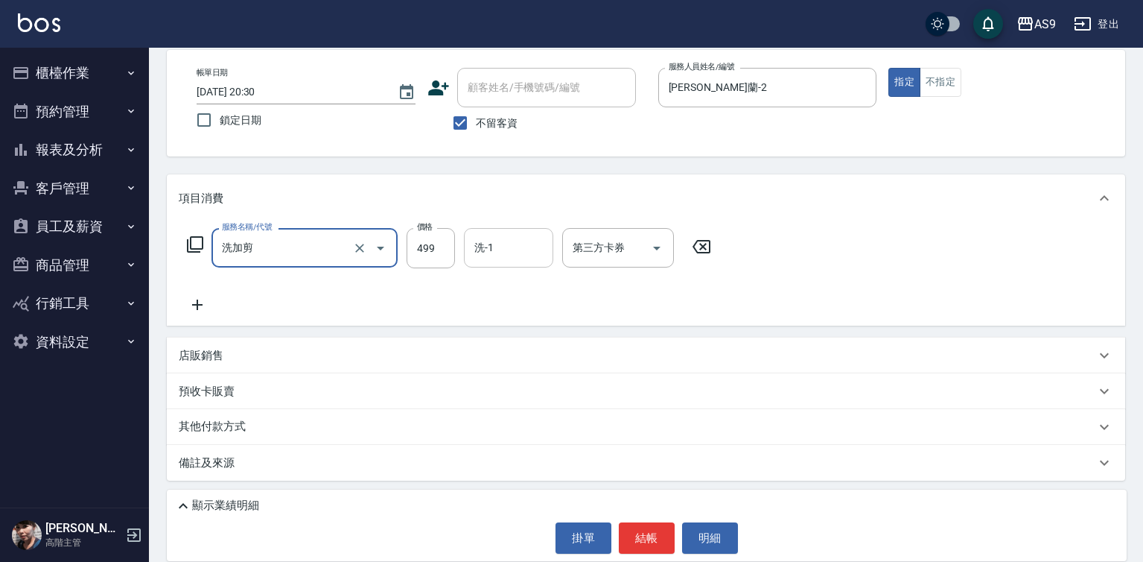
click at [494, 243] on input "洗-1" at bounding box center [509, 248] width 76 height 26
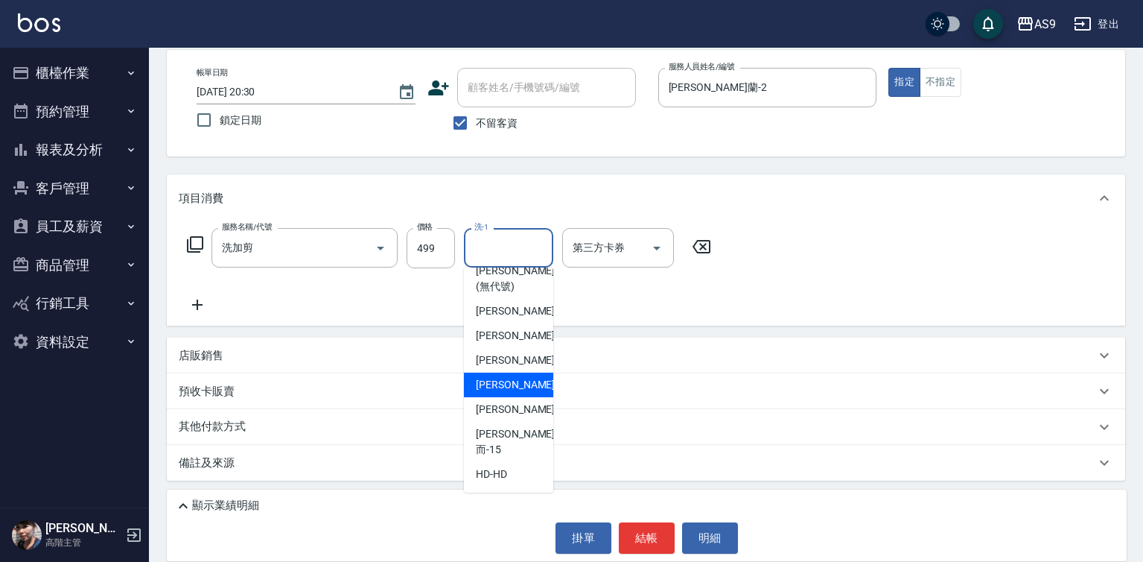
click at [524, 397] on div "[PERSON_NAME]-12" at bounding box center [508, 384] width 89 height 25
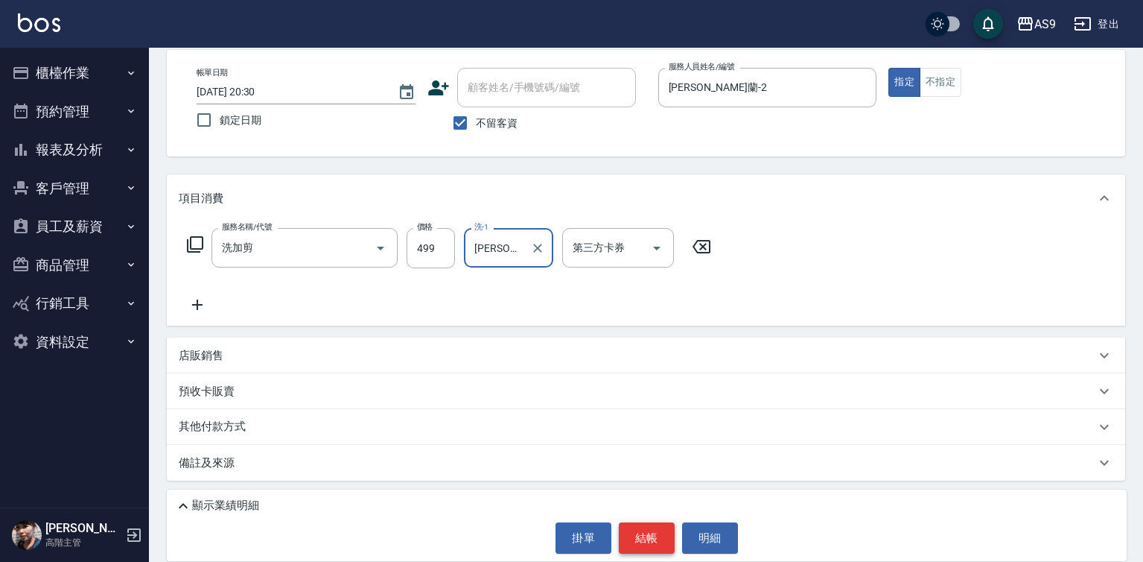
click at [654, 530] on button "結帳" at bounding box center [647, 537] width 56 height 31
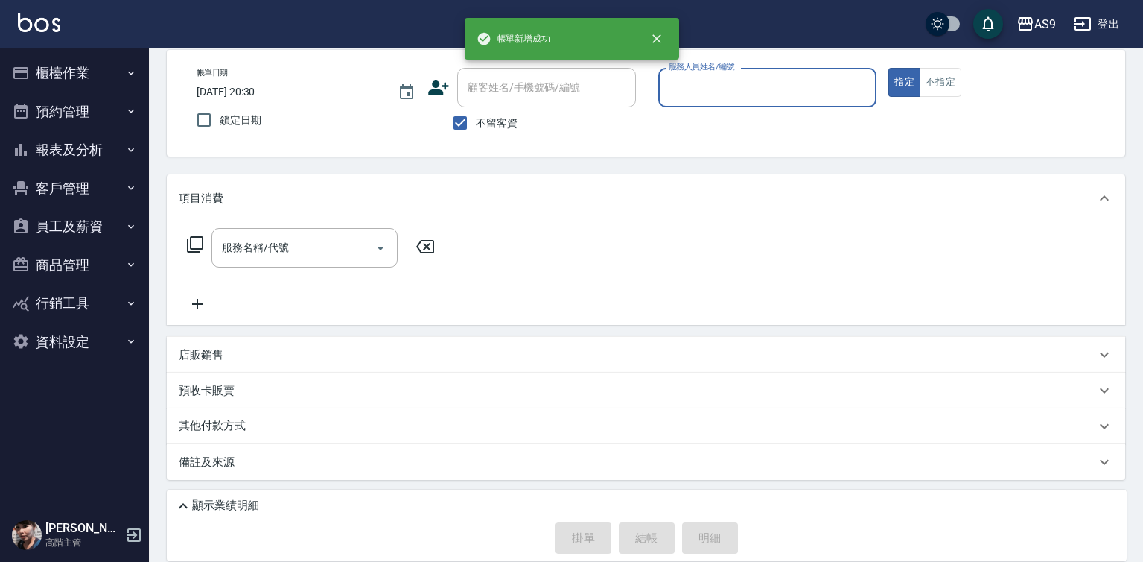
click at [82, 147] on button "報表及分析" at bounding box center [74, 149] width 137 height 39
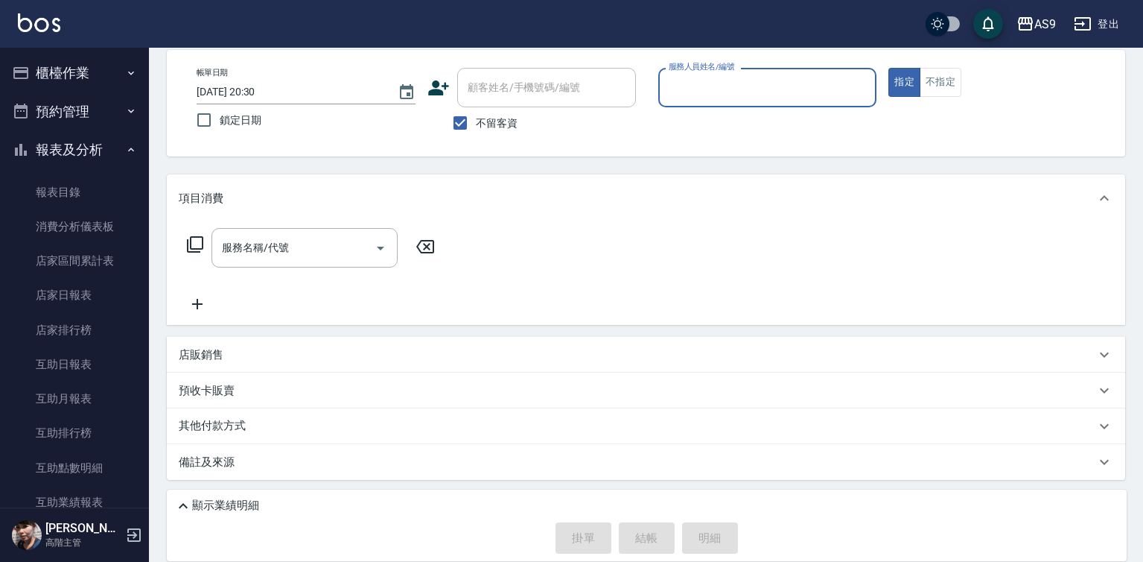
scroll to position [372, 0]
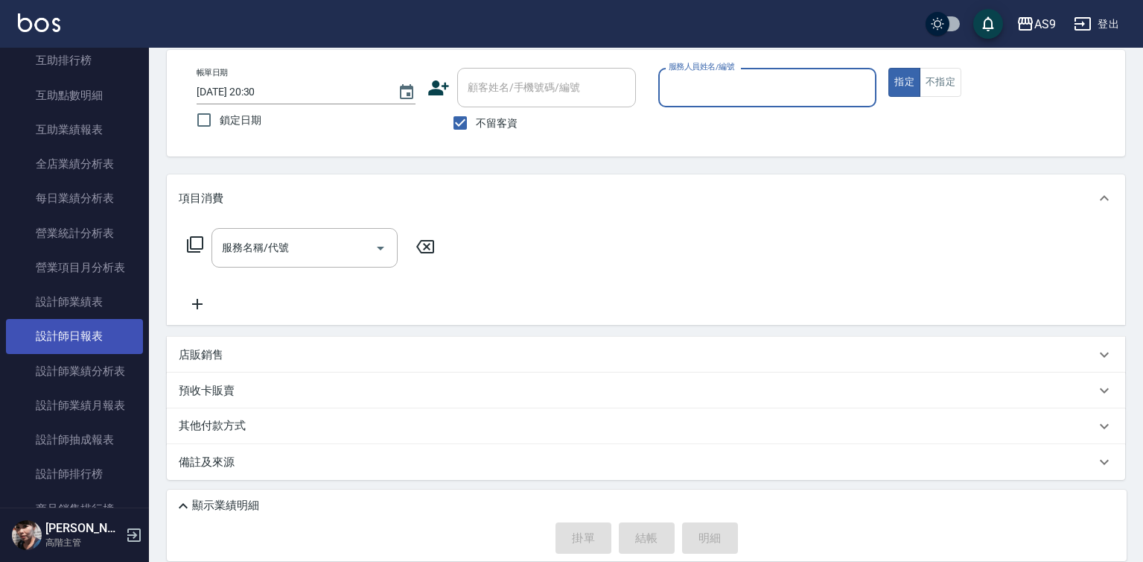
click at [93, 344] on link "設計師日報表" at bounding box center [74, 336] width 137 height 34
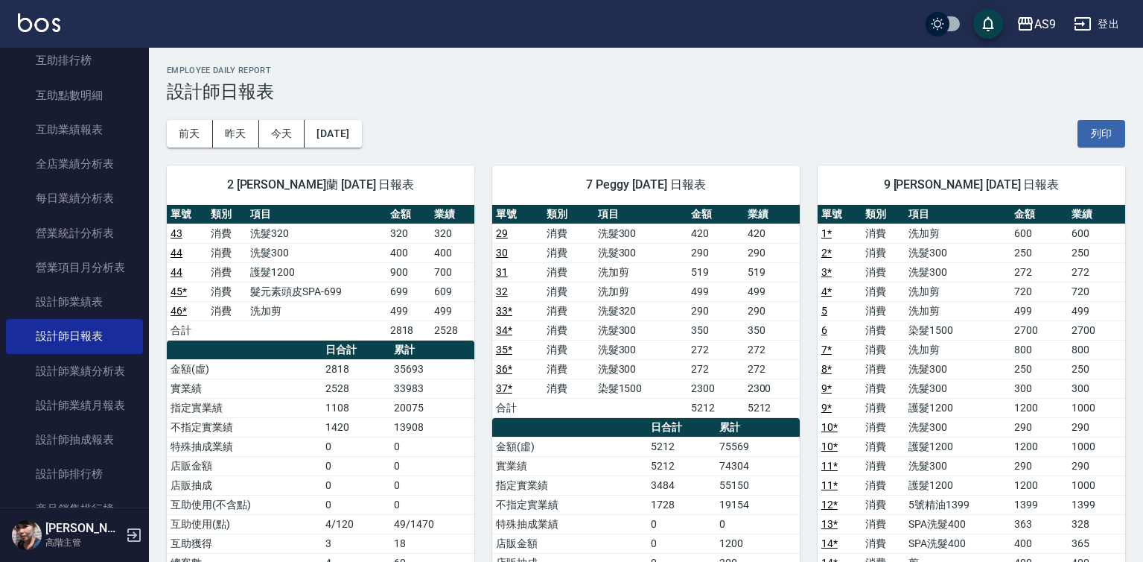
click at [541, 293] on td "32" at bounding box center [517, 291] width 51 height 19
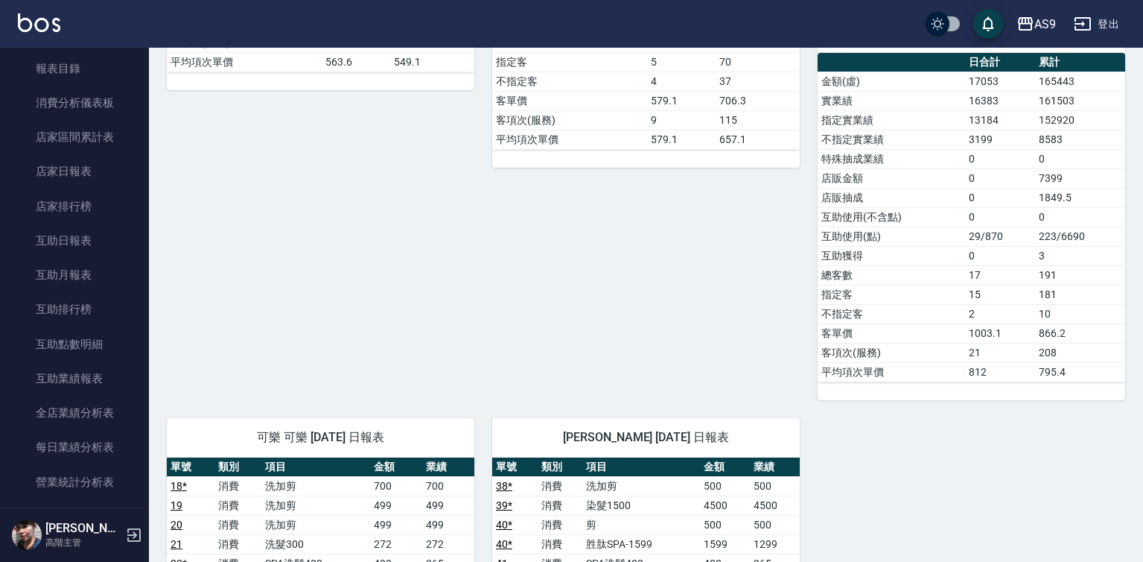
scroll to position [120, 0]
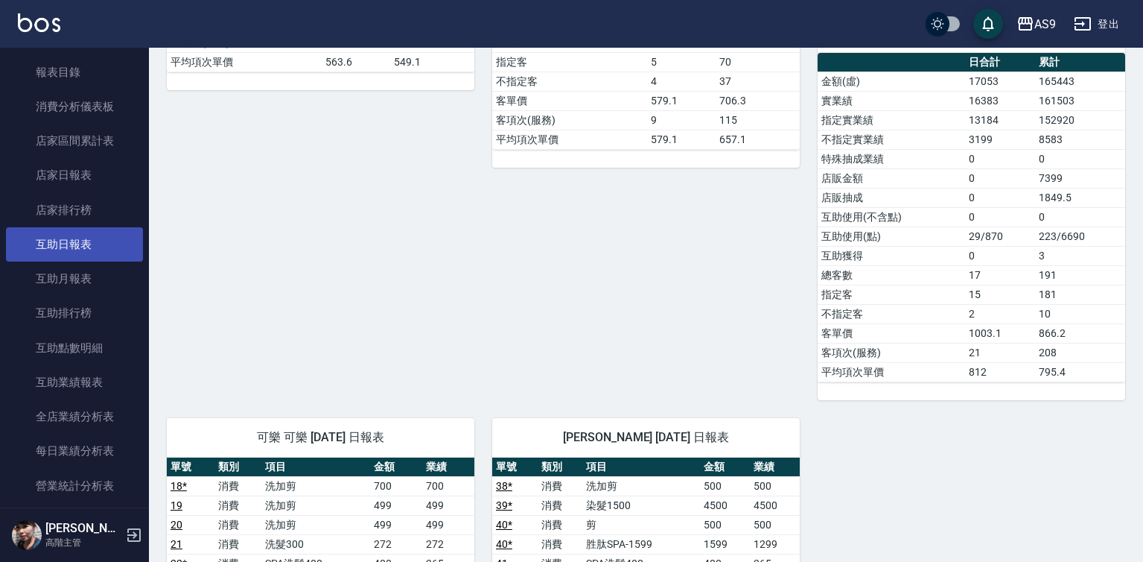
click at [93, 242] on link "互助日報表" at bounding box center [74, 244] width 137 height 34
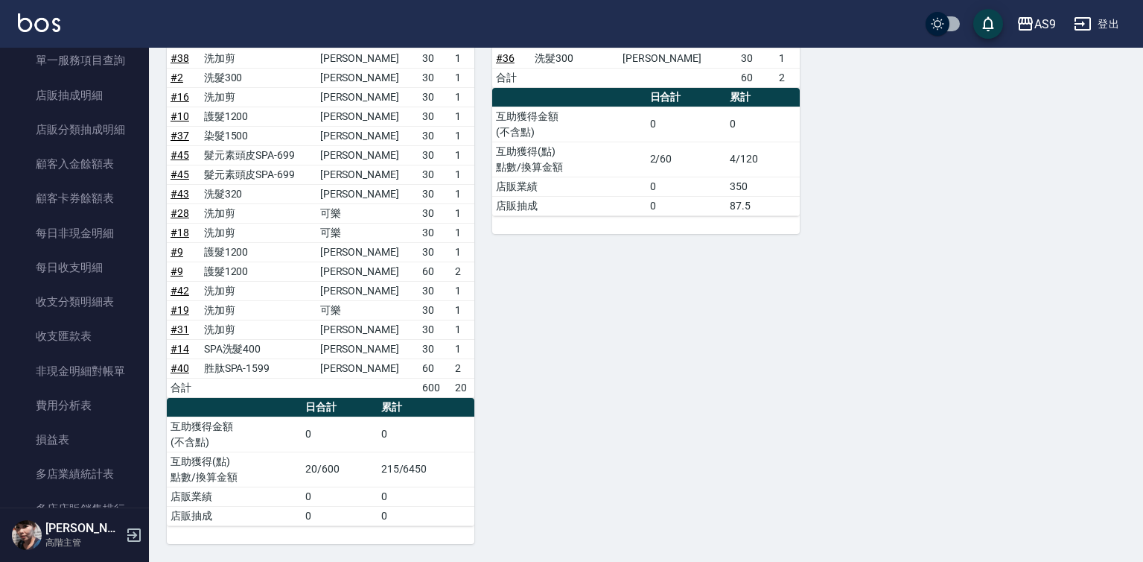
scroll to position [1312, 0]
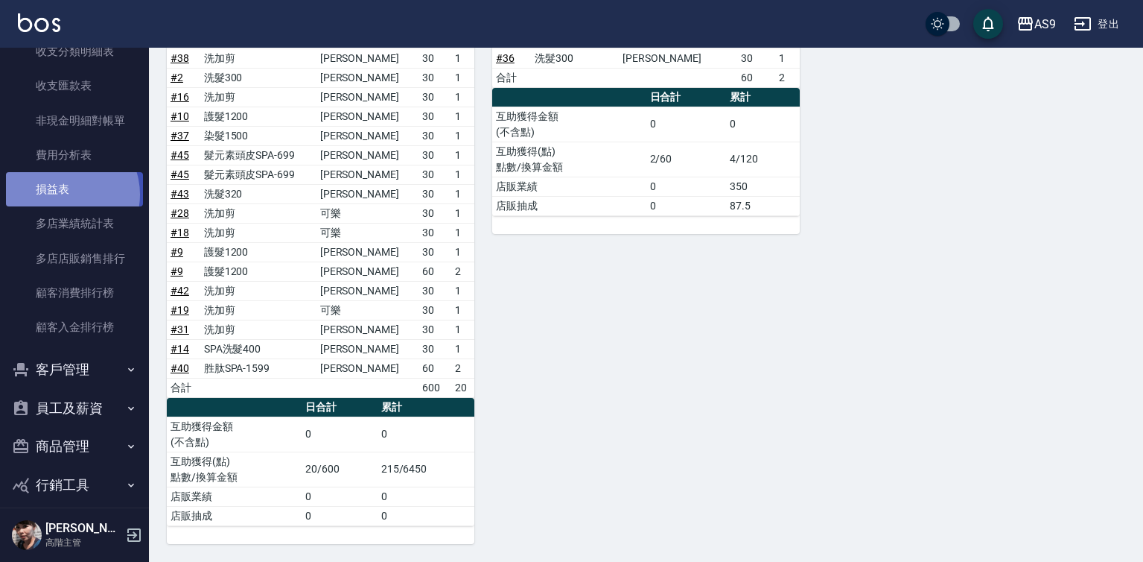
click at [63, 194] on link "損益表" at bounding box center [74, 189] width 137 height 34
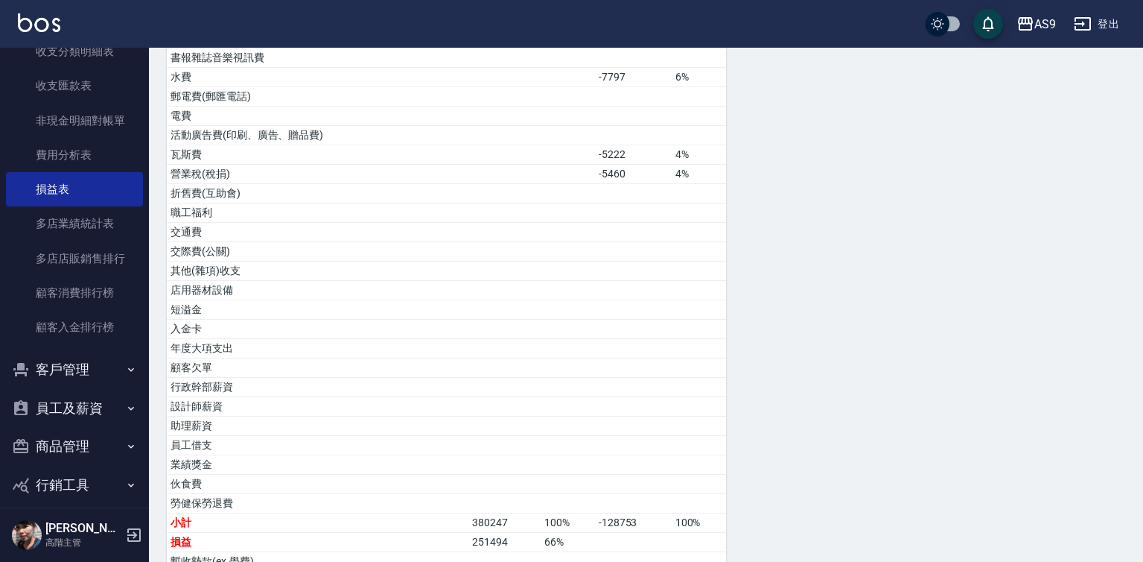
scroll to position [771, 0]
